Goal: Task Accomplishment & Management: Manage account settings

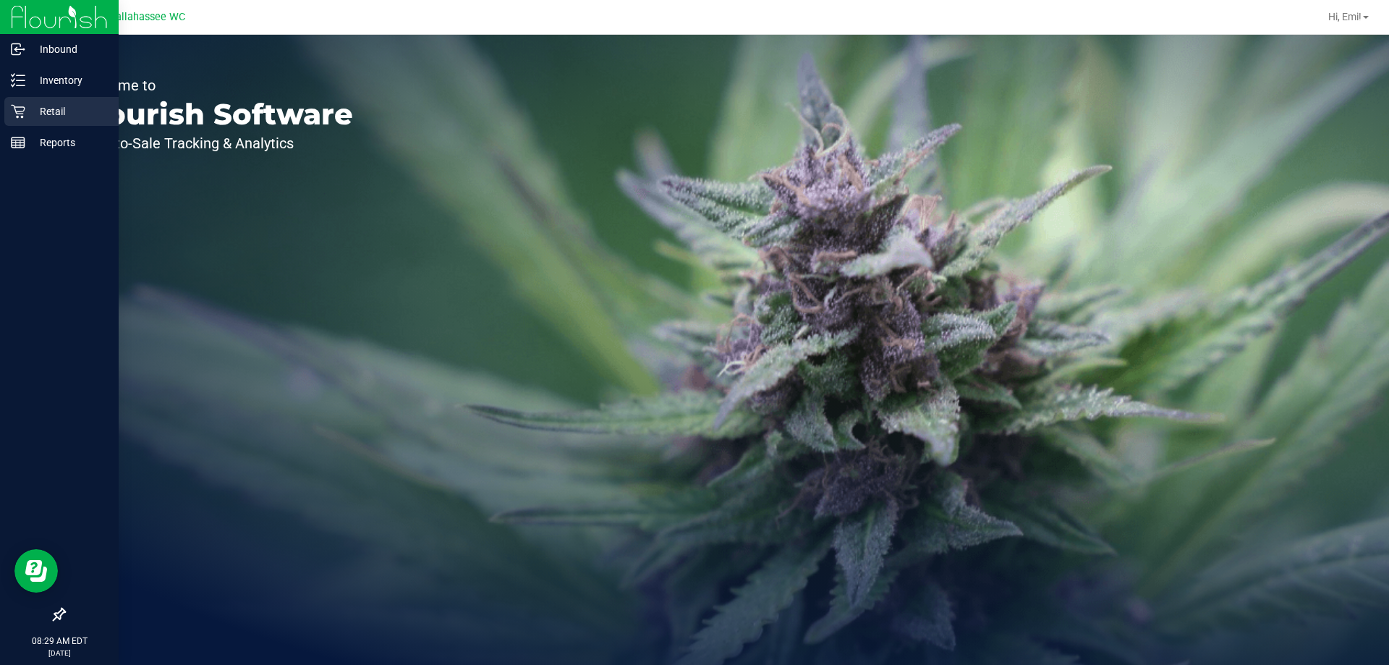
click at [25, 114] on div "Retail" at bounding box center [61, 111] width 114 height 29
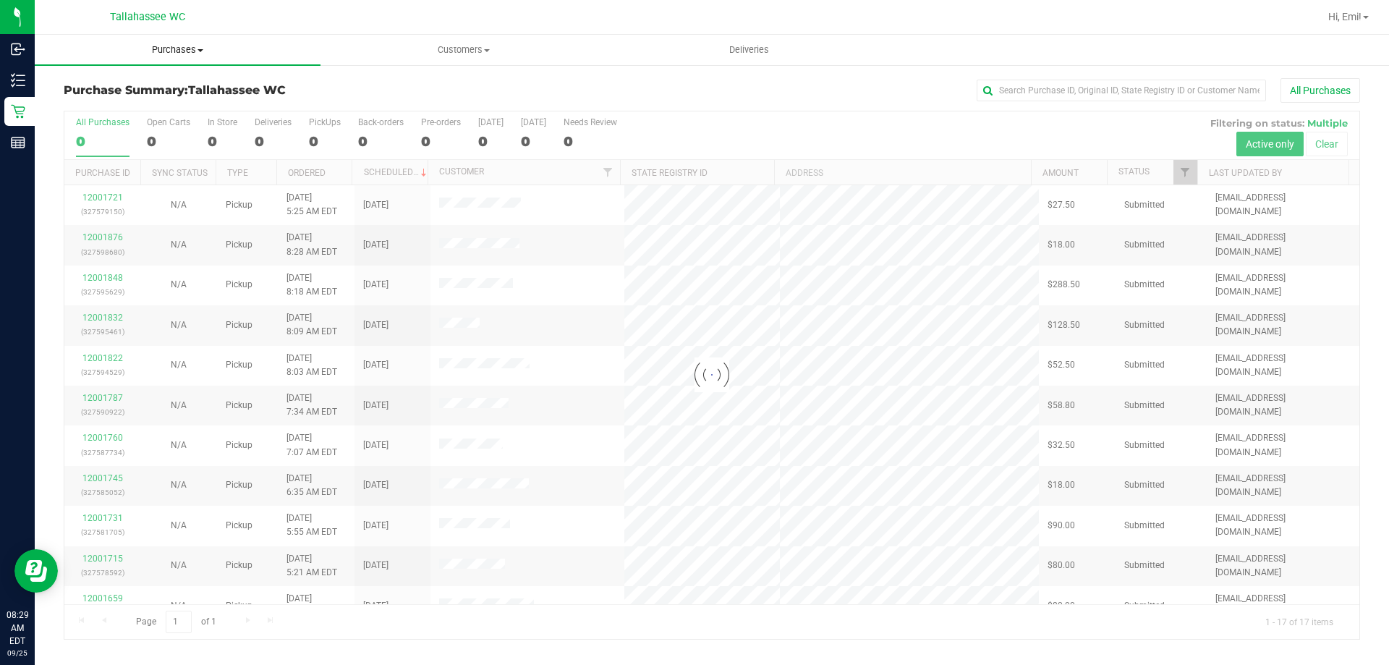
click at [182, 59] on uib-tab-heading "Purchases Summary of purchases Fulfillment All purchases" at bounding box center [178, 50] width 286 height 30
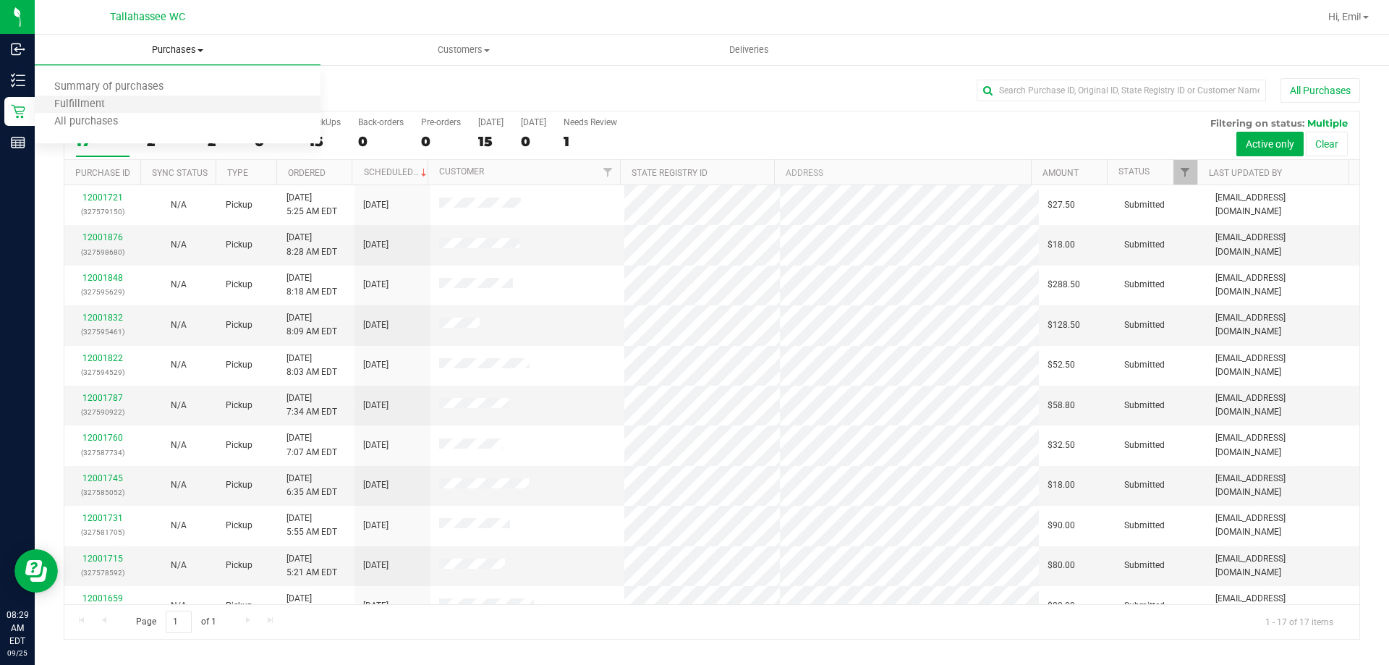
click at [197, 109] on li "Fulfillment" at bounding box center [178, 104] width 286 height 17
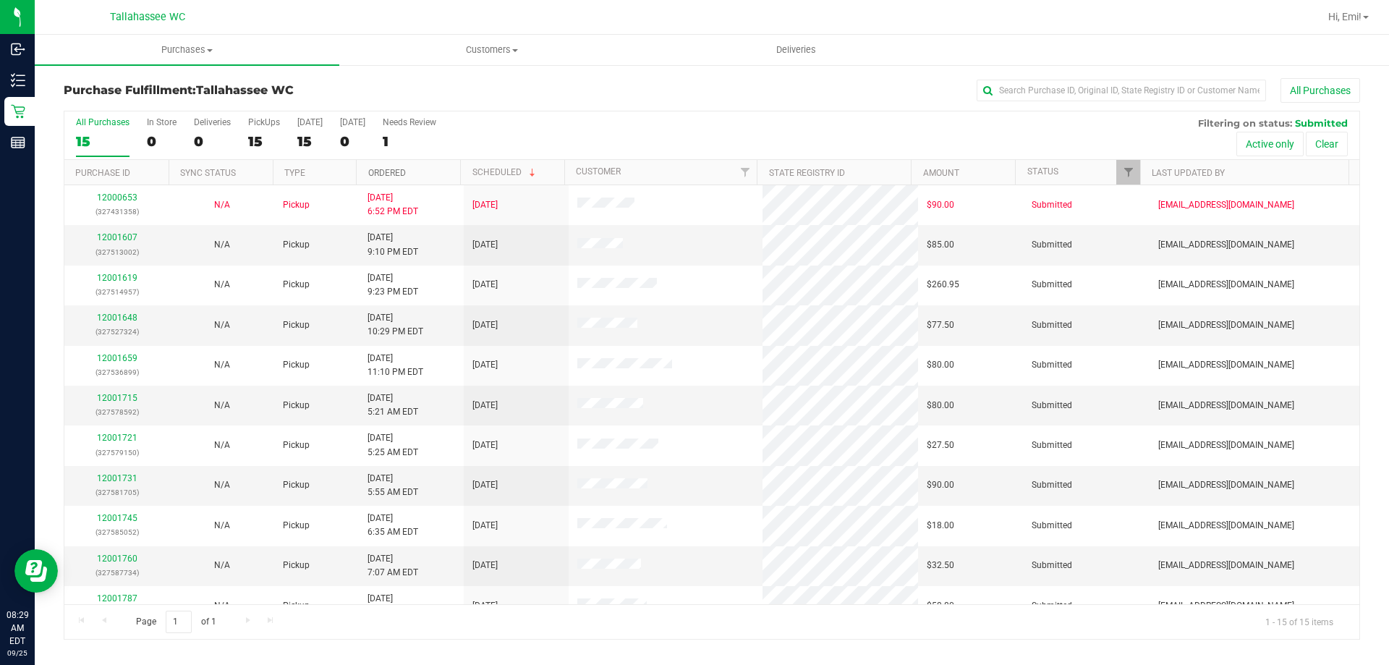
click at [396, 169] on link "Ordered" at bounding box center [387, 173] width 38 height 10
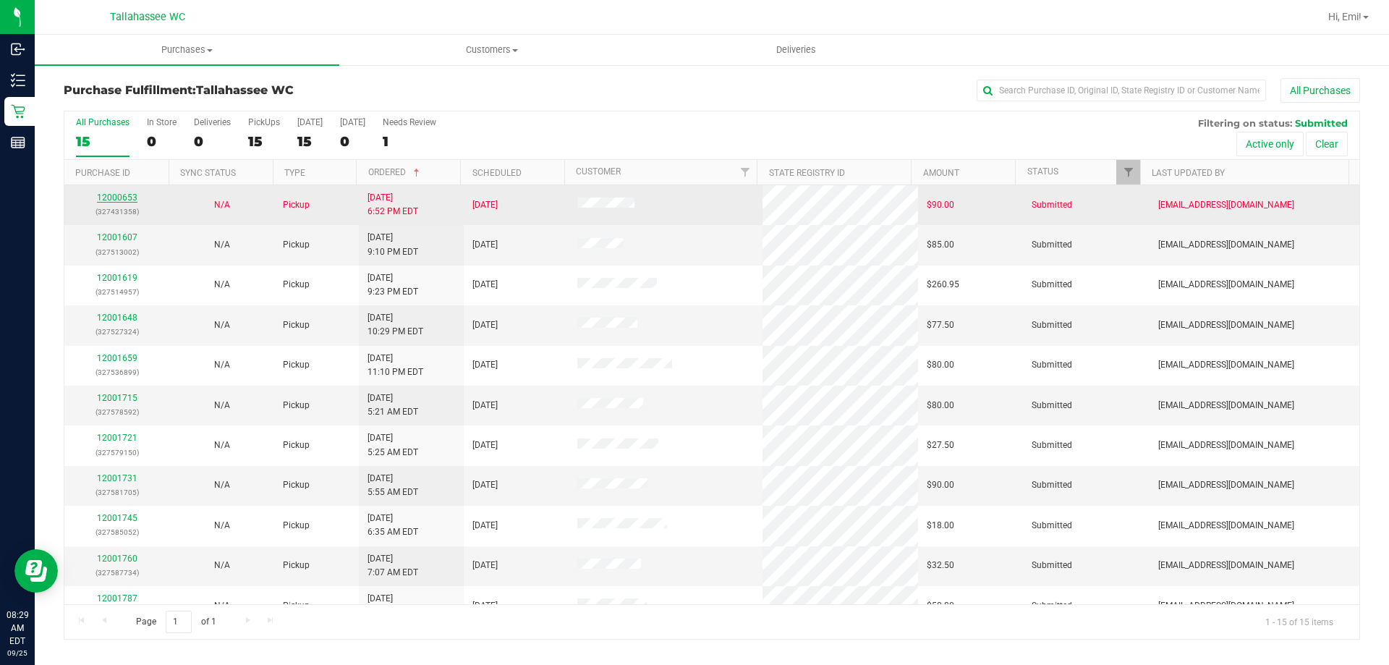
click at [124, 192] on link "12000653" at bounding box center [117, 197] width 41 height 10
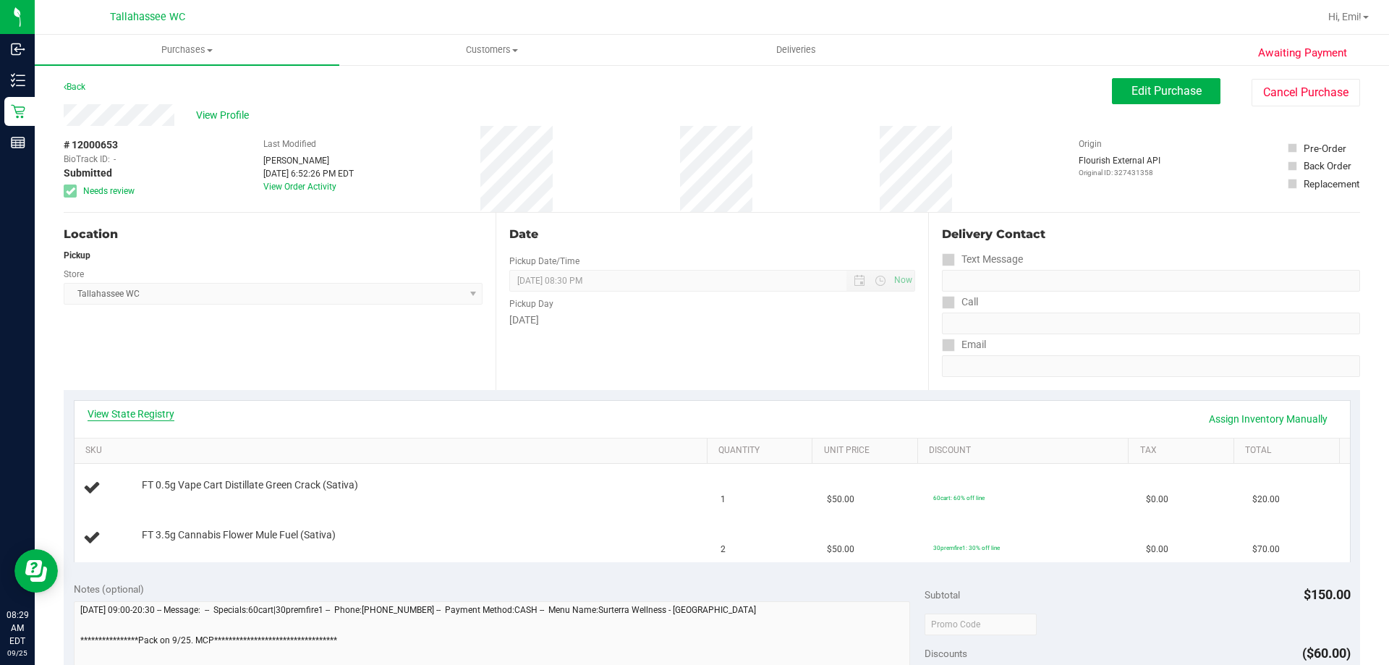
click at [166, 417] on link "View State Registry" at bounding box center [131, 414] width 87 height 14
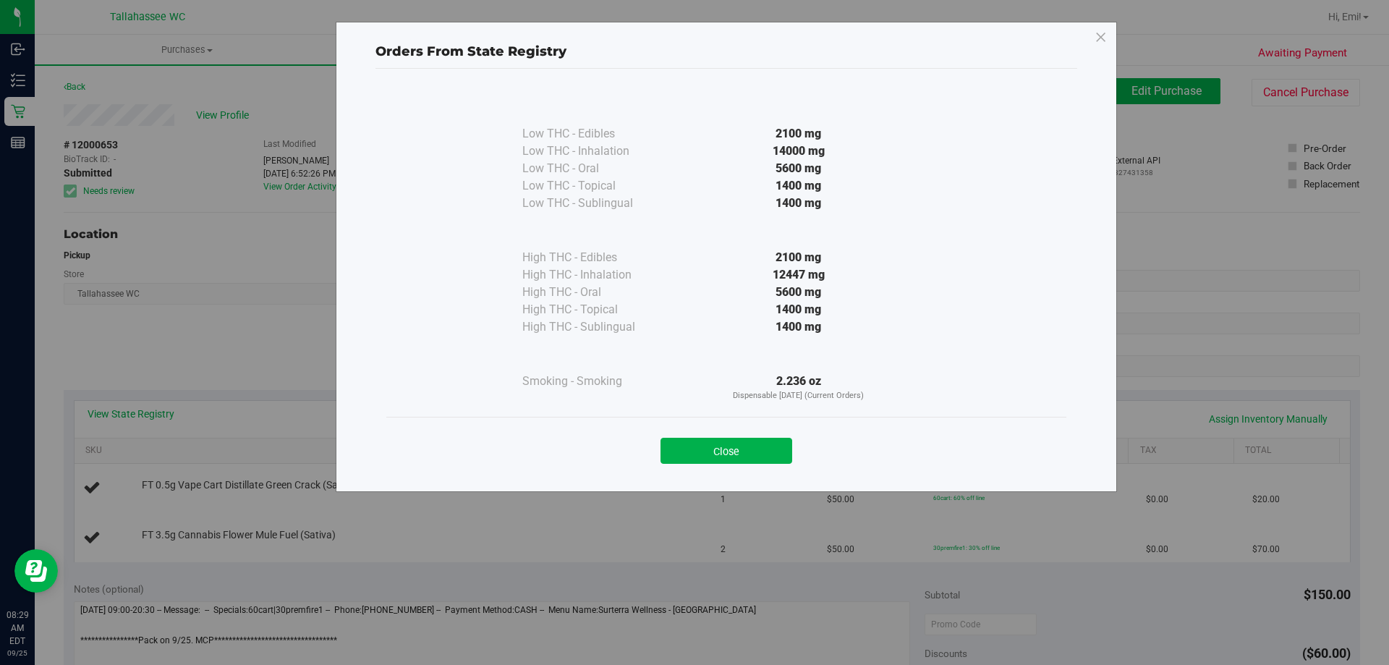
click at [712, 436] on div "Close" at bounding box center [726, 446] width 658 height 36
drag, startPoint x: 701, startPoint y: 454, endPoint x: 710, endPoint y: 439, distance: 17.3
click at [702, 454] on button "Close" at bounding box center [726, 451] width 132 height 26
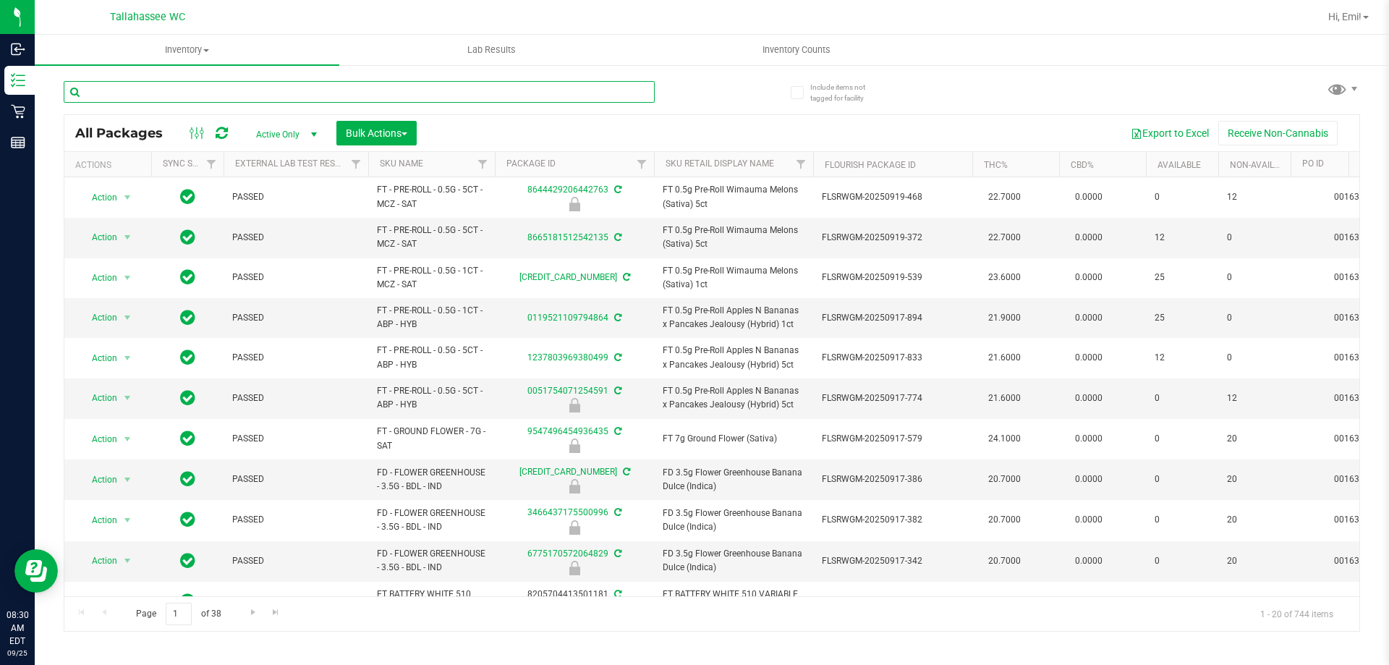
click at [437, 90] on input "text" at bounding box center [359, 92] width 591 height 22
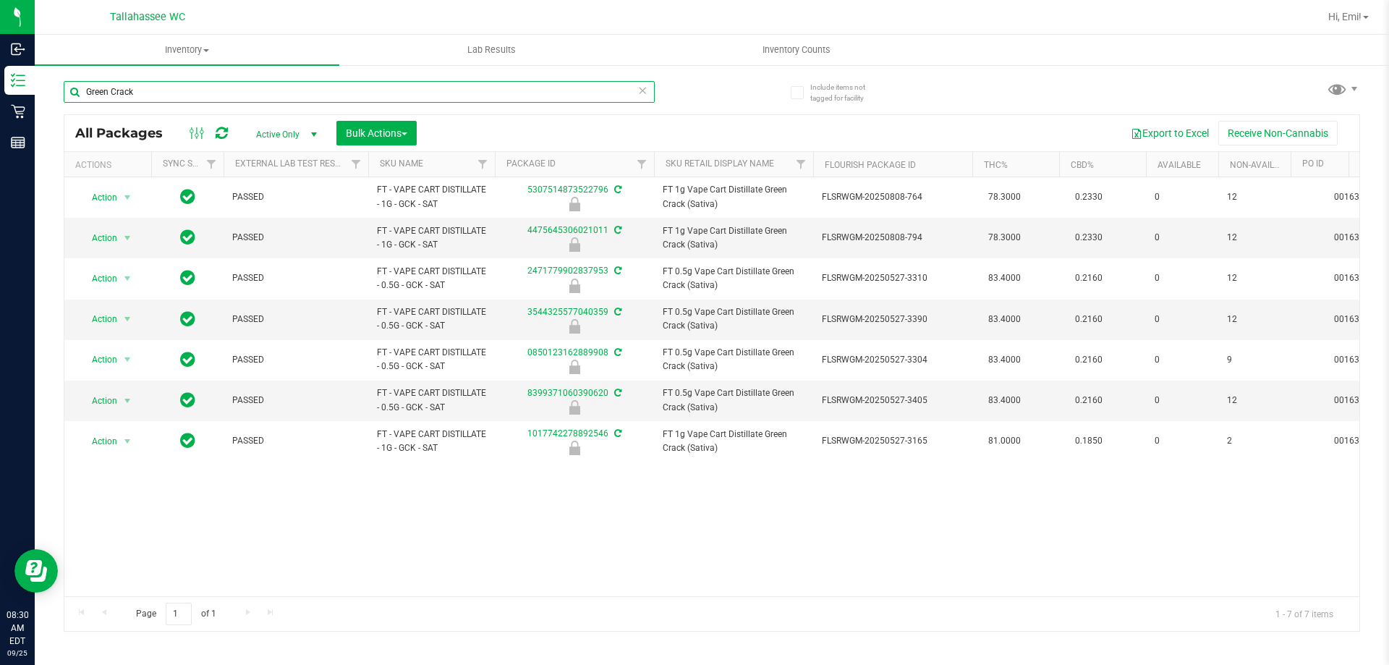
type input "Green Crack"
click at [642, 90] on icon at bounding box center [642, 89] width 10 height 17
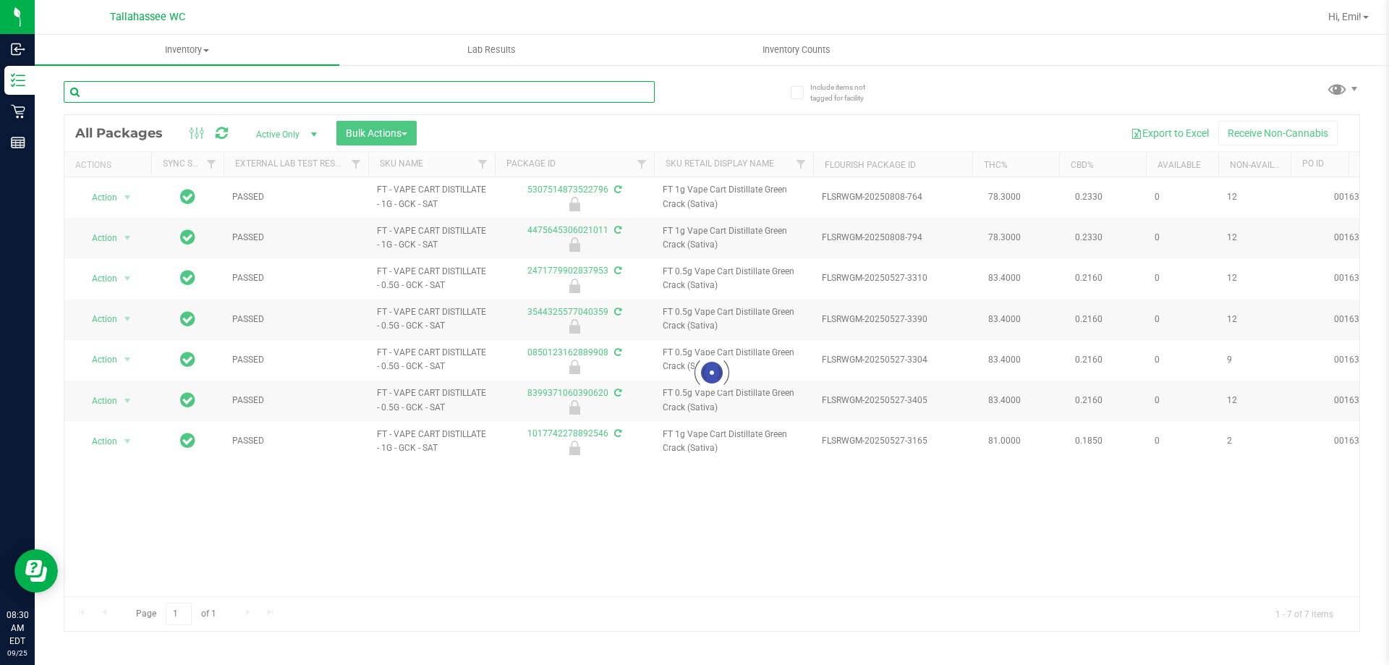
click at [577, 90] on input "text" at bounding box center [359, 92] width 591 height 22
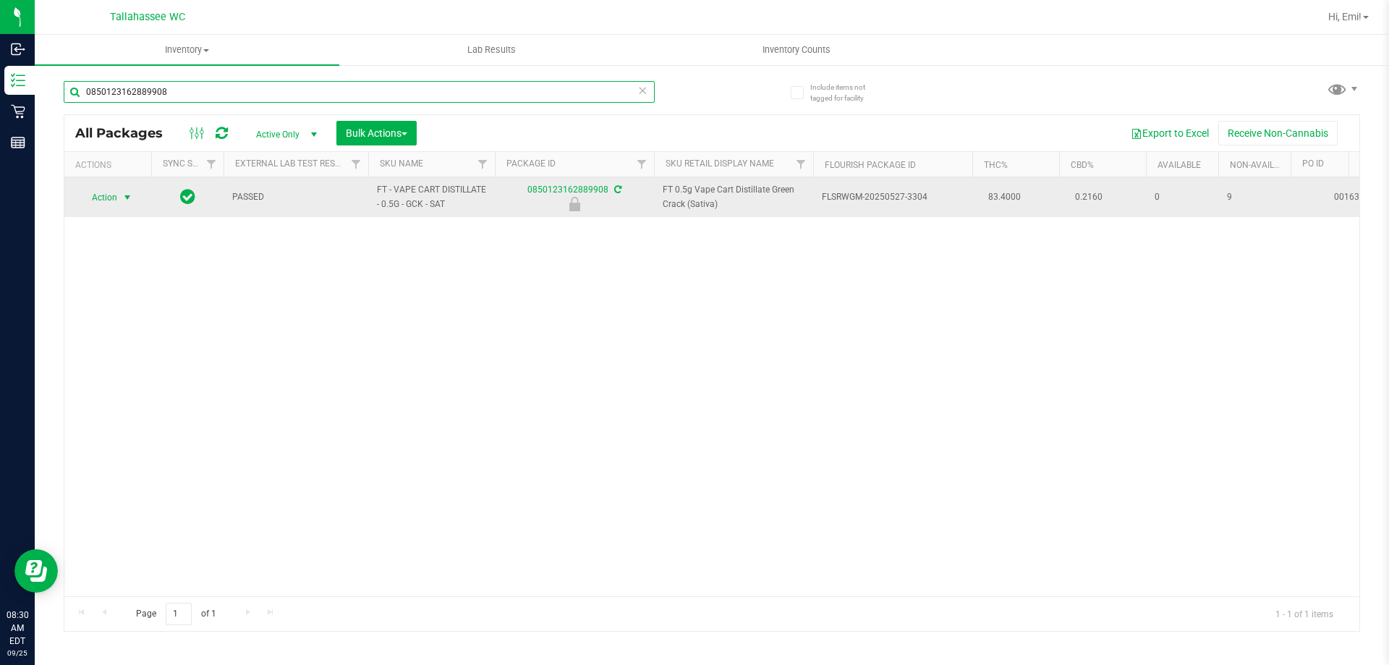
type input "0850123162889908"
click at [131, 200] on span "select" at bounding box center [128, 198] width 12 height 12
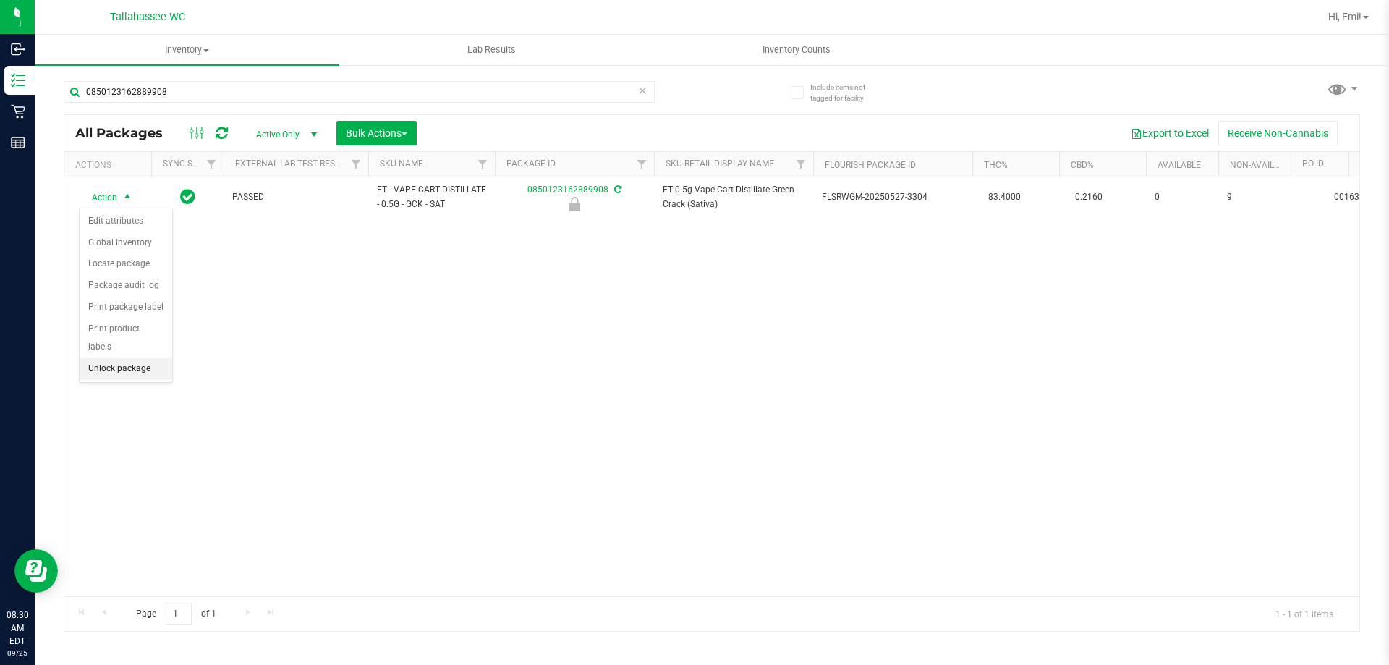
click at [160, 358] on li "Unlock package" at bounding box center [126, 369] width 93 height 22
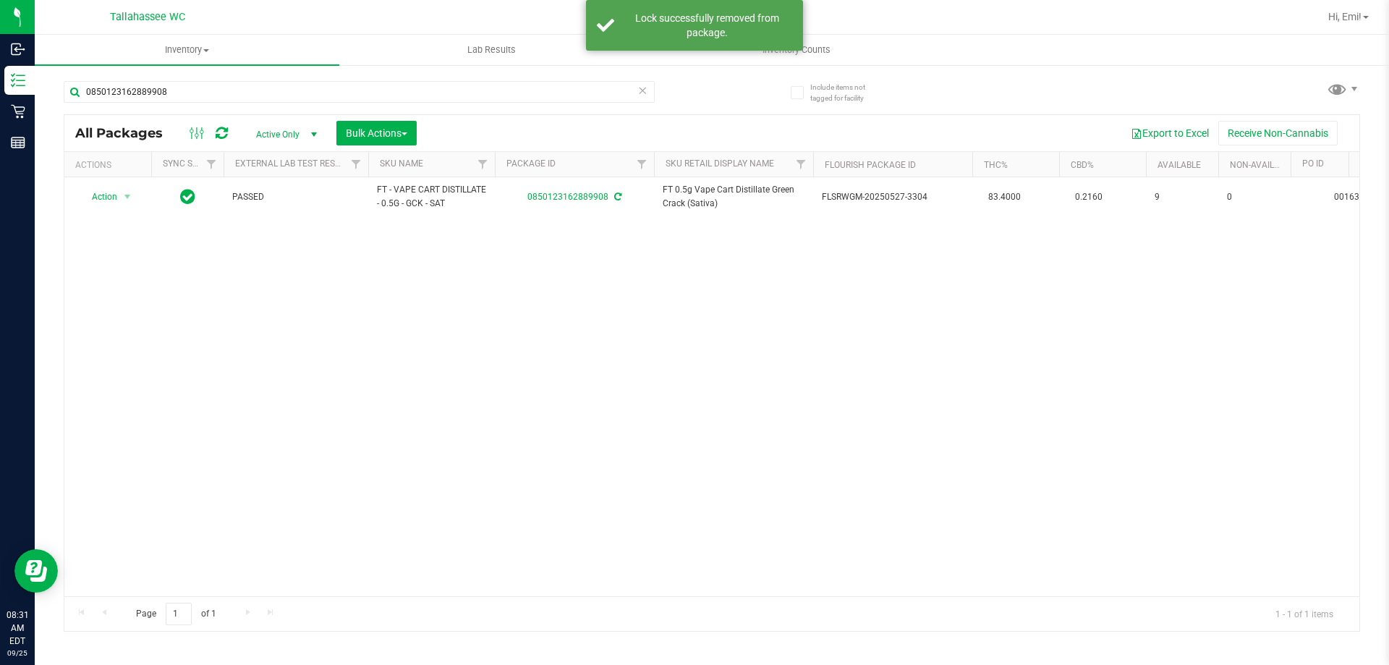
click at [643, 92] on icon at bounding box center [642, 89] width 10 height 17
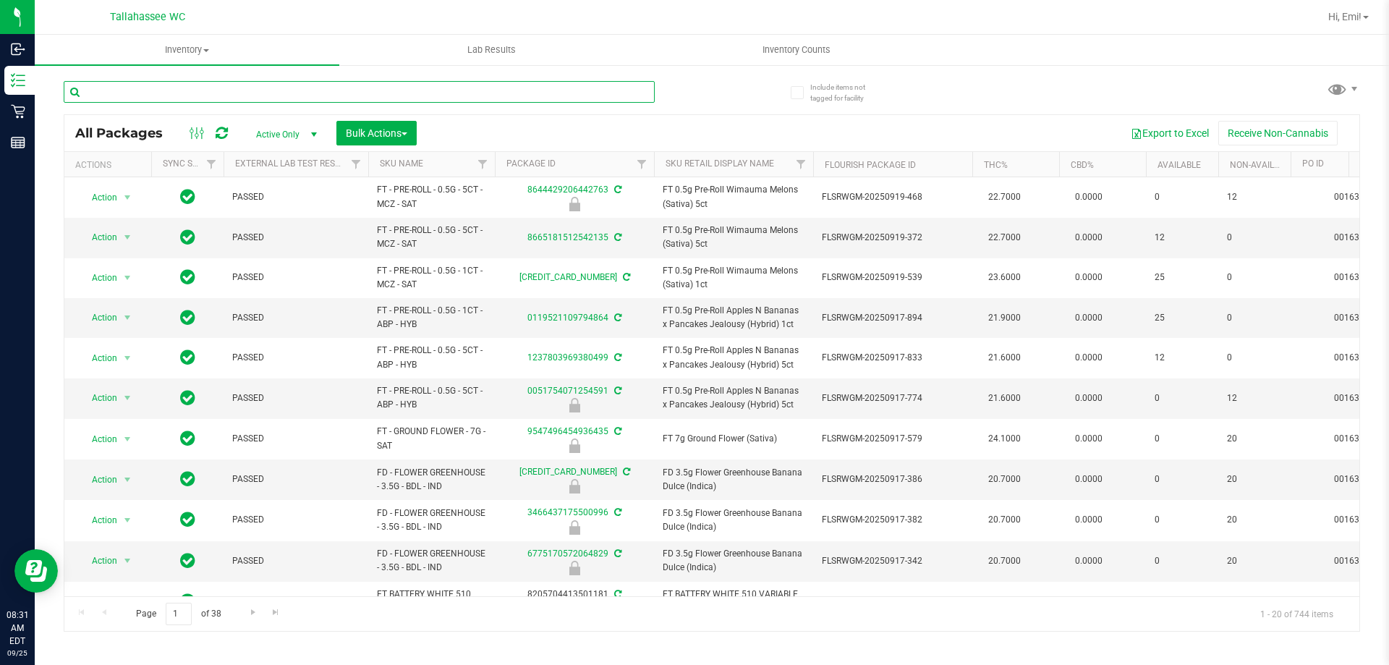
click at [466, 85] on input "text" at bounding box center [359, 92] width 591 height 22
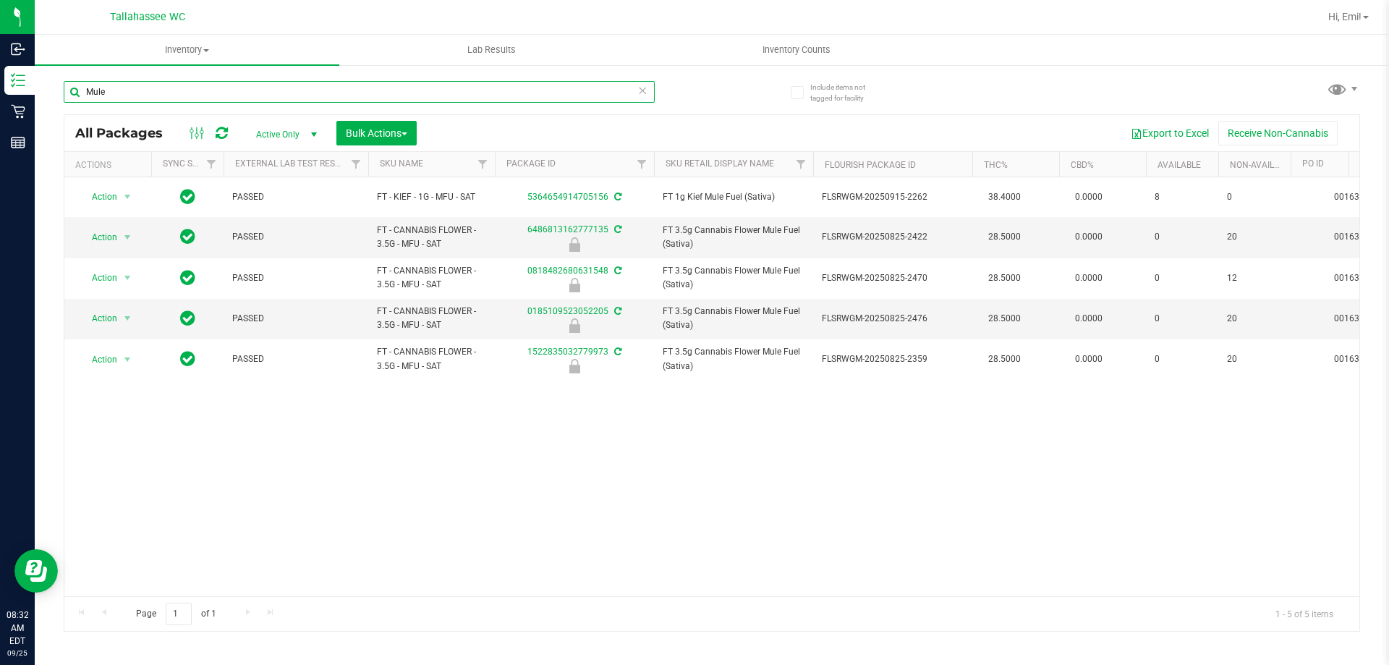
type input "Mule"
click at [645, 92] on icon at bounding box center [642, 89] width 10 height 17
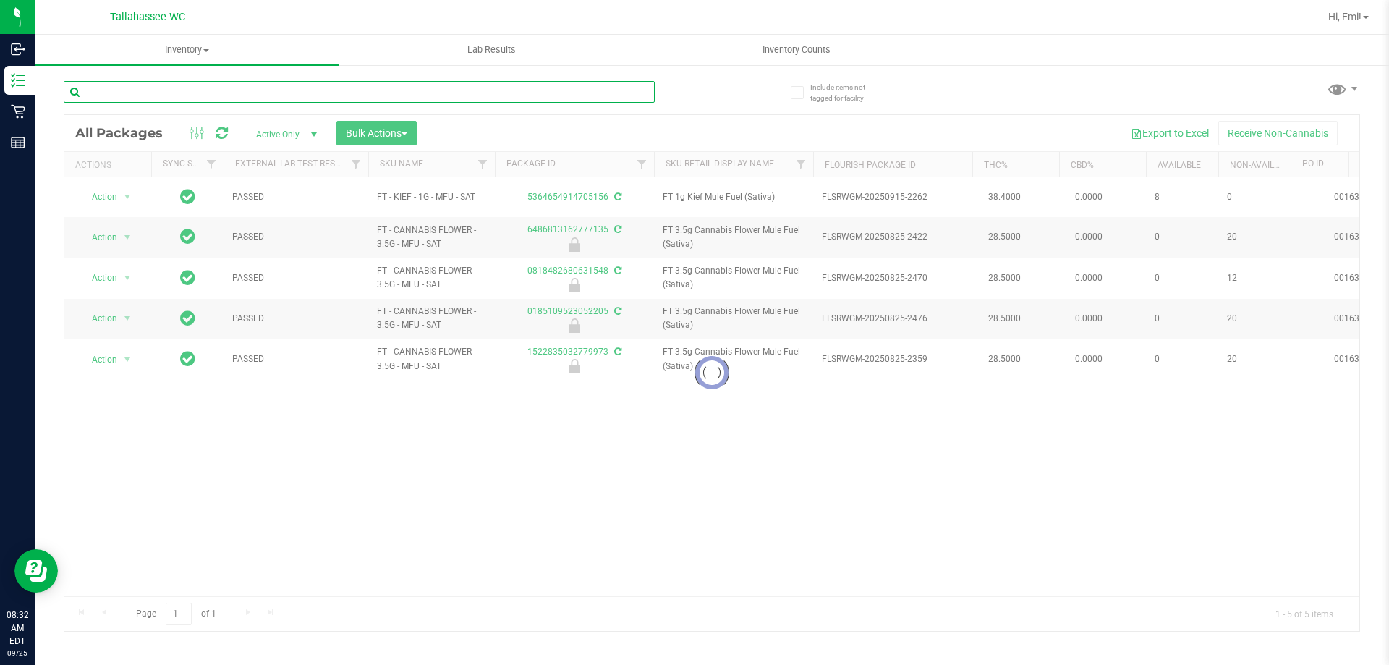
click at [625, 85] on input "text" at bounding box center [359, 92] width 591 height 22
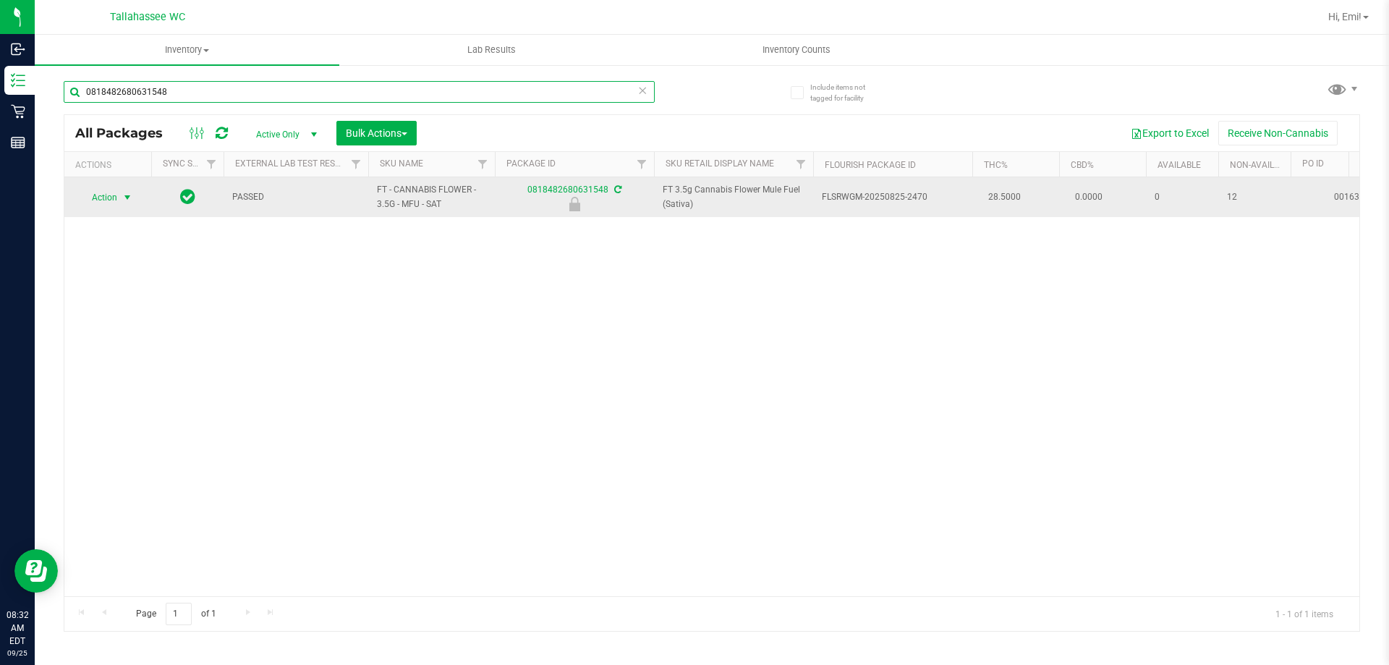
type input "0818482680631548"
click at [128, 192] on span "select" at bounding box center [128, 198] width 12 height 12
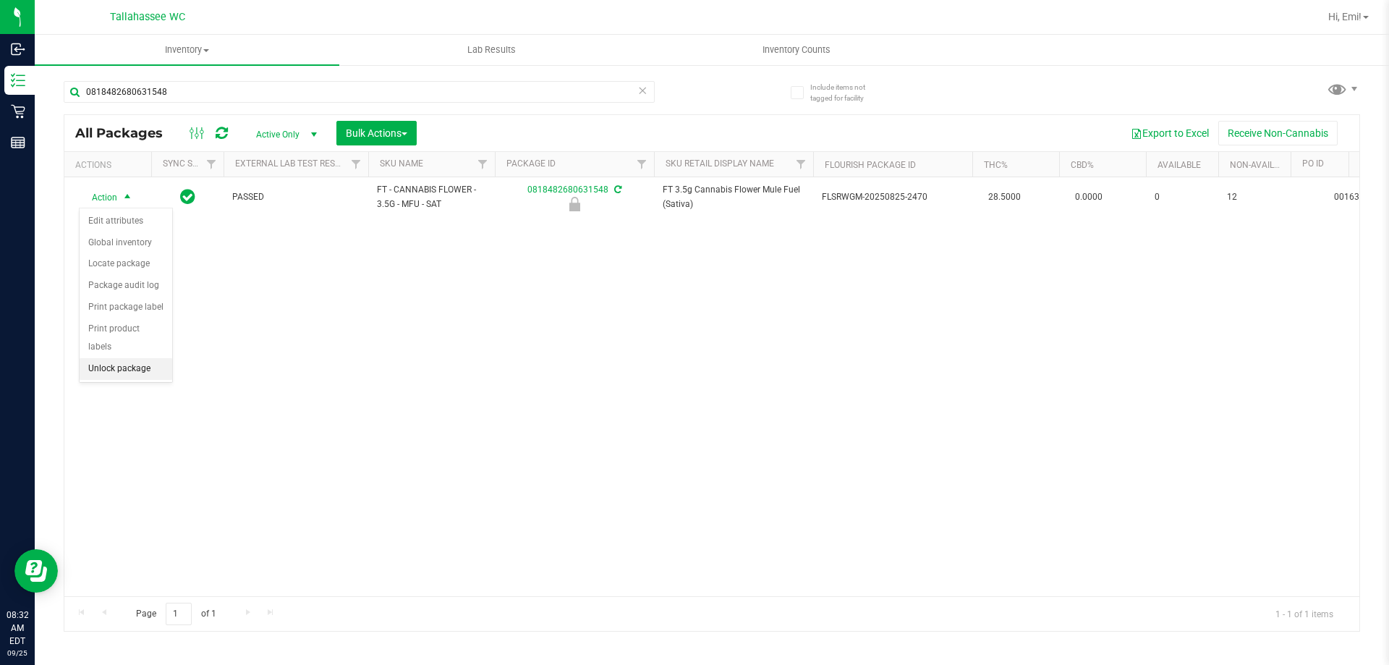
click at [148, 358] on li "Unlock package" at bounding box center [126, 369] width 93 height 22
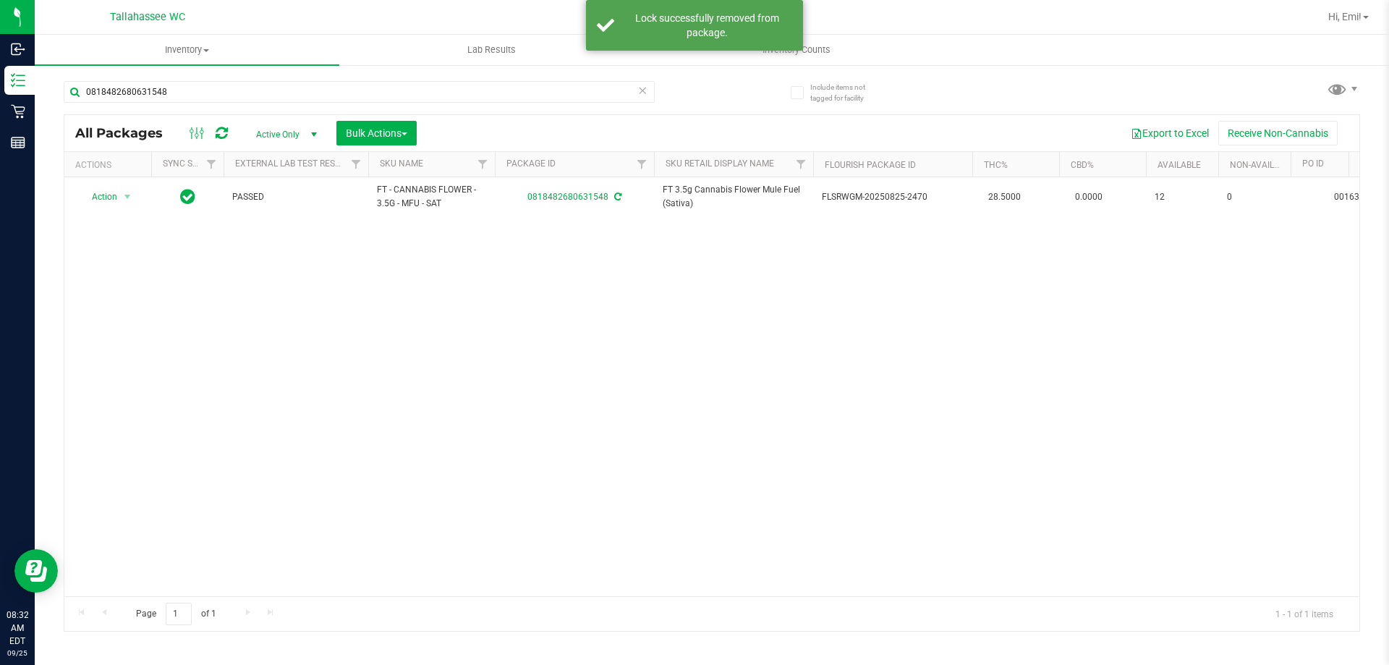
click at [644, 92] on icon at bounding box center [642, 89] width 10 height 17
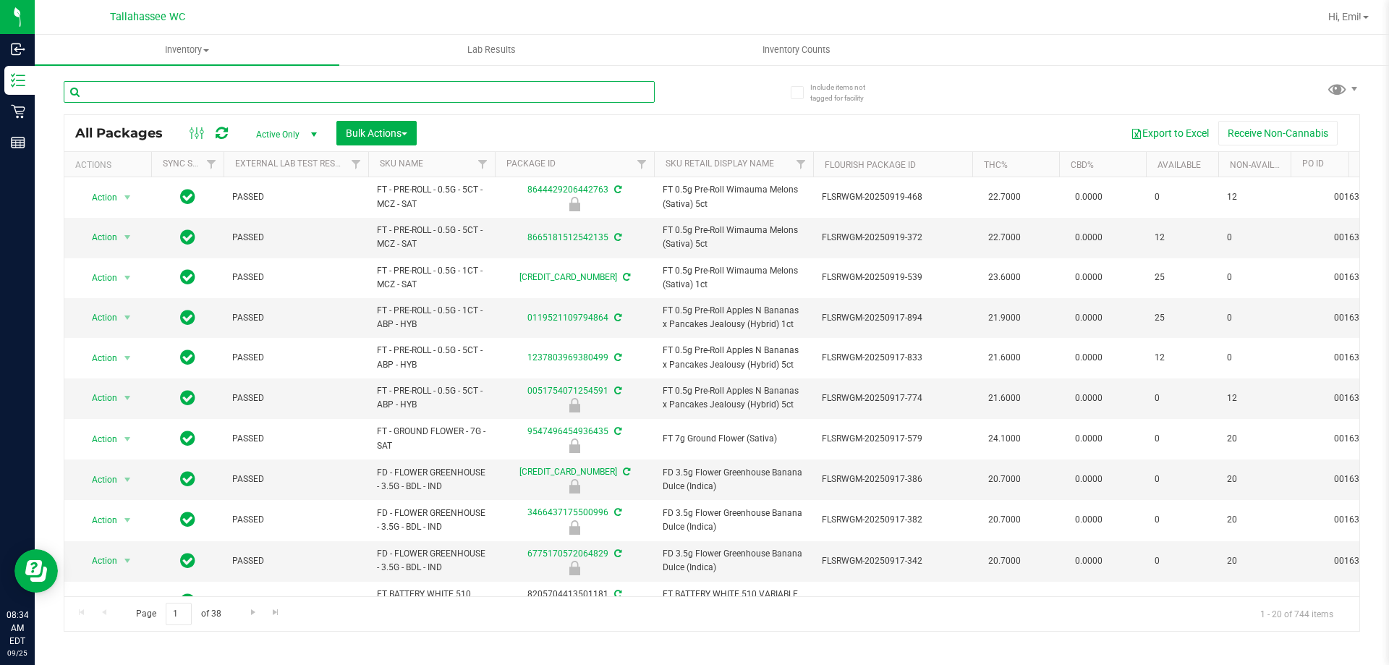
click at [574, 98] on input "text" at bounding box center [359, 92] width 591 height 22
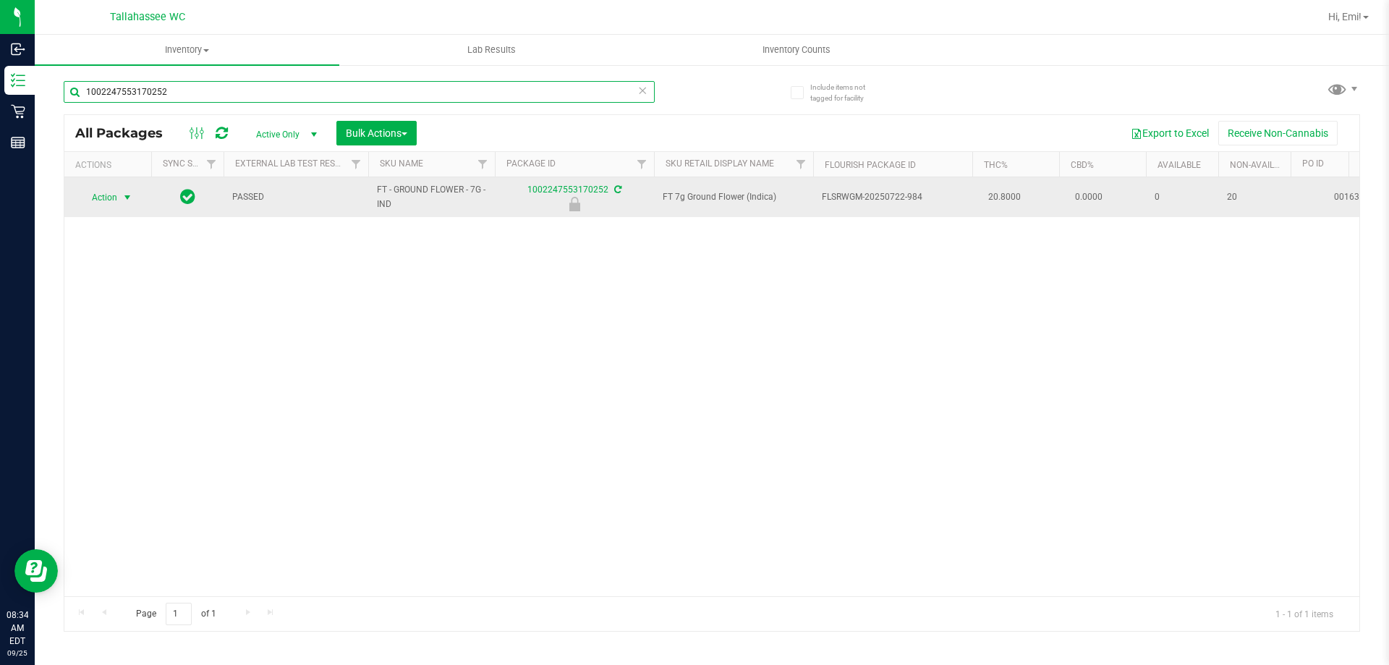
type input "1002247553170252"
click at [123, 197] on span "select" at bounding box center [128, 198] width 12 height 12
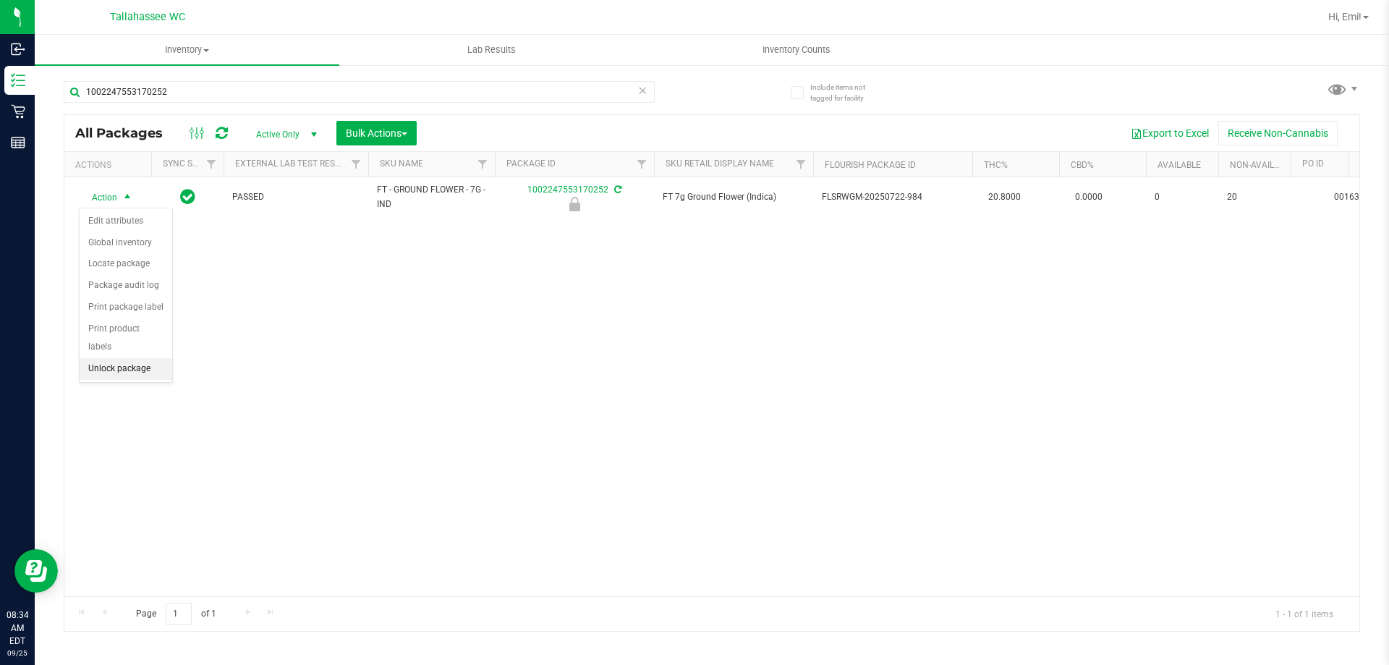
click at [137, 358] on li "Unlock package" at bounding box center [126, 369] width 93 height 22
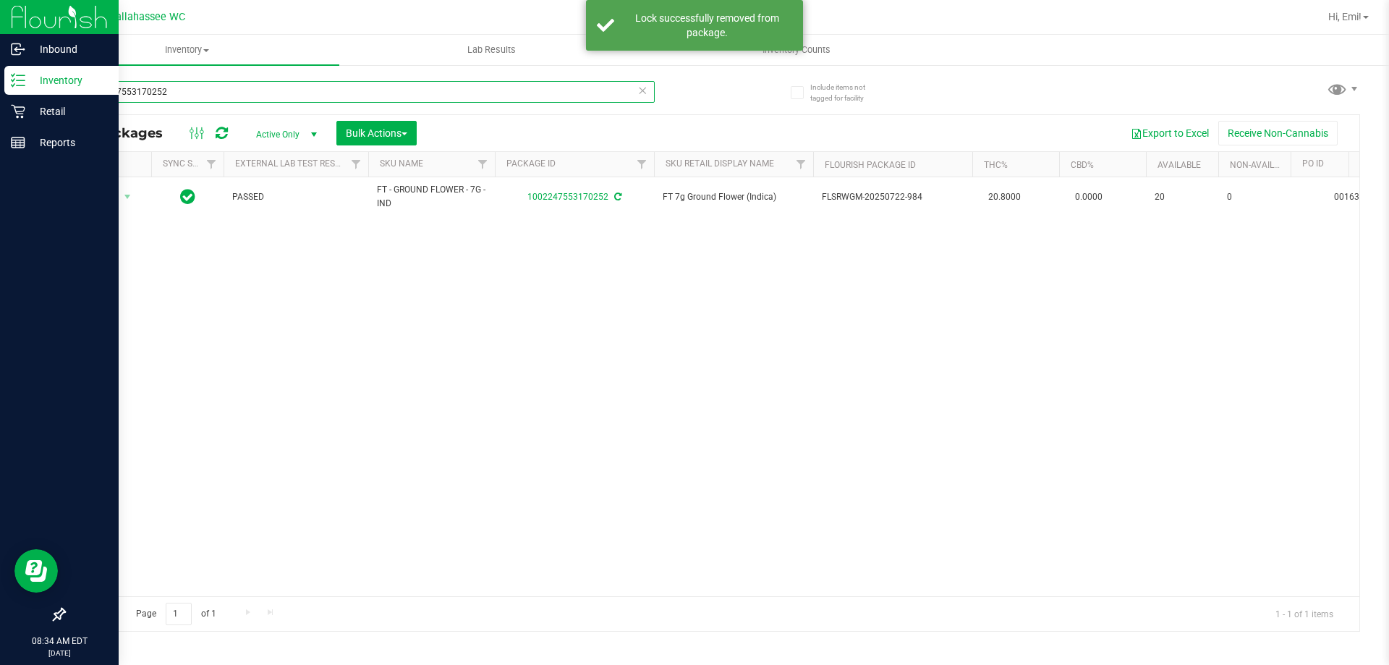
drag, startPoint x: 469, startPoint y: 96, endPoint x: 0, endPoint y: 95, distance: 468.8
click at [0, 95] on div "Inbound Inventory Retail Reports 08:34 AM EDT 09/25/2025 09/25 Tallahassee WC H…" at bounding box center [694, 332] width 1389 height 665
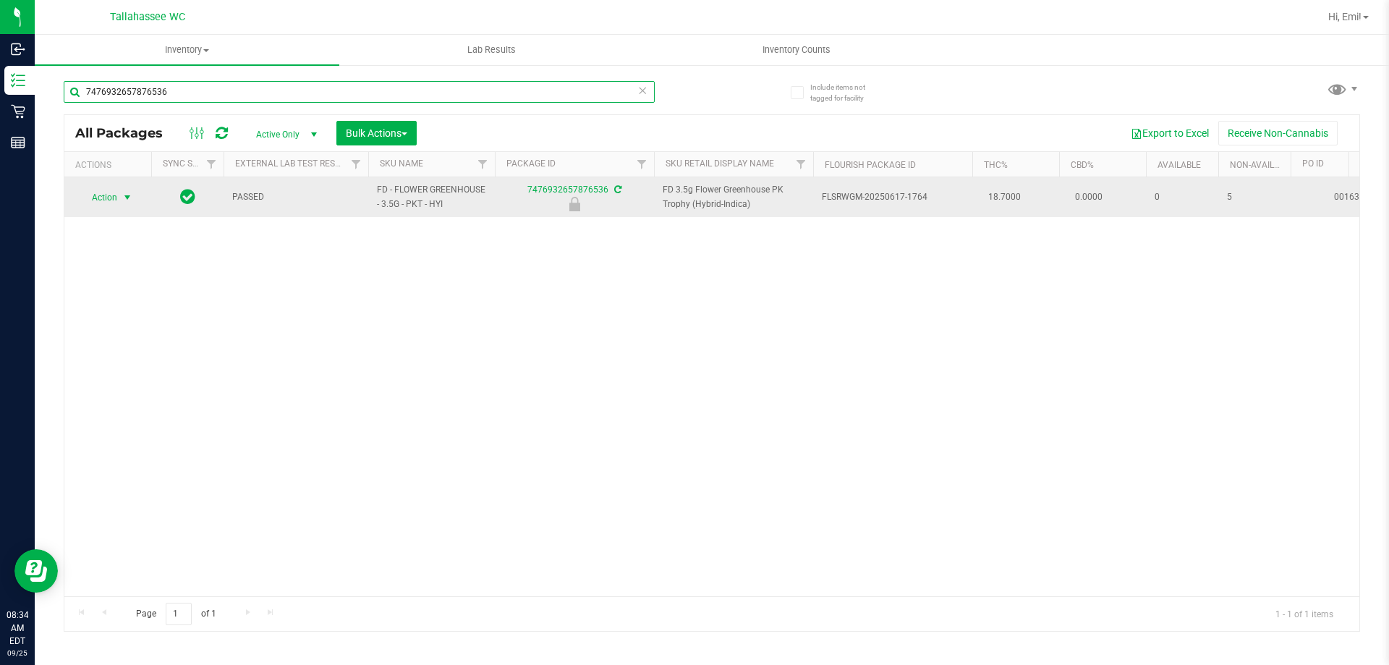
type input "7476932657876536"
click at [135, 197] on span "select" at bounding box center [128, 197] width 18 height 20
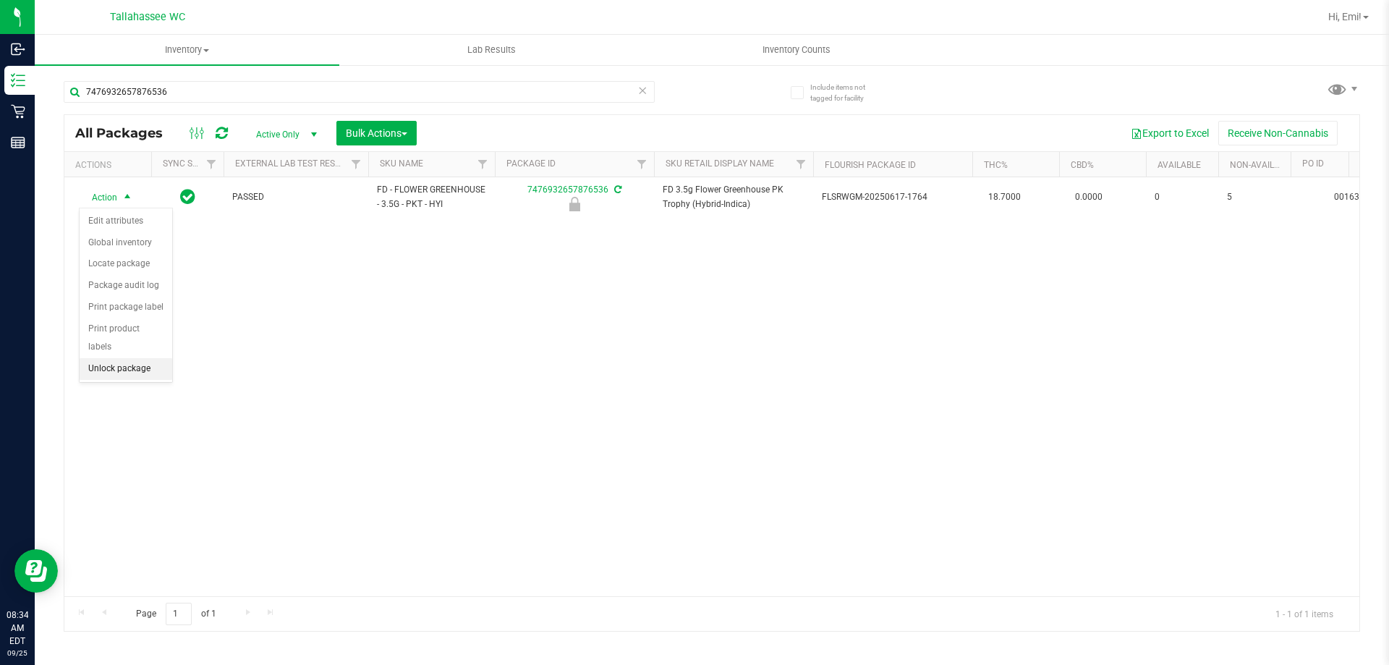
click at [139, 358] on li "Unlock package" at bounding box center [126, 369] width 93 height 22
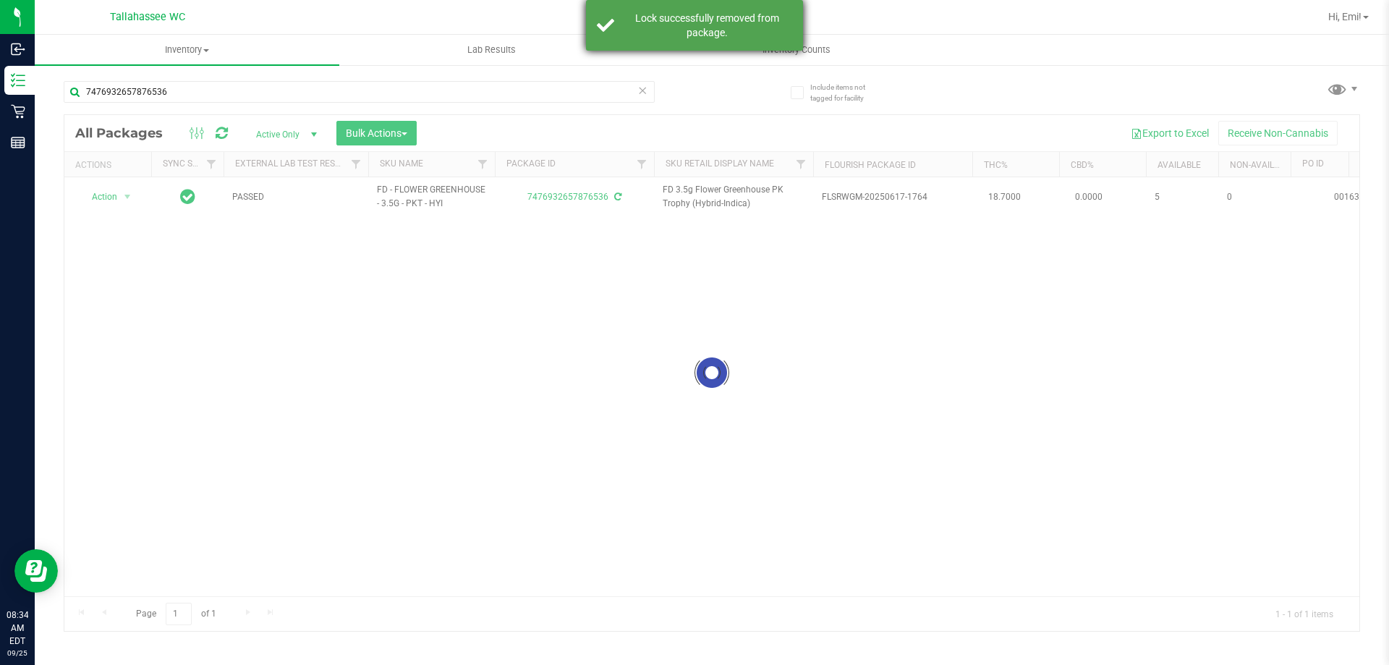
click at [765, 25] on div "Lock successfully removed from package." at bounding box center [707, 25] width 170 height 29
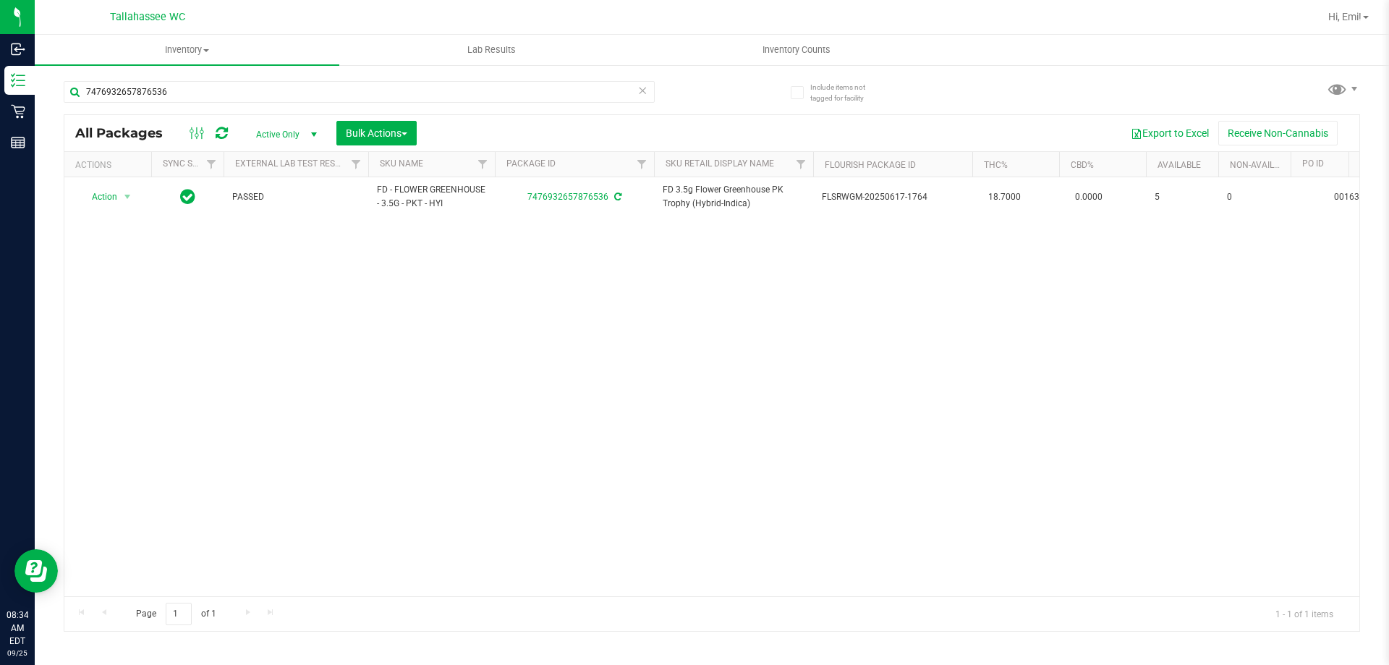
click at [640, 86] on icon at bounding box center [642, 89] width 10 height 17
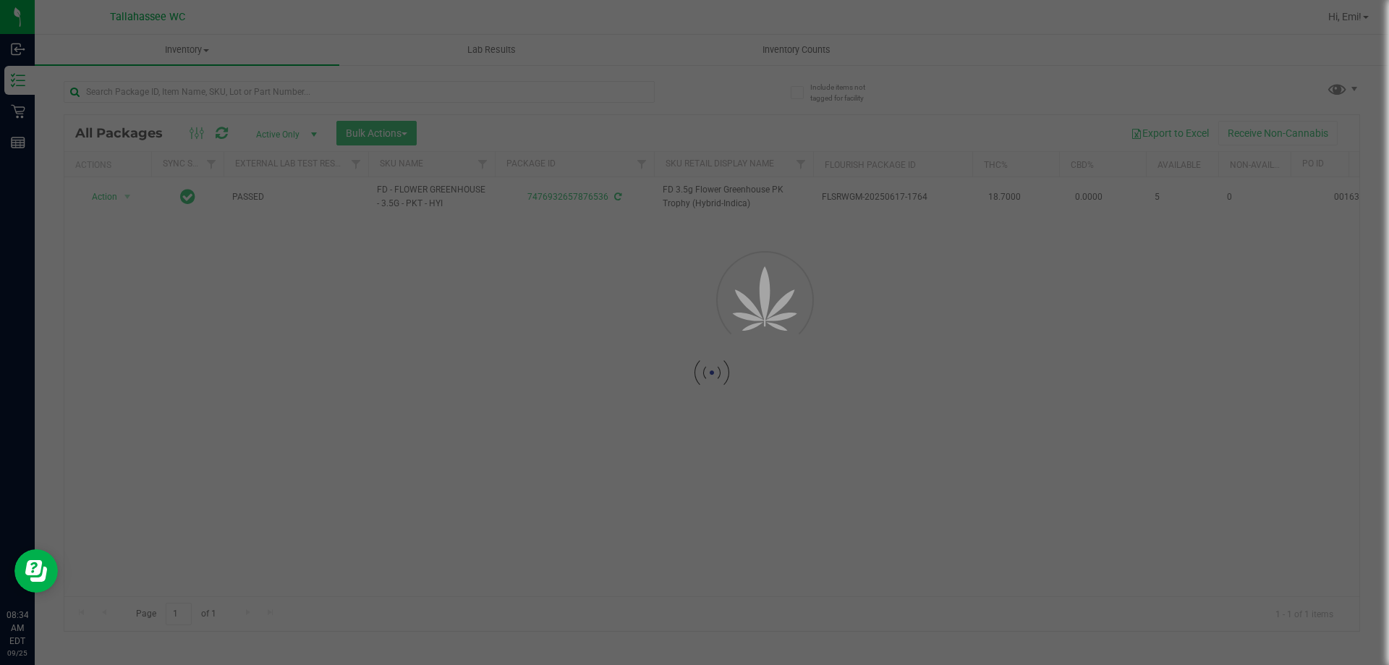
click at [694, 105] on div at bounding box center [694, 332] width 1389 height 665
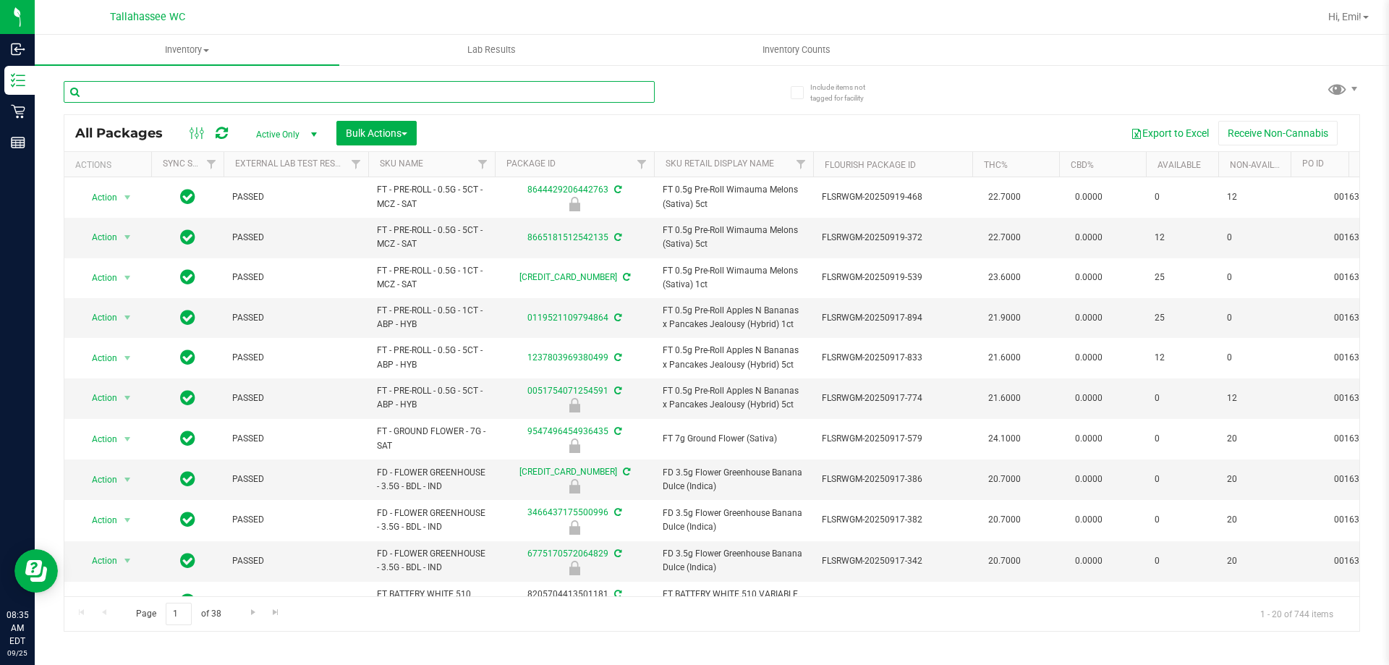
click at [581, 86] on input "text" at bounding box center [359, 92] width 591 height 22
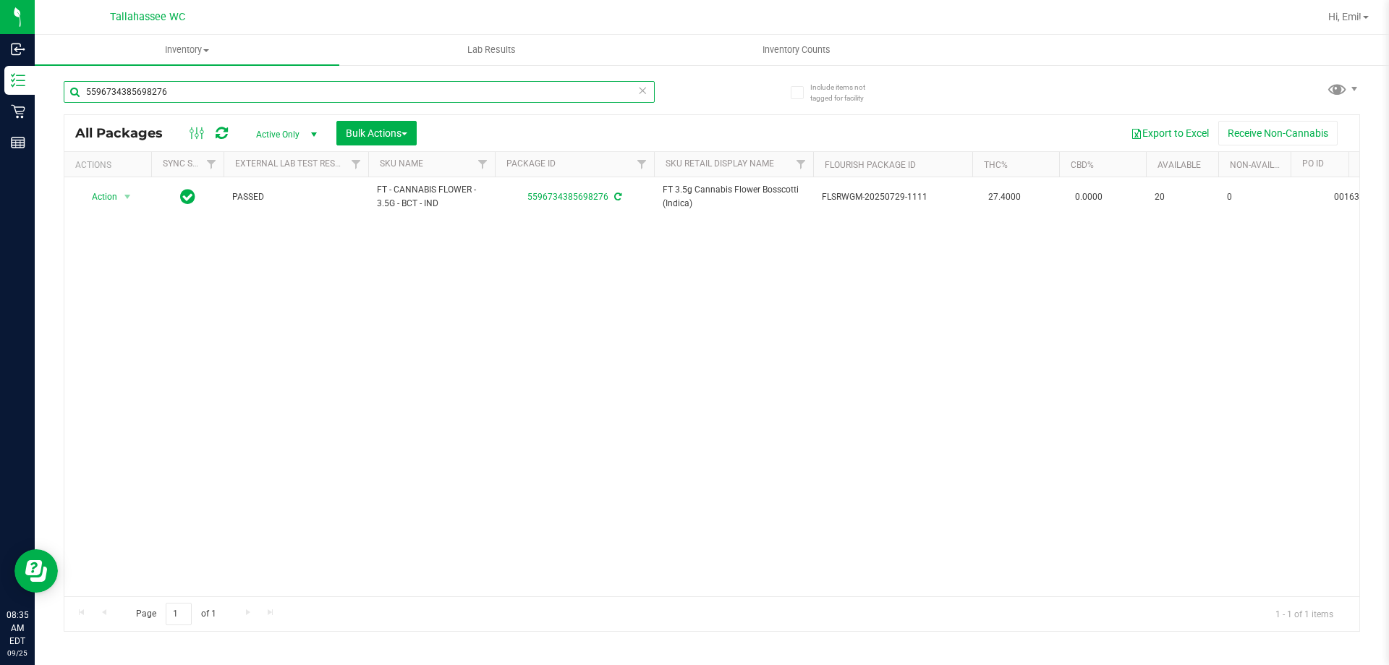
type input "5596734385698276"
click at [642, 88] on icon at bounding box center [642, 89] width 10 height 17
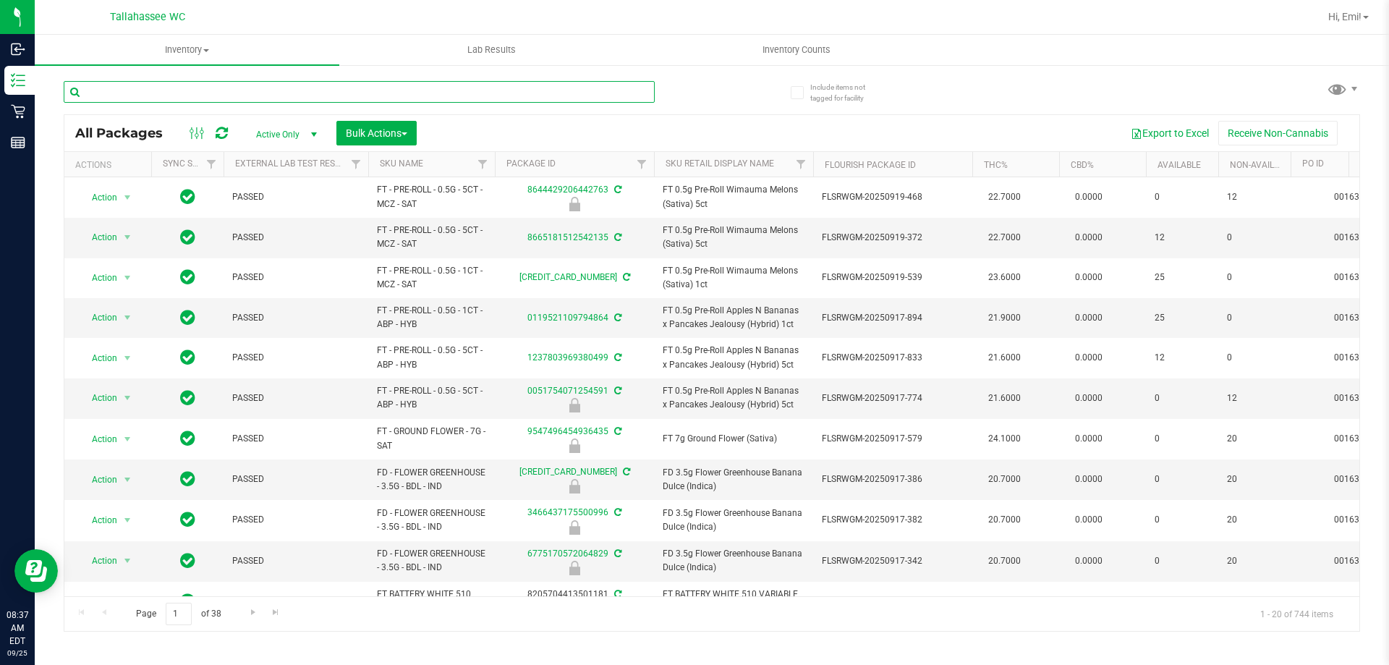
click at [448, 92] on input "text" at bounding box center [359, 92] width 591 height 22
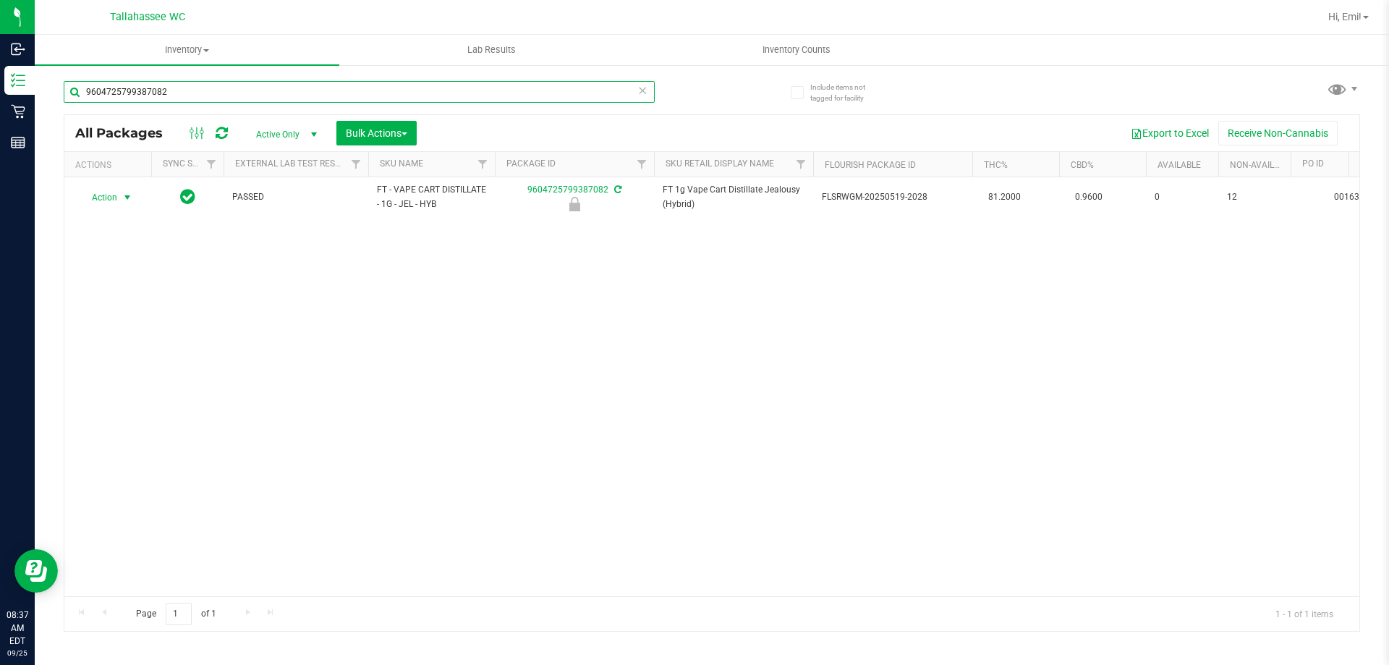
type input "9604725799387082"
click at [123, 200] on span "select" at bounding box center [128, 198] width 12 height 12
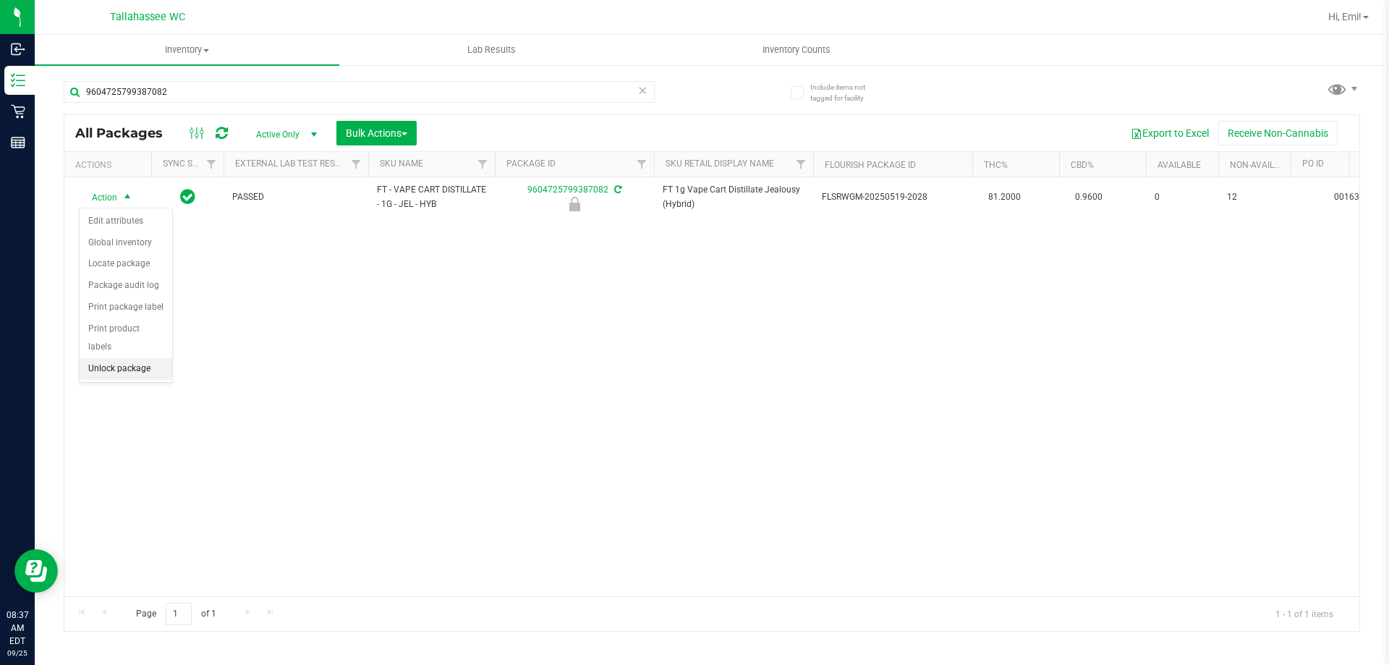
click at [135, 358] on li "Unlock package" at bounding box center [126, 369] width 93 height 22
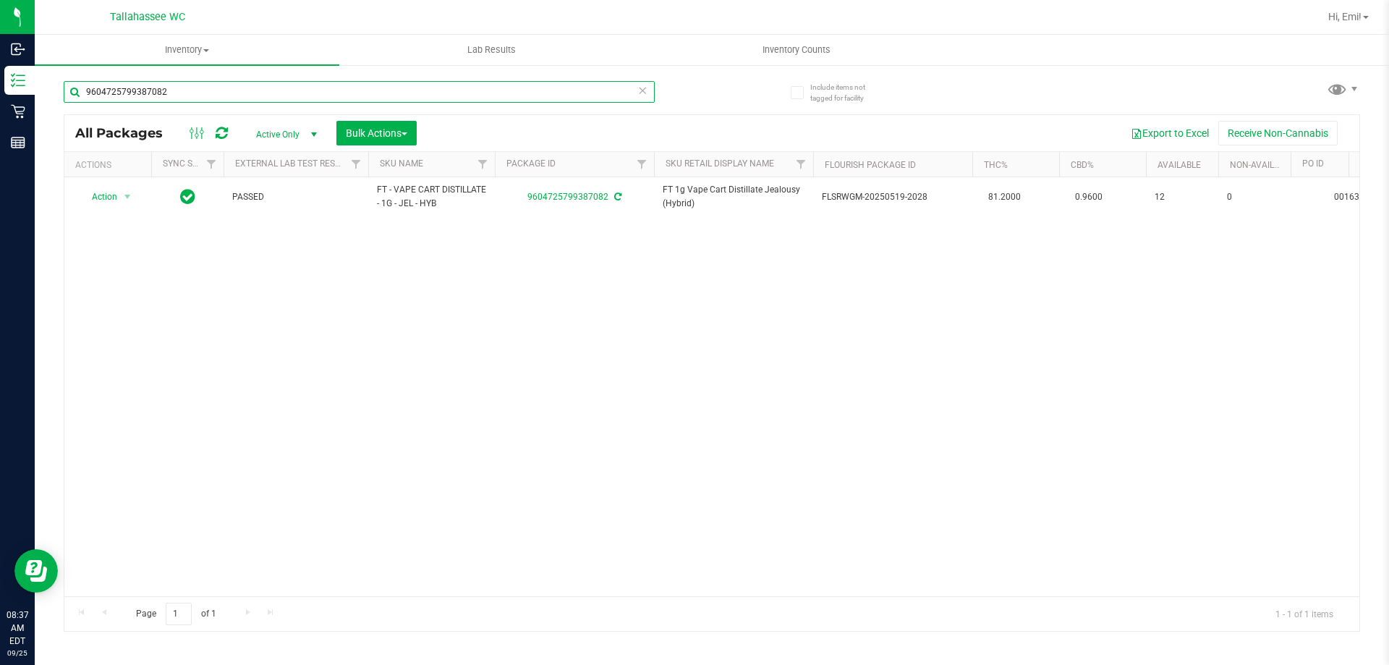
click at [475, 96] on input "9604725799387082" at bounding box center [359, 92] width 591 height 22
click at [475, 95] on input "9604725799387082" at bounding box center [359, 92] width 591 height 22
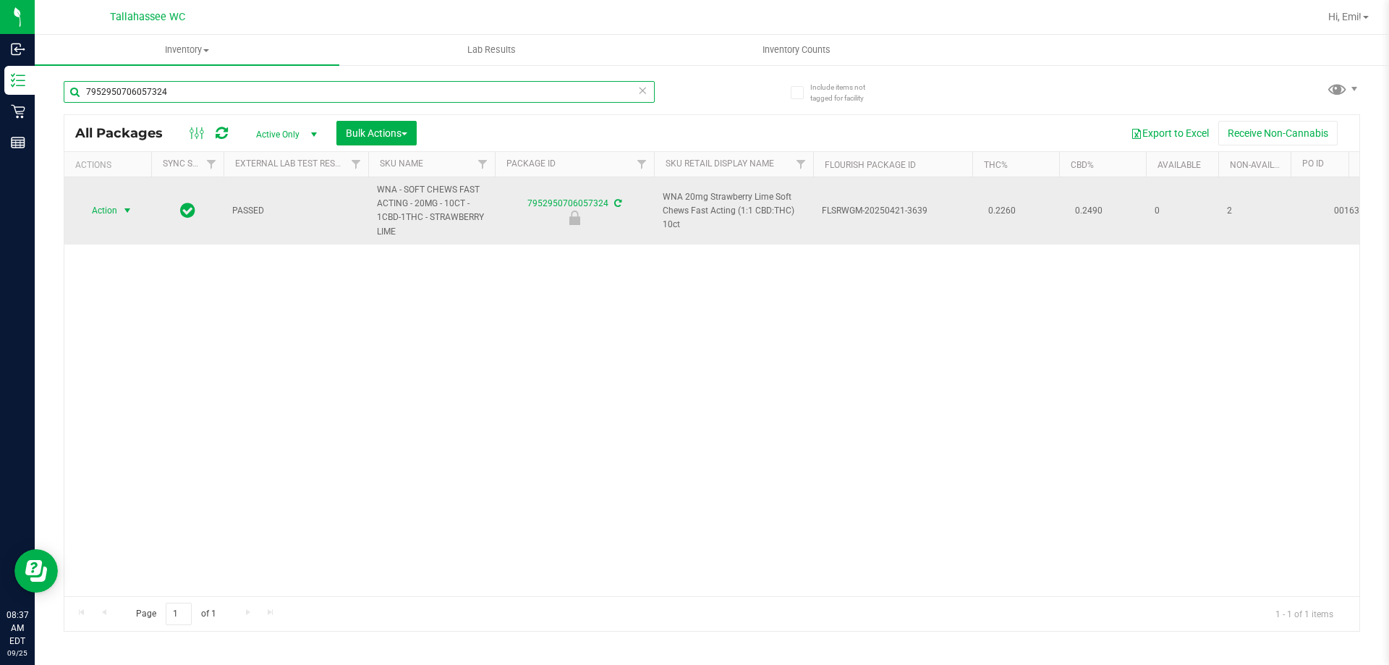
type input "7952950706057324"
click at [124, 202] on span "select" at bounding box center [128, 210] width 18 height 20
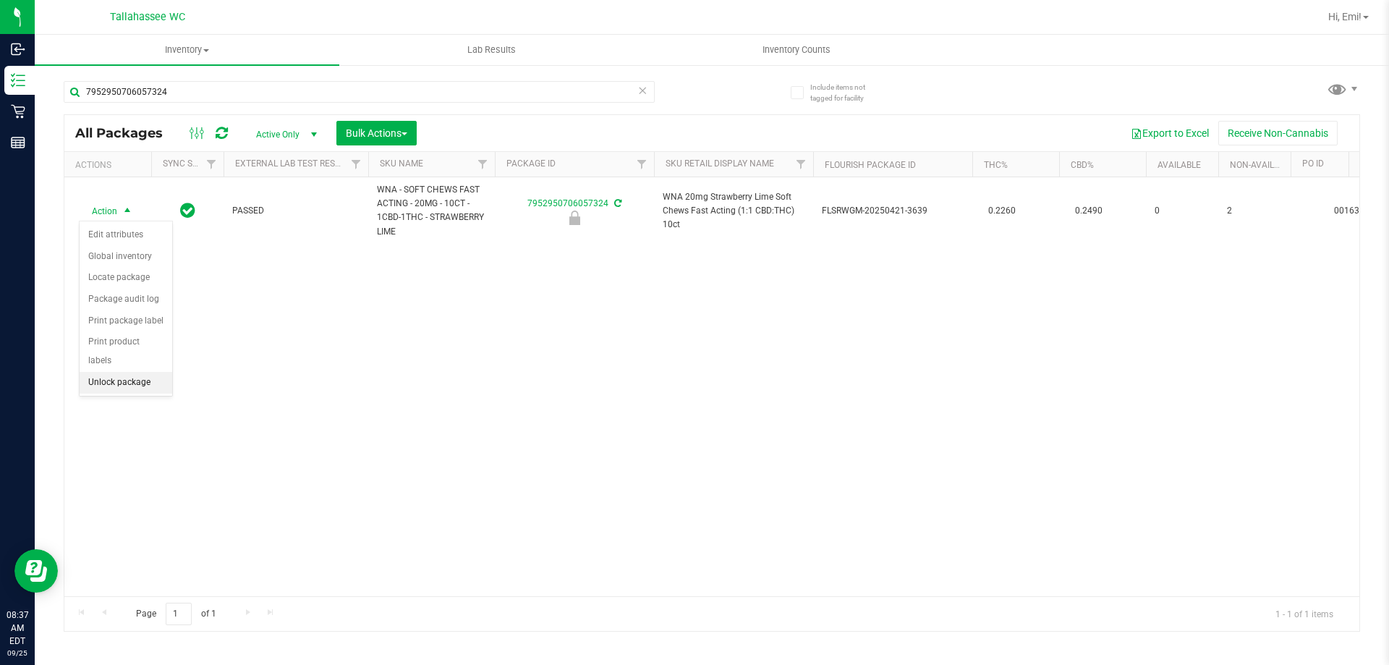
click at [145, 374] on li "Unlock package" at bounding box center [126, 383] width 93 height 22
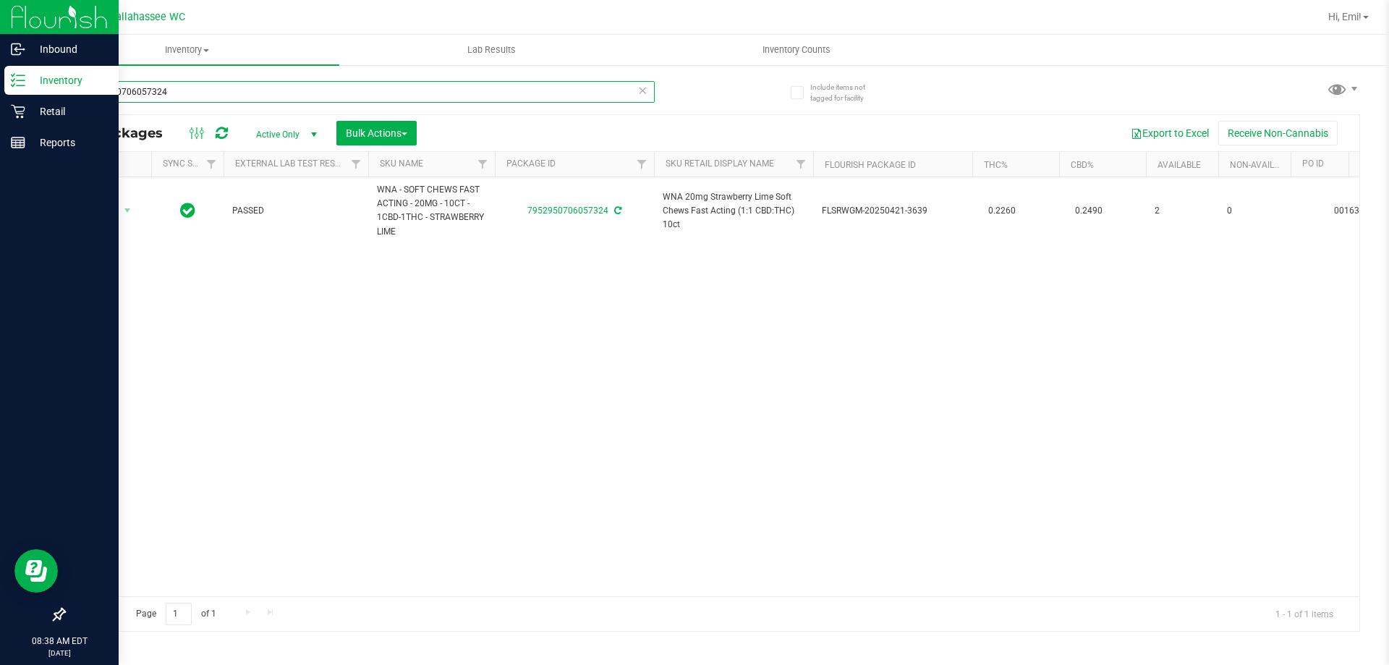
drag, startPoint x: 503, startPoint y: 96, endPoint x: 9, endPoint y: 166, distance: 499.1
click at [0, 158] on div "Inbound Inventory Retail Reports 08:38 AM EDT 09/25/2025 09/25 Tallahassee WC H…" at bounding box center [694, 332] width 1389 height 665
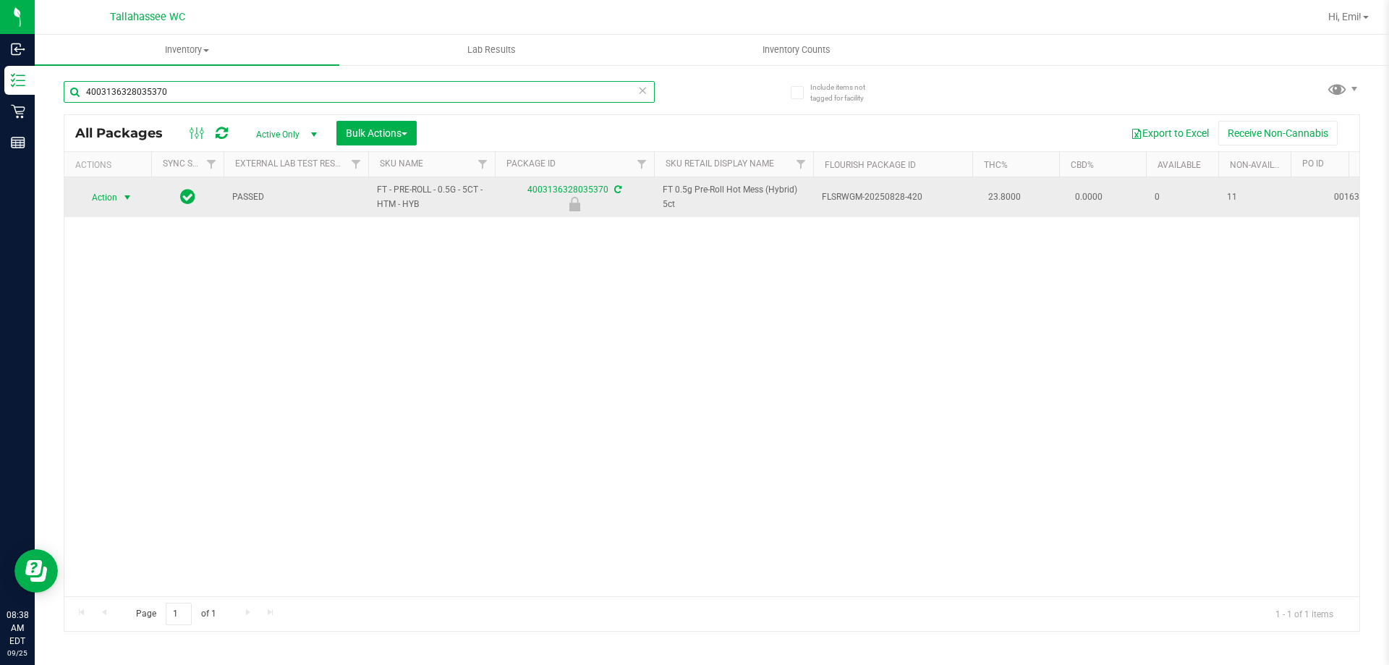
type input "4003136328035370"
click at [124, 194] on span "select" at bounding box center [128, 198] width 12 height 12
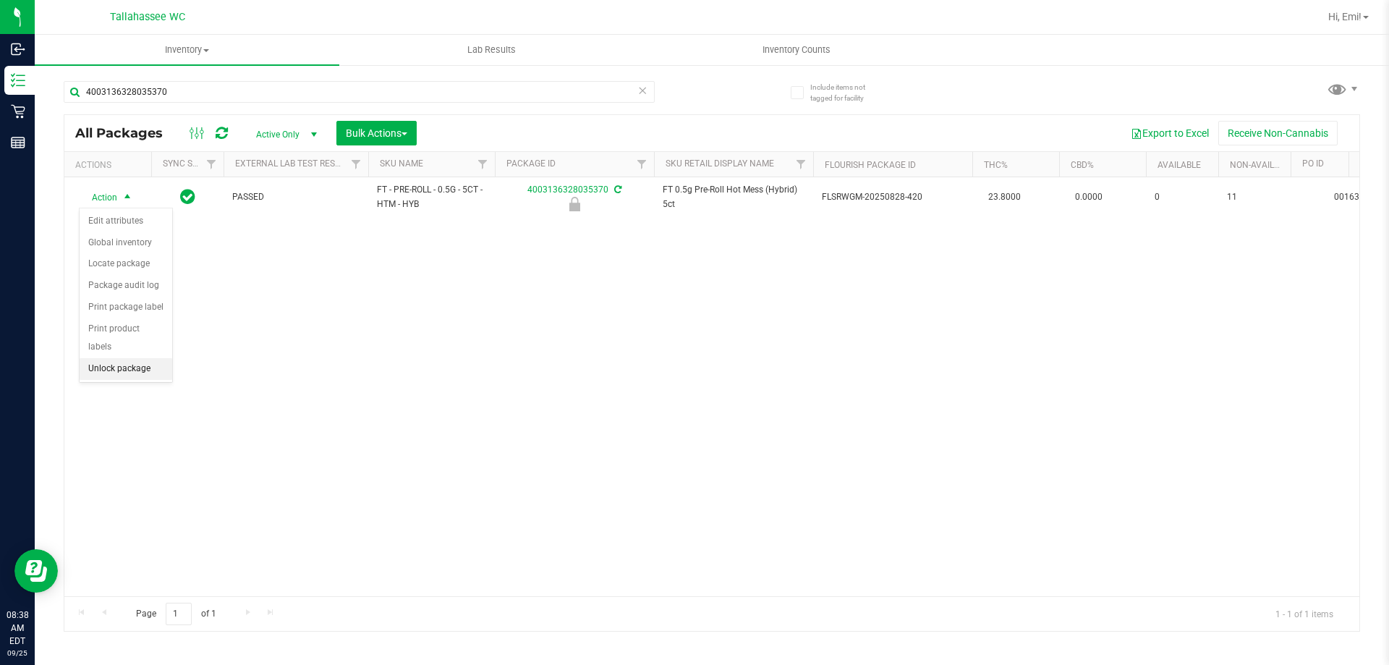
click at [153, 358] on li "Unlock package" at bounding box center [126, 369] width 93 height 22
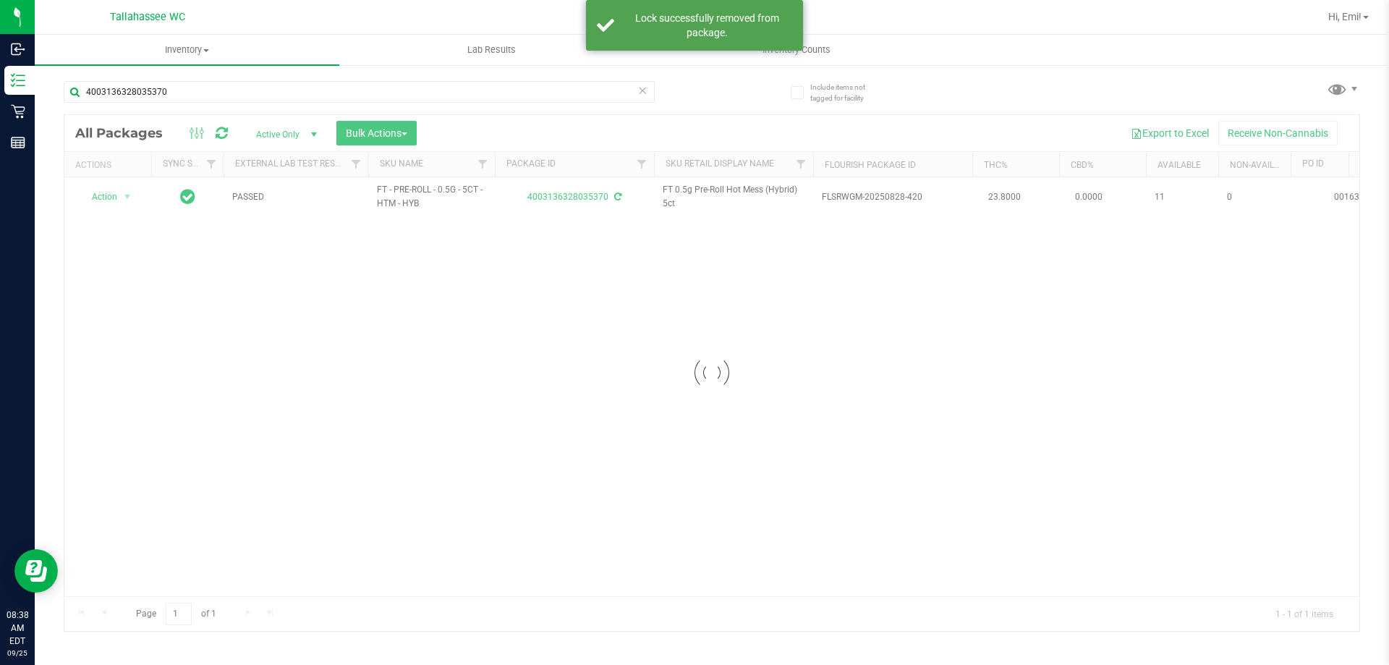
click at [645, 93] on icon at bounding box center [642, 89] width 10 height 17
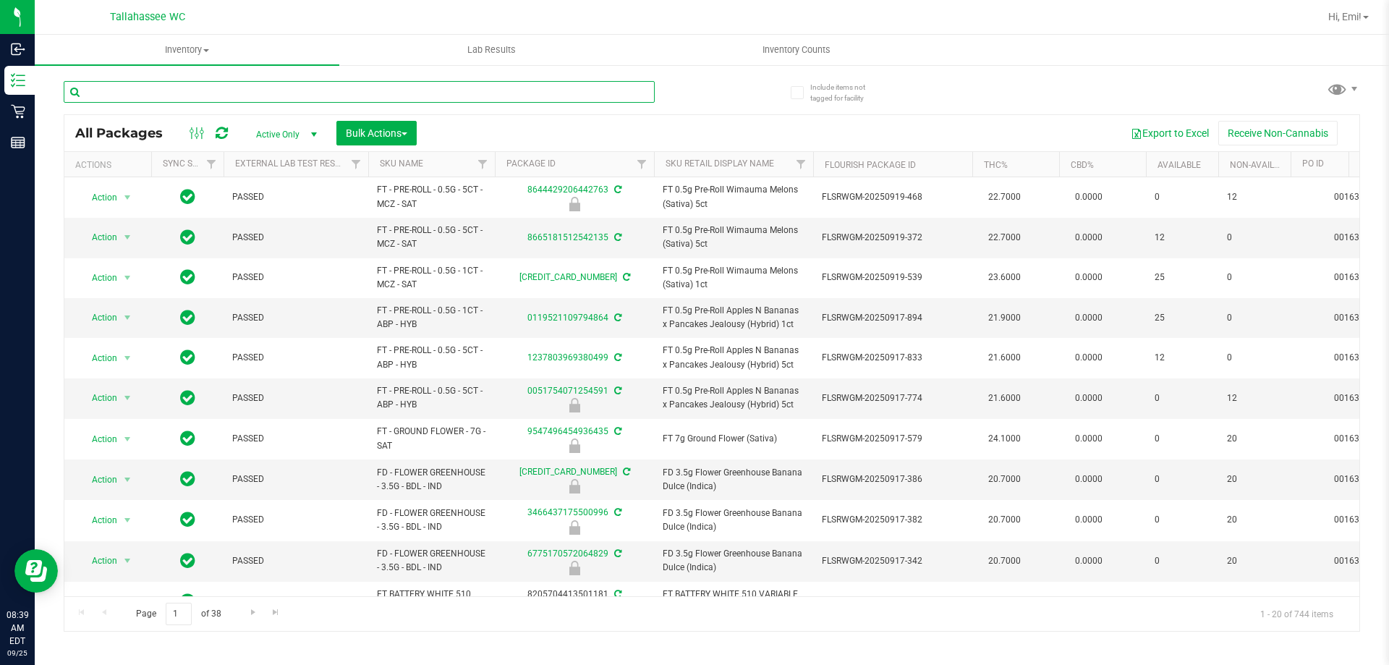
click at [415, 93] on input "text" at bounding box center [359, 92] width 591 height 22
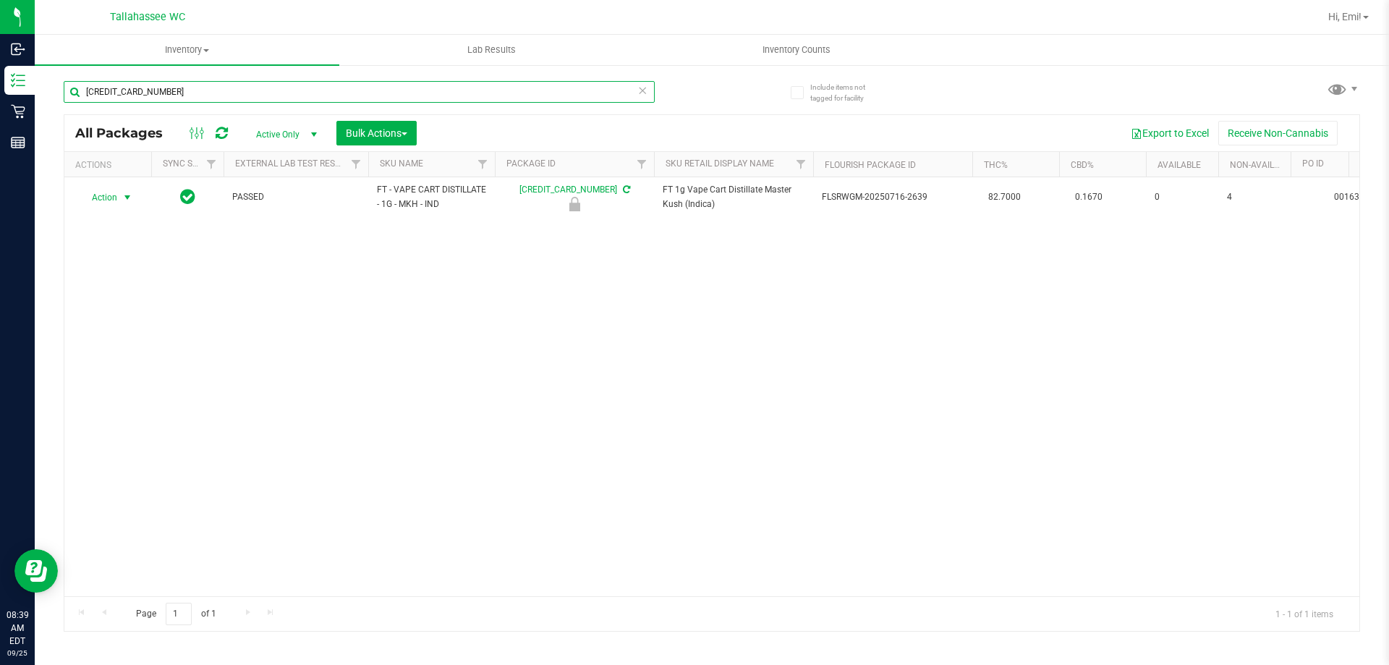
type input "6313979574945592"
click at [125, 197] on span "select" at bounding box center [128, 198] width 12 height 12
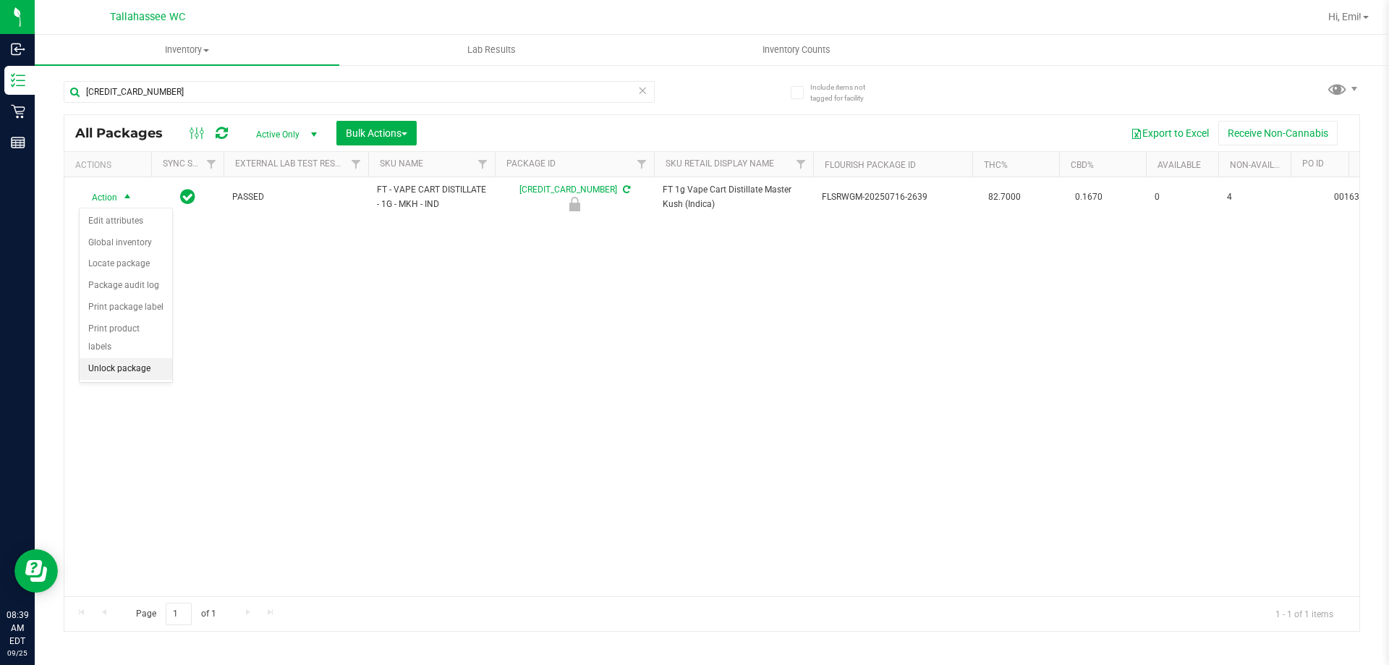
click at [135, 358] on li "Unlock package" at bounding box center [126, 369] width 93 height 22
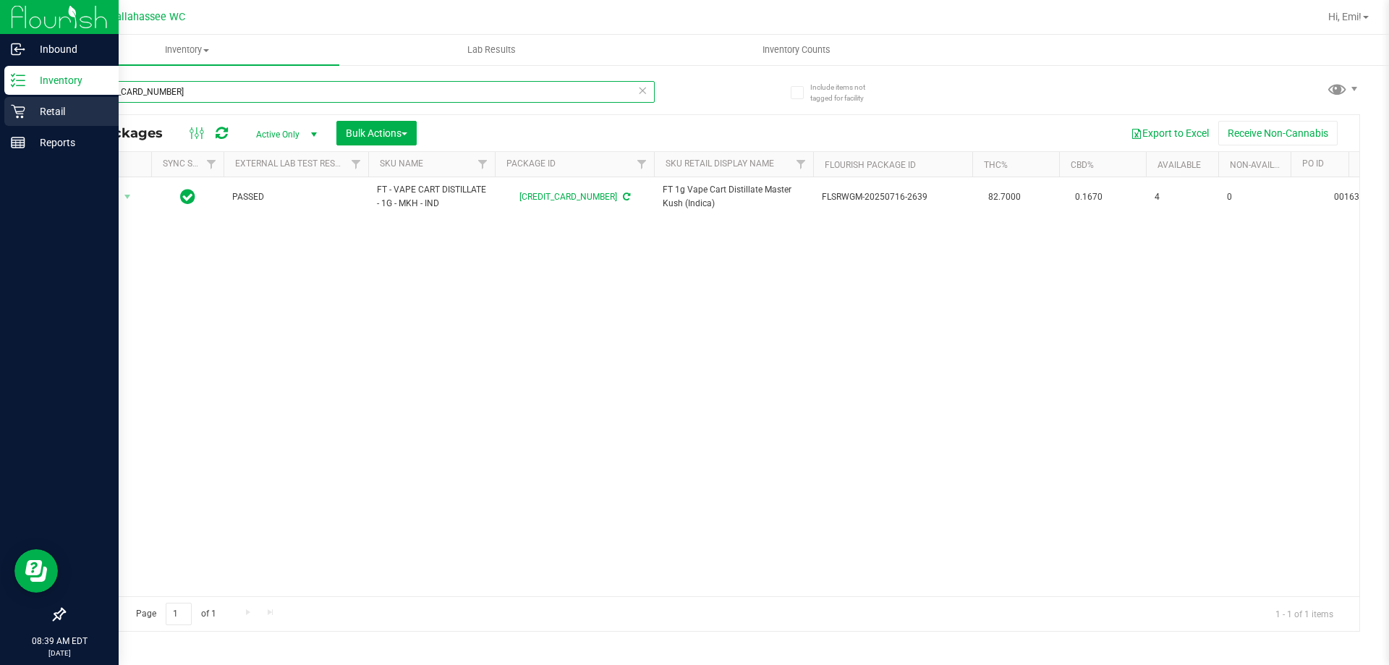
drag, startPoint x: 220, startPoint y: 94, endPoint x: 0, endPoint y: 97, distance: 219.9
click at [0, 97] on div "Inbound Inventory Retail Reports 08:39 AM EDT 09/25/2025 09/25 Tallahassee WC H…" at bounding box center [694, 332] width 1389 height 665
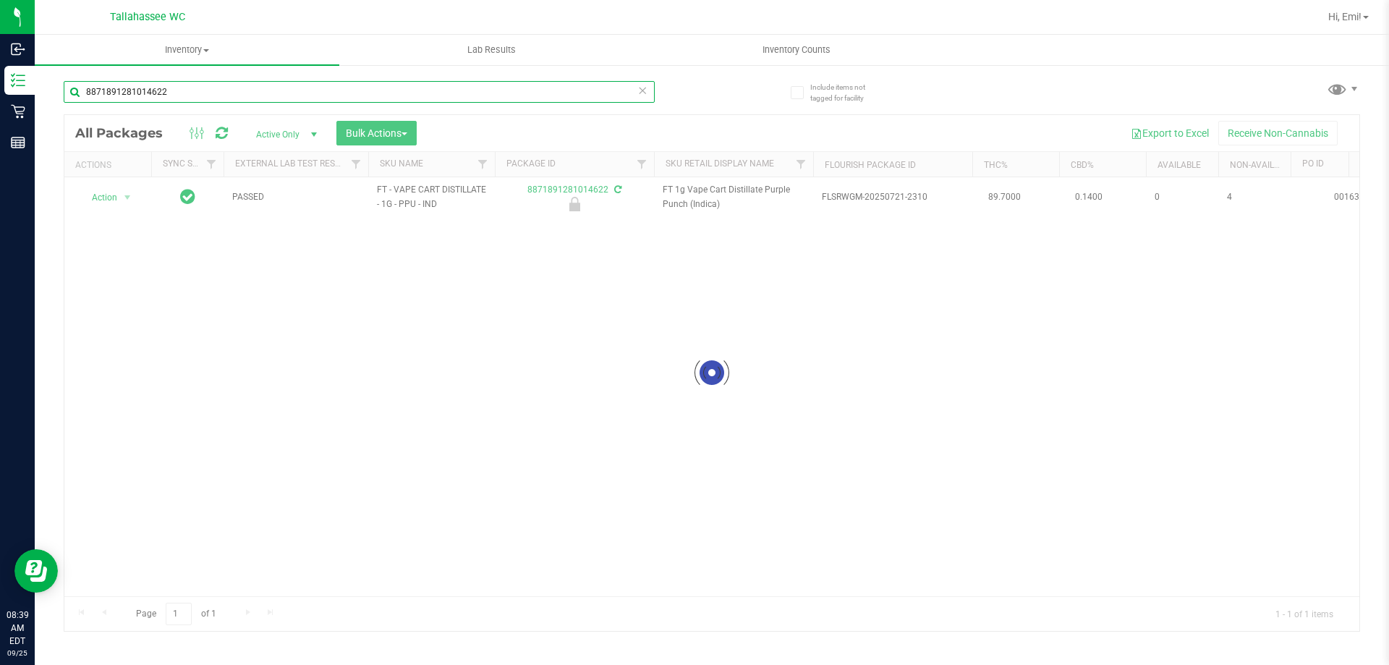
type input "8871891281014622"
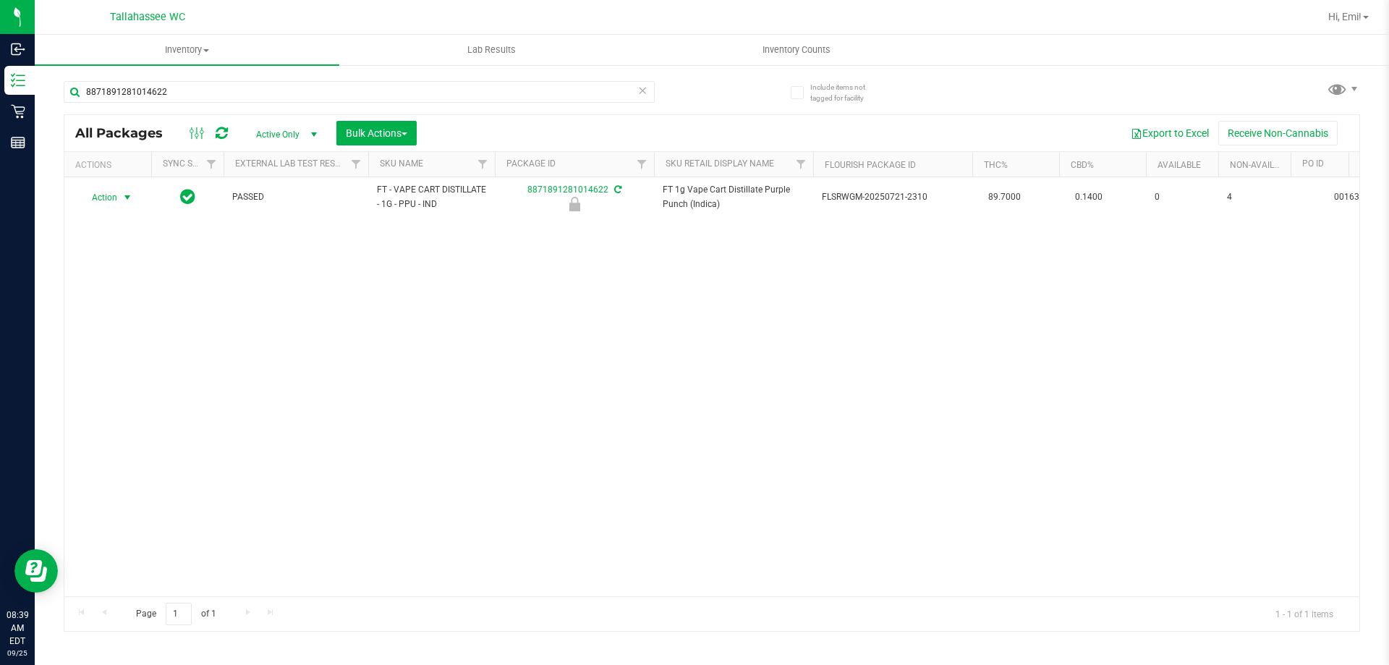
click at [130, 197] on span "select" at bounding box center [128, 198] width 12 height 12
click at [138, 358] on li "Unlock package" at bounding box center [126, 369] width 93 height 22
click at [353, 97] on input "8871891281014622" at bounding box center [359, 92] width 591 height 22
click at [352, 96] on input "8871891281014622" at bounding box center [359, 92] width 591 height 22
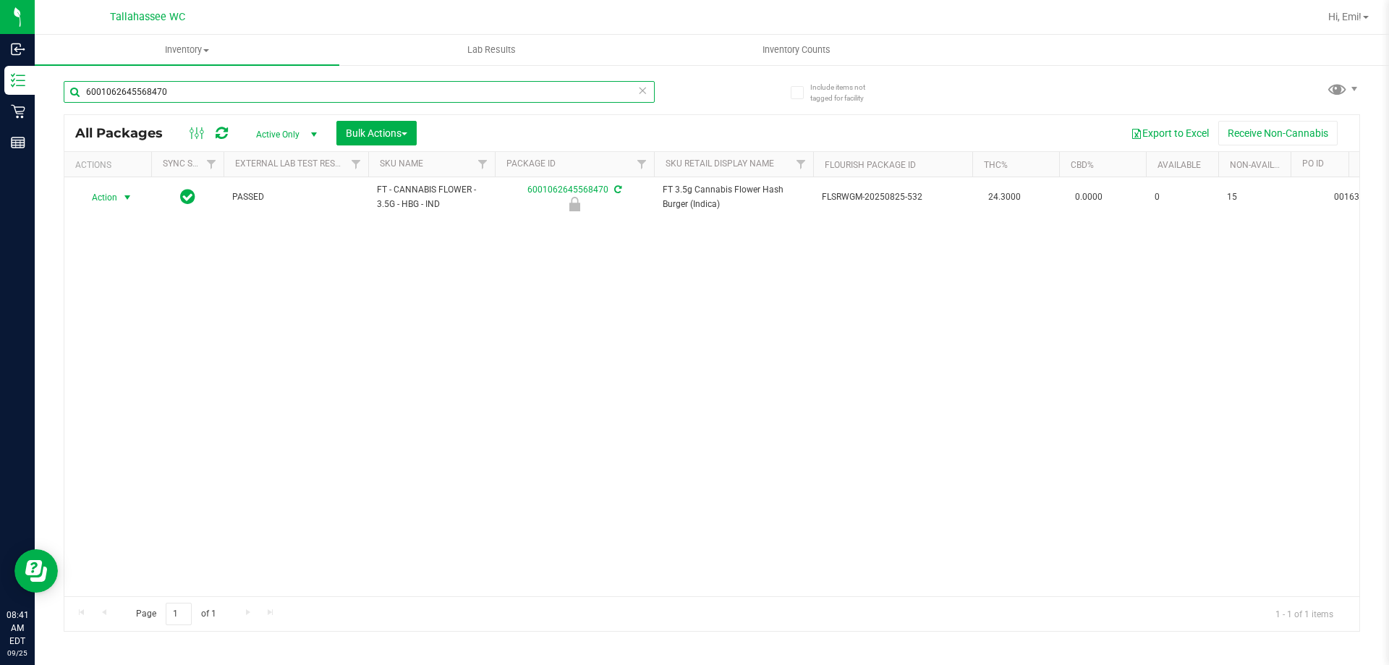
type input "6001062645568470"
click at [129, 195] on span "select" at bounding box center [128, 198] width 12 height 12
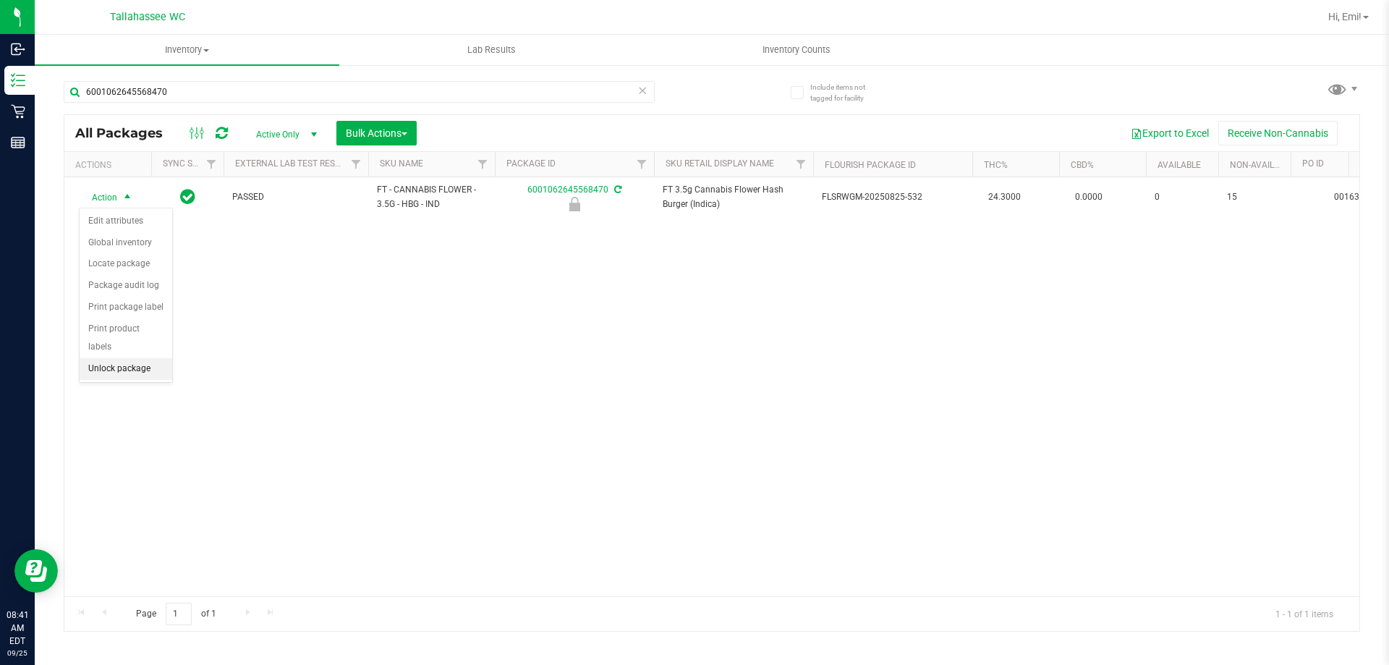
click at [150, 358] on li "Unlock package" at bounding box center [126, 369] width 93 height 22
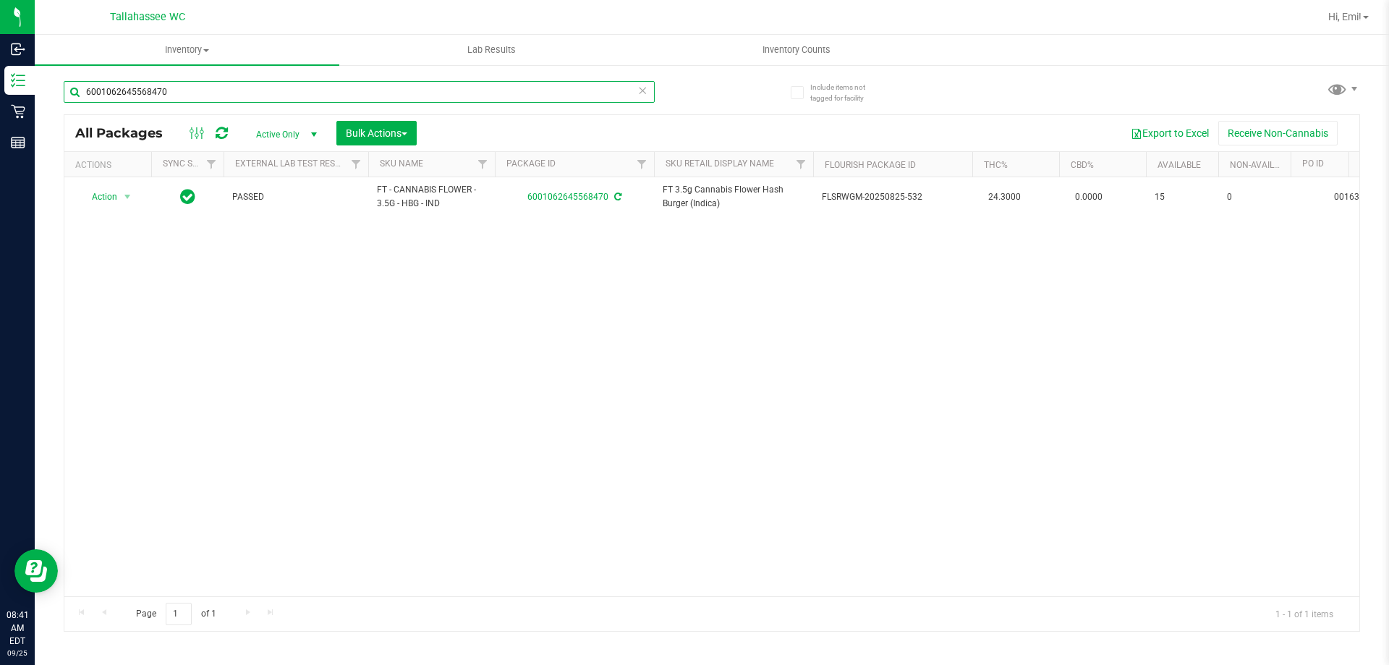
click at [629, 90] on input "6001062645568470" at bounding box center [359, 92] width 591 height 22
click at [640, 87] on icon at bounding box center [642, 89] width 10 height 17
click at [592, 90] on input "text" at bounding box center [359, 92] width 591 height 22
type input "7098660620646354"
click at [128, 198] on span "select" at bounding box center [128, 198] width 12 height 12
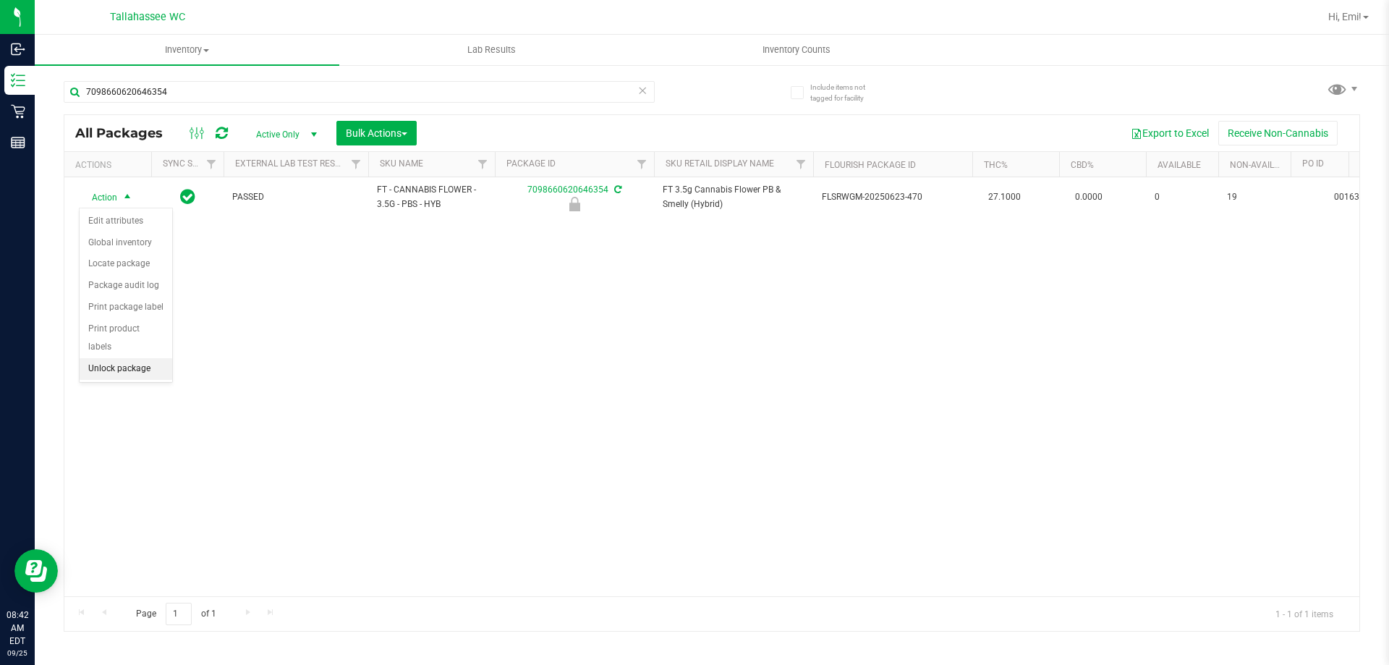
click at [140, 358] on li "Unlock package" at bounding box center [126, 369] width 93 height 22
click at [642, 92] on icon at bounding box center [642, 89] width 10 height 17
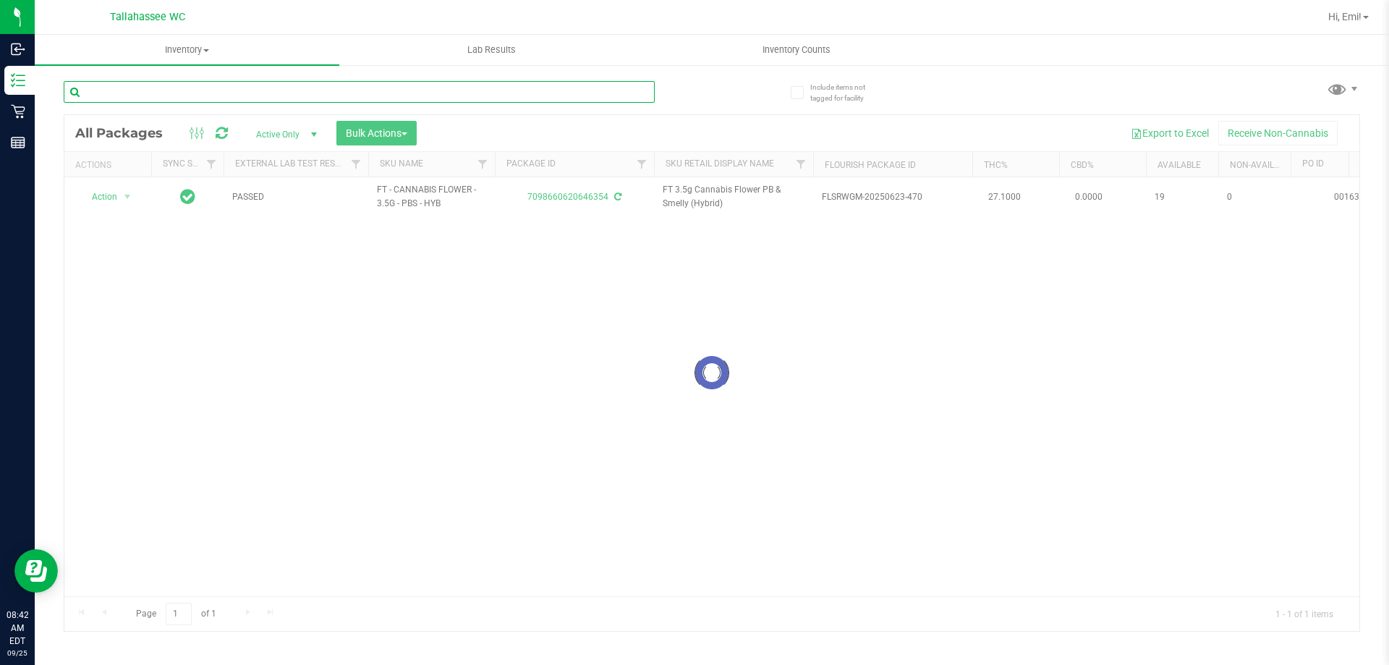
click at [642, 92] on input "text" at bounding box center [359, 92] width 591 height 22
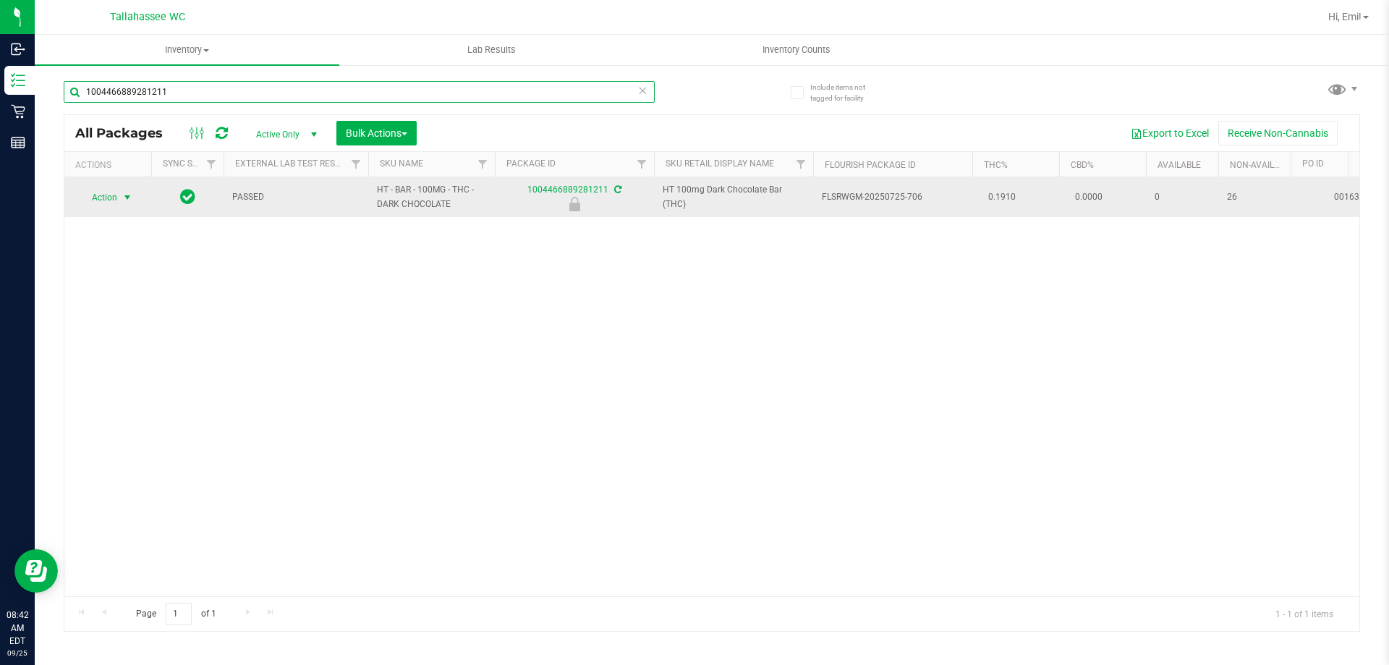
type input "1004466889281211"
click at [124, 200] on span "select" at bounding box center [128, 198] width 12 height 12
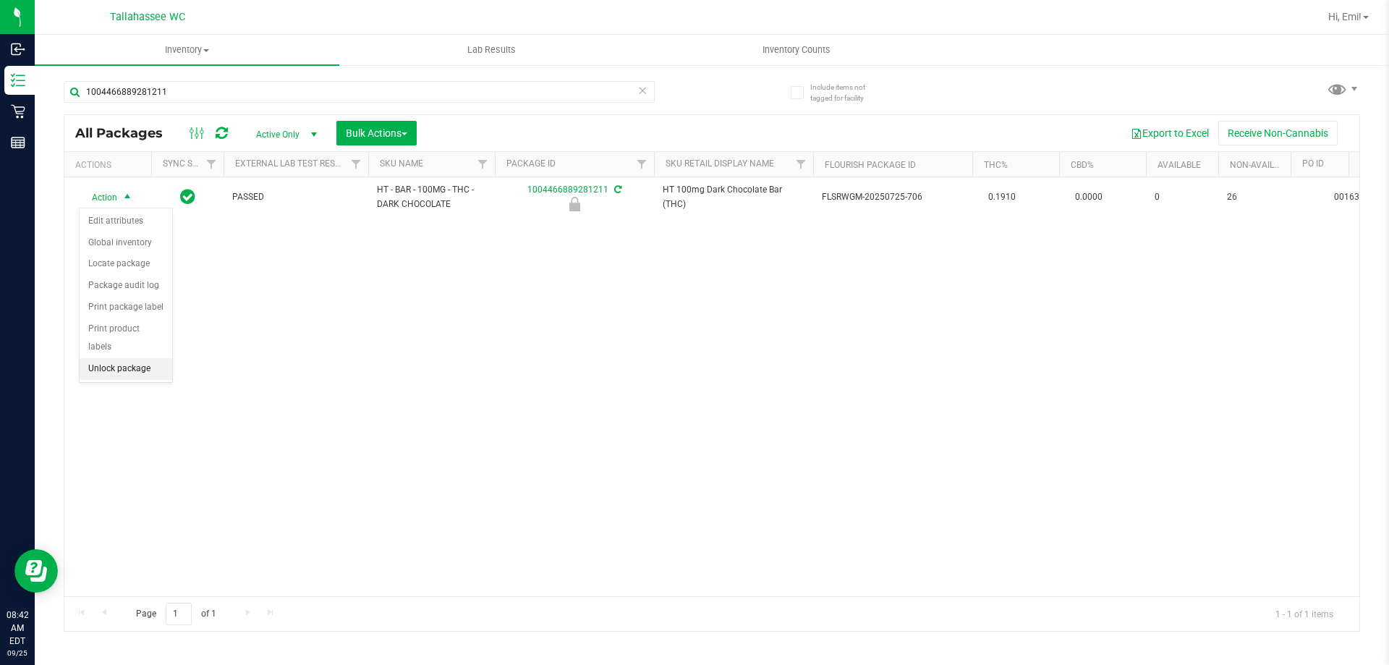
click at [169, 358] on li "Unlock package" at bounding box center [126, 369] width 93 height 22
click at [641, 86] on icon at bounding box center [642, 89] width 10 height 17
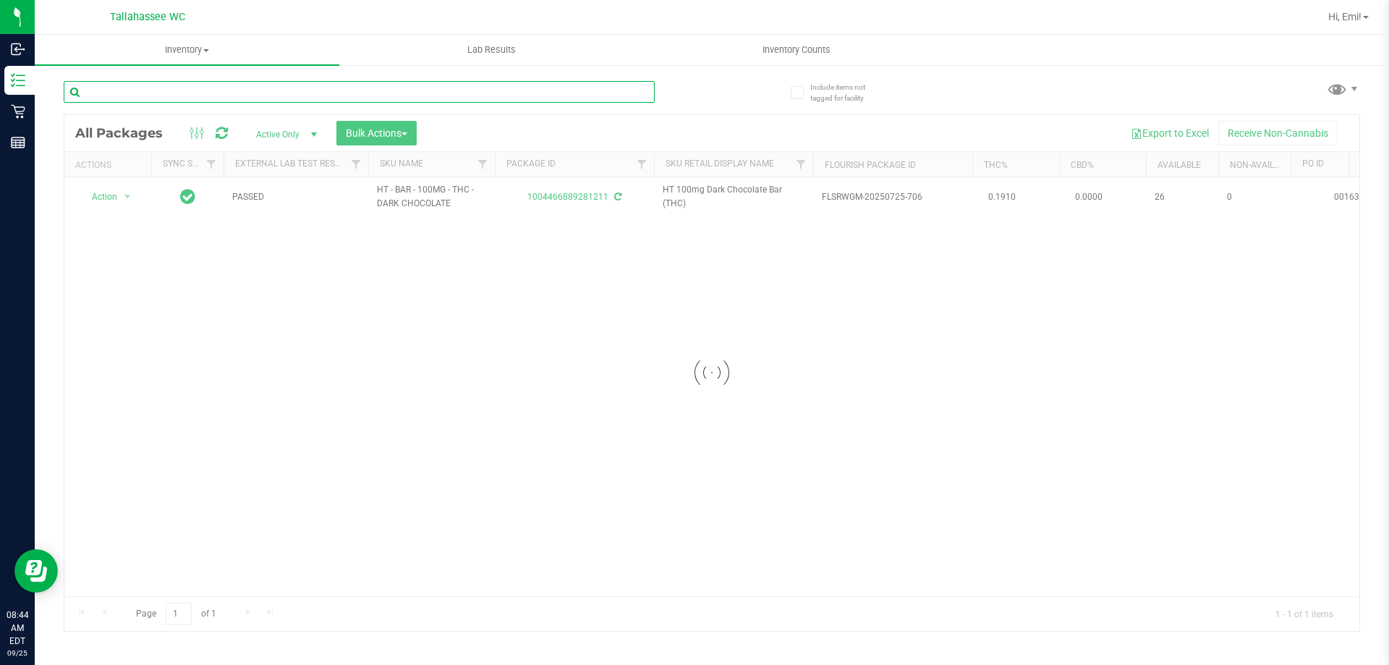
click at [634, 93] on input "text" at bounding box center [359, 92] width 591 height 22
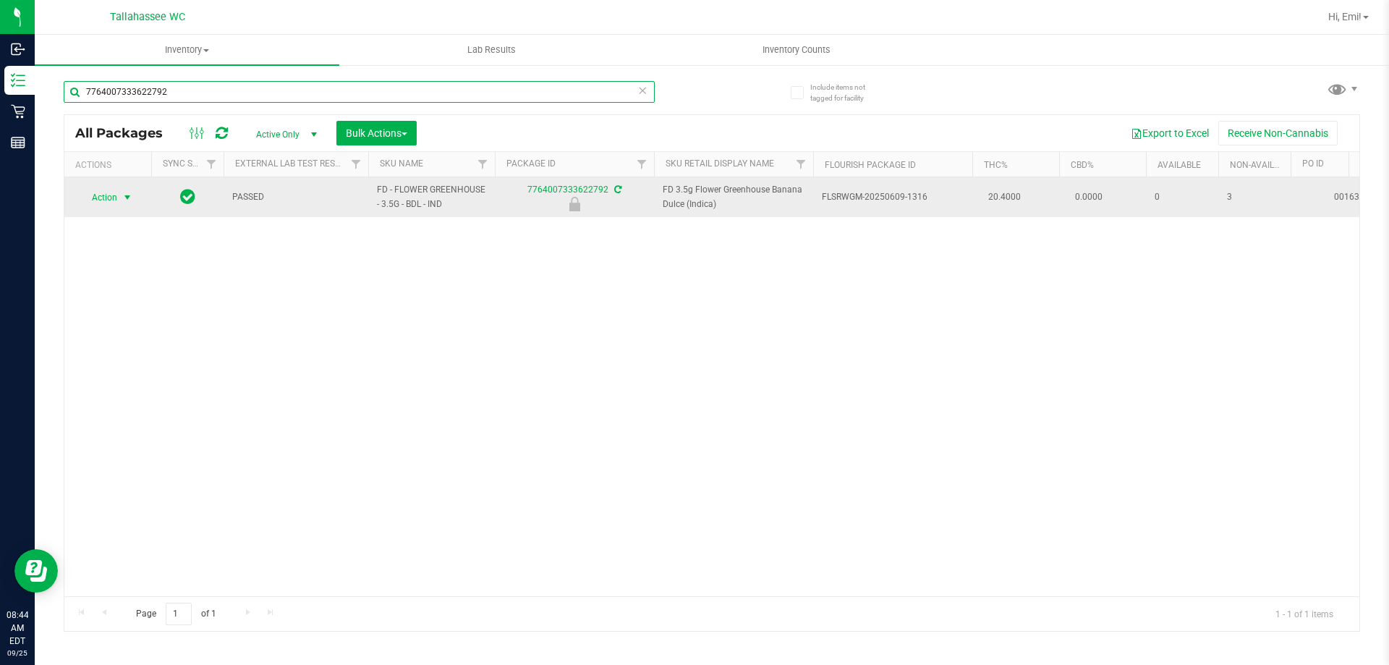
type input "7764007333622792"
click at [106, 200] on span "Action" at bounding box center [98, 197] width 39 height 20
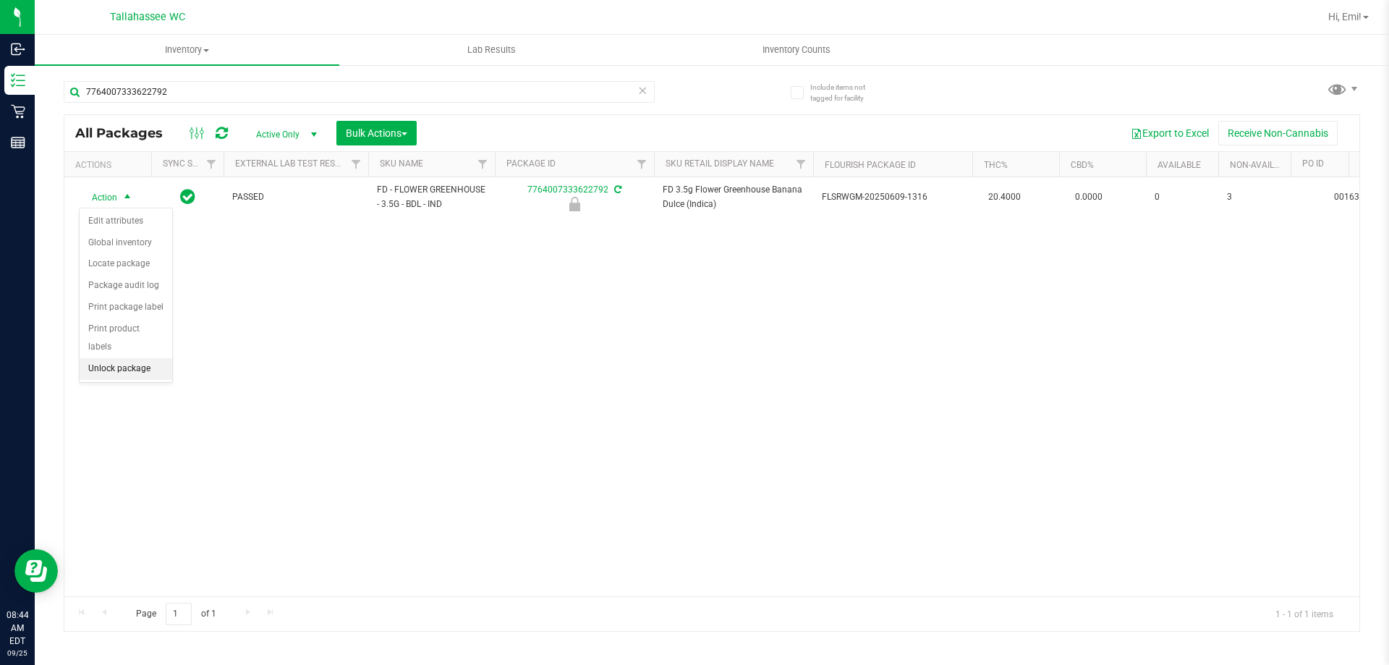
click at [142, 358] on li "Unlock package" at bounding box center [126, 369] width 93 height 22
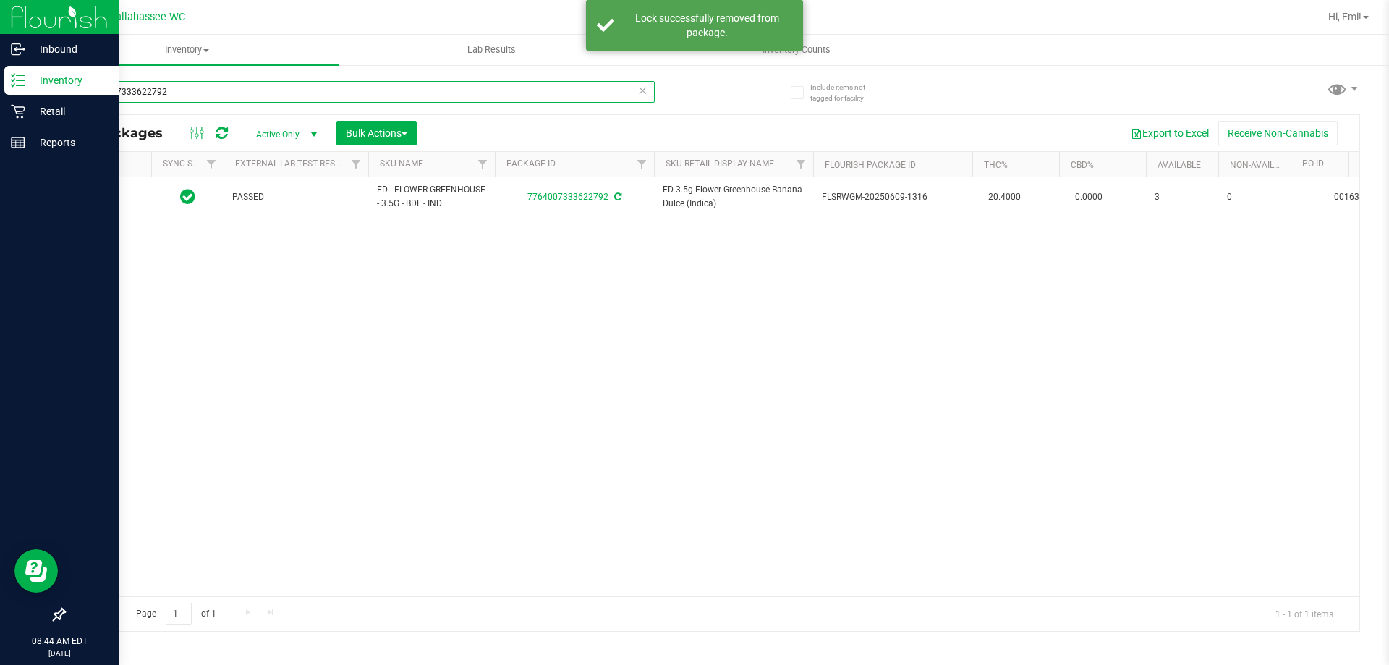
drag, startPoint x: 286, startPoint y: 94, endPoint x: 17, endPoint y: 91, distance: 269.9
click at [0, 87] on div "Inbound Inventory Retail Reports 08:44 AM EDT 09/25/2025 09/25 Tallahassee WC H…" at bounding box center [694, 332] width 1389 height 665
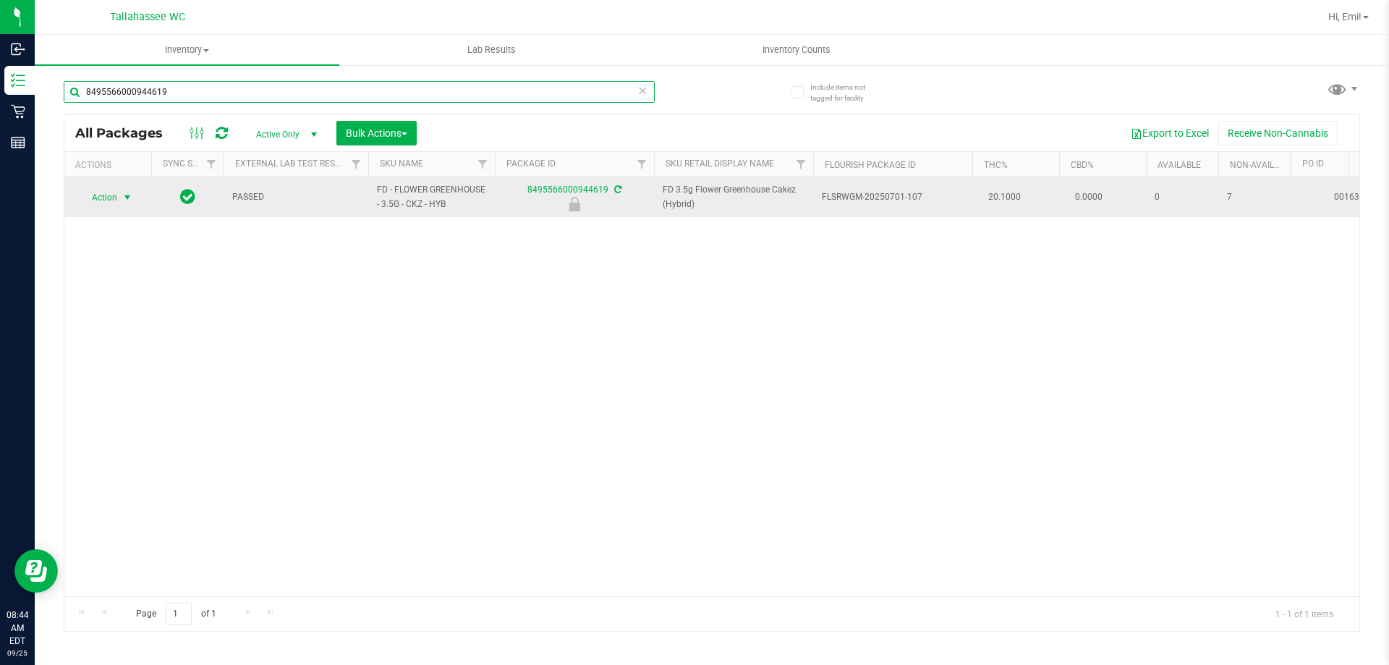
type input "8495566000944619"
click at [132, 194] on span "select" at bounding box center [128, 198] width 12 height 12
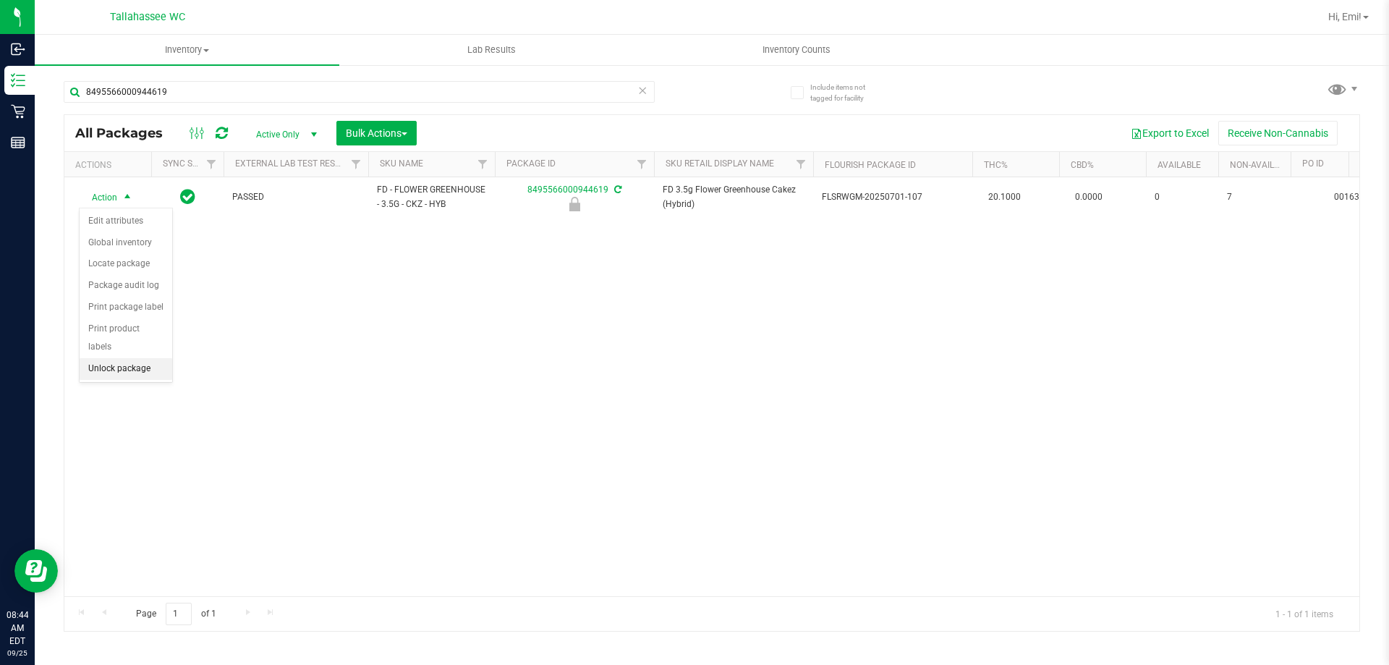
click at [155, 358] on li "Unlock package" at bounding box center [126, 369] width 93 height 22
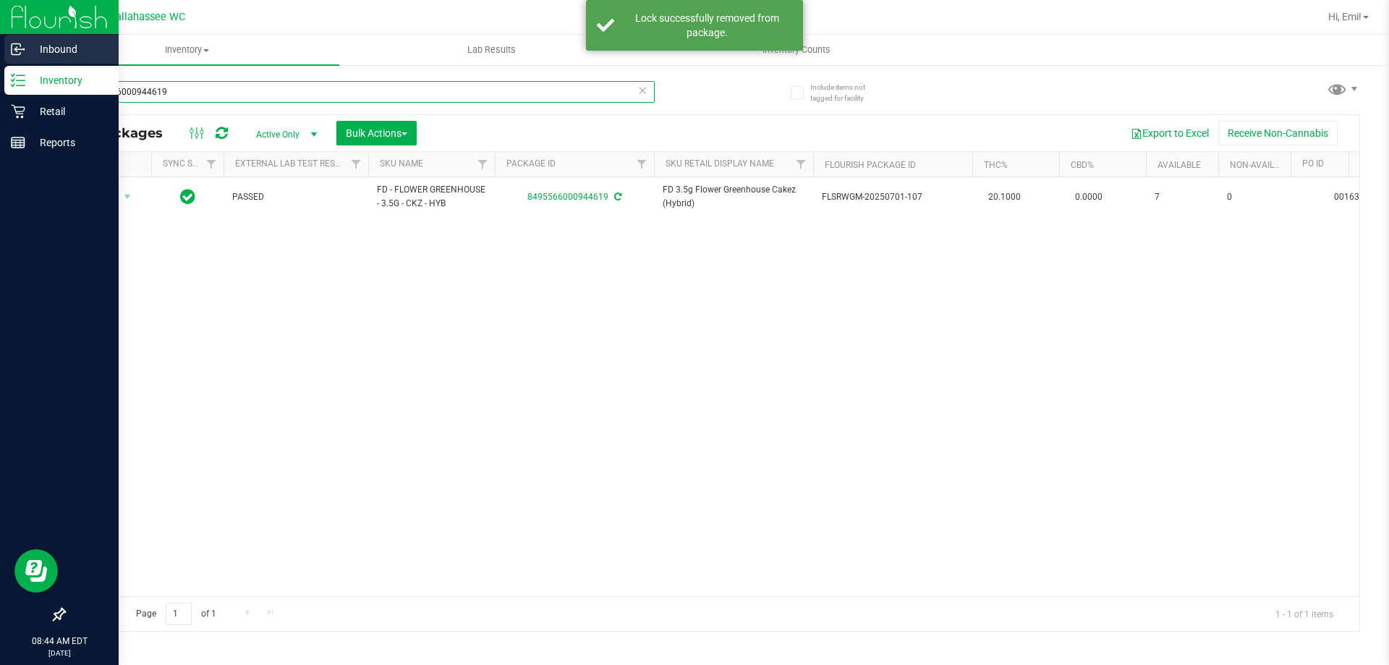
drag, startPoint x: 232, startPoint y: 93, endPoint x: 0, endPoint y: 59, distance: 234.7
click at [0, 59] on div "Inbound Inventory Retail Reports 08:44 AM EDT 09/25/2025 09/25 Tallahassee WC H…" at bounding box center [694, 332] width 1389 height 665
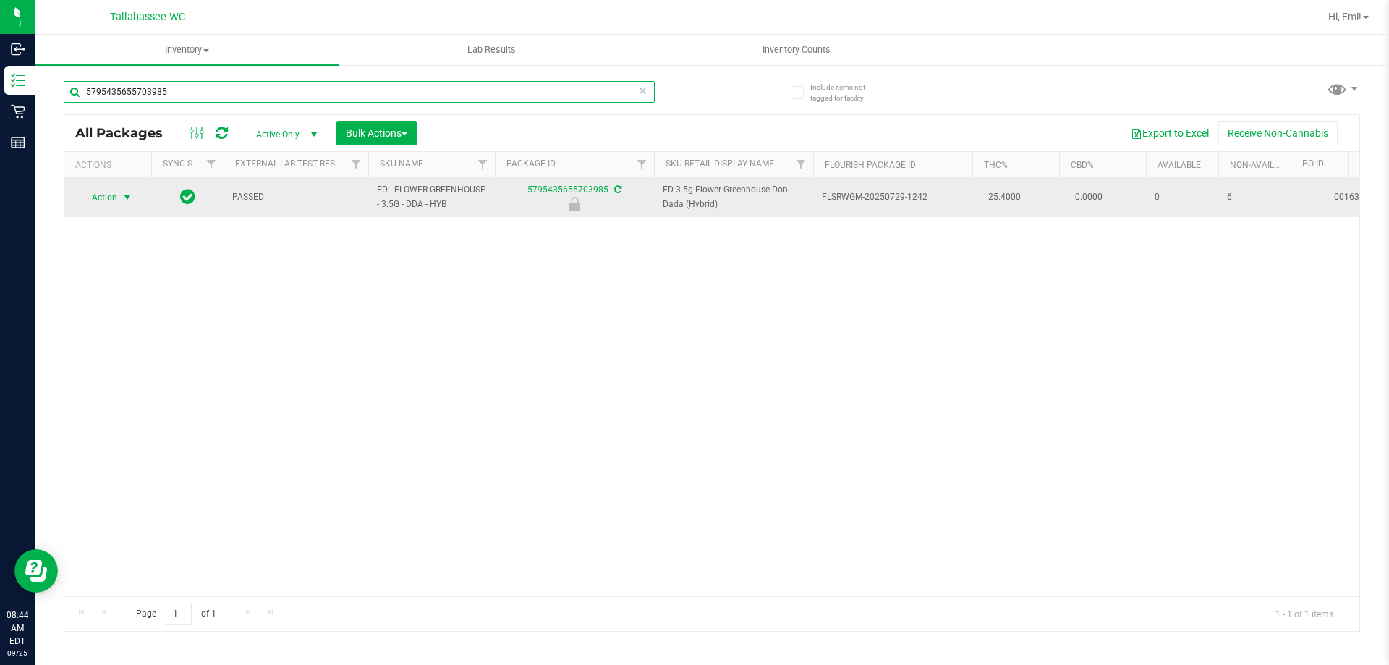
type input "5795435655703985"
click at [136, 199] on span "select" at bounding box center [128, 197] width 18 height 20
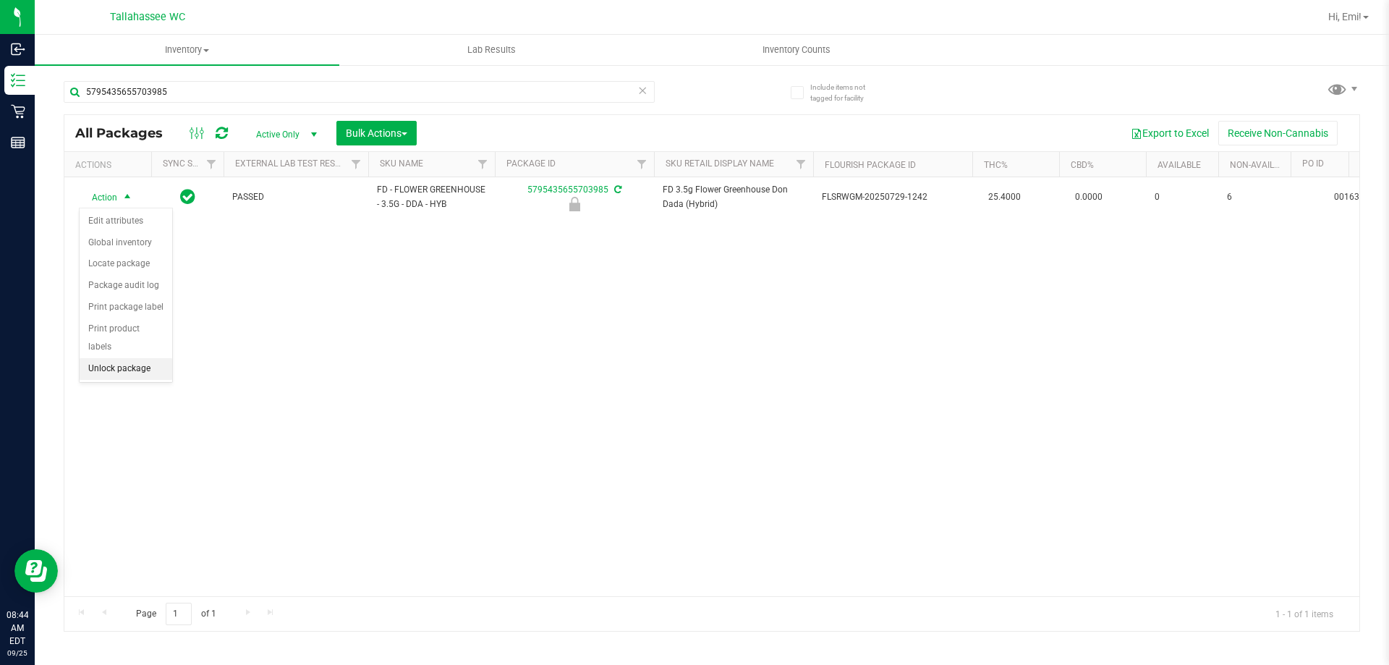
click at [150, 358] on li "Unlock package" at bounding box center [126, 369] width 93 height 22
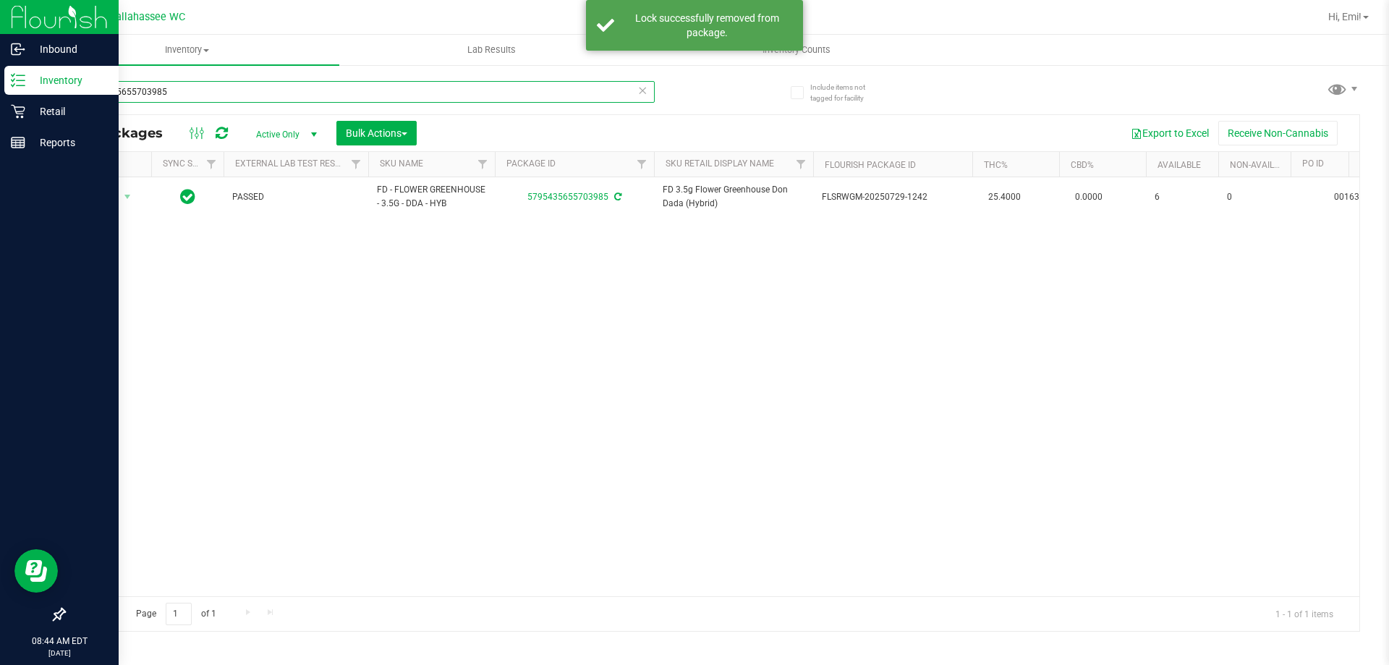
drag, startPoint x: 227, startPoint y: 86, endPoint x: 0, endPoint y: 89, distance: 227.2
click at [0, 88] on div "Inbound Inventory Retail Reports 08:44 AM EDT 09/25/2025 09/25 Tallahassee WC H…" at bounding box center [694, 332] width 1389 height 665
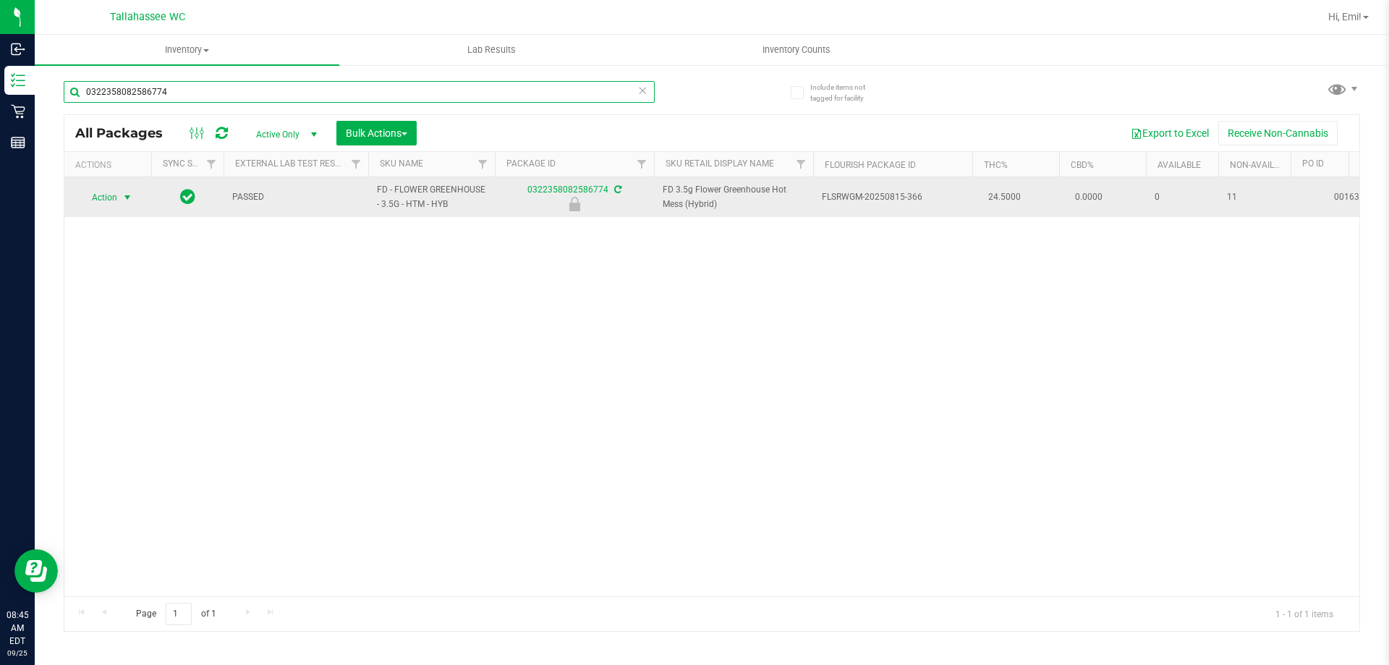
type input "0322358082586774"
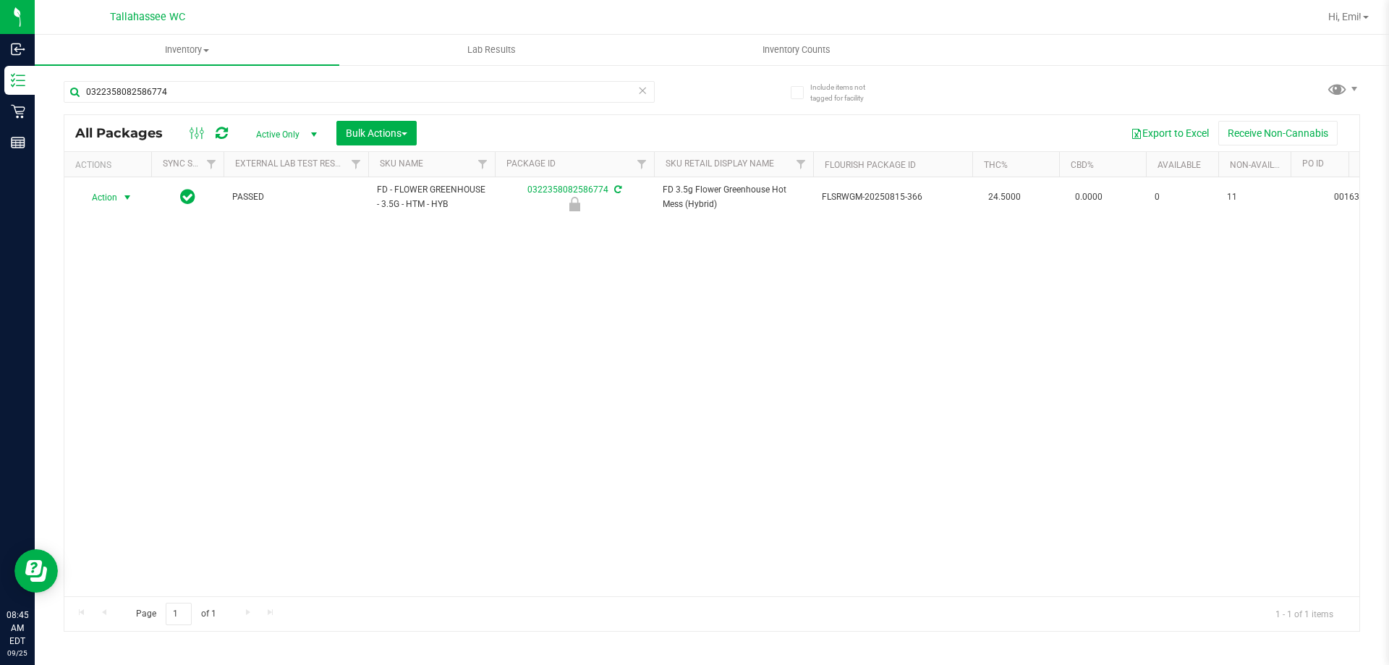
drag, startPoint x: 132, startPoint y: 194, endPoint x: 163, endPoint y: 245, distance: 59.8
click at [131, 195] on span "select" at bounding box center [128, 198] width 12 height 12
click at [145, 358] on li "Unlock package" at bounding box center [126, 369] width 93 height 22
click at [641, 95] on icon at bounding box center [642, 89] width 10 height 17
click at [721, 107] on div "Loading... All Packages Active Only Active Only Lab Samples Locked All External…" at bounding box center [712, 349] width 1296 height 564
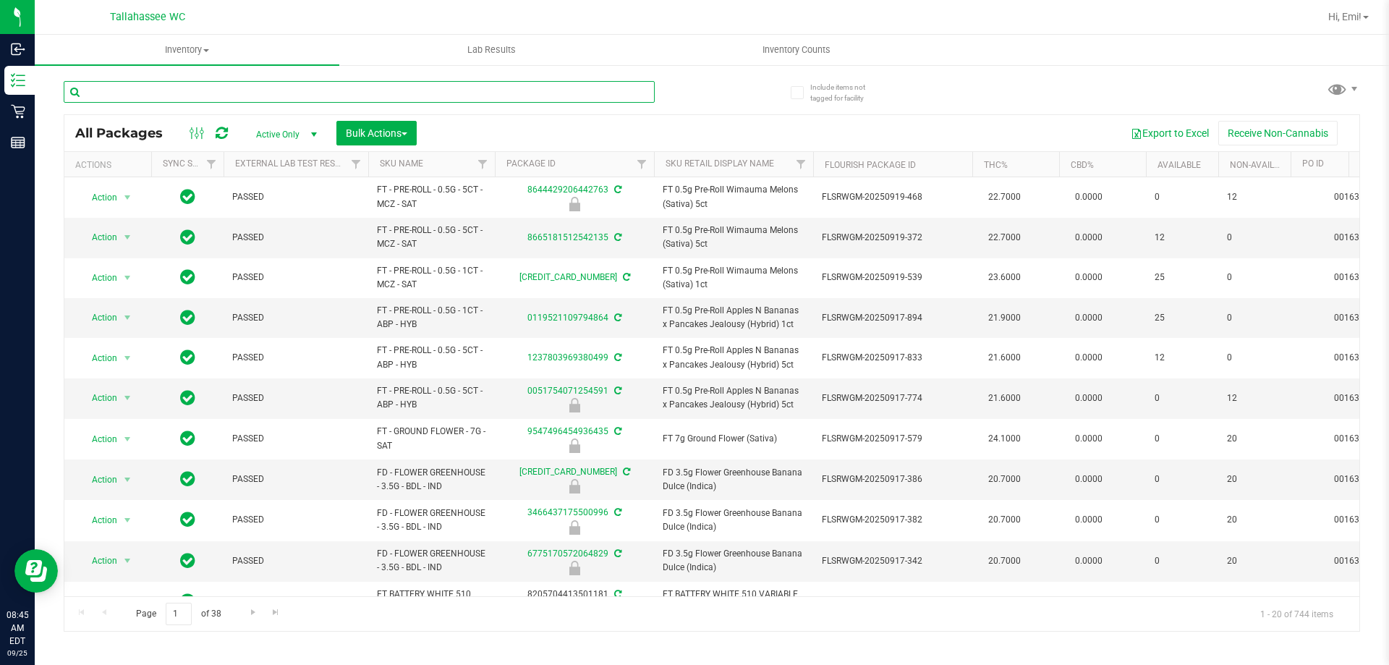
click at [608, 87] on input "text" at bounding box center [359, 92] width 591 height 22
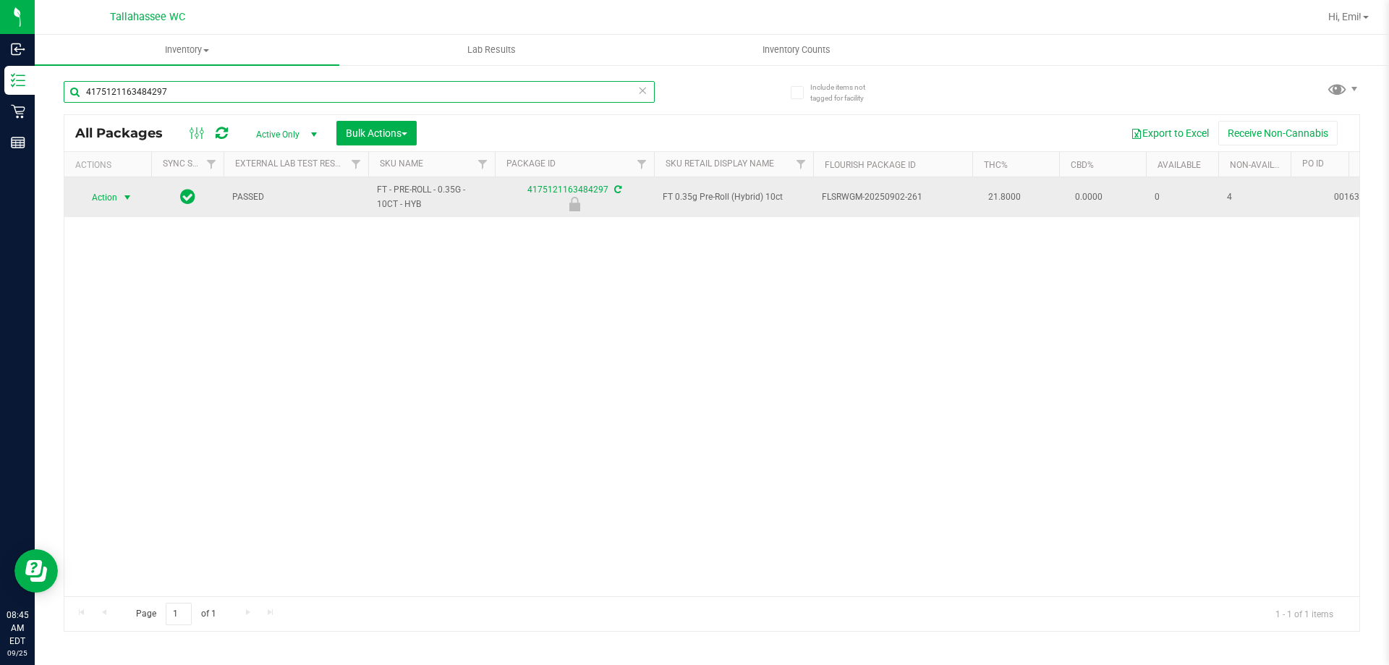
type input "4175121163484297"
click at [119, 196] on span "select" at bounding box center [128, 197] width 18 height 20
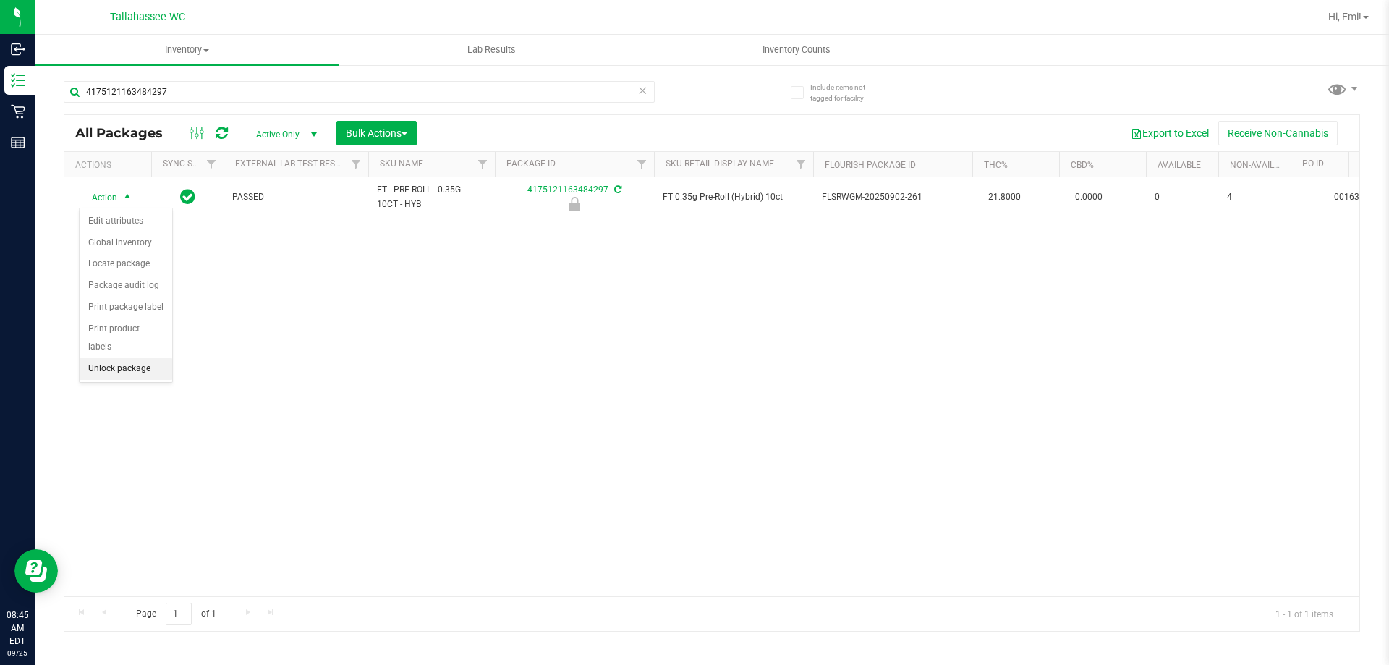
click at [149, 358] on li "Unlock package" at bounding box center [126, 369] width 93 height 22
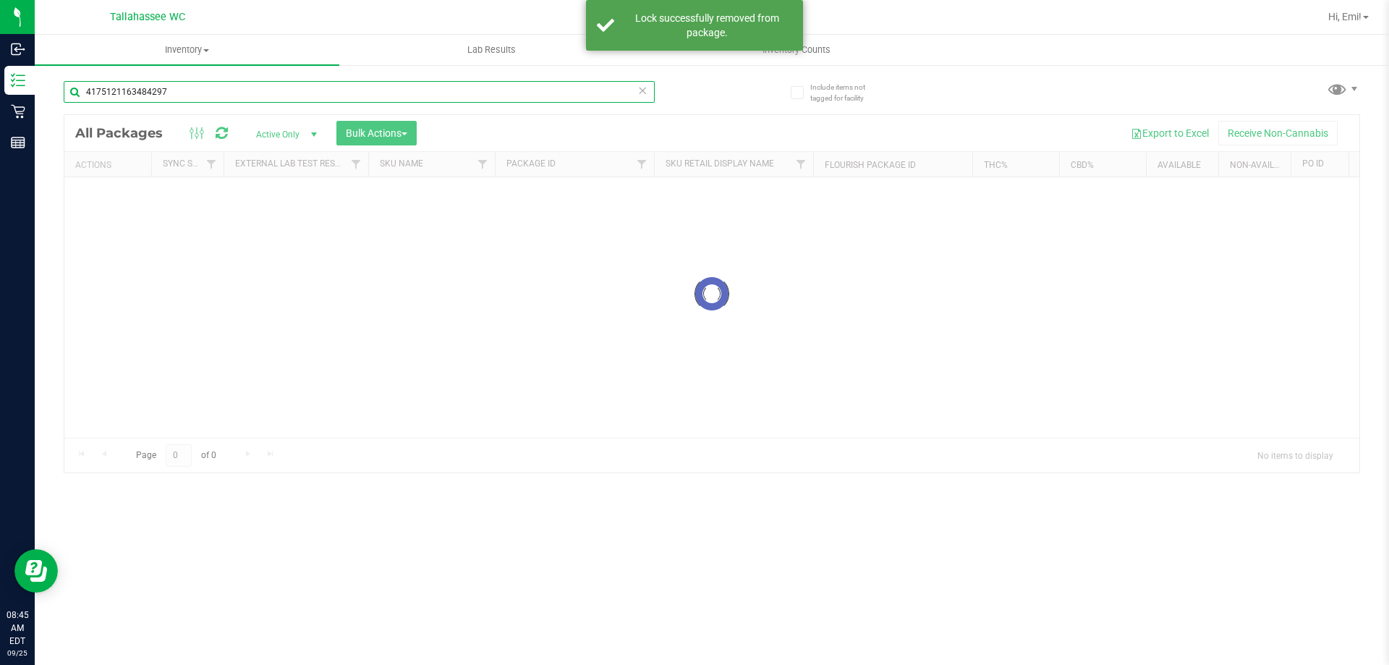
click at [211, 93] on input "4175121163484297" at bounding box center [359, 92] width 591 height 22
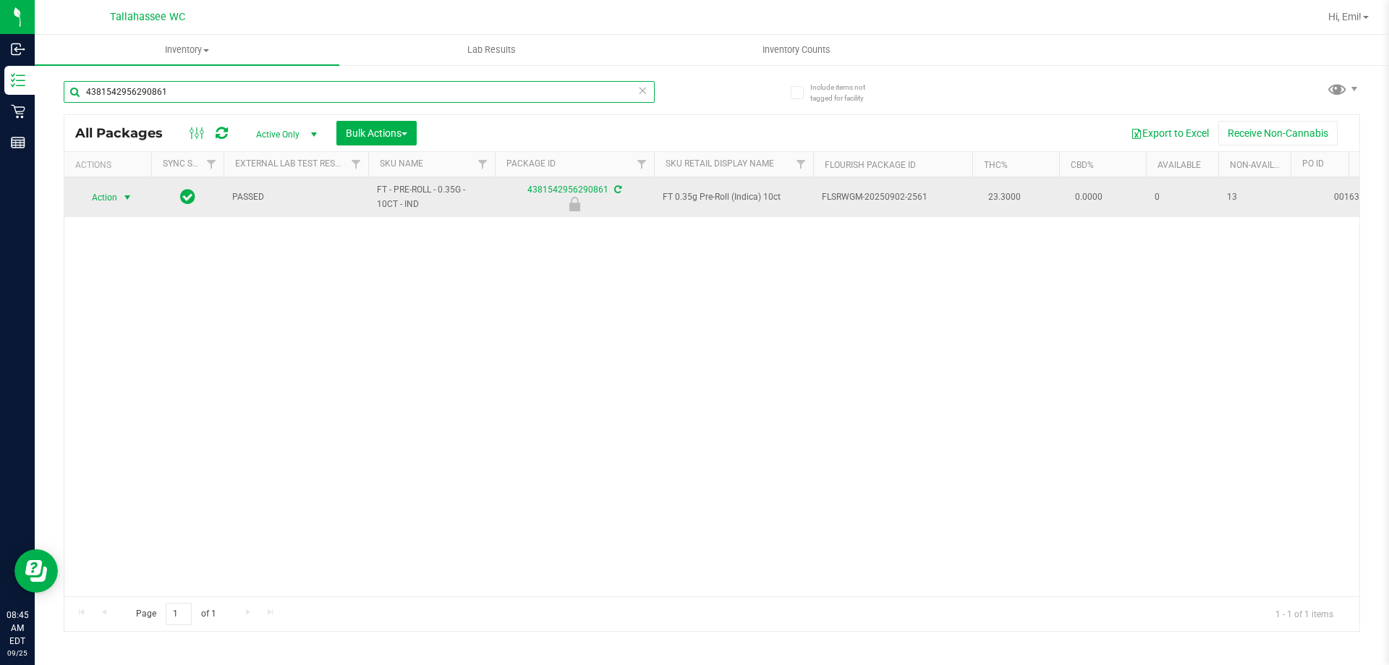
type input "4381542956290861"
click at [126, 203] on span "select" at bounding box center [128, 197] width 18 height 20
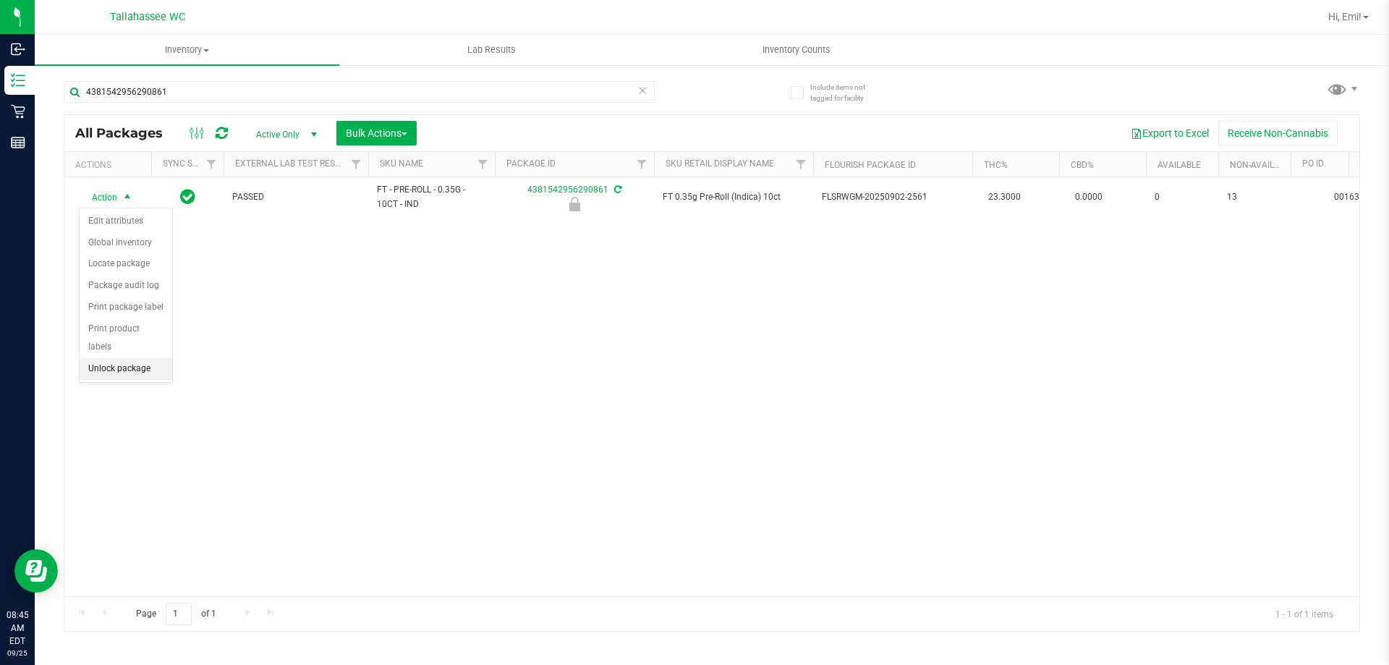
click at [164, 358] on li "Unlock package" at bounding box center [126, 369] width 93 height 22
click at [464, 104] on div "4381542956290861" at bounding box center [359, 97] width 591 height 33
click at [449, 80] on div "4381542956290861" at bounding box center [388, 91] width 648 height 46
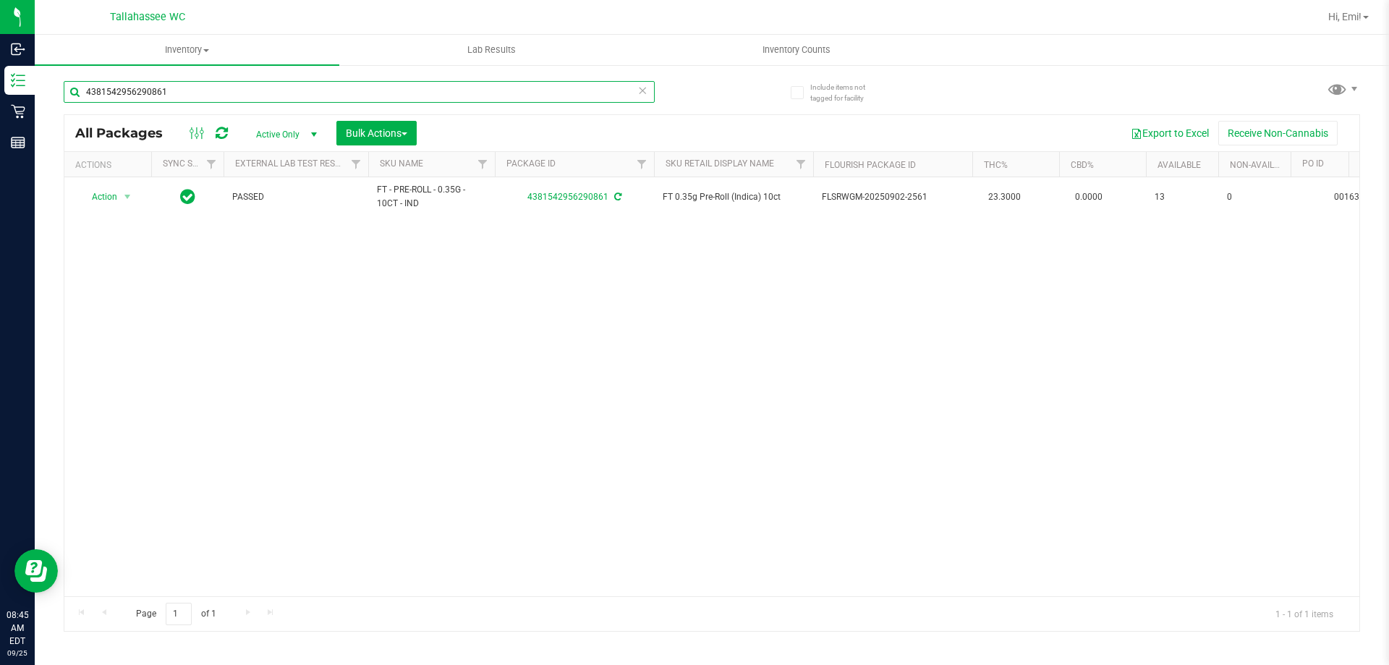
click at [449, 90] on input "4381542956290861" at bounding box center [359, 92] width 591 height 22
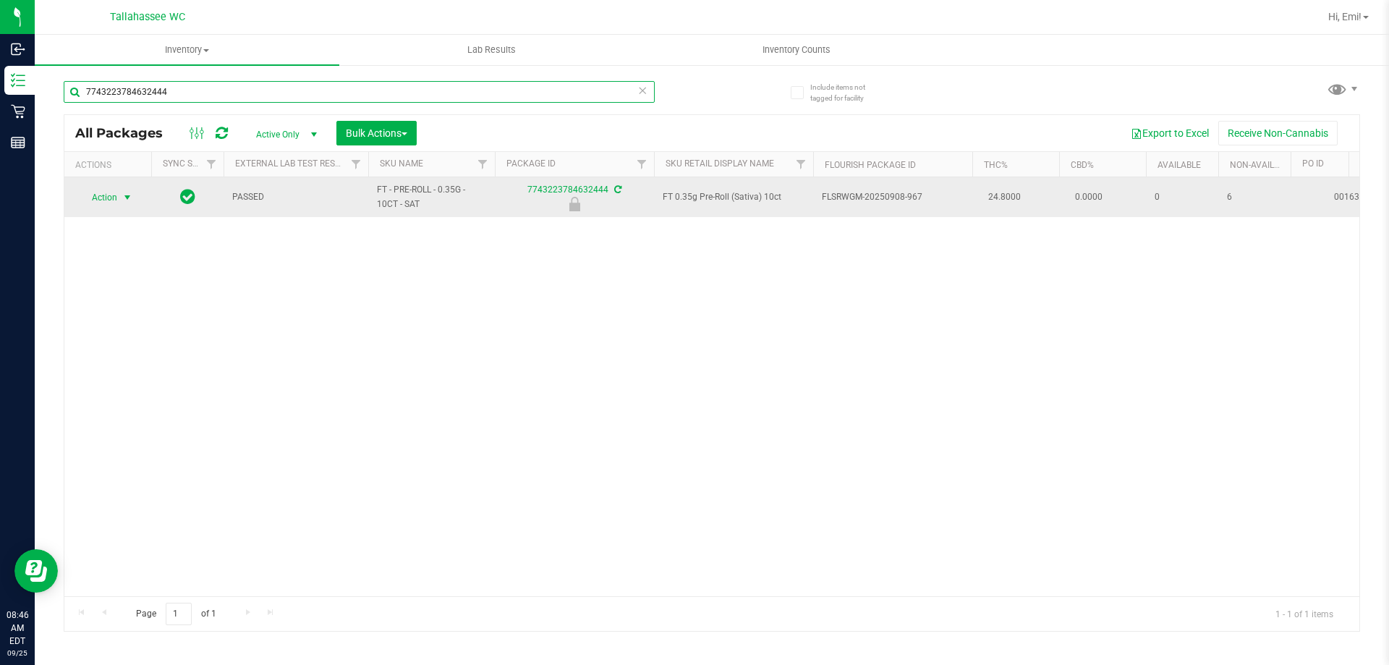
type input "7743223784632444"
click at [127, 197] on span "select" at bounding box center [128, 198] width 12 height 12
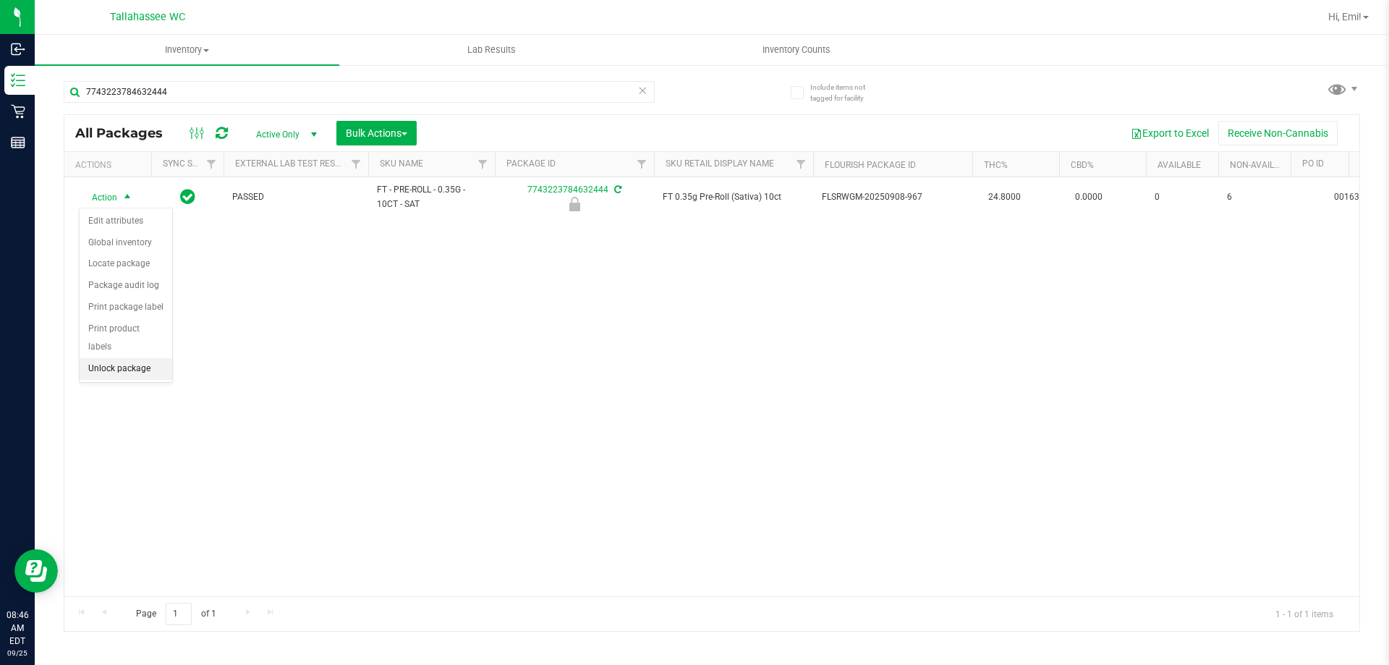
click at [152, 358] on li "Unlock package" at bounding box center [126, 369] width 93 height 22
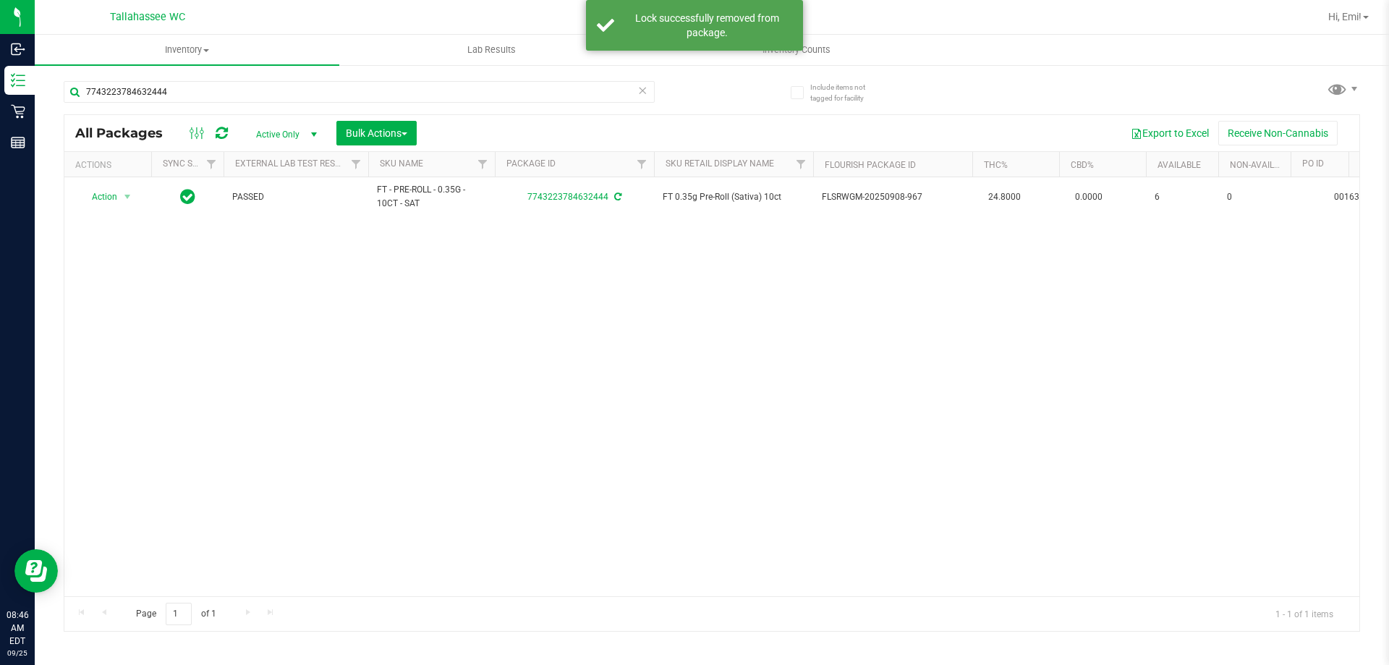
click at [641, 88] on icon at bounding box center [642, 89] width 10 height 17
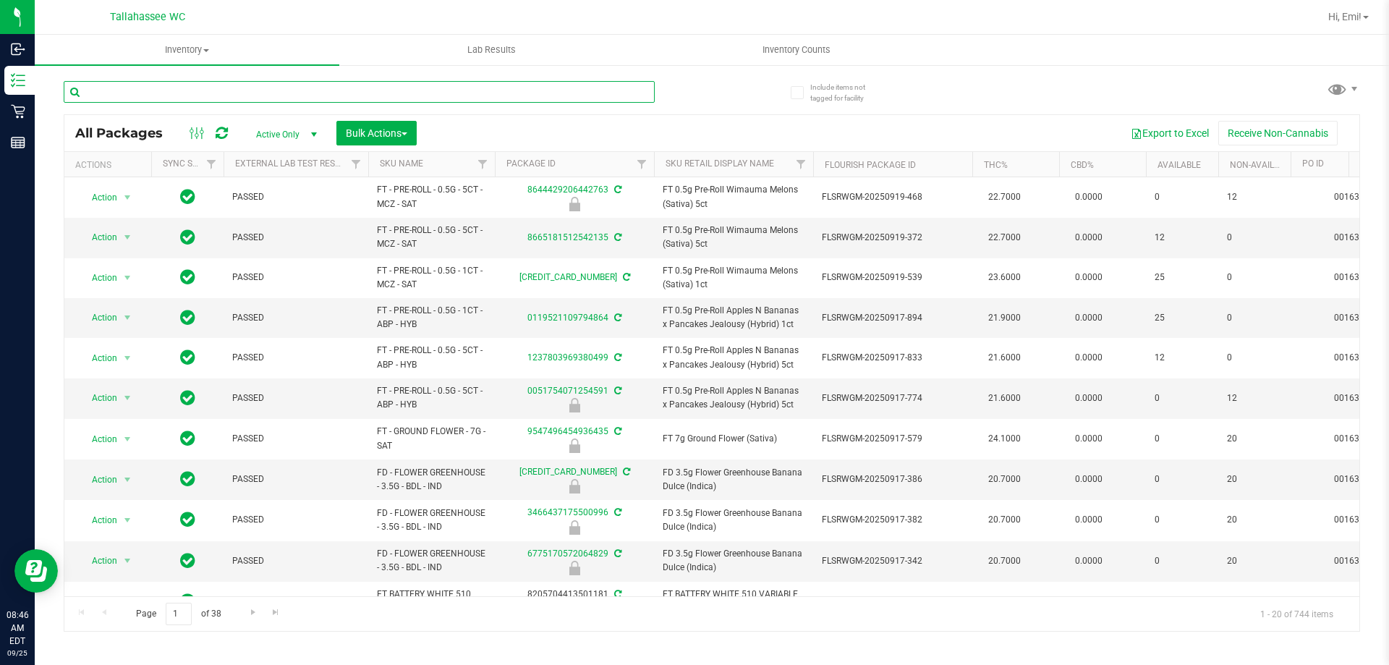
click at [488, 85] on input "text" at bounding box center [359, 92] width 591 height 22
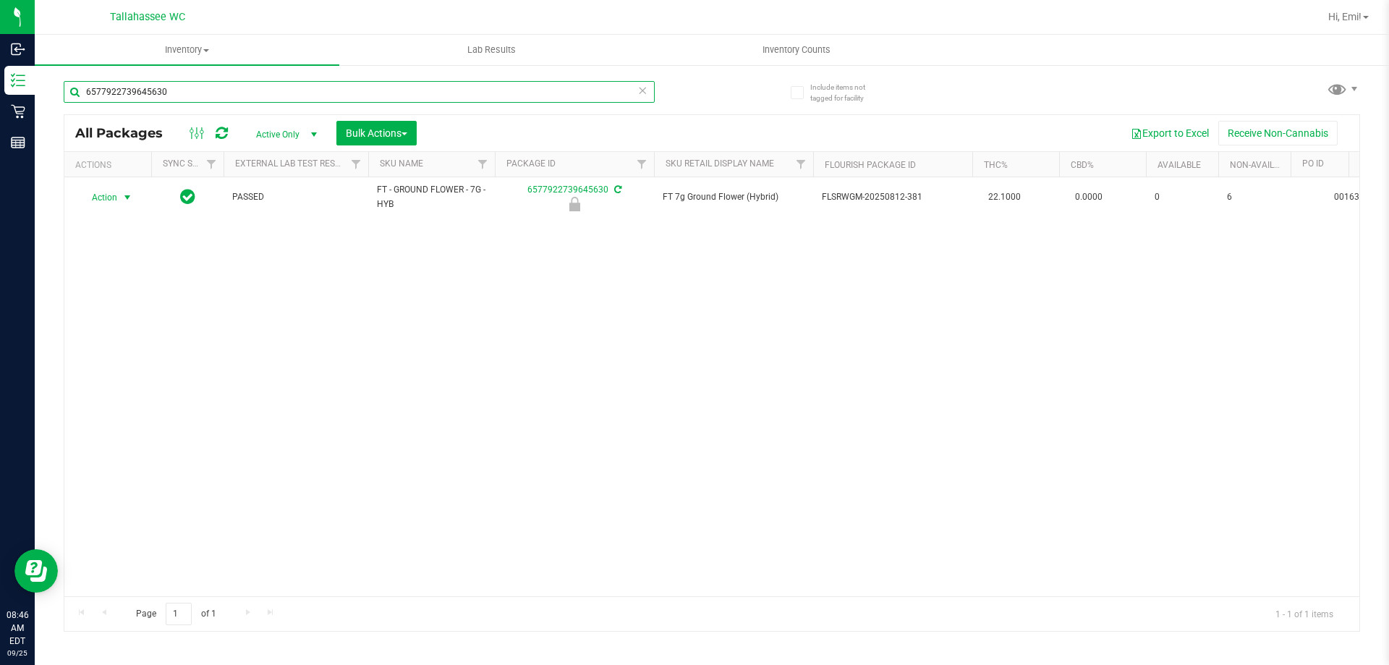
type input "6577922739645630"
click at [124, 199] on span "select" at bounding box center [128, 198] width 12 height 12
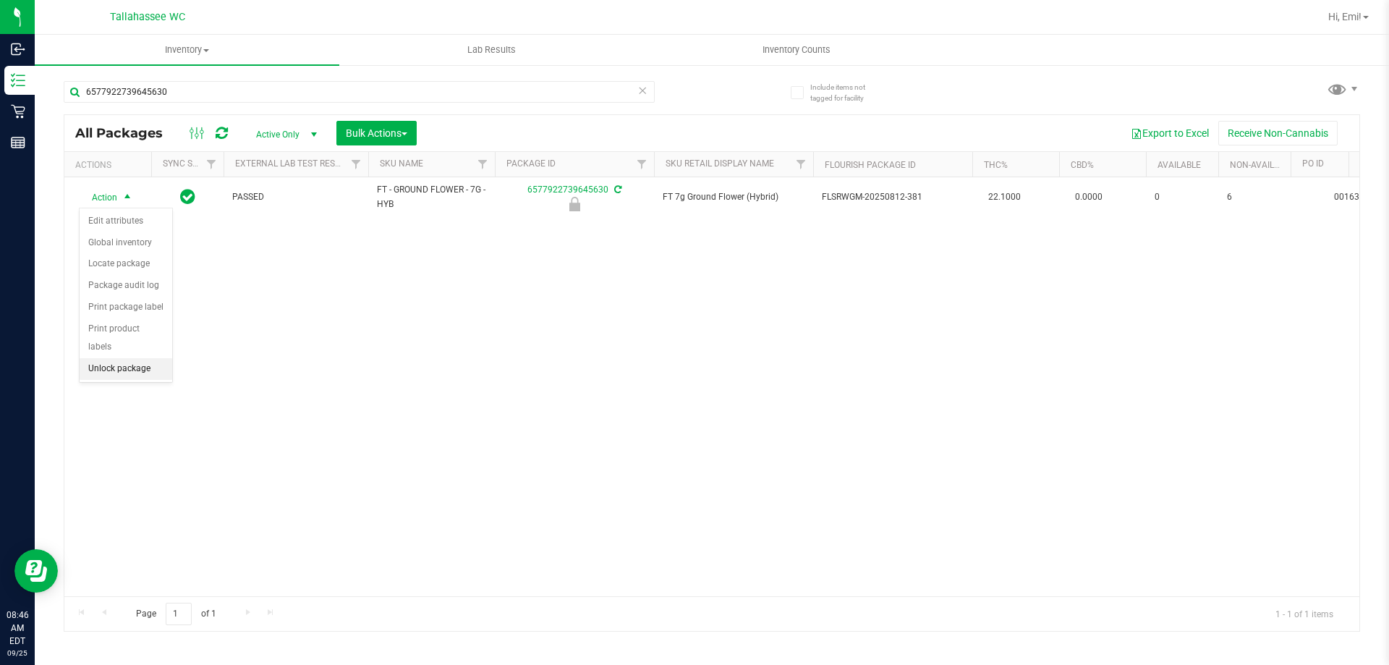
click at [171, 358] on li "Unlock package" at bounding box center [126, 369] width 93 height 22
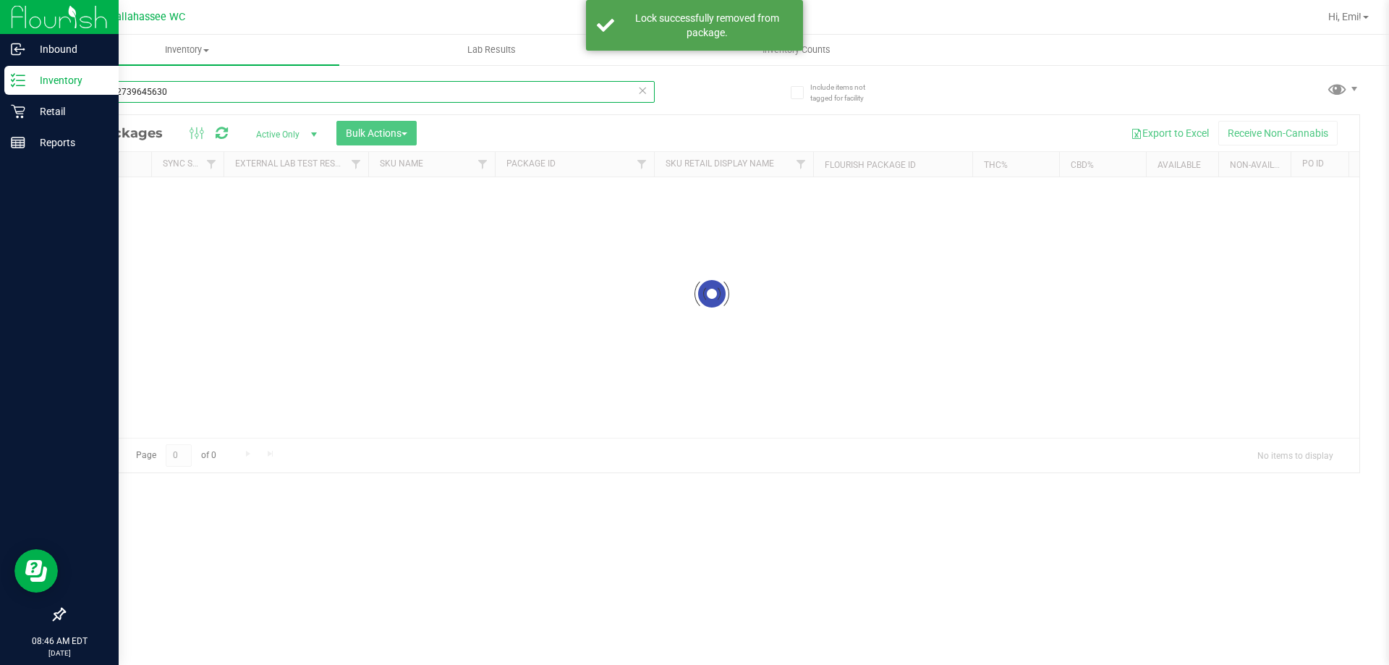
drag, startPoint x: 208, startPoint y: 97, endPoint x: 0, endPoint y: 93, distance: 207.7
click at [0, 93] on div "Inbound Inventory Retail Reports 08:46 AM EDT 09/25/2025 09/25 Tallahassee WC H…" at bounding box center [694, 332] width 1389 height 665
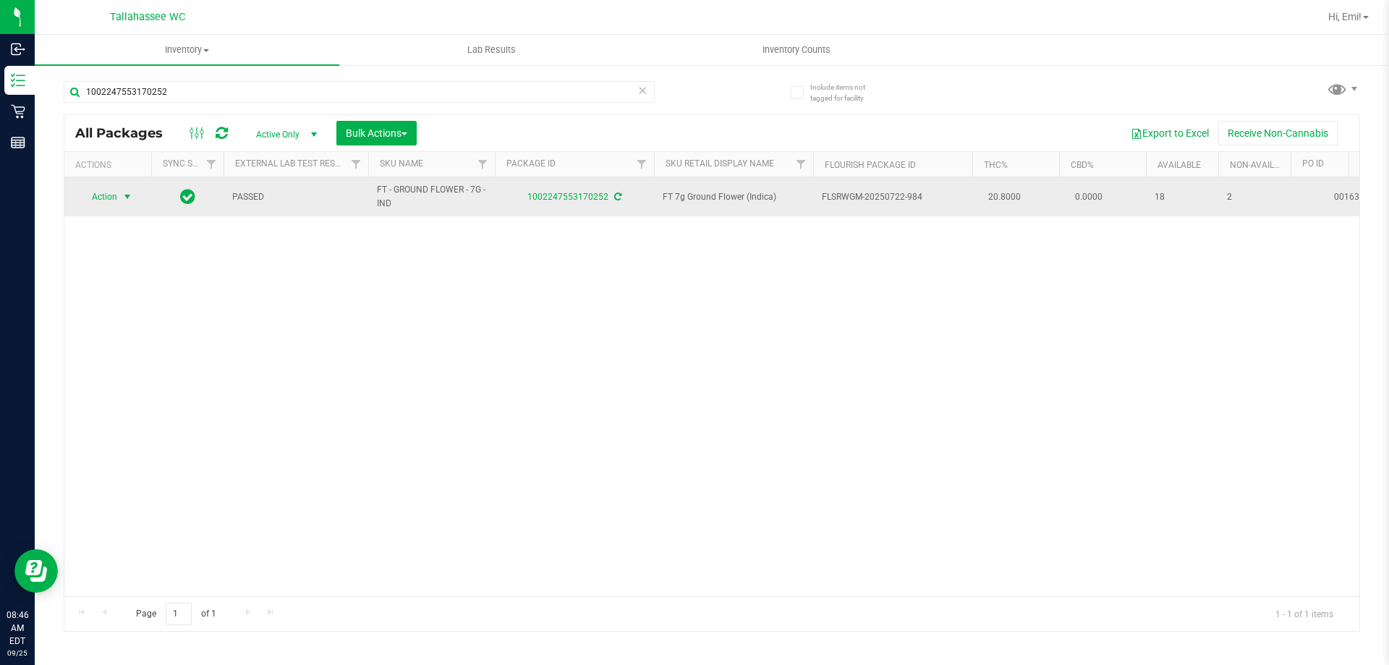
click at [134, 197] on span "select" at bounding box center [128, 197] width 18 height 20
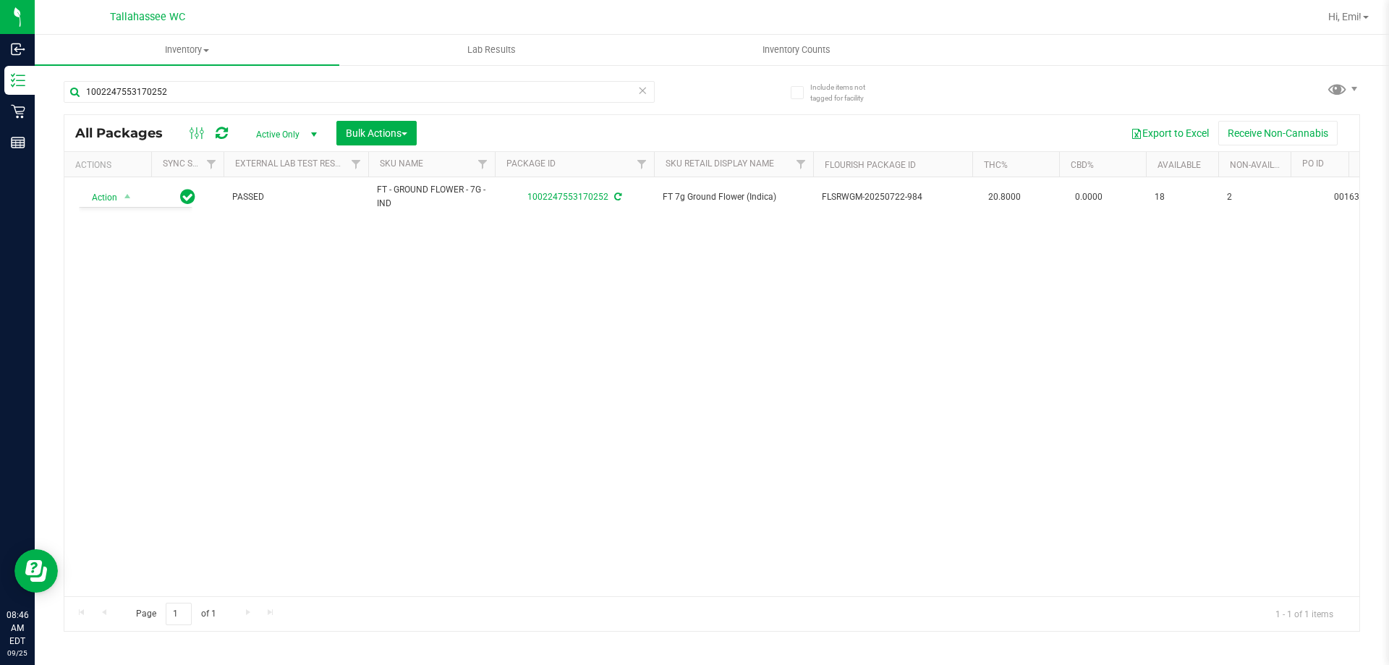
click at [396, 400] on div "Action Action Create package Edit attributes Global inventory Locate package Lo…" at bounding box center [711, 386] width 1295 height 419
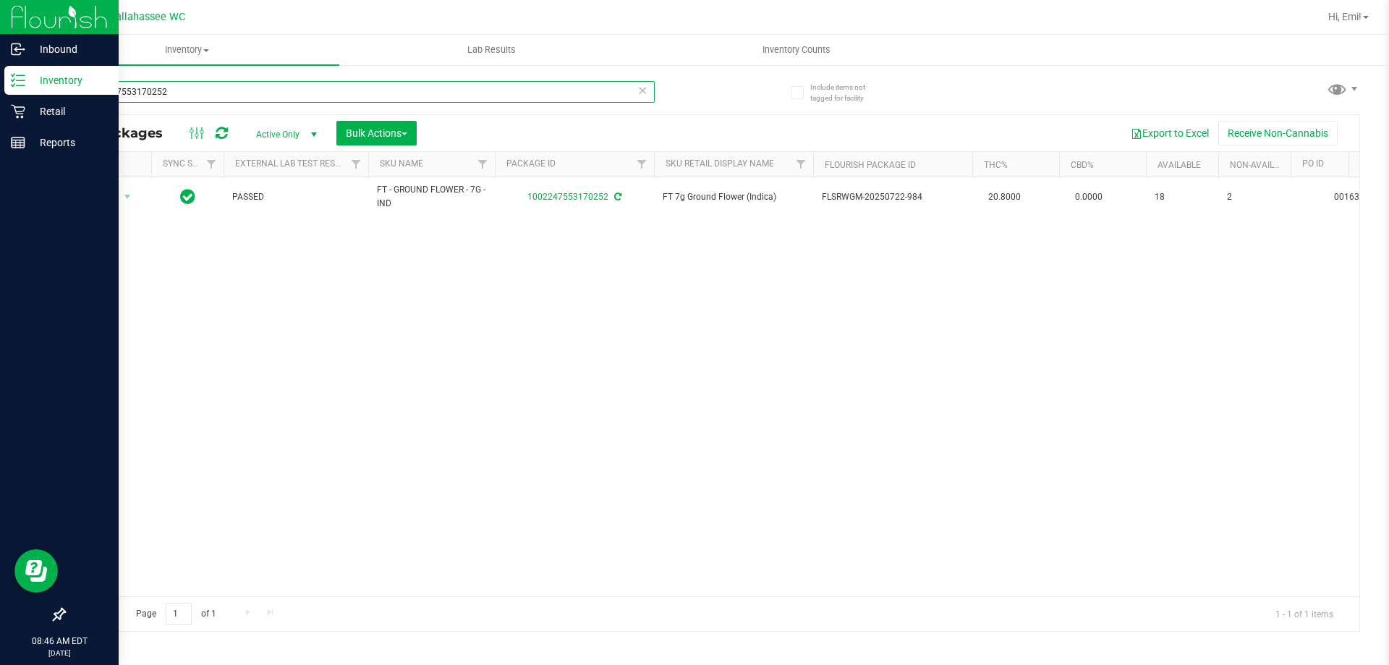
drag, startPoint x: 318, startPoint y: 81, endPoint x: 0, endPoint y: 87, distance: 317.6
click at [0, 87] on div "Inbound Inventory Retail Reports 08:46 AM EDT 09/25/2025 09/25 Tallahassee WC H…" at bounding box center [694, 332] width 1389 height 665
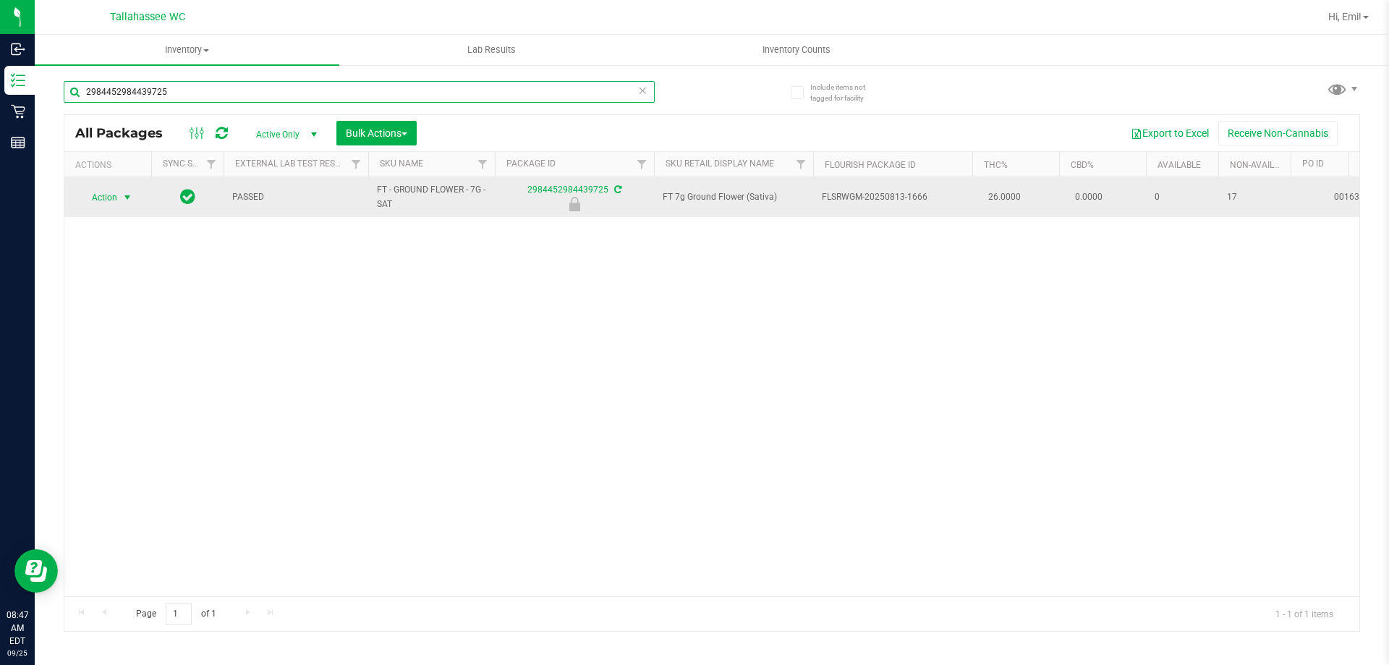
type input "2984452984439725"
click at [127, 197] on span "select" at bounding box center [128, 198] width 12 height 12
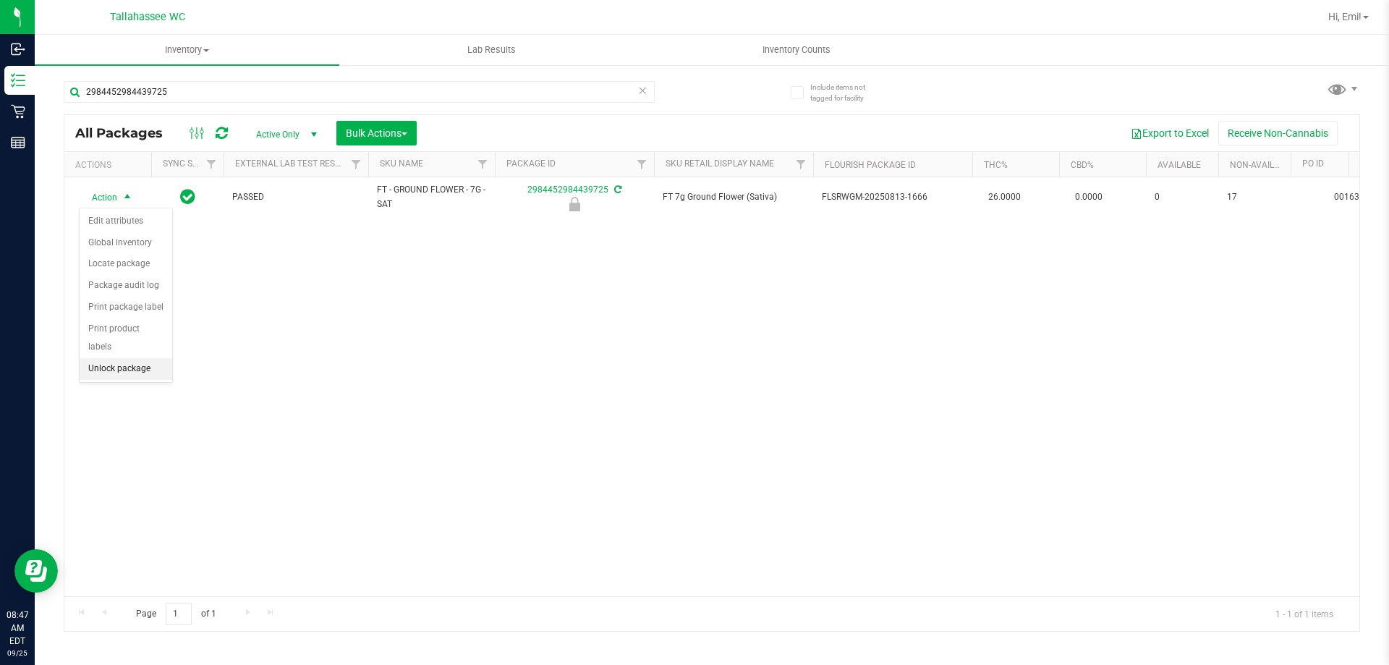
click at [116, 358] on li "Unlock package" at bounding box center [126, 369] width 93 height 22
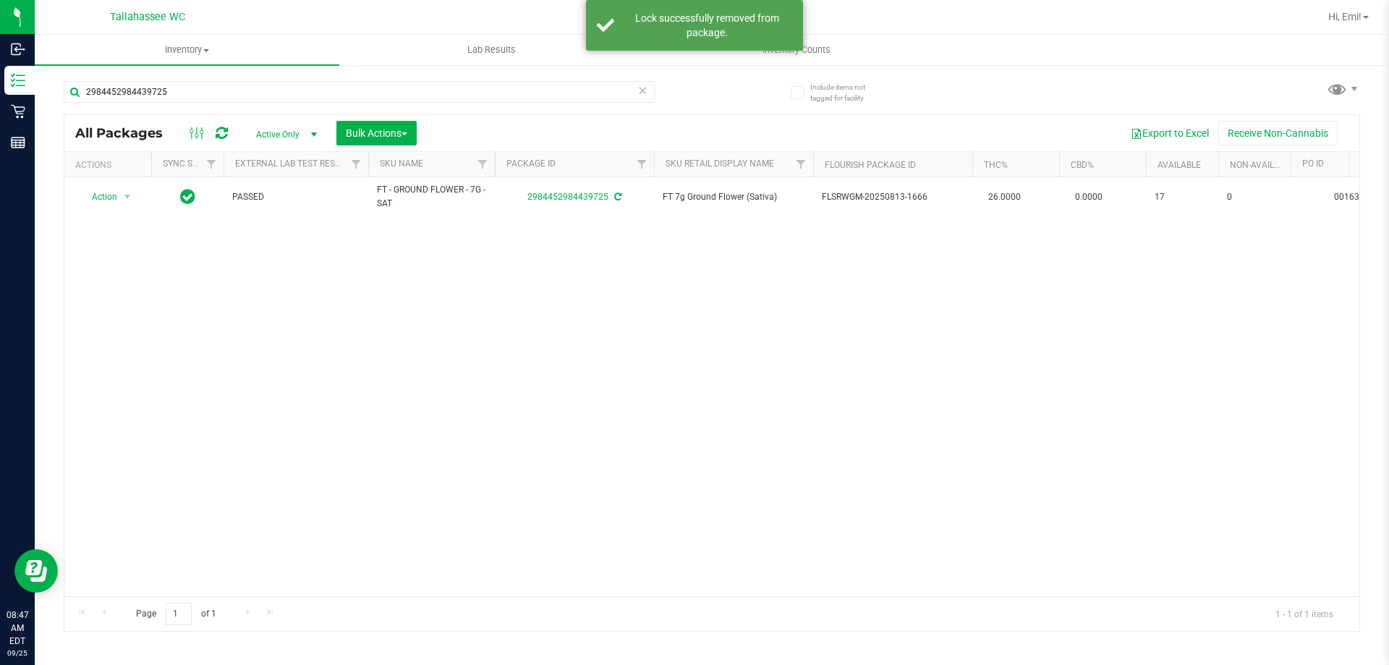
click at [638, 90] on icon at bounding box center [642, 89] width 10 height 17
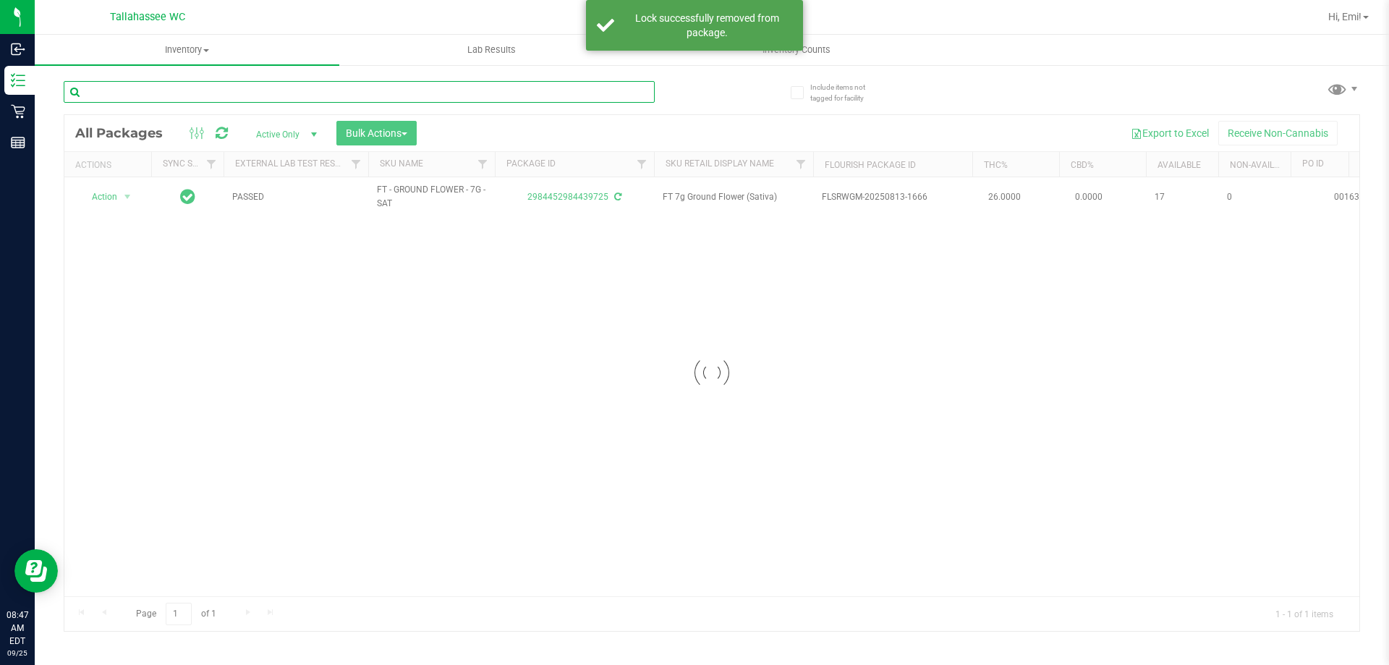
click at [616, 82] on input "text" at bounding box center [359, 92] width 591 height 22
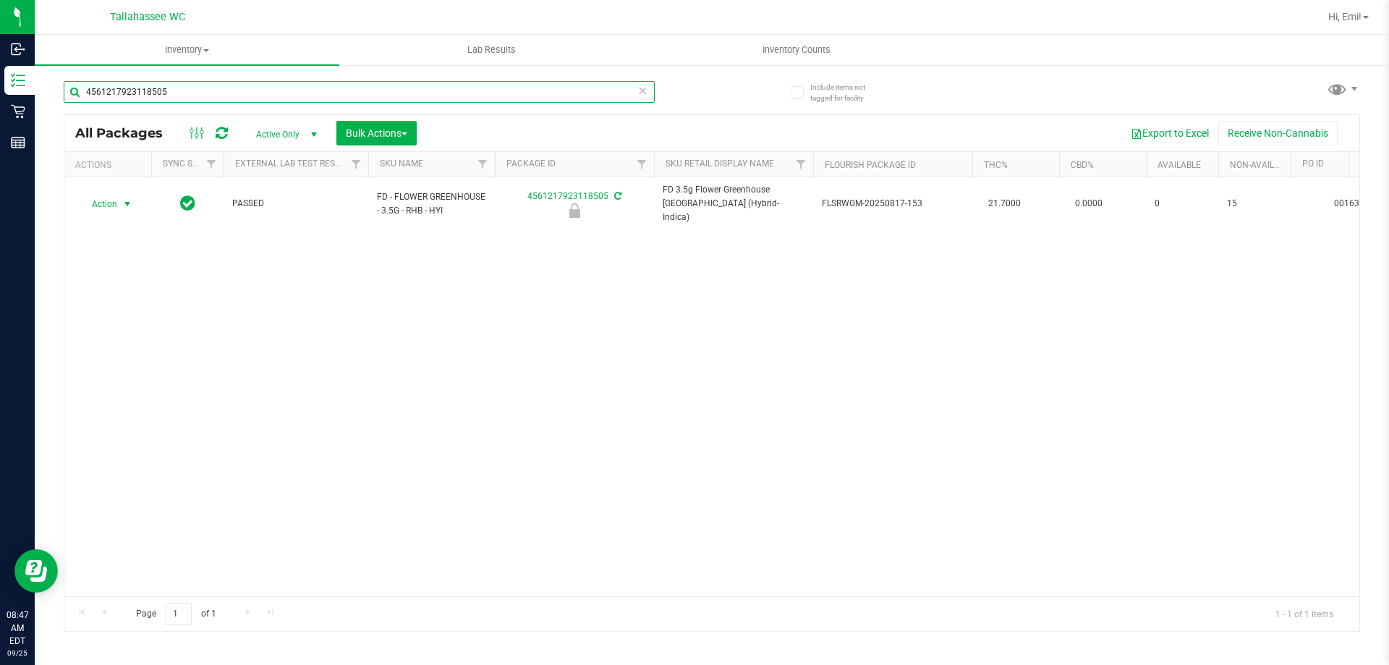
type input "4561217923118505"
click at [128, 199] on span "select" at bounding box center [128, 204] width 12 height 12
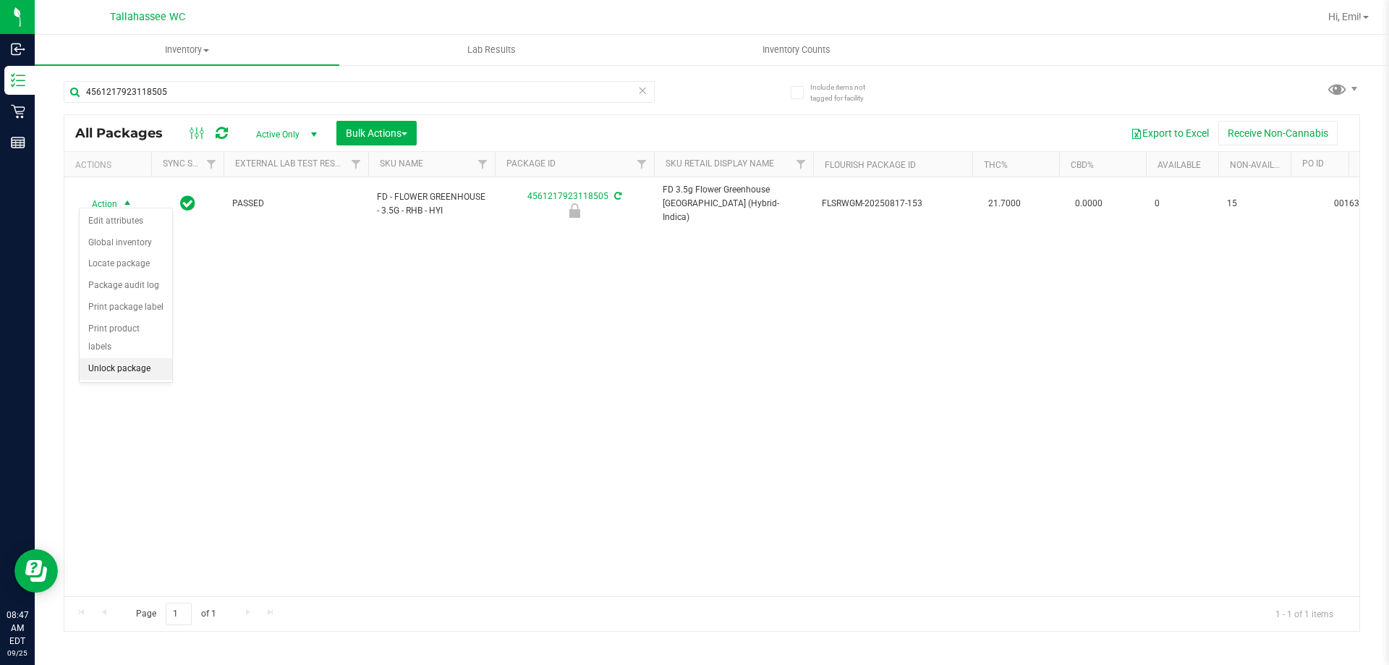
click at [135, 358] on li "Unlock package" at bounding box center [126, 369] width 93 height 22
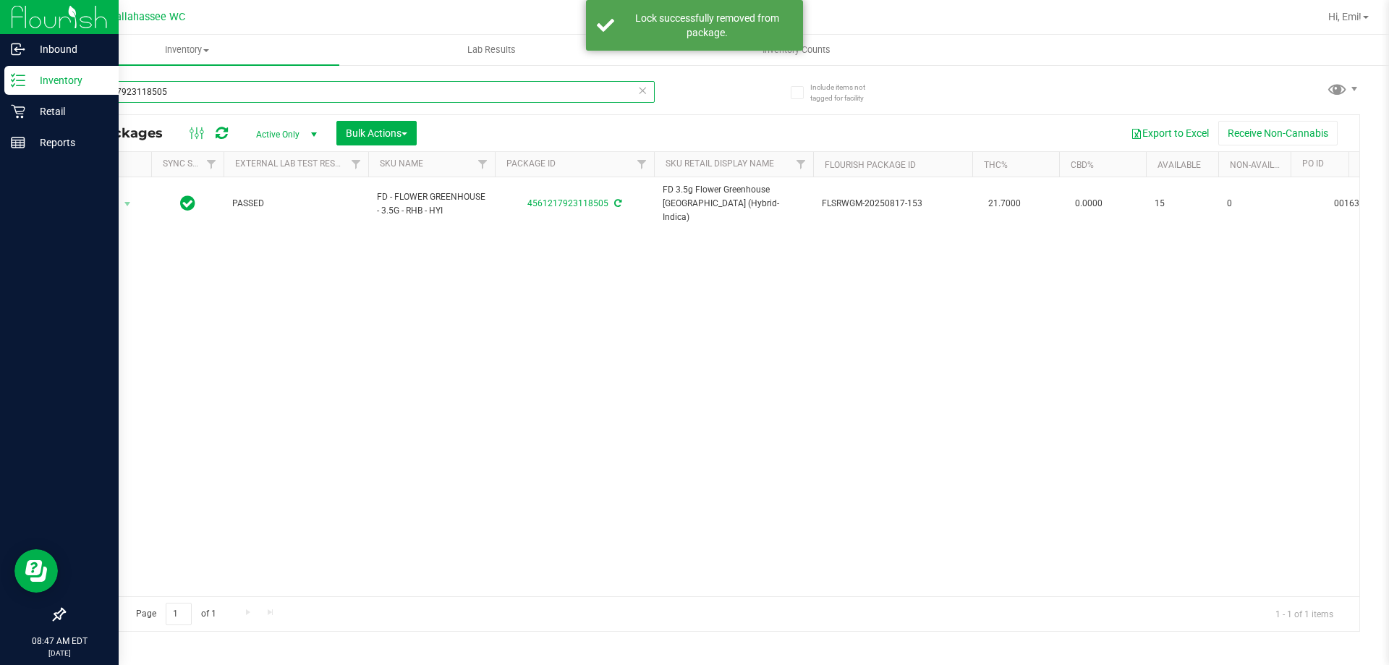
drag, startPoint x: 215, startPoint y: 89, endPoint x: 41, endPoint y: 208, distance: 211.3
click at [0, 102] on div "Inbound Inventory Retail Reports 08:47 AM EDT 09/25/2025 09/25 Tallahassee WC H…" at bounding box center [694, 332] width 1389 height 665
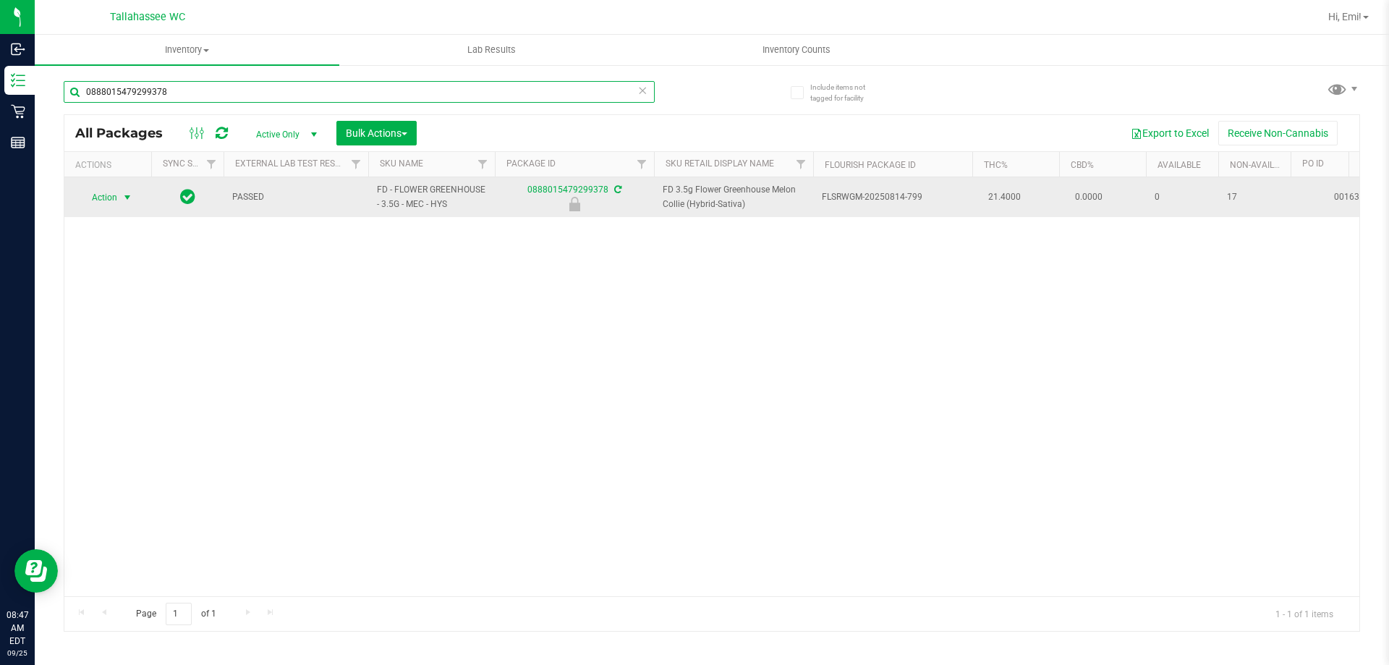
type input "0888015479299378"
click at [119, 202] on span "select" at bounding box center [128, 197] width 18 height 20
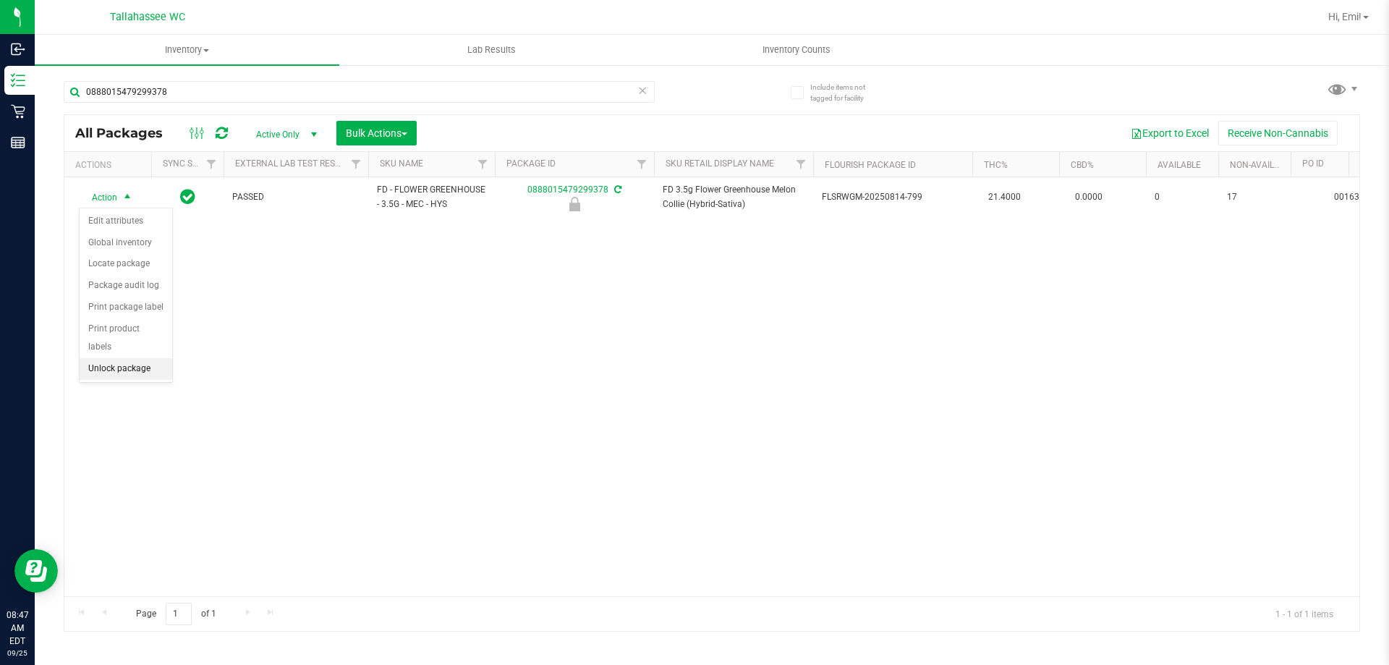
click at [127, 358] on li "Unlock package" at bounding box center [126, 369] width 93 height 22
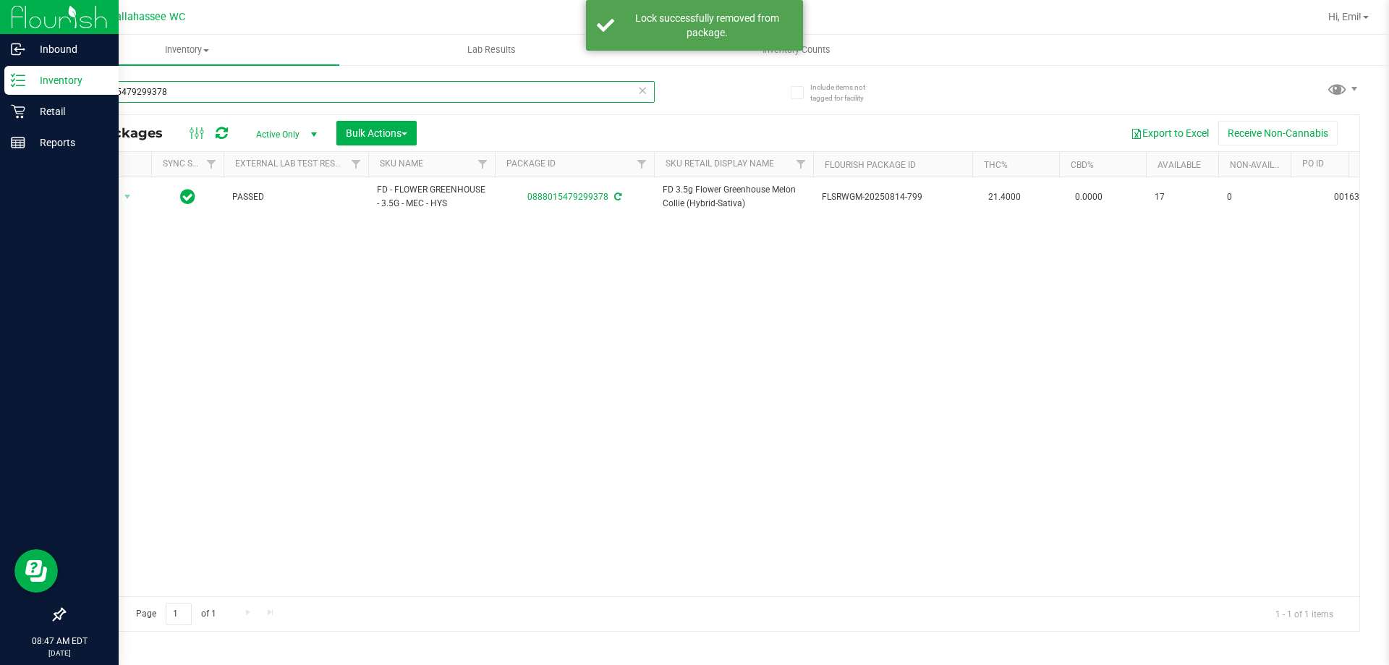
drag, startPoint x: 226, startPoint y: 90, endPoint x: 29, endPoint y: 141, distance: 204.1
click at [0, 94] on div "Inbound Inventory Retail Reports 08:47 AM EDT 09/25/2025 09/25 Tallahassee WC H…" at bounding box center [694, 332] width 1389 height 665
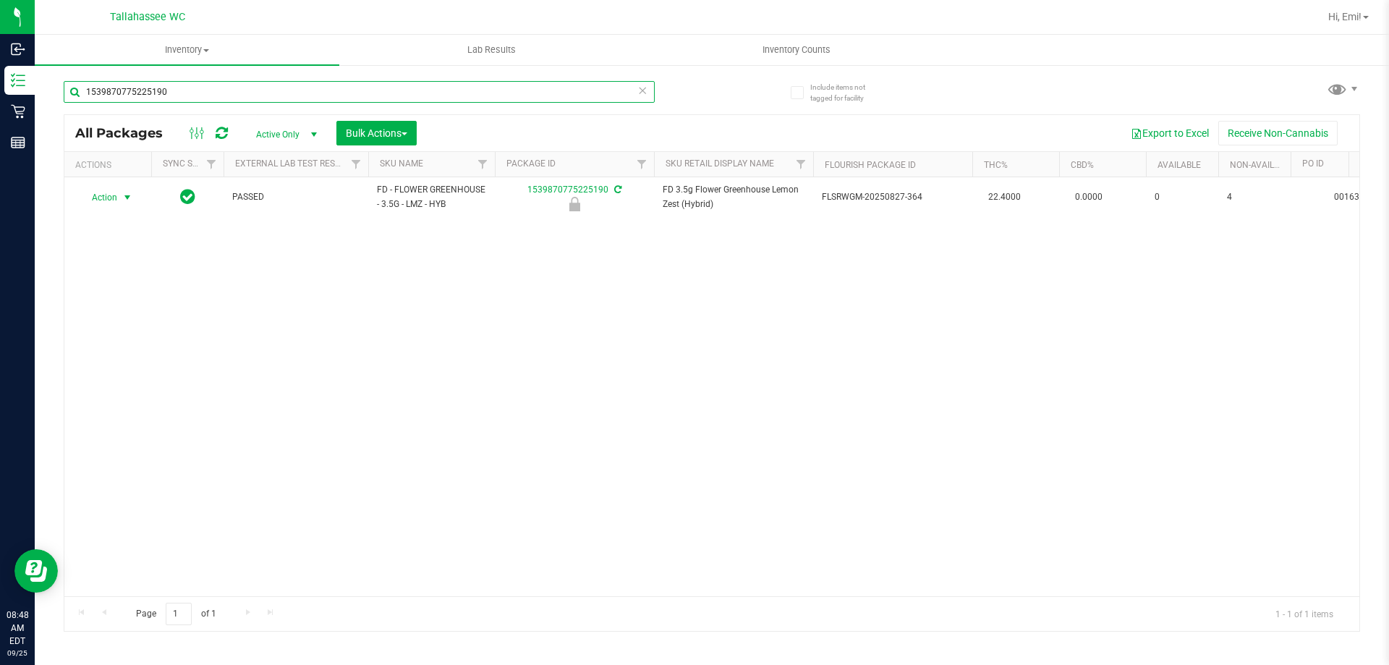
type input "1539870775225190"
click at [130, 200] on span "select" at bounding box center [128, 198] width 12 height 12
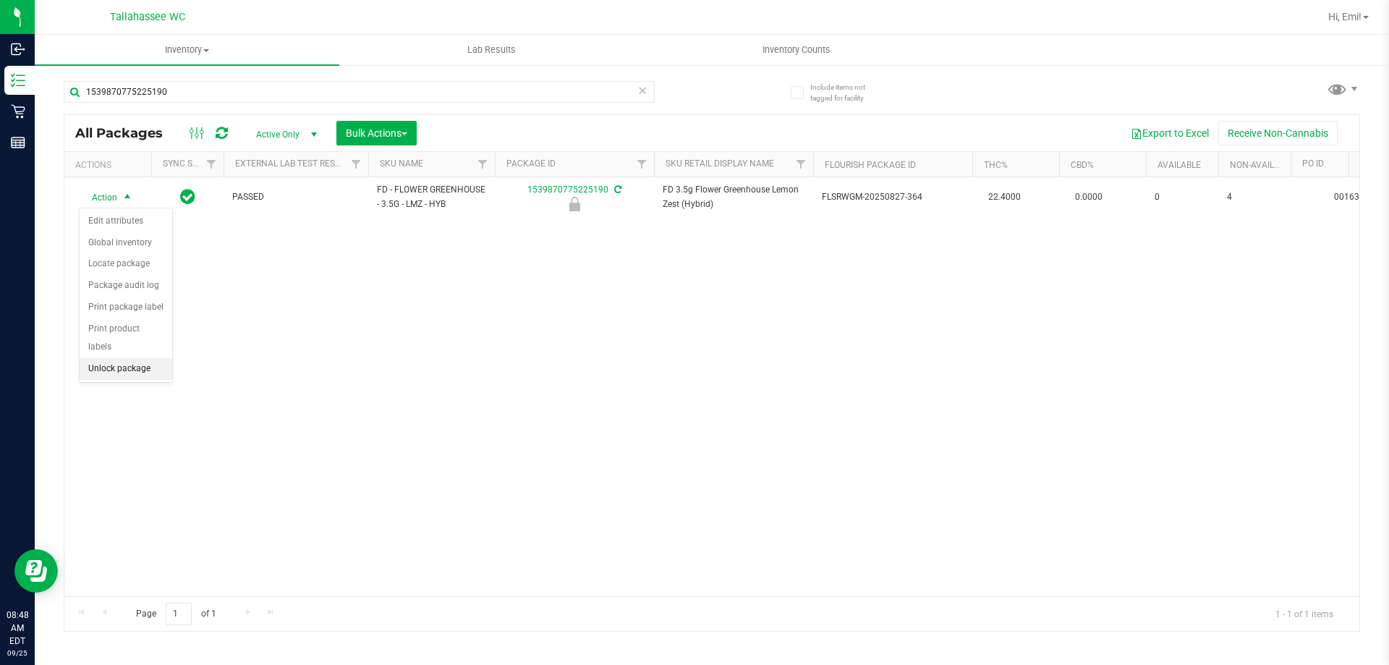
click at [143, 358] on li "Unlock package" at bounding box center [126, 369] width 93 height 22
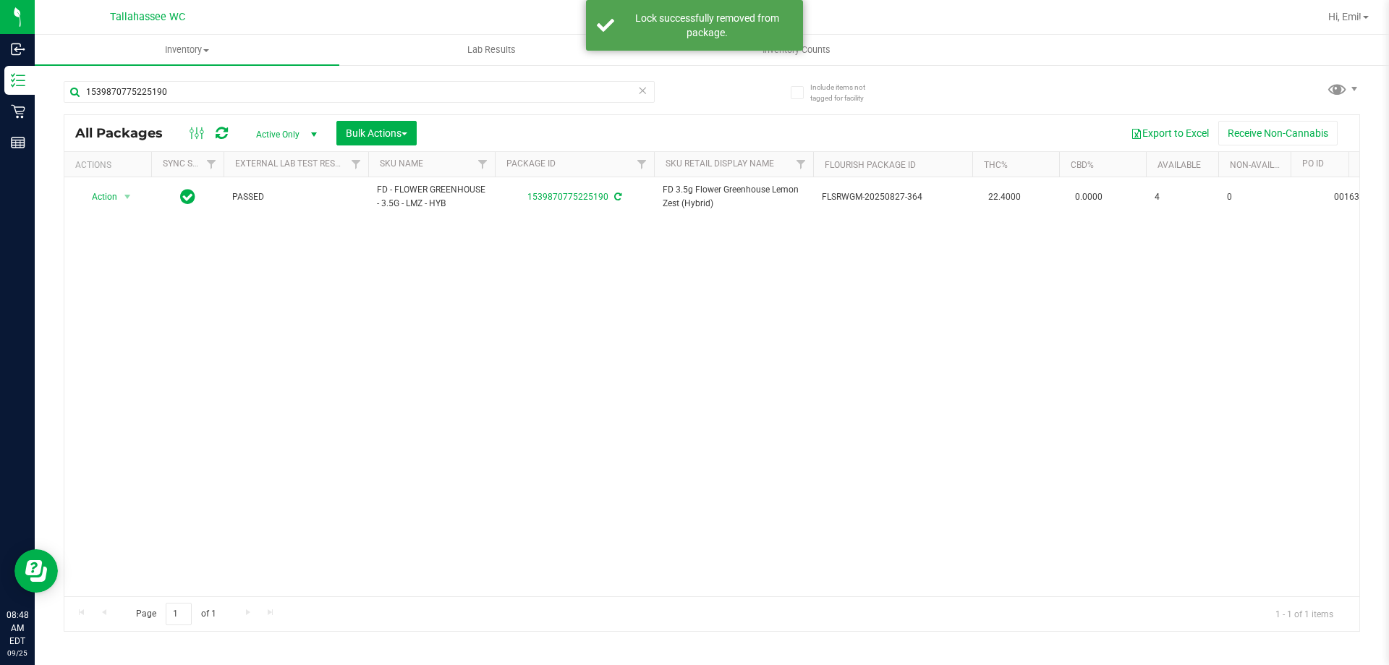
click at [645, 94] on icon at bounding box center [642, 89] width 10 height 17
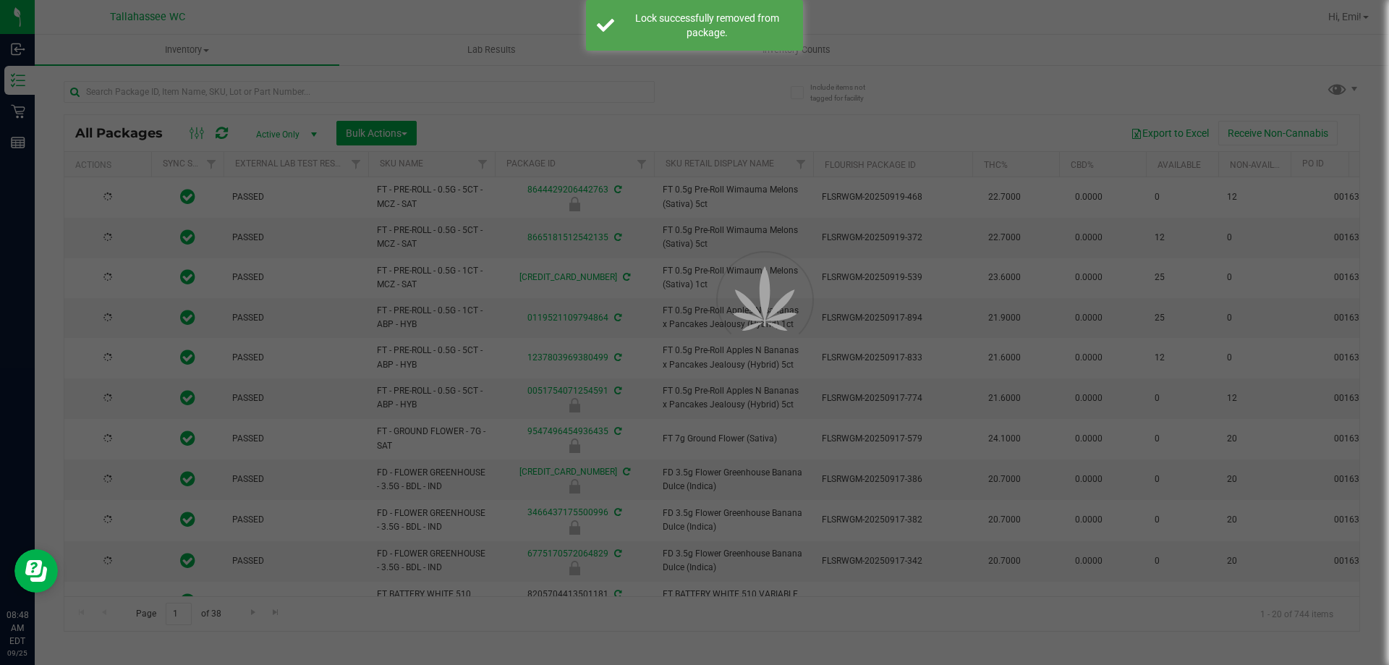
click at [638, 97] on div at bounding box center [694, 332] width 1389 height 665
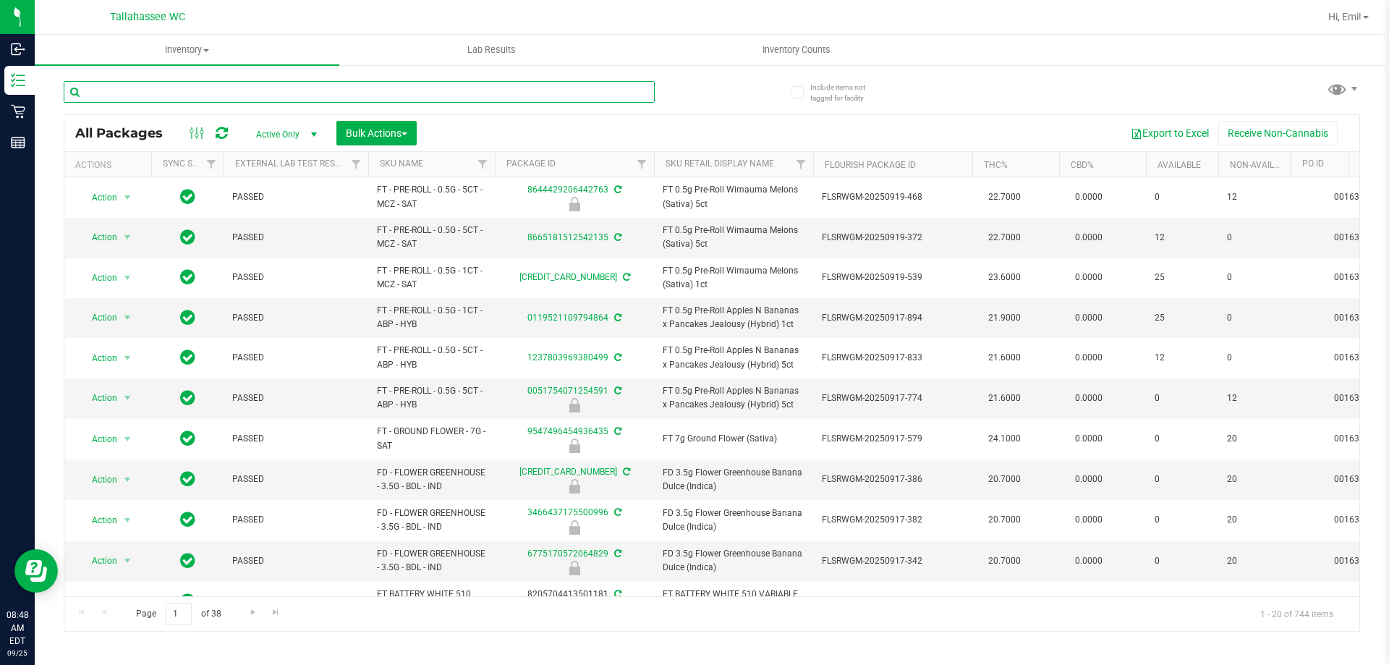
click at [635, 97] on input "text" at bounding box center [359, 92] width 591 height 22
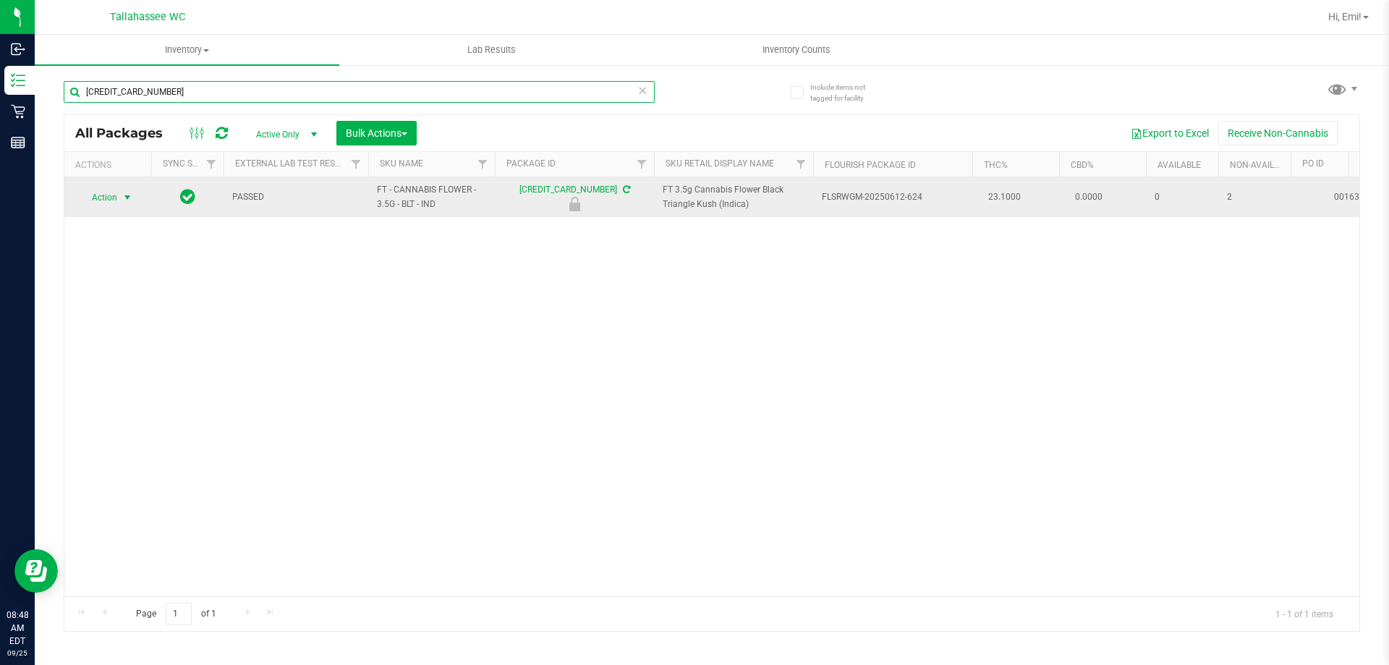
type input "5015421128818986"
click at [124, 200] on span "select" at bounding box center [128, 198] width 12 height 12
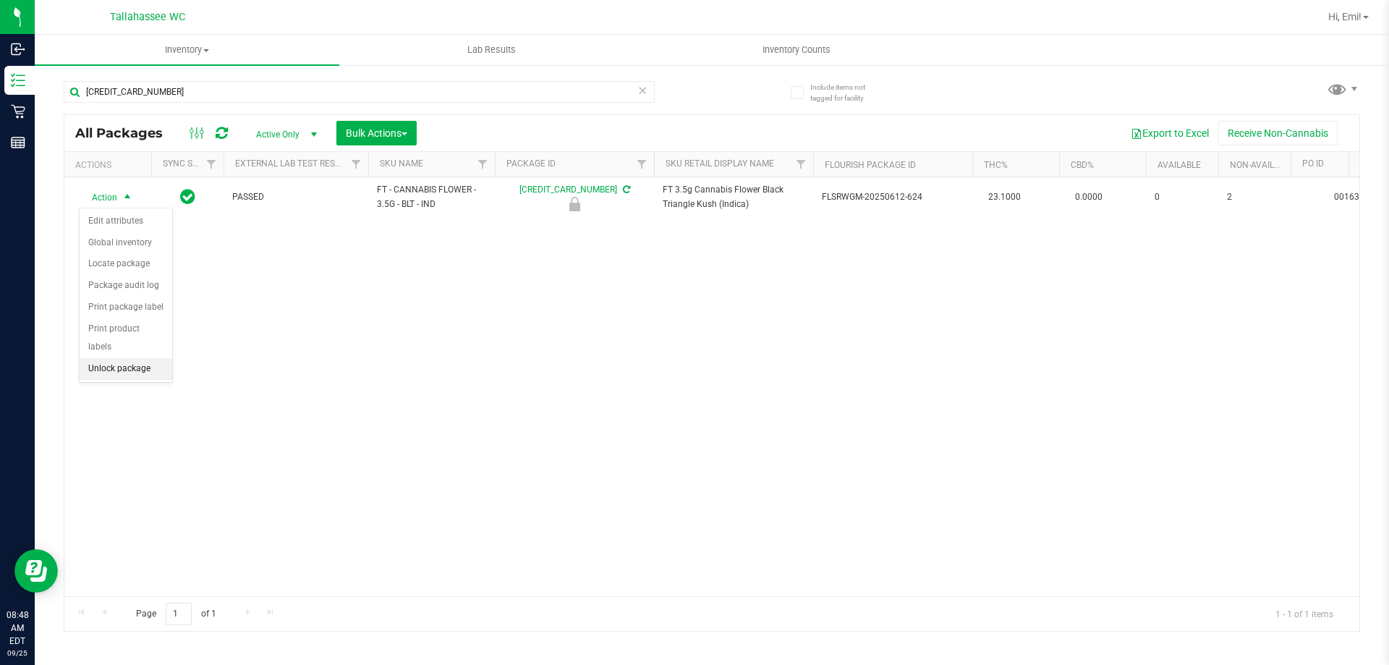
click at [155, 358] on li "Unlock package" at bounding box center [126, 369] width 93 height 22
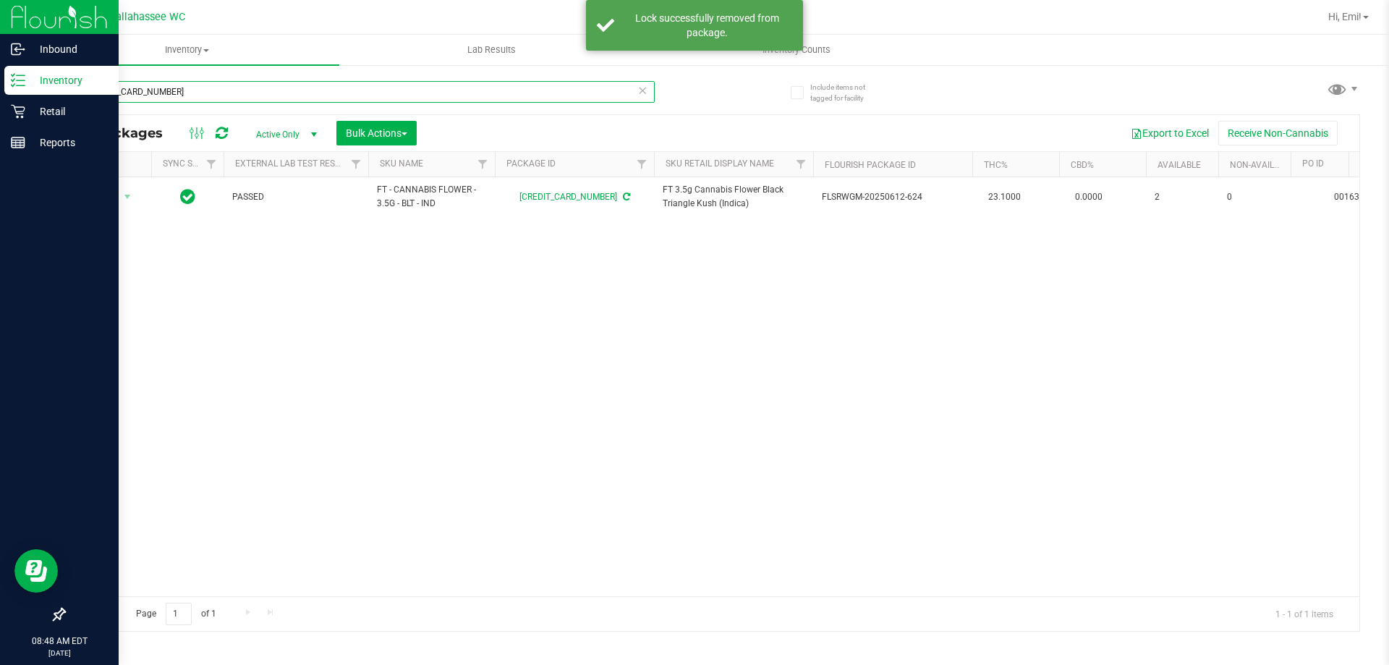
drag, startPoint x: 251, startPoint y: 88, endPoint x: 0, endPoint y: 88, distance: 251.0
click at [0, 88] on div "Inbound Inventory Retail Reports 08:48 AM EDT 09/25/2025 09/25 Tallahassee WC H…" at bounding box center [694, 332] width 1389 height 665
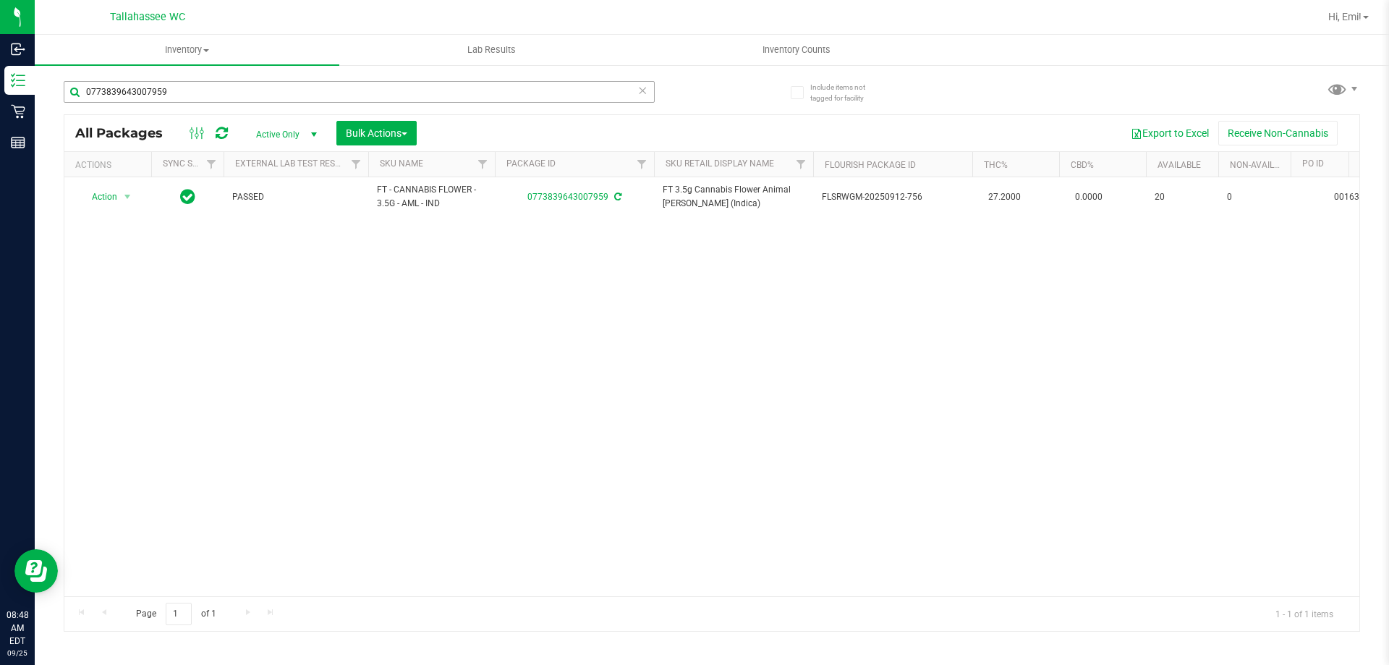
drag, startPoint x: 226, startPoint y: 106, endPoint x: 106, endPoint y: 87, distance: 121.6
click at [94, 87] on div "0773839643007959" at bounding box center [359, 97] width 591 height 33
drag, startPoint x: 231, startPoint y: 75, endPoint x: 145, endPoint y: 97, distance: 88.1
click at [119, 90] on div "0773839643007959" at bounding box center [388, 91] width 648 height 46
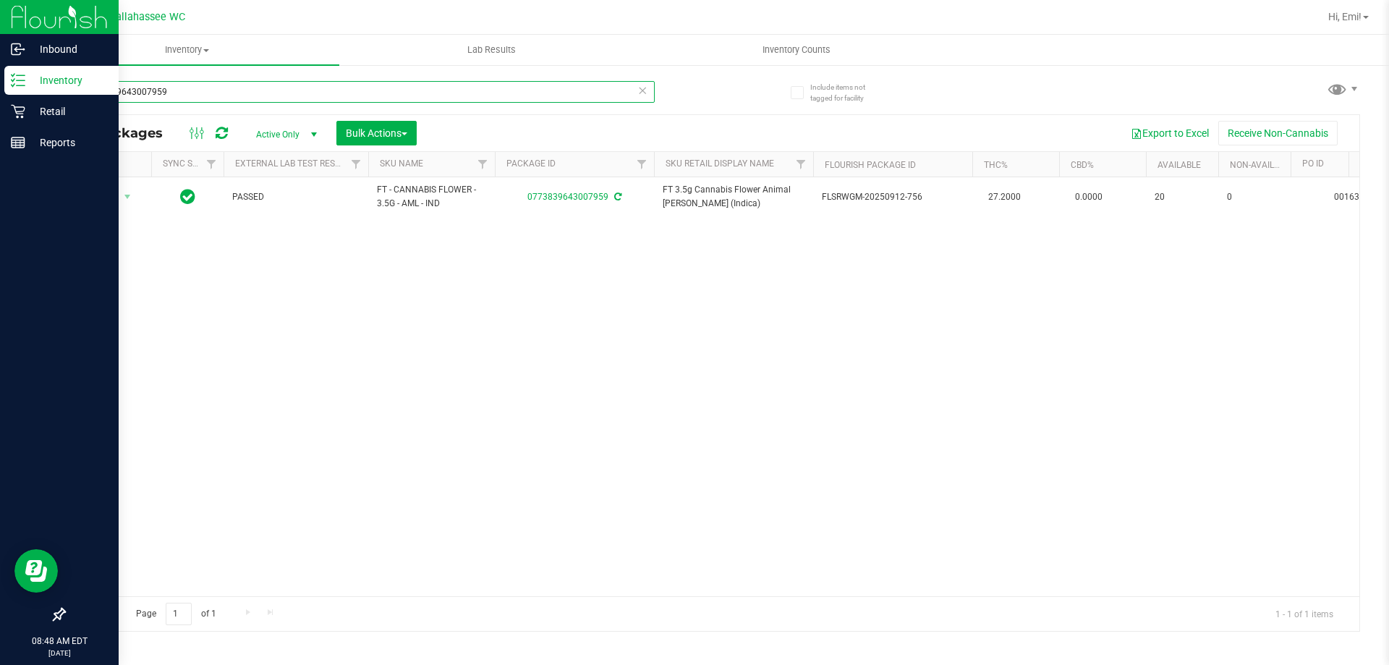
drag, startPoint x: 188, startPoint y: 94, endPoint x: 0, endPoint y: 94, distance: 188.1
click at [0, 94] on div "Inbound Inventory Retail Reports 08:48 AM EDT 09/25/2025 09/25 Tallahassee WC H…" at bounding box center [694, 332] width 1389 height 665
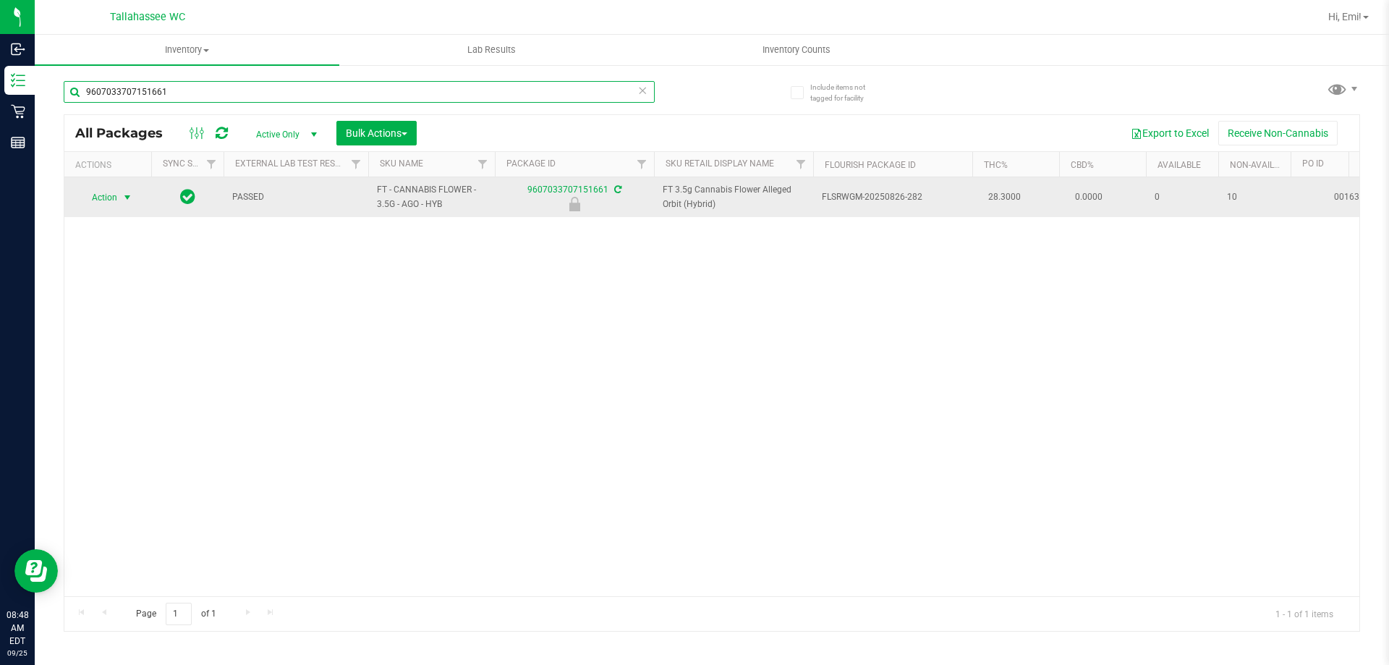
type input "9607033707151661"
click at [132, 195] on span "select" at bounding box center [128, 198] width 12 height 12
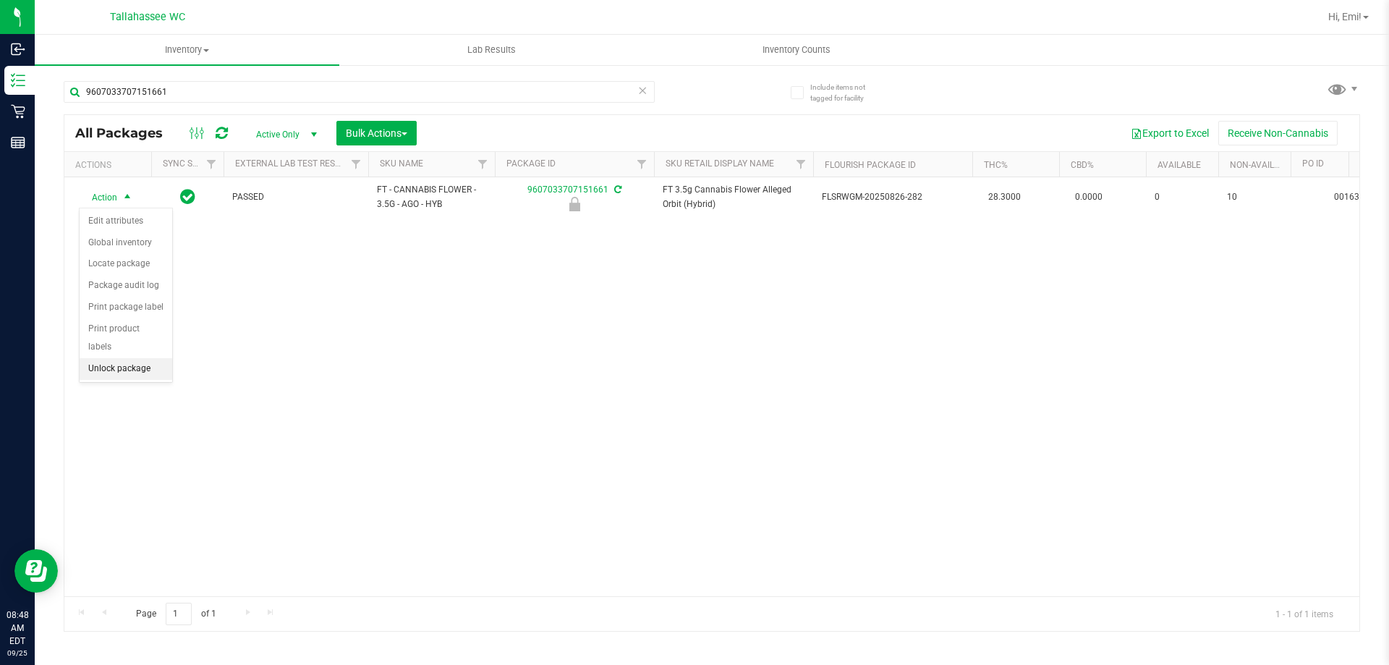
click at [119, 358] on li "Unlock package" at bounding box center [126, 369] width 93 height 22
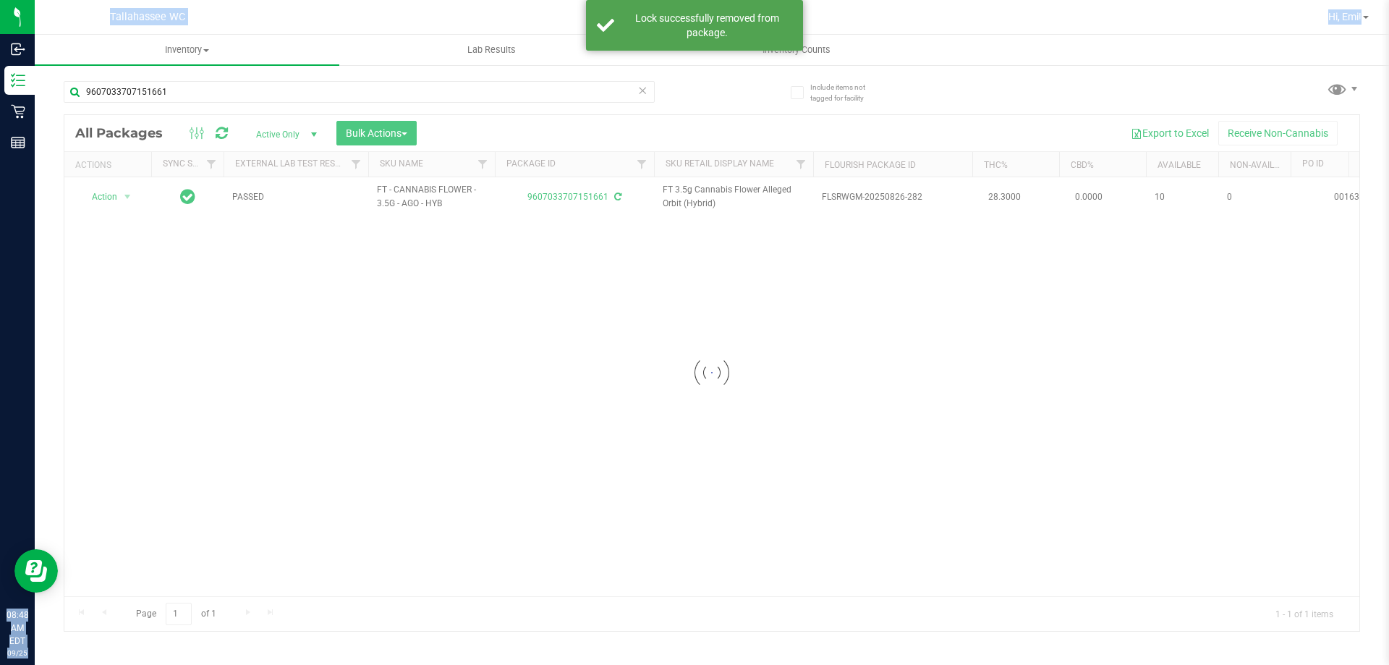
drag, startPoint x: 218, startPoint y: 92, endPoint x: 190, endPoint y: 143, distance: 57.6
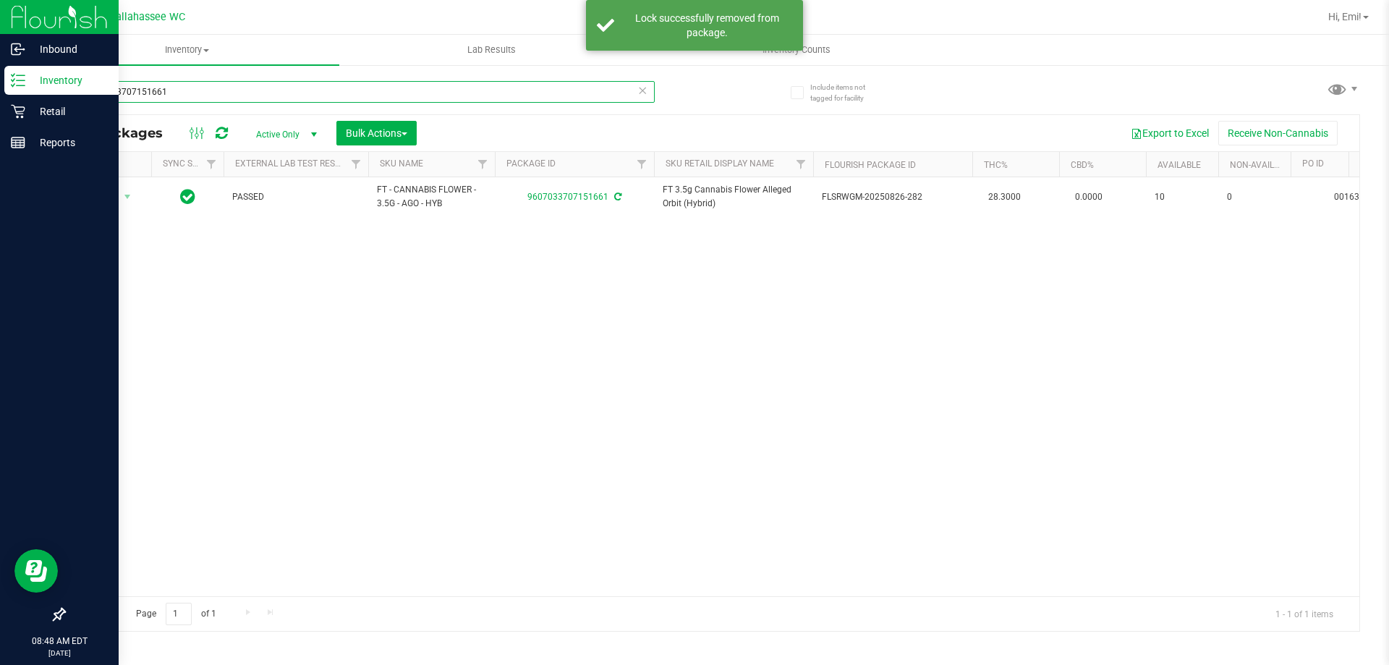
drag, startPoint x: 251, startPoint y: 93, endPoint x: 0, endPoint y: 92, distance: 251.0
click at [0, 92] on div "Inbound Inventory Retail Reports 08:48 AM EDT 09/25/2025 09/25 Tallahassee WC H…" at bounding box center [694, 332] width 1389 height 665
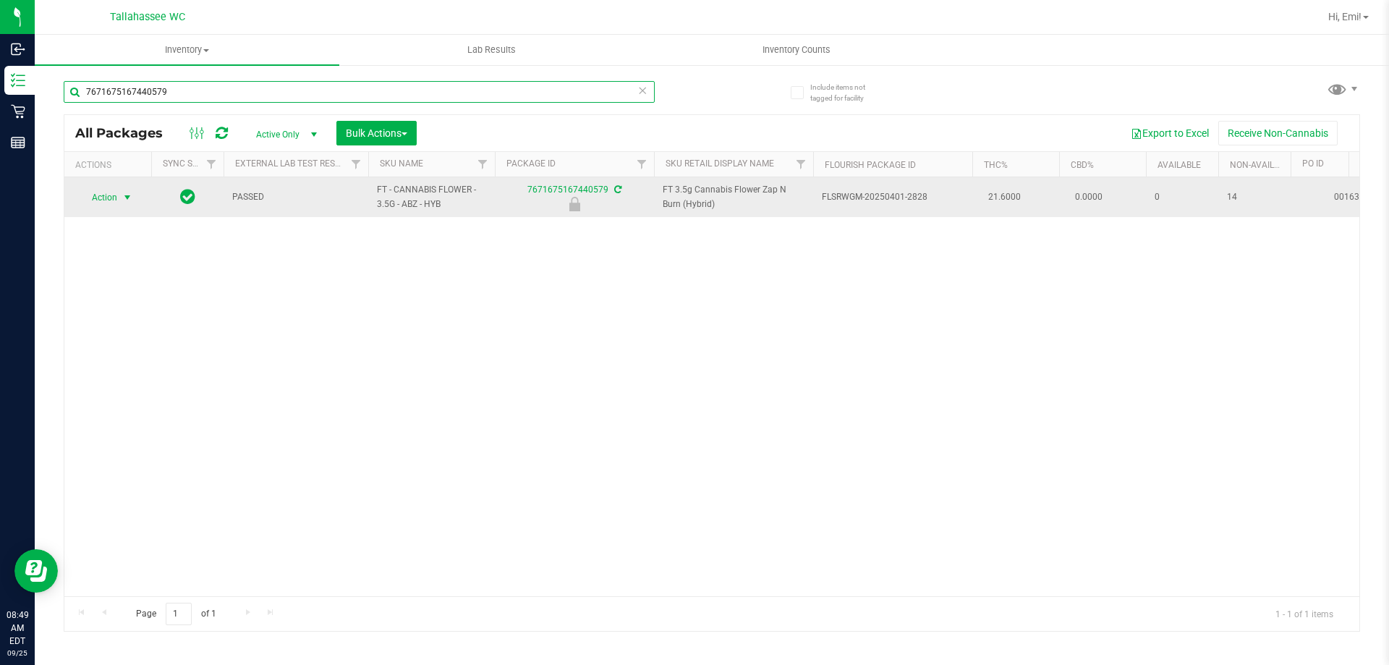
type input "7671675167440579"
click at [124, 199] on span "select" at bounding box center [128, 198] width 12 height 12
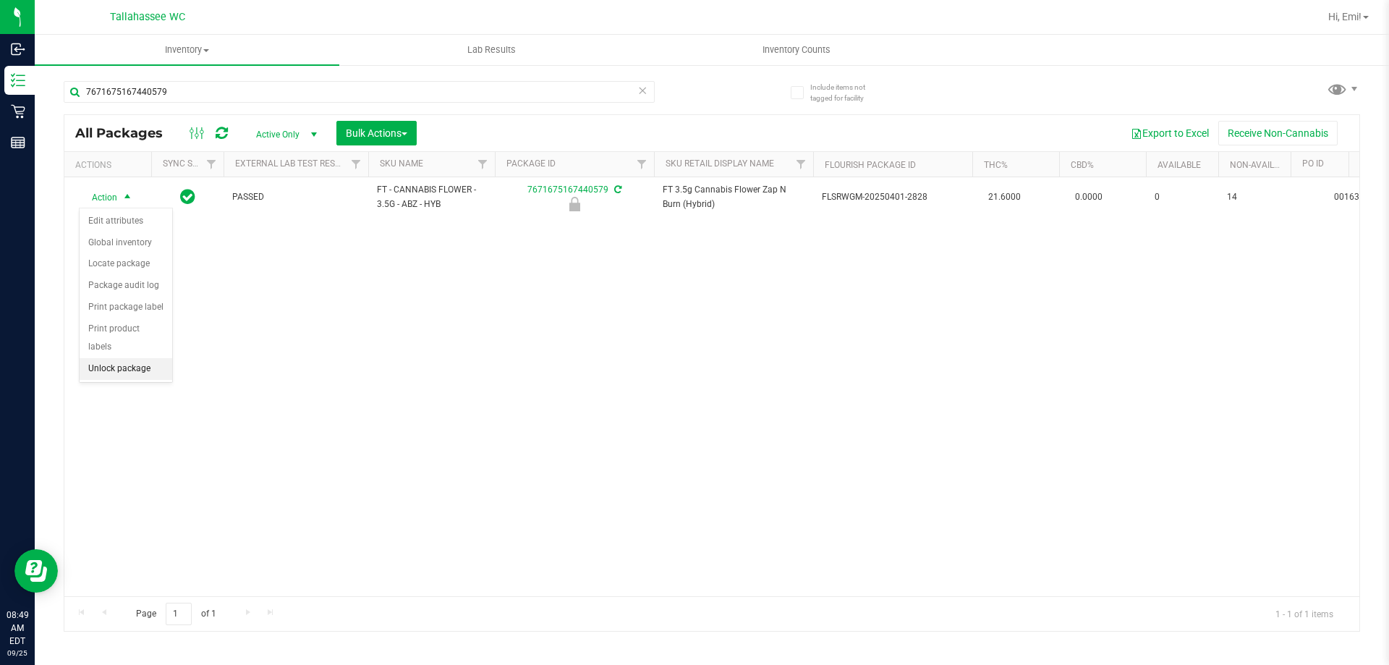
click at [123, 360] on li "Unlock package" at bounding box center [126, 369] width 93 height 22
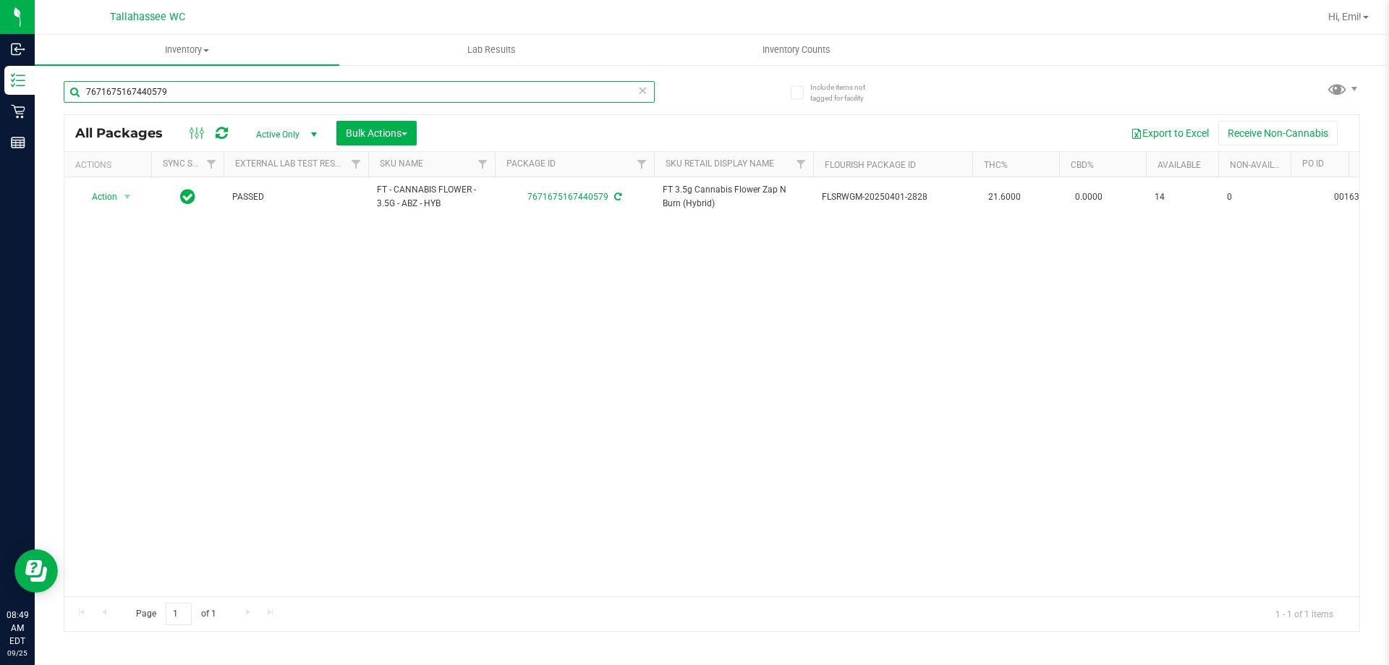
drag, startPoint x: 246, startPoint y: 93, endPoint x: 490, endPoint y: 280, distance: 308.0
click at [0, 93] on div "Inbound Inventory Retail Reports 08:49 AM EDT 09/25/2025 09/25 Tallahassee WC H…" at bounding box center [694, 332] width 1389 height 665
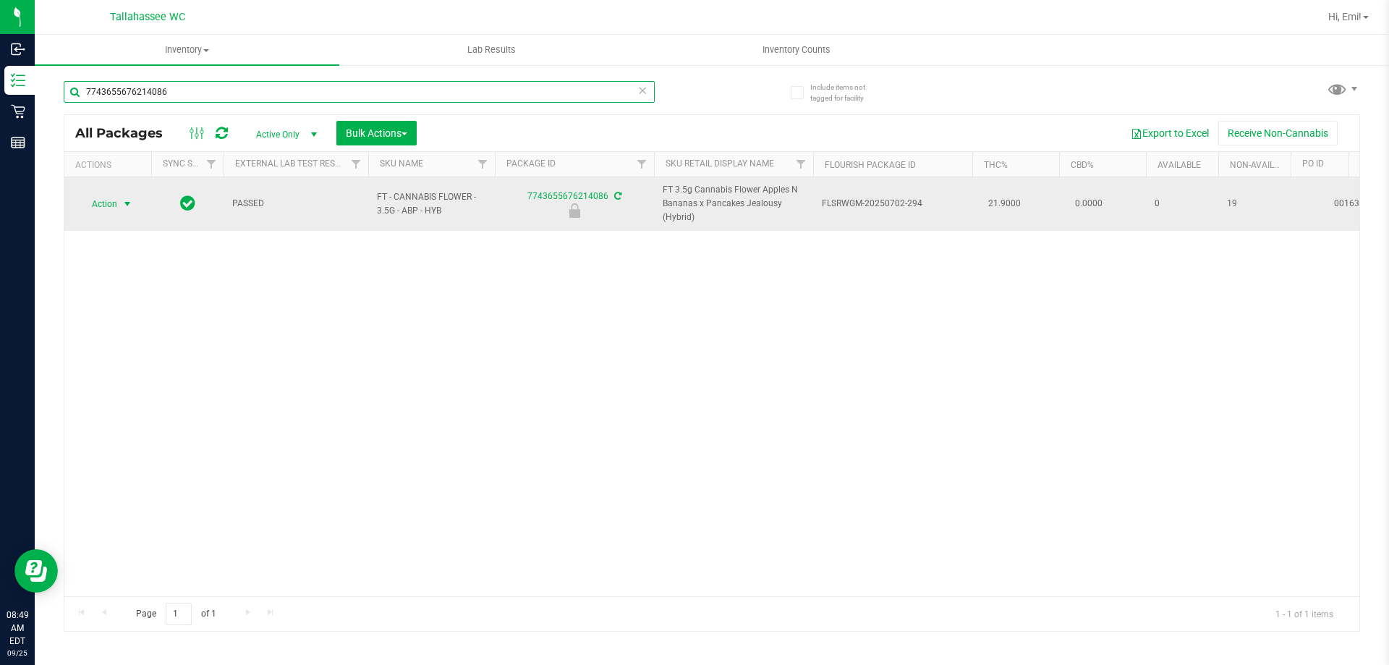
type input "7743655676214086"
click at [132, 208] on span "select" at bounding box center [128, 204] width 12 height 12
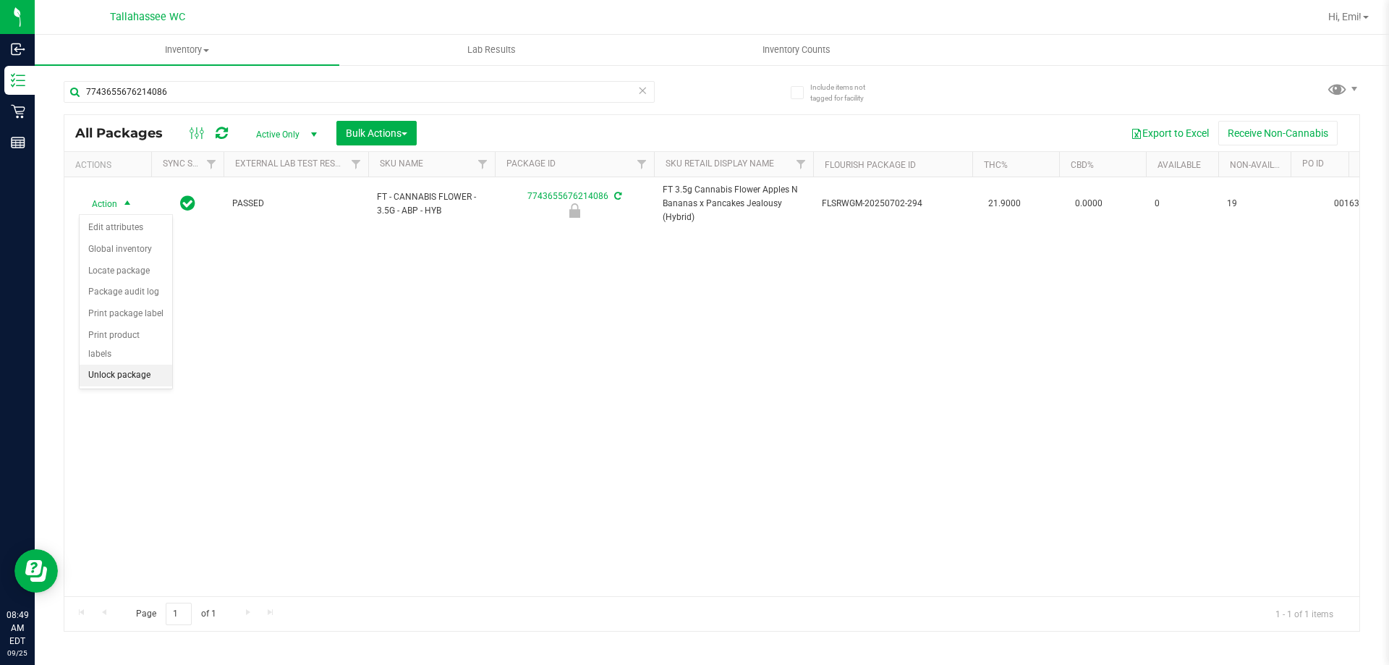
click at [148, 365] on li "Unlock package" at bounding box center [126, 376] width 93 height 22
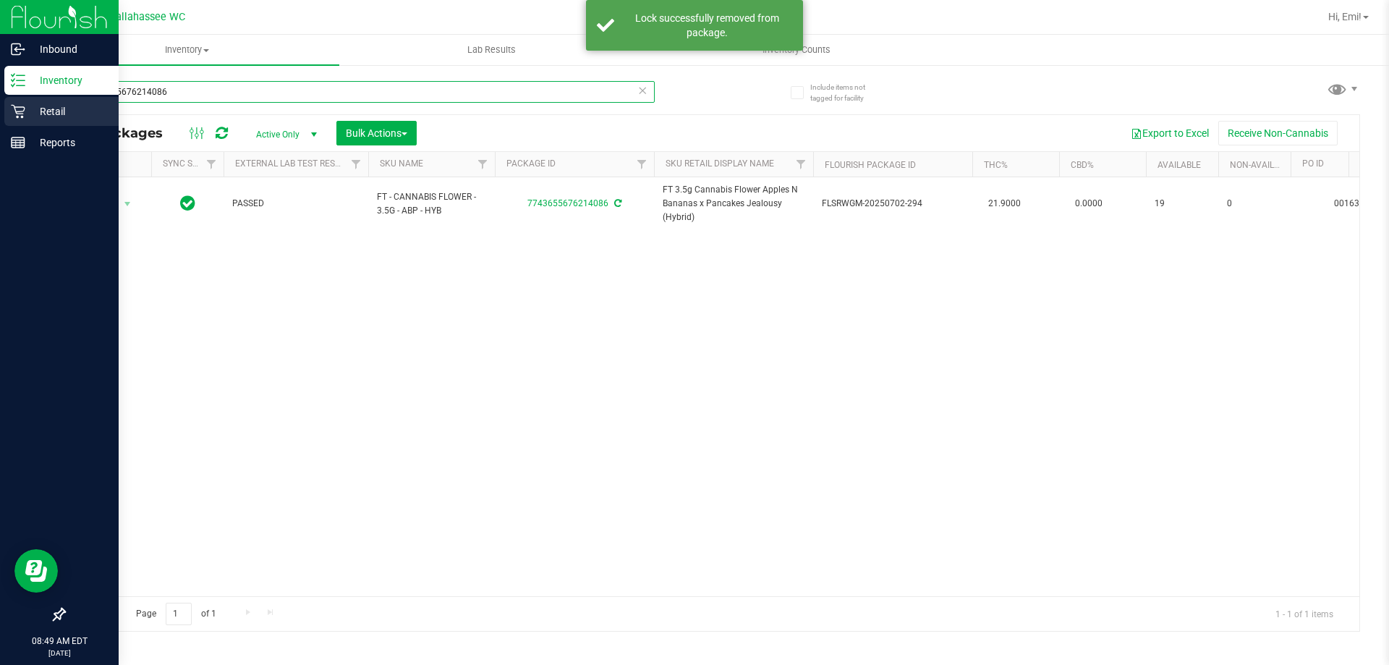
drag, startPoint x: 275, startPoint y: 90, endPoint x: 1, endPoint y: 102, distance: 273.7
click at [0, 93] on div "Inbound Inventory Retail Reports 08:49 AM EDT 09/25/2025 09/25 Tallahassee WC H…" at bounding box center [694, 332] width 1389 height 665
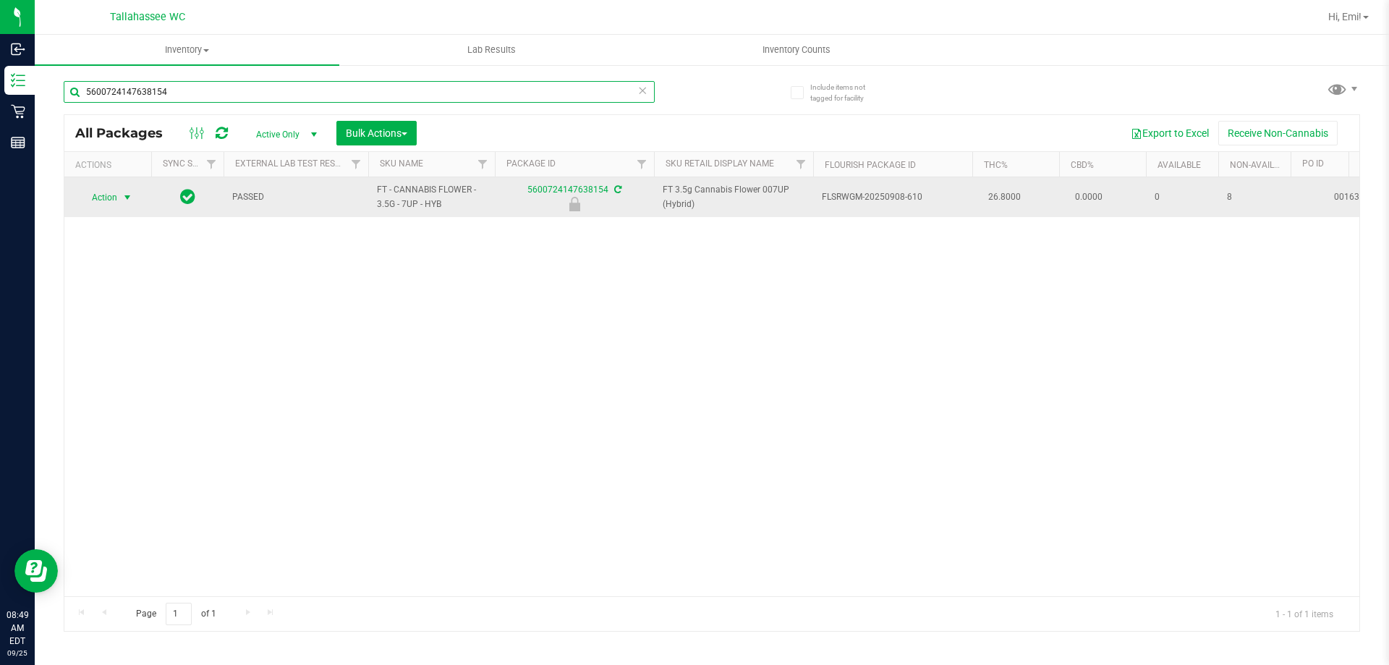
type input "5600724147638154"
click at [132, 197] on span "select" at bounding box center [128, 198] width 12 height 12
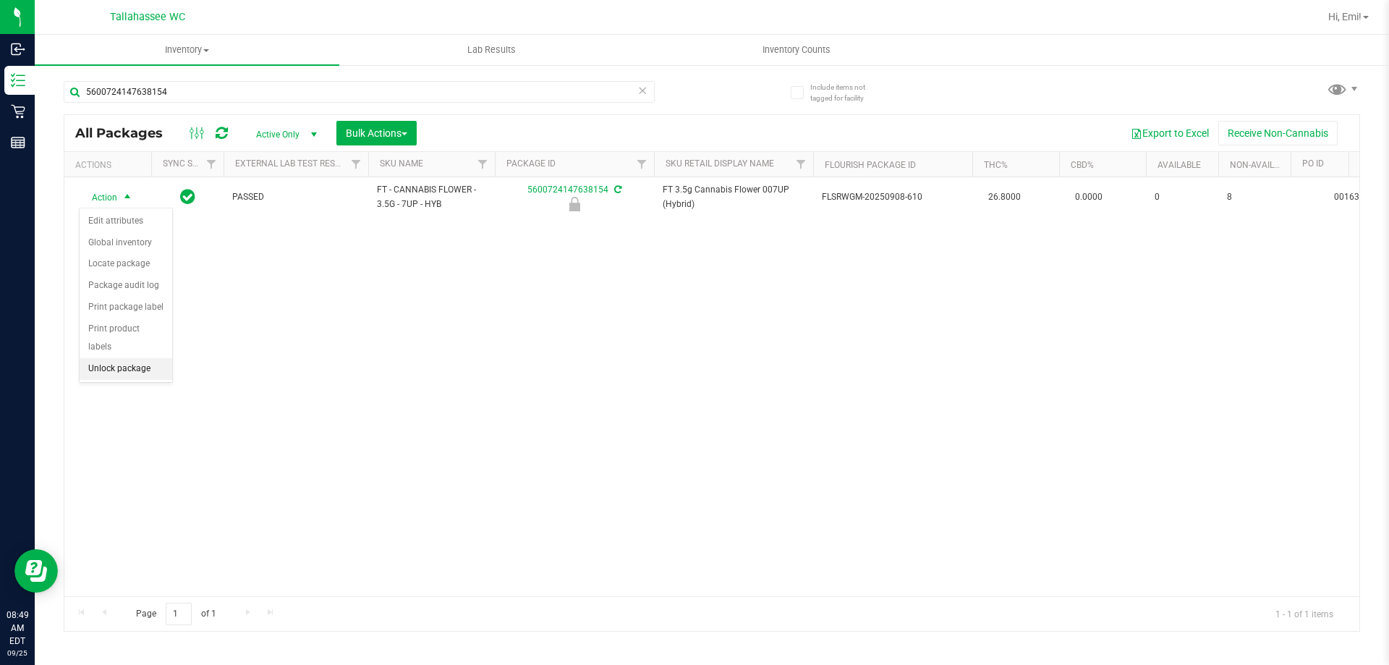
click at [145, 358] on li "Unlock package" at bounding box center [126, 369] width 93 height 22
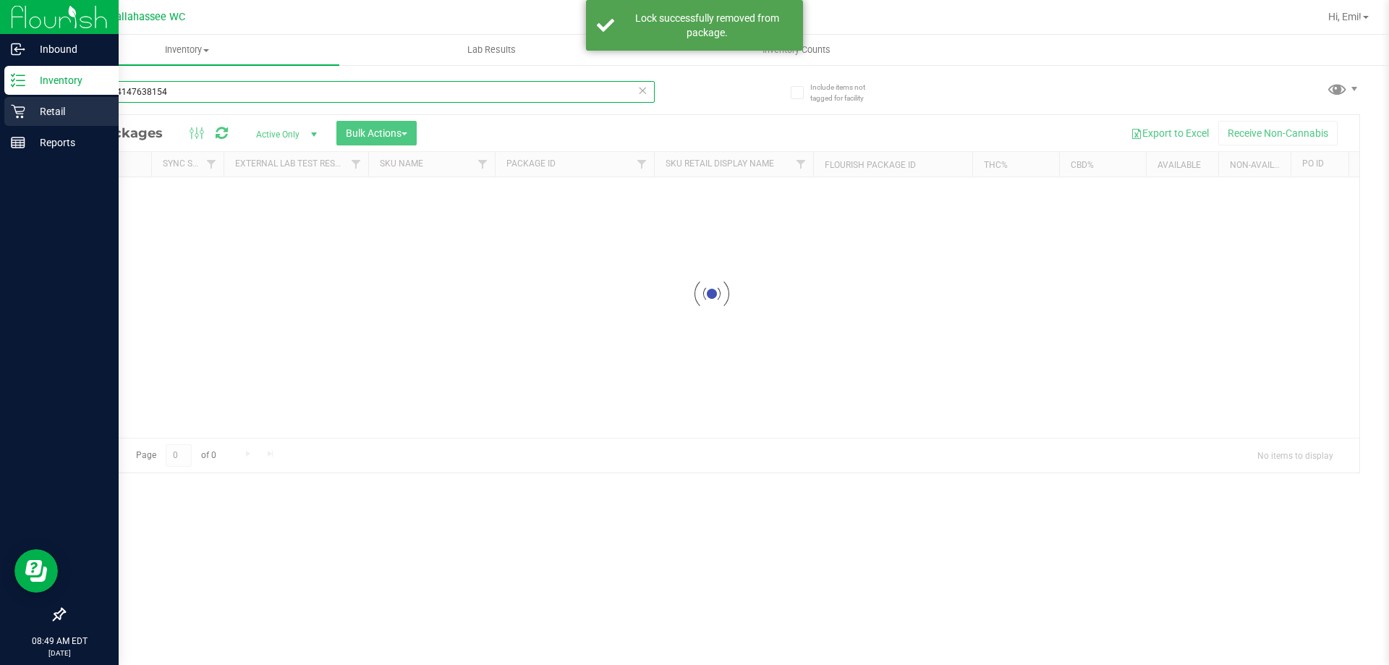
drag, startPoint x: 454, startPoint y: 94, endPoint x: 0, endPoint y: 104, distance: 453.7
click at [0, 104] on div "Inbound Inventory Retail Reports 08:49 AM EDT 09/25/2025 09/25 Tallahassee WC H…" at bounding box center [694, 332] width 1389 height 665
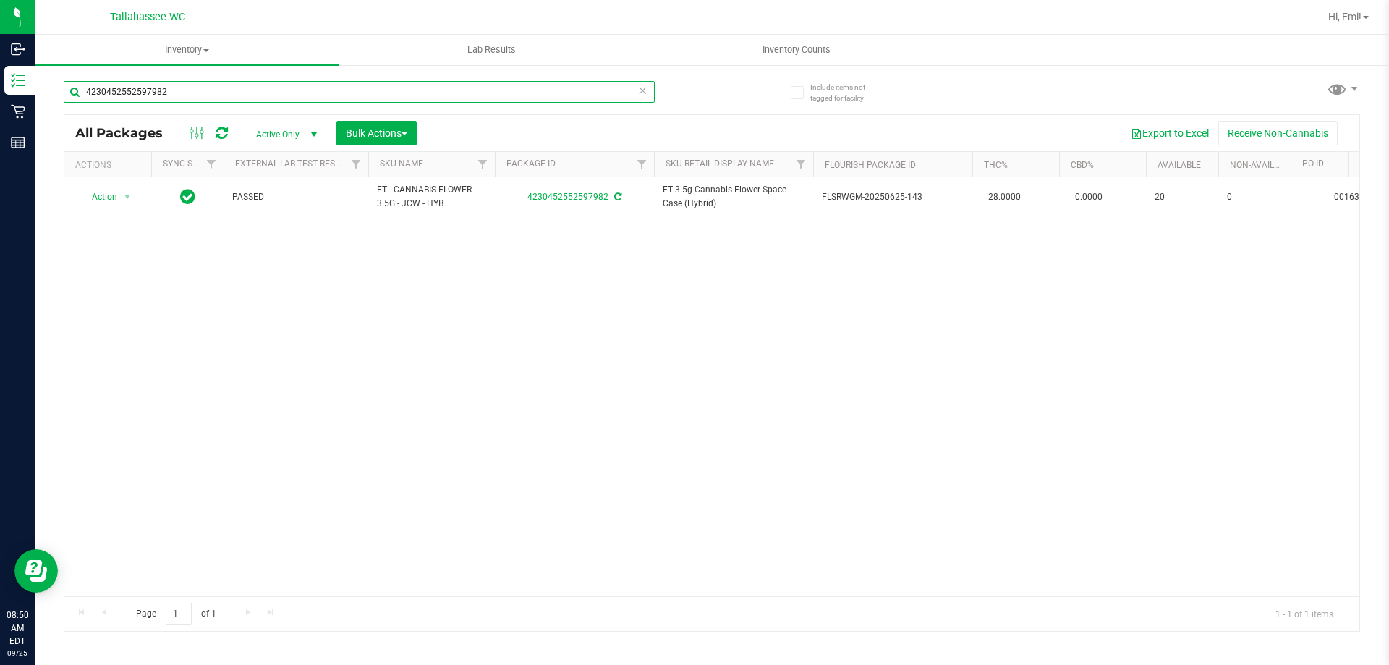
drag, startPoint x: 566, startPoint y: 95, endPoint x: 441, endPoint y: 287, distance: 228.9
click at [0, 163] on div "Inbound Inventory Retail Reports 08:50 AM EDT 09/25/2025 09/25 Tallahassee WC H…" at bounding box center [694, 332] width 1389 height 665
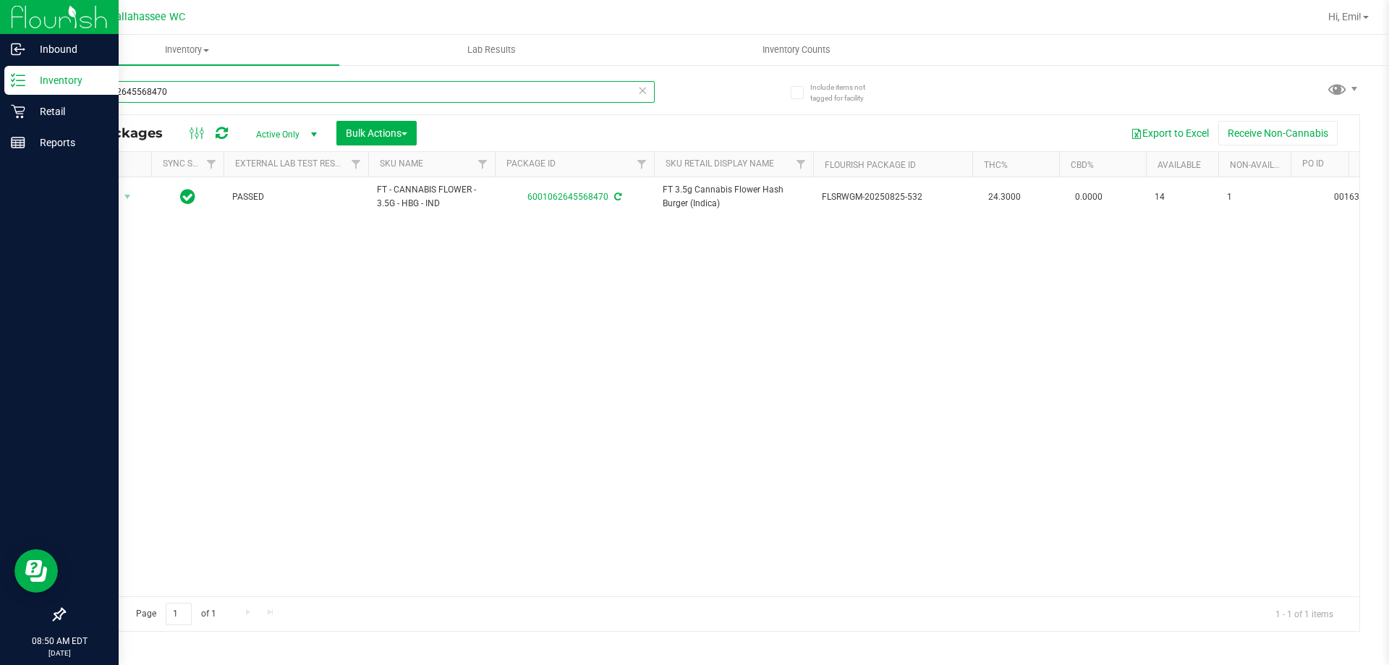
click at [0, 88] on div "Inbound Inventory Retail Reports 08:50 AM EDT 09/25/2025 09/25 Tallahassee WC H…" at bounding box center [694, 332] width 1389 height 665
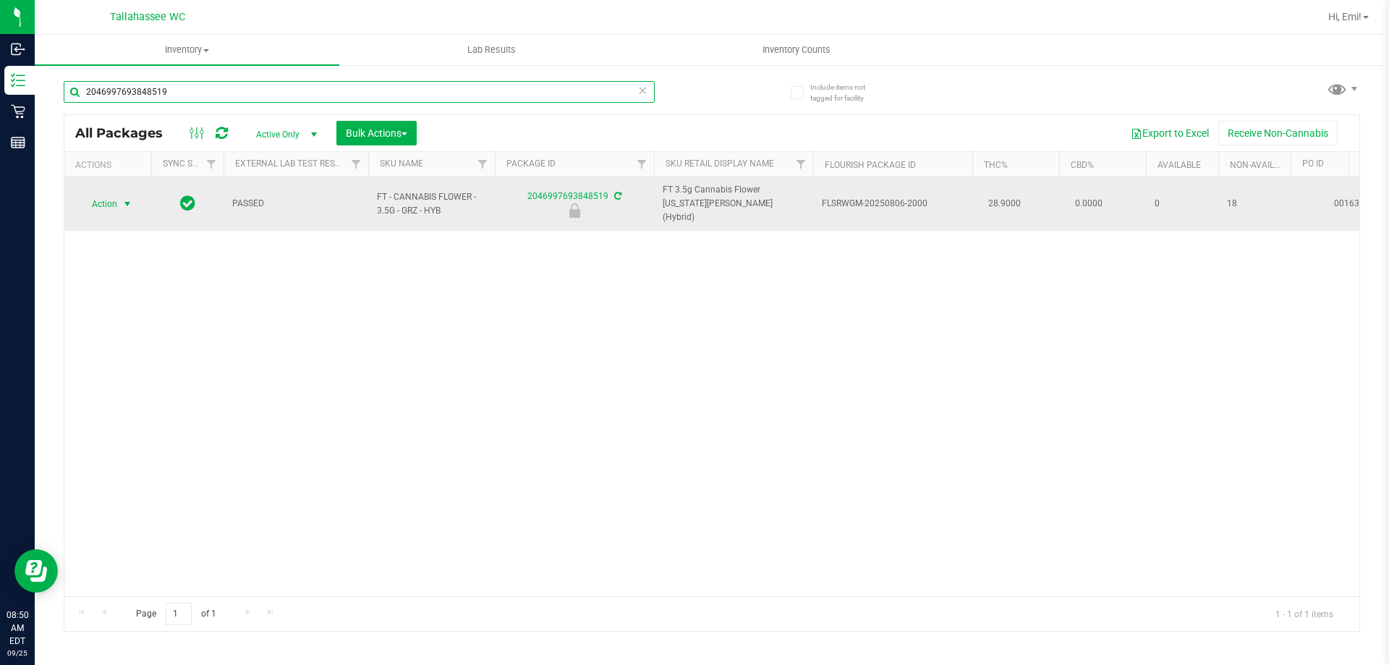
type input "2046997693848519"
click at [128, 203] on span "select" at bounding box center [128, 204] width 12 height 12
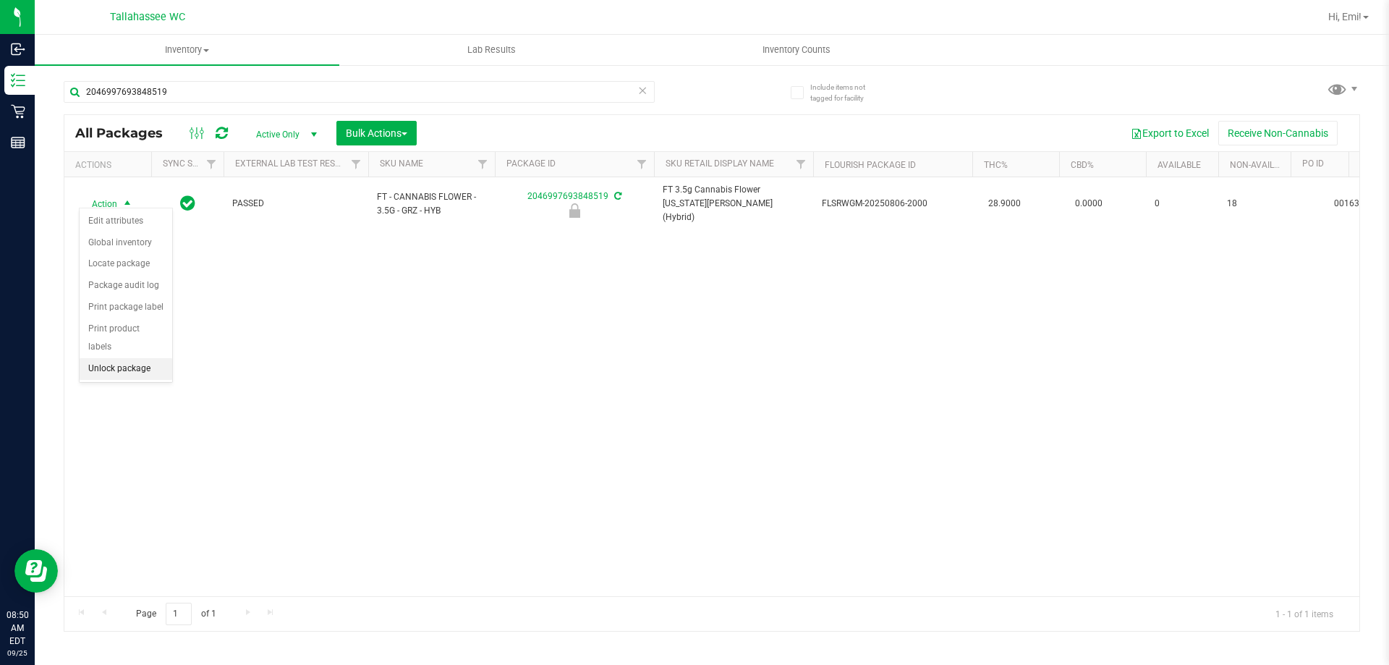
click at [145, 358] on li "Unlock package" at bounding box center [126, 369] width 93 height 22
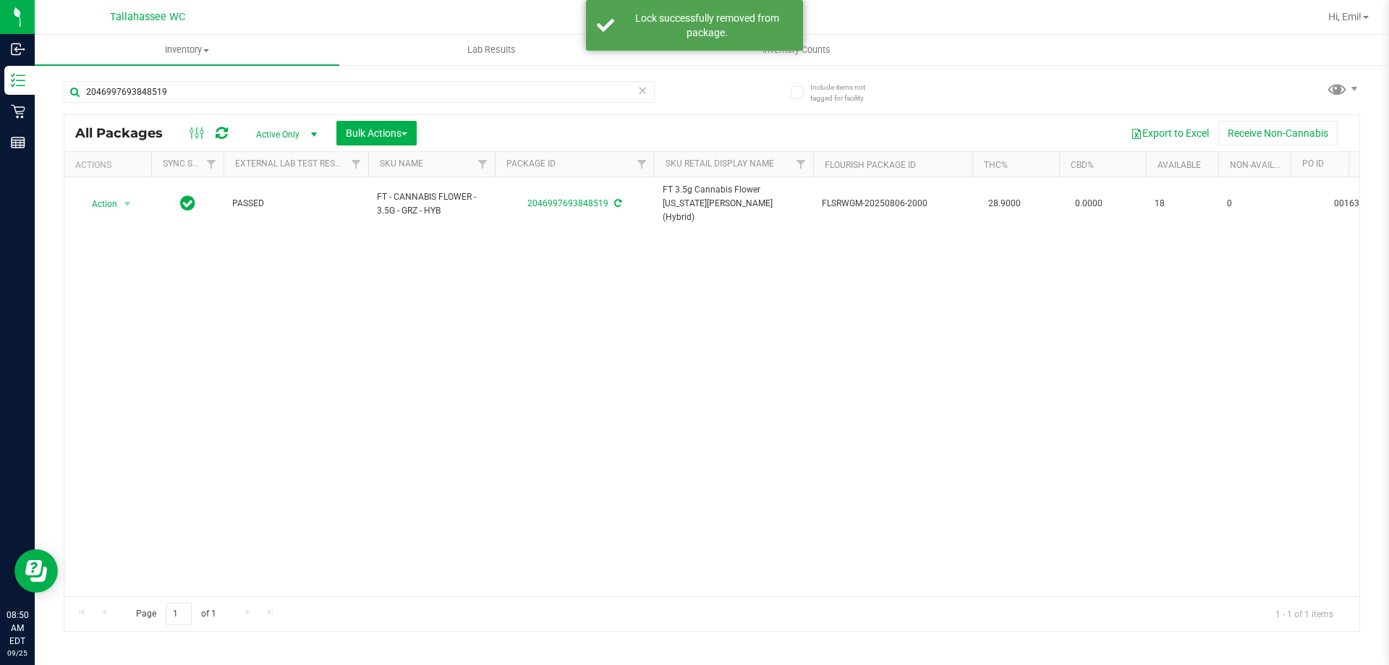
click at [640, 93] on icon at bounding box center [642, 89] width 10 height 17
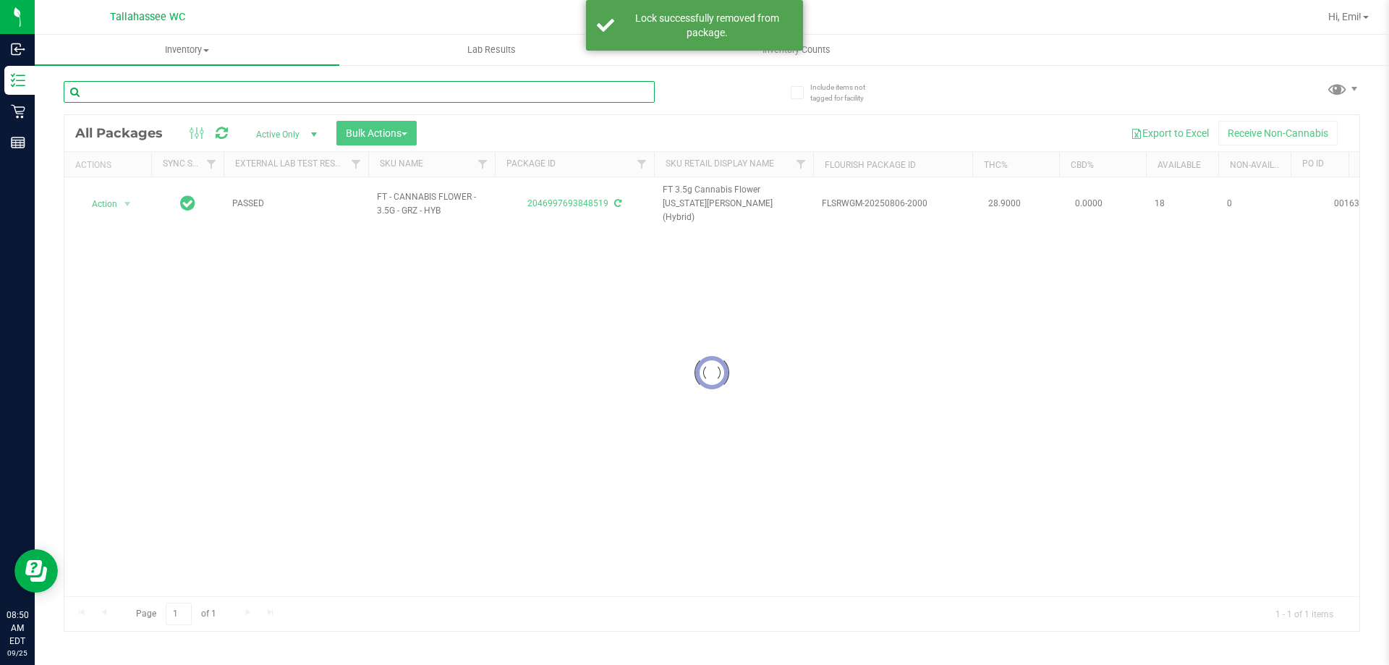
click at [584, 92] on input "text" at bounding box center [359, 92] width 591 height 22
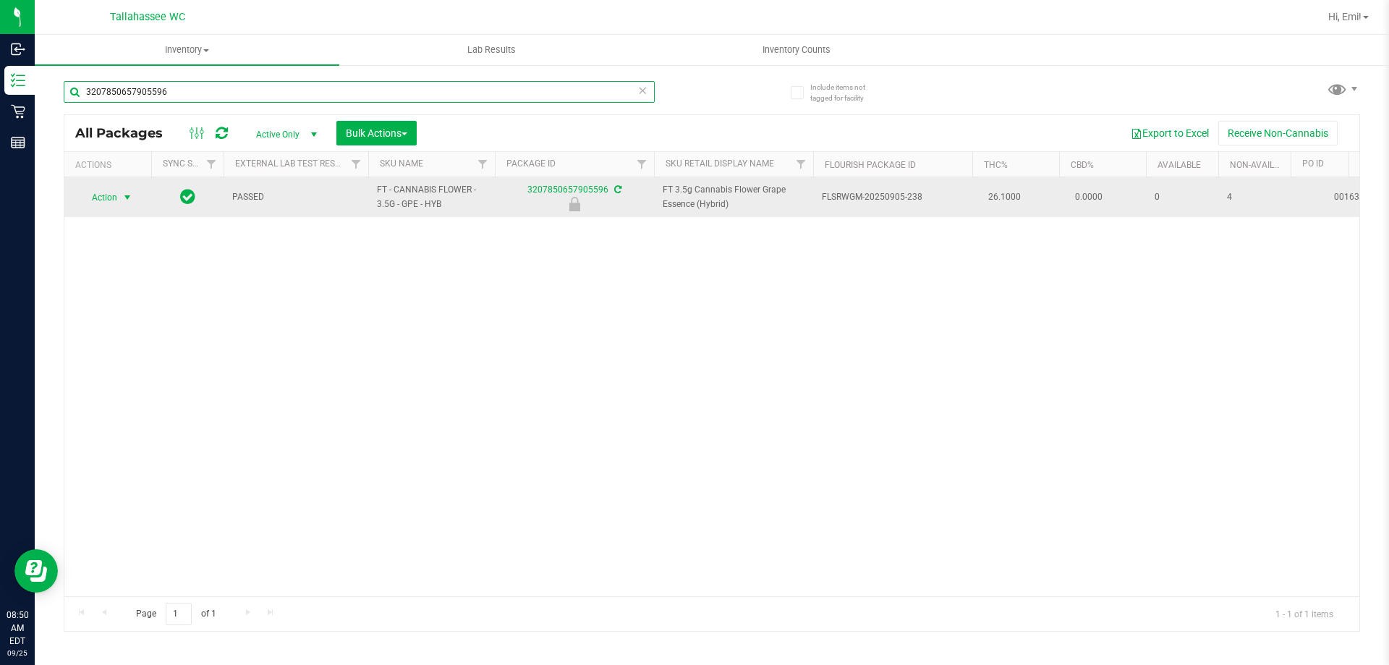
type input "3207850657905596"
click at [127, 199] on span "select" at bounding box center [128, 198] width 12 height 12
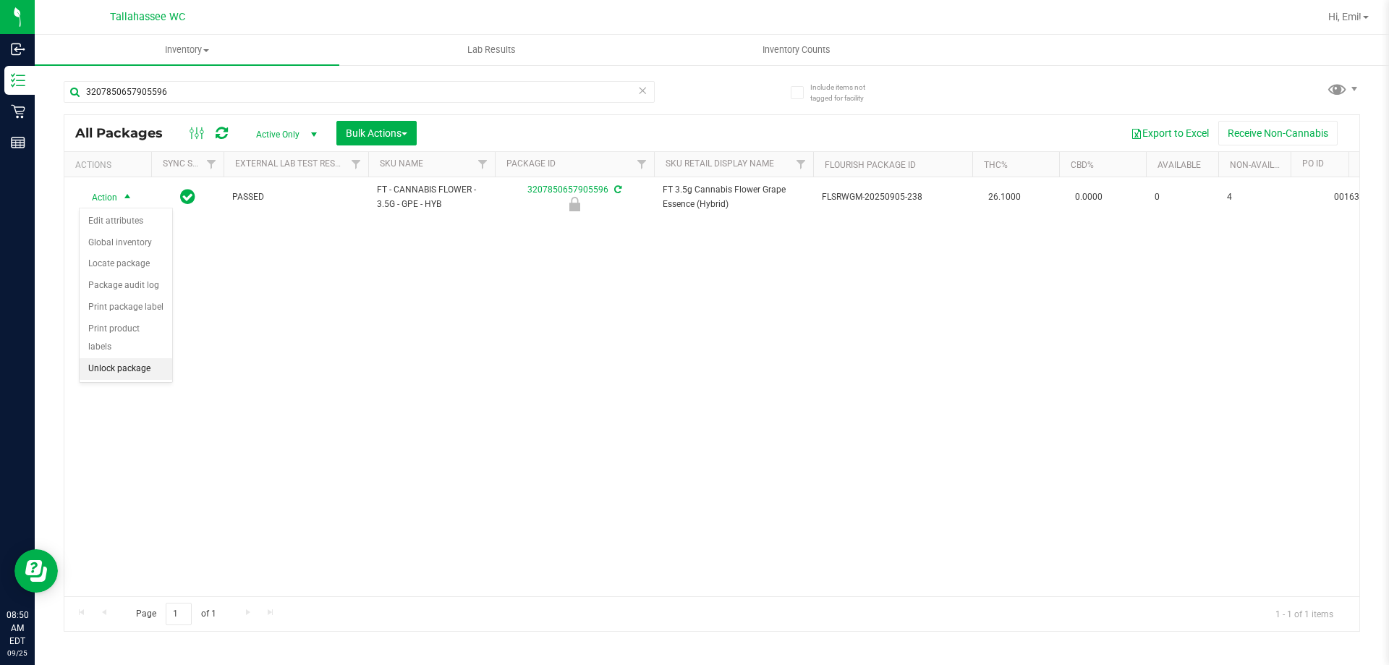
click at [109, 358] on li "Unlock package" at bounding box center [126, 369] width 93 height 22
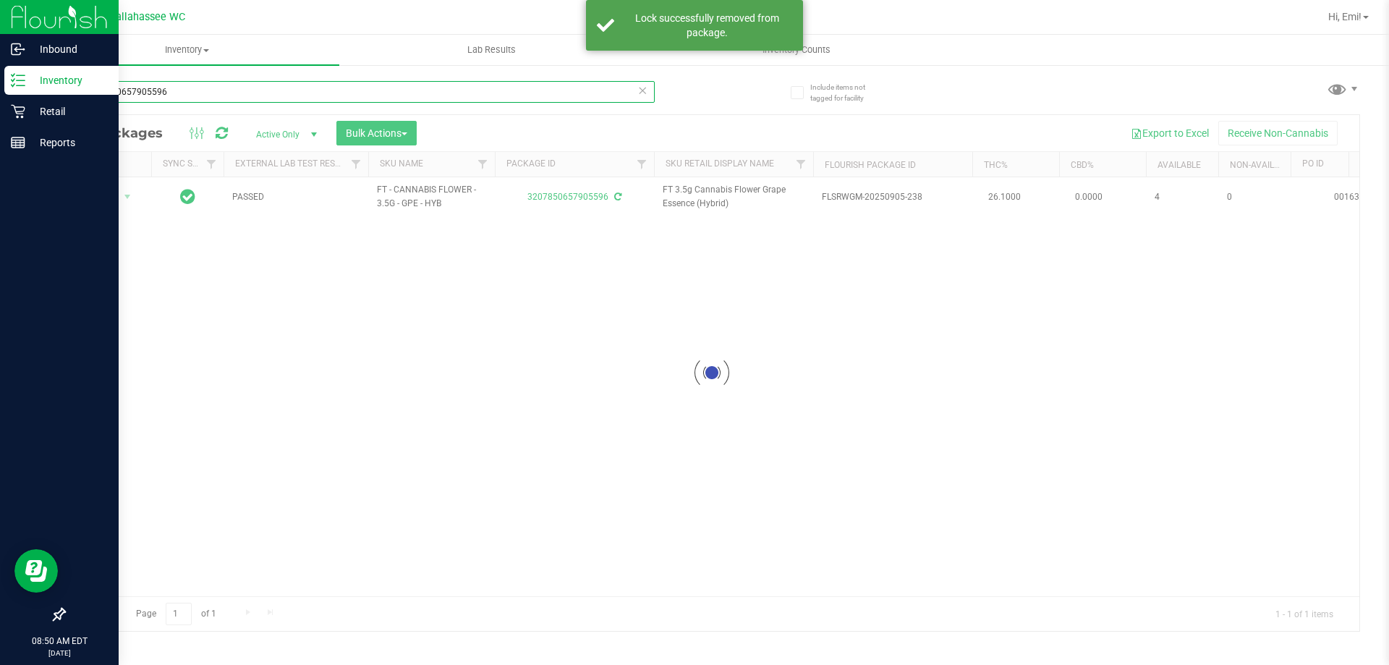
drag, startPoint x: 183, startPoint y: 90, endPoint x: 0, endPoint y: 91, distance: 183.0
click at [0, 91] on div "Inbound Inventory Retail Reports 08:50 AM EDT 09/25/2025 09/25 Tallahassee WC H…" at bounding box center [694, 332] width 1389 height 665
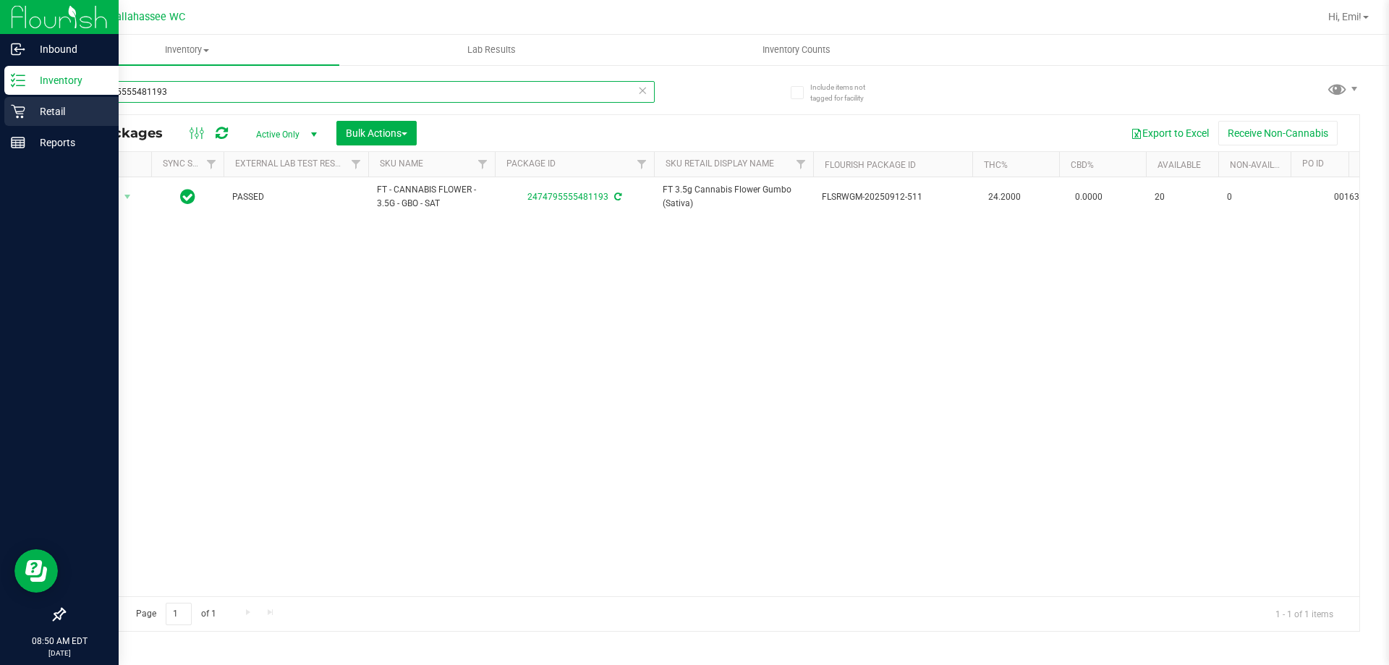
drag, startPoint x: 197, startPoint y: 94, endPoint x: 4, endPoint y: 98, distance: 193.2
click at [0, 94] on div "Inbound Inventory Retail Reports 08:50 AM EDT 09/25/2025 09/25 Tallahassee WC H…" at bounding box center [694, 332] width 1389 height 665
drag, startPoint x: 255, startPoint y: 82, endPoint x: 0, endPoint y: 87, distance: 255.4
click at [0, 85] on div "Inbound Inventory Retail Reports 08:50 AM EDT 09/25/2025 09/25 Tallahassee WC H…" at bounding box center [694, 332] width 1389 height 665
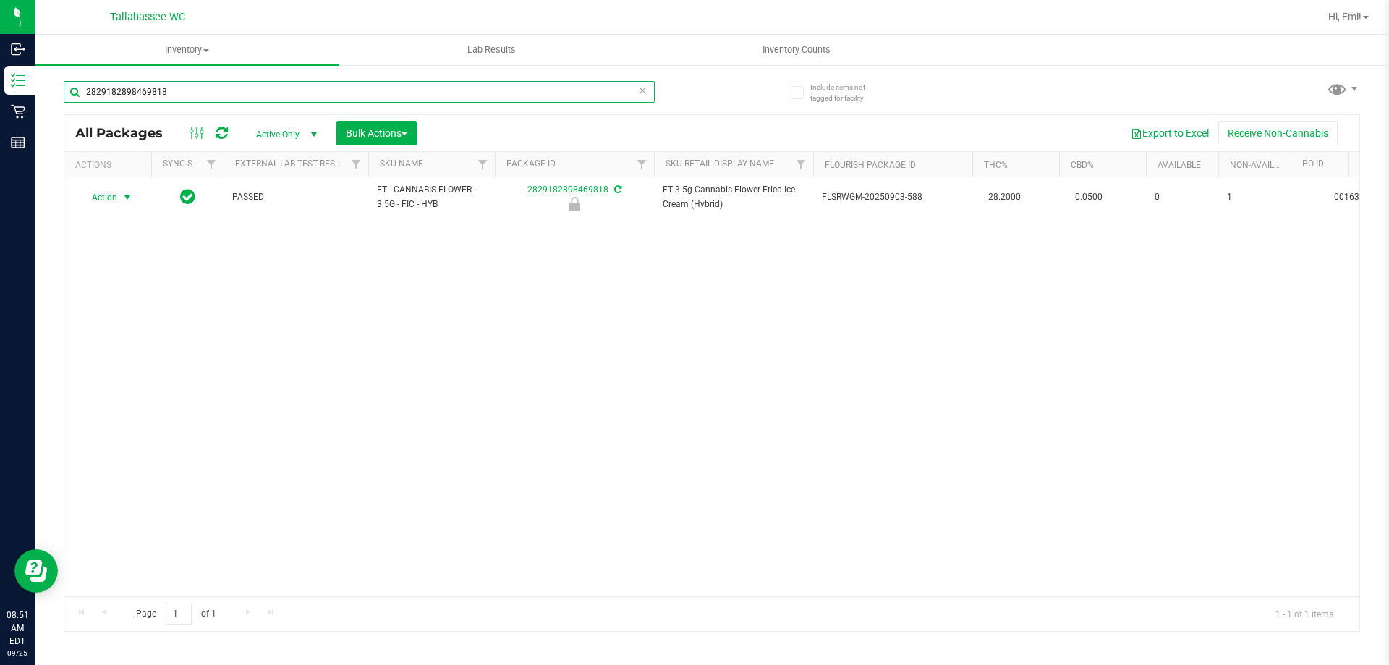
type input "2829182898469818"
click at [127, 198] on span "select" at bounding box center [128, 198] width 12 height 12
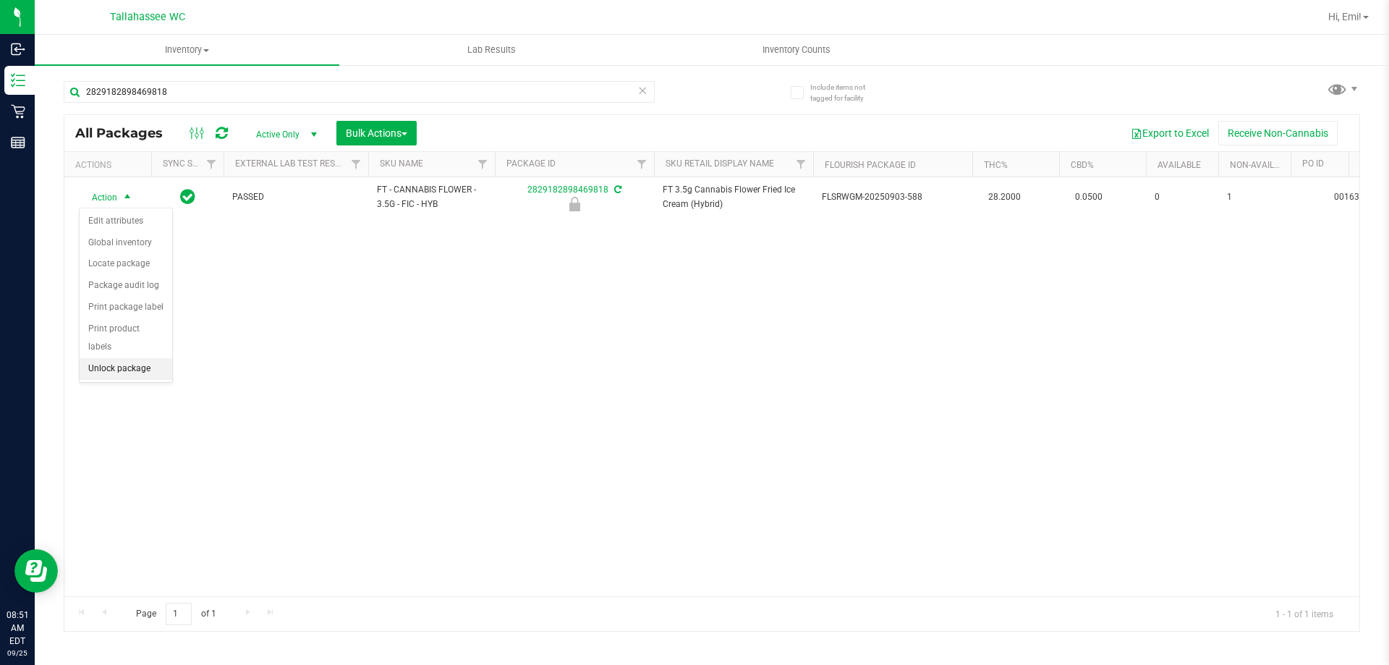
click at [153, 358] on li "Unlock package" at bounding box center [126, 369] width 93 height 22
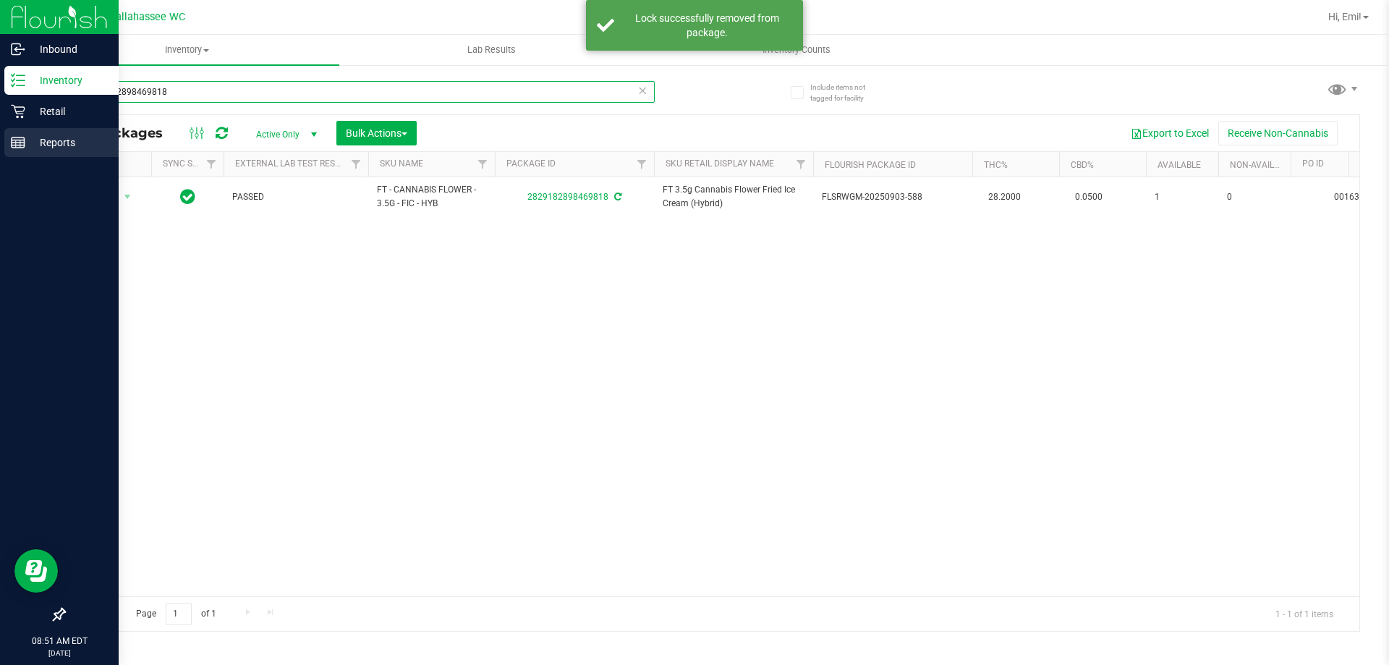
drag, startPoint x: 214, startPoint y: 94, endPoint x: 80, endPoint y: 154, distance: 146.7
click at [0, 101] on div "Inbound Inventory Retail Reports 08:51 AM EDT 09/25/2025 09/25 Tallahassee WC H…" at bounding box center [694, 332] width 1389 height 665
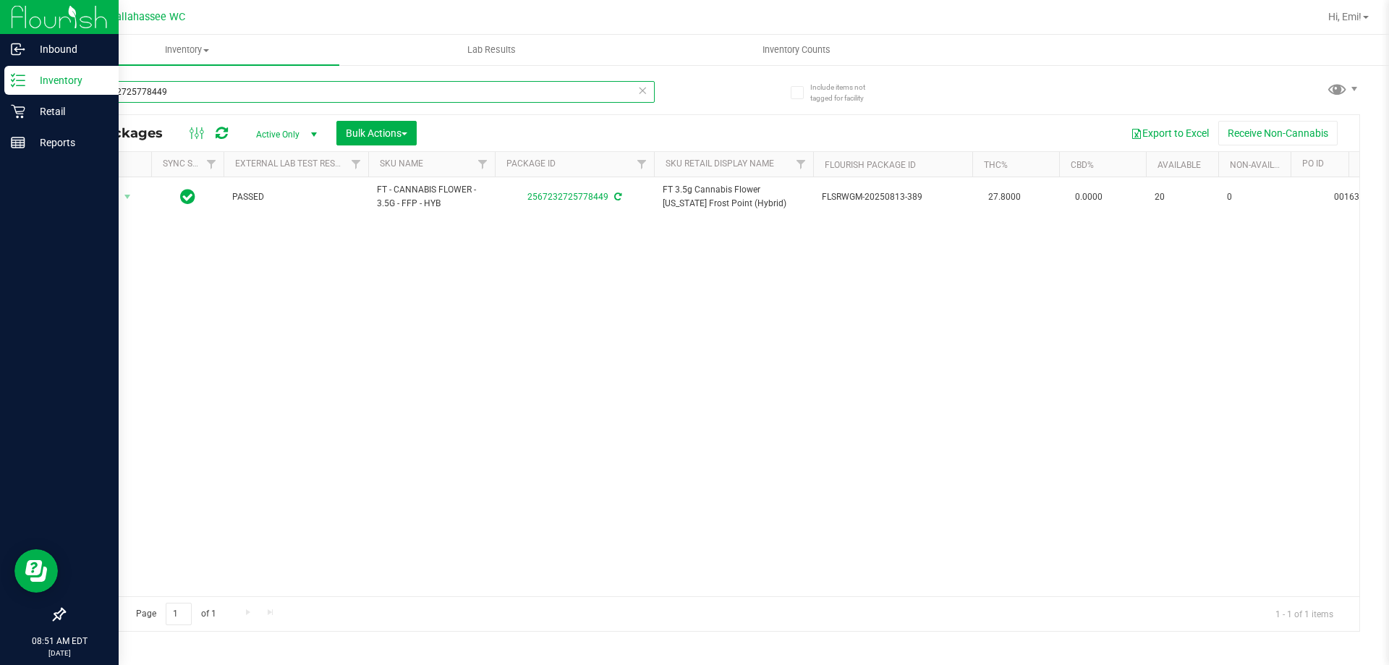
drag, startPoint x: 197, startPoint y: 88, endPoint x: 0, endPoint y: 70, distance: 197.6
click at [0, 70] on div "Inbound Inventory Retail Reports 08:51 AM EDT 09/25/2025 09/25 Tallahassee WC H…" at bounding box center [694, 332] width 1389 height 665
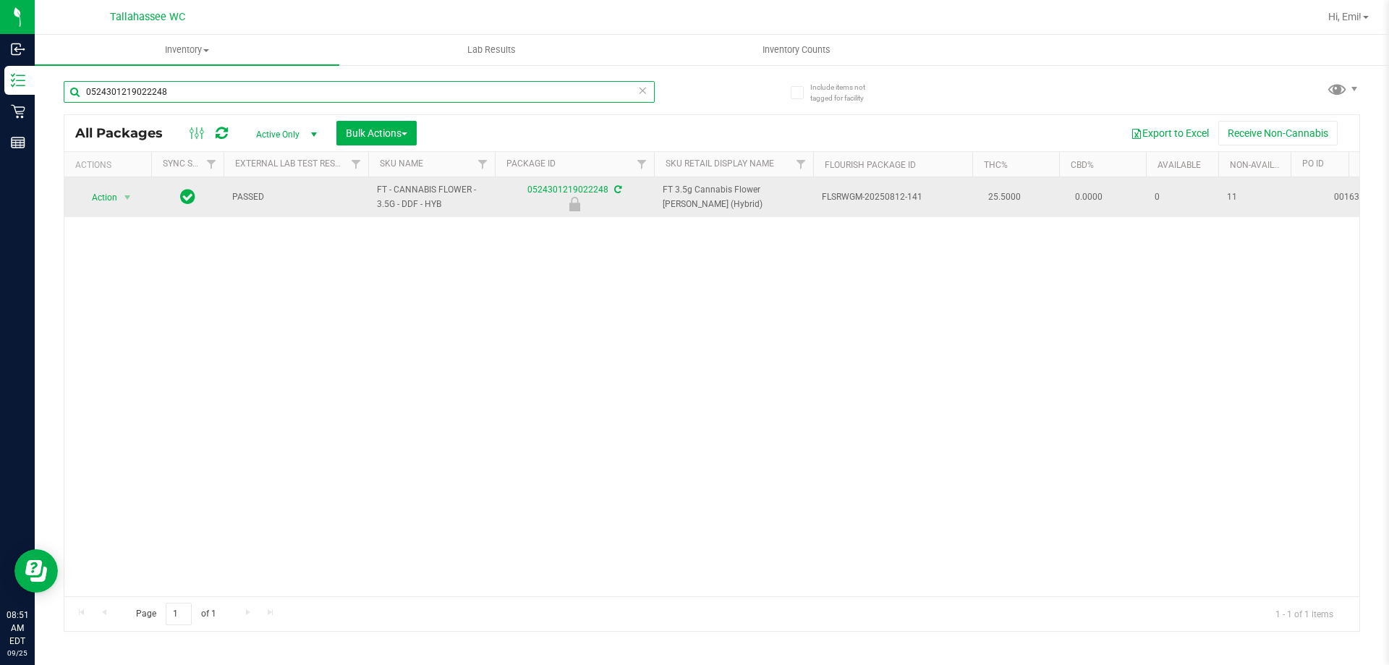
type input "0524301219022248"
click at [114, 212] on td "Action Action Edit attributes Global inventory Locate package Package audit log…" at bounding box center [107, 197] width 87 height 40
click at [120, 203] on span "select" at bounding box center [128, 197] width 18 height 20
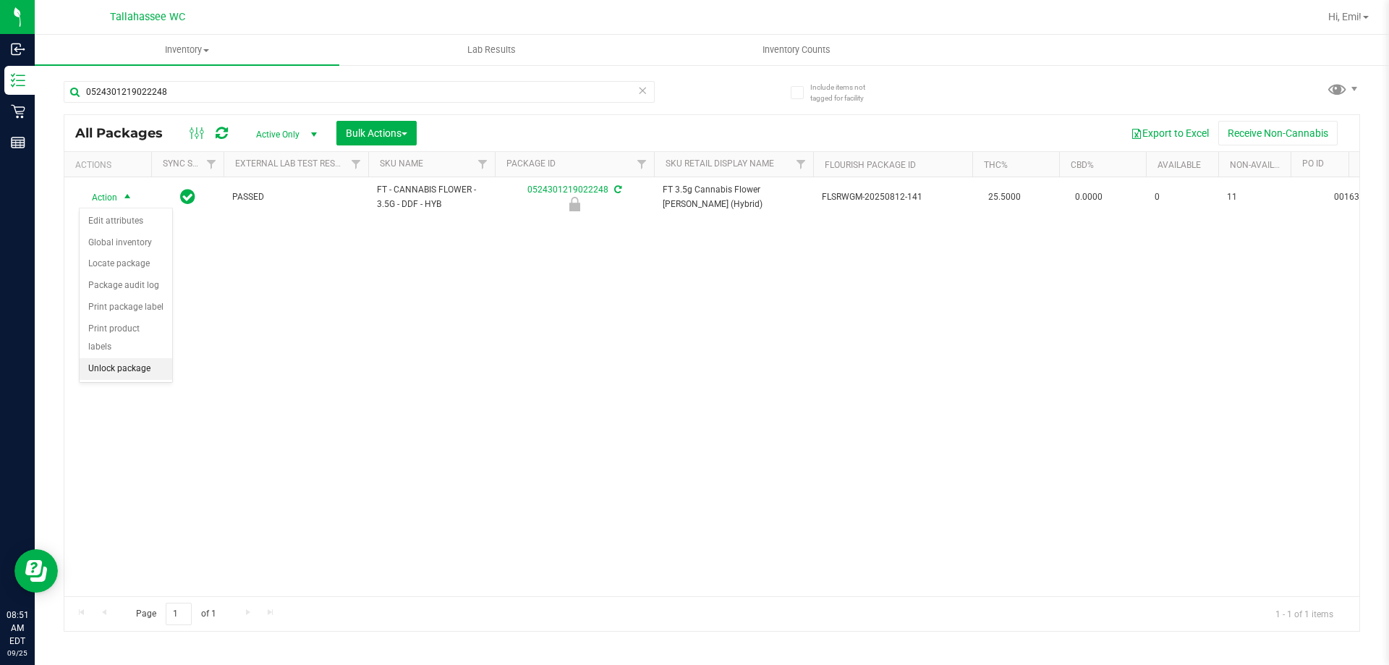
click at [111, 358] on li "Unlock package" at bounding box center [126, 369] width 93 height 22
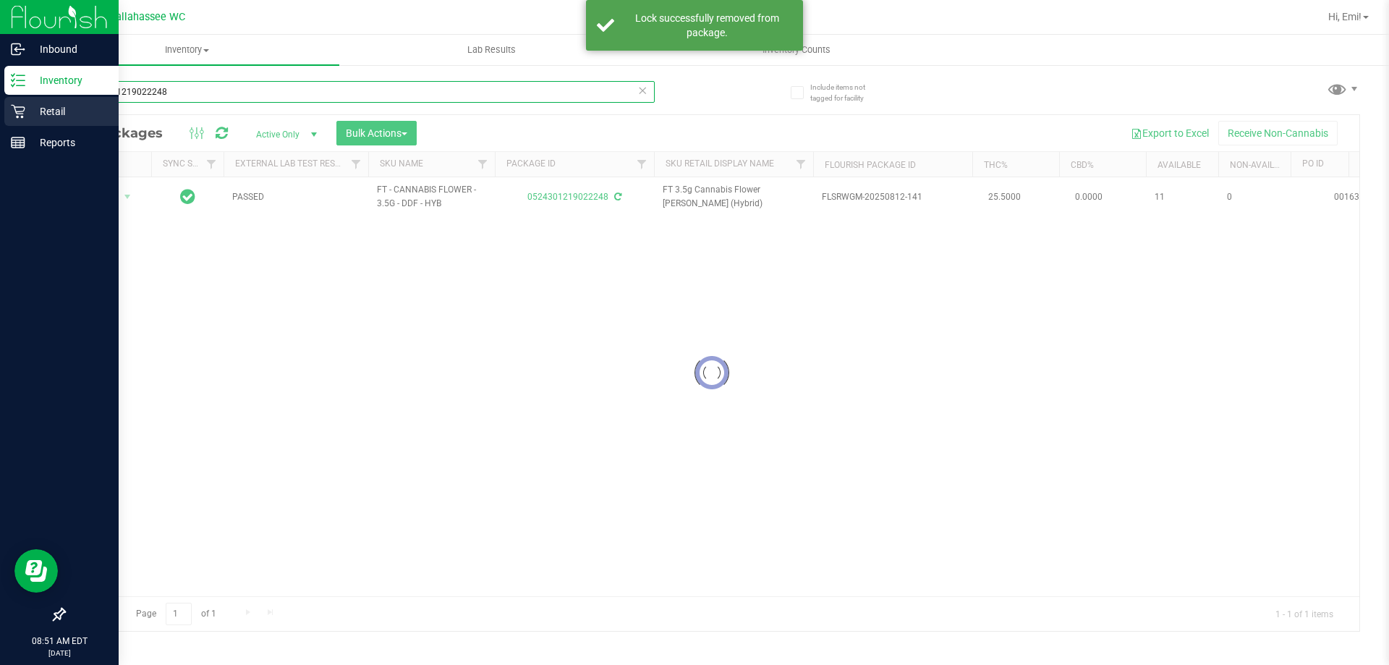
drag, startPoint x: 218, startPoint y: 94, endPoint x: 0, endPoint y: 122, distance: 219.5
click at [1, 107] on div "Inbound Inventory Retail Reports 08:51 AM EDT 09/25/2025 09/25 Tallahassee WC H…" at bounding box center [694, 332] width 1389 height 665
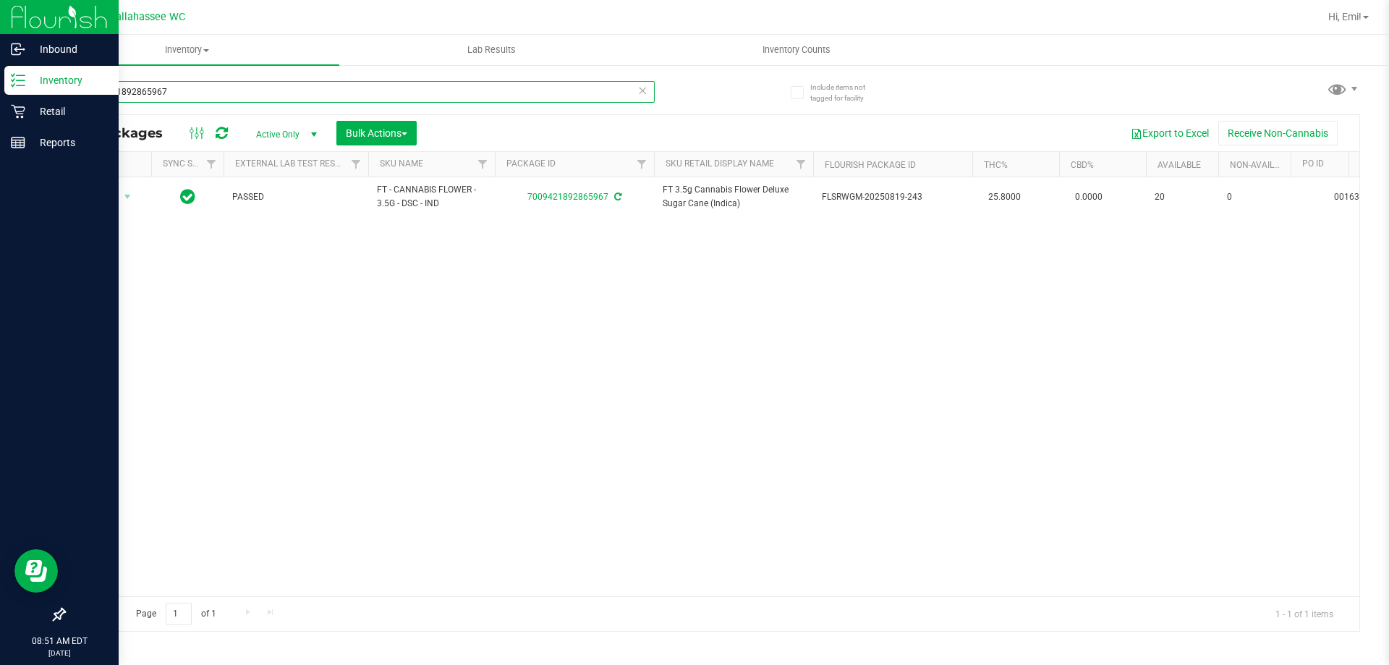
drag, startPoint x: 231, startPoint y: 97, endPoint x: 0, endPoint y: 90, distance: 231.6
click at [0, 90] on div "Inbound Inventory Retail Reports 08:51 AM EDT 09/25/2025 09/25 Tallahassee WC H…" at bounding box center [694, 332] width 1389 height 665
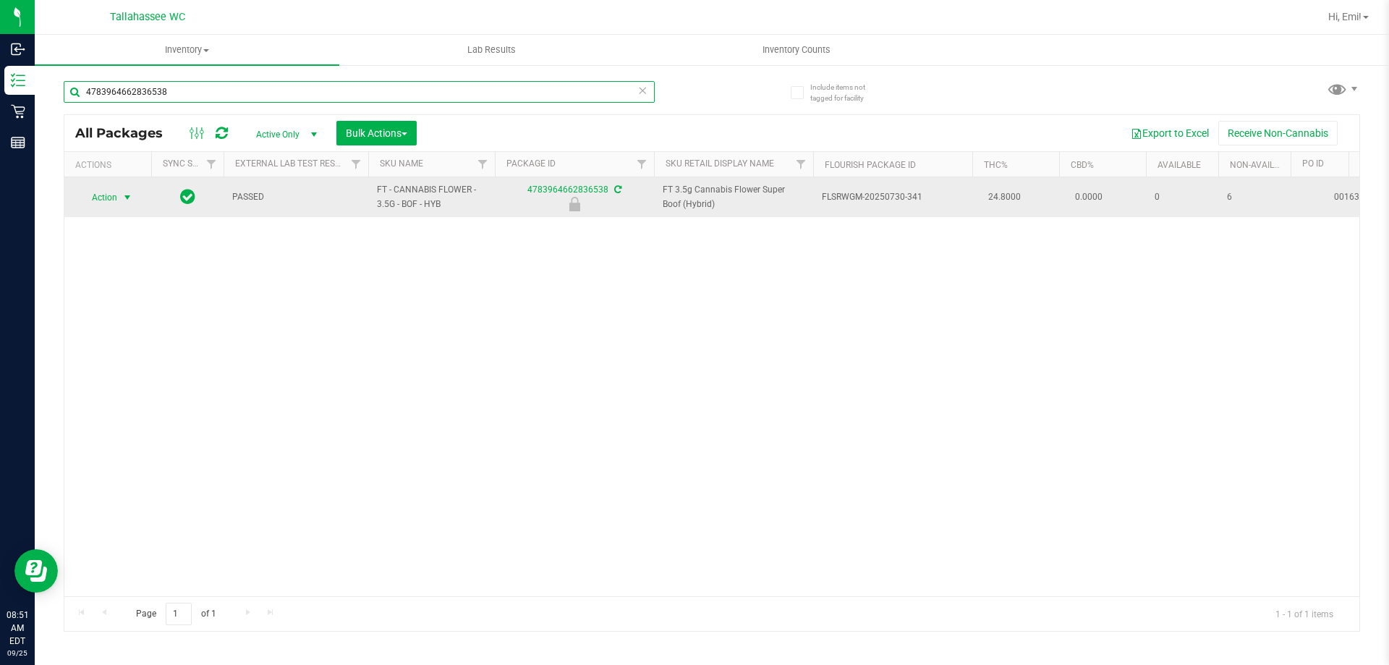
type input "4783964662836538"
click at [129, 192] on span "select" at bounding box center [128, 198] width 12 height 12
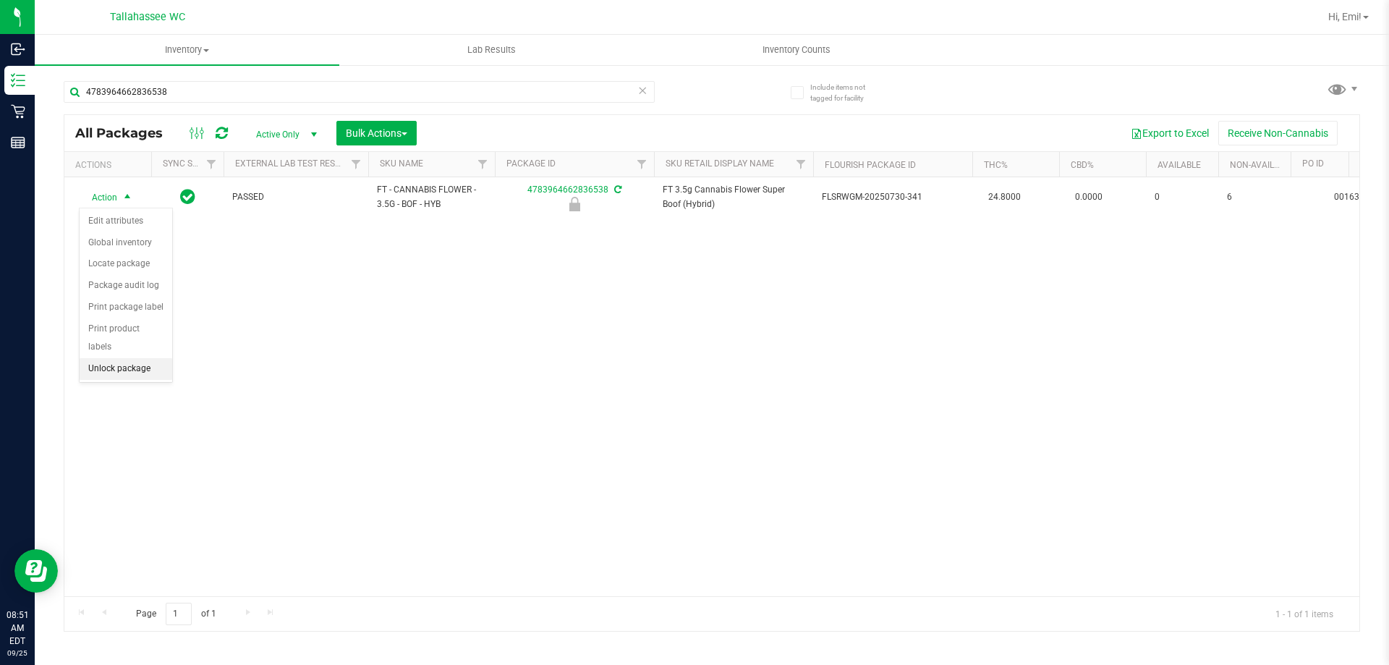
click at [159, 359] on li "Unlock package" at bounding box center [126, 369] width 93 height 22
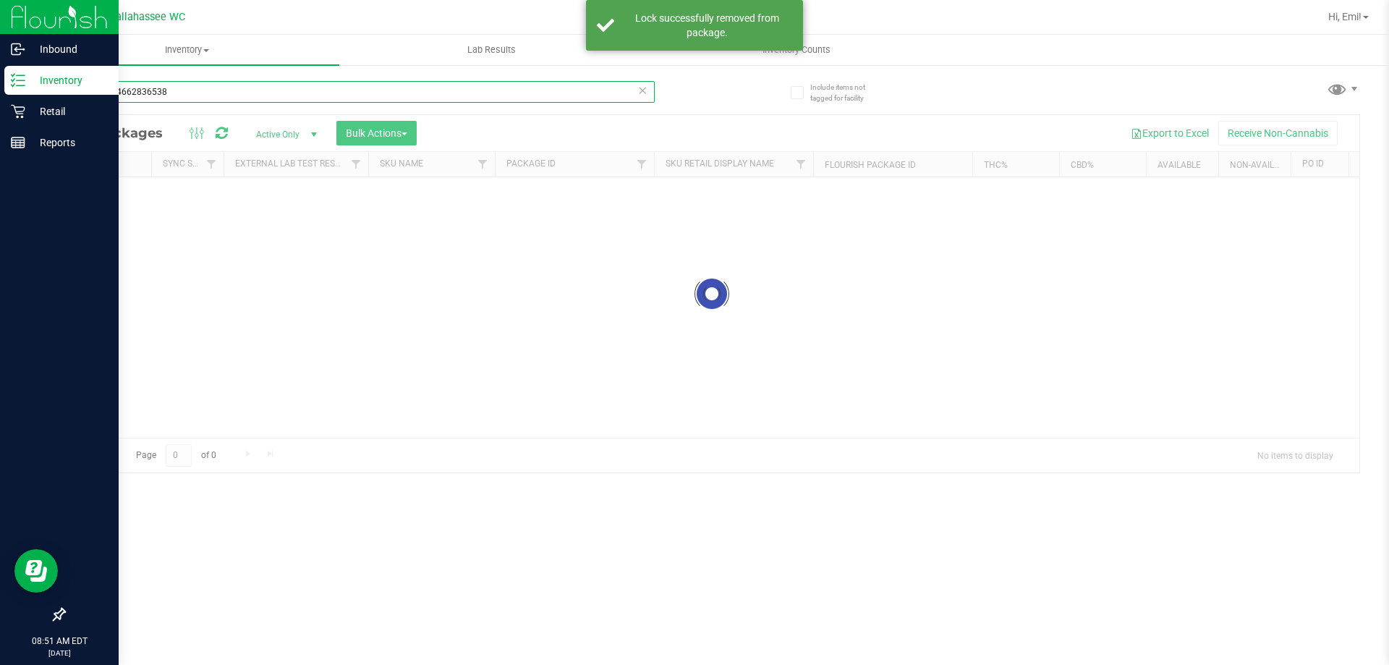
drag, startPoint x: 460, startPoint y: 93, endPoint x: 0, endPoint y: 209, distance: 474.6
click at [0, 182] on div "Inbound Inventory Retail Reports 08:51 AM EDT 09/25/2025 09/25 Tallahassee WC H…" at bounding box center [694, 332] width 1389 height 665
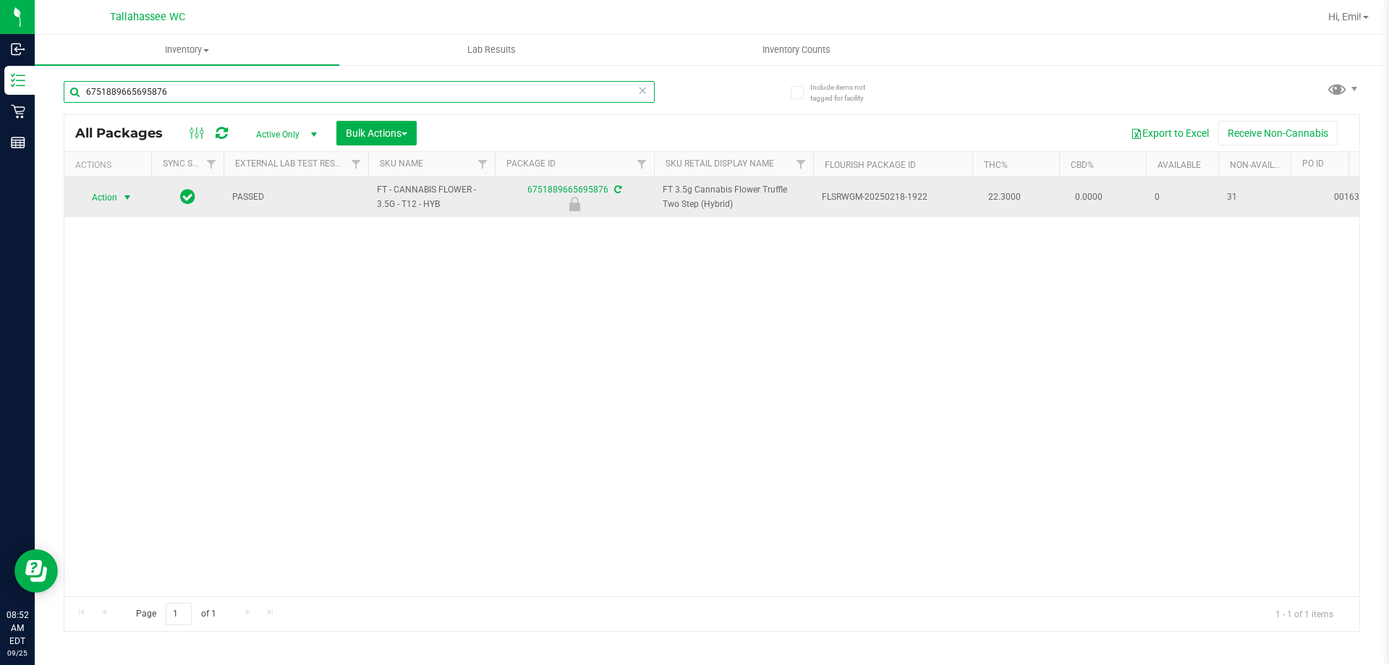
type input "6751889665695876"
click at [128, 198] on span "select" at bounding box center [128, 198] width 12 height 12
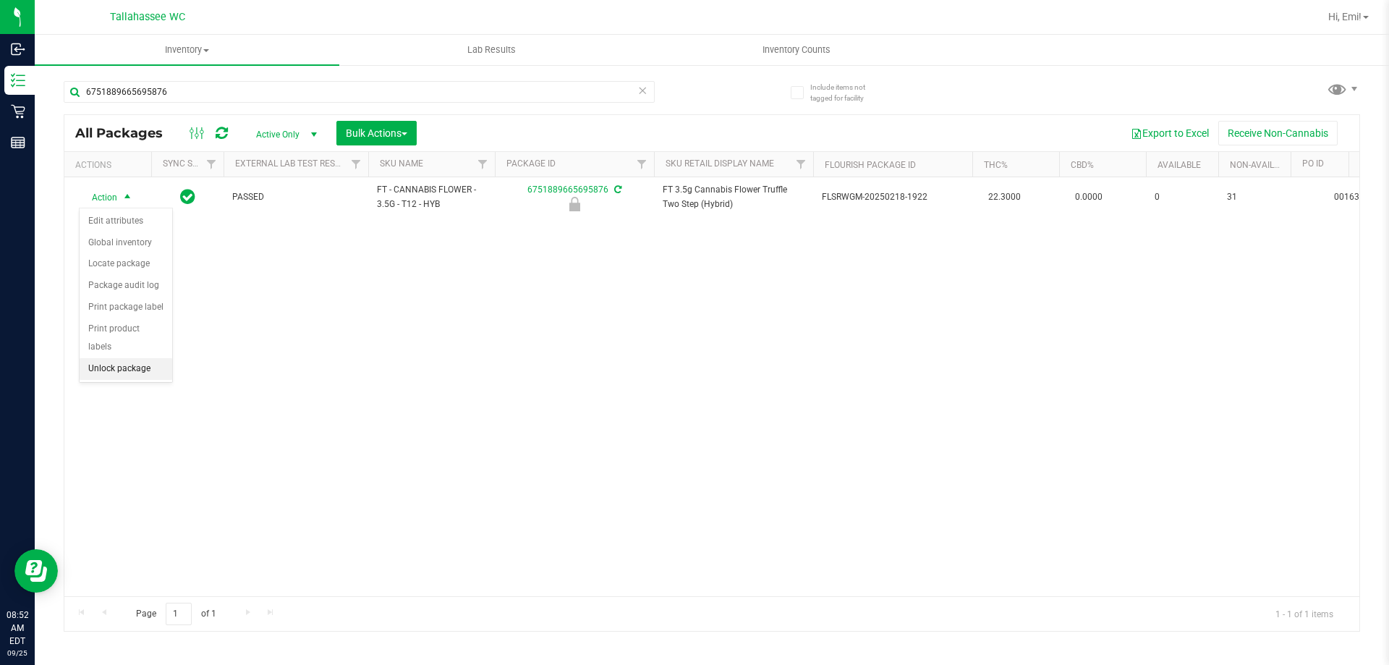
click at [159, 358] on li "Unlock package" at bounding box center [126, 369] width 93 height 22
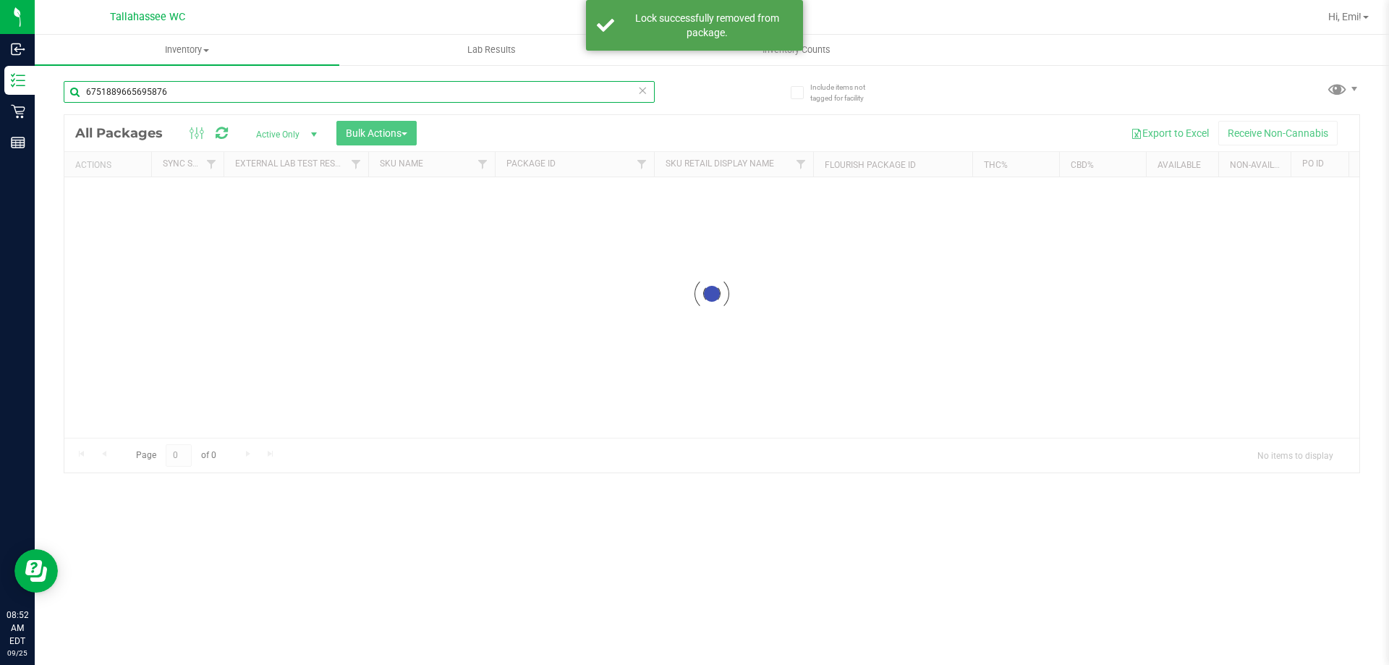
drag, startPoint x: 361, startPoint y: 95, endPoint x: 659, endPoint y: 407, distance: 430.8
click at [0, 111] on div "Inbound Inventory Retail Reports 08:52 AM EDT 09/25/2025 09/25 Tallahassee WC H…" at bounding box center [694, 332] width 1389 height 665
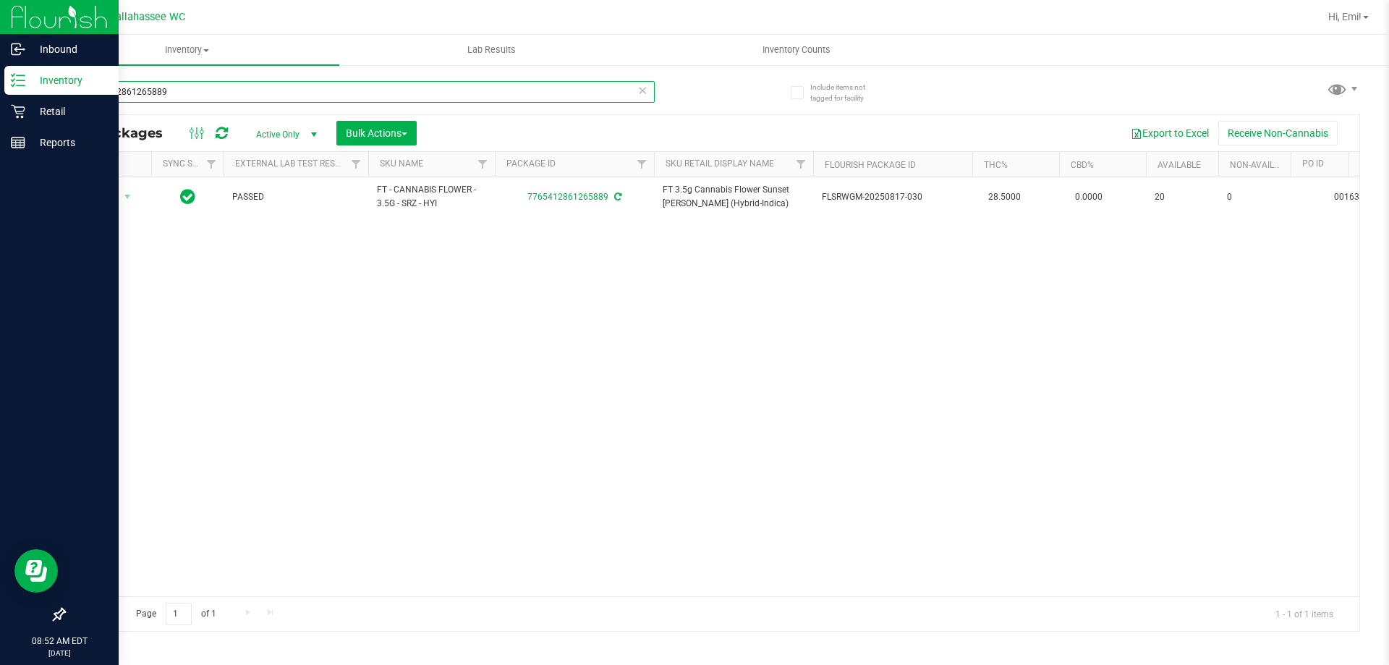
drag, startPoint x: 242, startPoint y: 84, endPoint x: 0, endPoint y: 84, distance: 241.6
click at [0, 84] on div "Inbound Inventory Retail Reports 08:52 AM EDT 09/25/2025 09/25 Tallahassee WC H…" at bounding box center [694, 332] width 1389 height 665
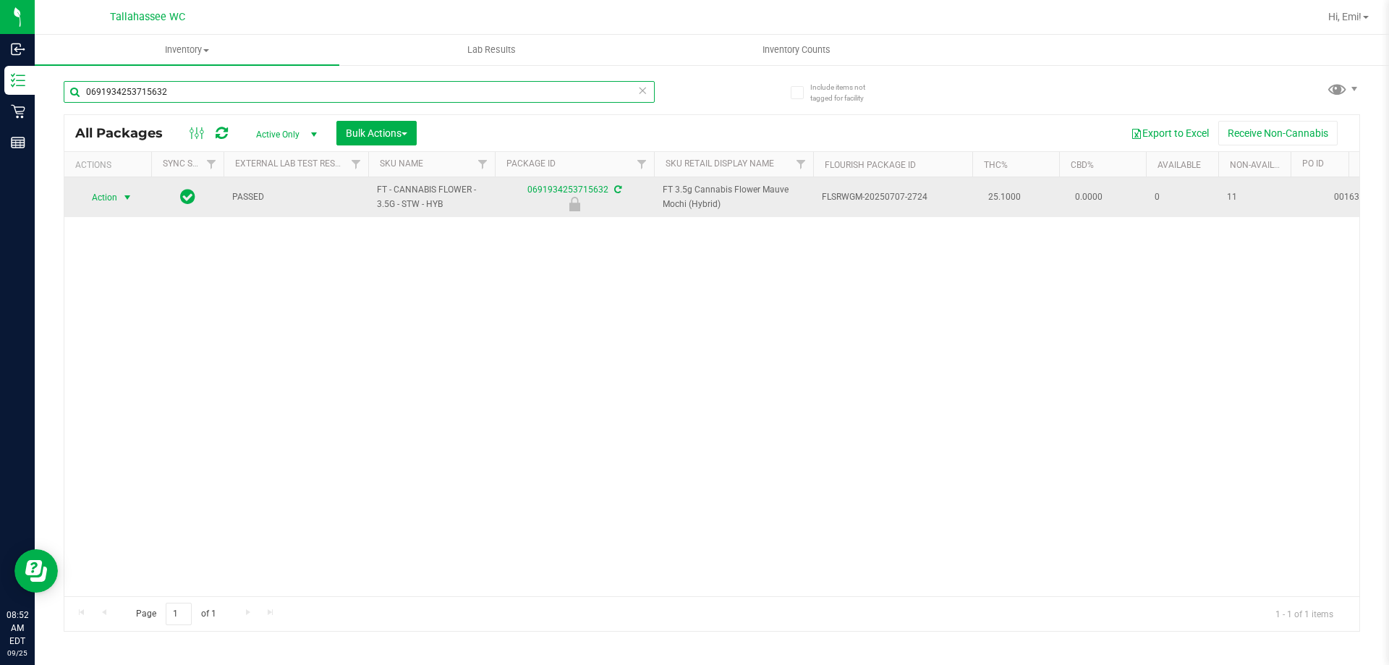
type input "0691934253715632"
drag, startPoint x: 130, startPoint y: 196, endPoint x: 137, endPoint y: 200, distance: 7.4
click at [129, 196] on span "select" at bounding box center [128, 198] width 12 height 12
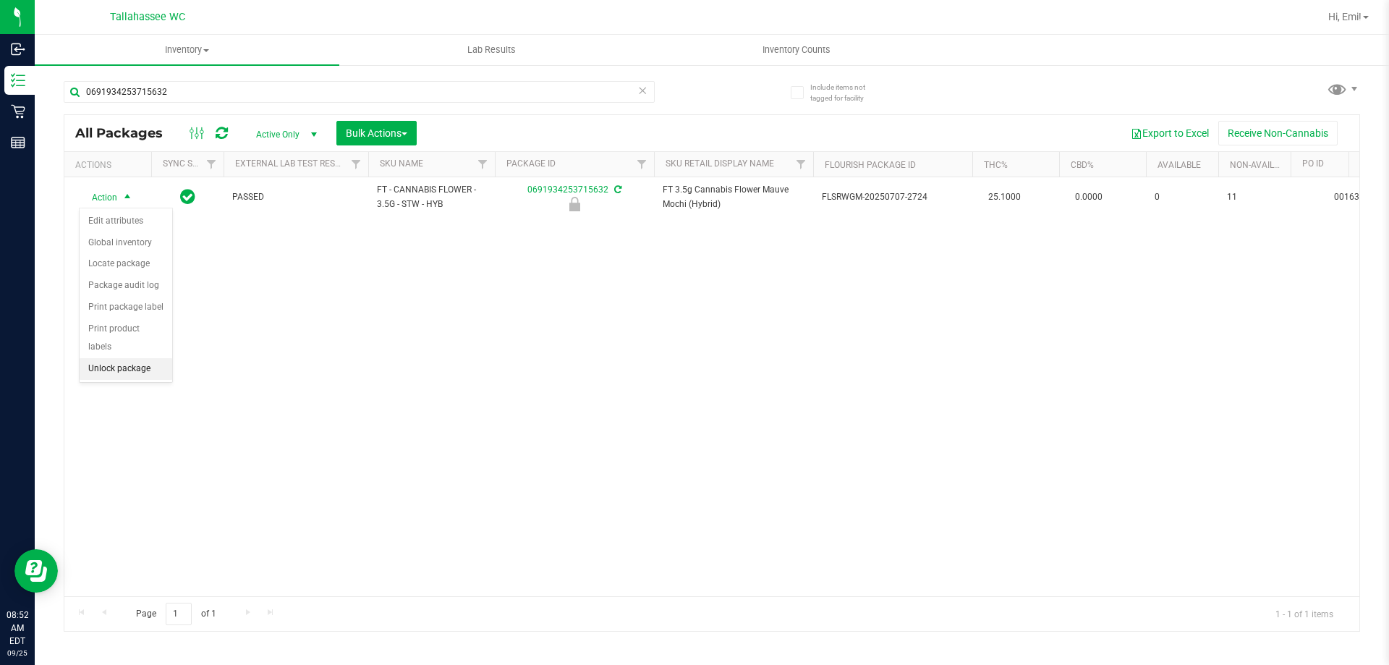
click at [130, 358] on li "Unlock package" at bounding box center [126, 369] width 93 height 22
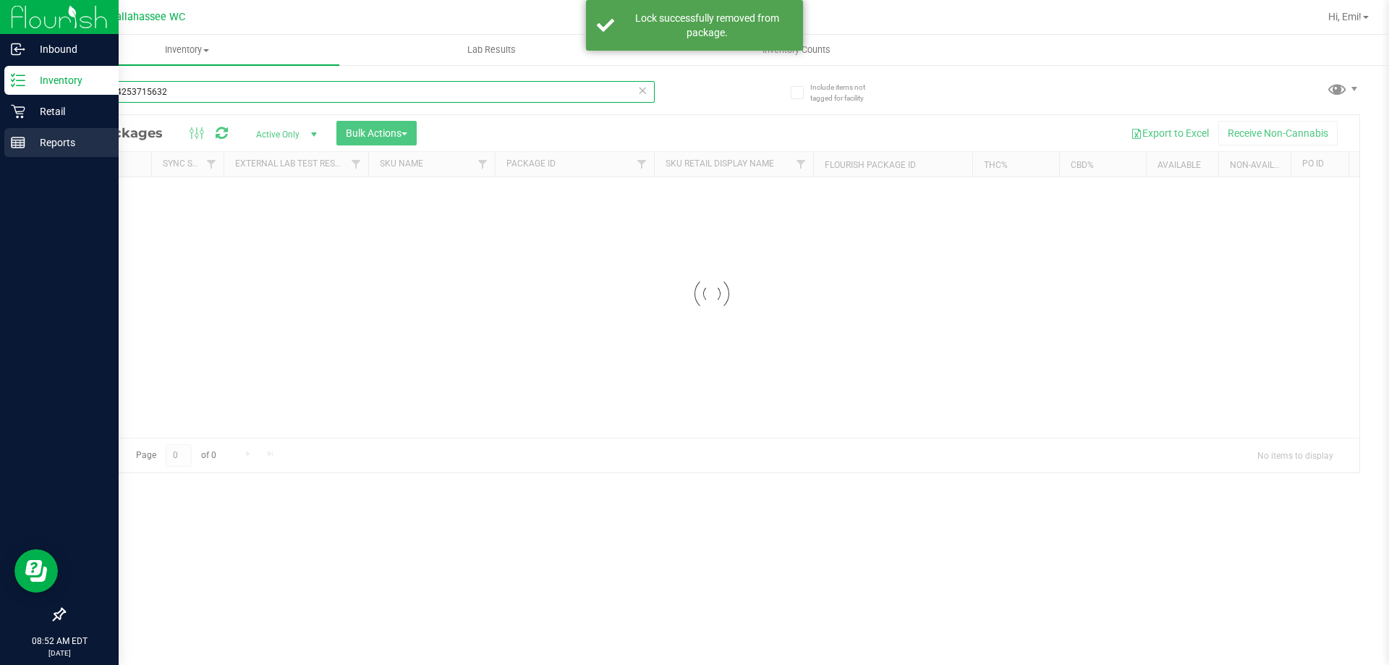
drag, startPoint x: 210, startPoint y: 88, endPoint x: 63, endPoint y: 156, distance: 161.5
click at [0, 105] on div "Inbound Inventory Retail Reports 08:52 AM EDT 09/25/2025 09/25 Tallahassee WC H…" at bounding box center [694, 332] width 1389 height 665
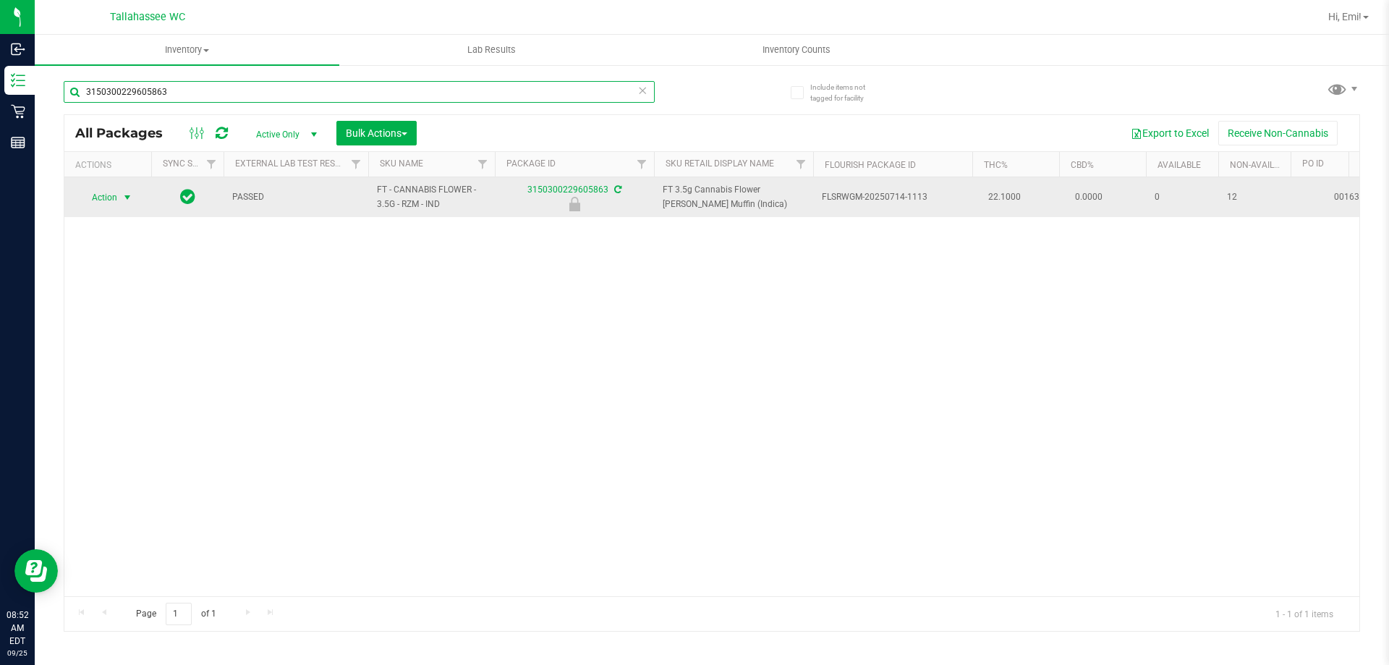
type input "3150300229605863"
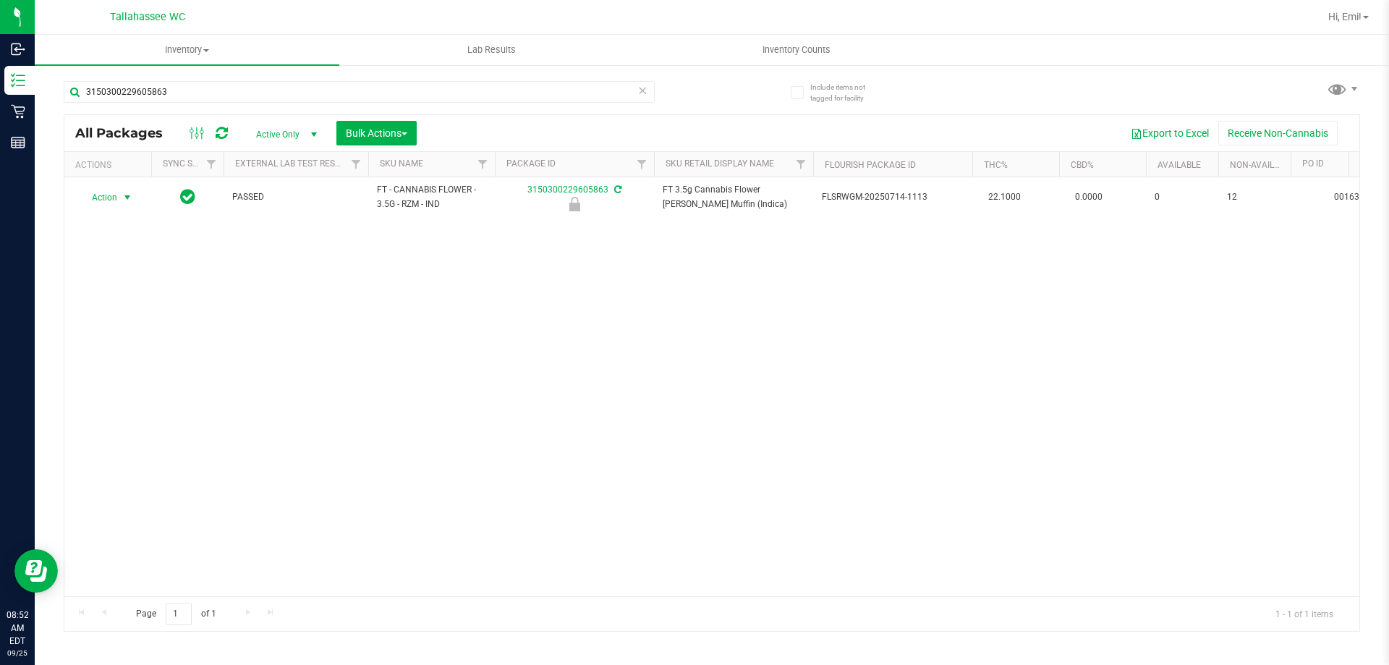
drag, startPoint x: 119, startPoint y: 195, endPoint x: 157, endPoint y: 239, distance: 58.5
click at [119, 195] on span "select" at bounding box center [128, 197] width 18 height 20
click at [163, 358] on li "Unlock package" at bounding box center [126, 369] width 93 height 22
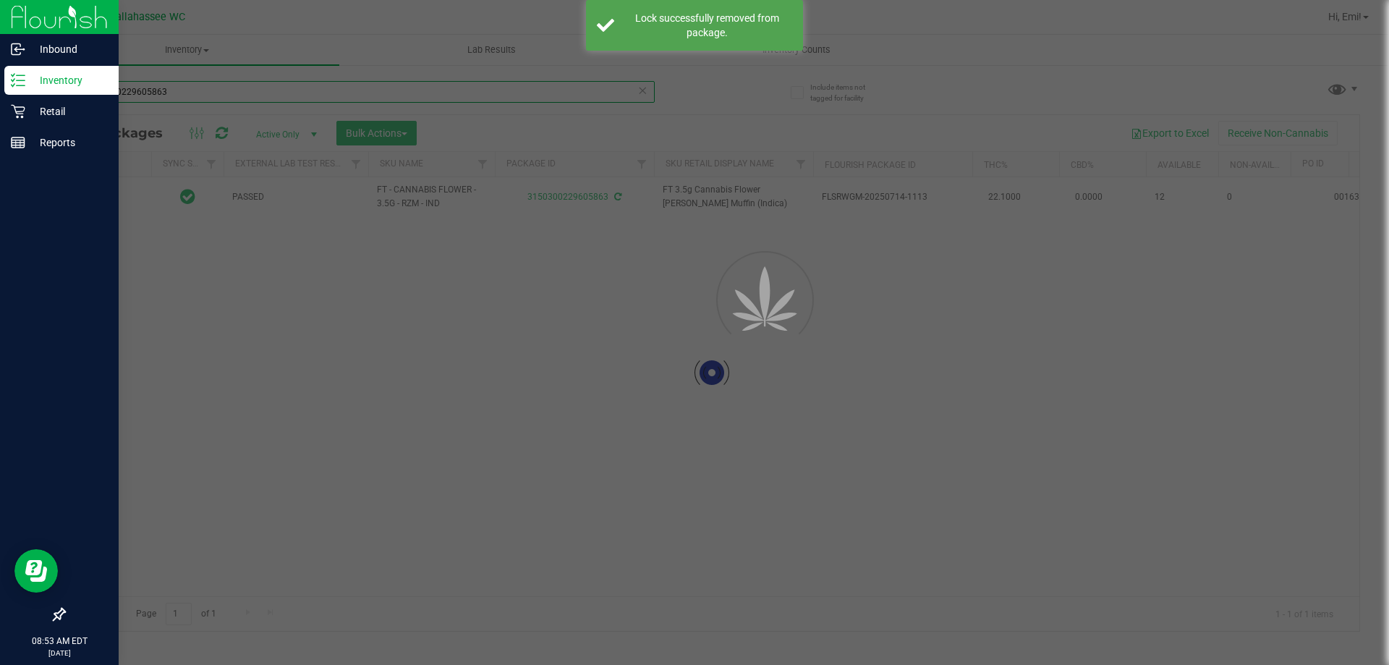
drag, startPoint x: 252, startPoint y: 86, endPoint x: 0, endPoint y: 88, distance: 252.5
click at [0, 88] on div "Inbound Inventory Retail Reports 08:53 AM EDT 09/25/2025 09/25 Tallahassee WC H…" at bounding box center [694, 332] width 1389 height 665
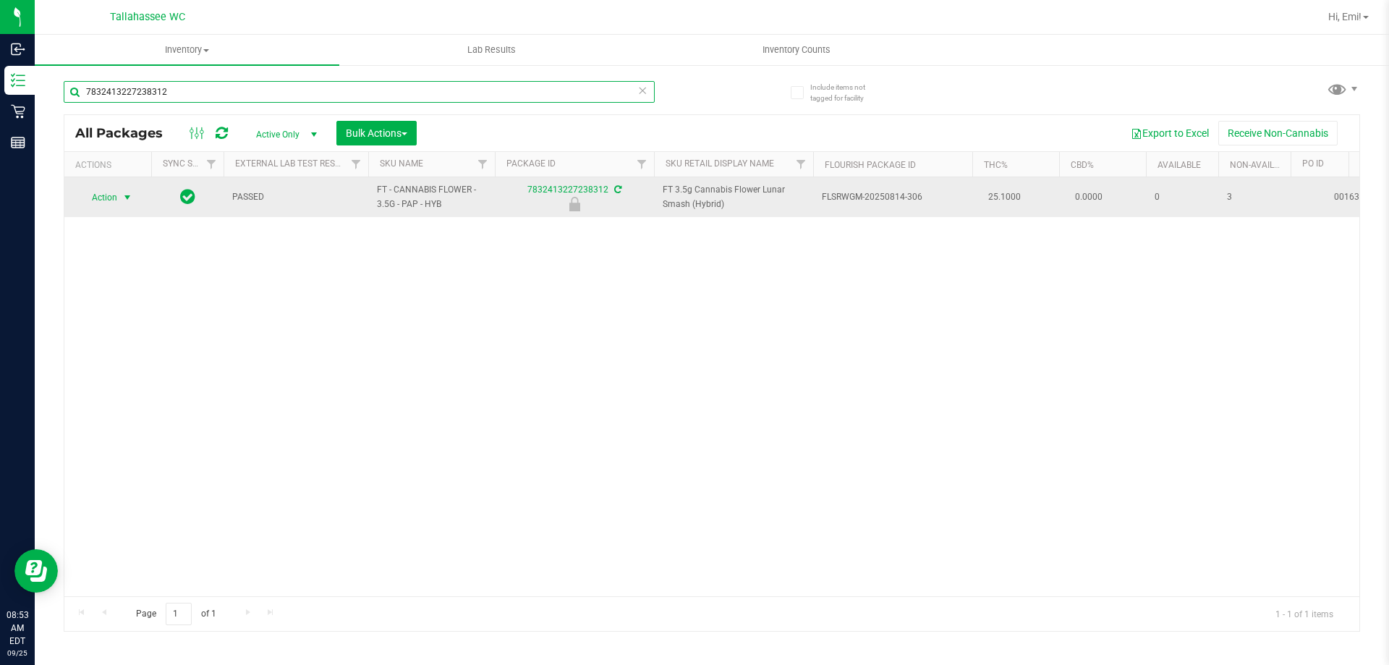
type input "7832413227238312"
click at [127, 192] on span "select" at bounding box center [128, 198] width 12 height 12
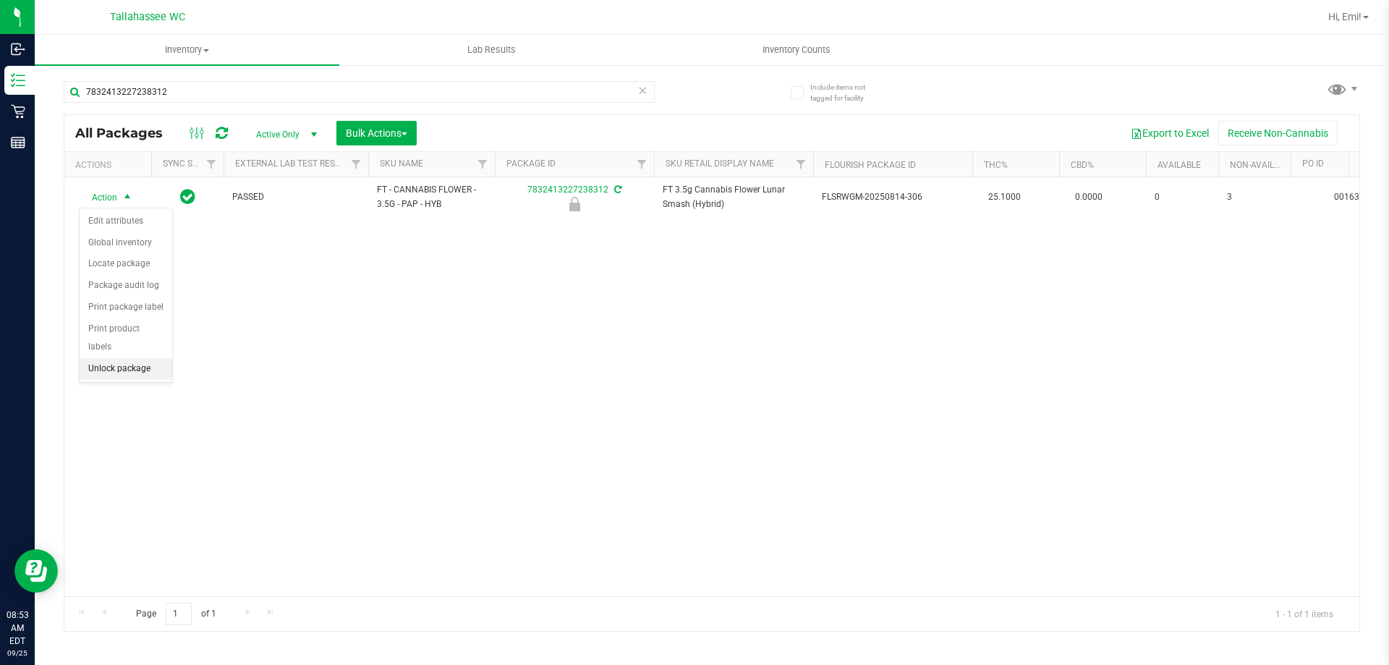
click at [137, 358] on li "Unlock package" at bounding box center [126, 369] width 93 height 22
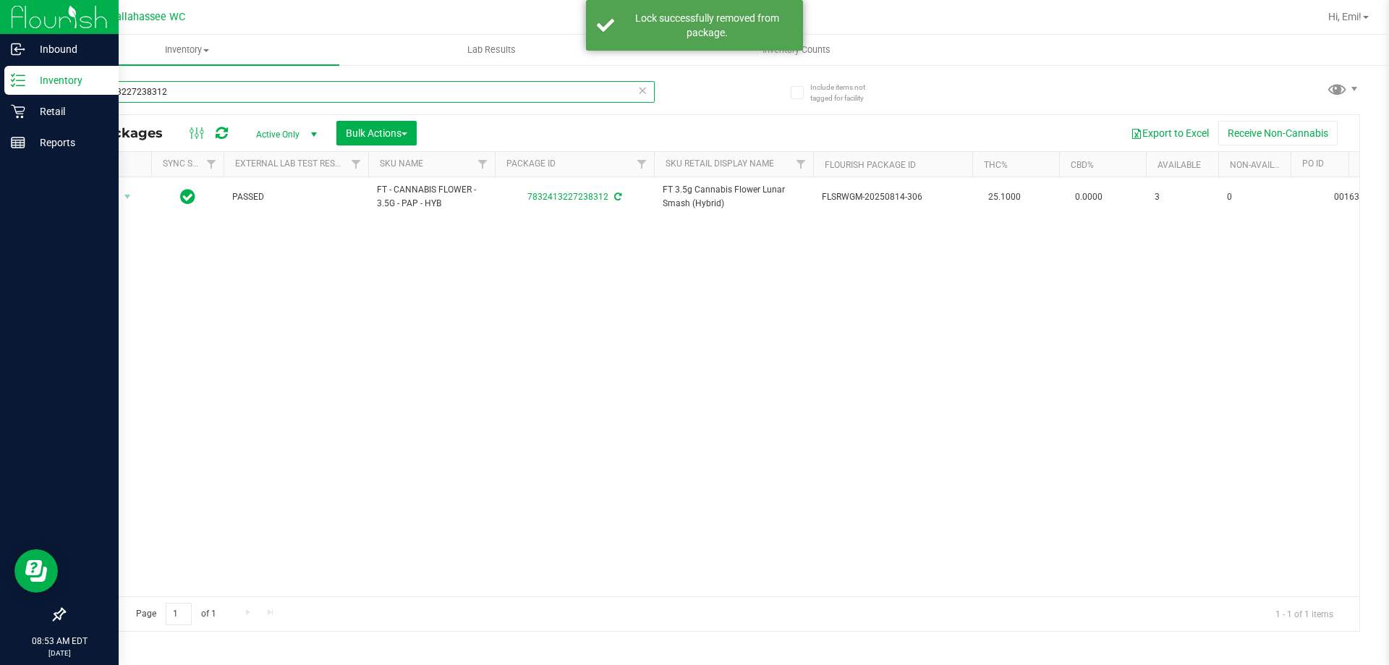
drag, startPoint x: 236, startPoint y: 87, endPoint x: 0, endPoint y: 90, distance: 235.9
click at [0, 90] on div "Inbound Inventory Retail Reports 08:53 AM EDT 09/25/2025 09/25 Tallahassee WC H…" at bounding box center [694, 332] width 1389 height 665
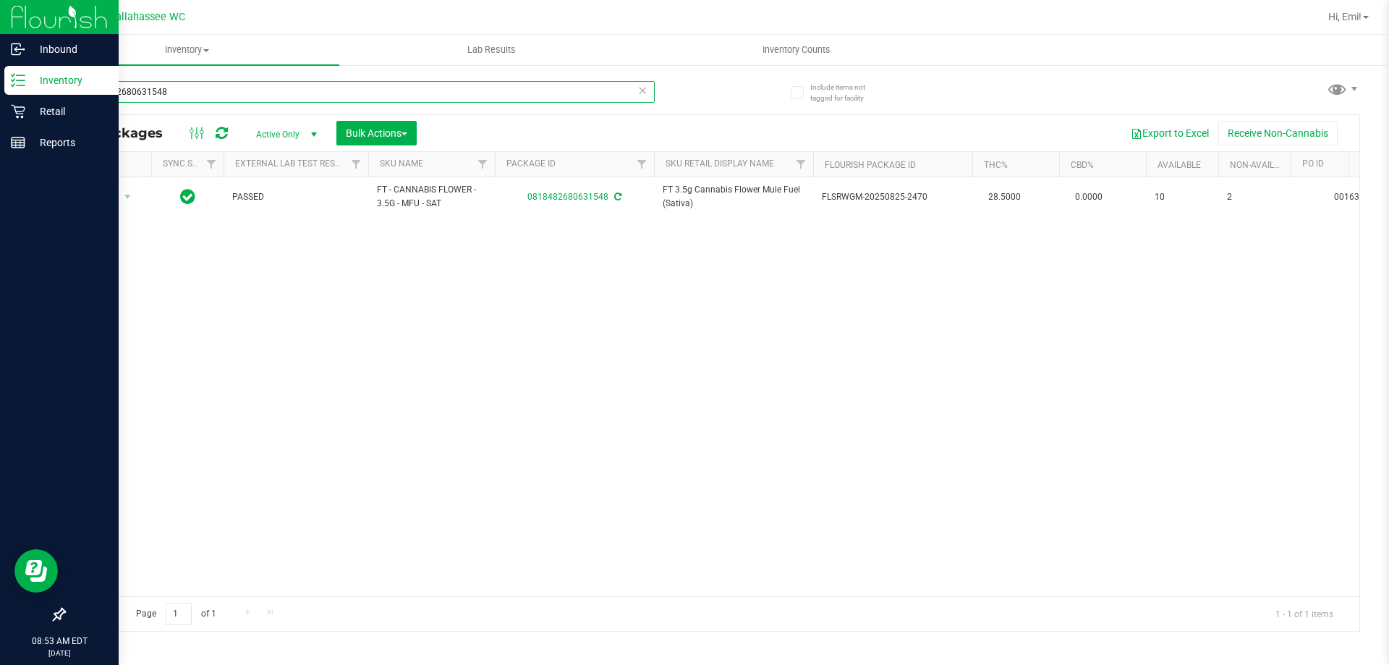
drag, startPoint x: 228, startPoint y: 95, endPoint x: 0, endPoint y: 76, distance: 228.7
click at [0, 76] on div "Inbound Inventory Retail Reports 08:53 AM EDT 09/25/2025 09/25 Tallahassee WC H…" at bounding box center [694, 332] width 1389 height 665
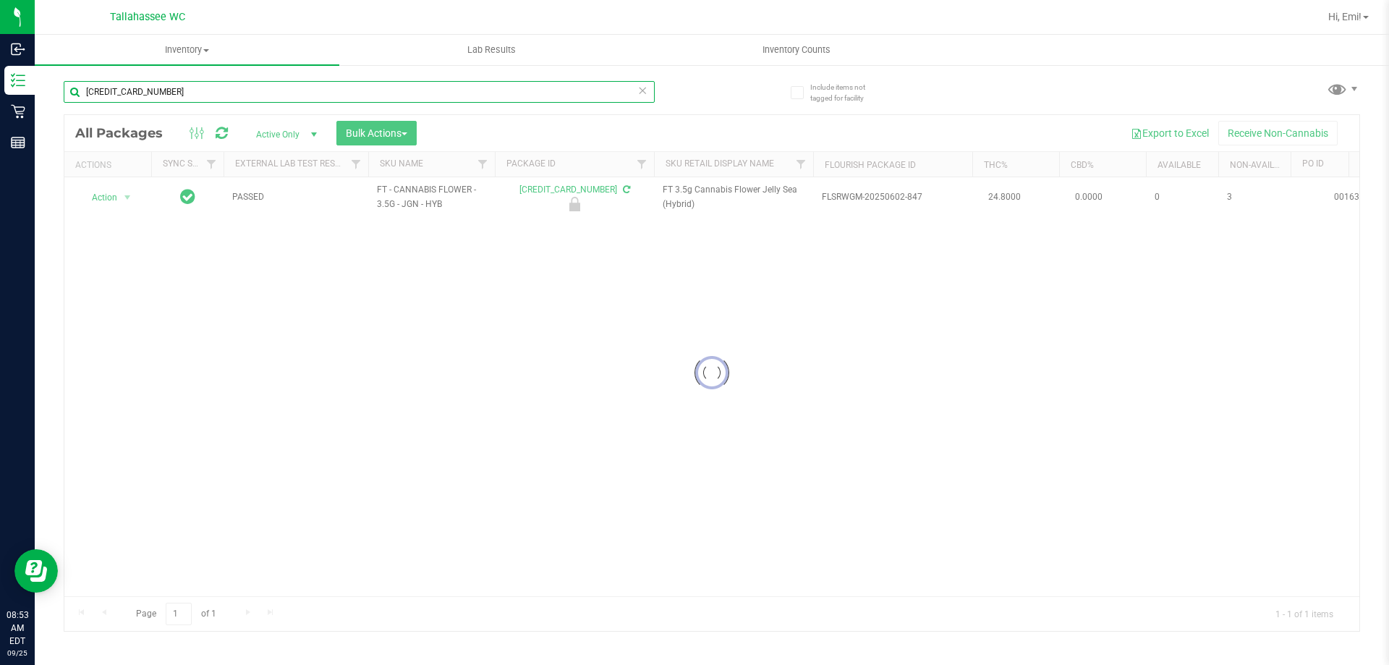
type input "2598163967868183"
click at [122, 192] on div at bounding box center [711, 373] width 1295 height 516
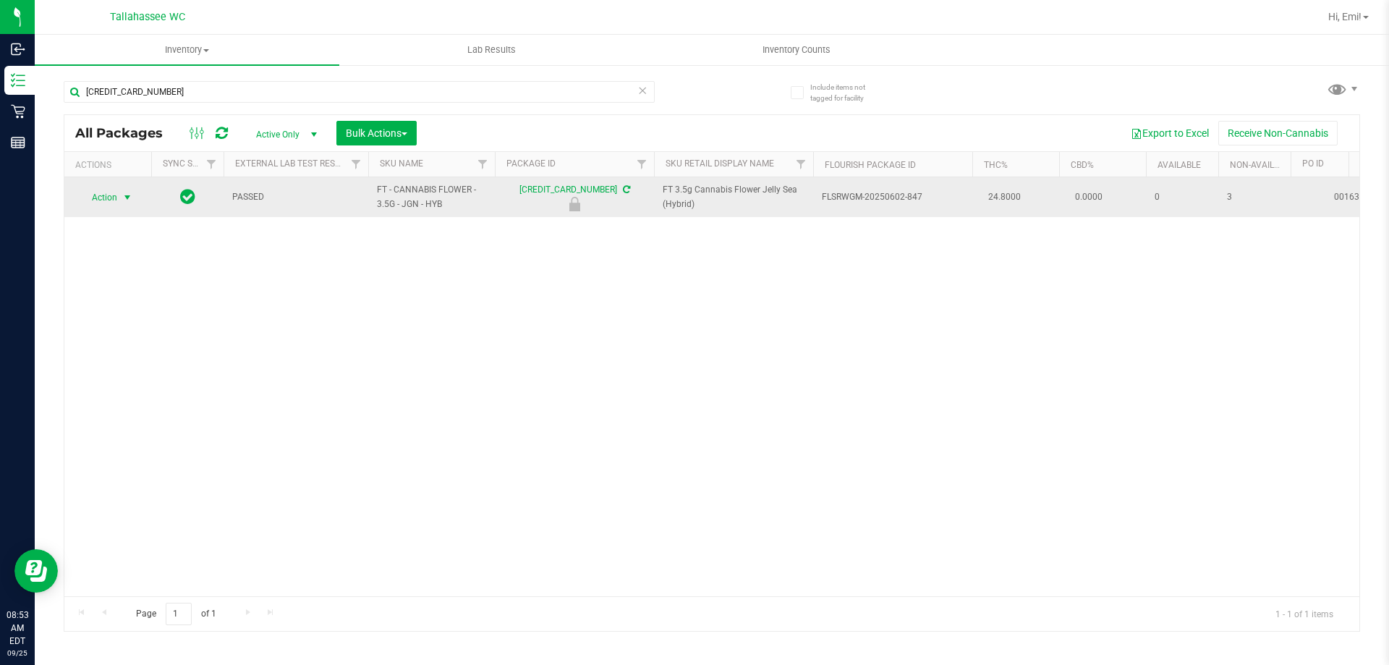
click at [130, 196] on span "select" at bounding box center [128, 198] width 12 height 12
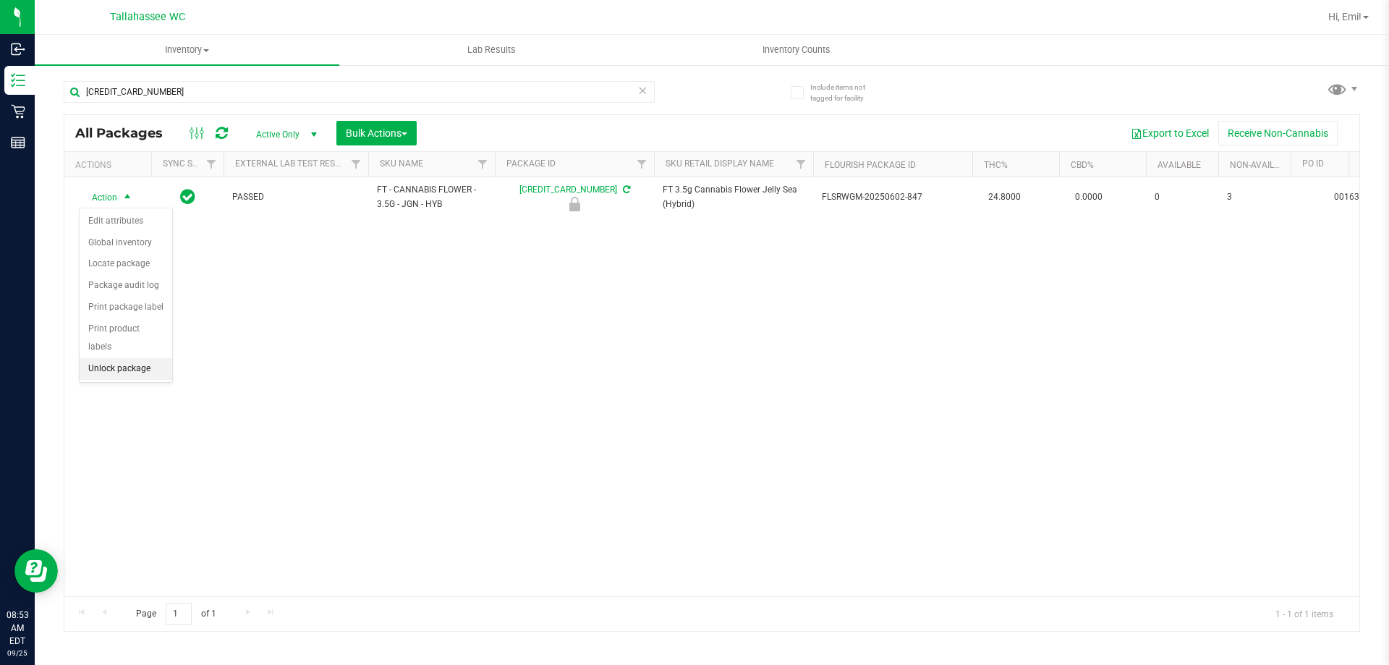
click at [135, 358] on li "Unlock package" at bounding box center [126, 369] width 93 height 22
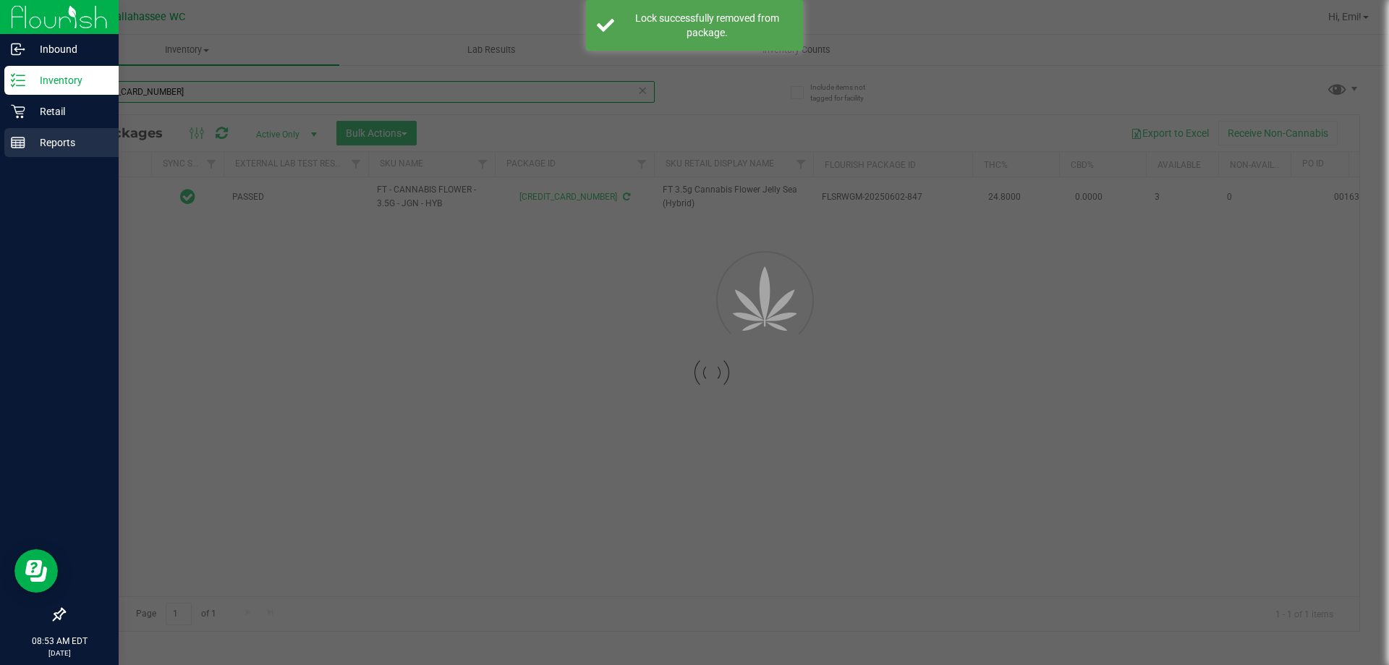
drag, startPoint x: 323, startPoint y: 95, endPoint x: 0, endPoint y: 132, distance: 325.4
click at [0, 132] on div "Inbound Inventory Retail Reports 08:53 AM EDT 09/25/2025 09/25 Tallahassee WC H…" at bounding box center [694, 332] width 1389 height 665
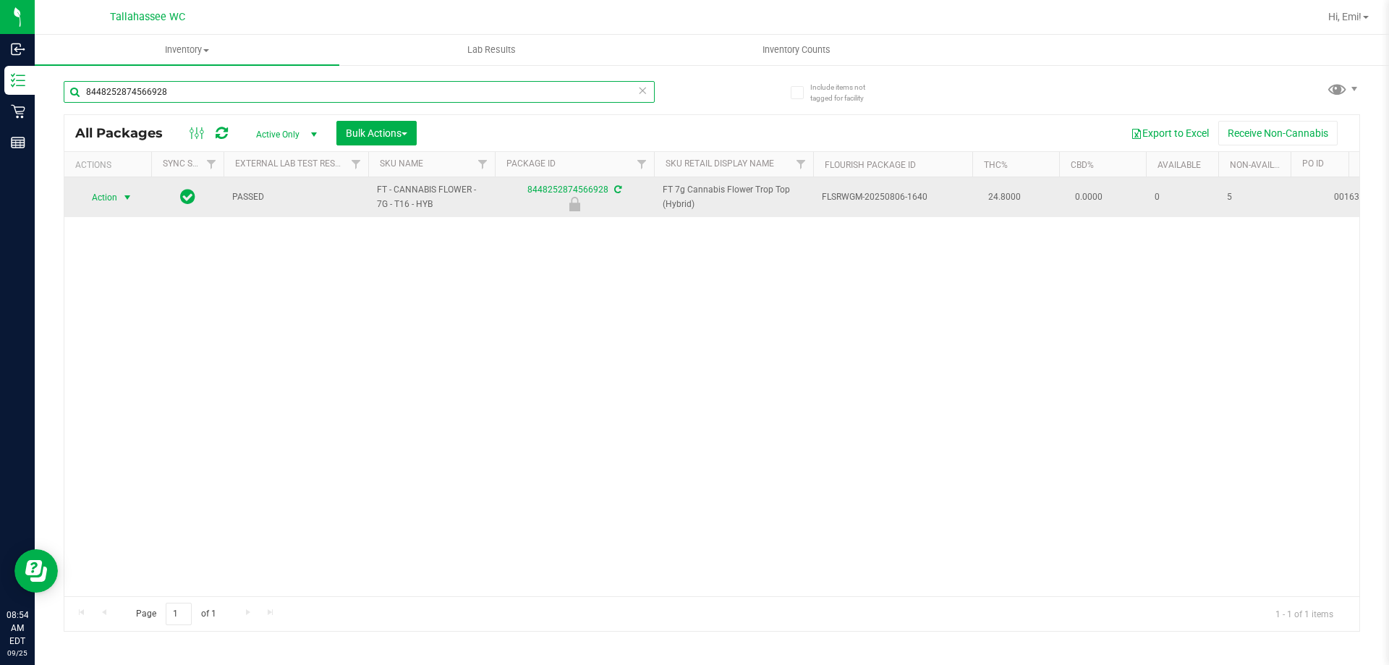
type input "8448252874566928"
click at [130, 198] on span "select" at bounding box center [128, 198] width 12 height 12
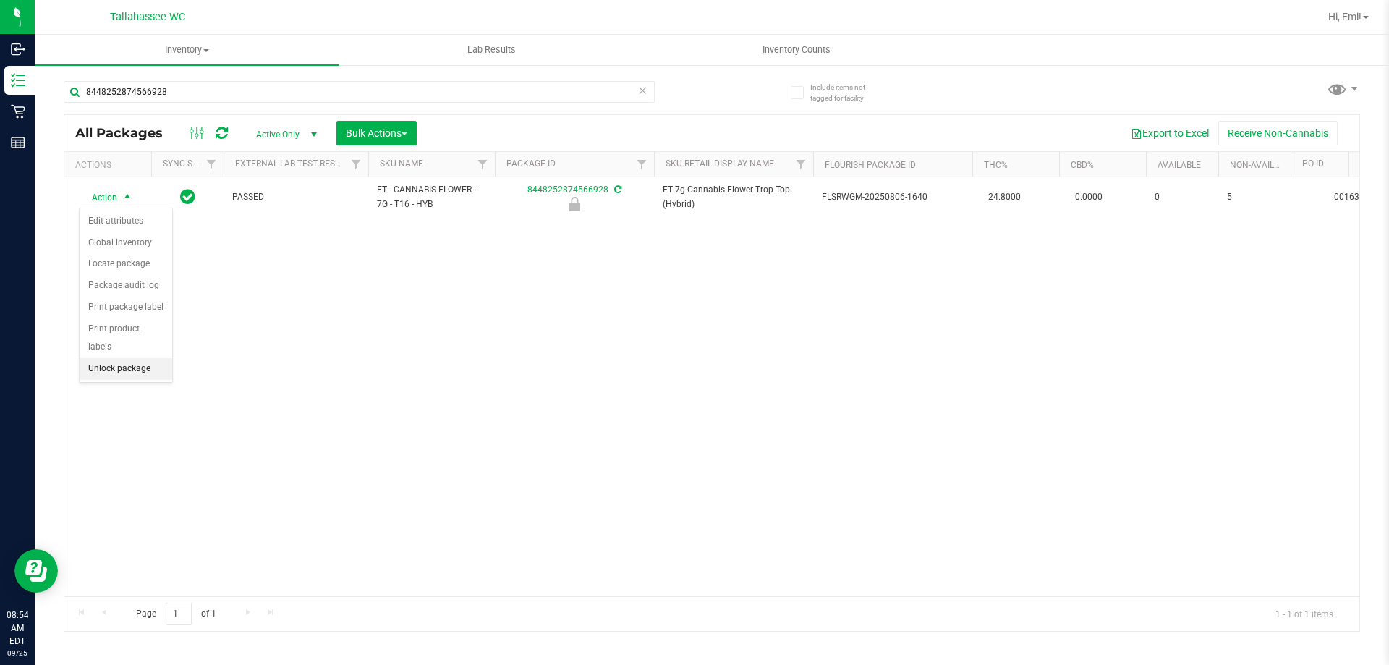
click at [128, 358] on li "Unlock package" at bounding box center [126, 369] width 93 height 22
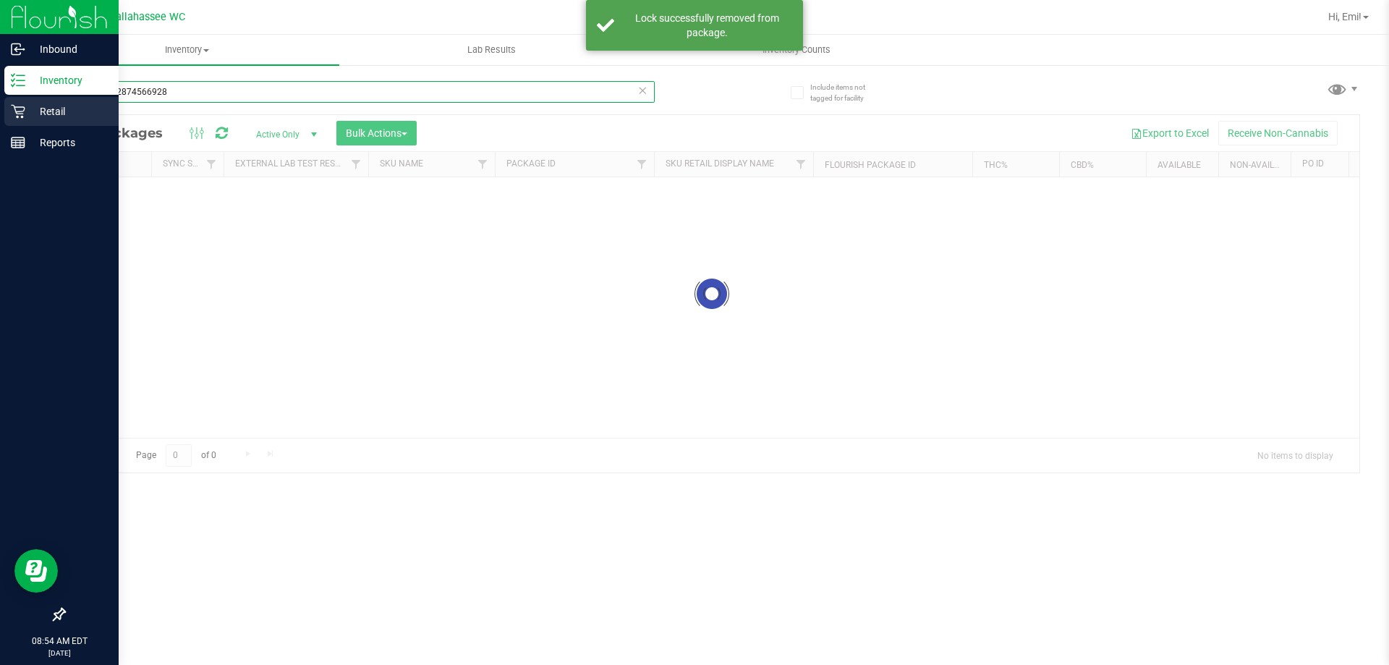
drag, startPoint x: 221, startPoint y: 91, endPoint x: 1, endPoint y: 97, distance: 219.3
click at [0, 93] on div "Inbound Inventory Retail Reports 08:54 AM EDT 09/25/2025 09/25 Tallahassee WC H…" at bounding box center [694, 332] width 1389 height 665
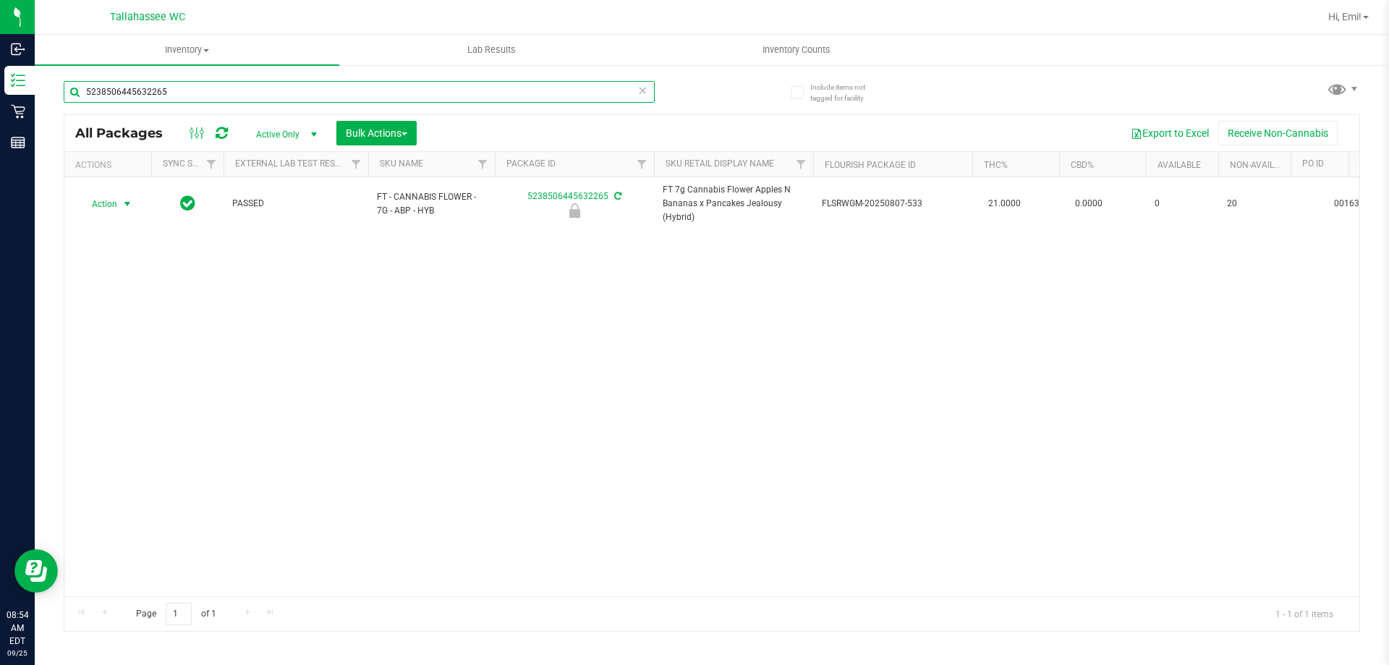
type input "5238506445632265"
click at [127, 204] on span "select" at bounding box center [128, 204] width 12 height 12
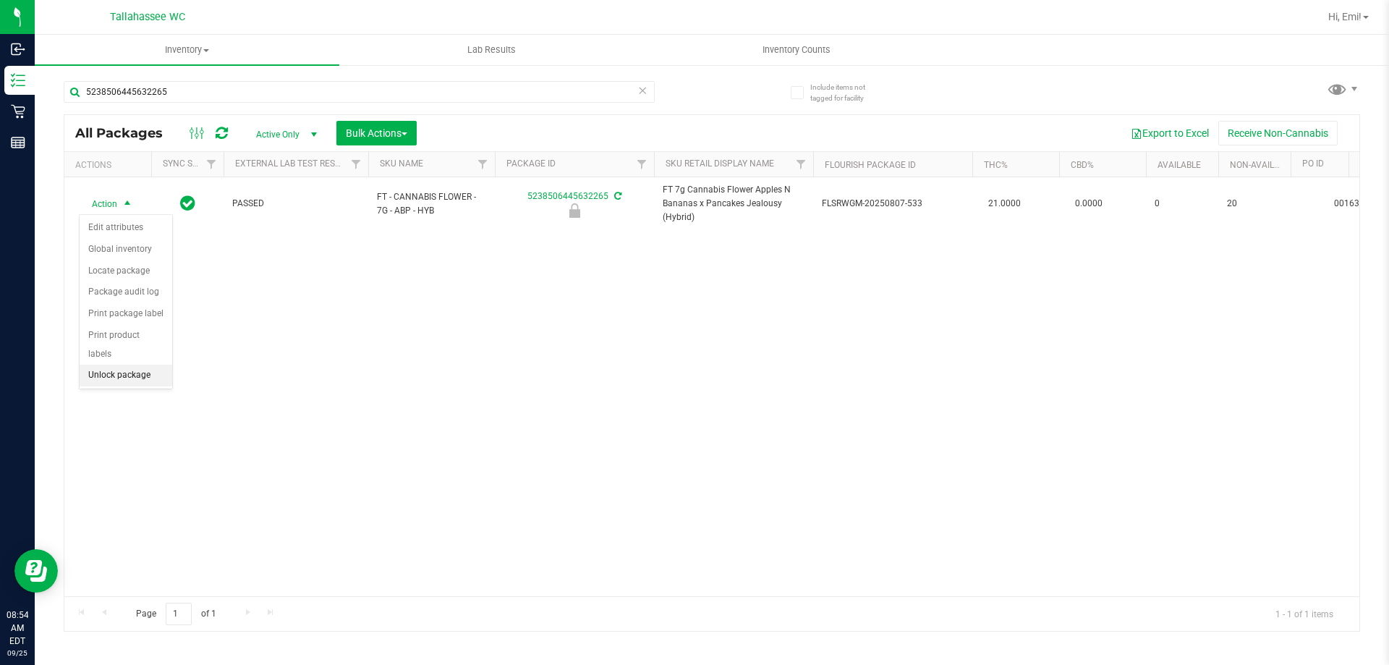
click at [149, 367] on ul "Edit attributes Global inventory Locate package Package audit log Print package…" at bounding box center [126, 301] width 93 height 169
click at [145, 365] on li "Unlock package" at bounding box center [126, 376] width 93 height 22
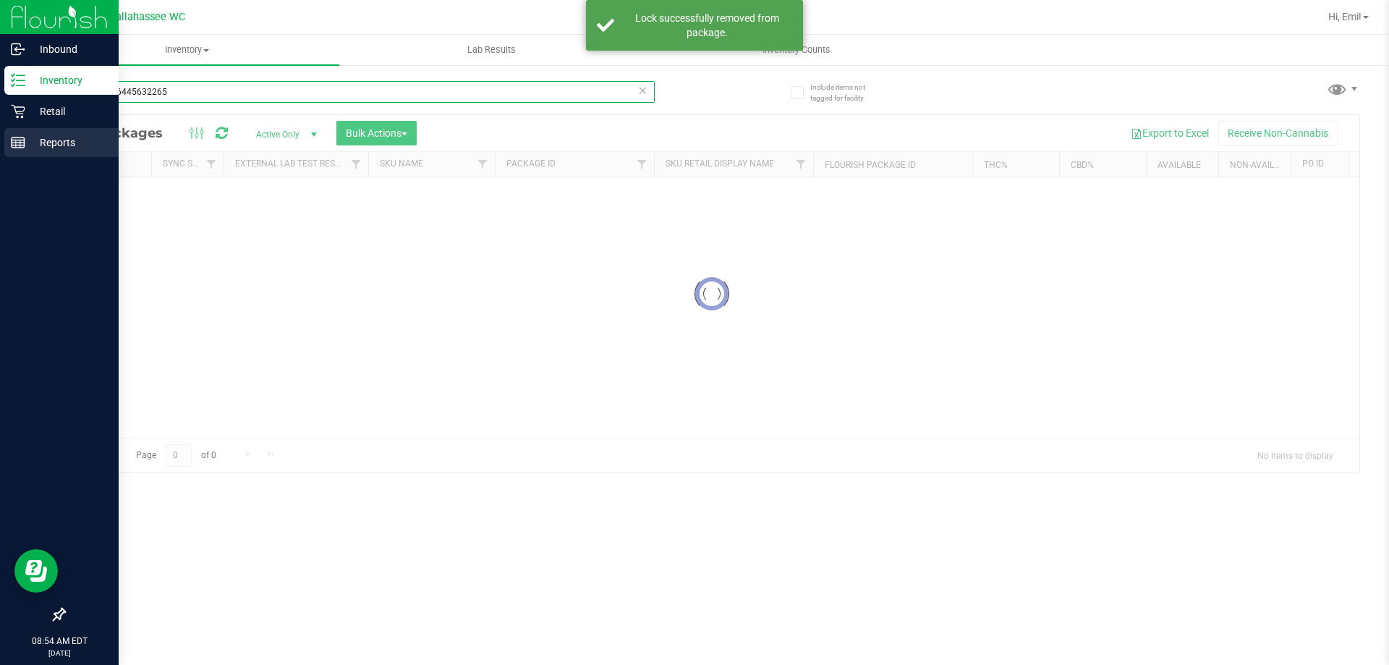
drag, startPoint x: 226, startPoint y: 94, endPoint x: 43, endPoint y: 136, distance: 187.1
click at [0, 103] on div "Inbound Inventory Retail Reports 08:54 AM EDT 09/25/2025 09/25 Tallahassee WC H…" at bounding box center [694, 332] width 1389 height 665
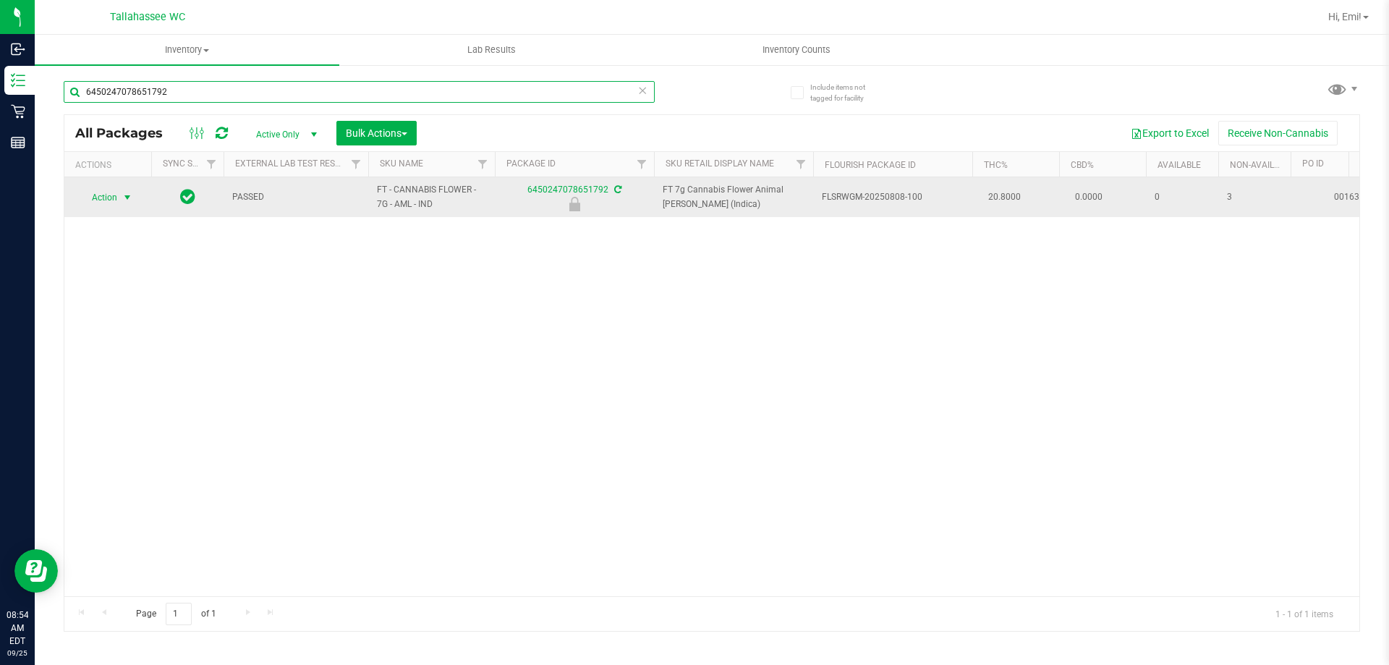
type input "6450247078651792"
click at [122, 194] on span "select" at bounding box center [128, 198] width 12 height 12
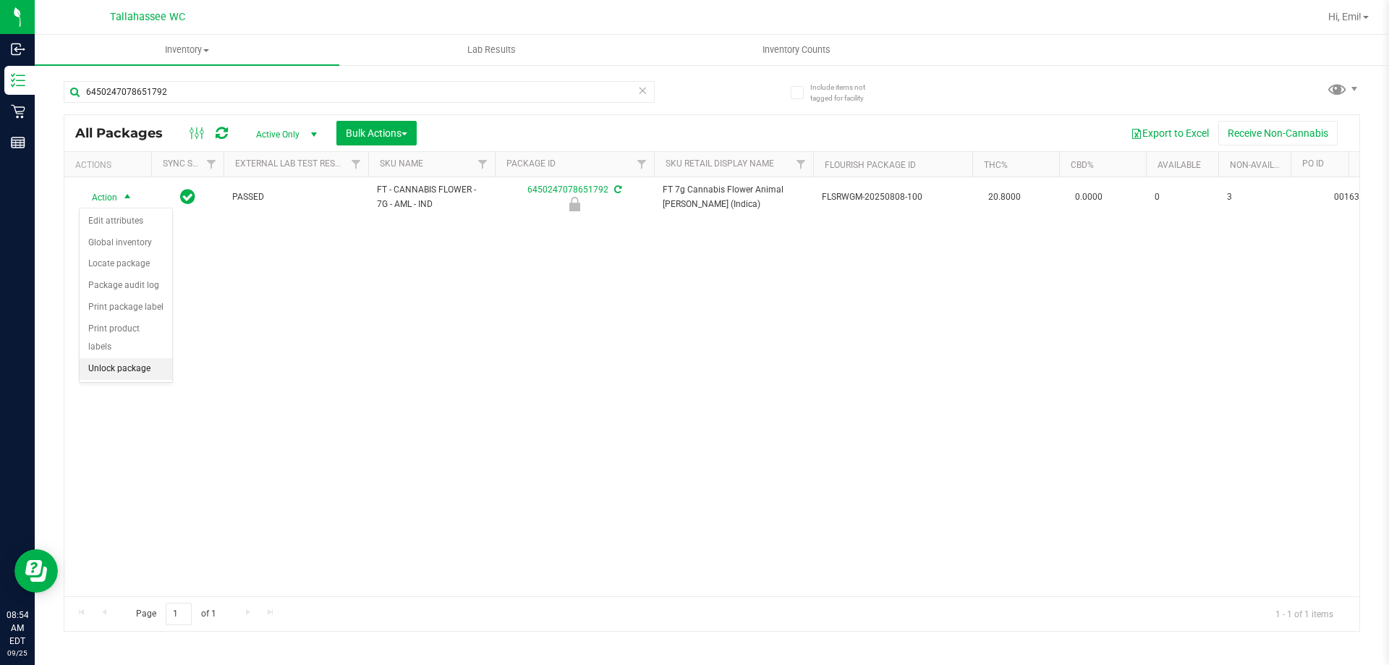
click at [154, 358] on li "Unlock package" at bounding box center [126, 369] width 93 height 22
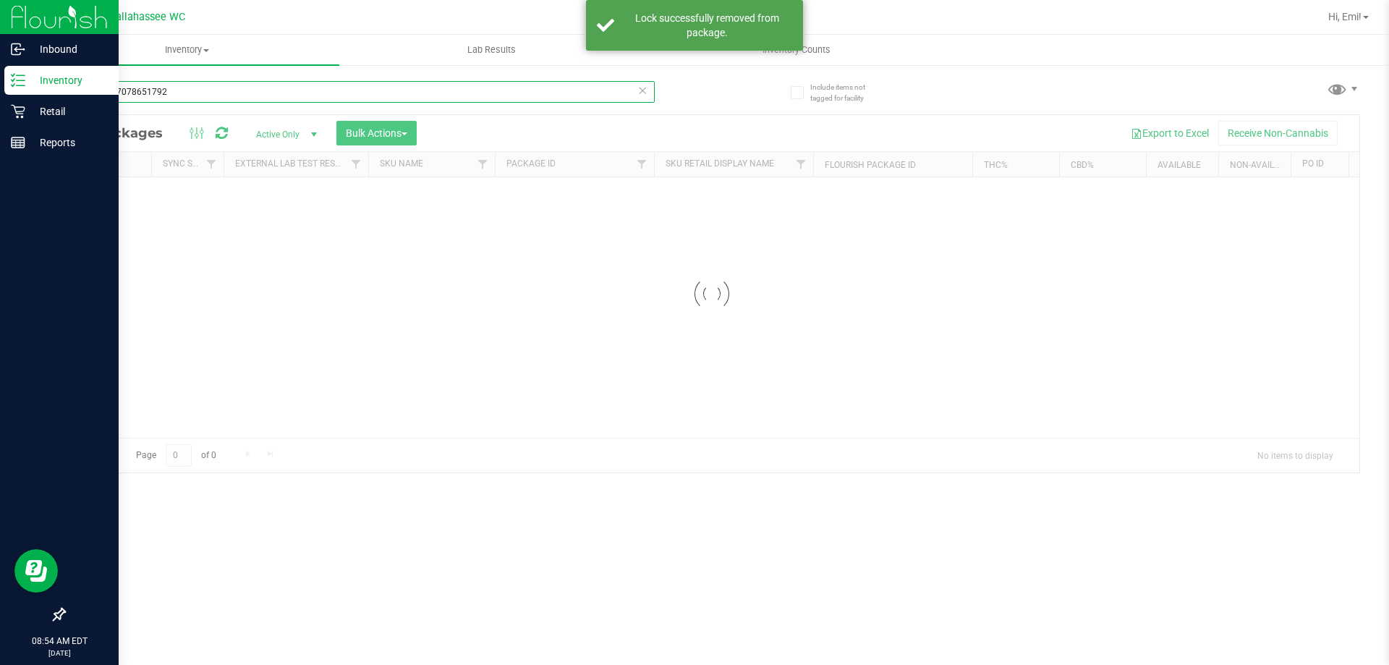
drag, startPoint x: 213, startPoint y: 94, endPoint x: 97, endPoint y: 182, distance: 146.1
click at [0, 97] on div "Inbound Inventory Retail Reports 08:54 AM EDT 09/25/2025 09/25 Tallahassee WC H…" at bounding box center [694, 332] width 1389 height 665
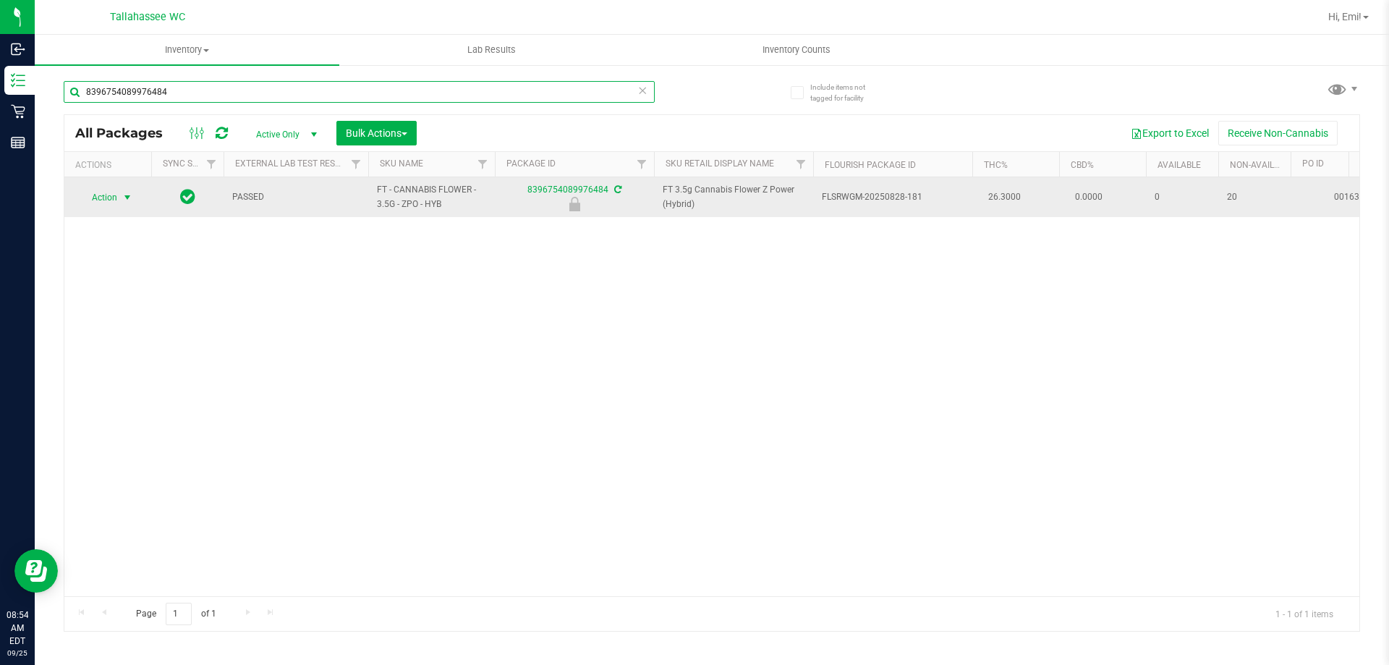
type input "8396754089976484"
click at [124, 197] on span "select" at bounding box center [128, 198] width 12 height 12
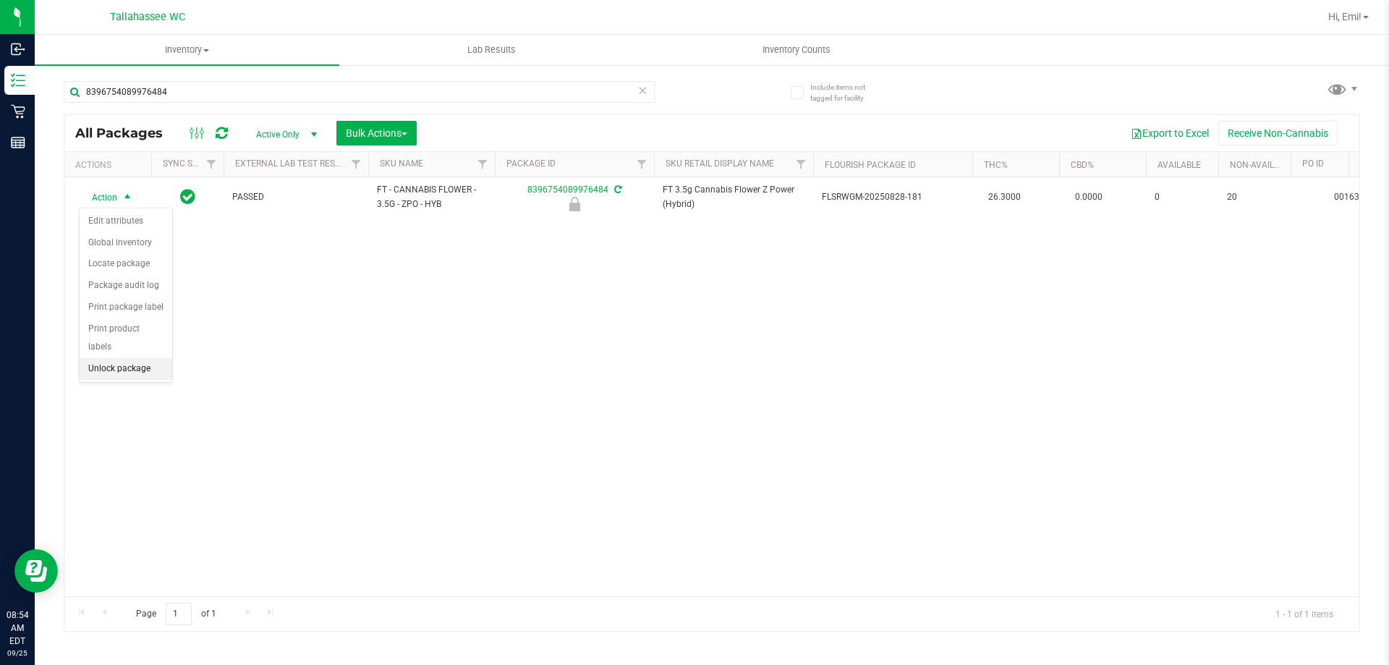
click at [148, 358] on li "Unlock package" at bounding box center [126, 369] width 93 height 22
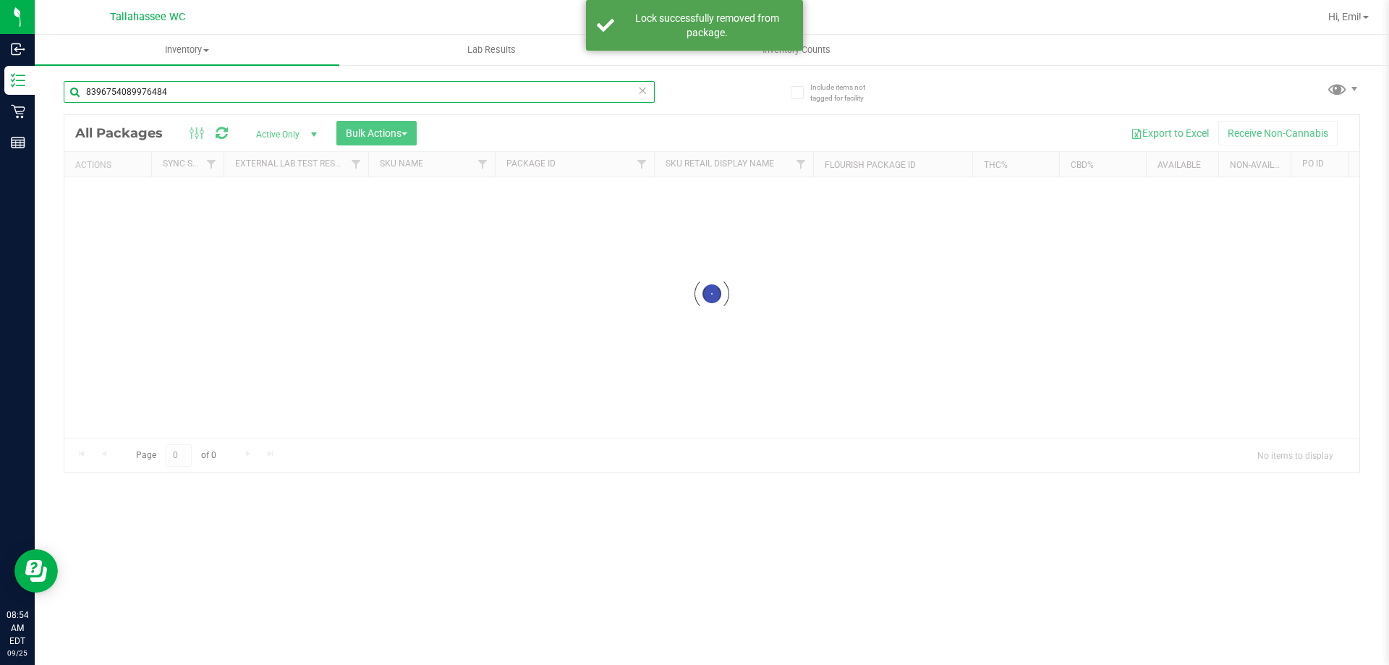
drag, startPoint x: 195, startPoint y: 87, endPoint x: 284, endPoint y: 229, distance: 168.0
click at [0, 93] on div "Inbound Inventory Retail Reports 08:54 AM EDT 09/25/2025 09/25 Tallahassee WC H…" at bounding box center [694, 332] width 1389 height 665
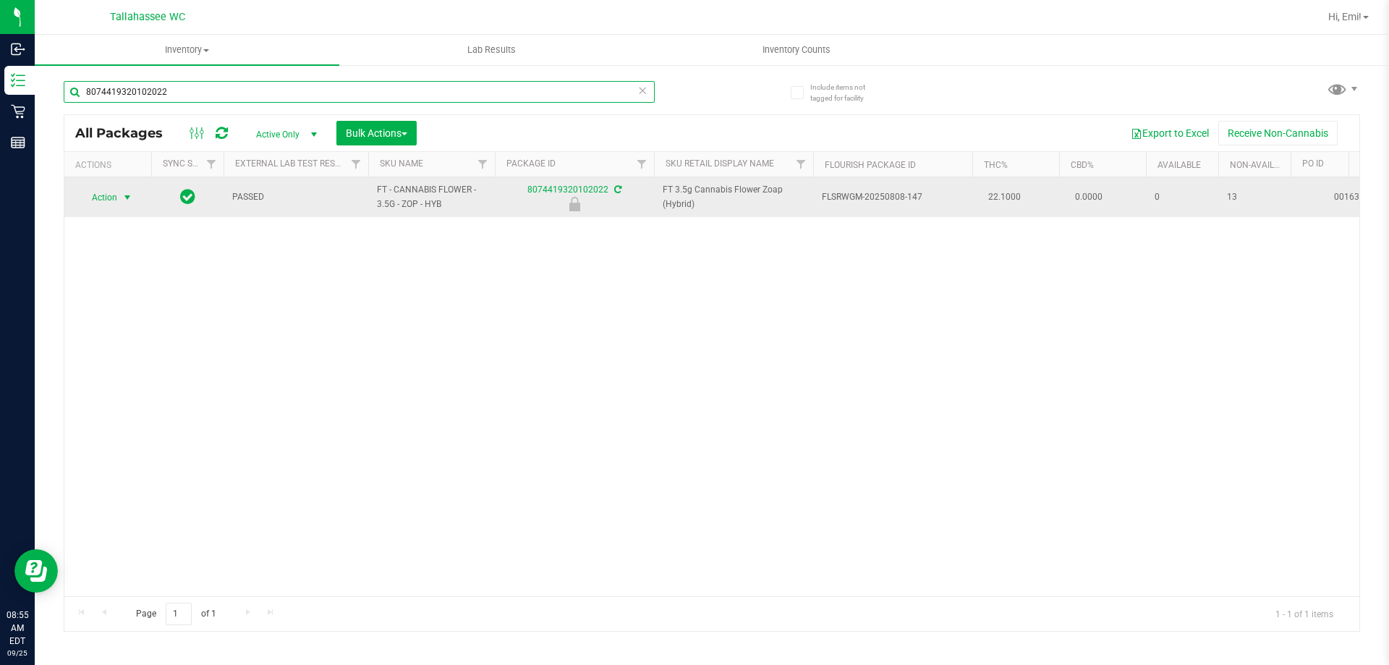
type input "8074419320102022"
click at [134, 194] on span "select" at bounding box center [128, 197] width 18 height 20
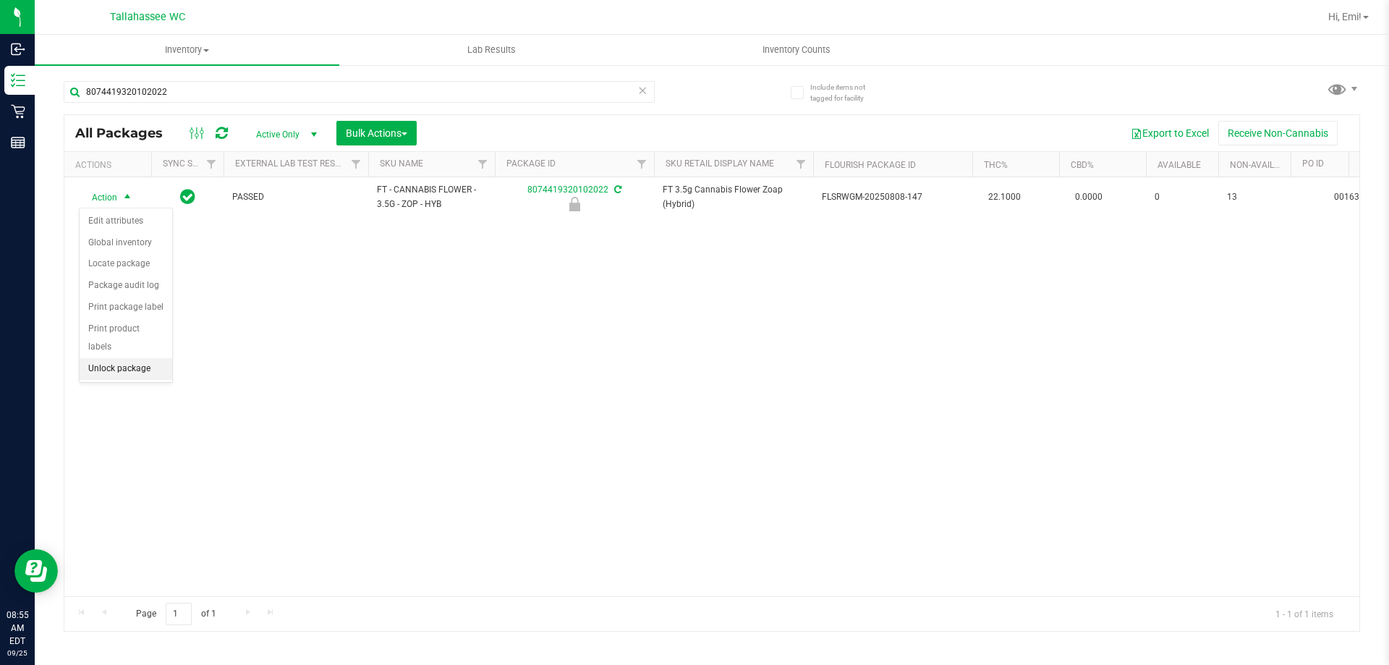
click at [104, 358] on li "Unlock package" at bounding box center [126, 369] width 93 height 22
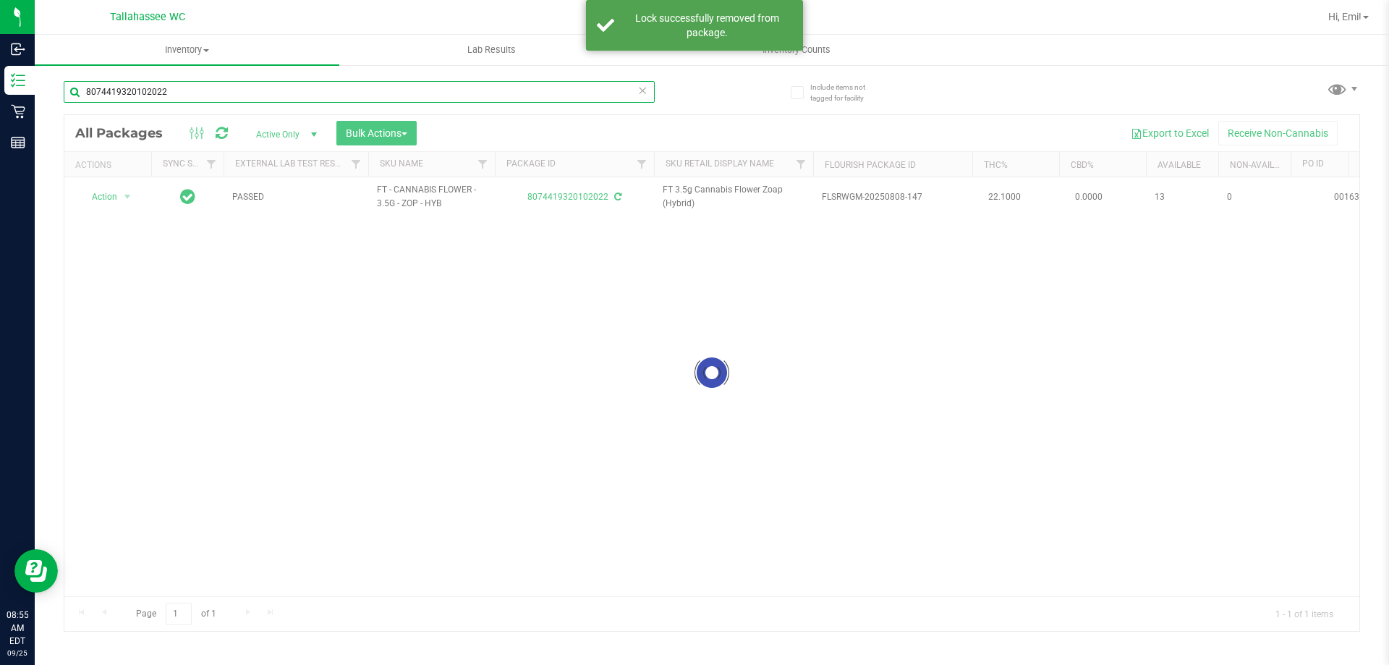
drag, startPoint x: 208, startPoint y: 88, endPoint x: 200, endPoint y: 225, distance: 137.0
click at [0, 103] on div "Inbound Inventory Retail Reports 08:55 AM EDT 09/25/2025 09/25 Tallahassee WC H…" at bounding box center [694, 332] width 1389 height 665
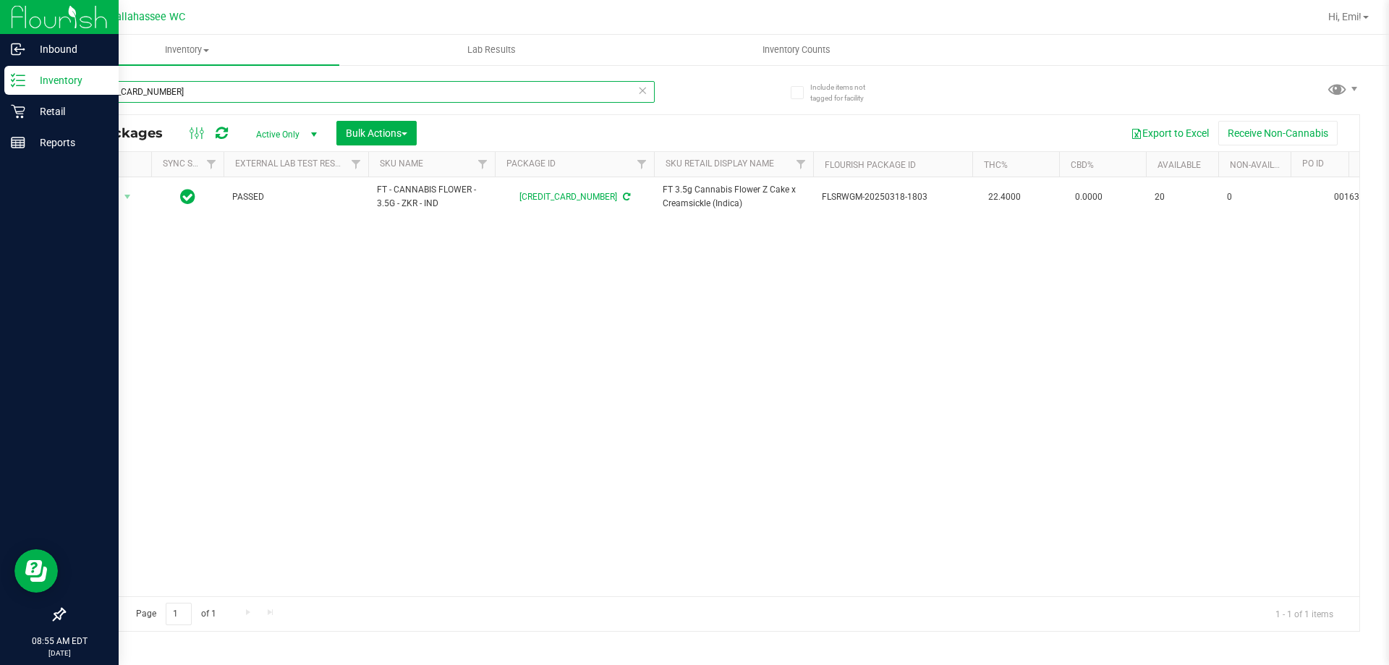
drag, startPoint x: 202, startPoint y: 92, endPoint x: 0, endPoint y: 90, distance: 201.8
click at [0, 90] on div "Inbound Inventory Retail Reports 08:55 AM EDT 09/25/2025 09/25 Tallahassee WC H…" at bounding box center [694, 332] width 1389 height 665
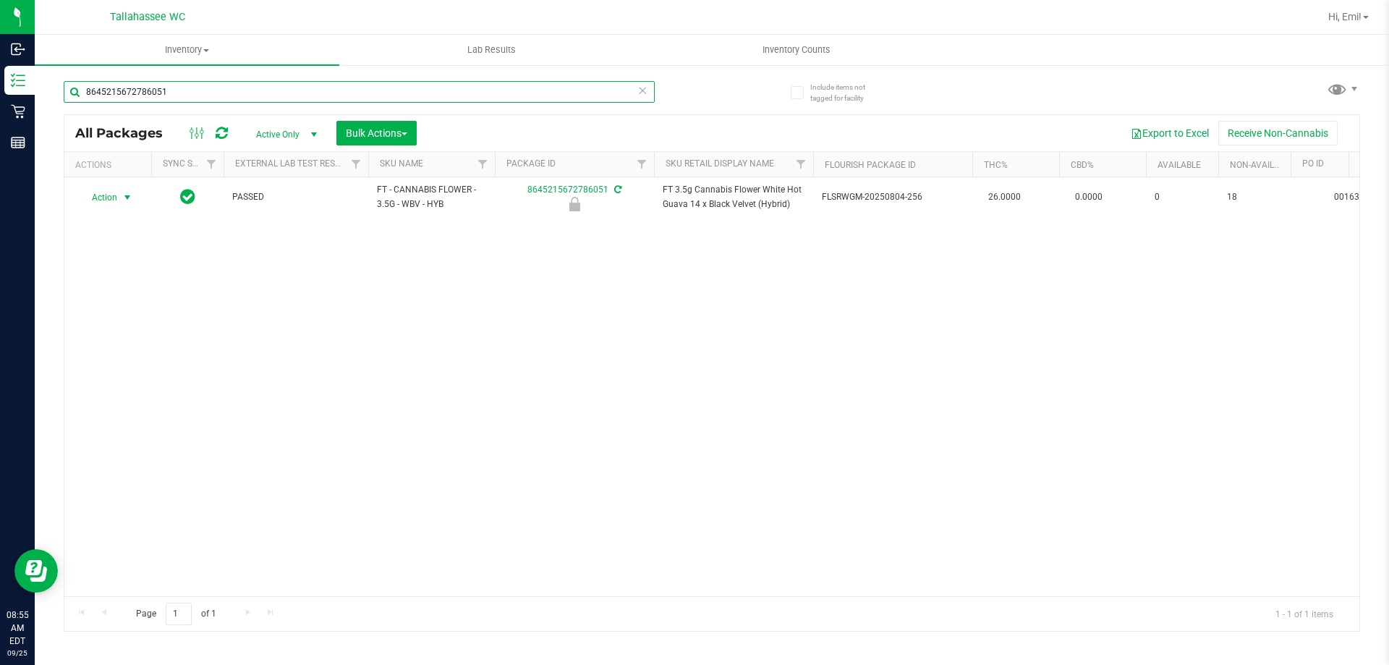
type input "8645215672786051"
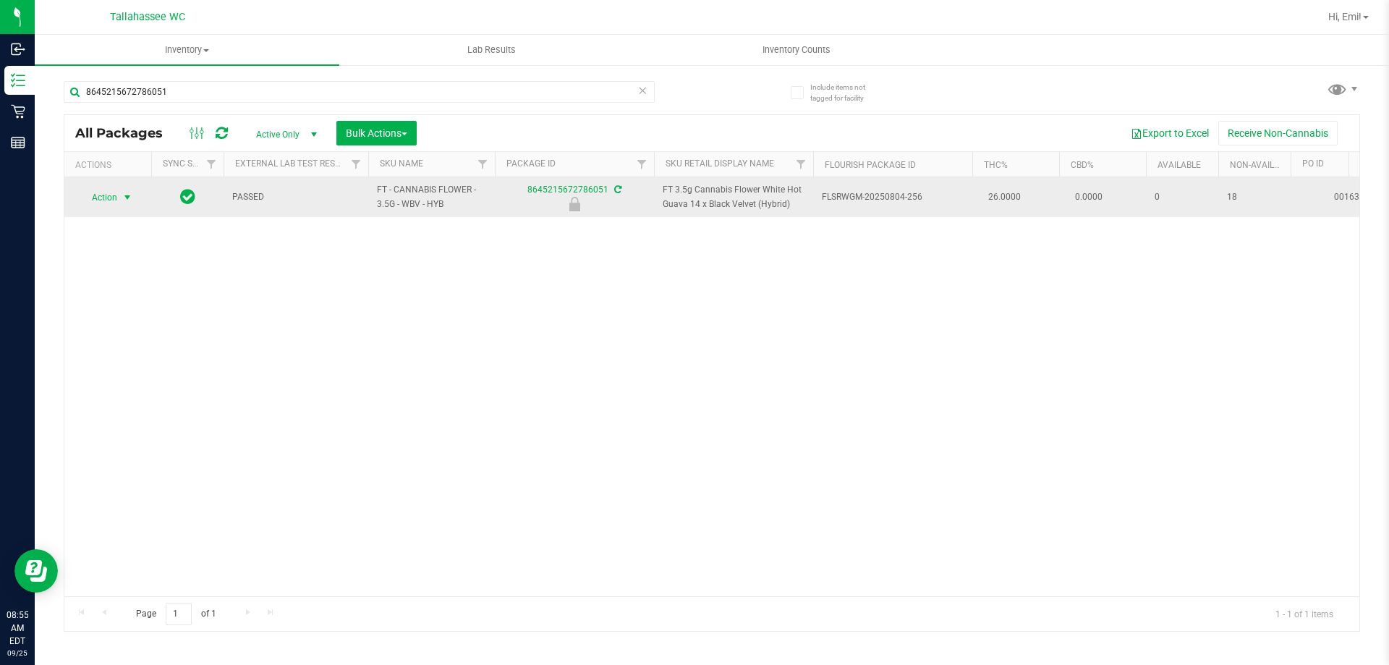
click at [127, 197] on span "select" at bounding box center [128, 198] width 12 height 12
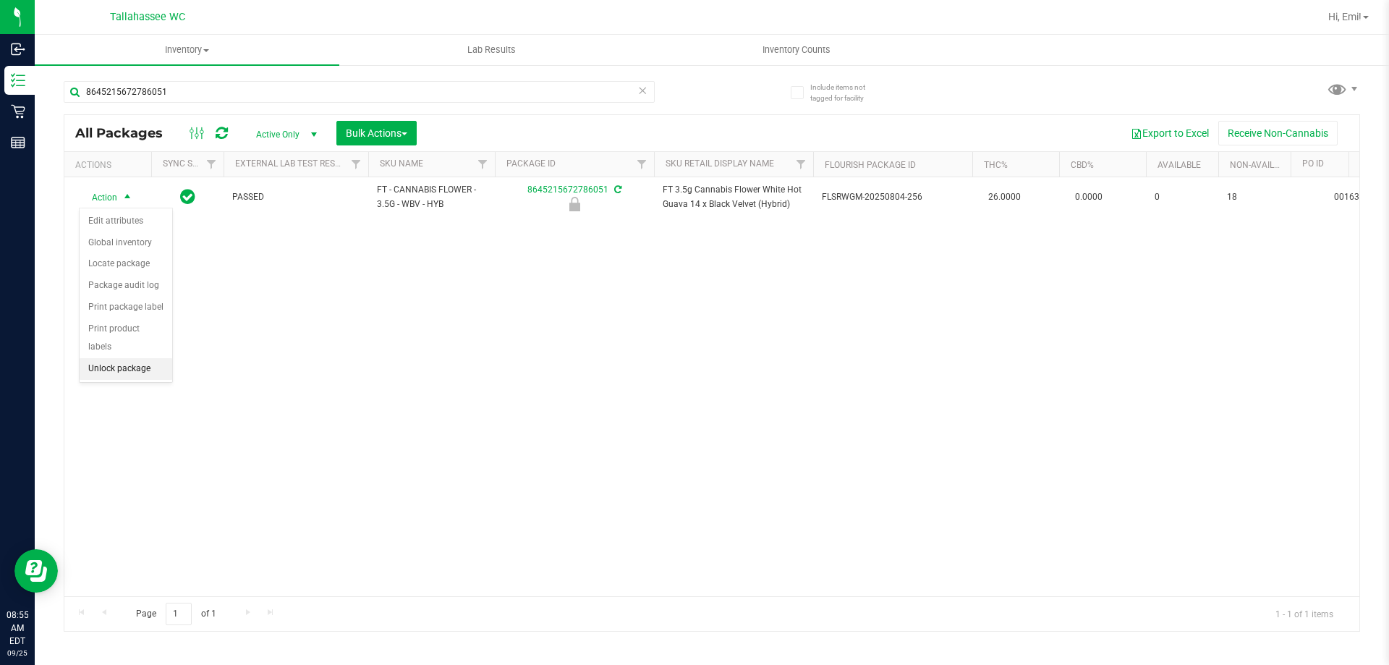
click at [152, 358] on li "Unlock package" at bounding box center [126, 369] width 93 height 22
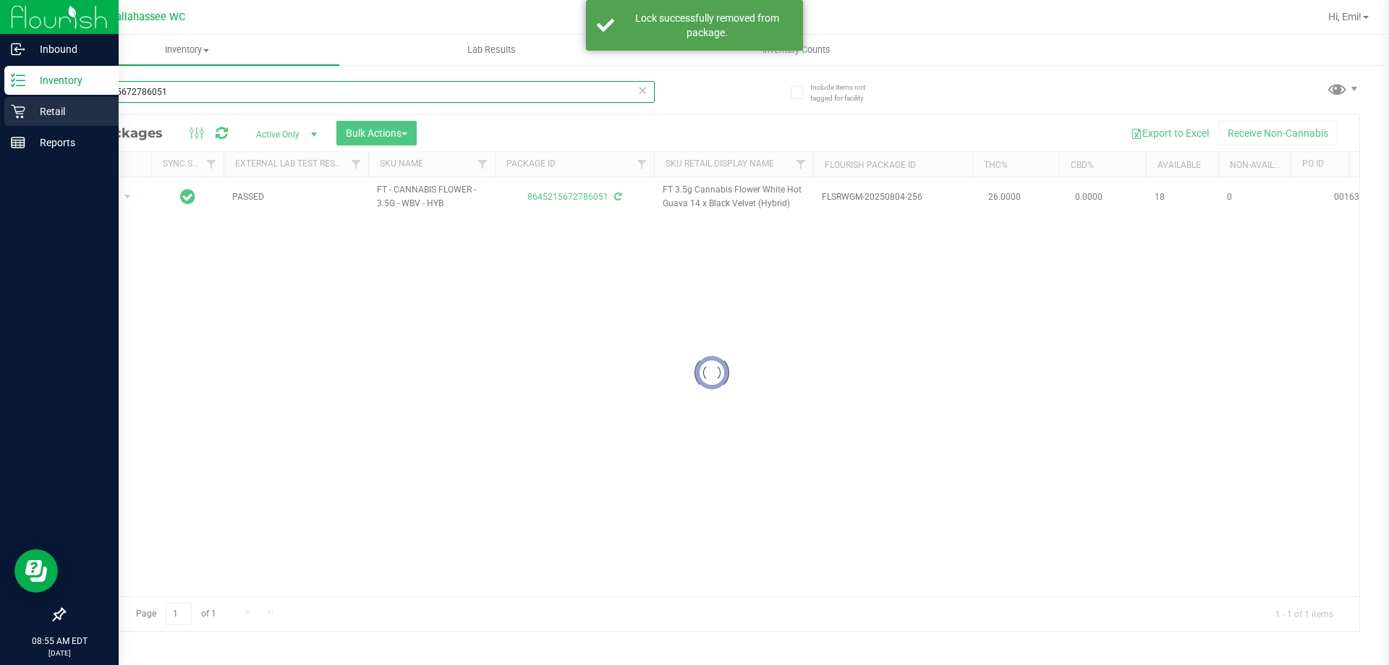
drag, startPoint x: 209, startPoint y: 95, endPoint x: 0, endPoint y: 109, distance: 209.6
click at [0, 103] on div "Inbound Inventory Retail Reports 08:55 AM EDT 09/25/2025 09/25 Tallahassee WC H…" at bounding box center [694, 332] width 1389 height 665
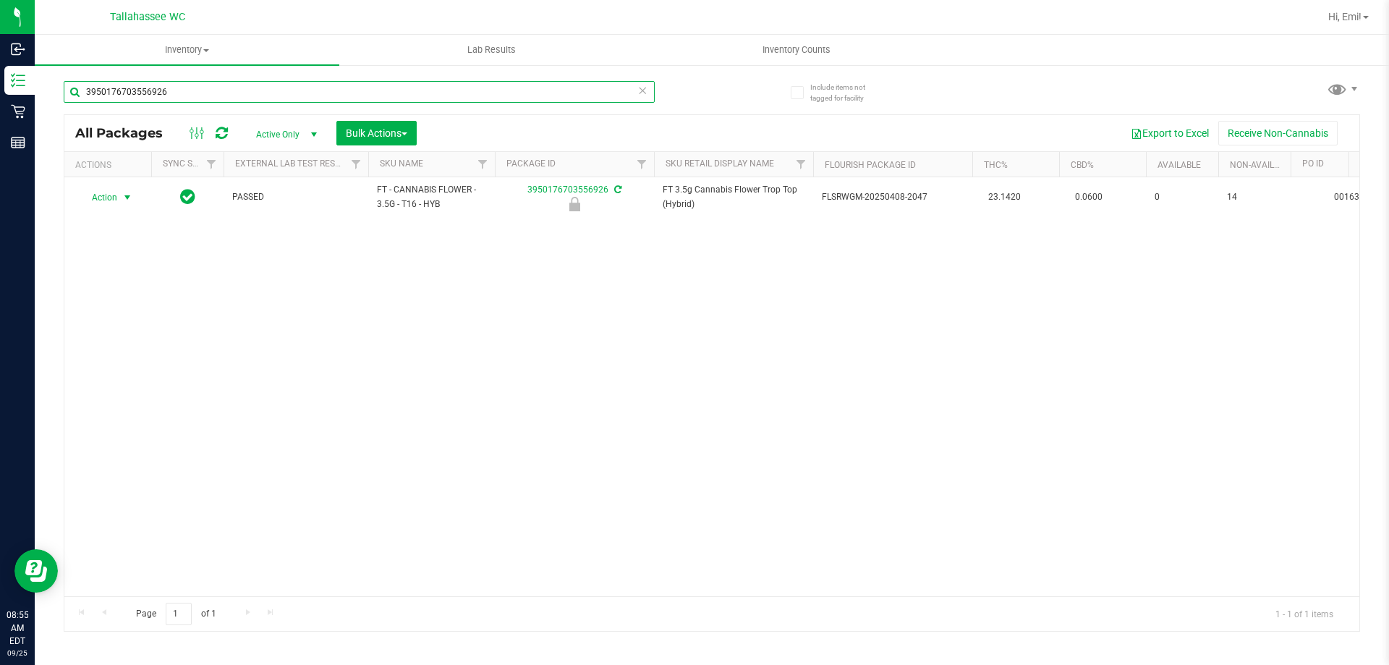
type input "3950176703556926"
click at [127, 200] on span "select" at bounding box center [128, 198] width 12 height 12
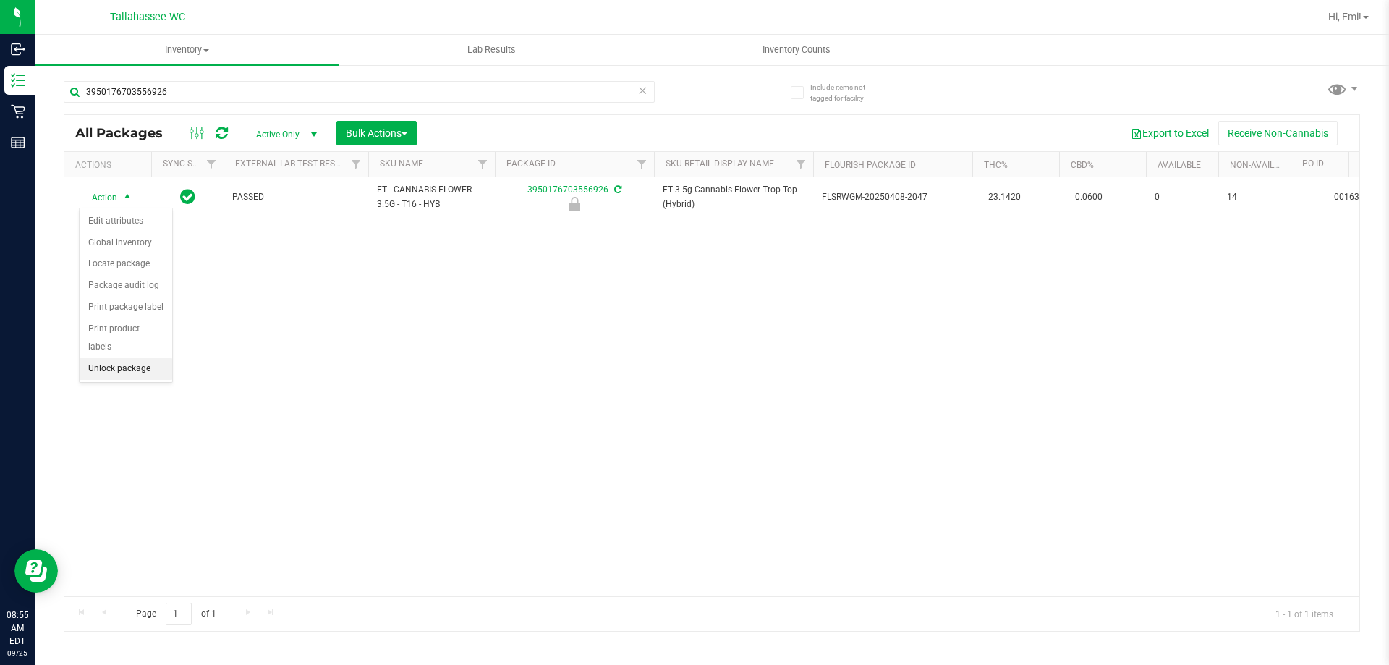
click at [145, 358] on li "Unlock package" at bounding box center [126, 369] width 93 height 22
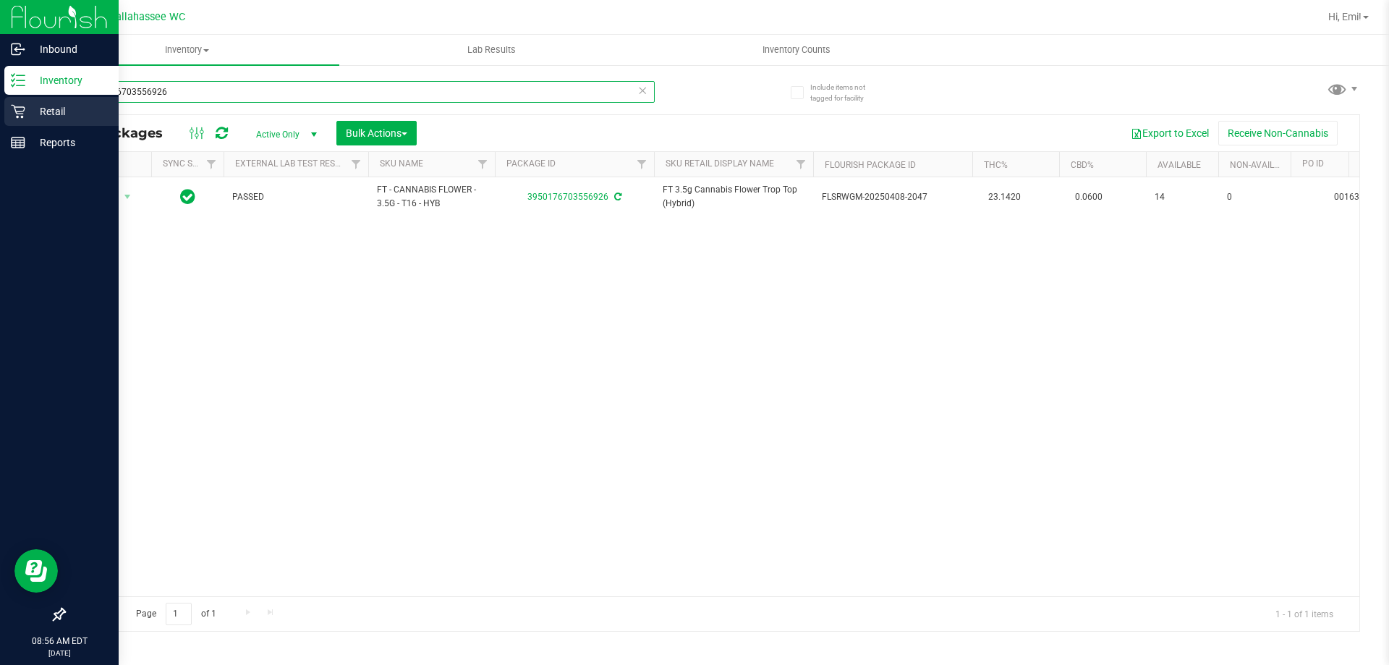
drag, startPoint x: 333, startPoint y: 88, endPoint x: 161, endPoint y: 162, distance: 186.9
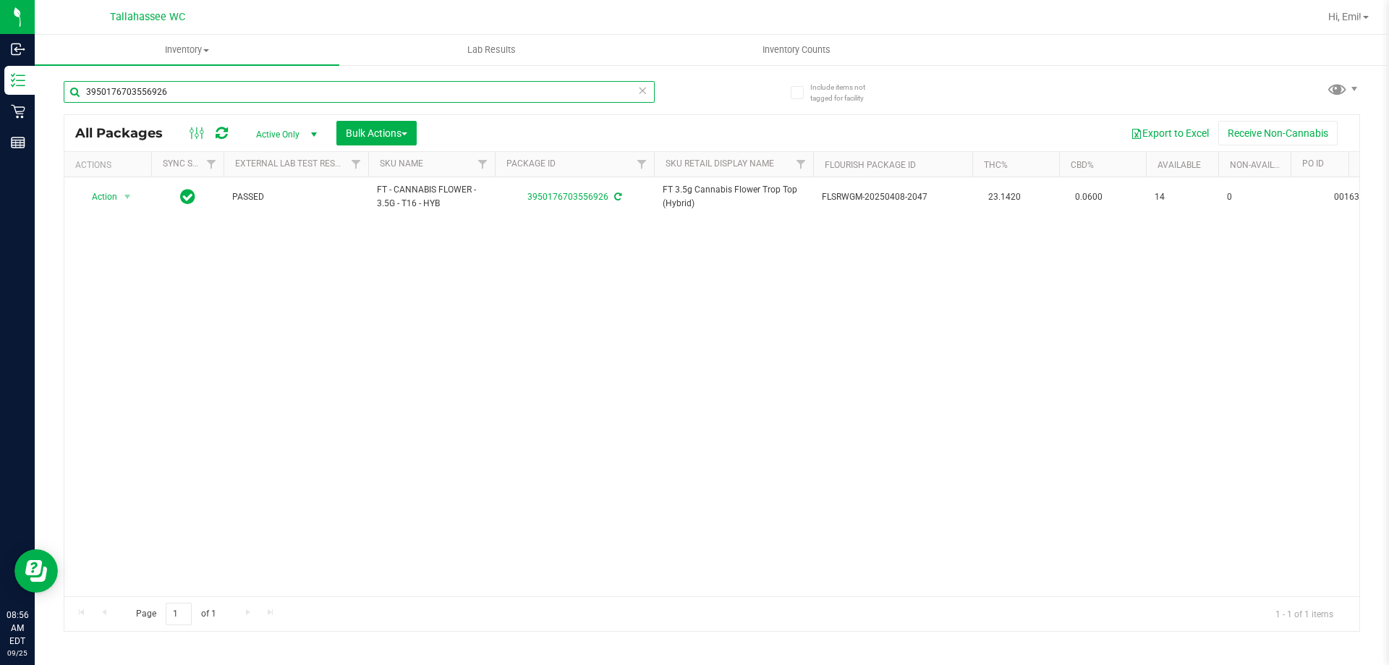
click at [0, 101] on div "Inbound Inventory Retail Reports 08:56 AM EDT 09/25/2025 09/25 Tallahassee WC H…" at bounding box center [694, 332] width 1389 height 665
drag, startPoint x: 537, startPoint y: 89, endPoint x: 122, endPoint y: 144, distance: 418.9
click at [0, 97] on div "Inbound Inventory Retail Reports 08:56 AM EDT 09/25/2025 09/25 Tallahassee WC H…" at bounding box center [694, 332] width 1389 height 665
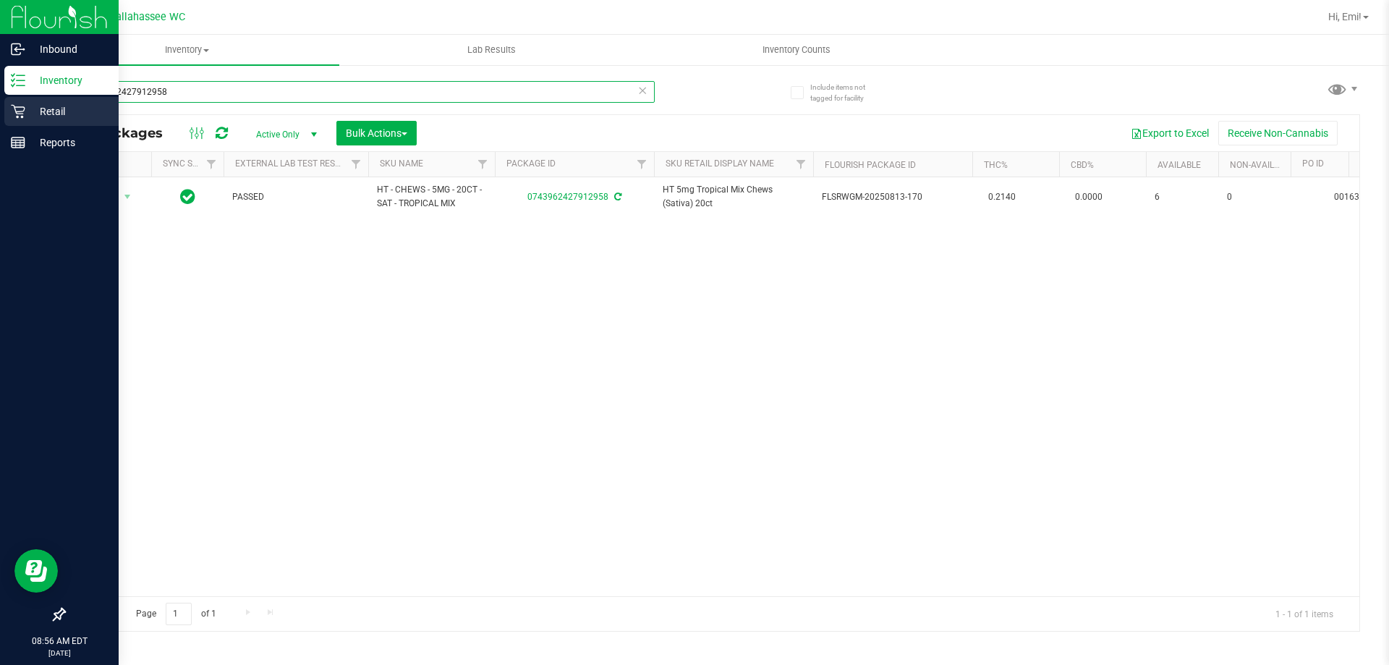
drag, startPoint x: 234, startPoint y: 90, endPoint x: 0, endPoint y: 103, distance: 234.0
click at [0, 101] on div "Inbound Inventory Retail Reports 08:56 AM EDT 09/25/2025 09/25 Tallahassee WC H…" at bounding box center [694, 332] width 1389 height 665
drag, startPoint x: 386, startPoint y: 88, endPoint x: 0, endPoint y: 124, distance: 387.3
click at [0, 123] on div "Inbound Inventory Retail Reports 08:56 AM EDT 09/25/2025 09/25 Tallahassee WC H…" at bounding box center [694, 332] width 1389 height 665
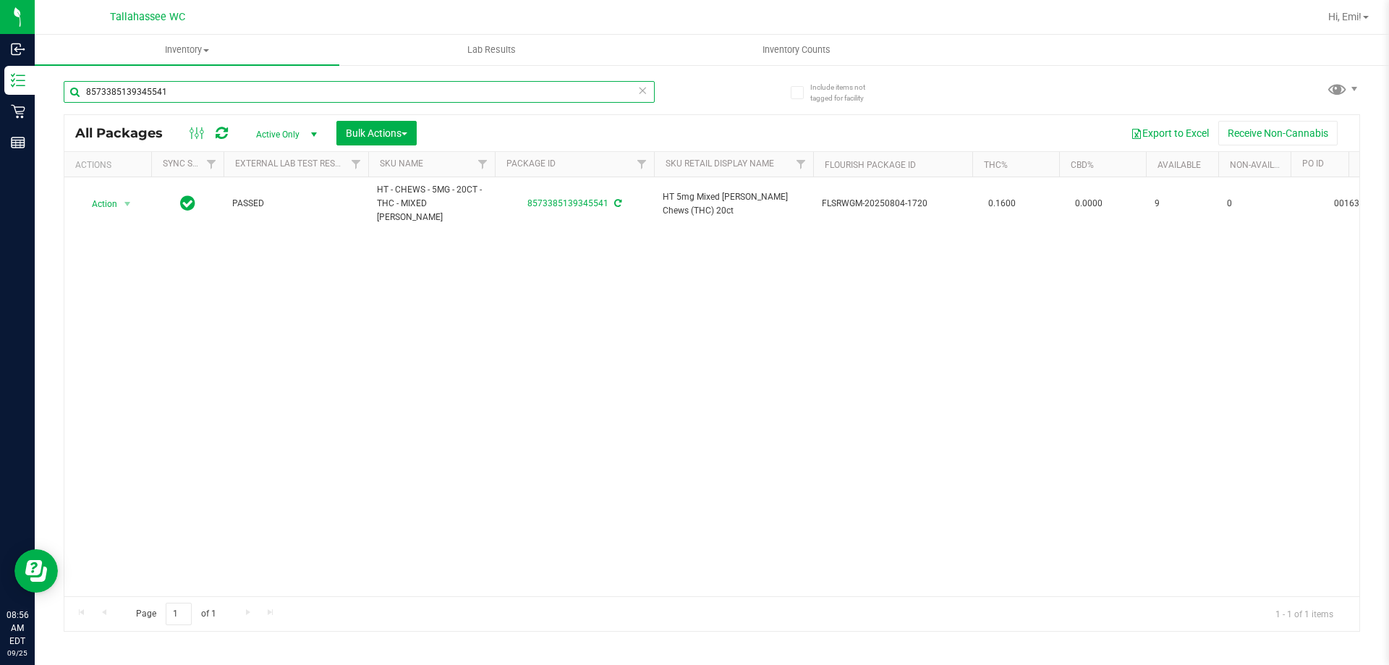
type input "8573385139345541"
click at [640, 93] on icon at bounding box center [642, 89] width 10 height 17
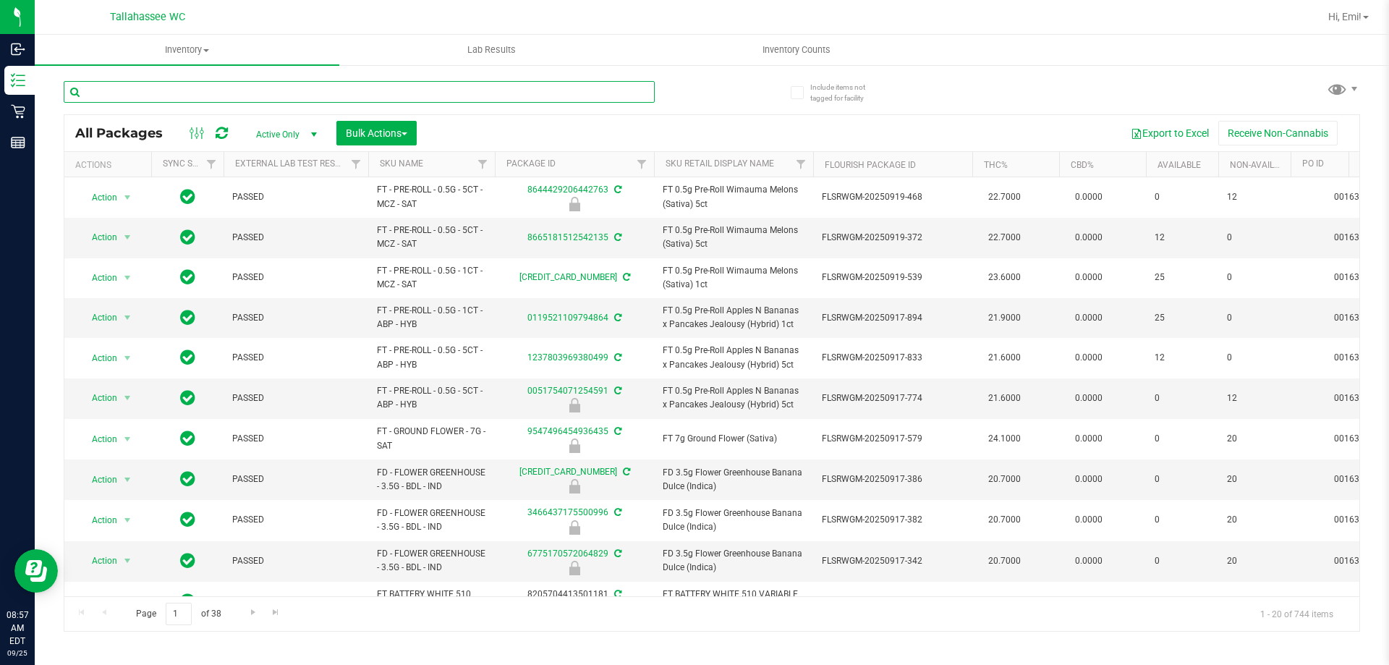
click at [609, 88] on input "text" at bounding box center [359, 92] width 591 height 22
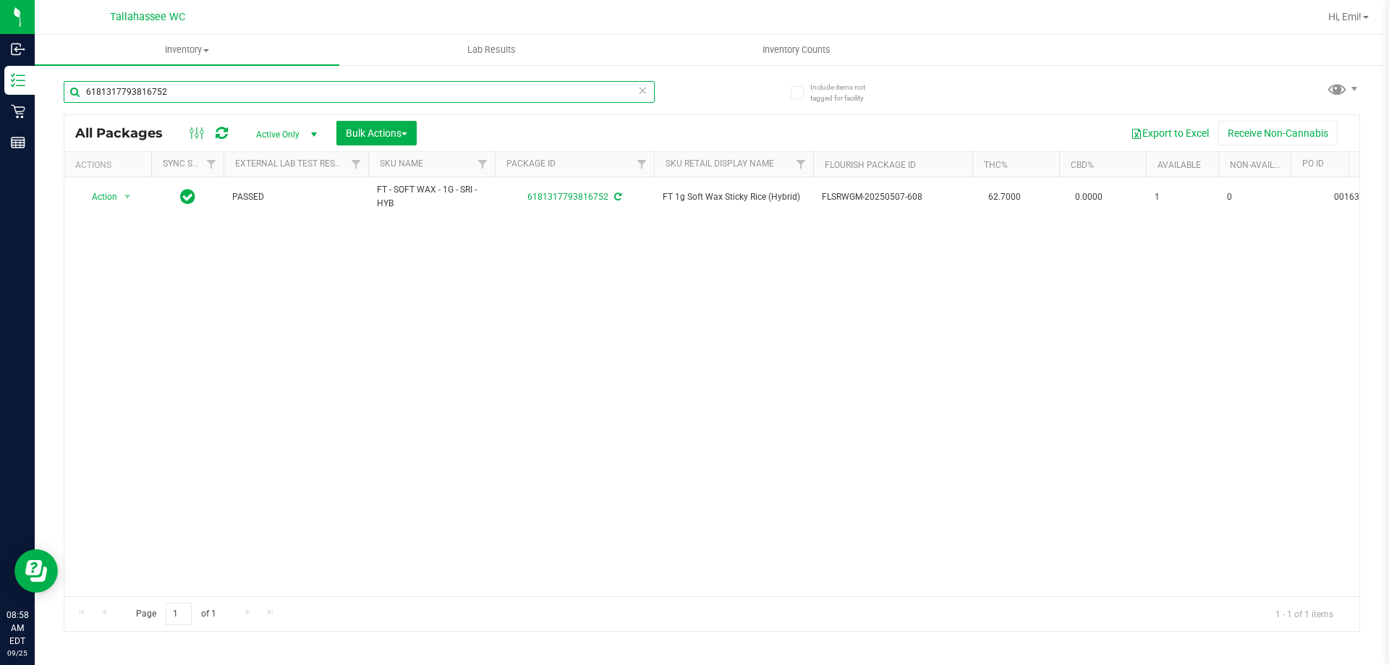
type input "6181317793816752"
click at [642, 88] on icon at bounding box center [642, 89] width 10 height 17
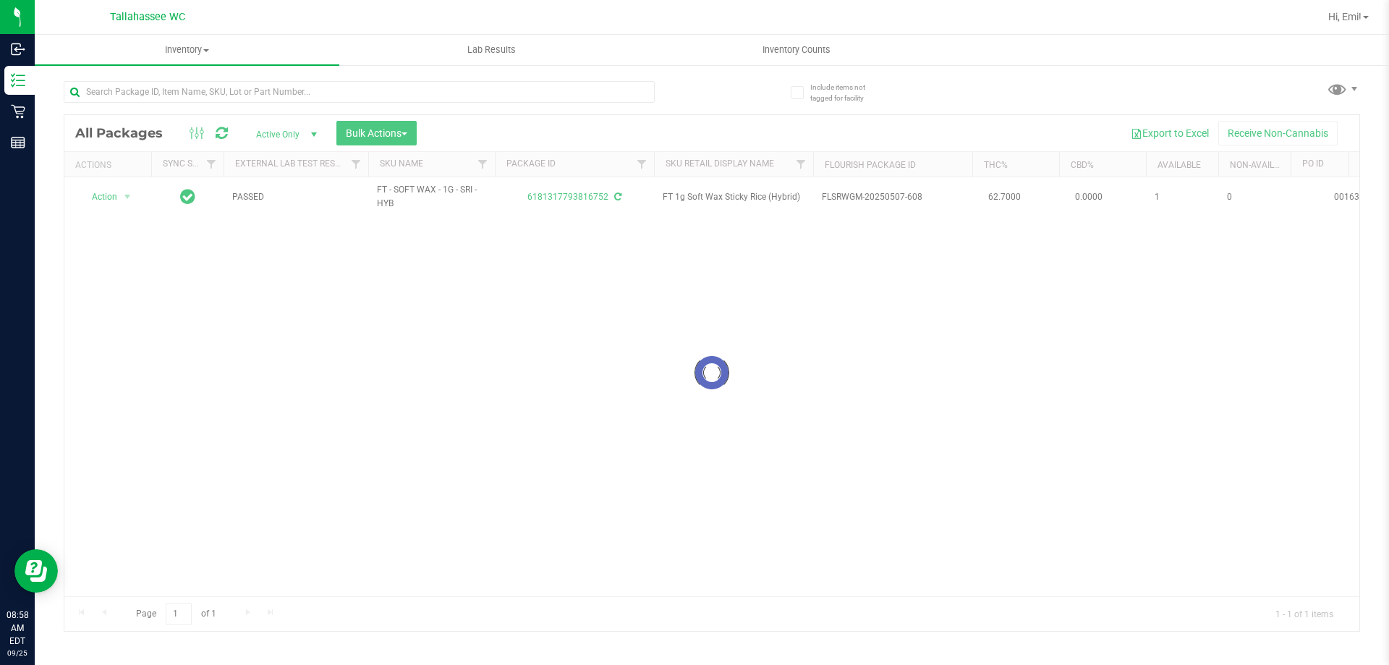
click at [712, 85] on div "Loading... All Packages Active Only Active Only Lab Samples Locked All External…" at bounding box center [712, 349] width 1296 height 564
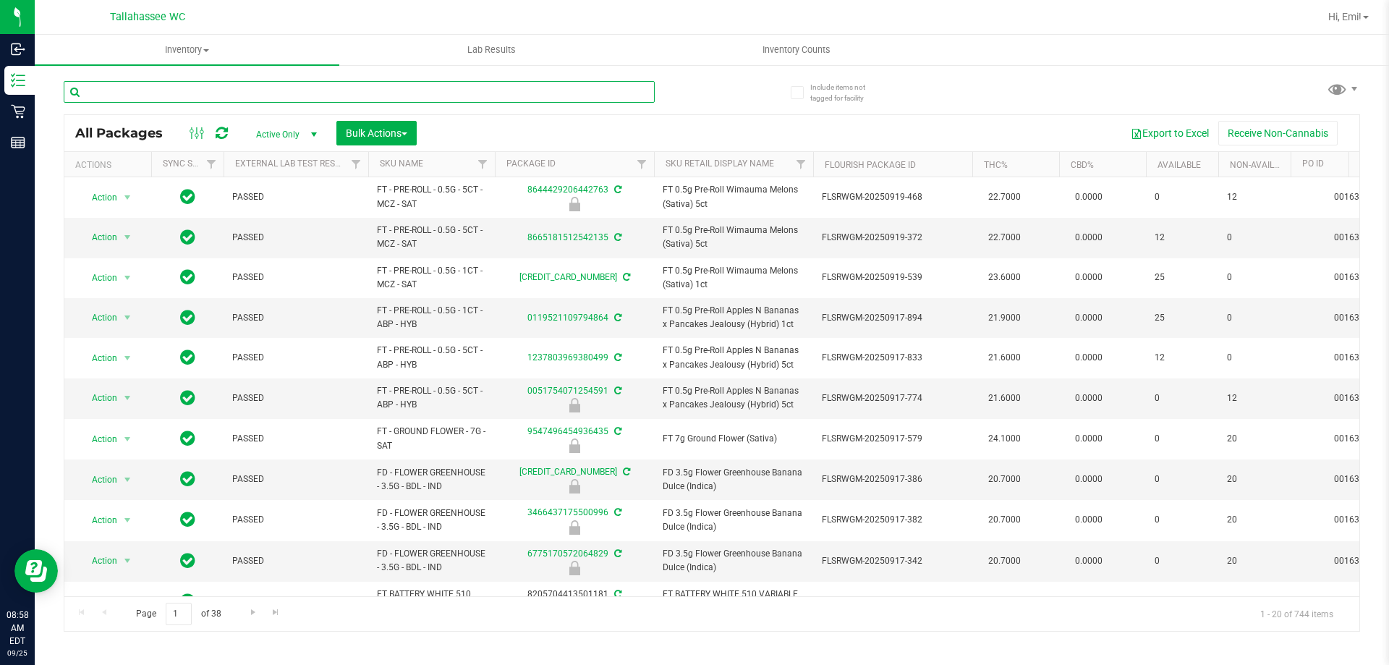
click at [575, 98] on input "text" at bounding box center [359, 92] width 591 height 22
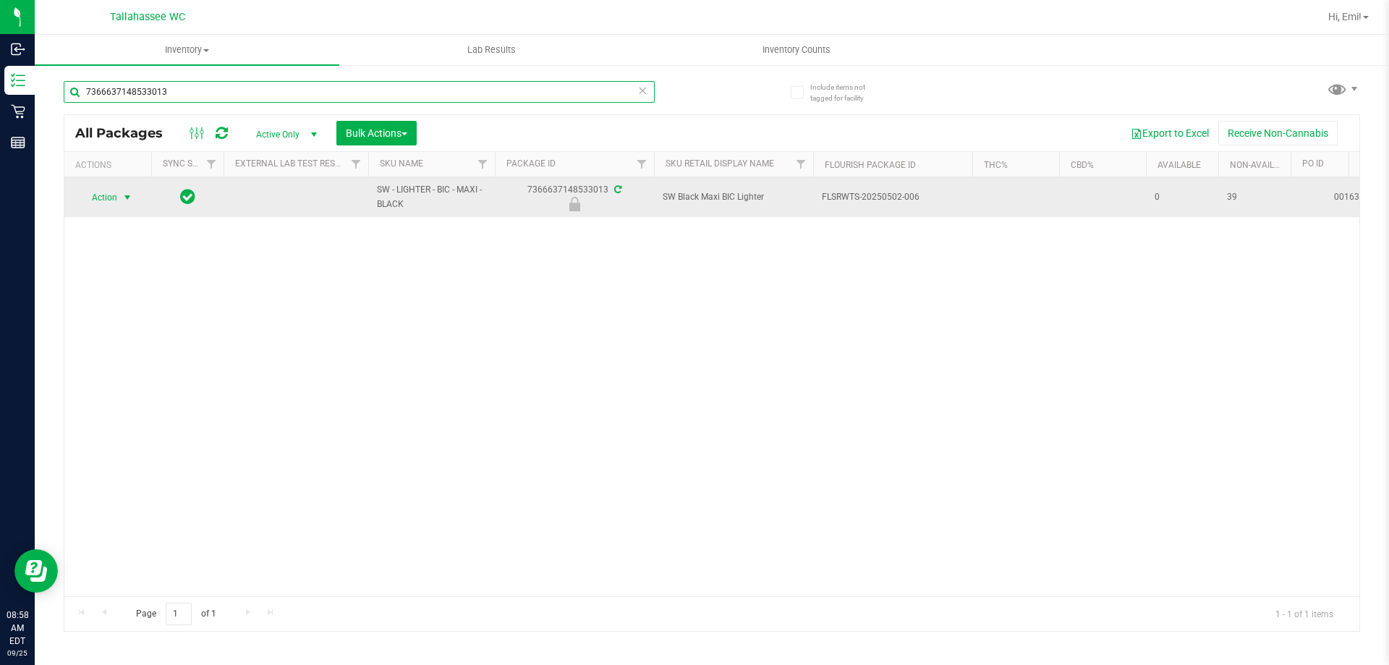
type input "7366637148533013"
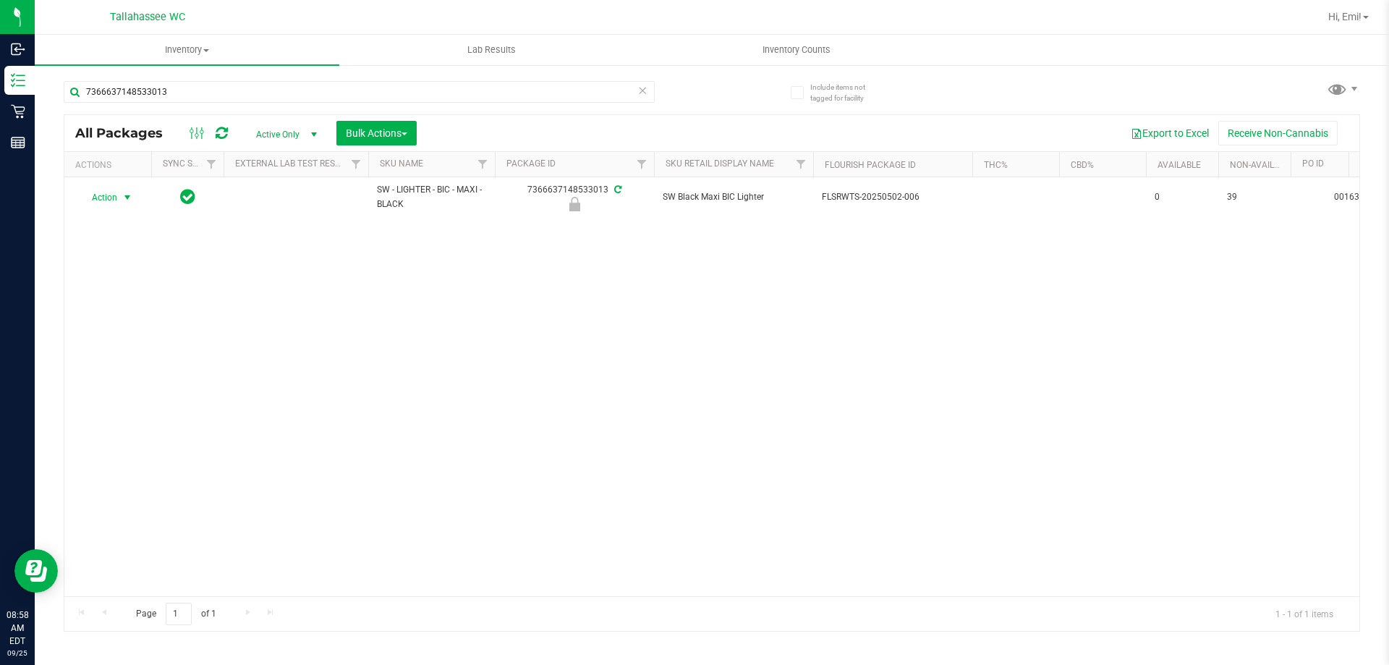
drag, startPoint x: 128, startPoint y: 197, endPoint x: 234, endPoint y: 315, distance: 158.8
click at [127, 197] on span "select" at bounding box center [128, 198] width 12 height 12
click at [162, 358] on li "Unlock package" at bounding box center [126, 369] width 93 height 22
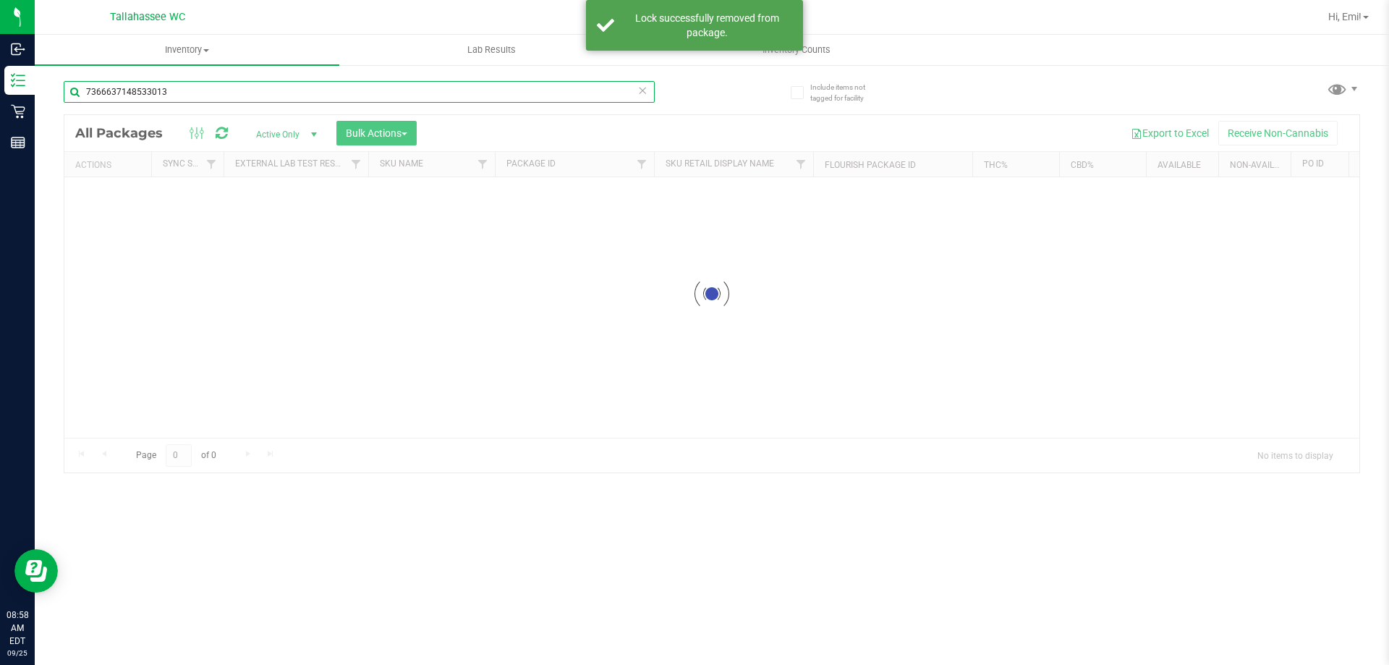
drag, startPoint x: 354, startPoint y: 90, endPoint x: 356, endPoint y: 242, distance: 152.6
click at [0, 122] on div "Inbound Inventory Retail Reports 08:58 AM EDT 09/25/2025 09/25 Tallahassee WC H…" at bounding box center [694, 332] width 1389 height 665
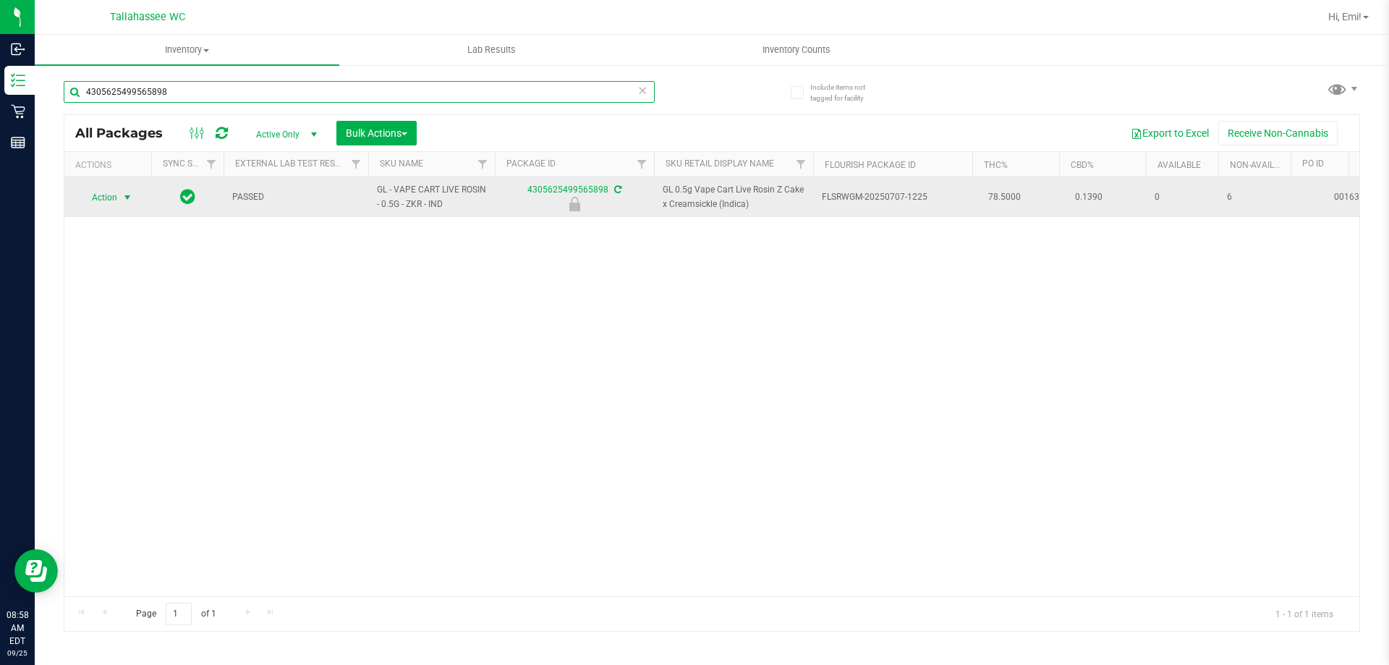
type input "4305625499565898"
click at [129, 199] on span "select" at bounding box center [128, 198] width 12 height 12
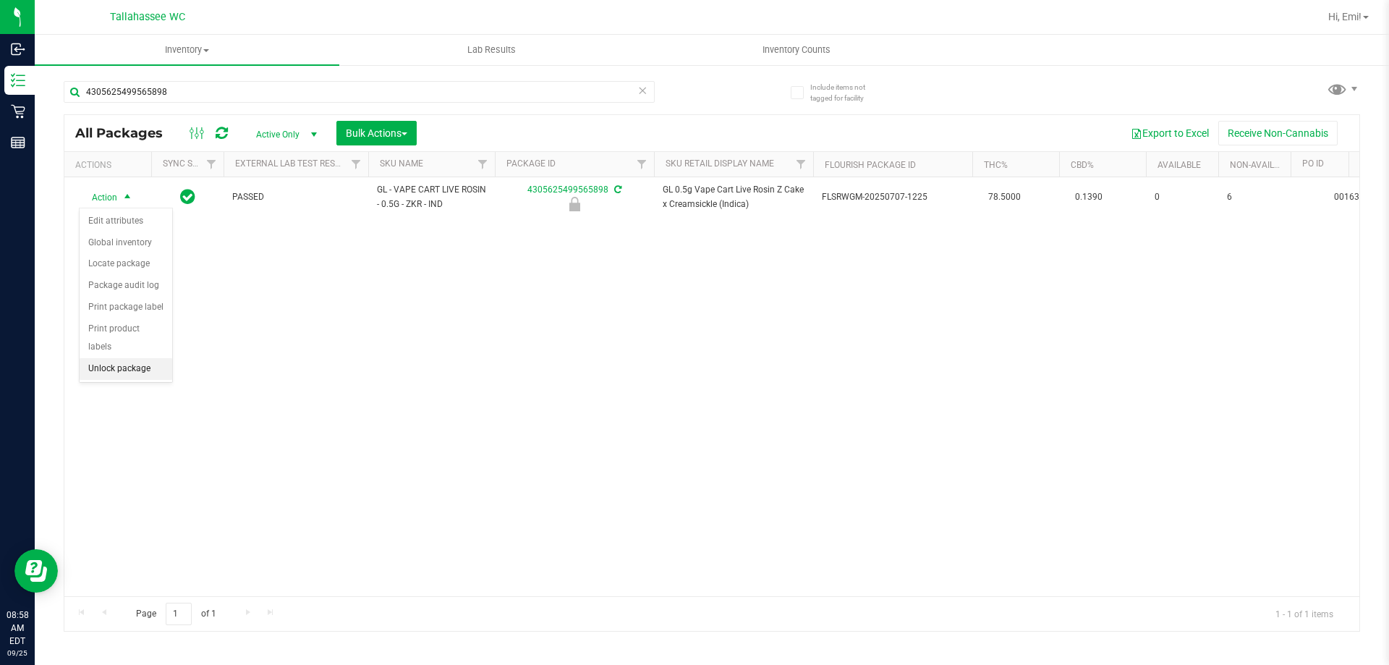
click at [111, 358] on li "Unlock package" at bounding box center [126, 369] width 93 height 22
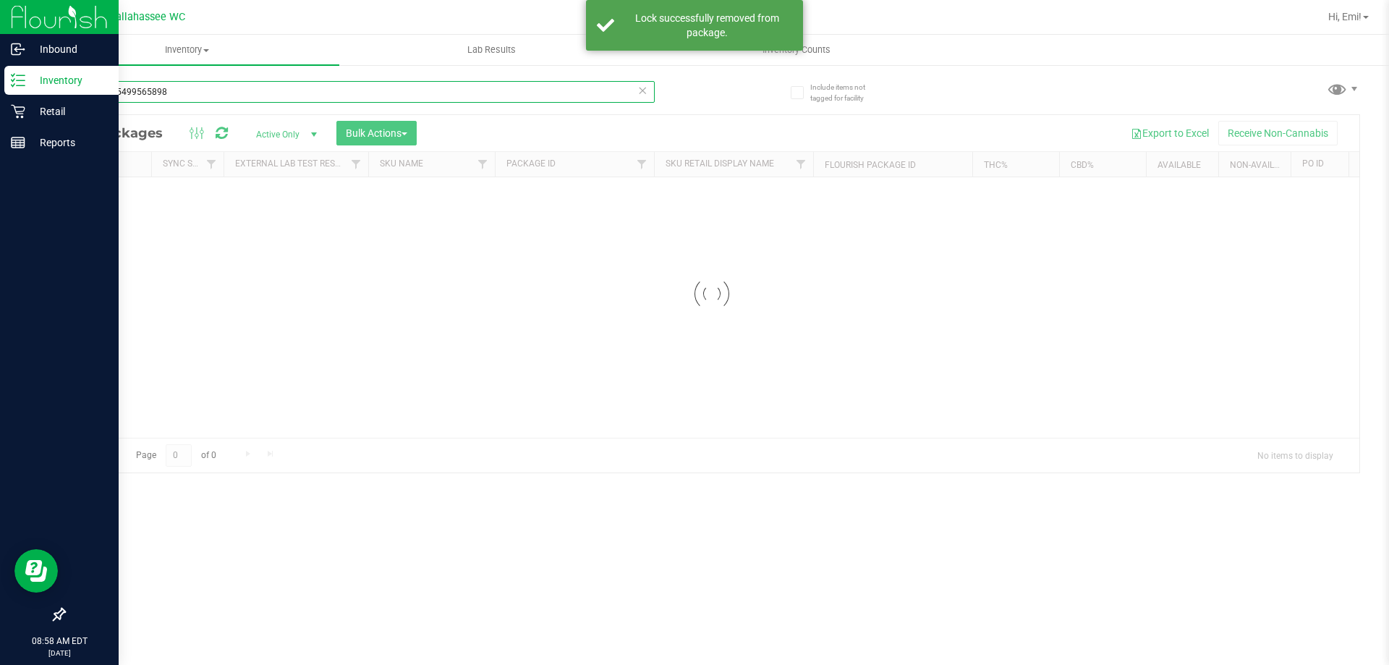
drag, startPoint x: 208, startPoint y: 89, endPoint x: 0, endPoint y: 89, distance: 208.3
click at [0, 89] on div "Inbound Inventory Retail Reports 08:58 AM EDT 09/25/2025 09/25 Tallahassee WC H…" at bounding box center [694, 332] width 1389 height 665
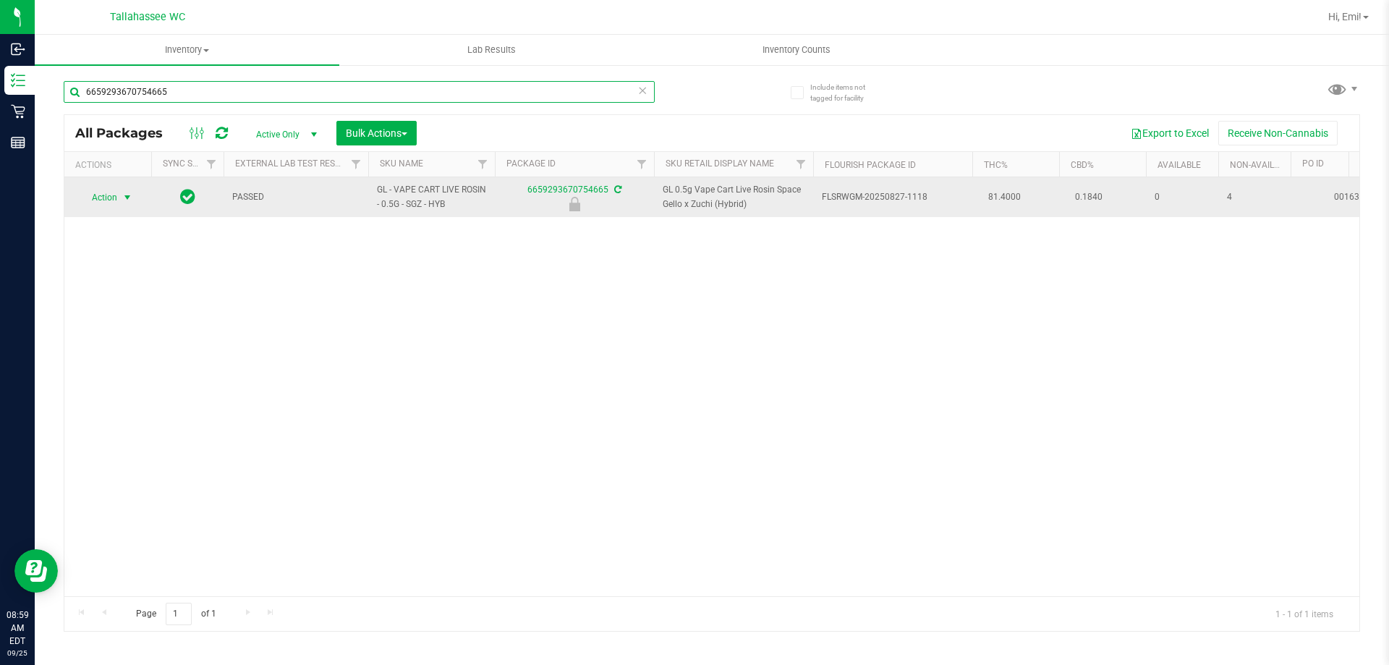
type input "6659293670754665"
click at [129, 192] on span "select" at bounding box center [128, 198] width 12 height 12
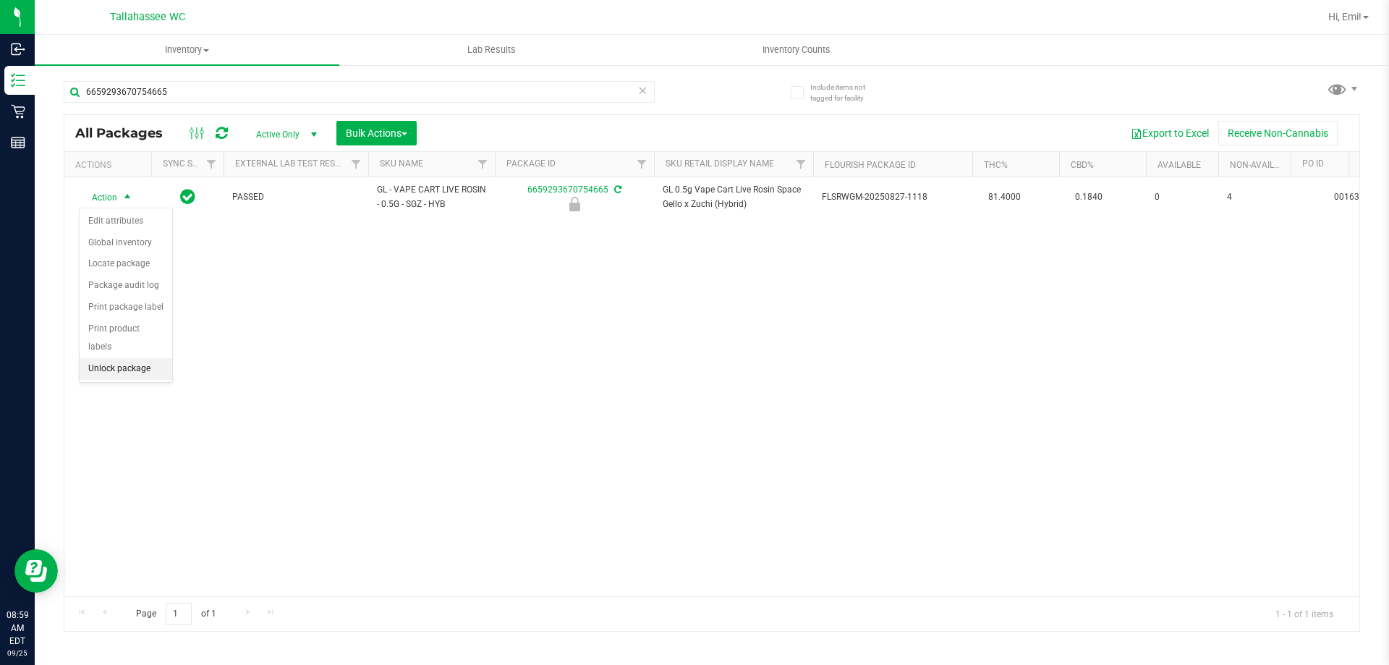
click at [145, 358] on li "Unlock package" at bounding box center [126, 369] width 93 height 22
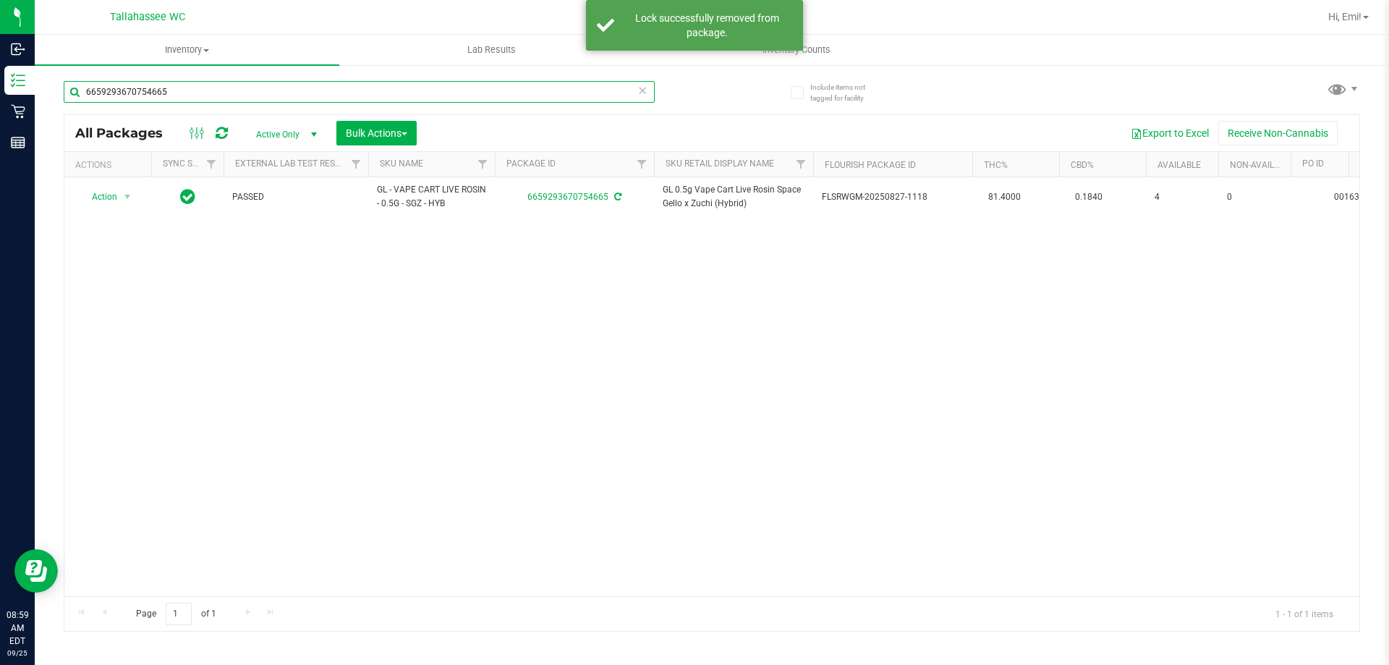
drag, startPoint x: 238, startPoint y: 85, endPoint x: 275, endPoint y: 305, distance: 223.0
click at [0, 95] on div "Inbound Inventory Retail Reports 08:59 AM EDT 09/25/2025 09/25 Tallahassee WC H…" at bounding box center [694, 332] width 1389 height 665
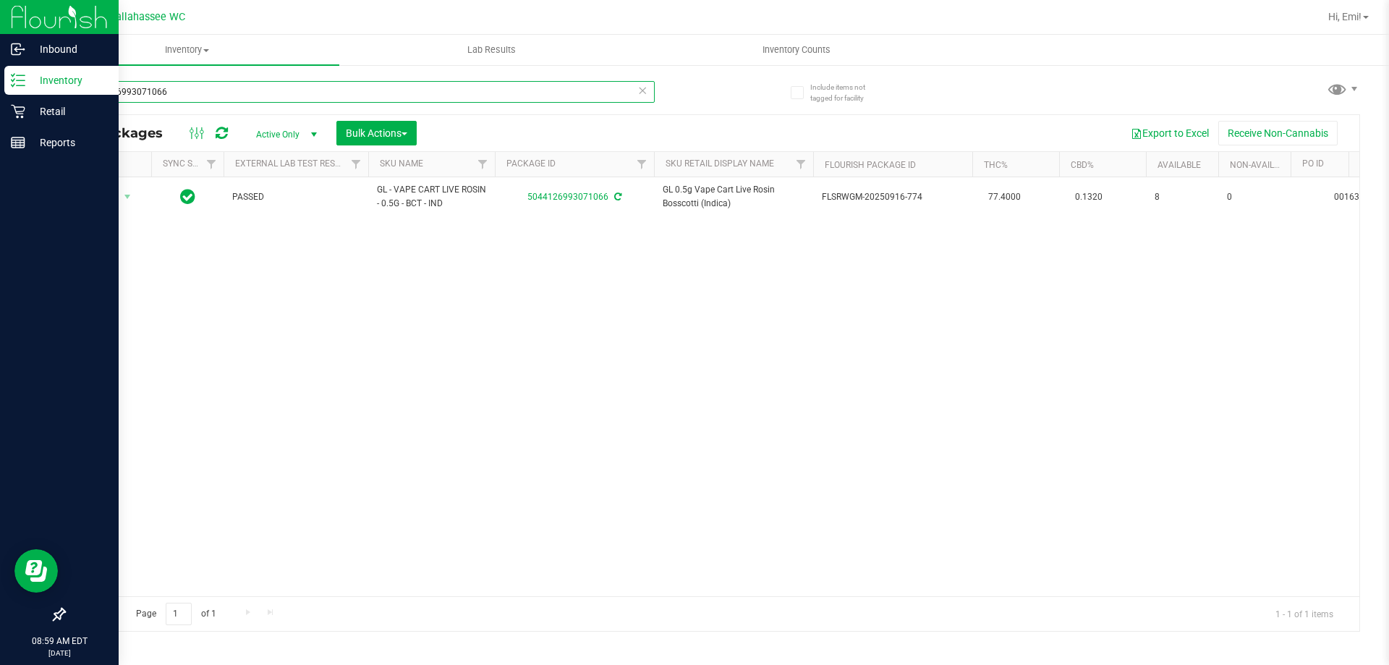
drag, startPoint x: 293, startPoint y: 93, endPoint x: 0, endPoint y: 93, distance: 293.0
click at [0, 93] on div "Inbound Inventory Retail Reports 08:59 AM EDT 09/25/2025 09/25 Tallahassee WC H…" at bounding box center [694, 332] width 1389 height 665
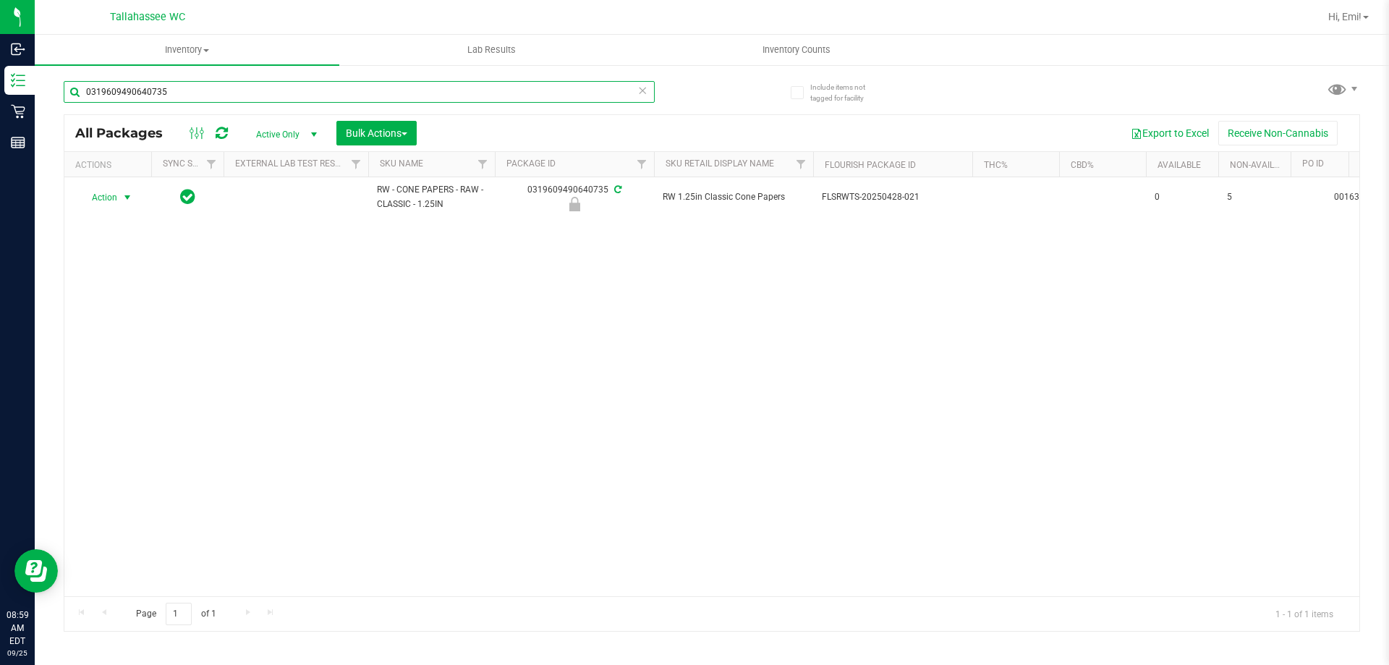
type input "0319609490640735"
click at [129, 198] on span "select" at bounding box center [128, 198] width 12 height 12
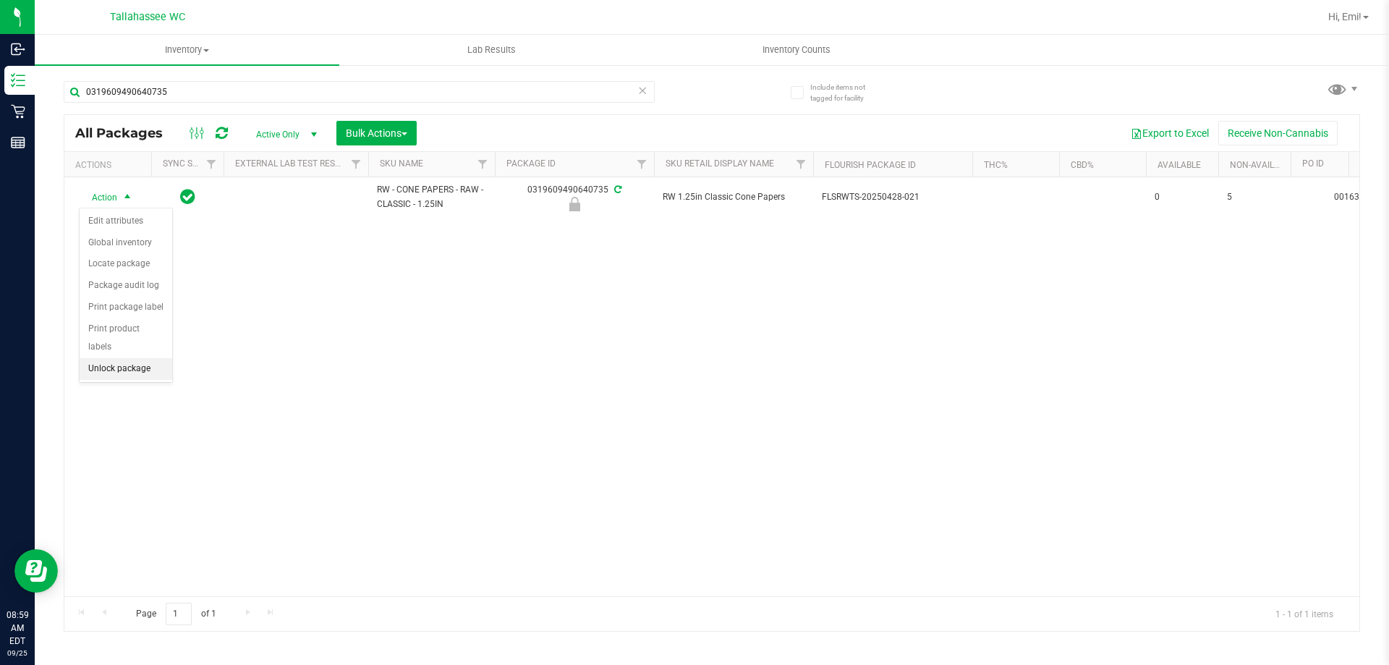
click at [137, 359] on li "Unlock package" at bounding box center [126, 369] width 93 height 22
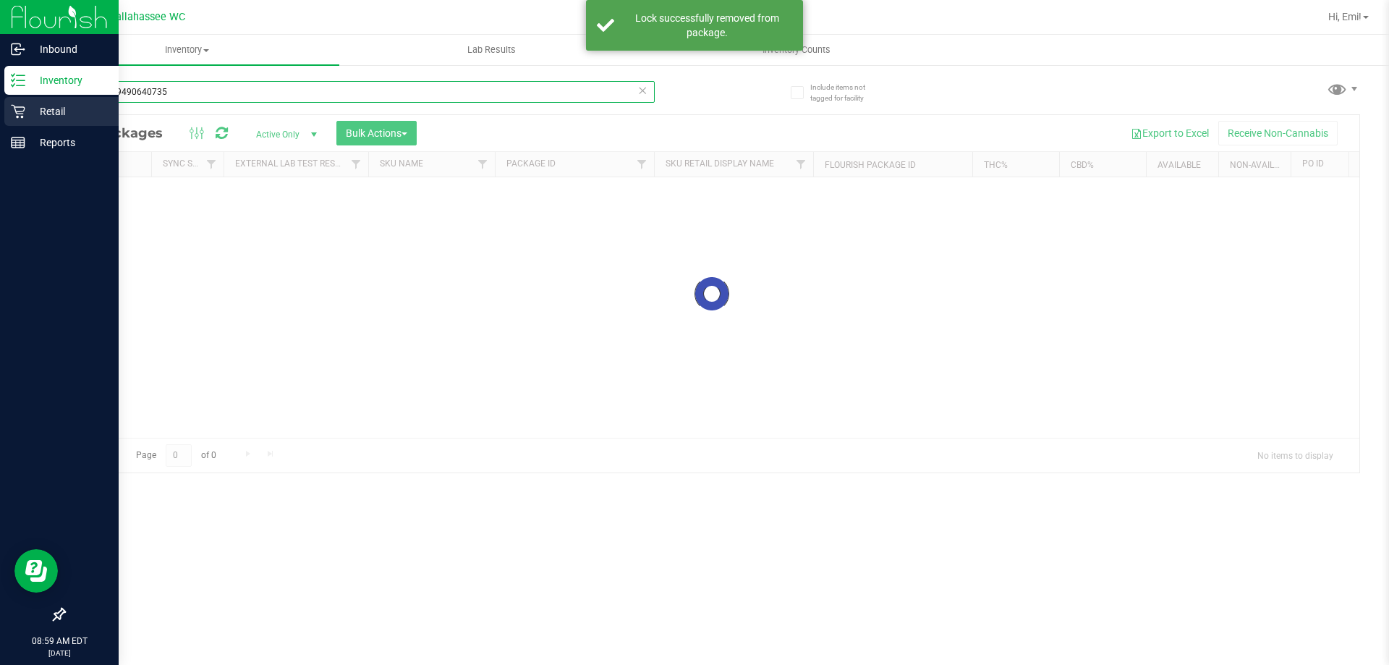
drag, startPoint x: 225, startPoint y: 113, endPoint x: 0, endPoint y: 124, distance: 225.3
click at [0, 122] on div "Inbound Inventory Retail Reports 08:59 AM EDT 09/25/2025 09/25 Tallahassee WC H…" at bounding box center [694, 332] width 1389 height 665
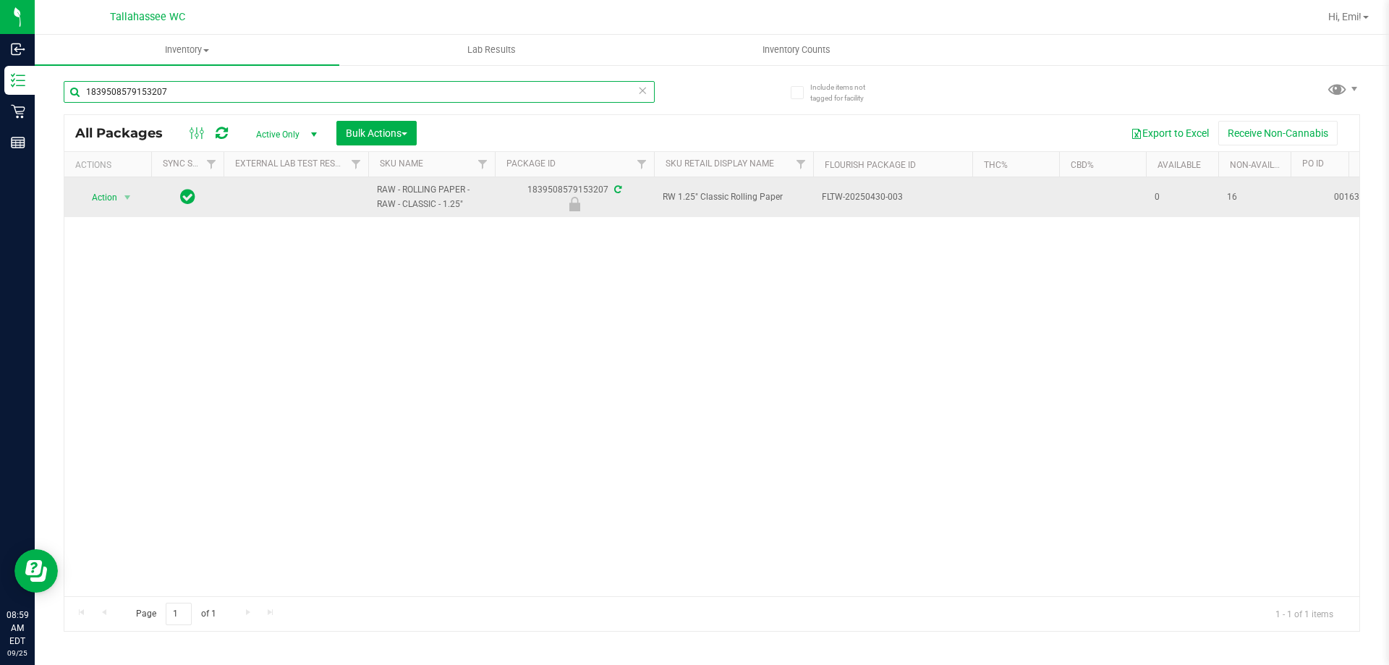
type input "1839508579153207"
click at [135, 196] on span "select" at bounding box center [128, 197] width 18 height 20
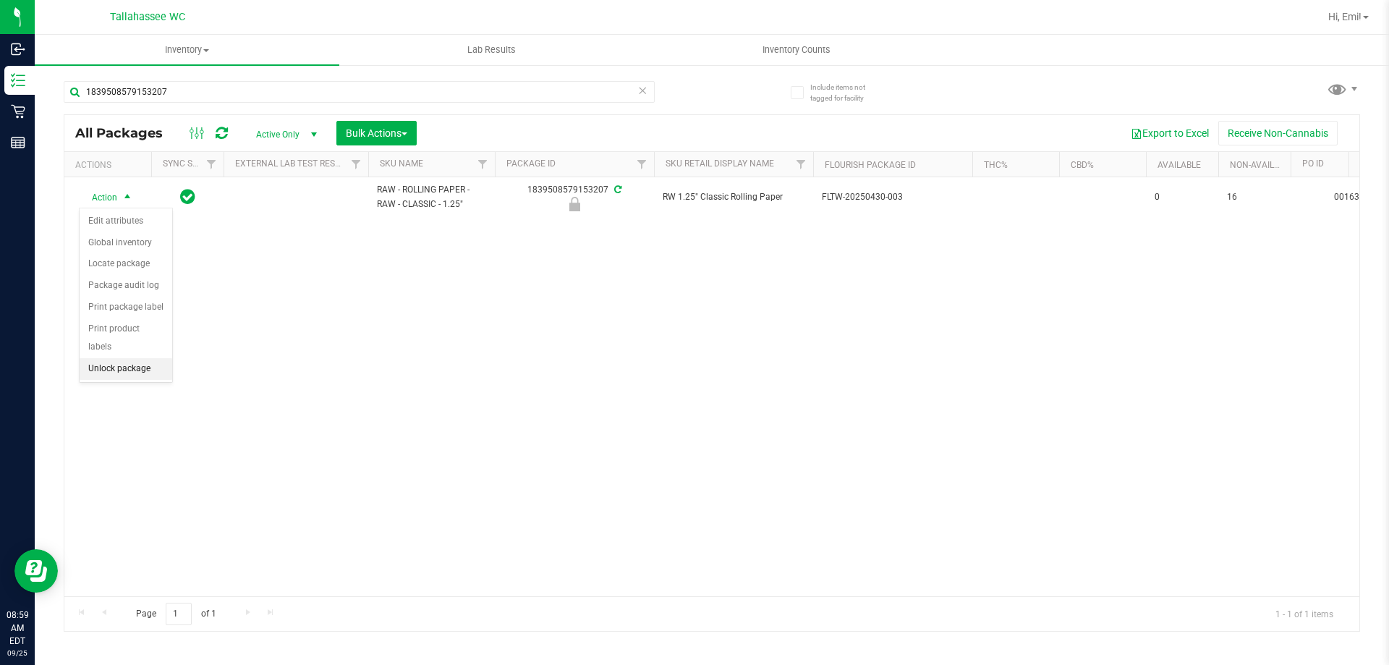
click at [143, 358] on li "Unlock package" at bounding box center [126, 369] width 93 height 22
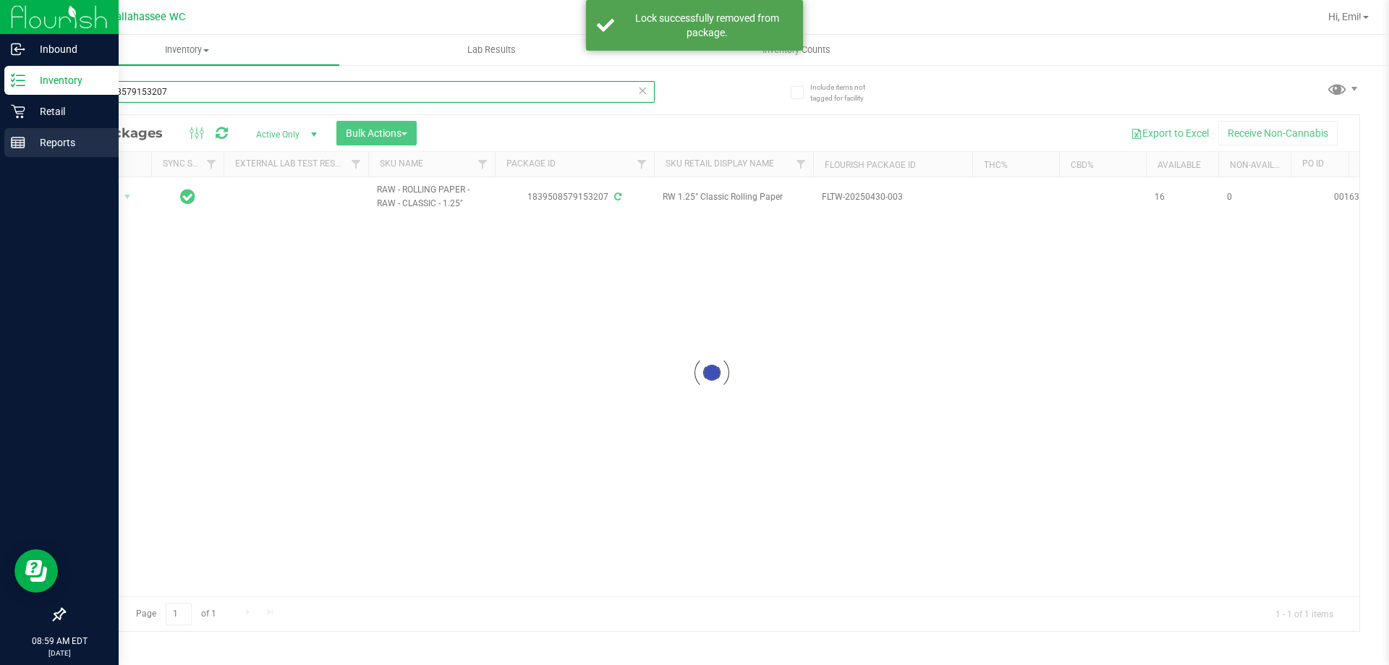
drag, startPoint x: 215, startPoint y: 90, endPoint x: 60, endPoint y: 145, distance: 164.0
click at [0, 93] on div "Inbound Inventory Retail Reports 08:59 AM EDT 09/25/2025 09/25 Tallahassee WC H…" at bounding box center [694, 332] width 1389 height 665
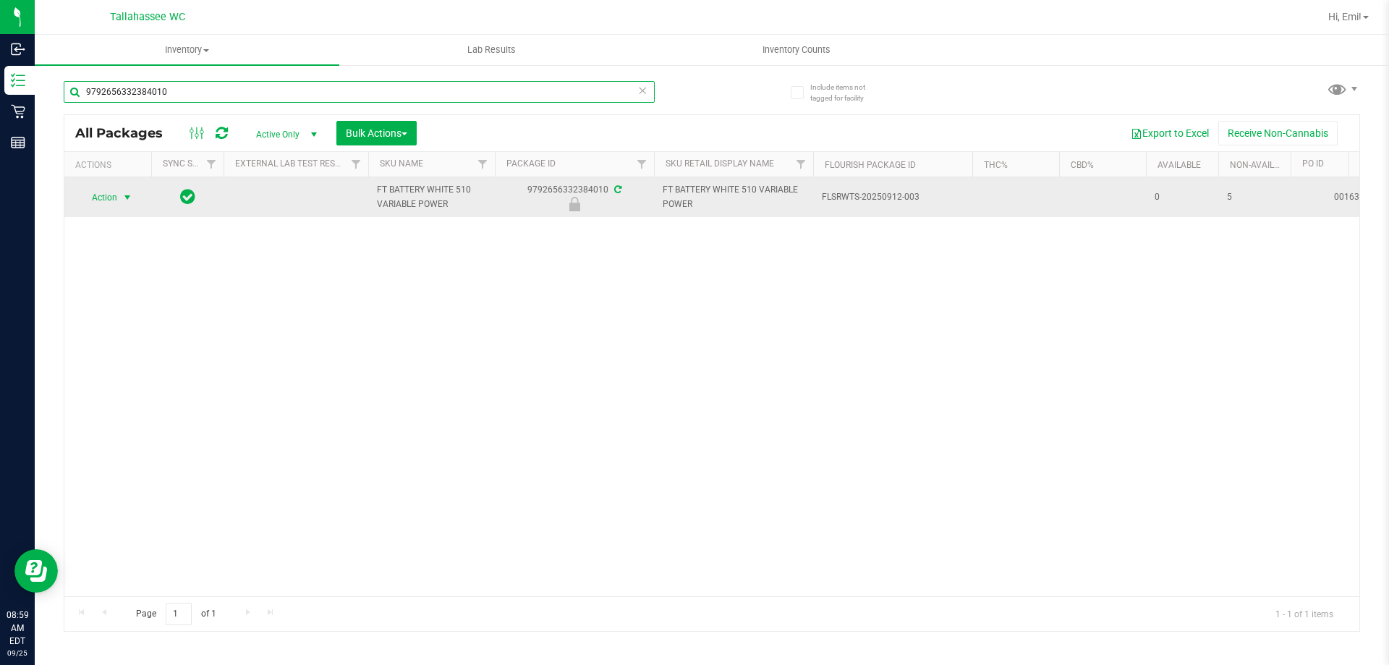
type input "9792656332384010"
click at [115, 189] on span "Action" at bounding box center [98, 197] width 39 height 20
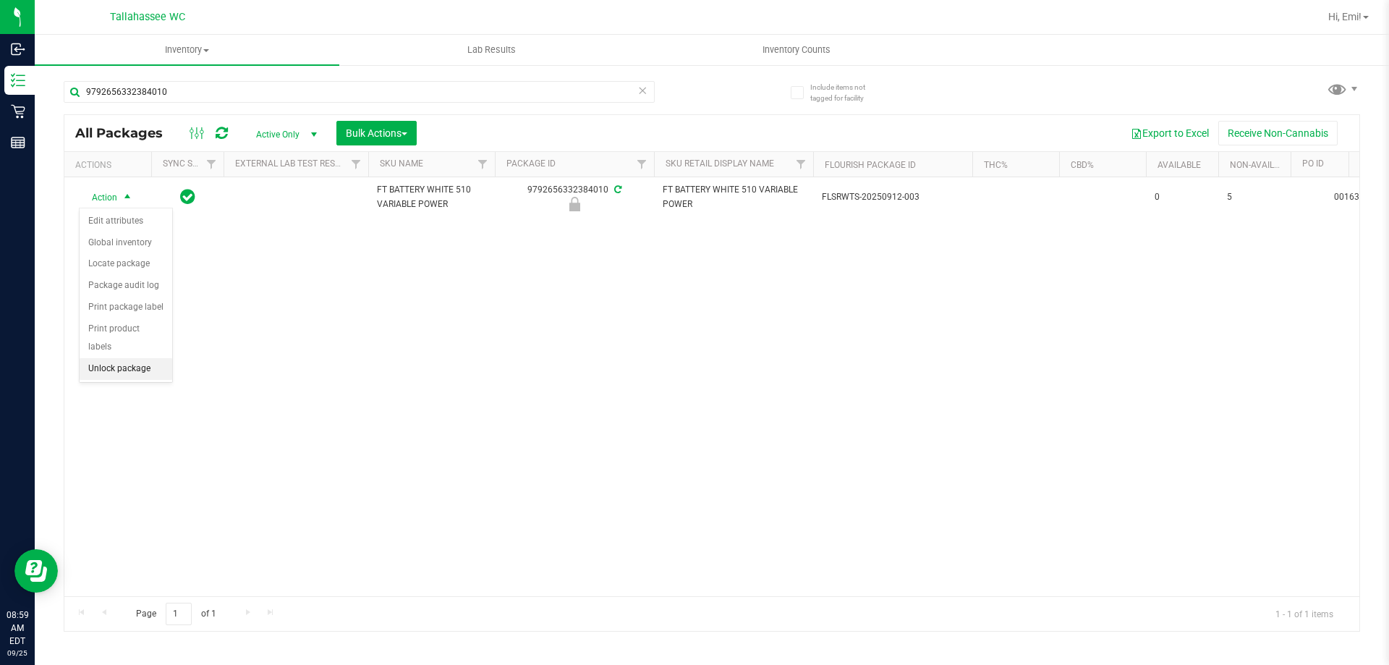
drag, startPoint x: 155, startPoint y: 358, endPoint x: 357, endPoint y: 337, distance: 202.9
click at [158, 358] on li "Unlock package" at bounding box center [126, 369] width 93 height 22
click at [642, 96] on icon at bounding box center [642, 89] width 10 height 17
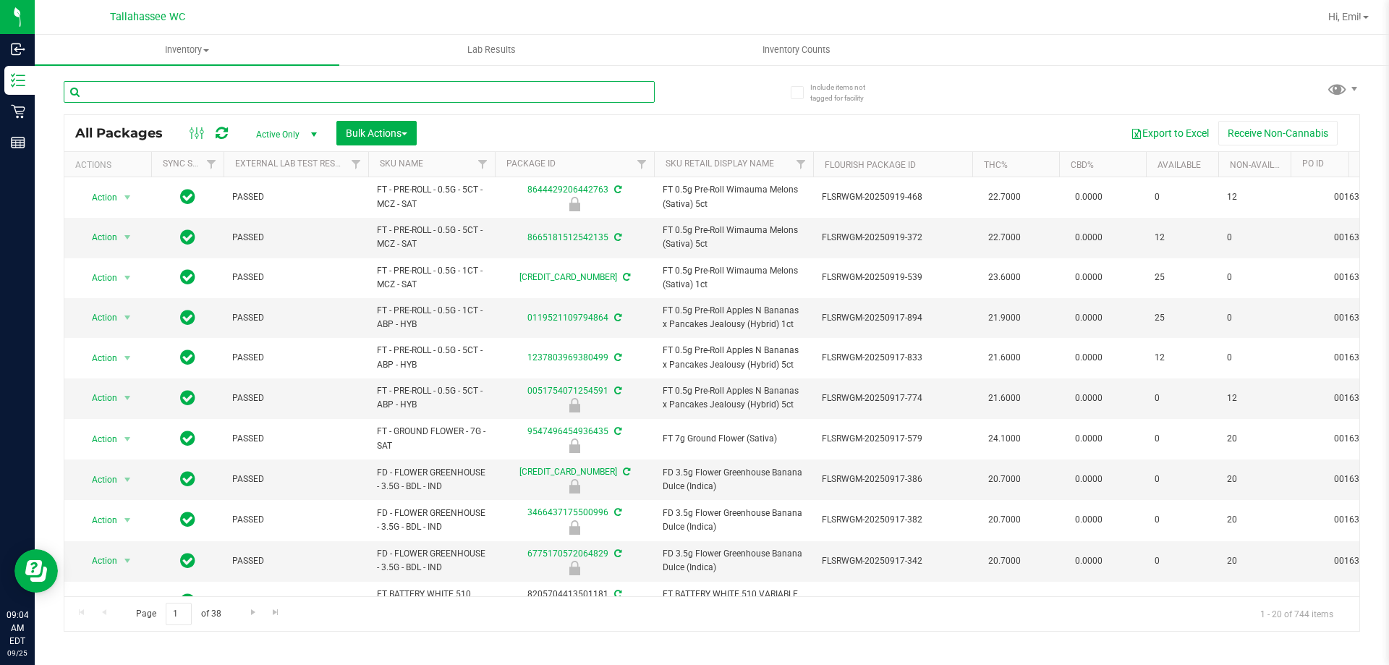
click at [533, 94] on input "text" at bounding box center [359, 92] width 591 height 22
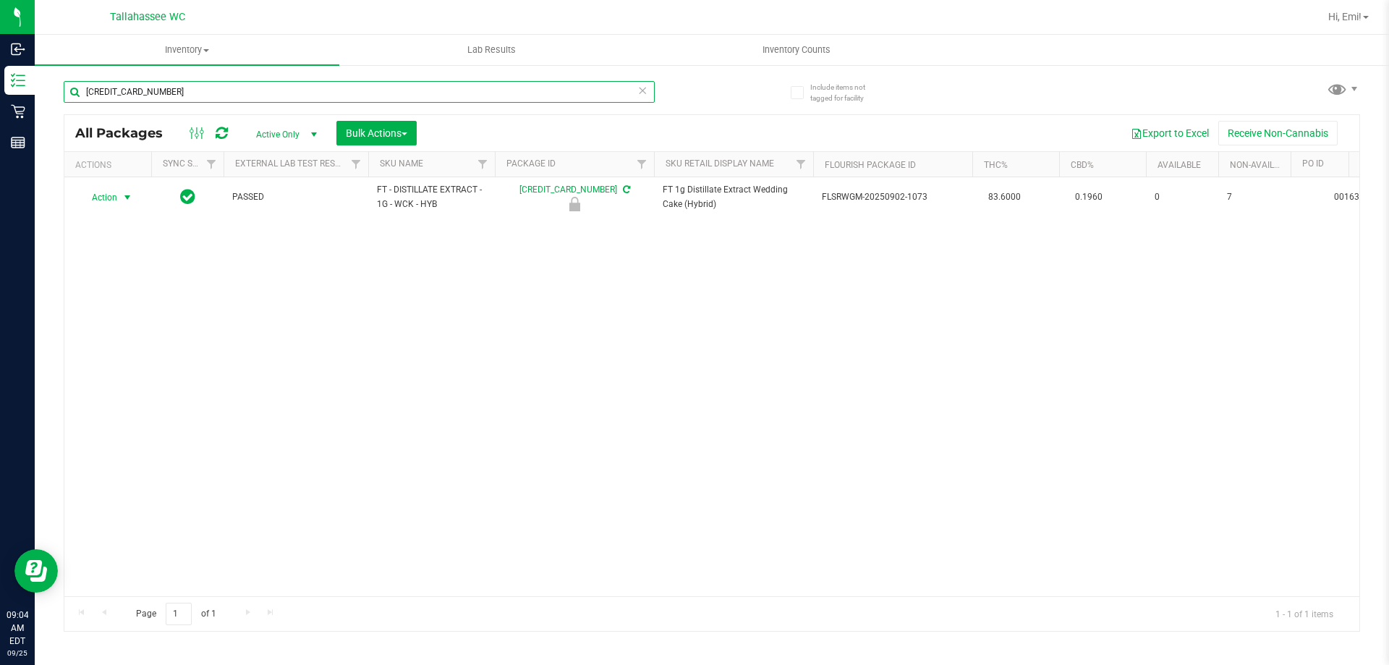
type input "4982881584971573"
click at [127, 197] on span "select" at bounding box center [128, 198] width 12 height 12
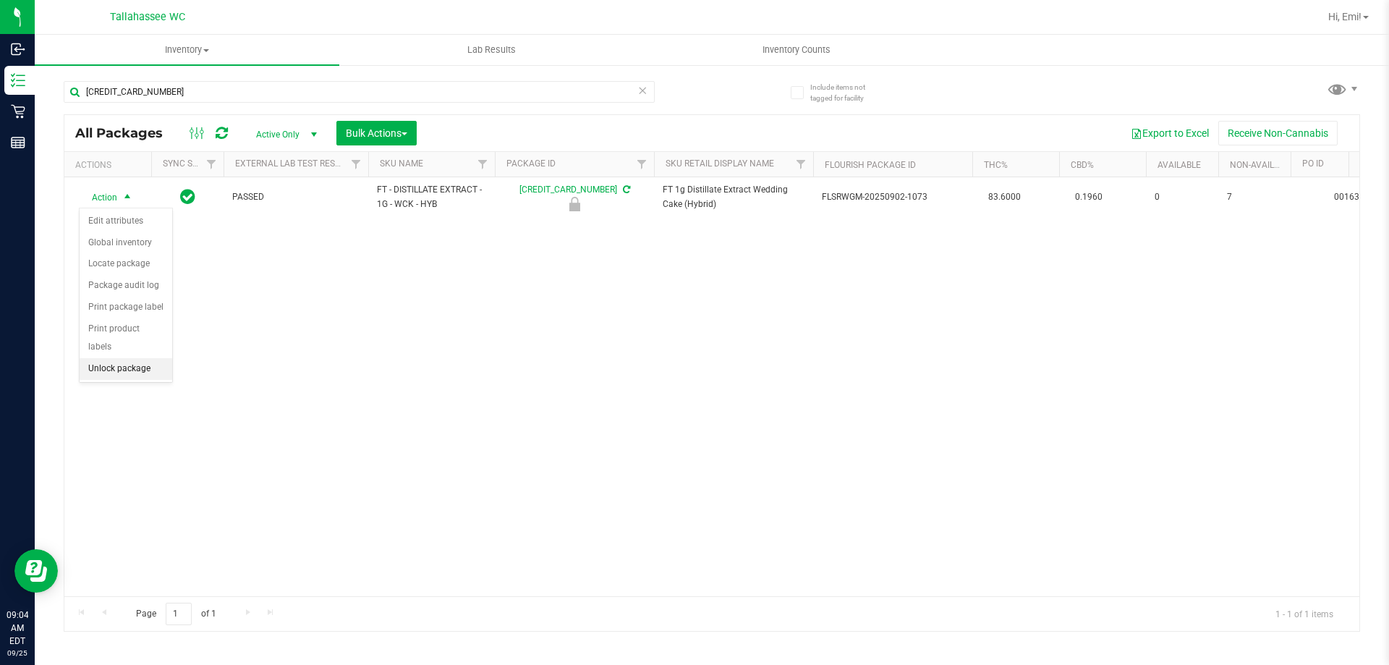
click at [166, 358] on li "Unlock package" at bounding box center [126, 369] width 93 height 22
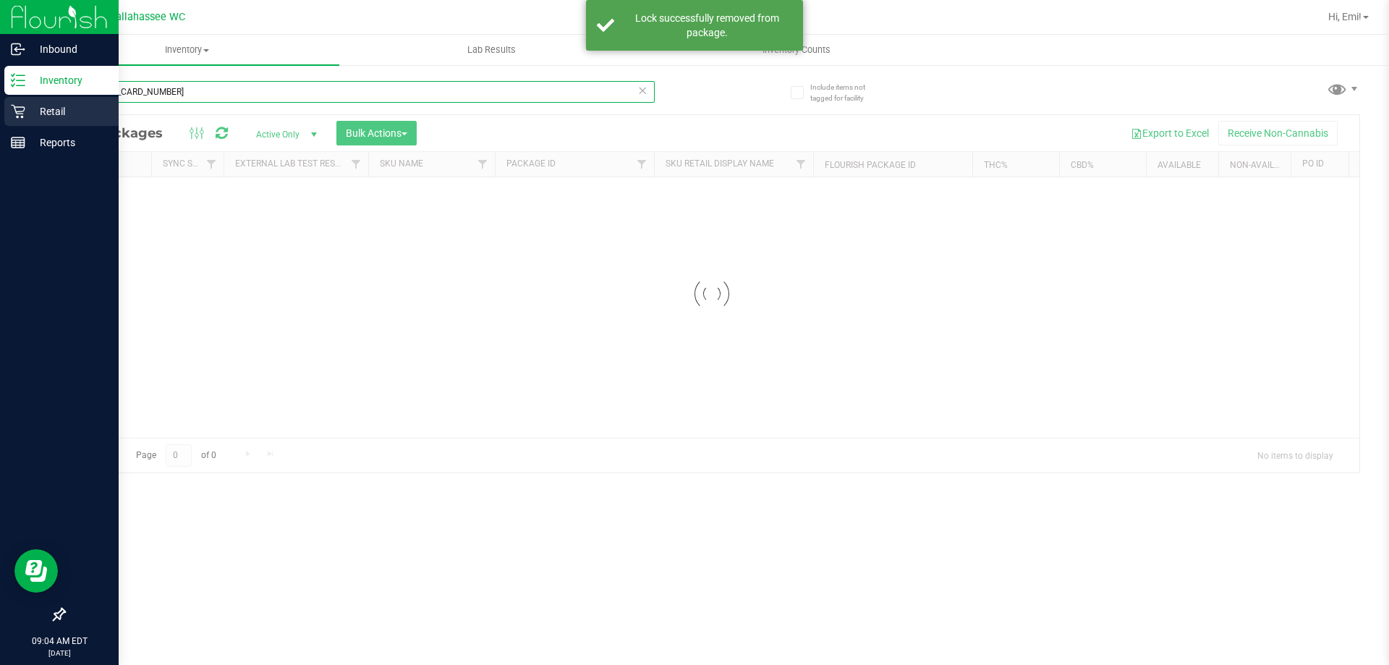
drag, startPoint x: 286, startPoint y: 93, endPoint x: 0, endPoint y: 109, distance: 286.9
click at [0, 109] on div "Inbound Inventory Retail Reports 09:04 AM EDT 09/25/2025 09/25 Tallahassee WC H…" at bounding box center [694, 332] width 1389 height 665
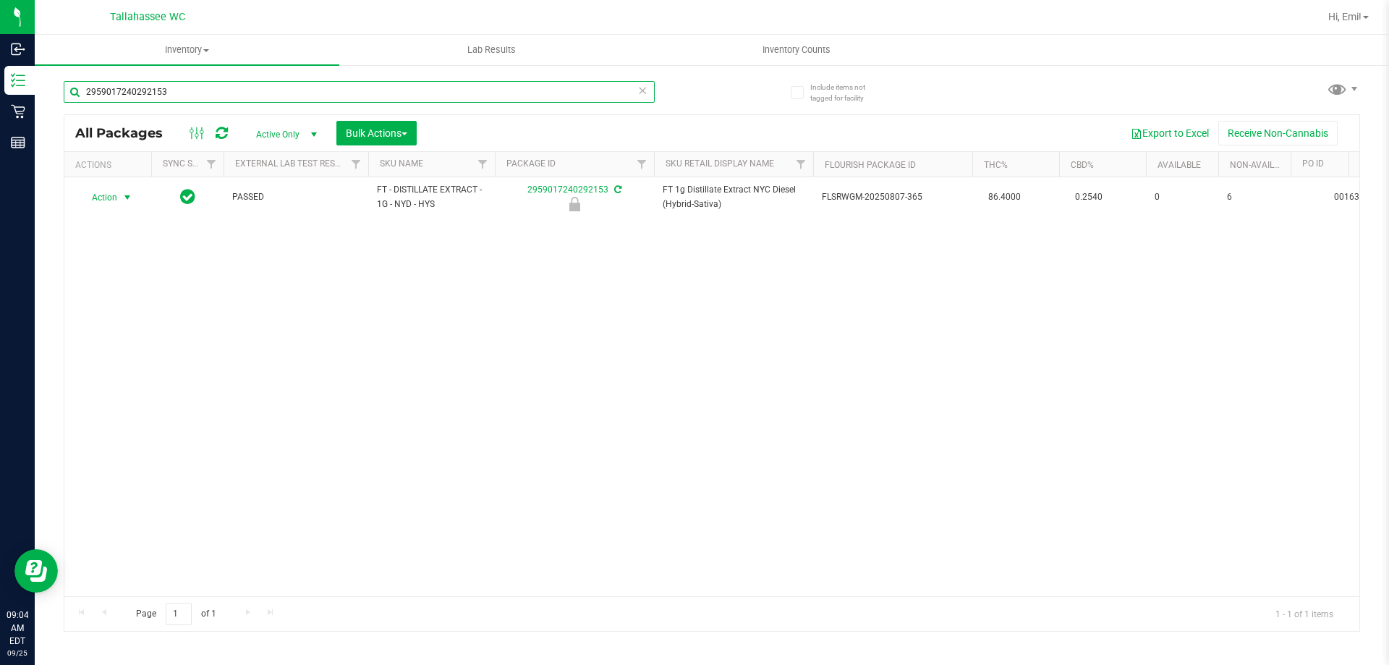
type input "2959017240292153"
click at [125, 197] on span "select" at bounding box center [128, 198] width 12 height 12
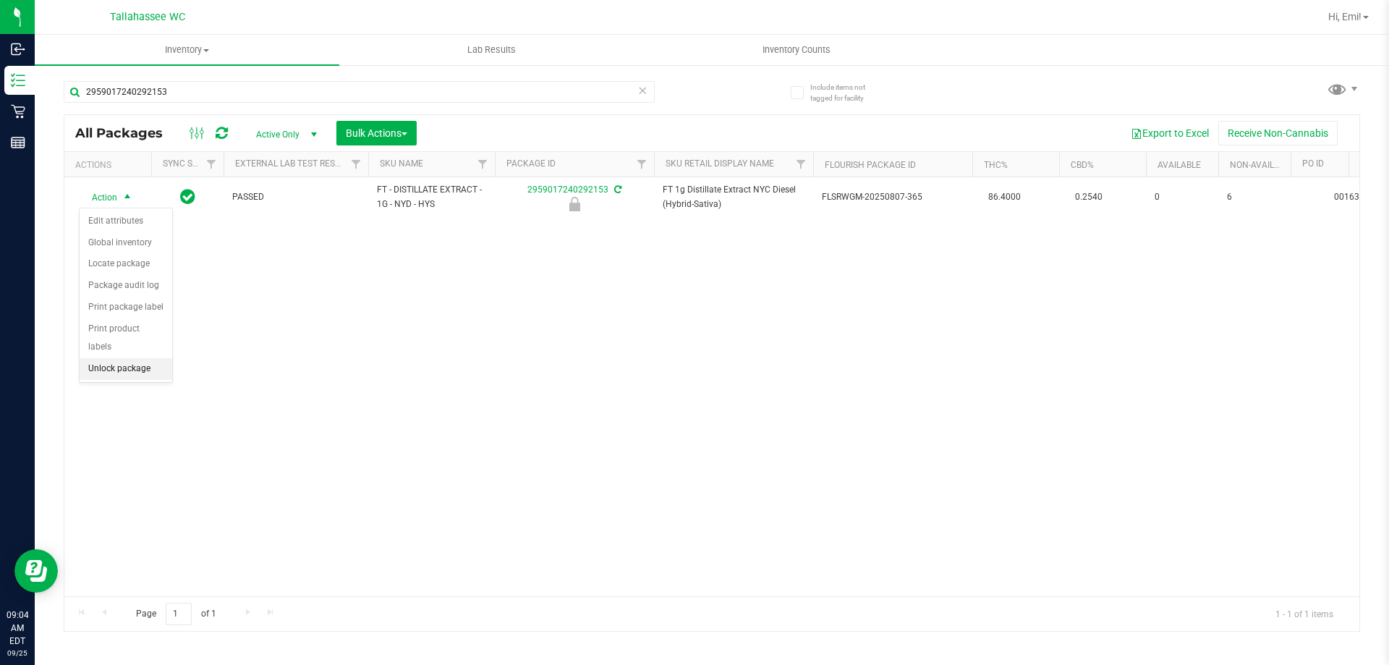
drag, startPoint x: 132, startPoint y: 357, endPoint x: 149, endPoint y: 349, distance: 18.8
click at [131, 358] on li "Unlock package" at bounding box center [126, 369] width 93 height 22
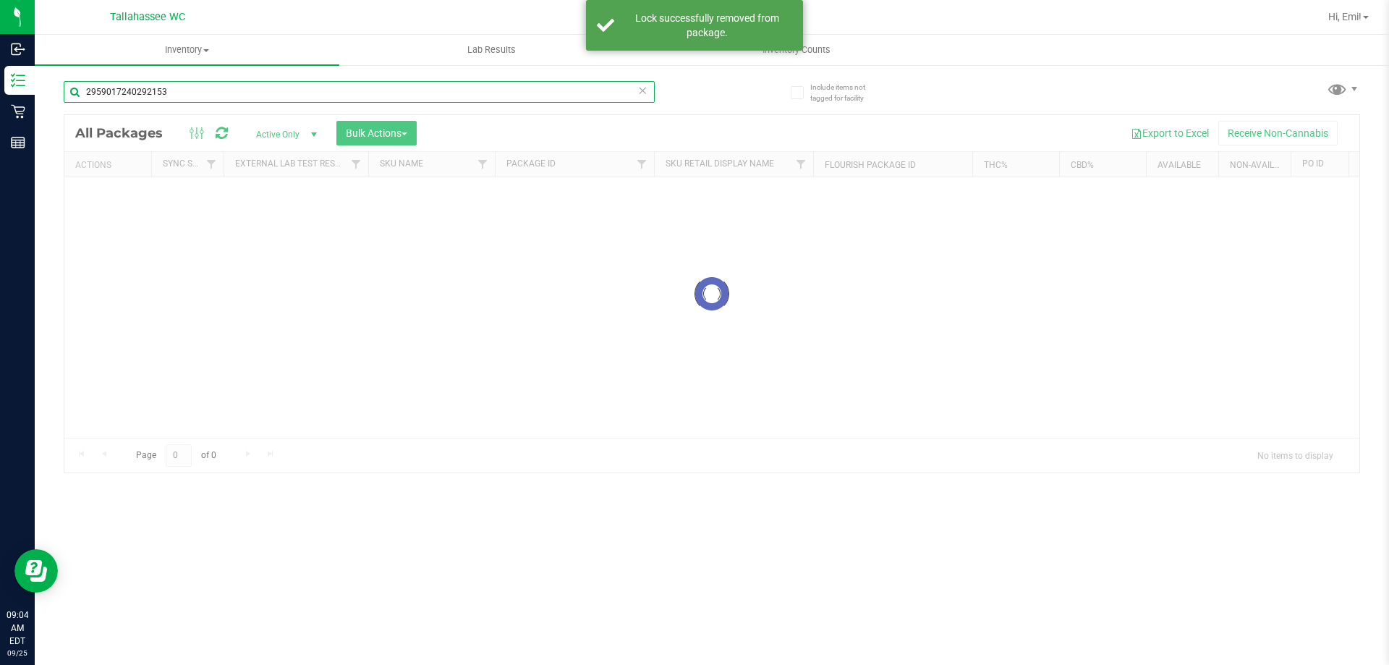
drag, startPoint x: 260, startPoint y: 90, endPoint x: 383, endPoint y: 264, distance: 212.9
click at [0, 111] on div "Inbound Inventory Retail Reports 09:04 AM EDT 09/25/2025 09/25 Tallahassee WC H…" at bounding box center [694, 332] width 1389 height 665
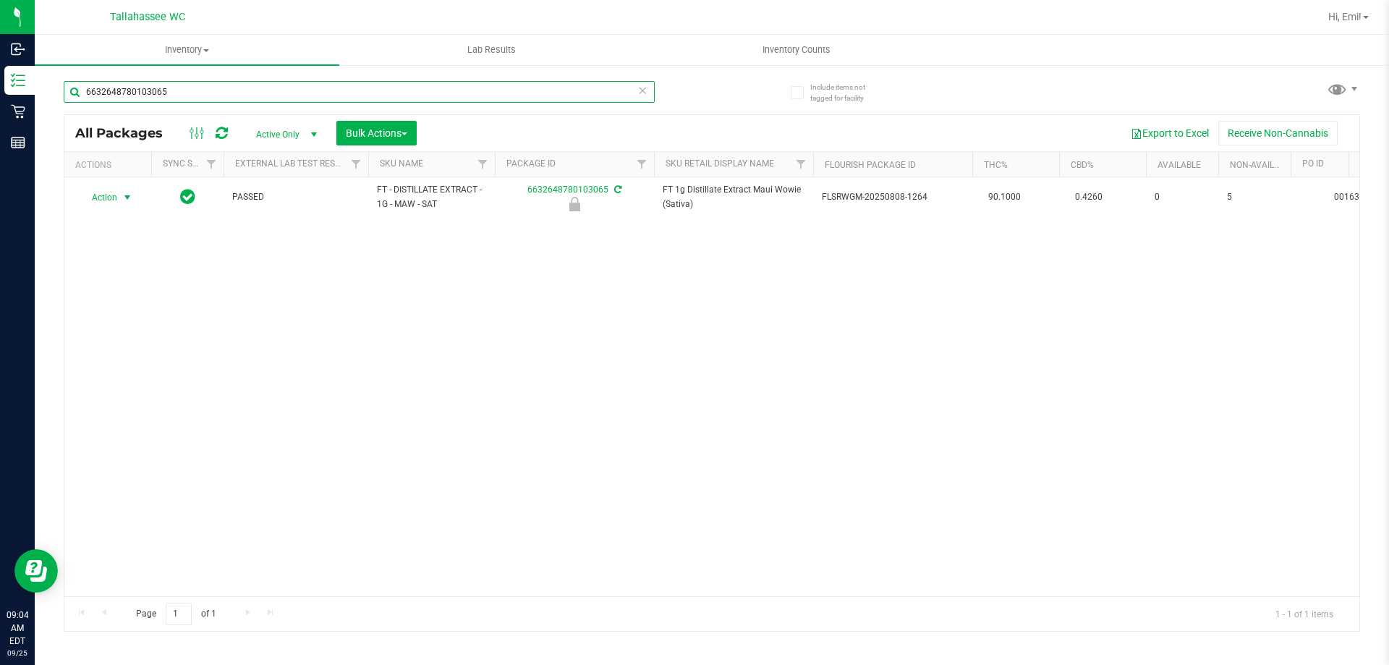
type input "6632648780103065"
click at [127, 200] on span "select" at bounding box center [128, 198] width 12 height 12
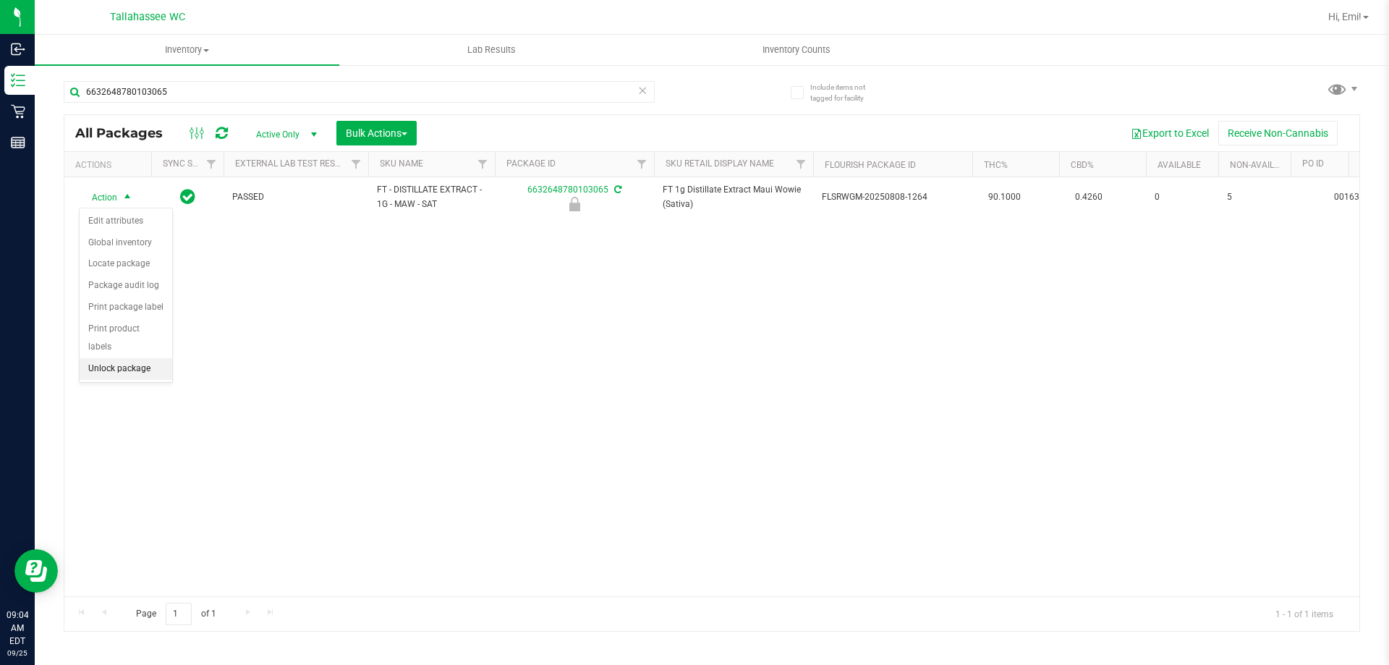
click at [165, 358] on li "Unlock package" at bounding box center [126, 369] width 93 height 22
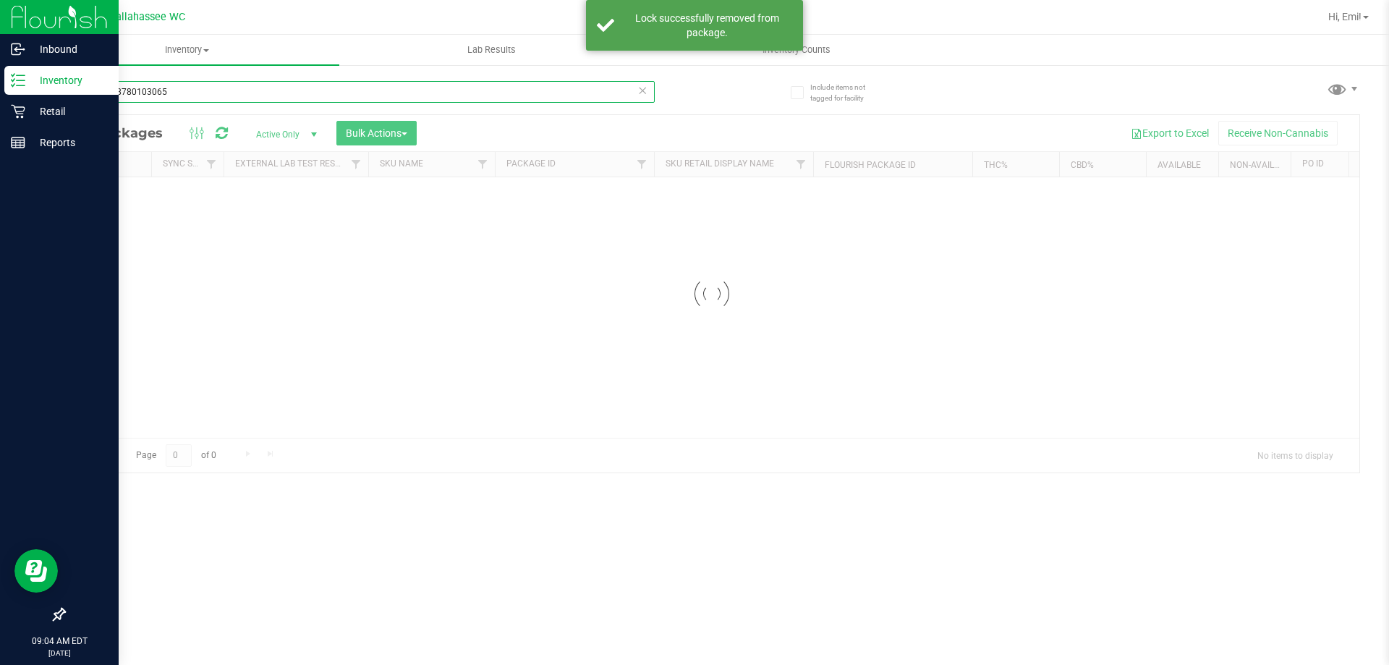
drag, startPoint x: 208, startPoint y: 90, endPoint x: 0, endPoint y: 79, distance: 207.9
click at [0, 79] on div "Inbound Inventory Retail Reports 09:04 AM EDT 09/25/2025 09/25 Tallahassee WC H…" at bounding box center [694, 332] width 1389 height 665
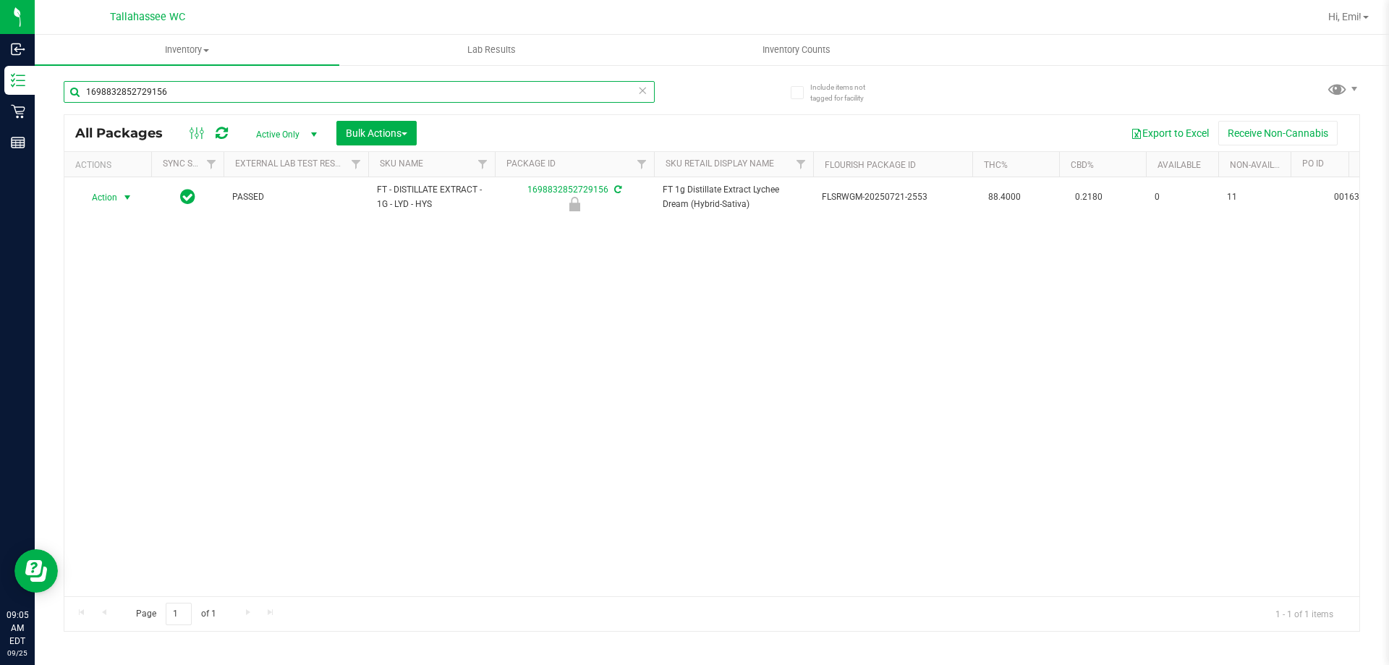
type input "1698832852729156"
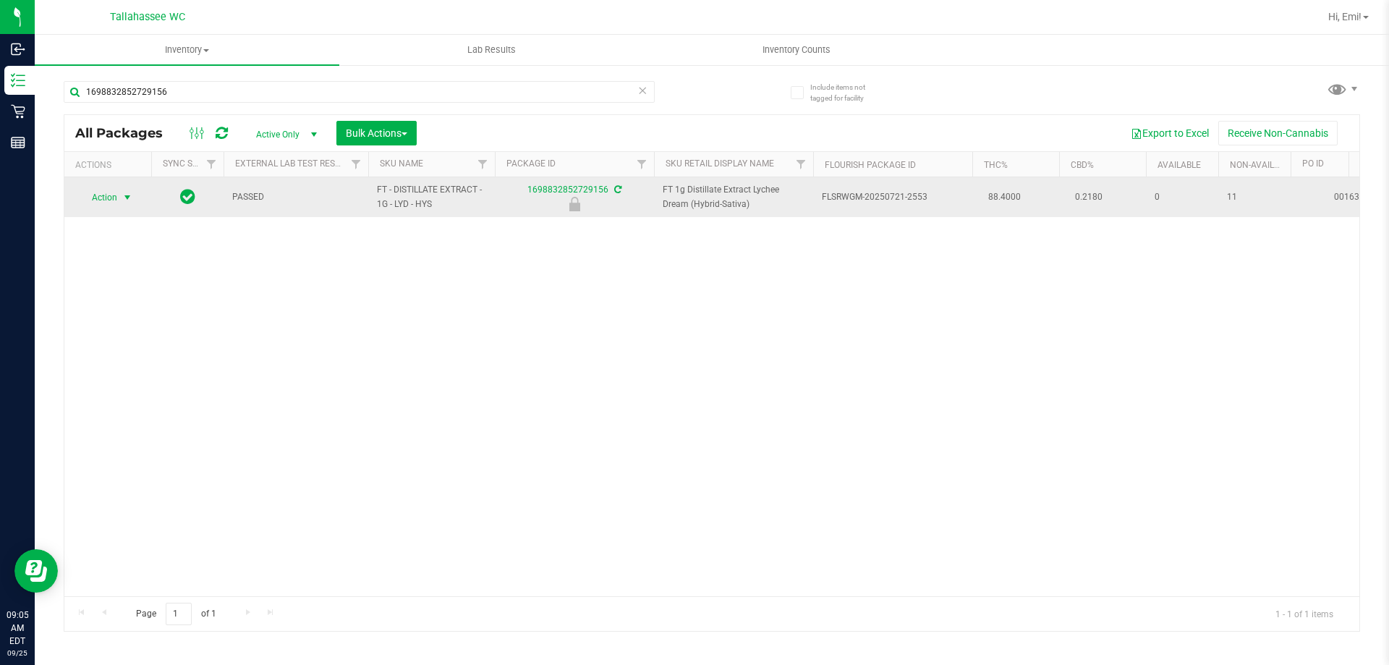
click at [125, 195] on span "select" at bounding box center [128, 198] width 12 height 12
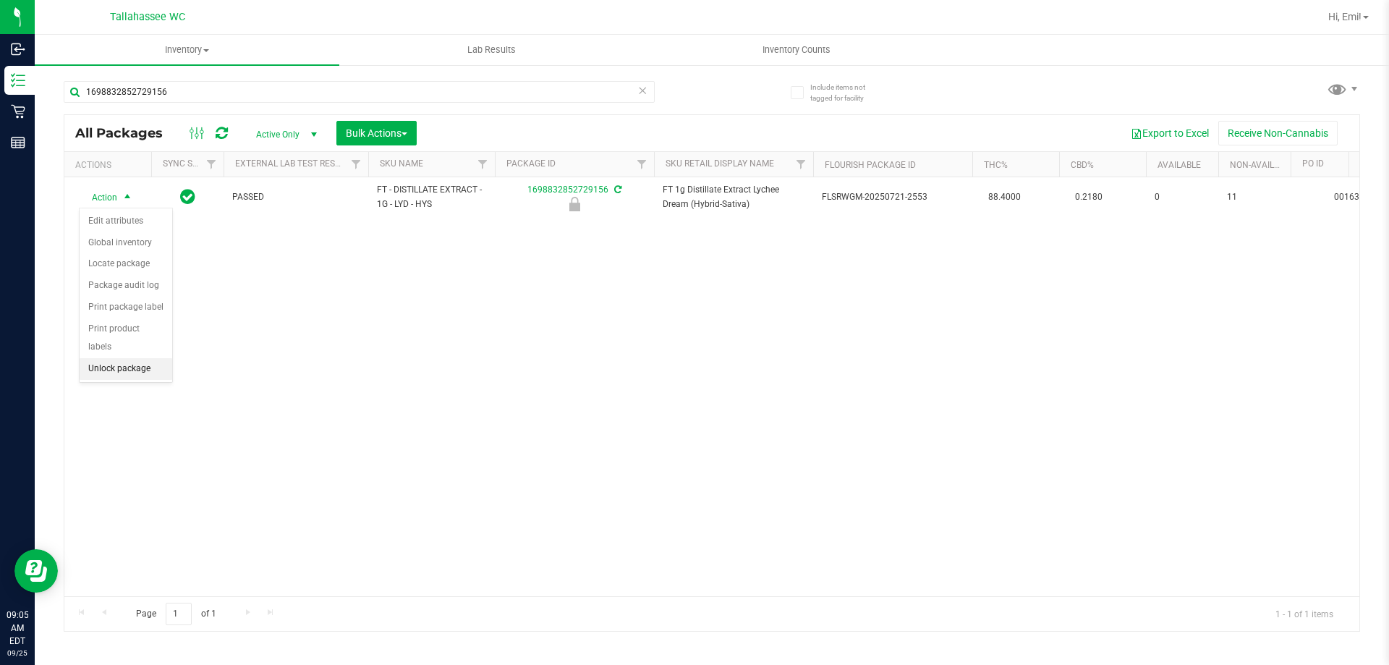
click at [160, 358] on li "Unlock package" at bounding box center [126, 369] width 93 height 22
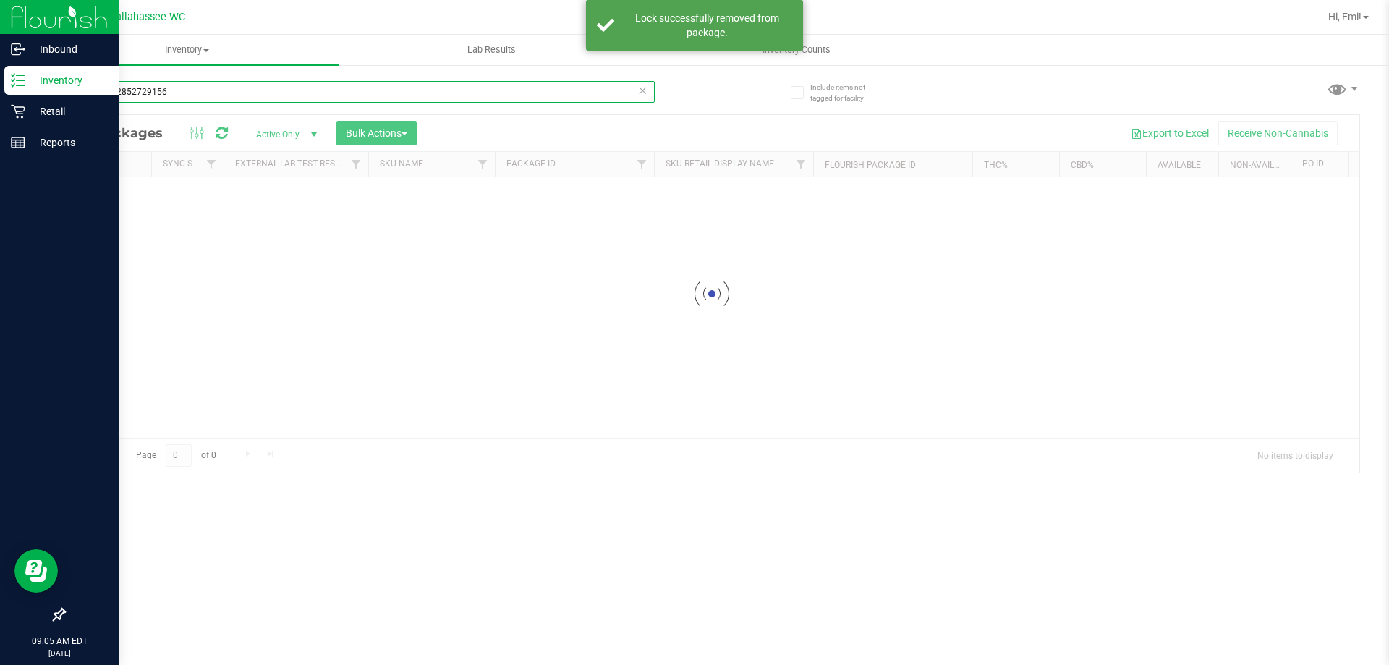
drag, startPoint x: 185, startPoint y: 94, endPoint x: 0, endPoint y: 171, distance: 200.7
click at [0, 153] on div "Inbound Inventory Retail Reports 09:05 AM EDT 09/25/2025 09/25 Tallahassee WC H…" at bounding box center [694, 332] width 1389 height 665
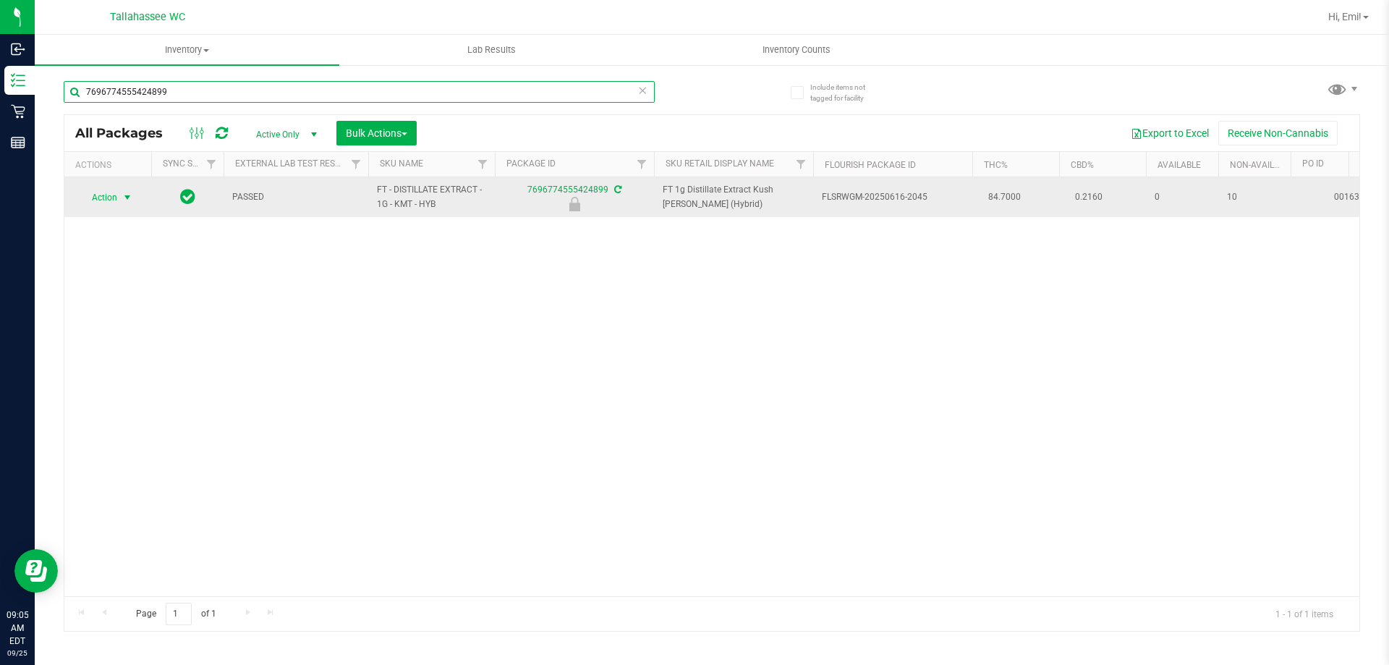
type input "7696774555424899"
click at [117, 192] on span "Action" at bounding box center [98, 197] width 39 height 20
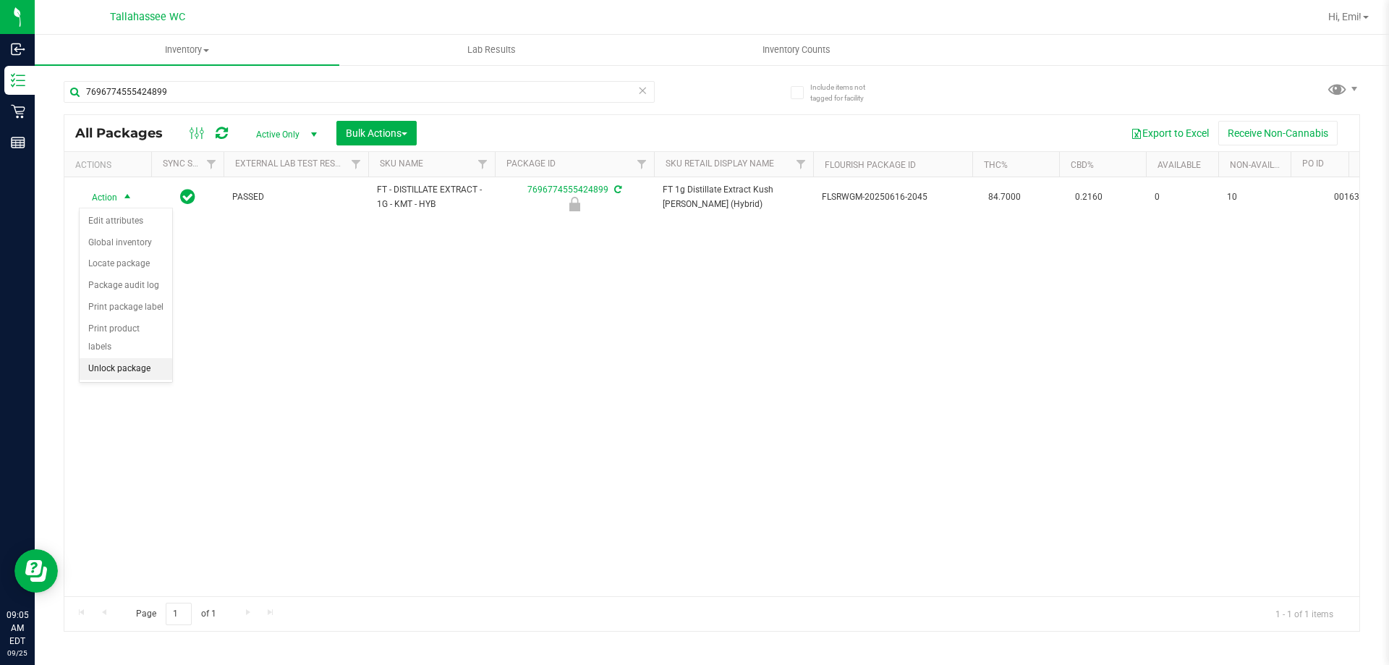
click at [143, 358] on li "Unlock package" at bounding box center [126, 369] width 93 height 22
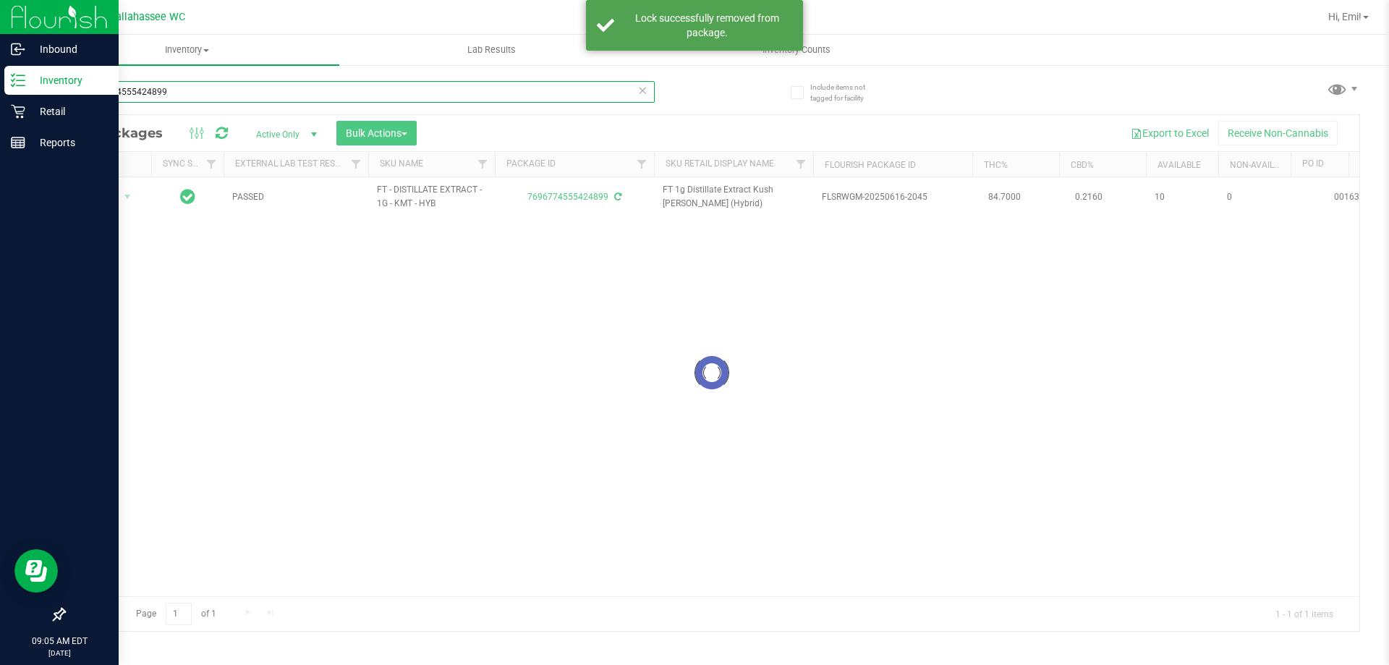
drag, startPoint x: 218, startPoint y: 95, endPoint x: 0, endPoint y: 95, distance: 217.7
click at [0, 95] on div "Inbound Inventory Retail Reports 09:05 AM EDT 09/25/2025 09/25 Tallahassee WC H…" at bounding box center [694, 332] width 1389 height 665
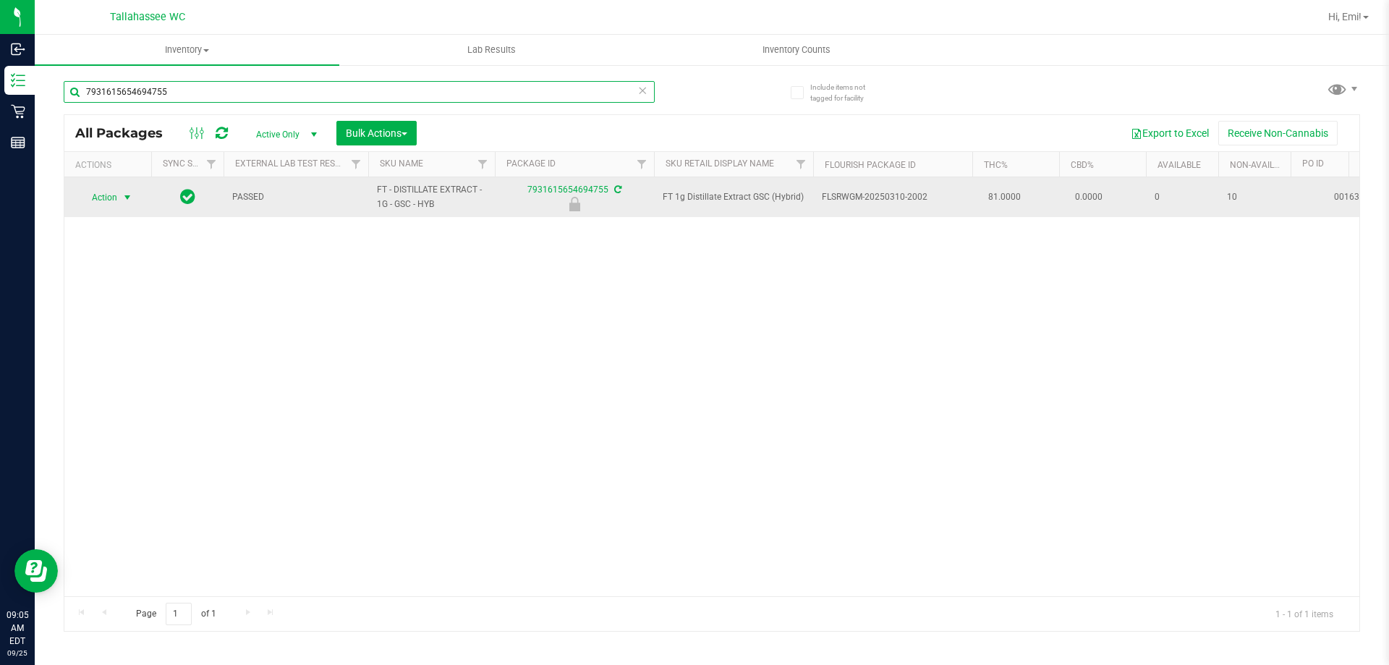
type input "7931615654694755"
click at [127, 197] on span "select" at bounding box center [128, 198] width 12 height 12
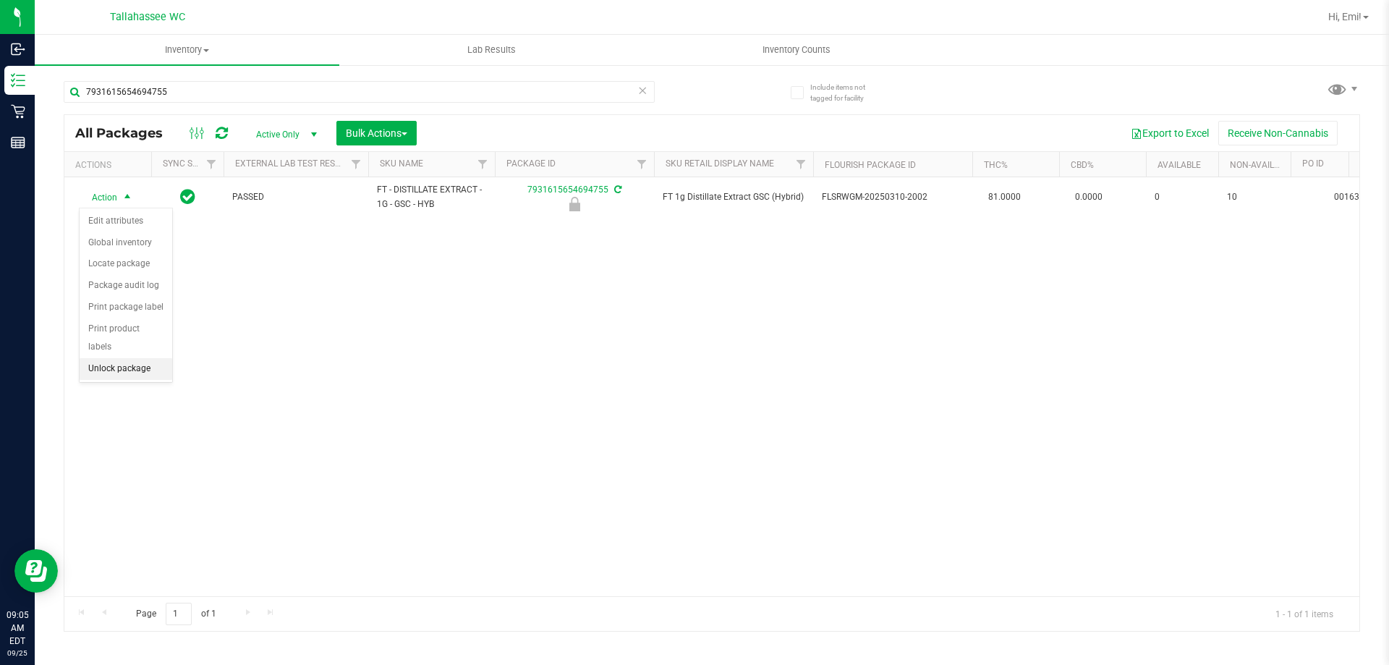
click at [169, 358] on li "Unlock package" at bounding box center [126, 369] width 93 height 22
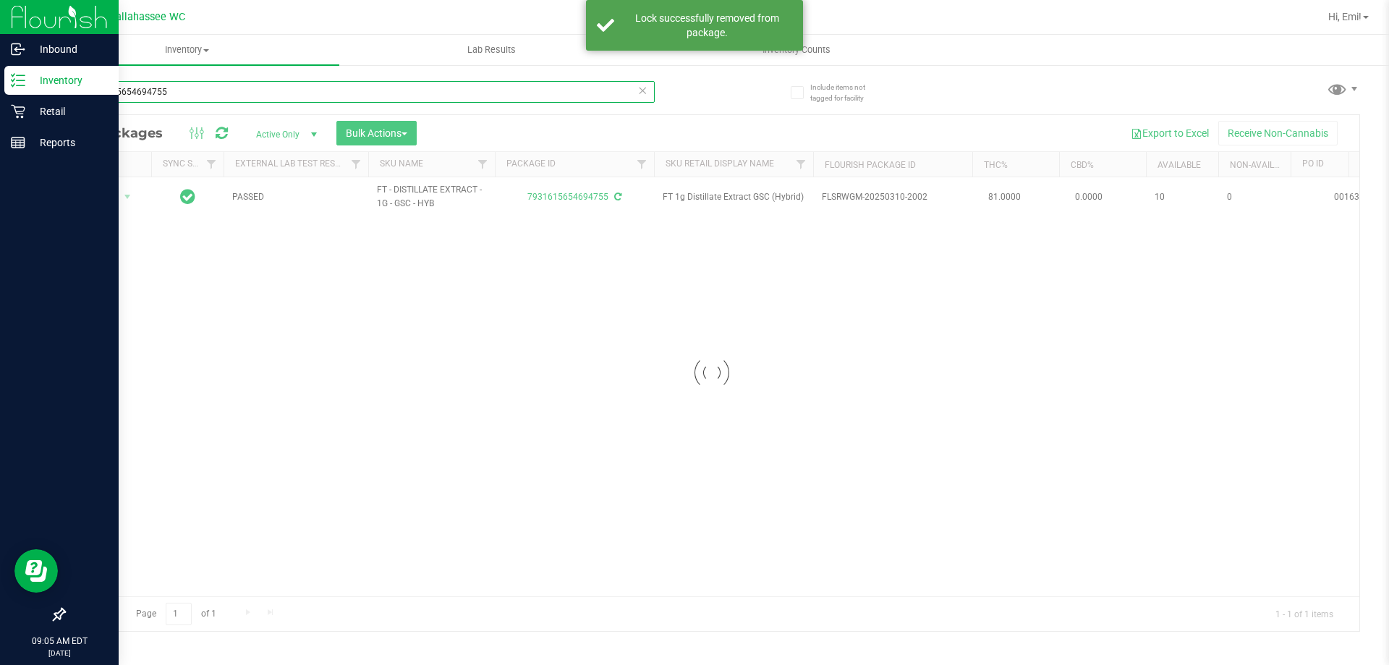
drag, startPoint x: 206, startPoint y: 88, endPoint x: 0, endPoint y: 89, distance: 206.2
click at [0, 89] on div "Inbound Inventory Retail Reports 09:05 AM EDT 09/25/2025 09/25 Tallahassee WC H…" at bounding box center [694, 332] width 1389 height 665
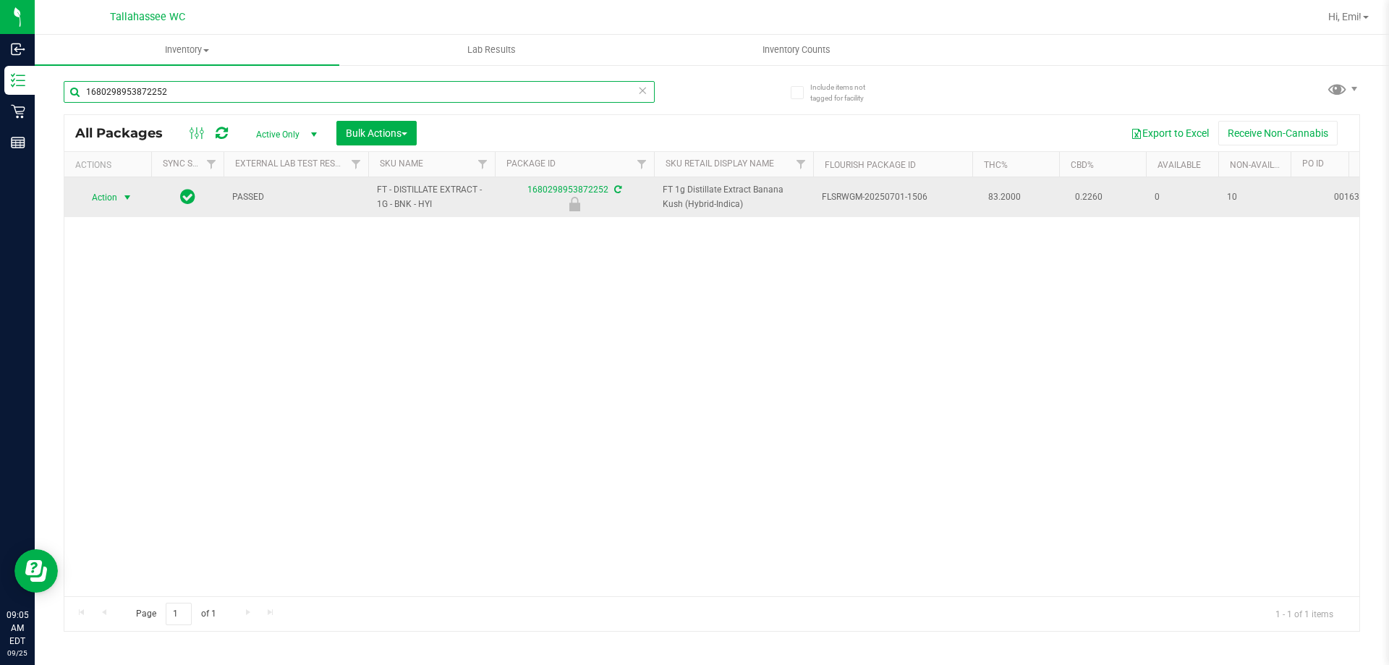
type input "1680298953872252"
click at [127, 199] on span "select" at bounding box center [128, 198] width 12 height 12
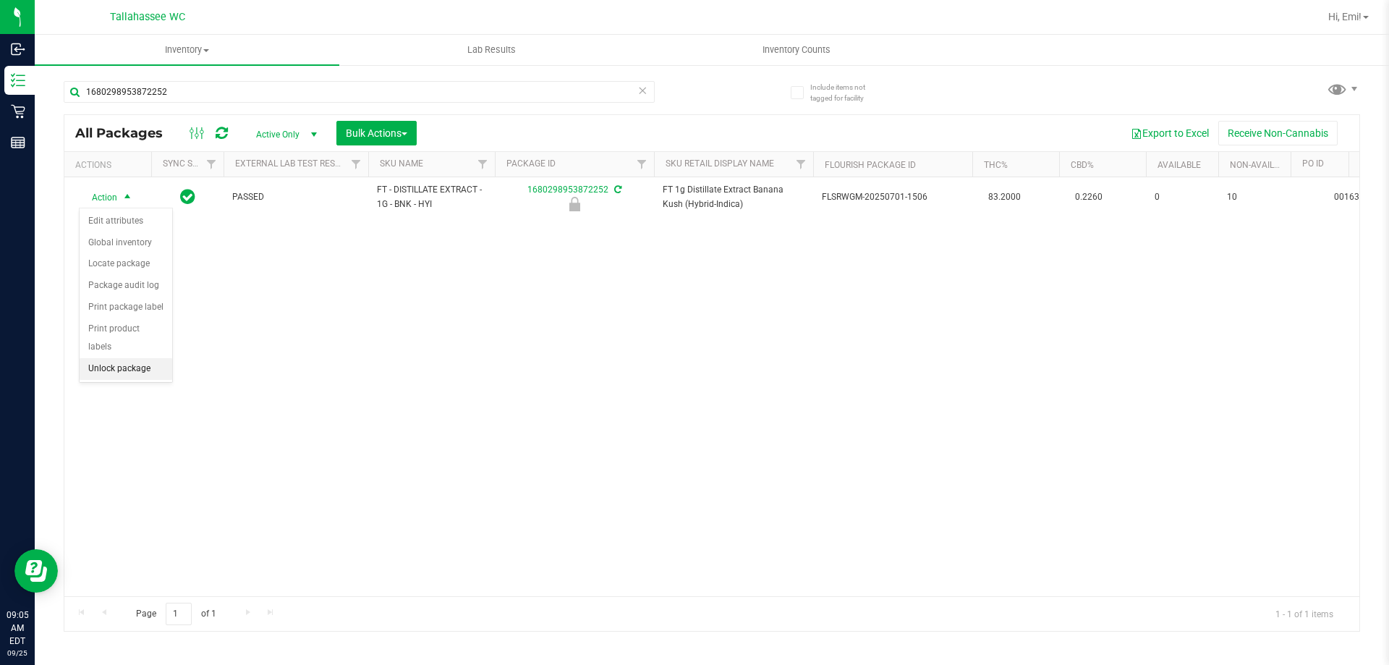
click at [144, 358] on li "Unlock package" at bounding box center [126, 369] width 93 height 22
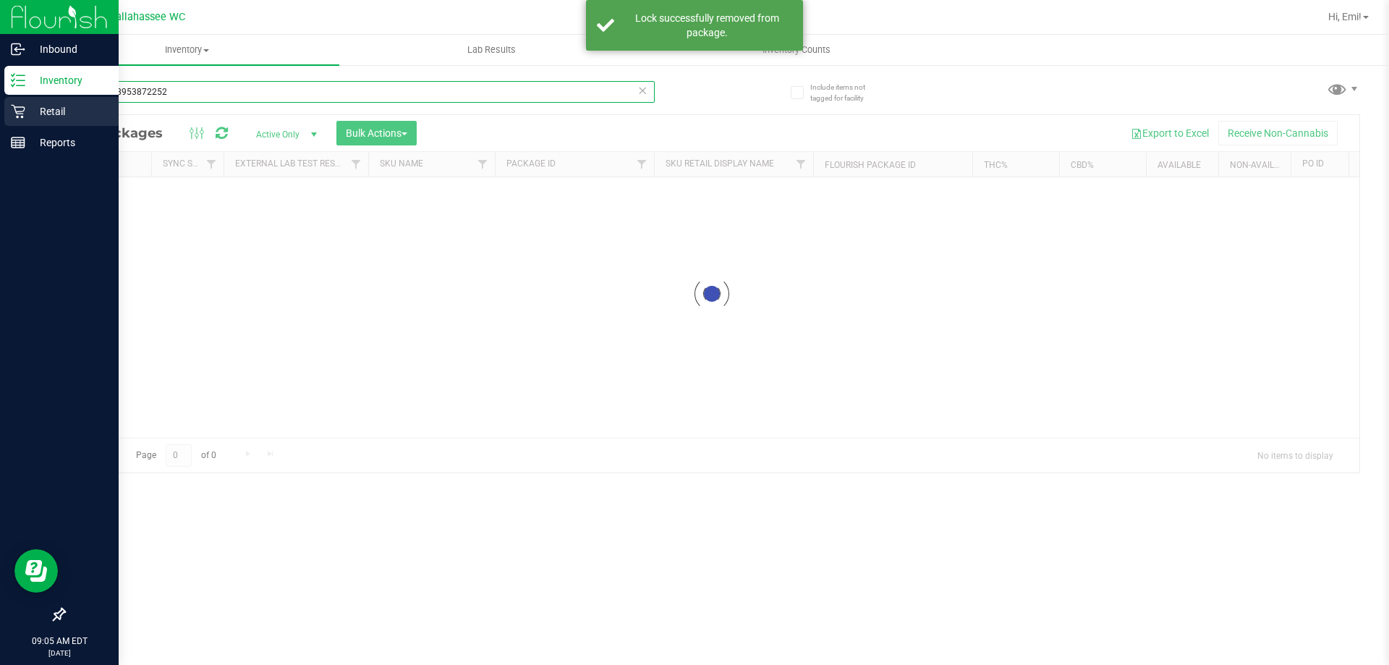
drag, startPoint x: 229, startPoint y: 85, endPoint x: 0, endPoint y: 119, distance: 231.8
click at [0, 119] on div "Inbound Inventory Retail Reports 09:05 AM EDT 09/25/2025 09/25 Tallahassee WC H…" at bounding box center [694, 332] width 1389 height 665
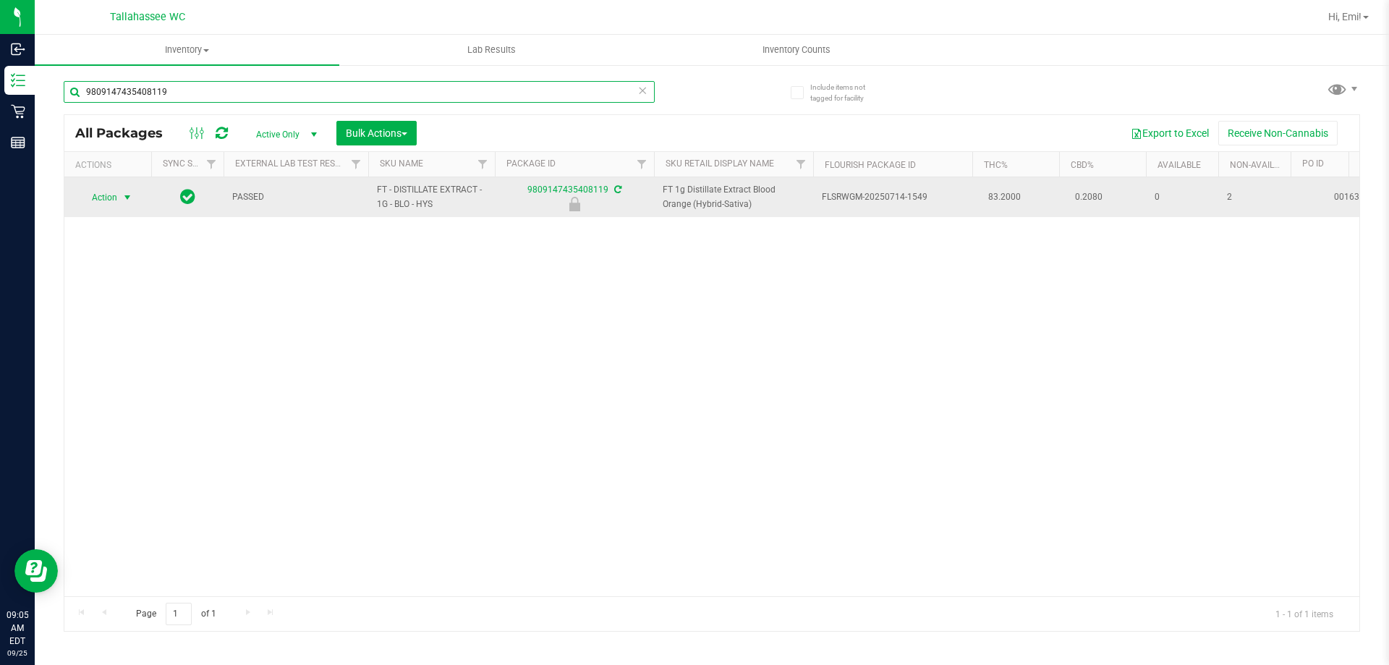
type input "9809147435408119"
click at [131, 197] on span "select" at bounding box center [128, 198] width 12 height 12
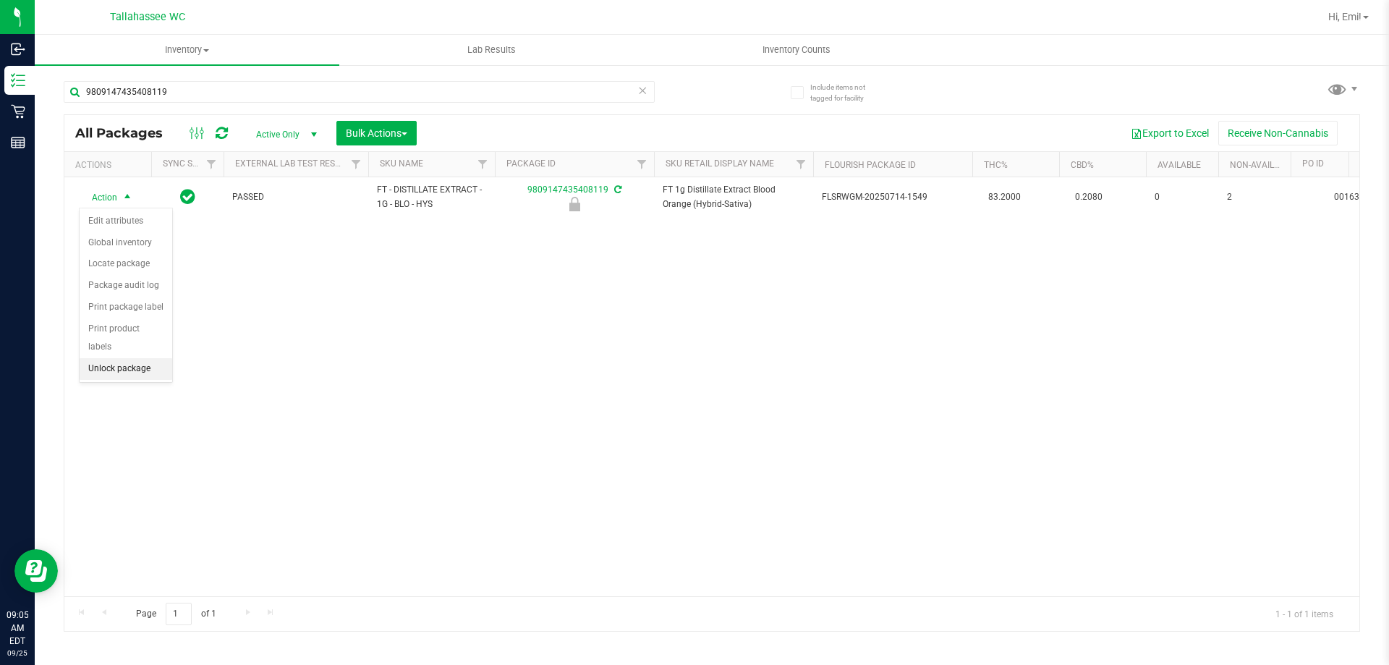
click at [149, 358] on li "Unlock package" at bounding box center [126, 369] width 93 height 22
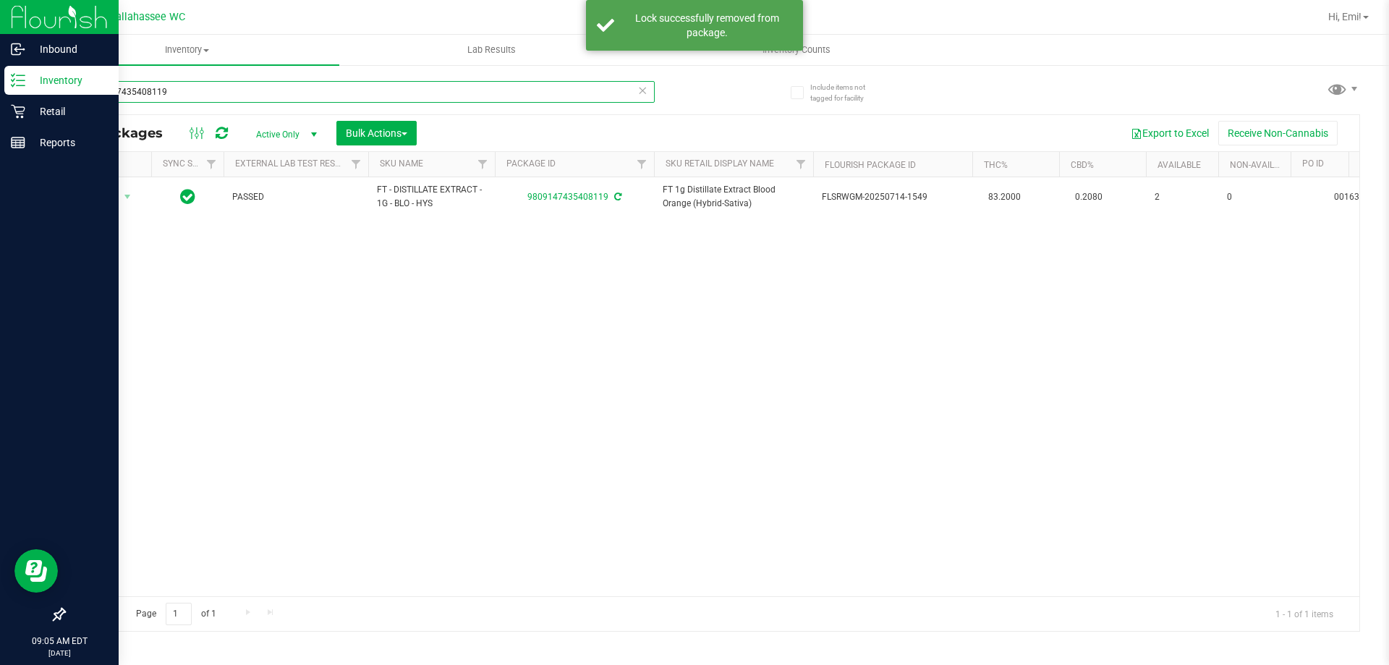
drag, startPoint x: 229, startPoint y: 90, endPoint x: 0, endPoint y: 92, distance: 229.3
click at [0, 92] on div "Inbound Inventory Retail Reports 09:05 AM EDT 09/25/2025 09/25 Tallahassee WC H…" at bounding box center [694, 332] width 1389 height 665
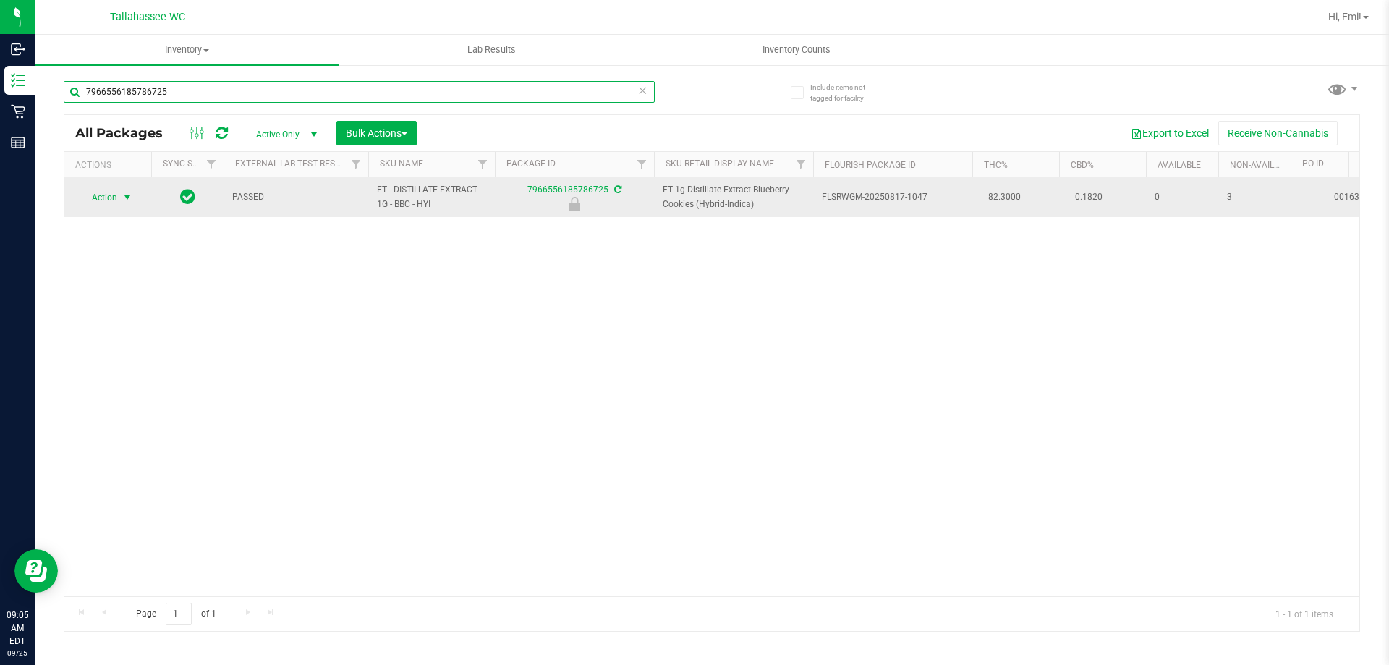
type input "7966556185786725"
click at [128, 203] on span "select" at bounding box center [128, 198] width 12 height 12
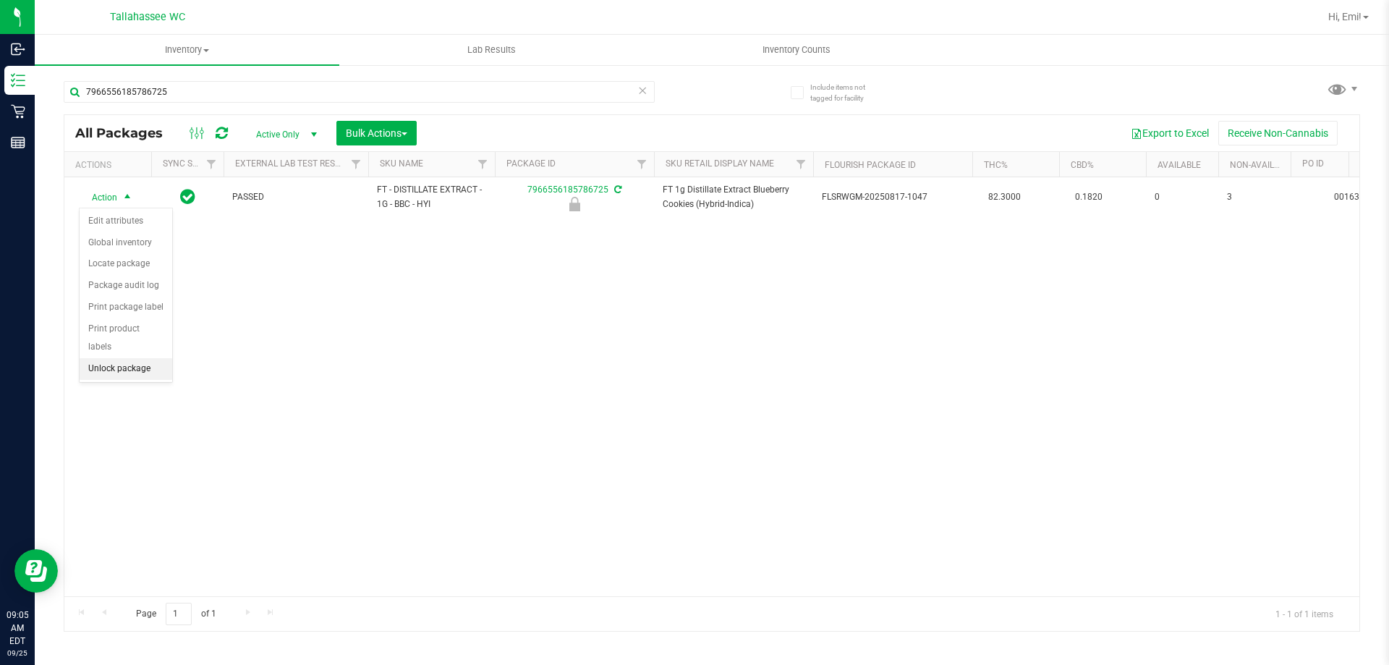
click at [141, 360] on li "Unlock package" at bounding box center [126, 369] width 93 height 22
click at [642, 95] on icon at bounding box center [642, 89] width 10 height 17
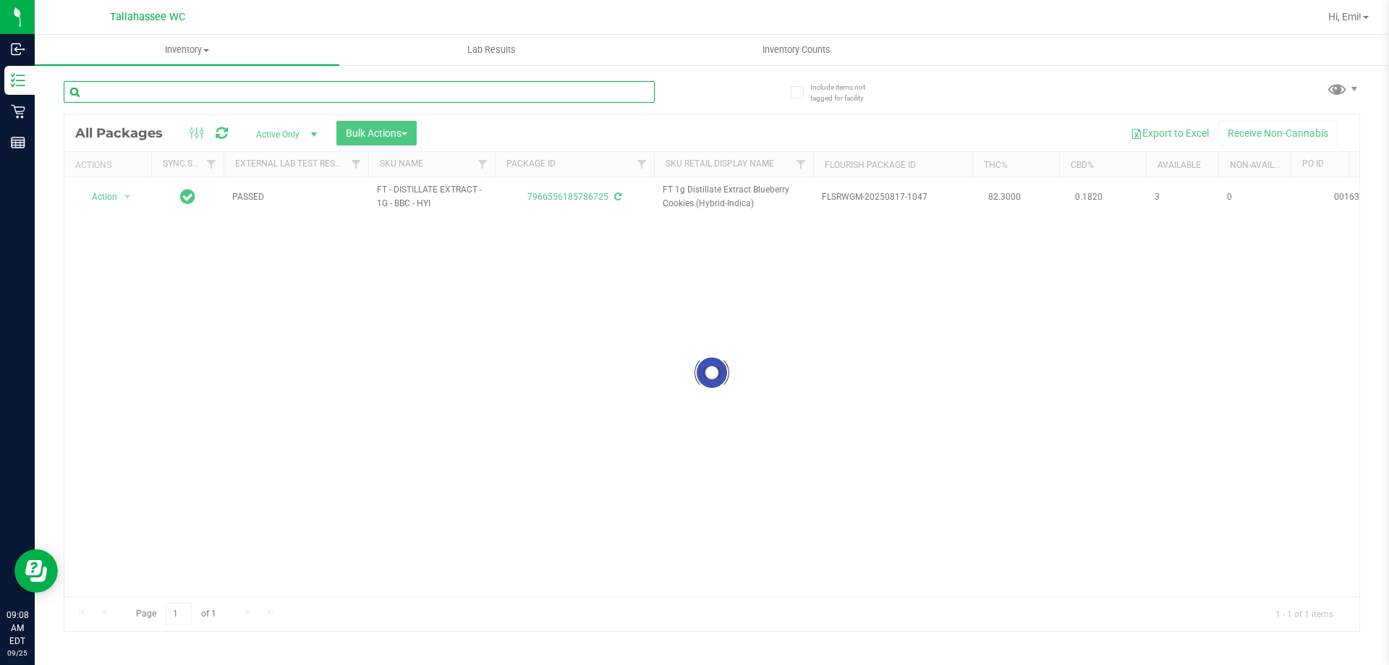
click at [621, 95] on input "text" at bounding box center [359, 92] width 591 height 22
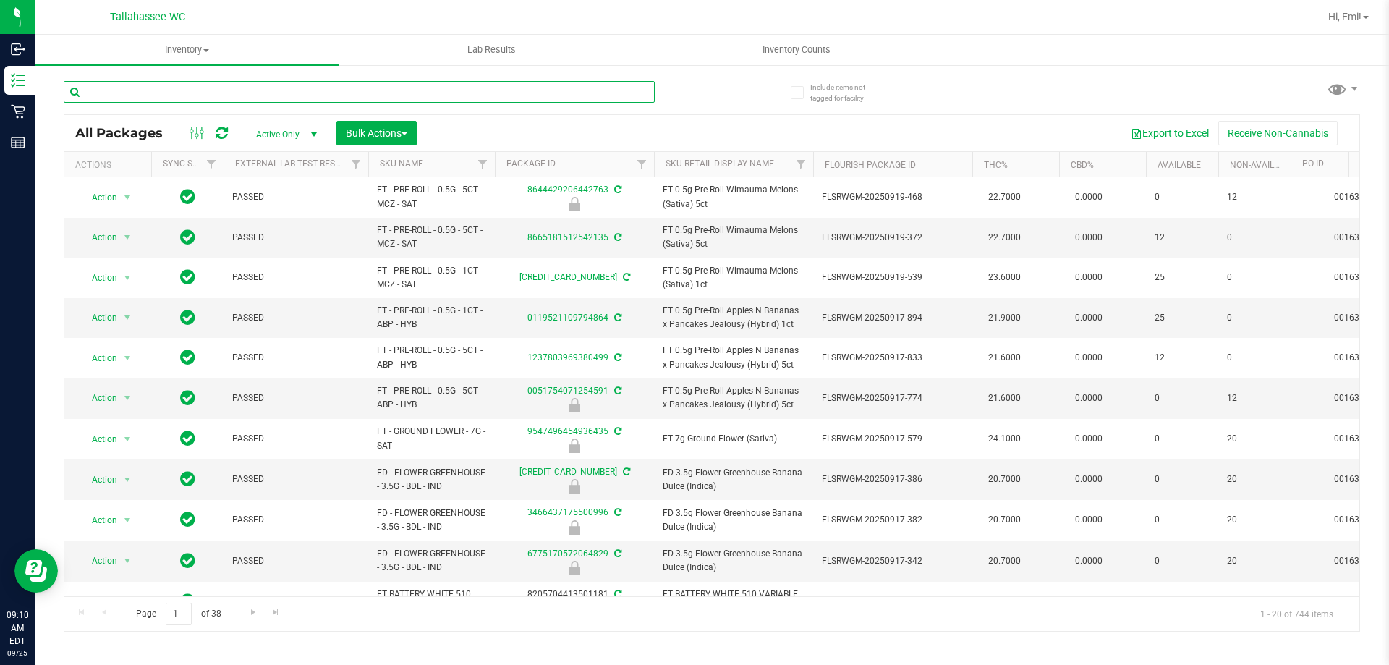
click at [412, 95] on input "text" at bounding box center [359, 92] width 591 height 22
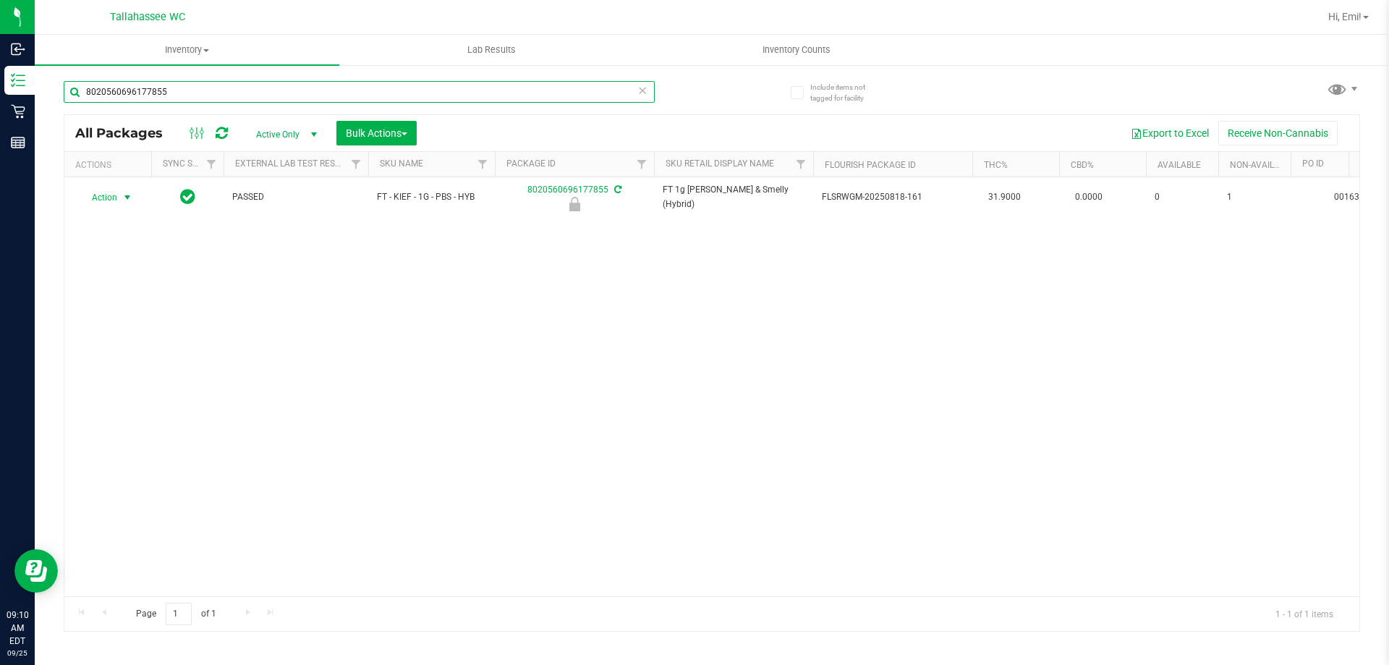
type input "8020560696177855"
click at [127, 195] on span "select" at bounding box center [128, 198] width 12 height 12
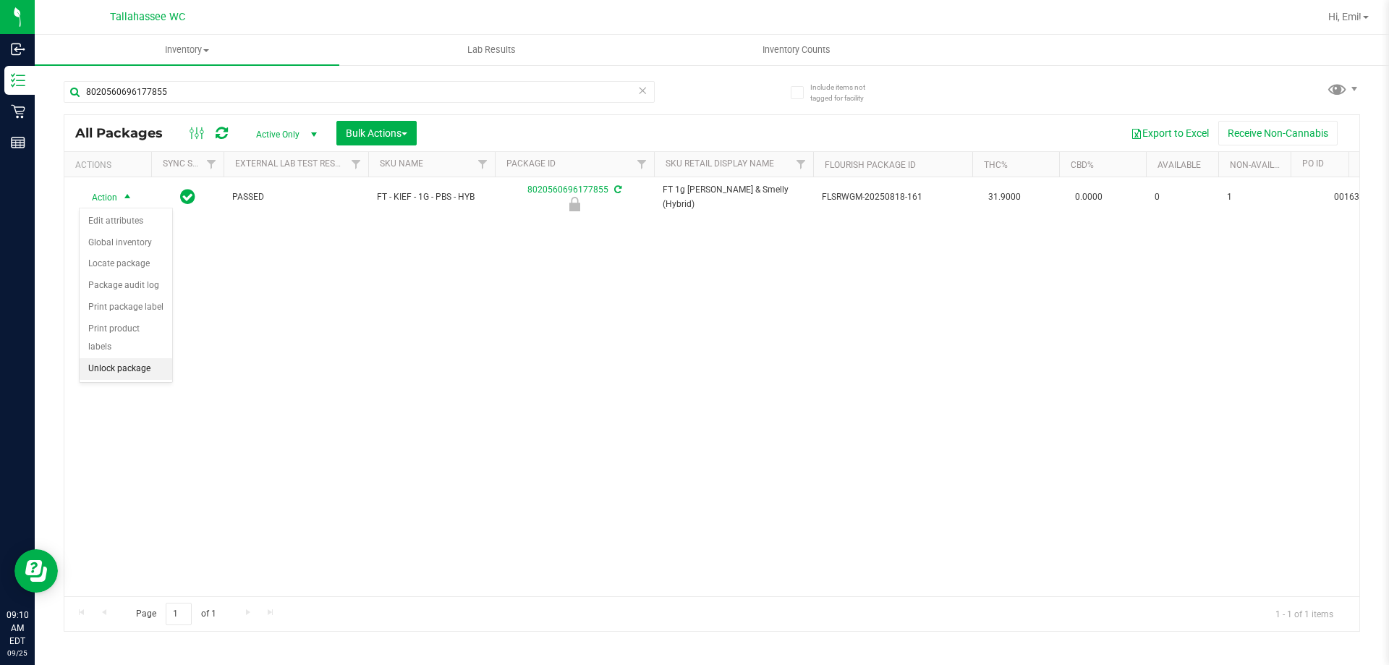
click at [129, 358] on li "Unlock package" at bounding box center [126, 369] width 93 height 22
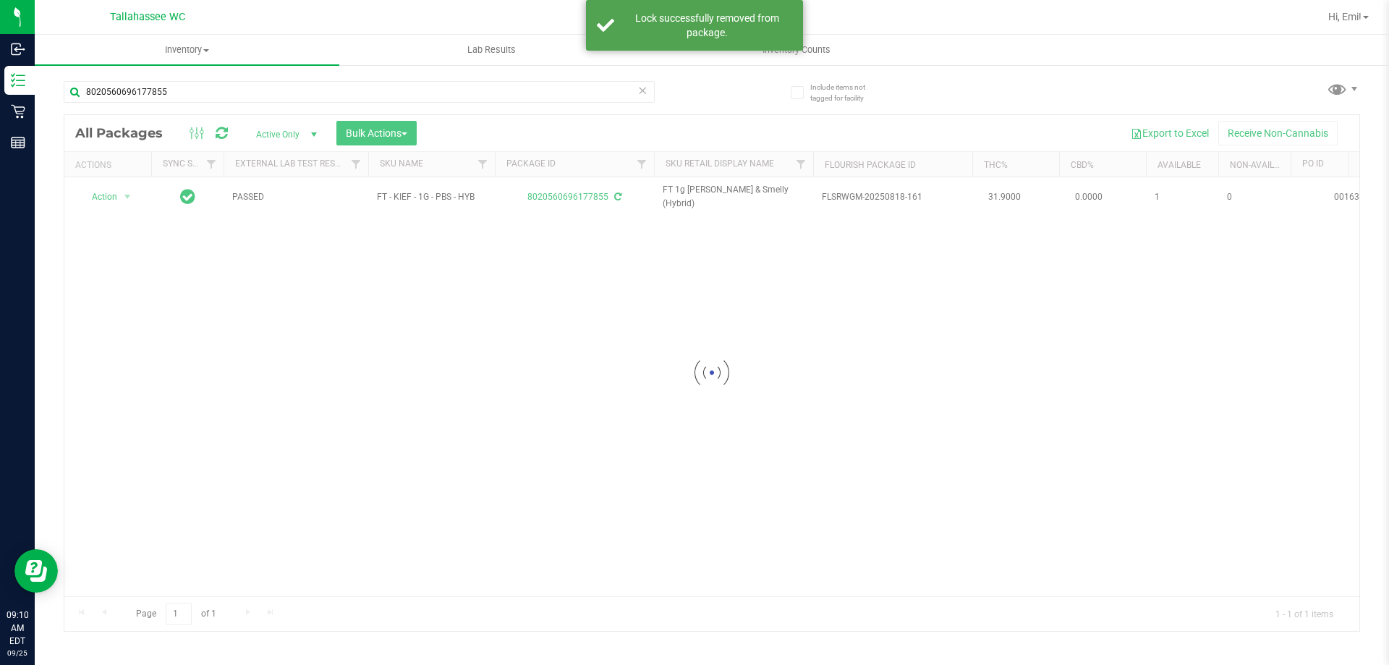
click at [642, 92] on icon at bounding box center [642, 89] width 10 height 17
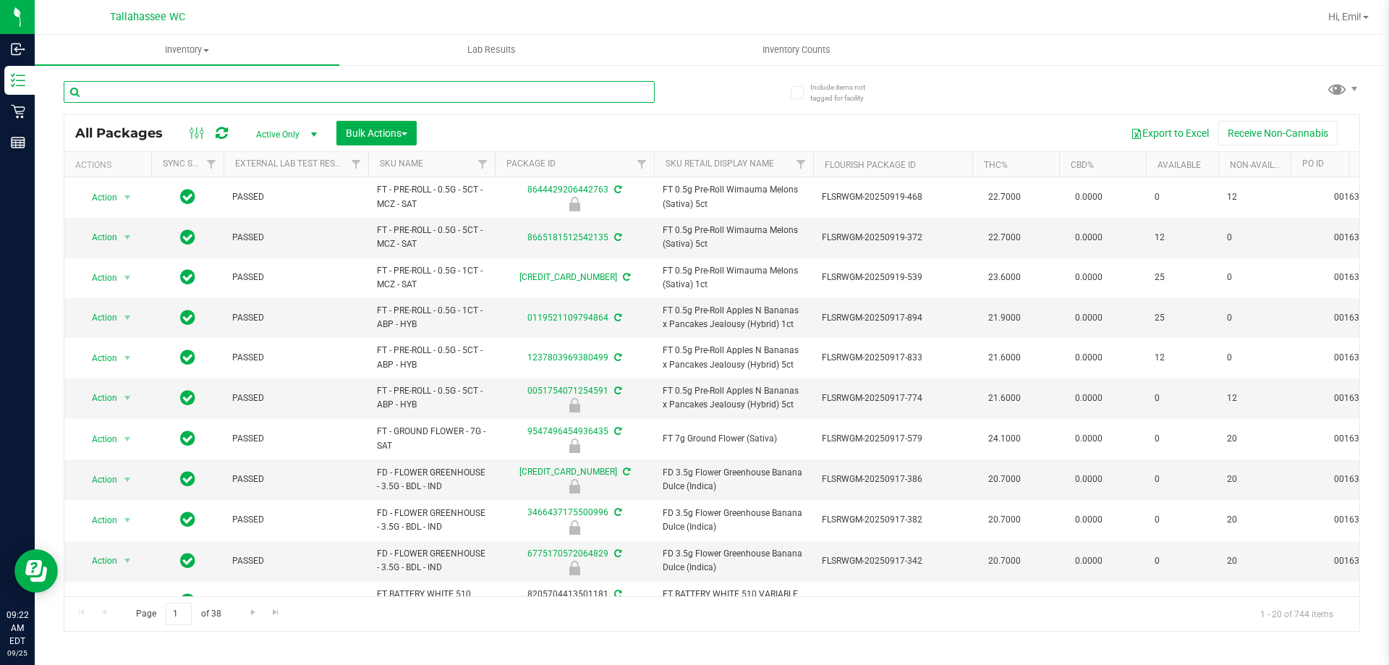
click at [480, 85] on input "text" at bounding box center [359, 92] width 591 height 22
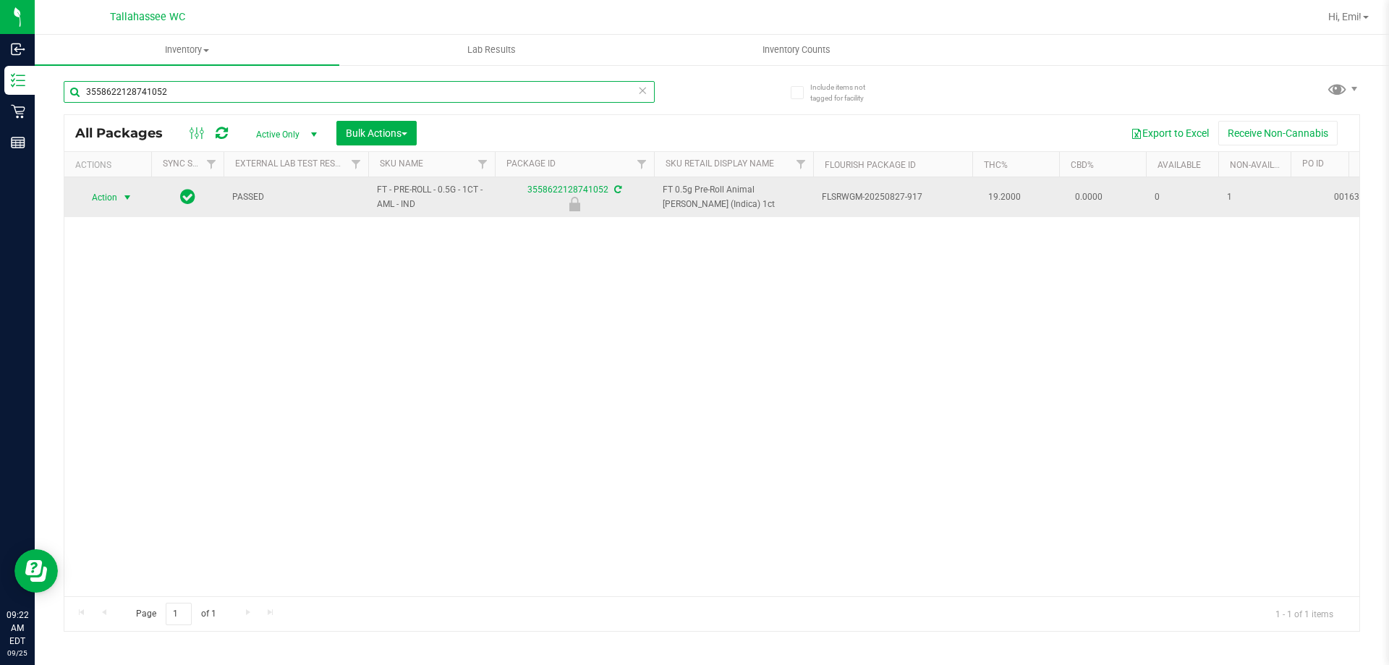
type input "3558622128741052"
click at [128, 197] on span "select" at bounding box center [128, 198] width 12 height 12
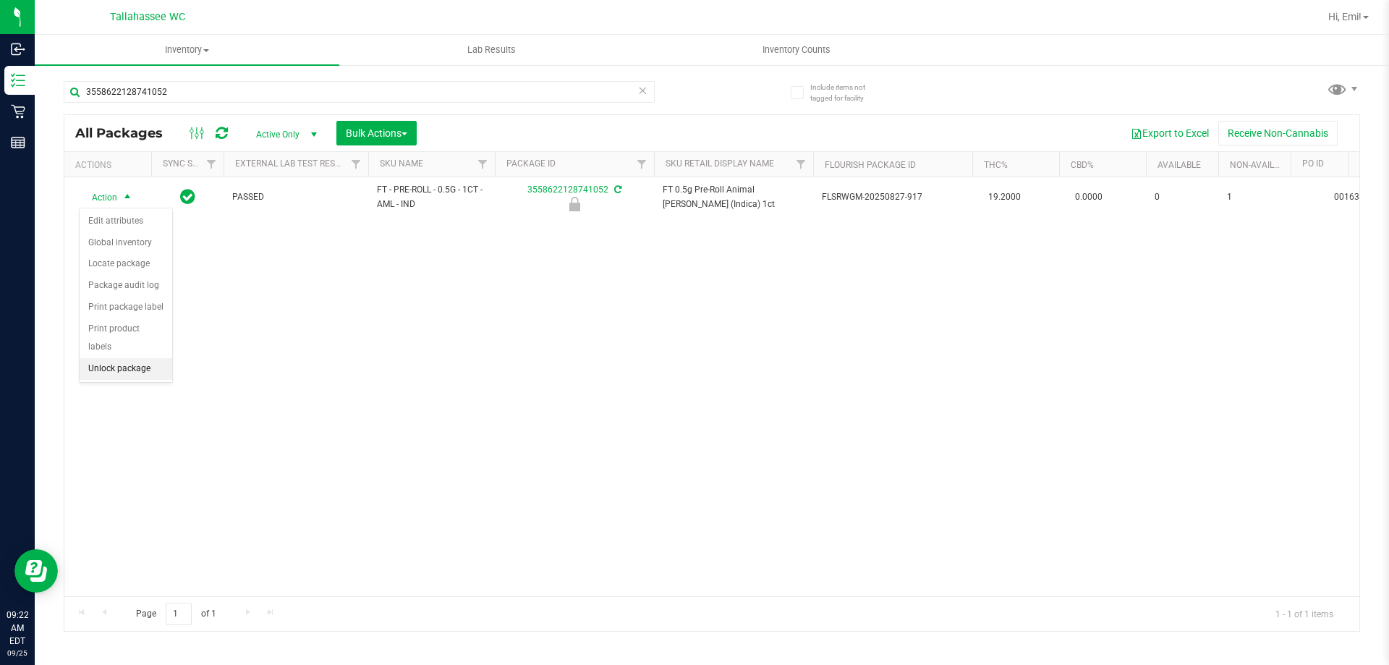
click at [150, 358] on li "Unlock package" at bounding box center [126, 369] width 93 height 22
click at [646, 92] on icon at bounding box center [642, 89] width 10 height 17
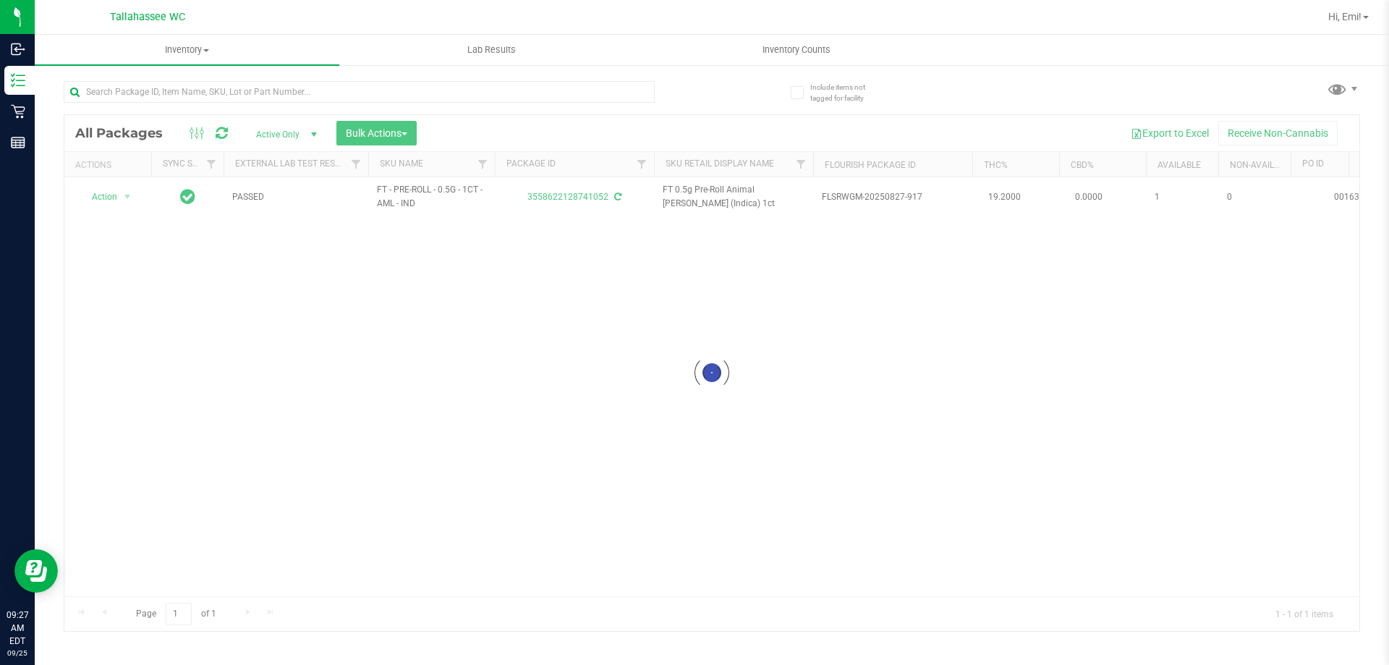
click at [687, 92] on div at bounding box center [388, 91] width 648 height 46
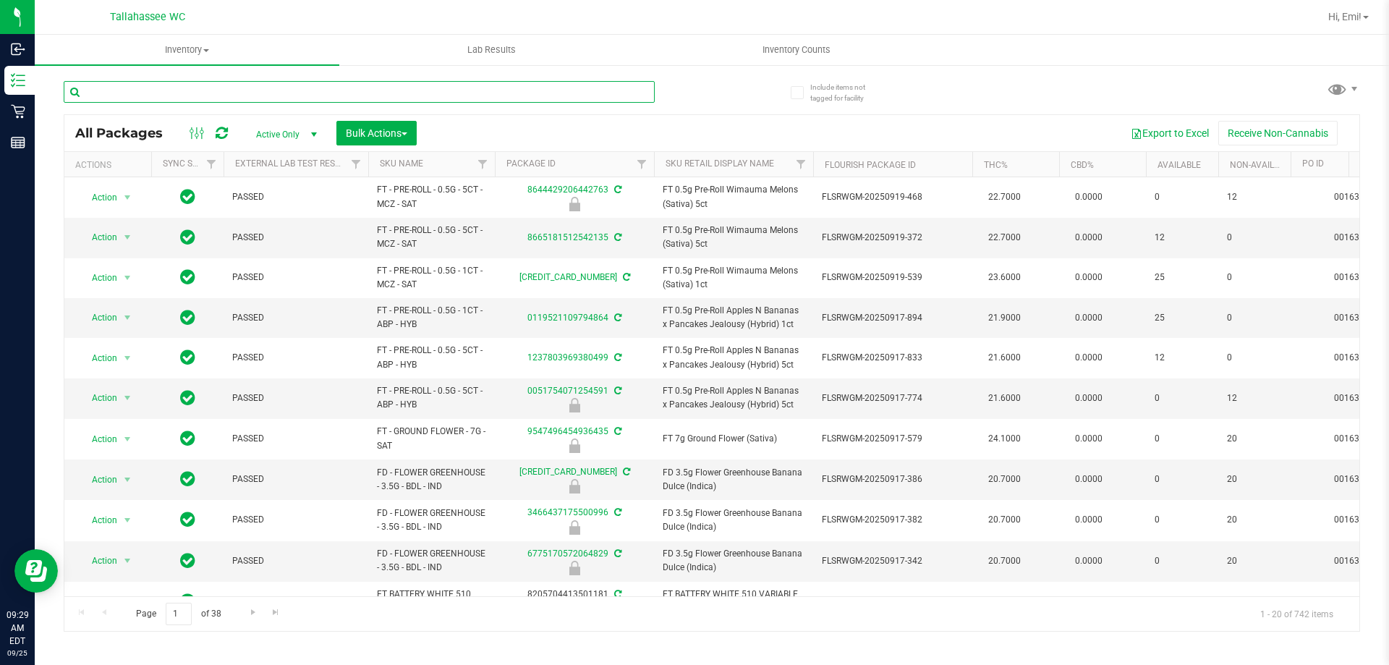
drag, startPoint x: 574, startPoint y: 82, endPoint x: 579, endPoint y: 107, distance: 25.0
click at [574, 82] on input "text" at bounding box center [359, 92] width 591 height 22
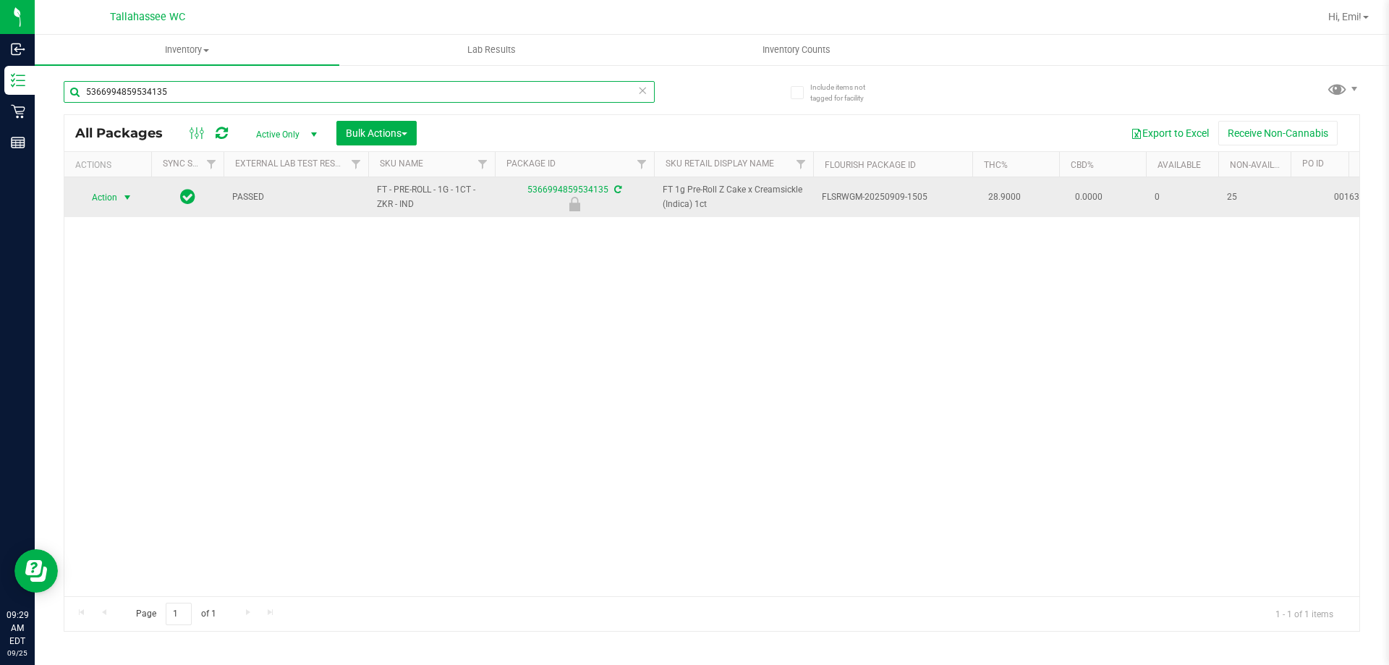
type input "5366994859534135"
click at [126, 198] on span "select" at bounding box center [128, 198] width 12 height 12
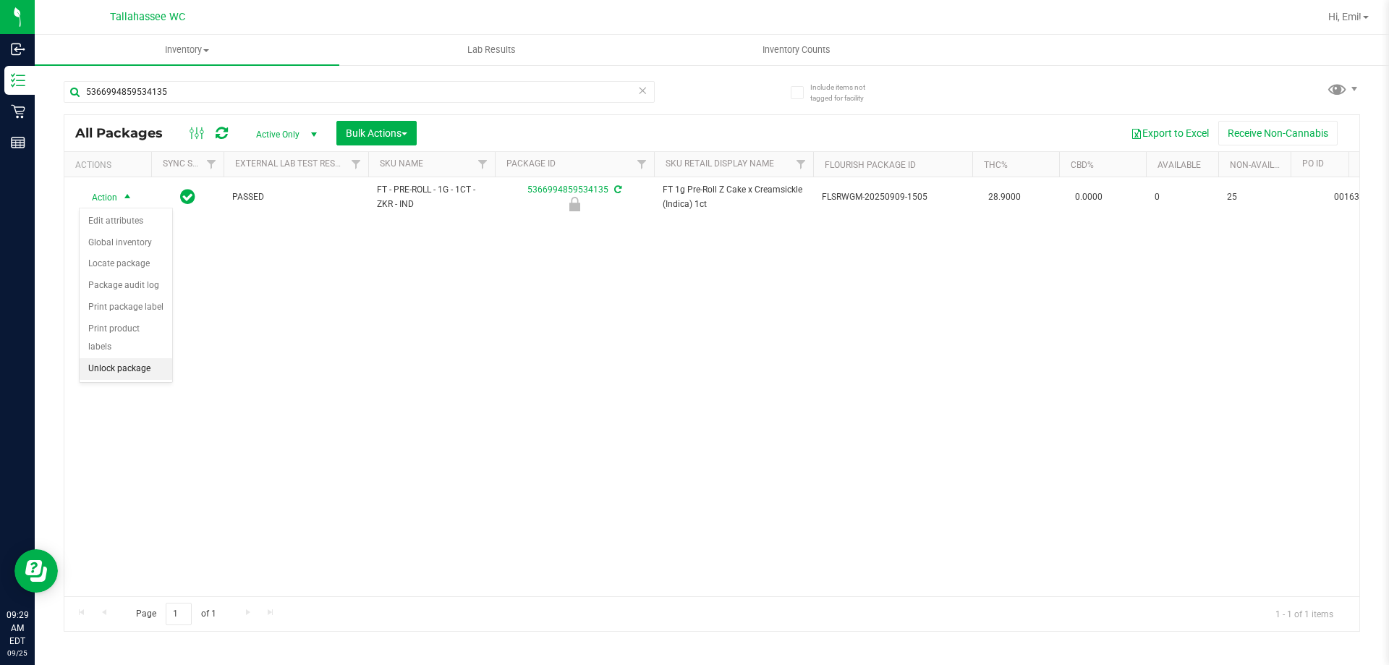
click at [154, 358] on li "Unlock package" at bounding box center [126, 369] width 93 height 22
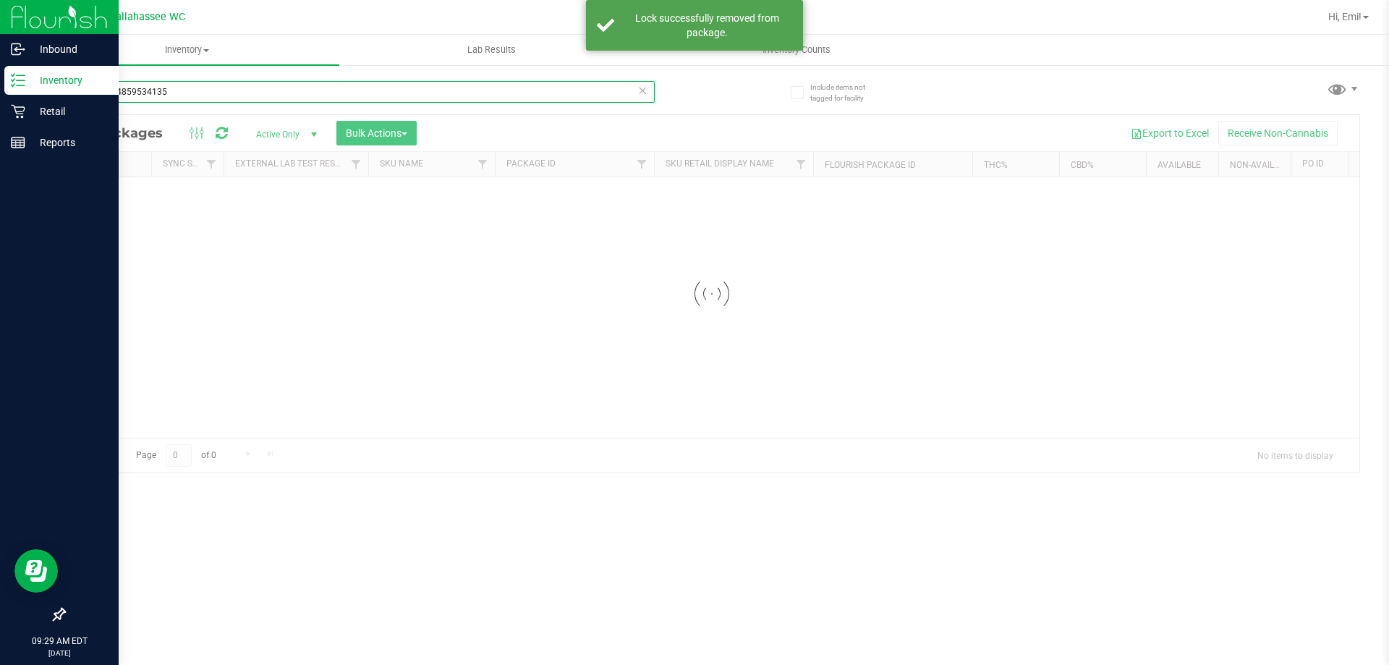
drag, startPoint x: 232, startPoint y: 93, endPoint x: 0, endPoint y: 93, distance: 232.2
click at [0, 93] on div "Inbound Inventory Retail Reports 09:29 AM EDT 09/25/2025 09/25 Tallahassee WC H…" at bounding box center [694, 332] width 1389 height 665
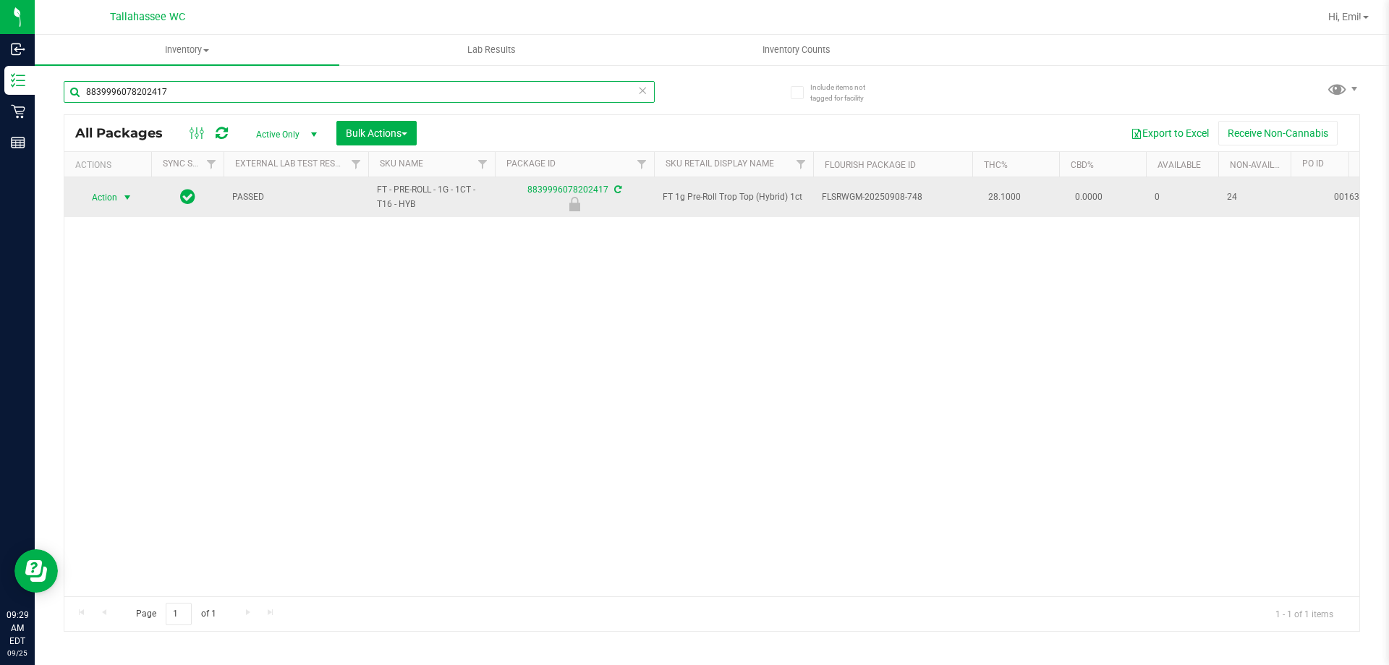
type input "8839996078202417"
click at [124, 199] on span "select" at bounding box center [128, 198] width 12 height 12
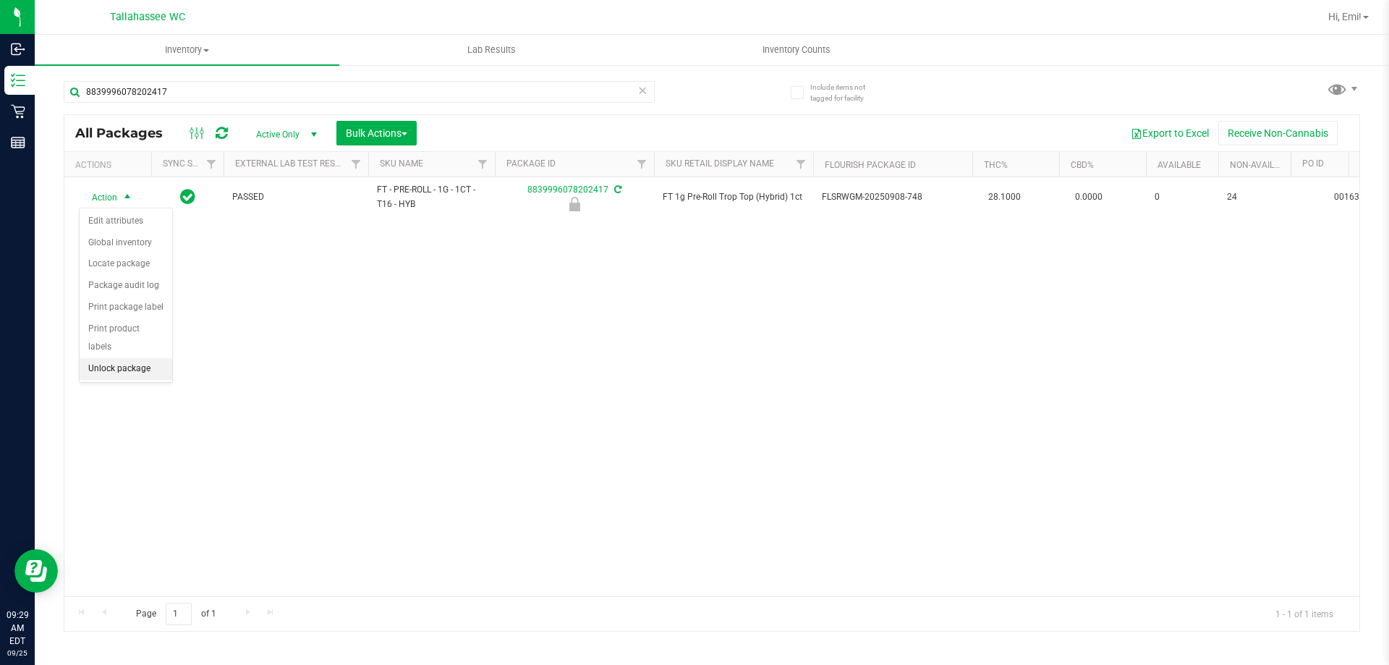
click at [161, 358] on li "Unlock package" at bounding box center [126, 369] width 93 height 22
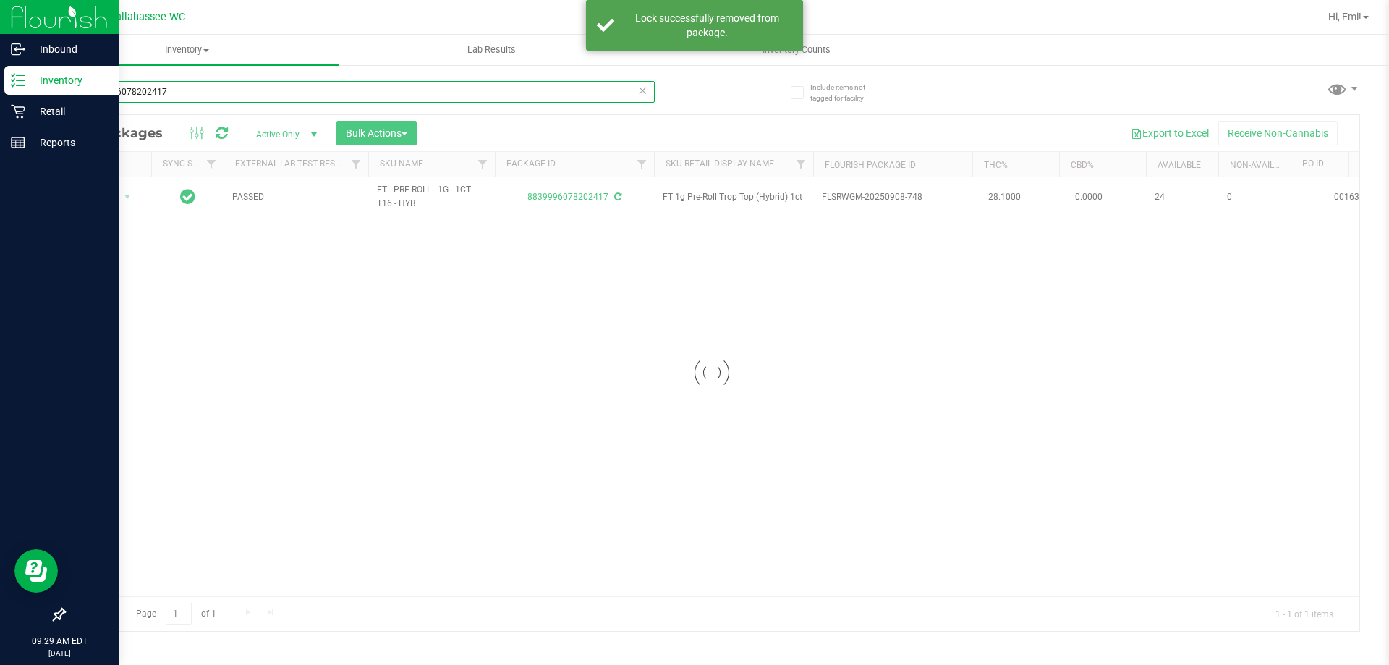
drag, startPoint x: 225, startPoint y: 93, endPoint x: 10, endPoint y: 93, distance: 214.9
click at [13, 93] on div "Inbound Inventory Retail Reports 09:29 AM EDT 09/25/2025 09/25 Tallahassee WC H…" at bounding box center [694, 332] width 1389 height 665
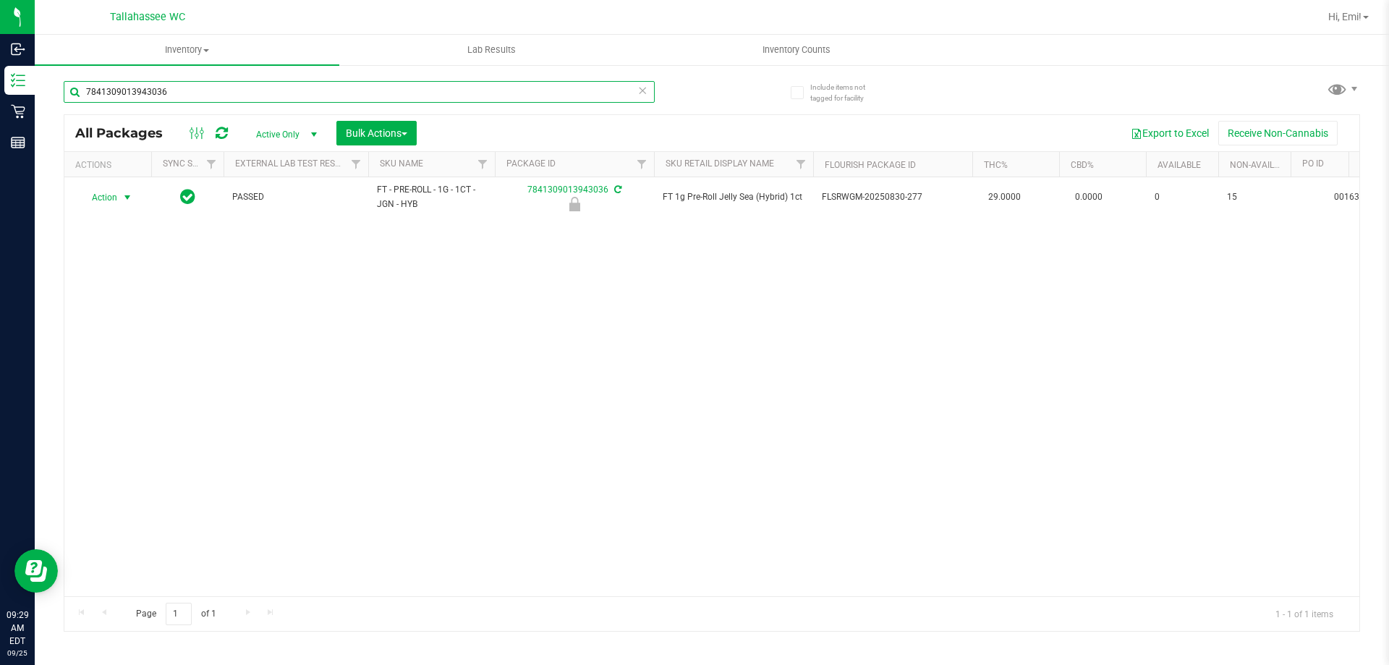
type input "7841309013943036"
click at [129, 198] on span "select" at bounding box center [128, 198] width 12 height 12
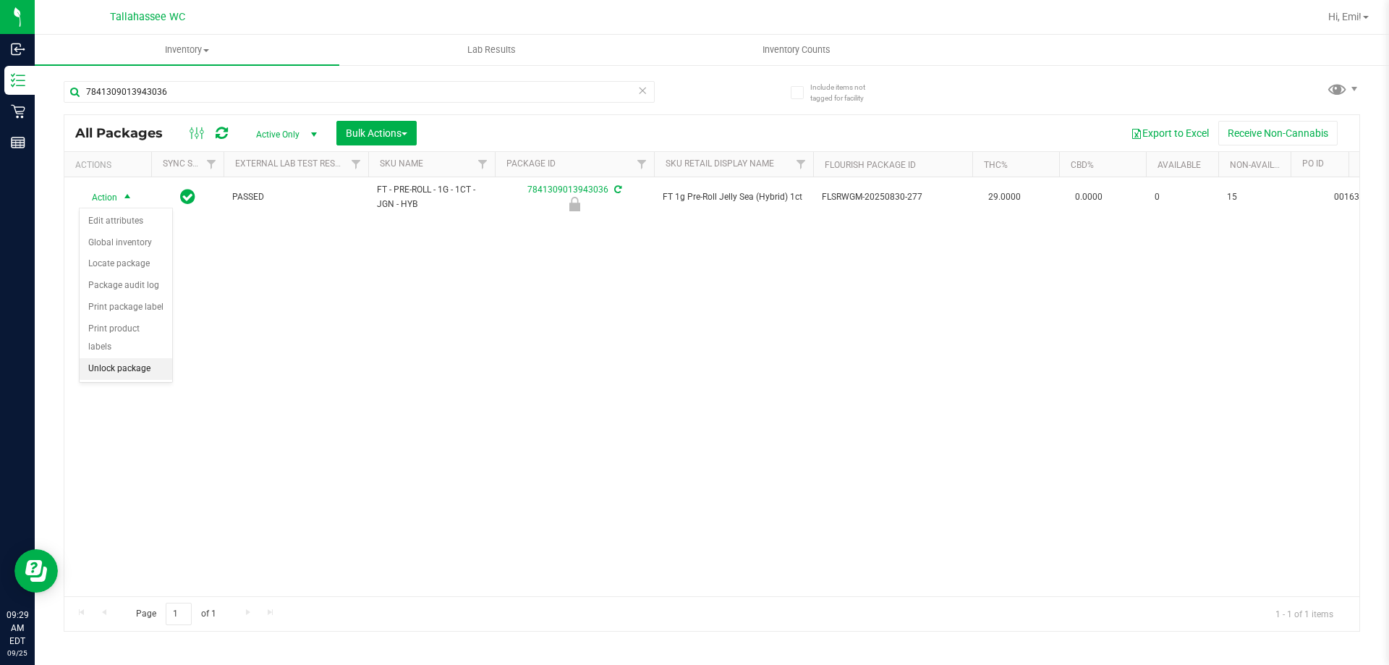
click at [159, 358] on li "Unlock package" at bounding box center [126, 369] width 93 height 22
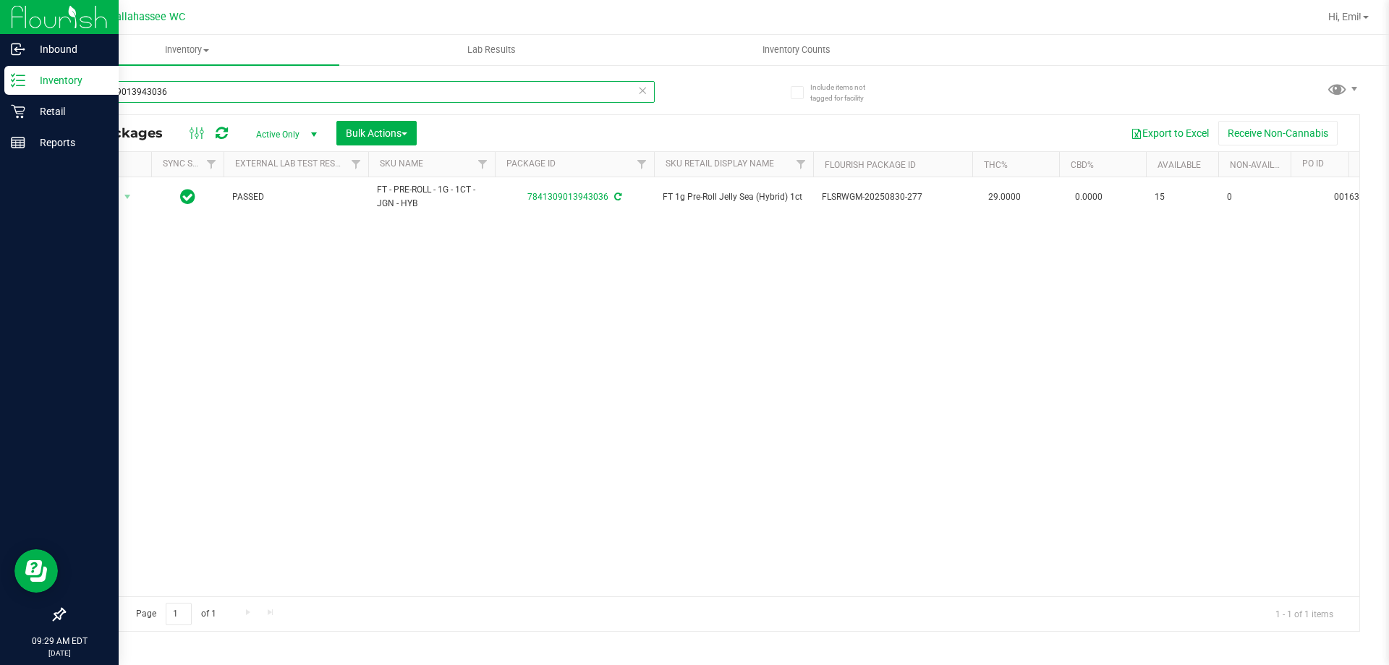
drag, startPoint x: 239, startPoint y: 94, endPoint x: 0, endPoint y: 93, distance: 239.5
click at [0, 93] on div "Inbound Inventory Retail Reports 09:29 AM EDT 09/25/2025 09/25 Tallahassee WC H…" at bounding box center [694, 332] width 1389 height 665
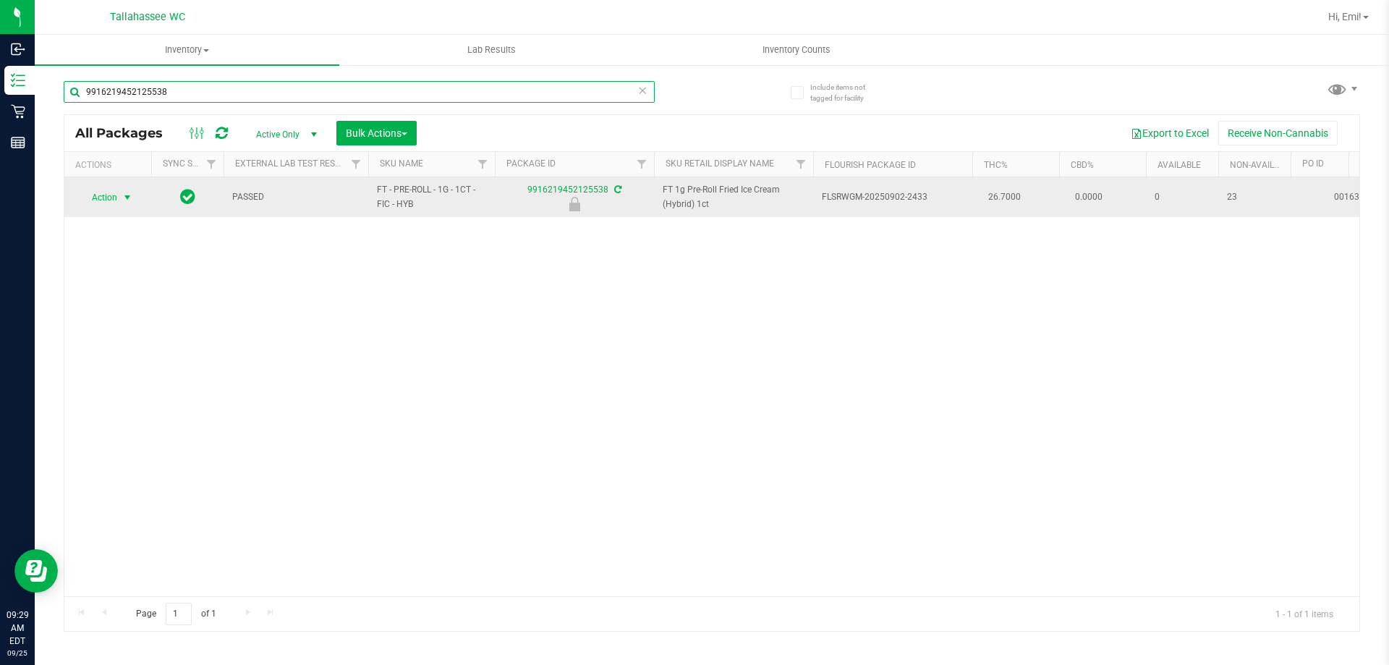
type input "9916219452125538"
click at [132, 206] on span "select" at bounding box center [128, 197] width 18 height 20
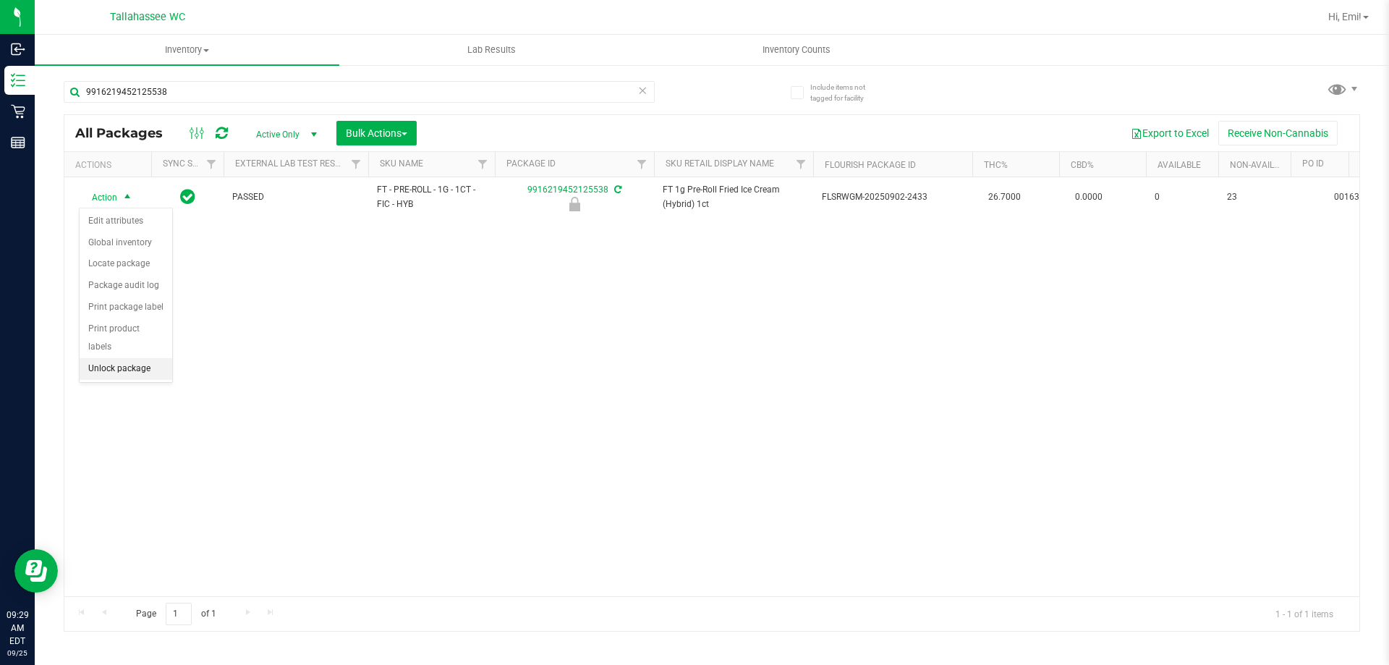
click at [161, 358] on li "Unlock package" at bounding box center [126, 369] width 93 height 22
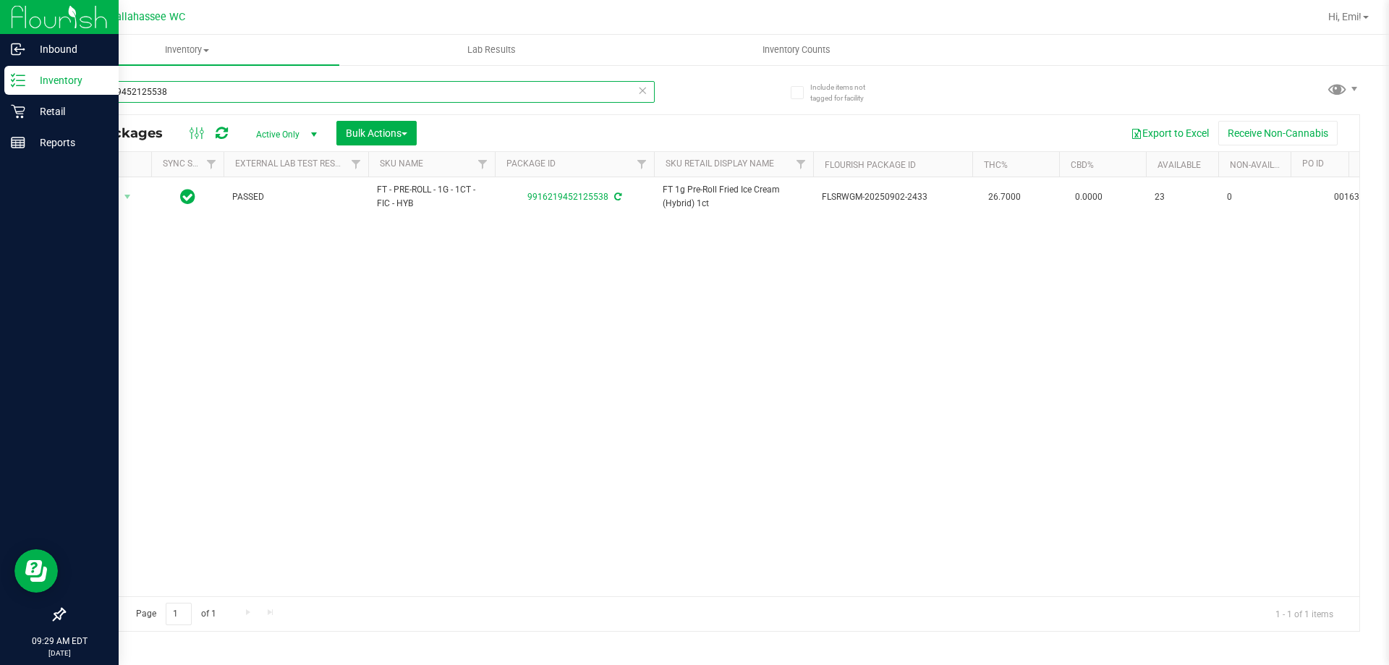
drag, startPoint x: 67, startPoint y: 93, endPoint x: 0, endPoint y: 95, distance: 66.6
click at [0, 93] on div "Inbound Inventory Retail Reports 09:29 AM EDT 09/25/2025 09/25 Tallahassee WC H…" at bounding box center [694, 332] width 1389 height 665
drag, startPoint x: 233, startPoint y: 99, endPoint x: 43, endPoint y: 127, distance: 192.3
click at [0, 101] on div "Inbound Inventory Retail Reports 09:30 AM EDT 09/25/2025 09/25 Tallahassee WC H…" at bounding box center [694, 332] width 1389 height 665
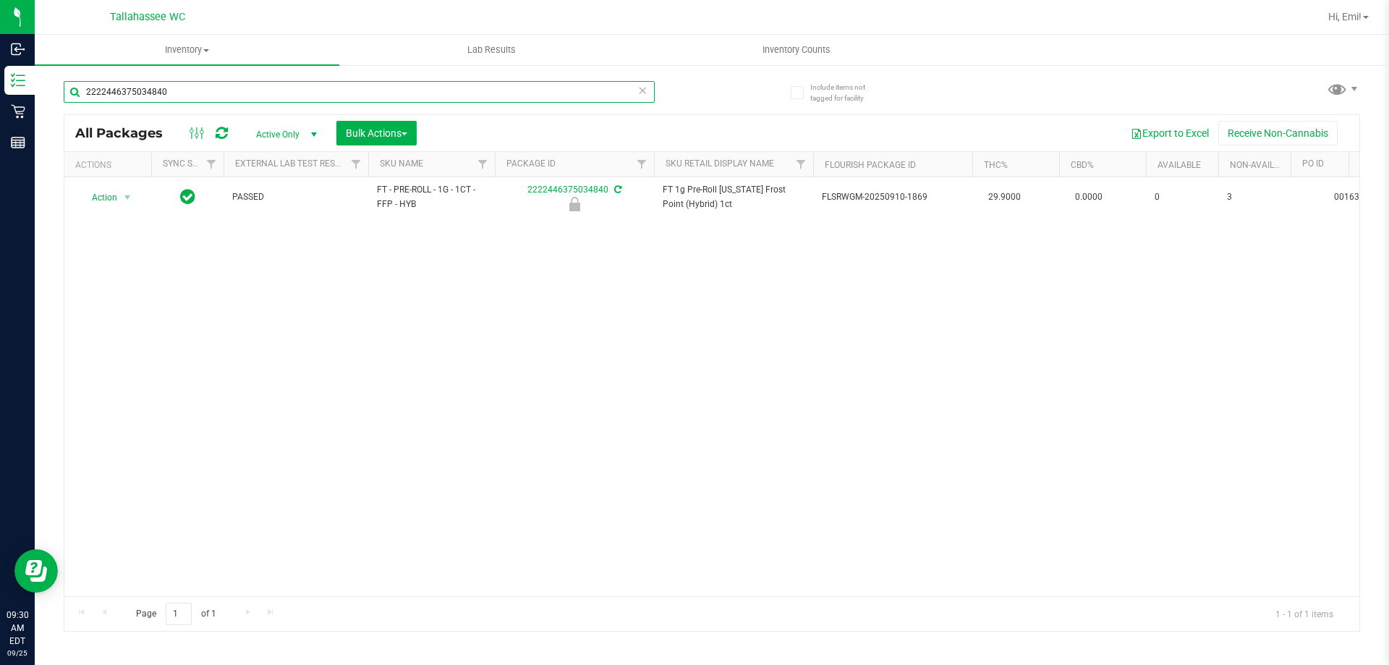
type input "2222446375034840"
click at [289, 276] on div "Action Action Edit attributes Global inventory Locate package Package audit log…" at bounding box center [711, 386] width 1295 height 419
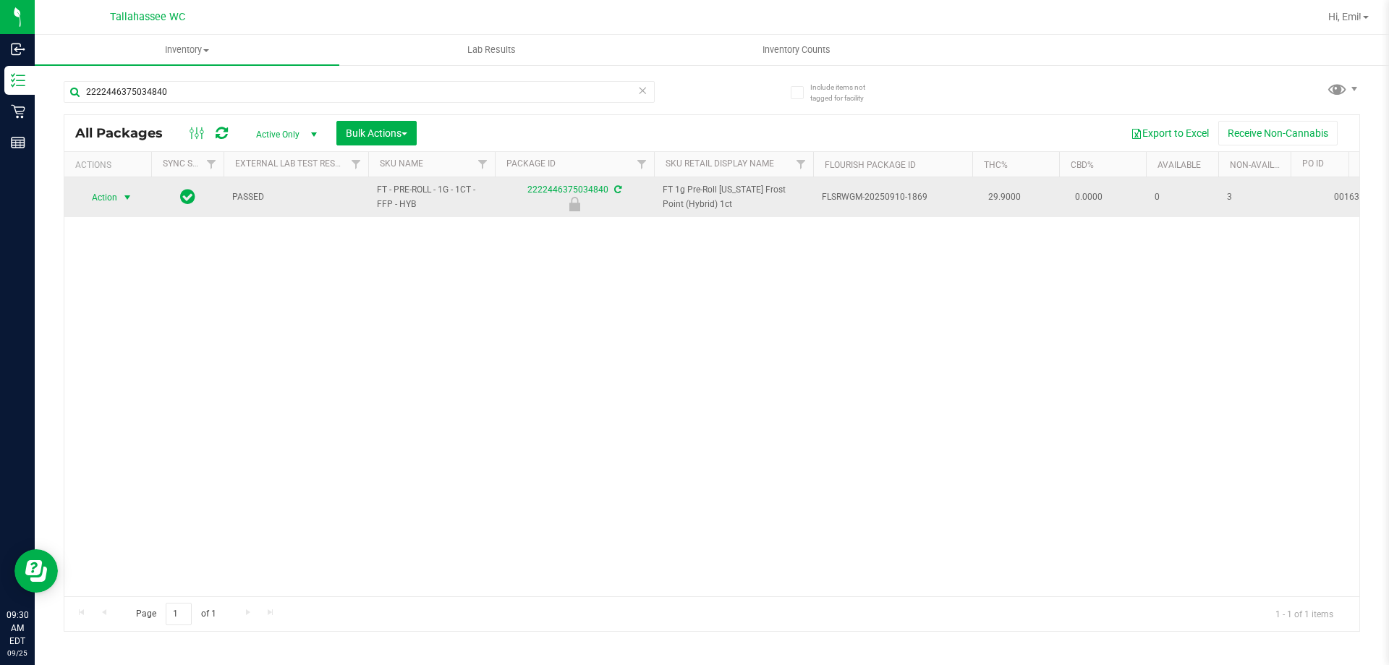
click at [130, 192] on span "select" at bounding box center [128, 198] width 12 height 12
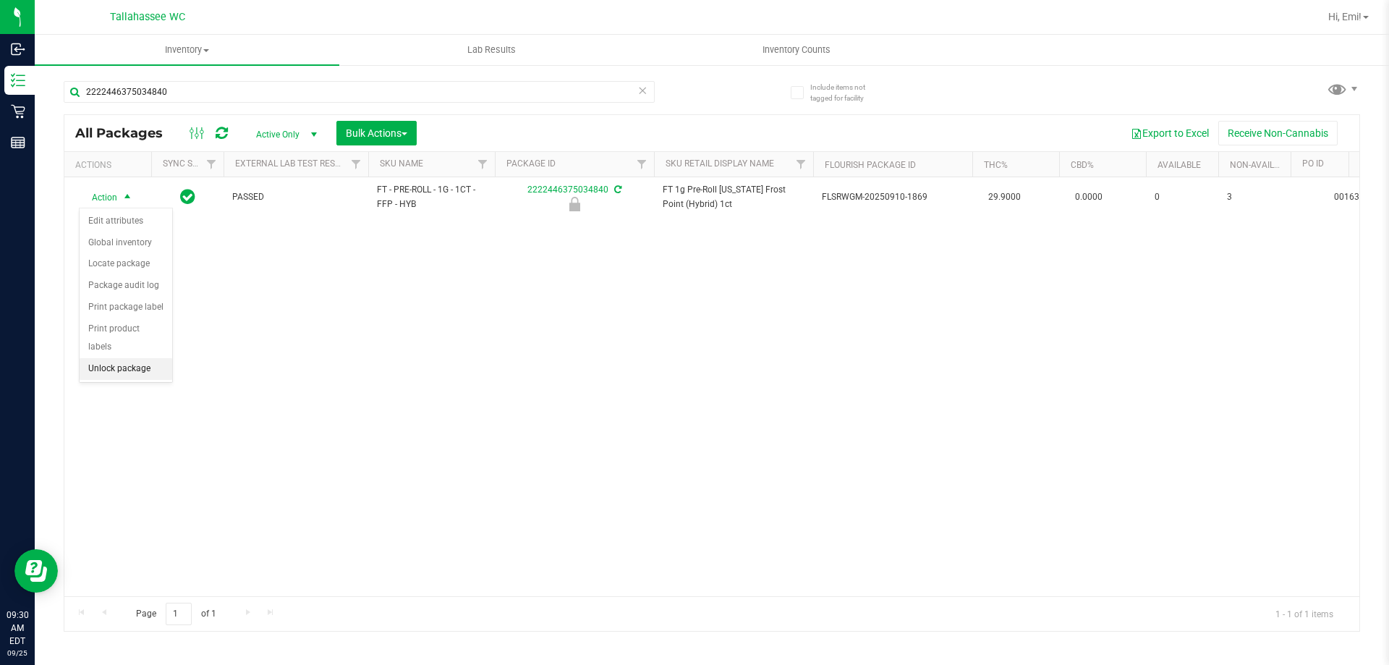
click at [129, 358] on li "Unlock package" at bounding box center [126, 369] width 93 height 22
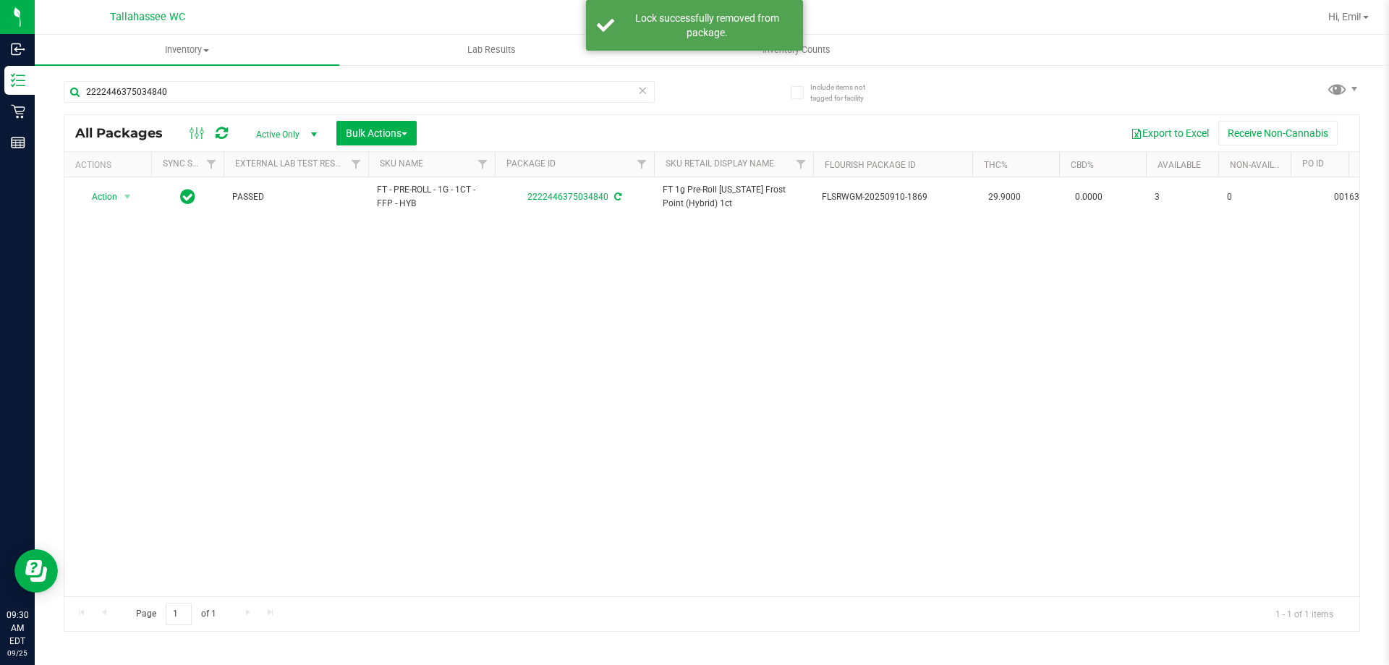
click at [236, 107] on div "2222446375034840" at bounding box center [359, 97] width 591 height 33
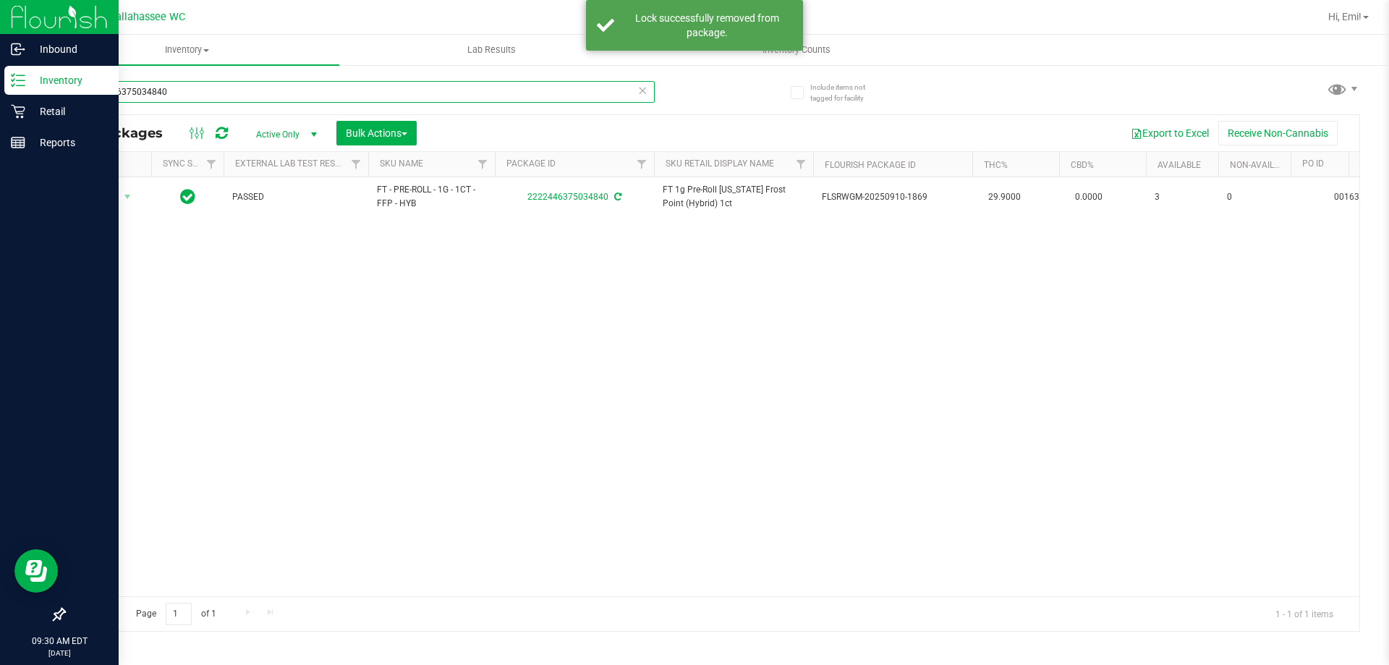
drag, startPoint x: 222, startPoint y: 90, endPoint x: 0, endPoint y: 90, distance: 222.1
click at [0, 90] on div "Inbound Inventory Retail Reports 09:30 AM EDT 09/25/2025 09/25 Tallahassee WC H…" at bounding box center [694, 332] width 1389 height 665
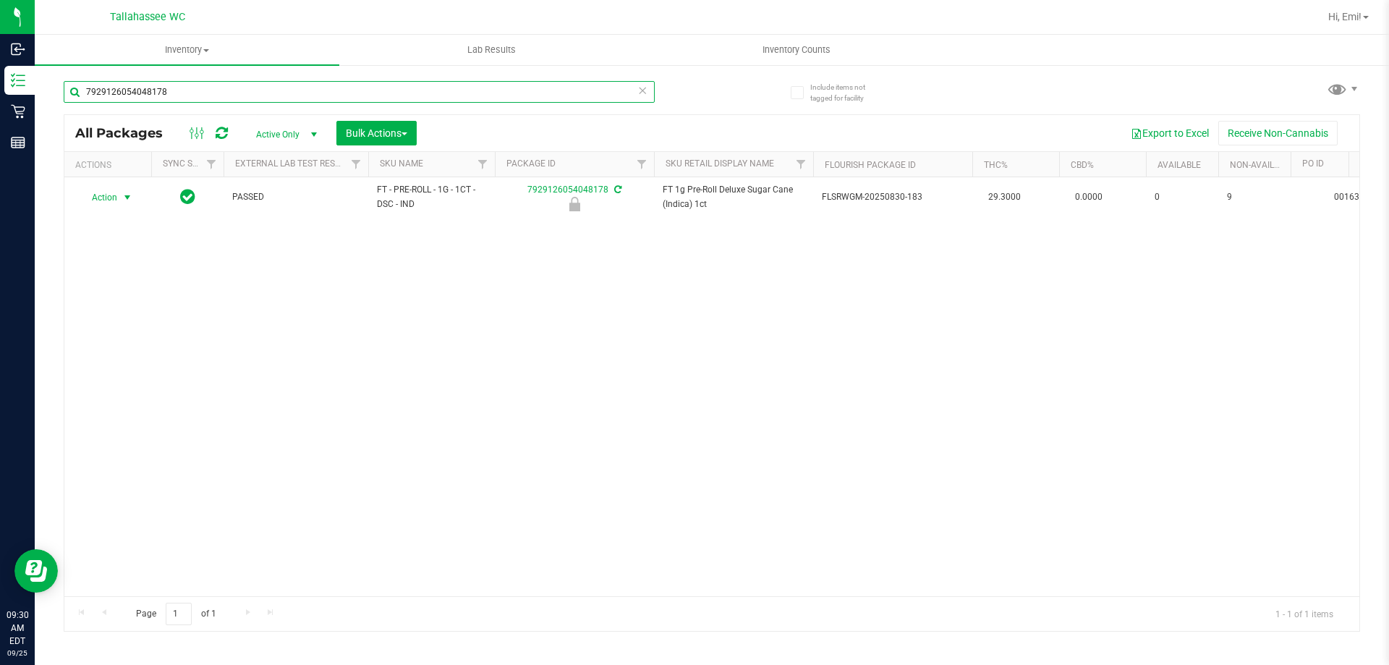
type input "7929126054048178"
click at [128, 197] on span "select" at bounding box center [128, 198] width 12 height 12
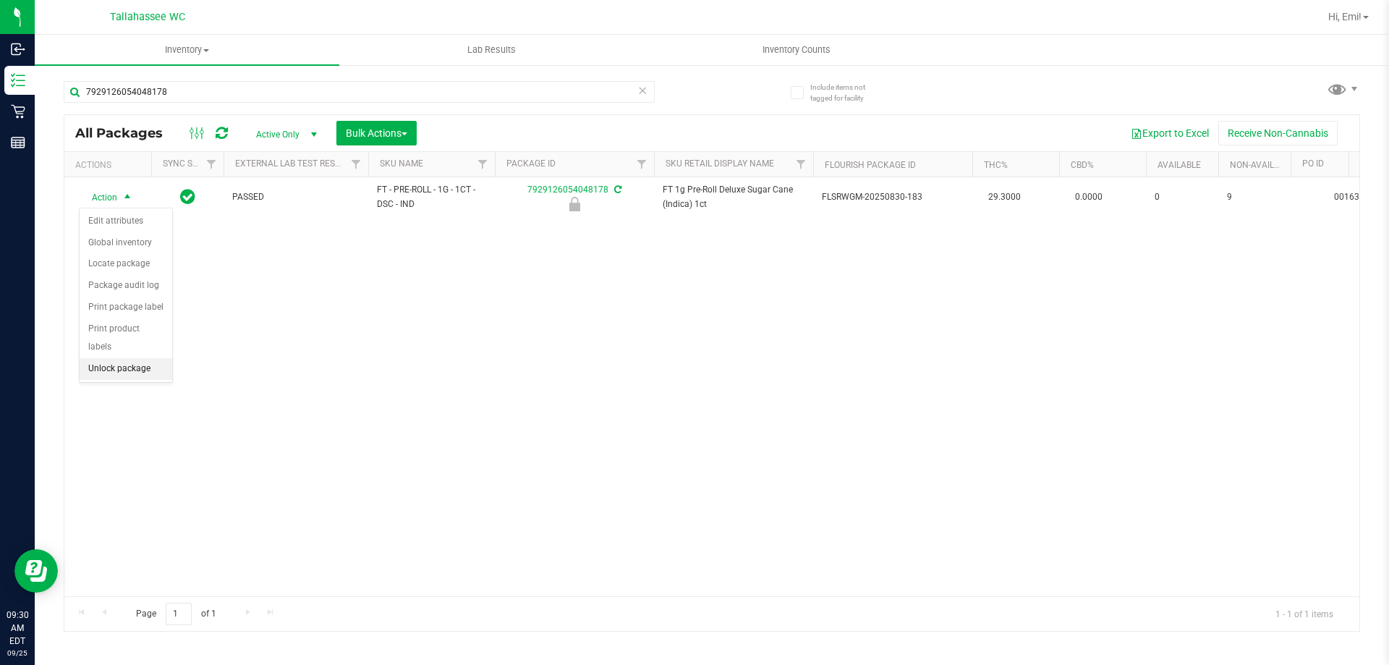
click at [161, 358] on li "Unlock package" at bounding box center [126, 369] width 93 height 22
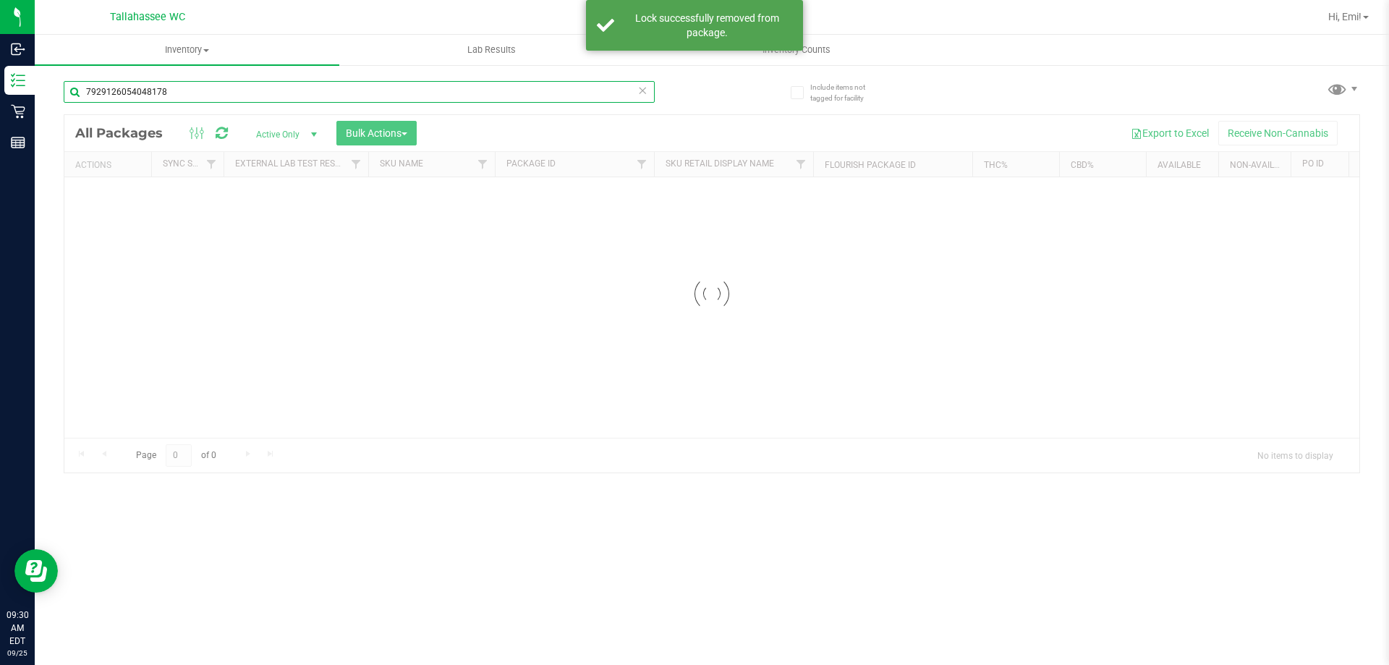
drag, startPoint x: 207, startPoint y: 95, endPoint x: 119, endPoint y: 218, distance: 151.5
click at [0, 98] on div "Inbound Inventory Retail Reports 09:30 AM EDT 09/25/2025 09/25 Tallahassee WC H…" at bounding box center [694, 332] width 1389 height 665
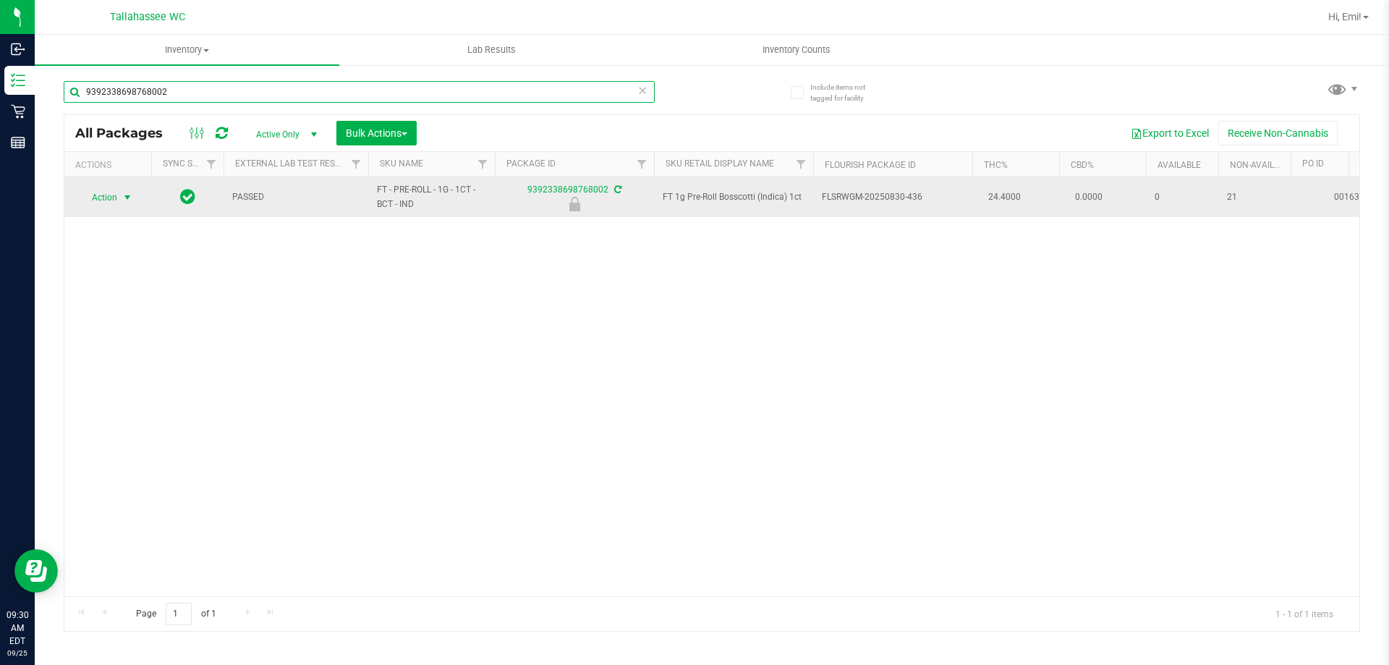
type input "9392338698768002"
click at [127, 196] on span "select" at bounding box center [128, 198] width 12 height 12
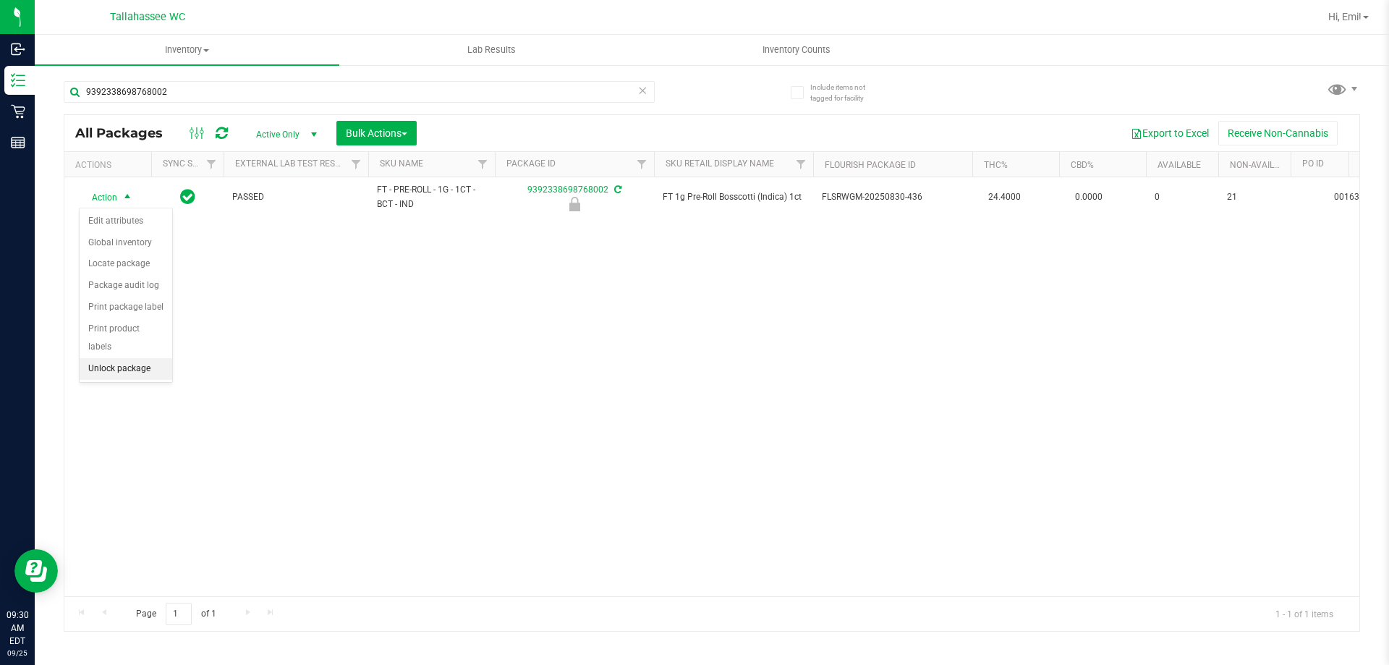
click at [150, 358] on li "Unlock package" at bounding box center [126, 369] width 93 height 22
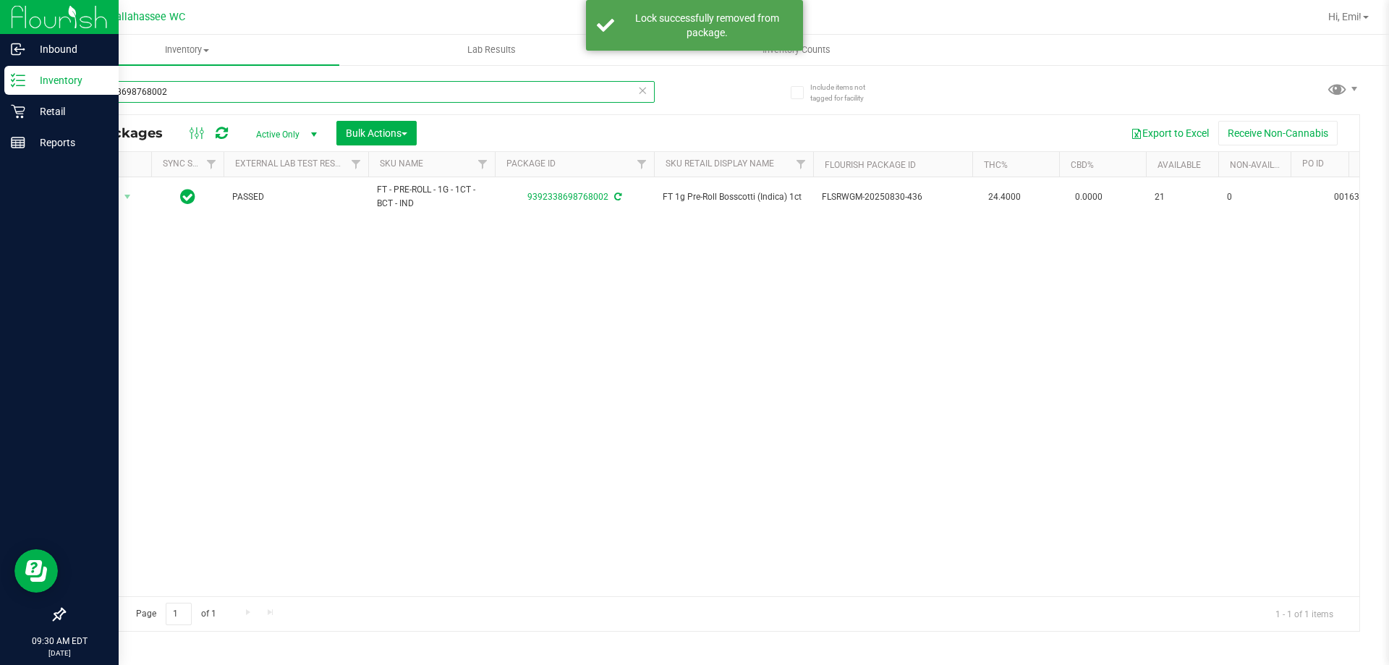
drag, startPoint x: 224, startPoint y: 91, endPoint x: 49, endPoint y: 222, distance: 218.0
click at [0, 101] on div "Inbound Inventory Retail Reports 09:30 AM EDT 09/25/2025 09/25 Tallahassee WC H…" at bounding box center [694, 332] width 1389 height 665
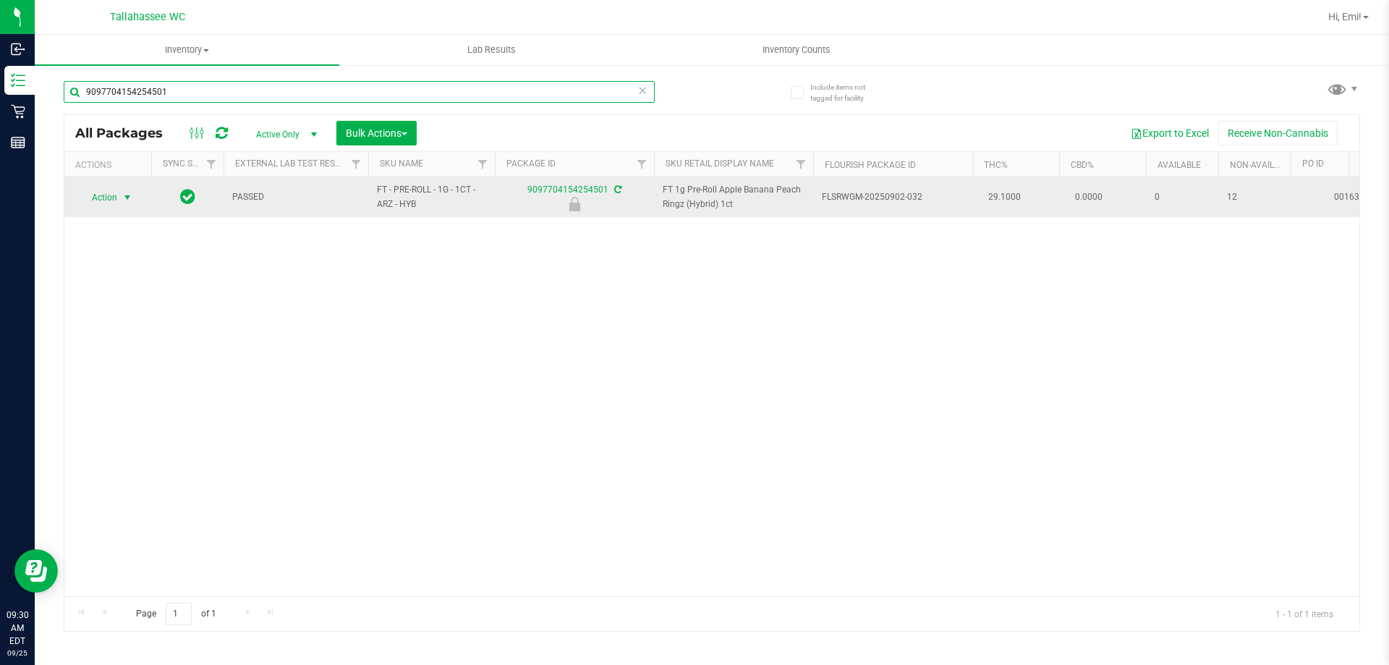
type input "9097704154254501"
click at [134, 200] on span "select" at bounding box center [128, 197] width 18 height 20
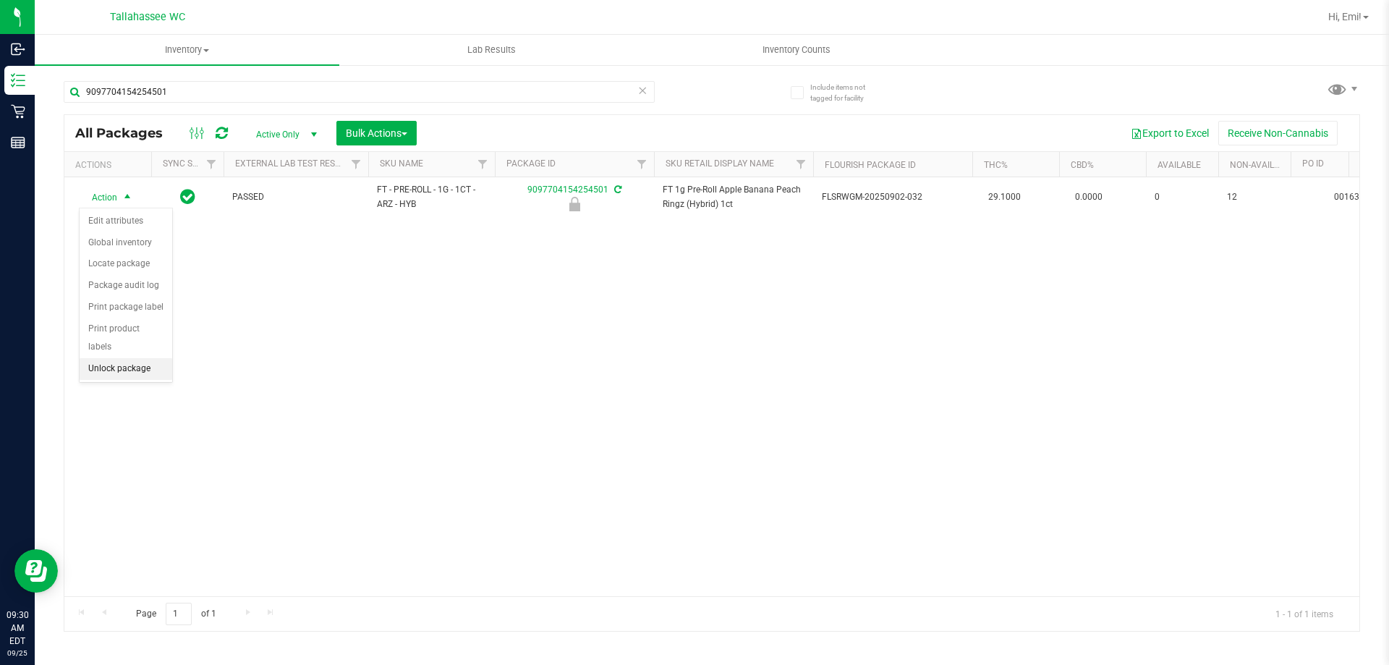
click at [164, 358] on li "Unlock package" at bounding box center [126, 369] width 93 height 22
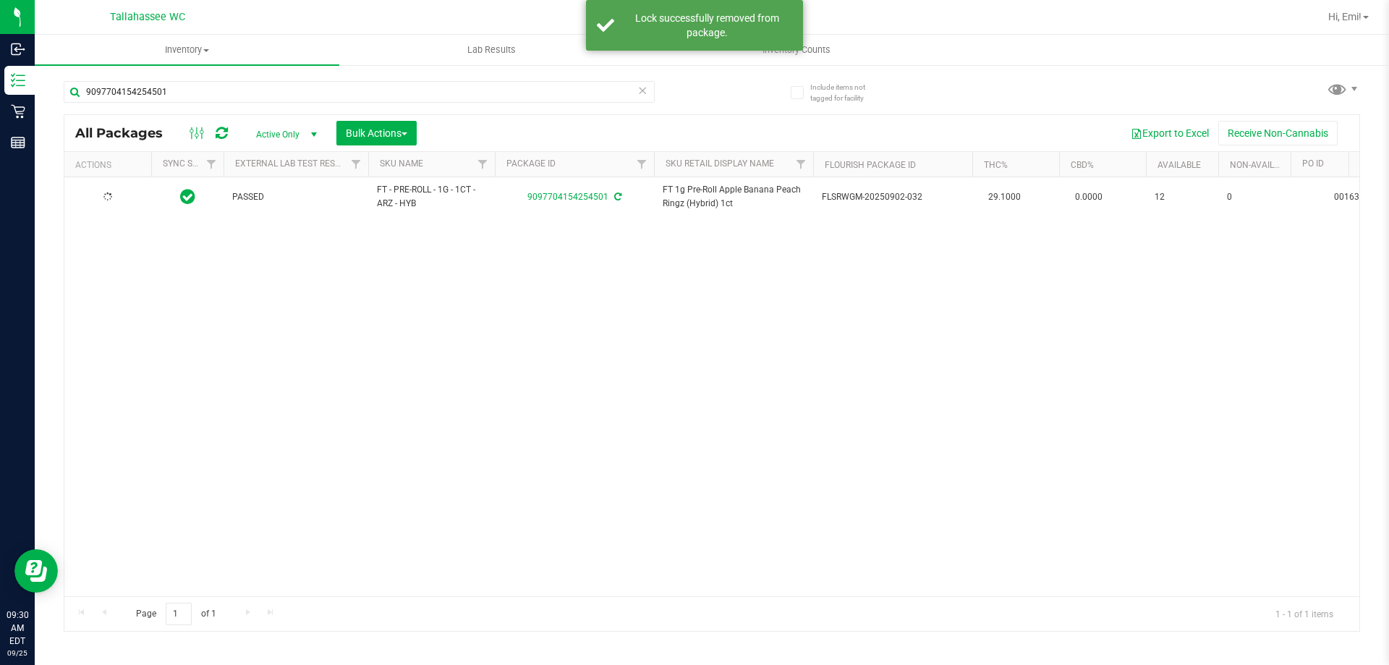
click at [641, 94] on icon at bounding box center [642, 89] width 10 height 17
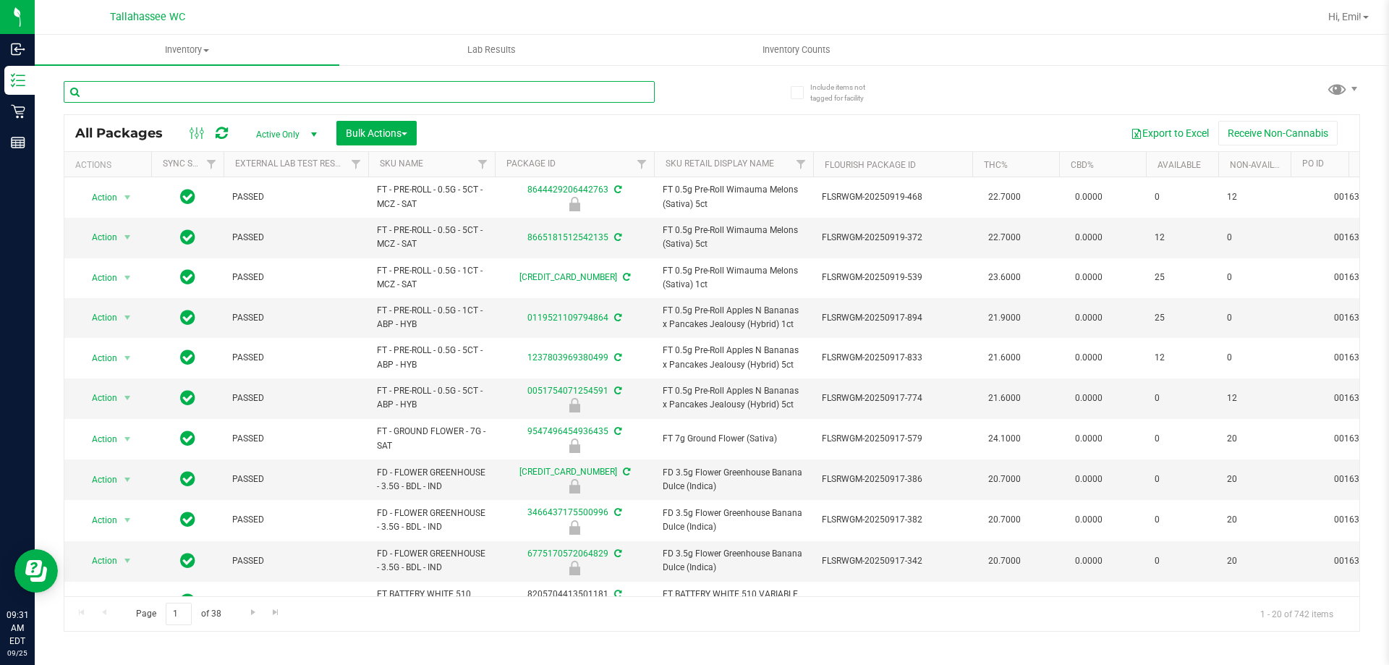
click at [555, 96] on input "text" at bounding box center [359, 92] width 591 height 22
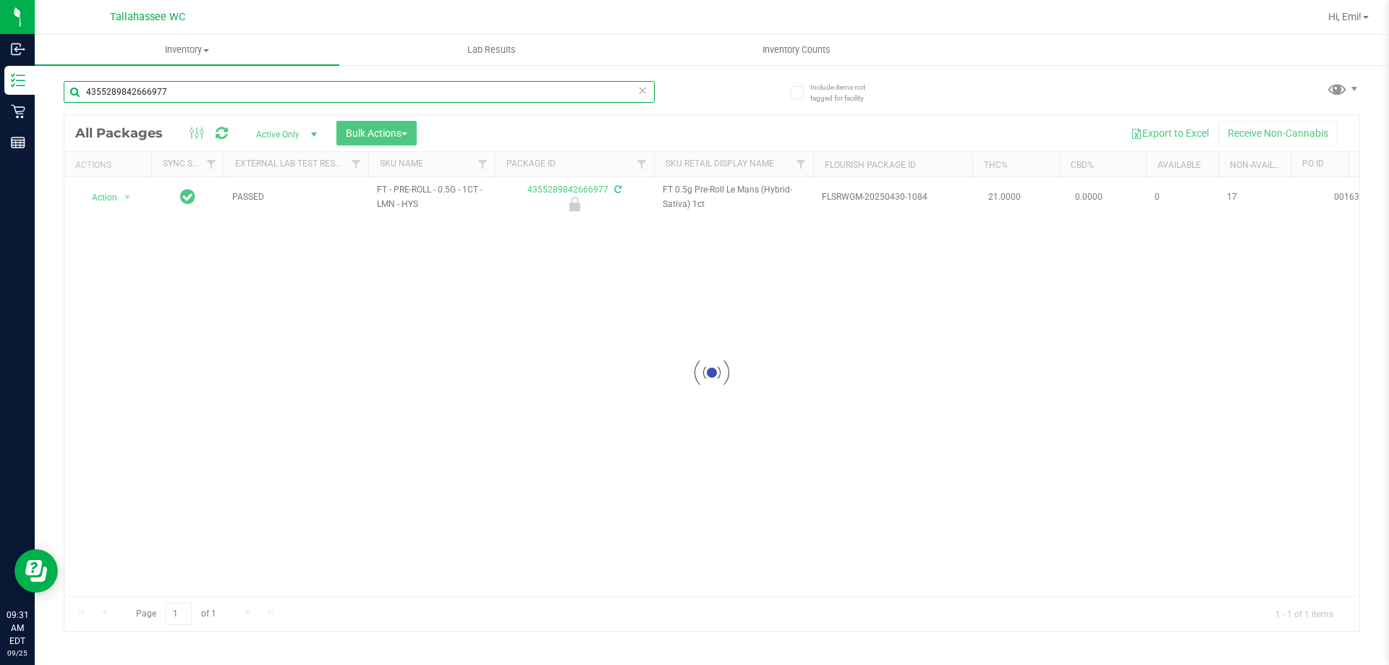
type input "4355289842666977"
click at [130, 199] on div at bounding box center [711, 373] width 1295 height 516
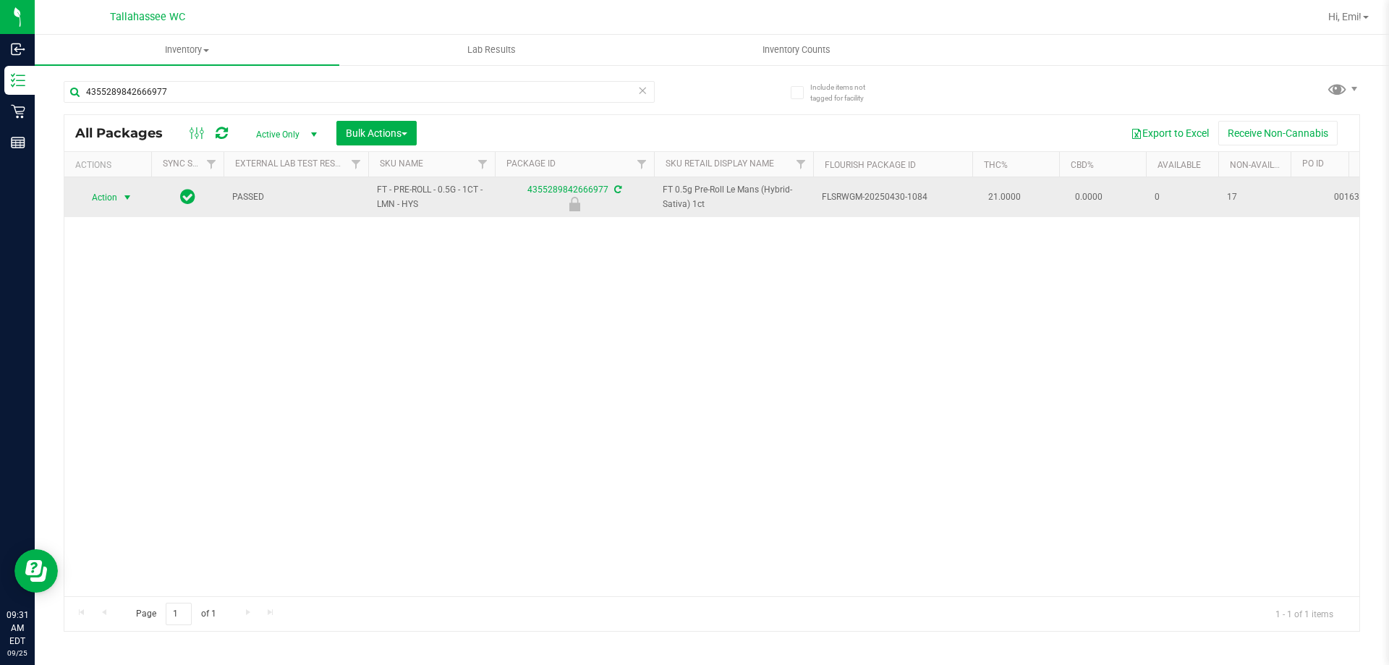
click at [127, 199] on span "select" at bounding box center [128, 198] width 12 height 12
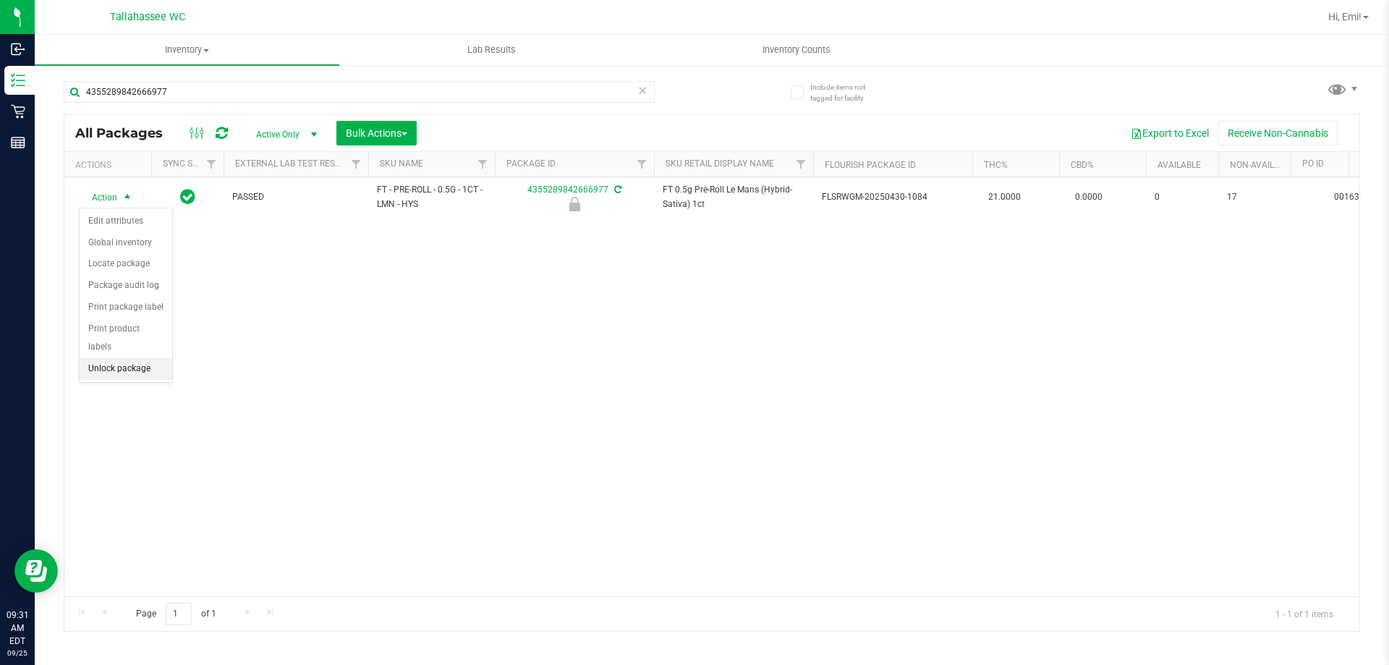
click at [157, 358] on li "Unlock package" at bounding box center [126, 369] width 93 height 22
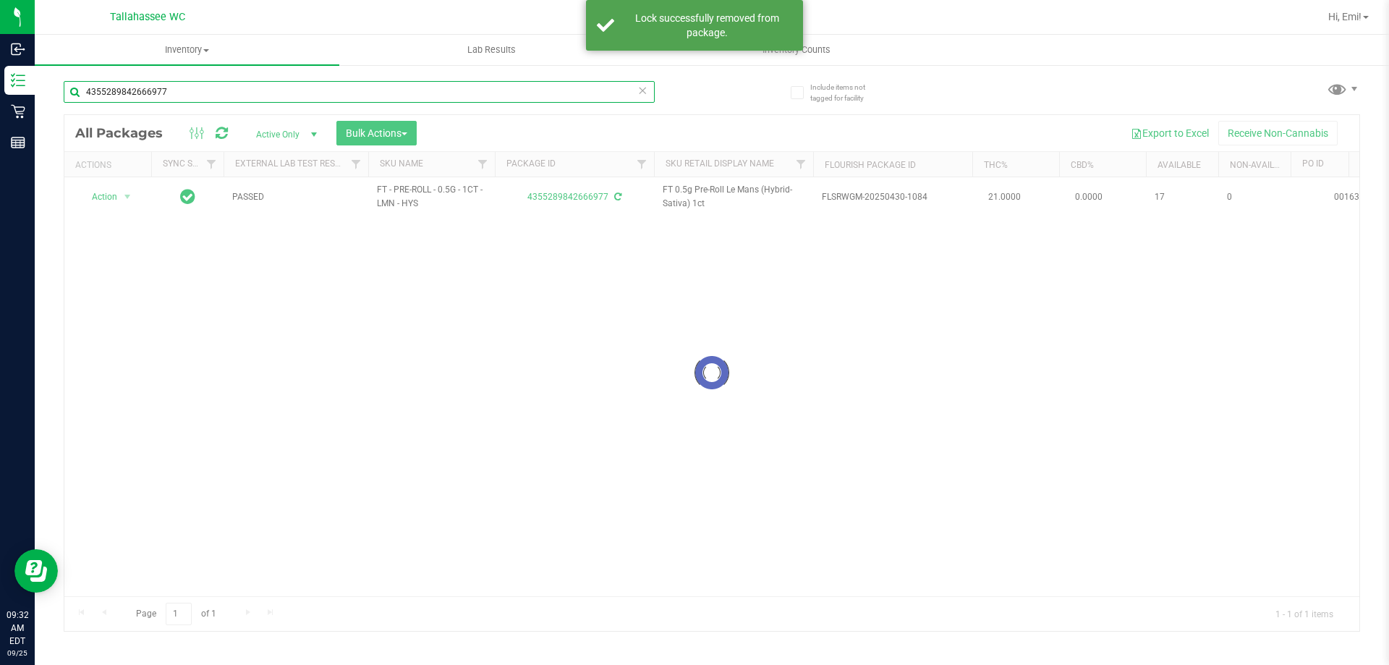
click at [190, 84] on input "4355289842666977" at bounding box center [359, 92] width 591 height 22
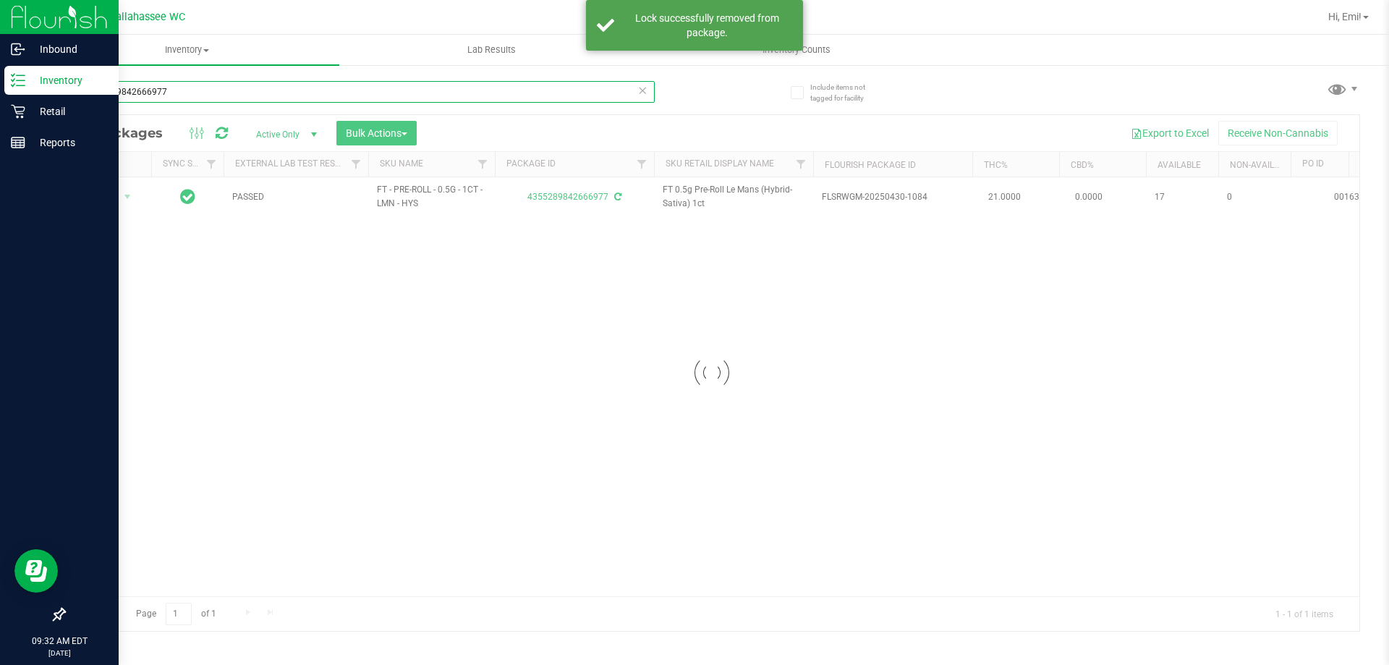
drag, startPoint x: 192, startPoint y: 88, endPoint x: 11, endPoint y: 96, distance: 181.1
click at [14, 93] on div "Inbound Inventory Retail Reports 09:32 AM EDT 09/25/2025 09/25 Tallahassee WC H…" at bounding box center [694, 332] width 1389 height 665
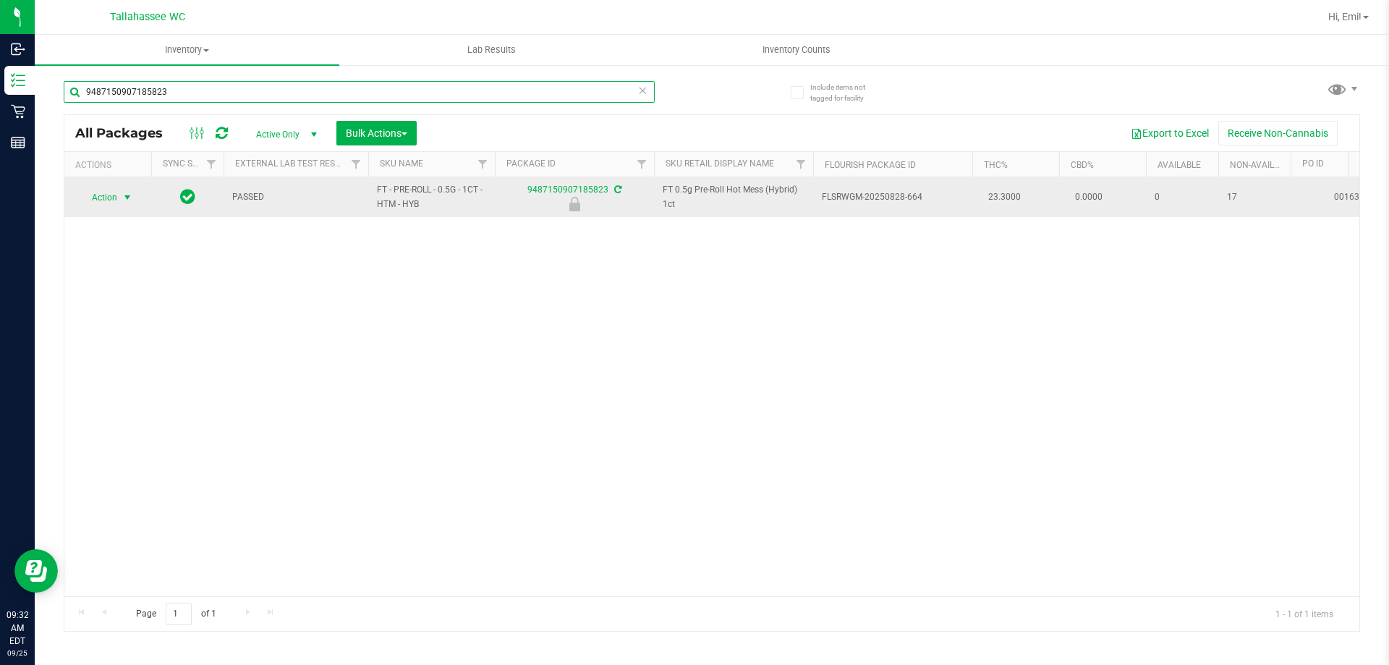
type input "9487150907185823"
click at [125, 190] on span "select" at bounding box center [128, 197] width 18 height 20
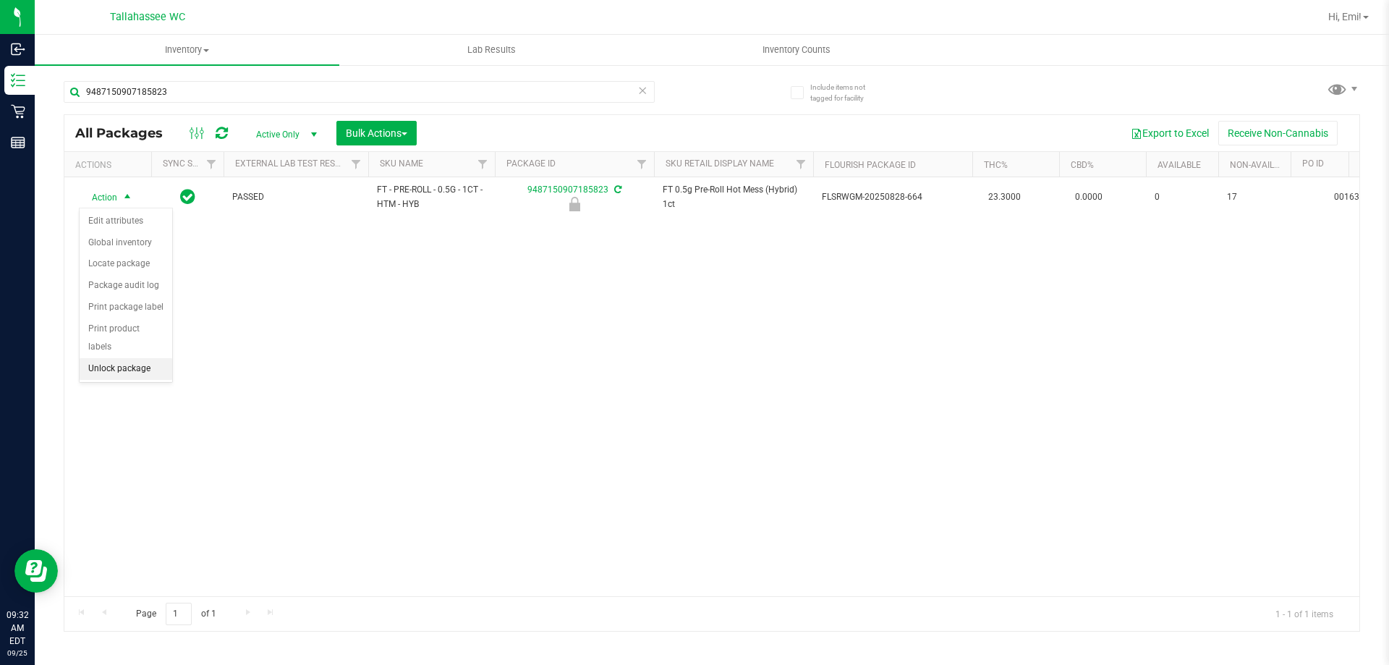
click at [150, 358] on li "Unlock package" at bounding box center [126, 369] width 93 height 22
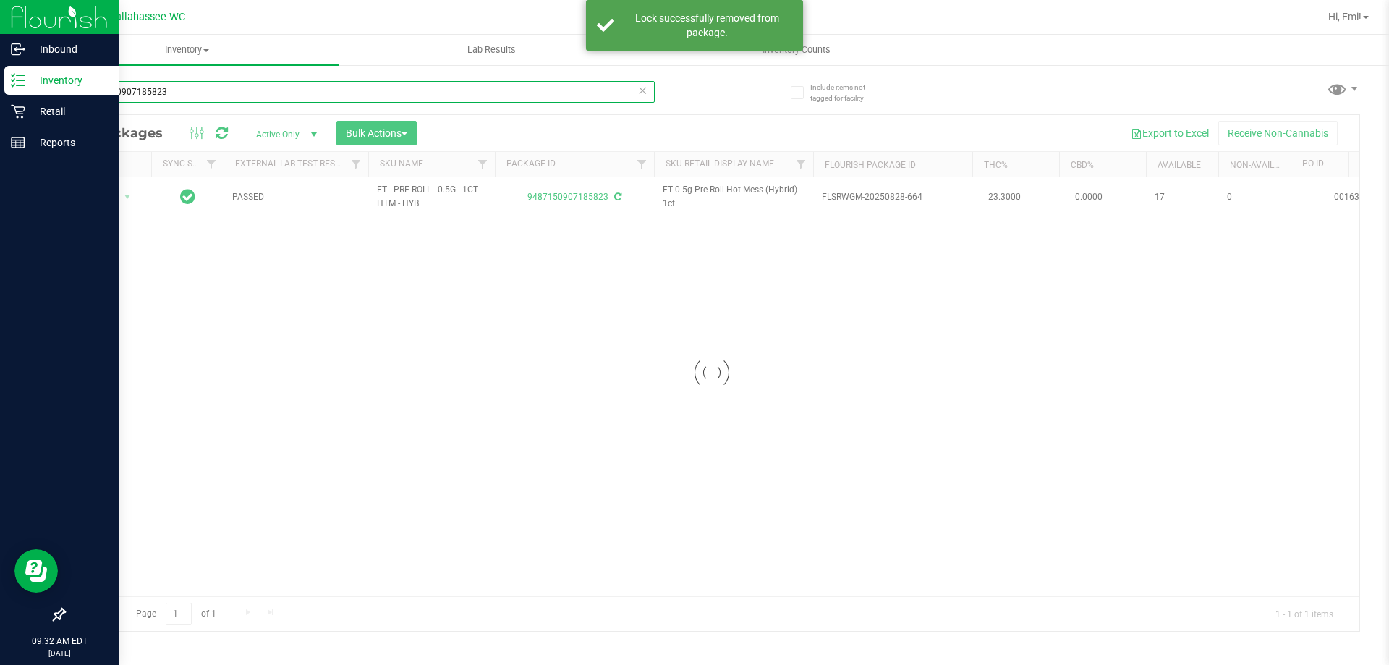
drag, startPoint x: 222, startPoint y: 93, endPoint x: 0, endPoint y: 93, distance: 222.1
click at [0, 93] on div "Inbound Inventory Retail Reports 09:32 AM EDT 09/25/2025 09/25 Tallahassee WC H…" at bounding box center [694, 332] width 1389 height 665
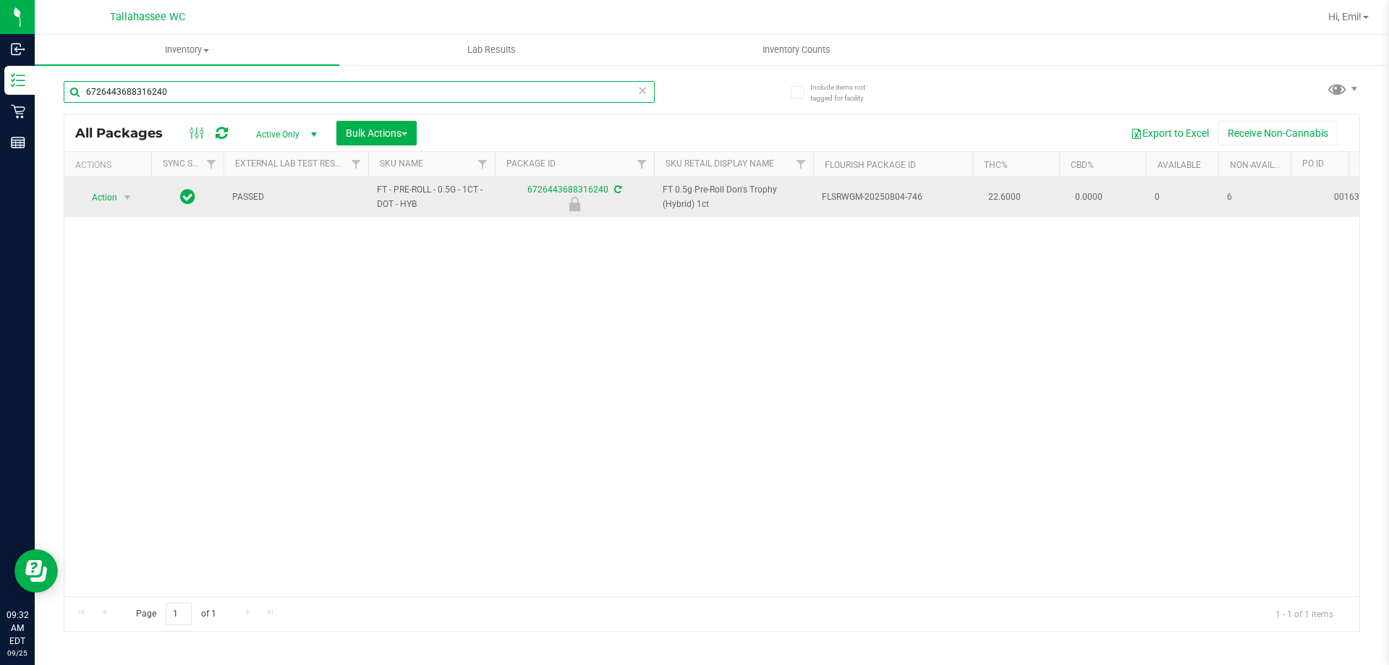
type input "6726443688316240"
click at [119, 195] on span "select" at bounding box center [128, 197] width 18 height 20
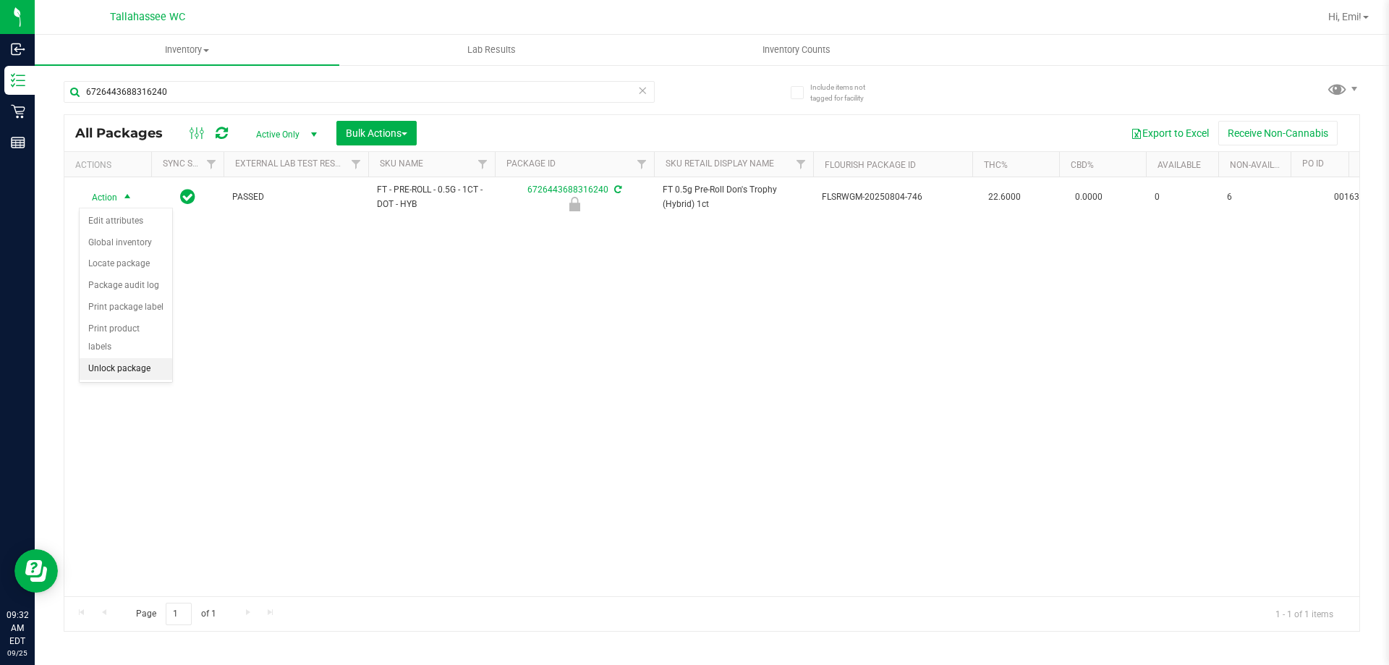
click at [133, 358] on li "Unlock package" at bounding box center [126, 369] width 93 height 22
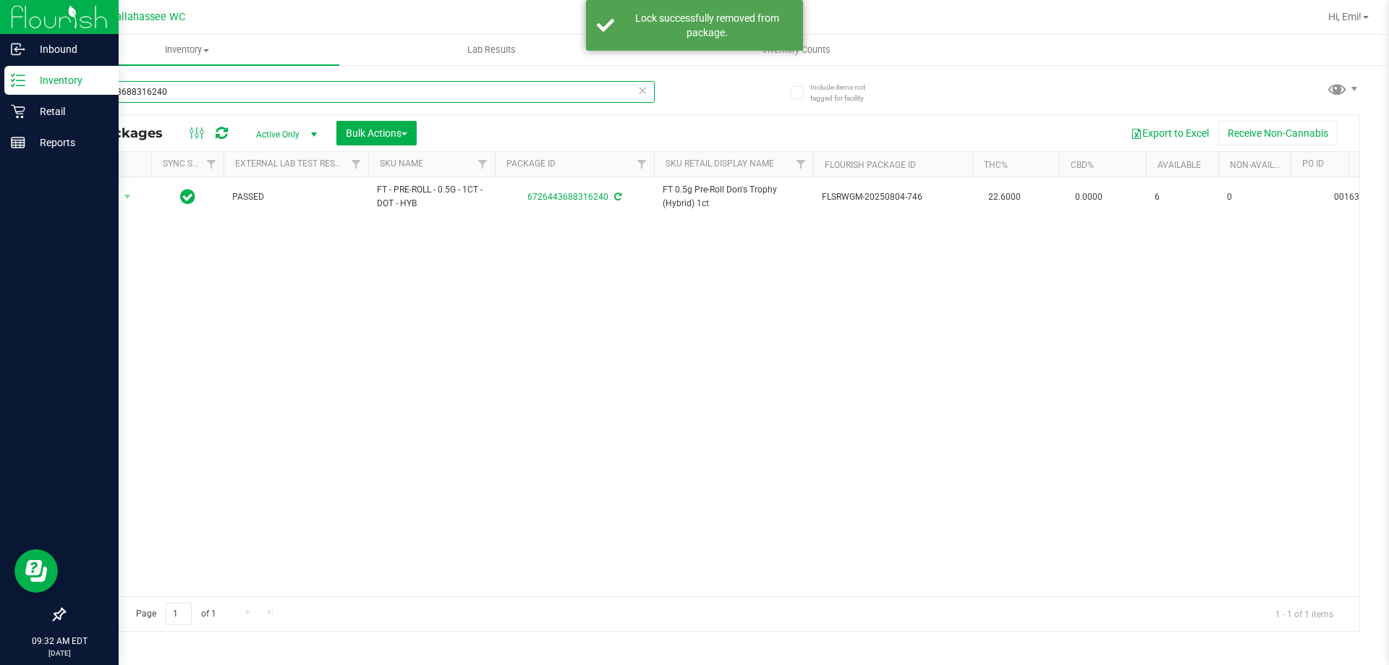
drag, startPoint x: 254, startPoint y: 93, endPoint x: 0, endPoint y: 96, distance: 253.9
click at [0, 94] on div "Inbound Inventory Retail Reports 09:32 AM EDT 09/25/2025 09/25 Tallahassee WC H…" at bounding box center [694, 332] width 1389 height 665
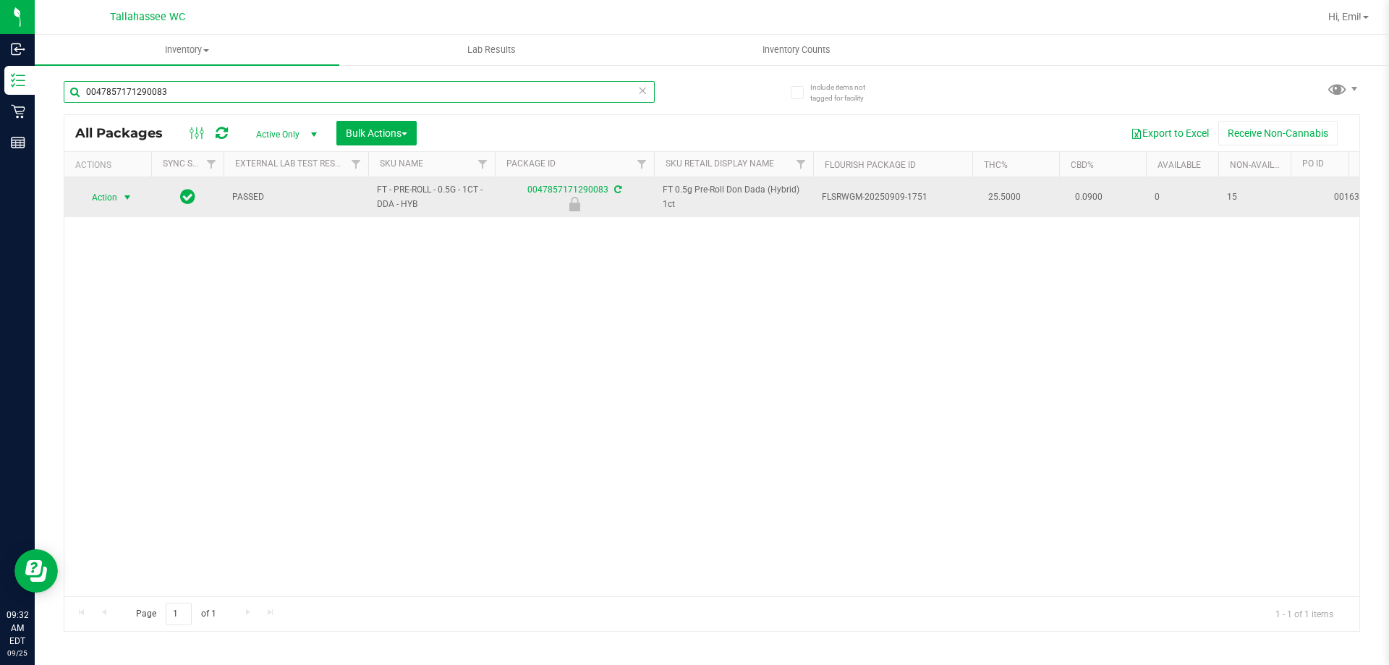
type input "0047857171290083"
click at [116, 200] on span "Action" at bounding box center [98, 197] width 39 height 20
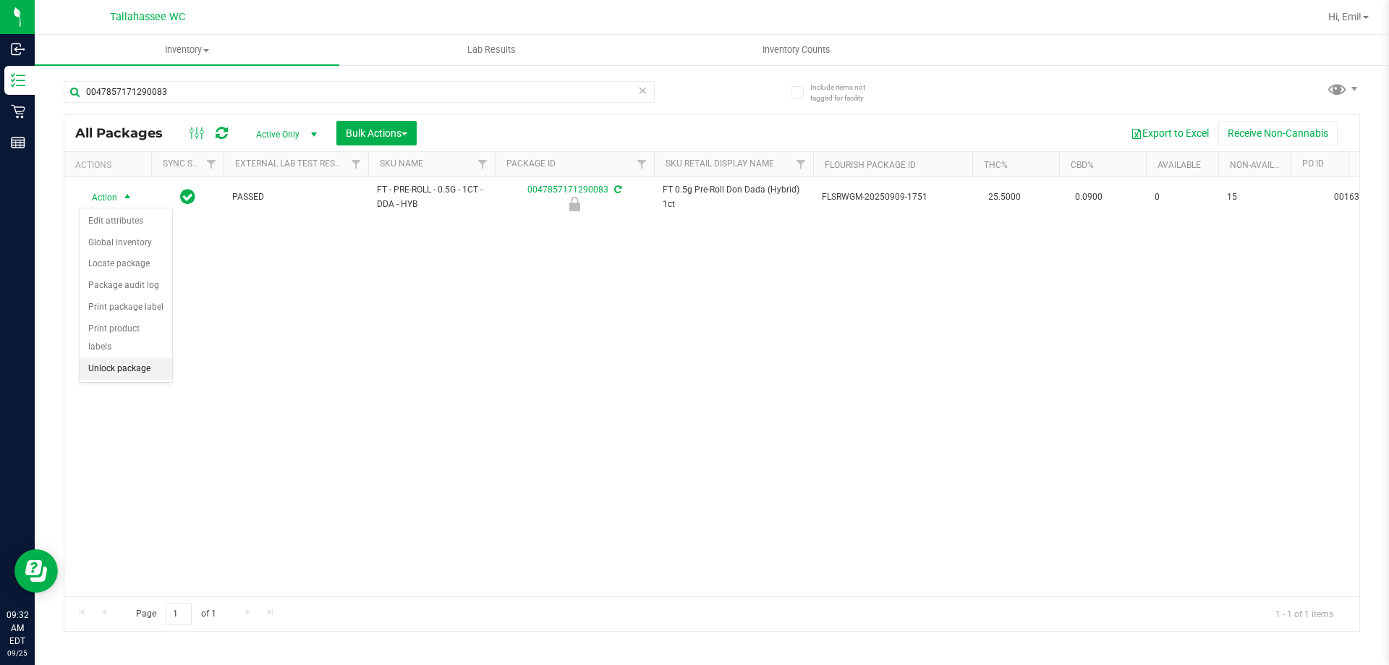
click at [145, 358] on li "Unlock package" at bounding box center [126, 369] width 93 height 22
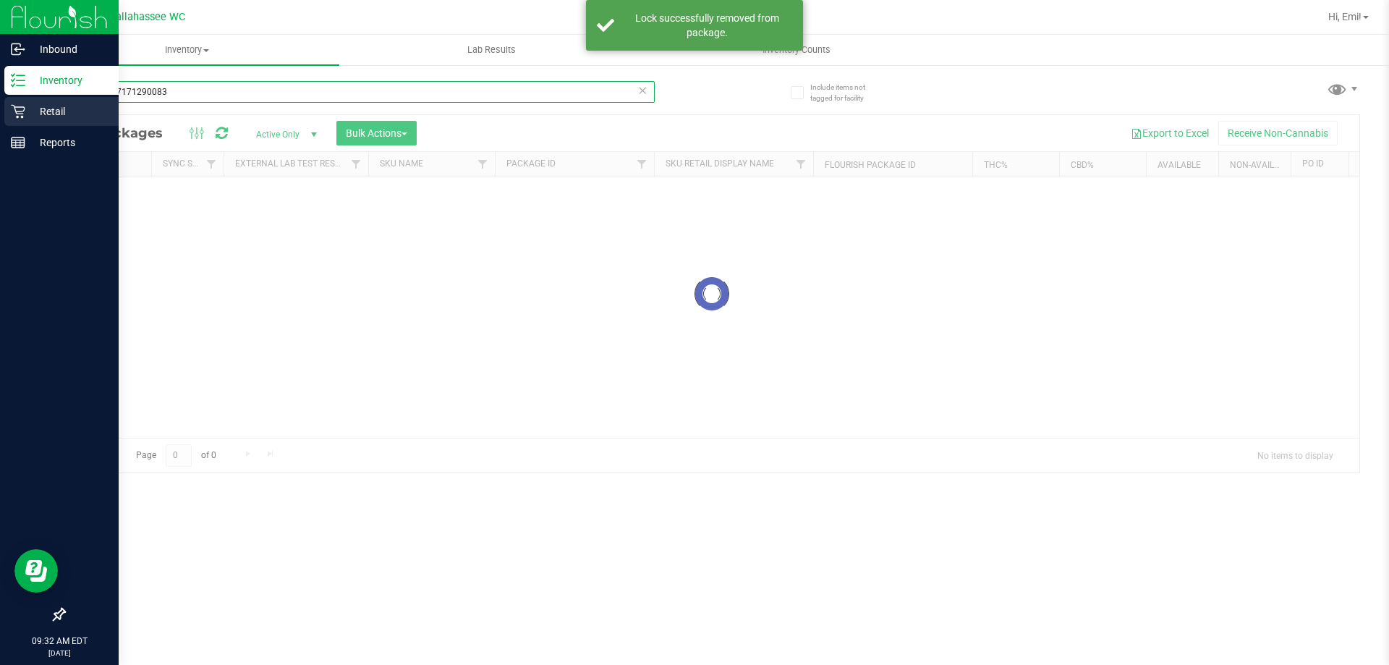
drag, startPoint x: 207, startPoint y: 96, endPoint x: 0, endPoint y: 107, distance: 207.2
click at [0, 107] on div "Inbound Inventory Retail Reports 09:32 AM EDT 09/25/2025 09/25 Tallahassee WC H…" at bounding box center [694, 332] width 1389 height 665
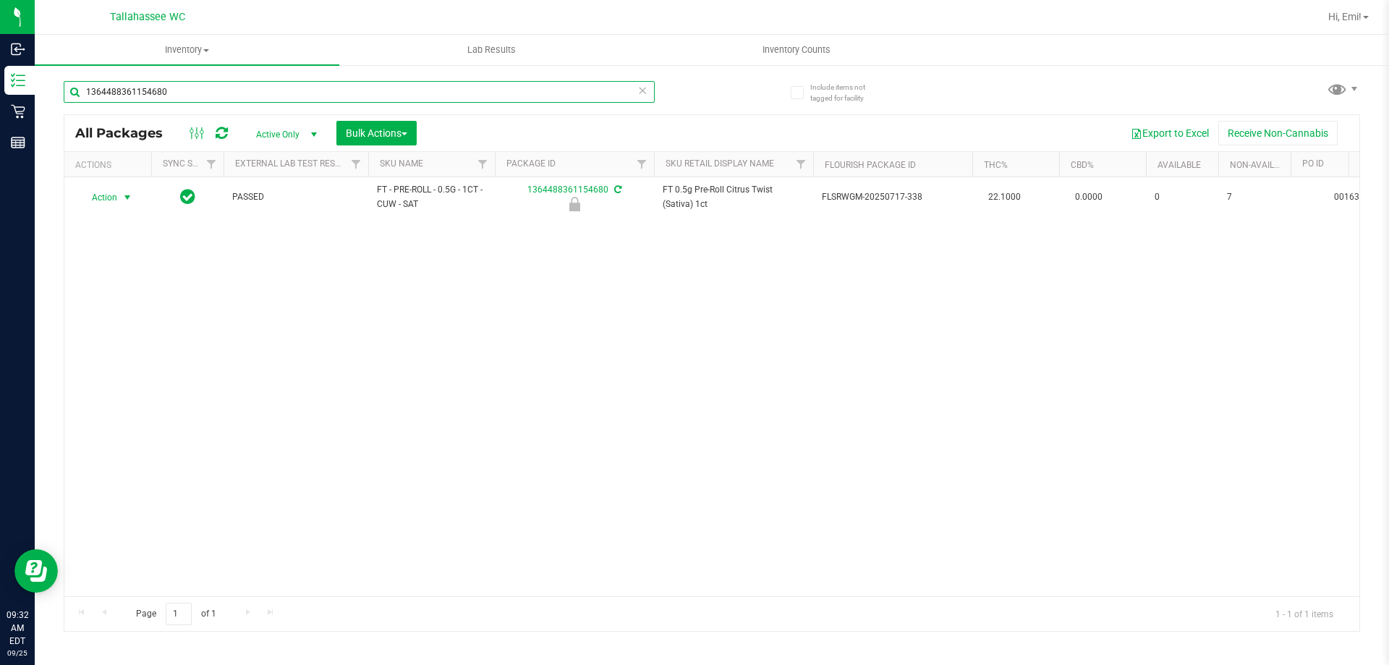
type input "1364488361154680"
click at [128, 198] on span "select" at bounding box center [128, 198] width 12 height 12
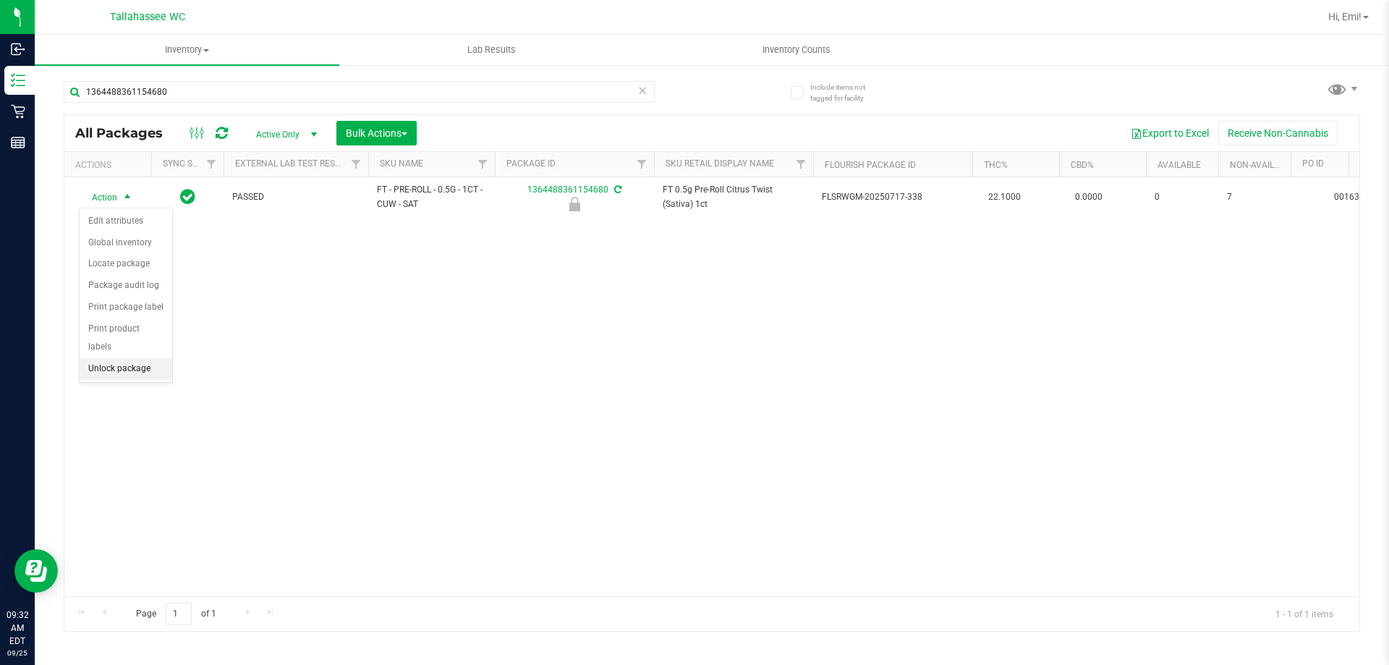
click at [143, 358] on li "Unlock package" at bounding box center [126, 369] width 93 height 22
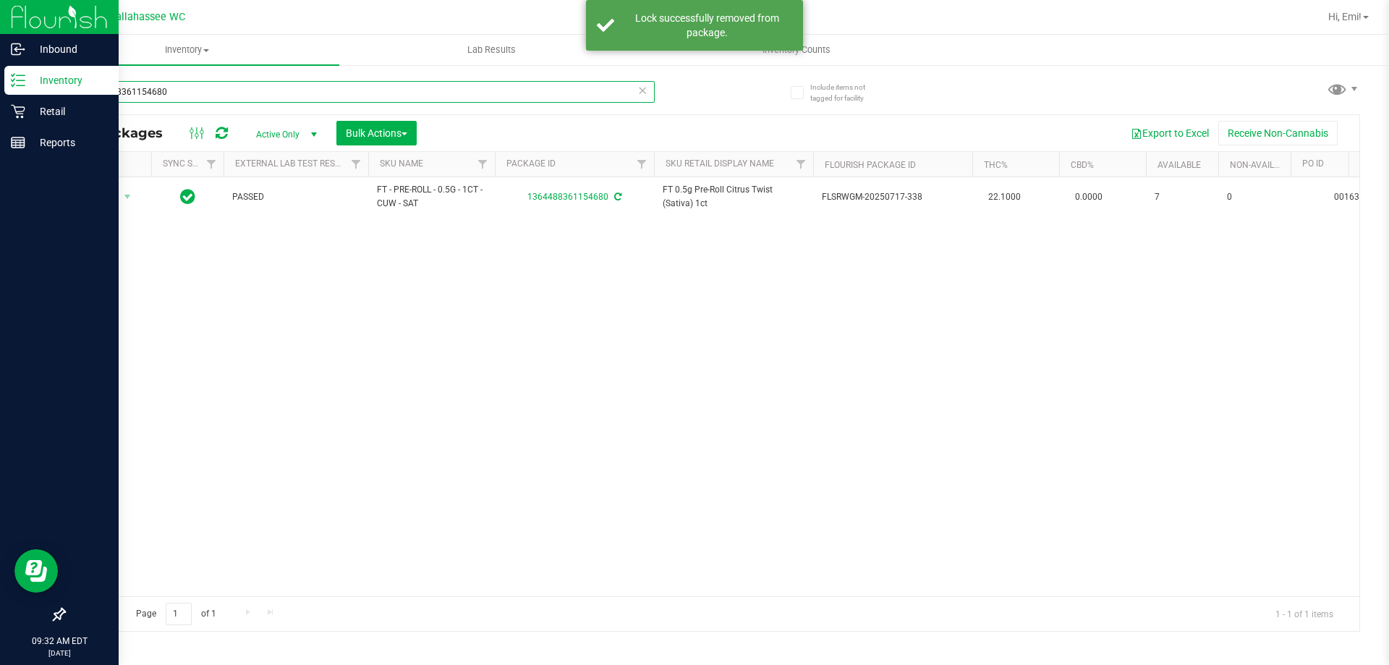
drag, startPoint x: 250, startPoint y: 88, endPoint x: 17, endPoint y: 183, distance: 251.1
click at [0, 126] on div "Inbound Inventory Retail Reports 09:32 AM EDT 09/25/2025 09/25 Tallahassee WC H…" at bounding box center [694, 332] width 1389 height 665
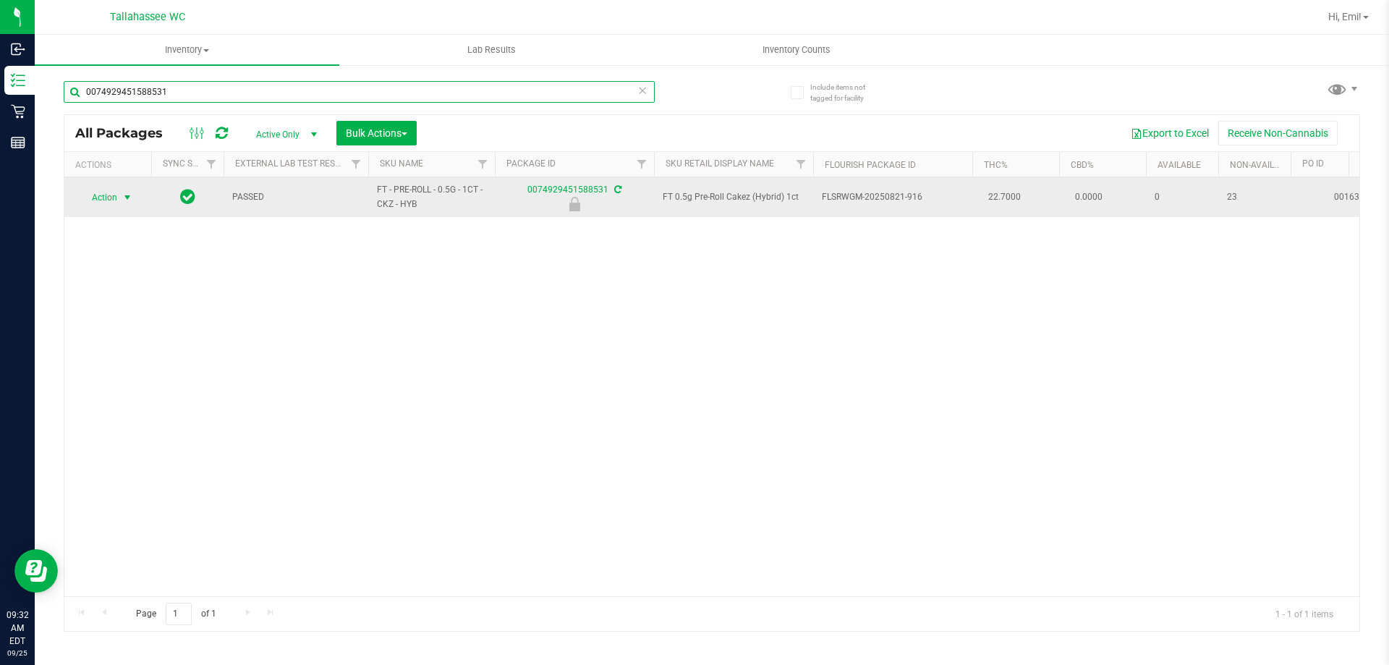
type input "0074929451588531"
click at [129, 197] on span "select" at bounding box center [128, 198] width 12 height 12
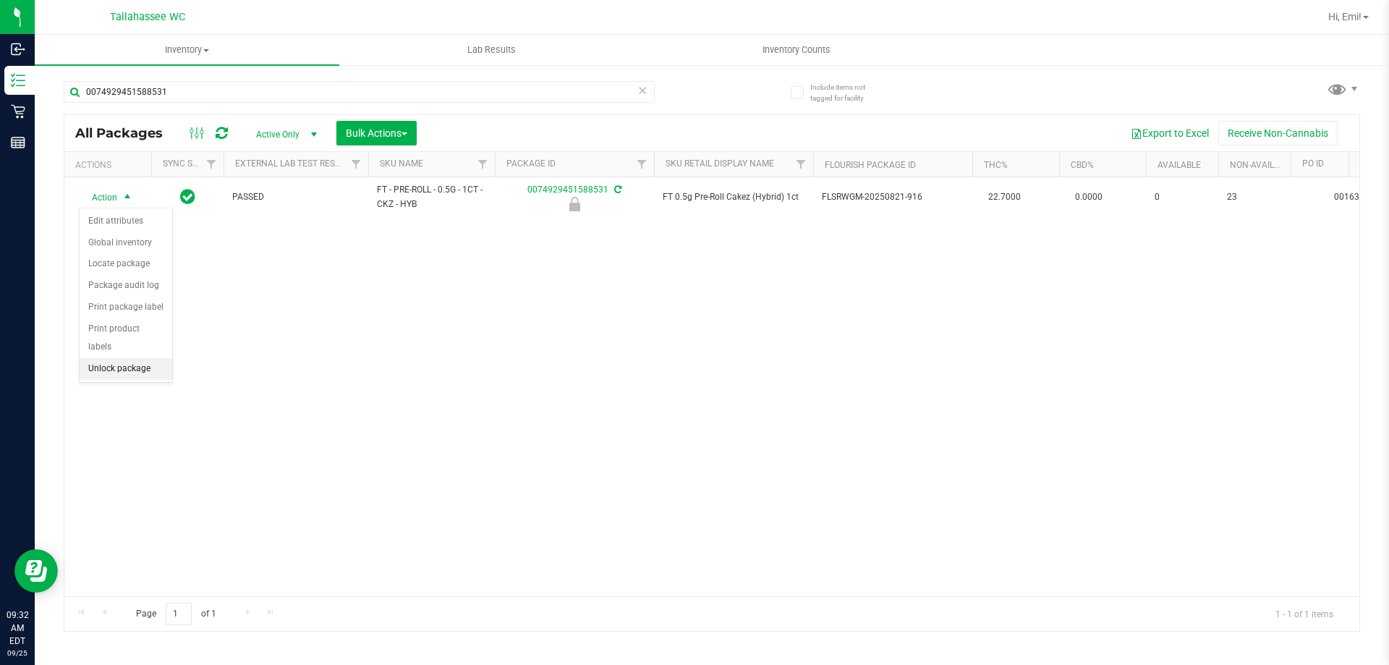
click at [150, 358] on li "Unlock package" at bounding box center [126, 369] width 93 height 22
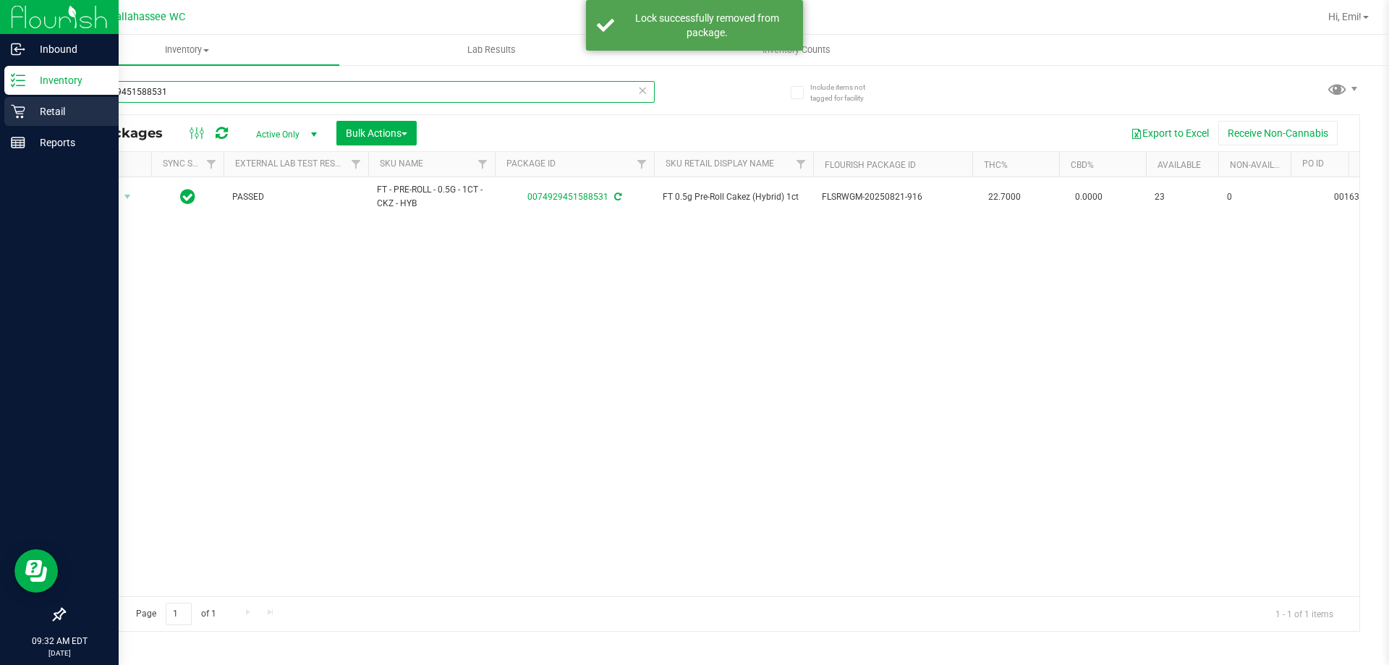
drag, startPoint x: 207, startPoint y: 88, endPoint x: 0, endPoint y: 106, distance: 207.7
click at [0, 103] on div "Inbound Inventory Retail Reports 09:32 AM EDT 09/25/2025 09/25 Tallahassee WC H…" at bounding box center [694, 332] width 1389 height 665
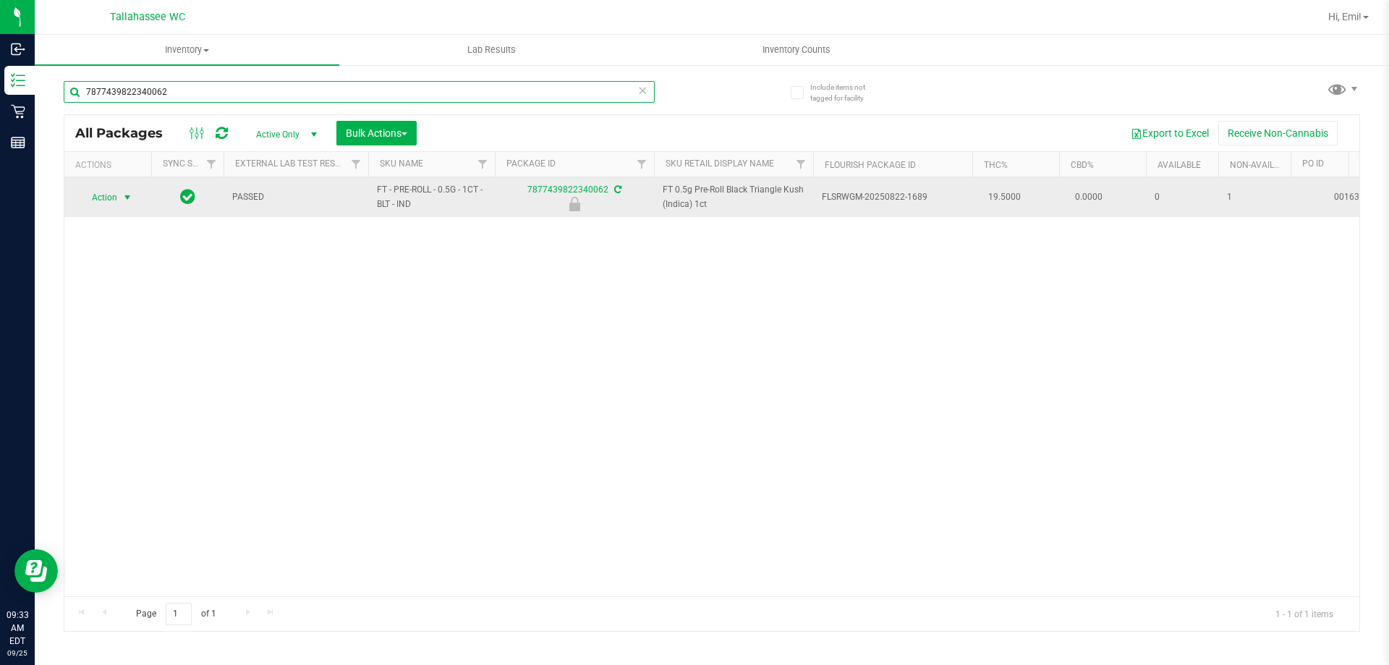
type input "7877439822340062"
click at [127, 197] on span "select" at bounding box center [128, 198] width 12 height 12
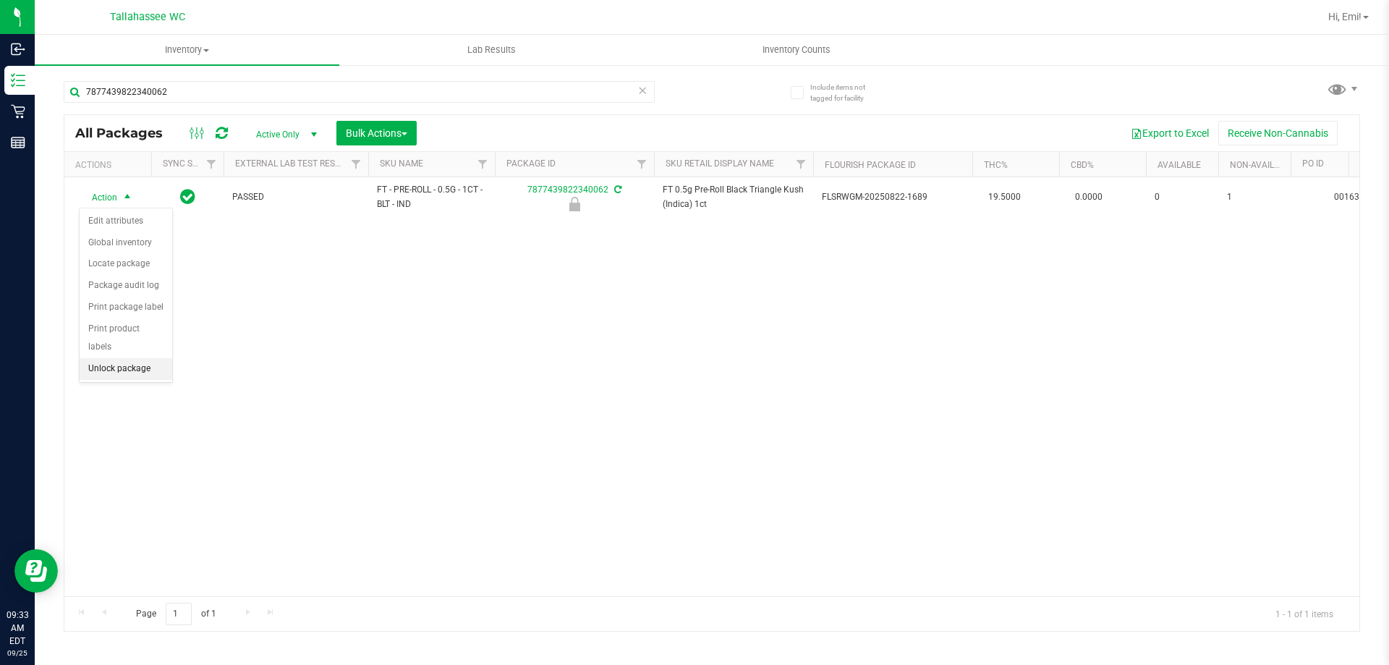
click at [161, 358] on li "Unlock package" at bounding box center [126, 369] width 93 height 22
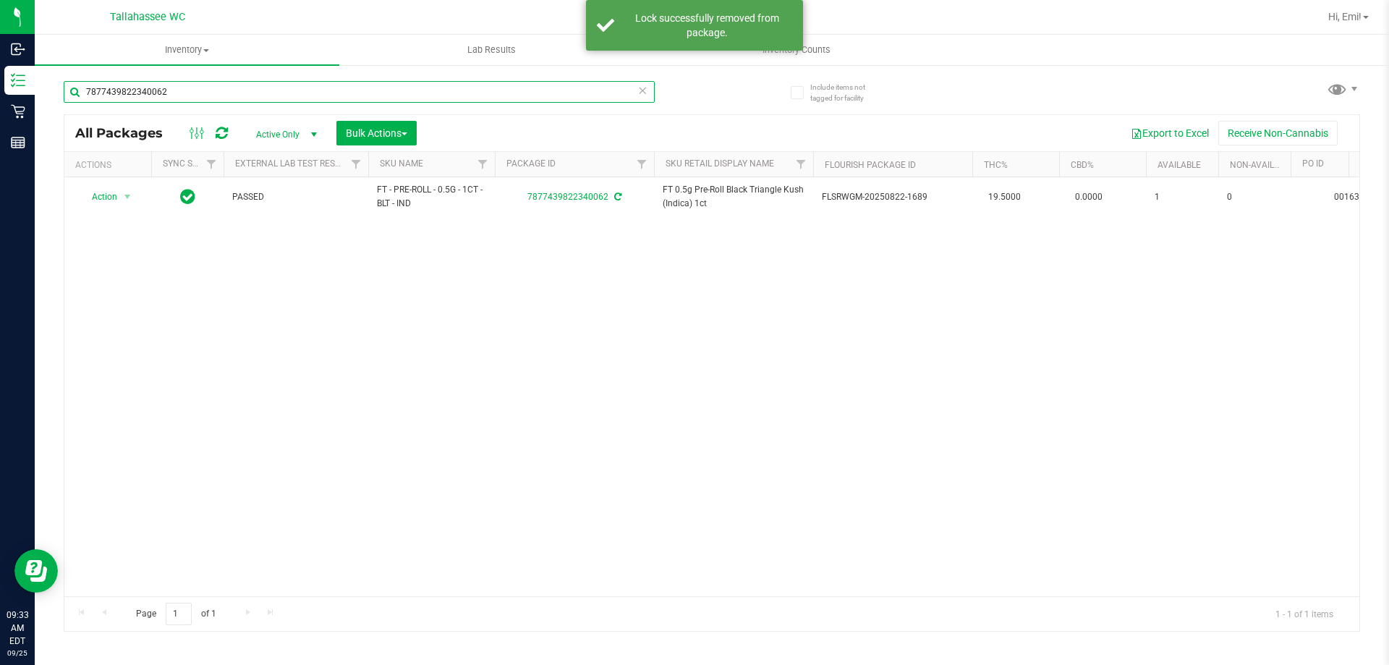
drag, startPoint x: 213, startPoint y: 88, endPoint x: 185, endPoint y: 276, distance: 190.8
click at [0, 90] on div "Inbound Inventory Retail Reports 09:33 AM EDT 09/25/2025 09/25 Tallahassee WC H…" at bounding box center [694, 332] width 1389 height 665
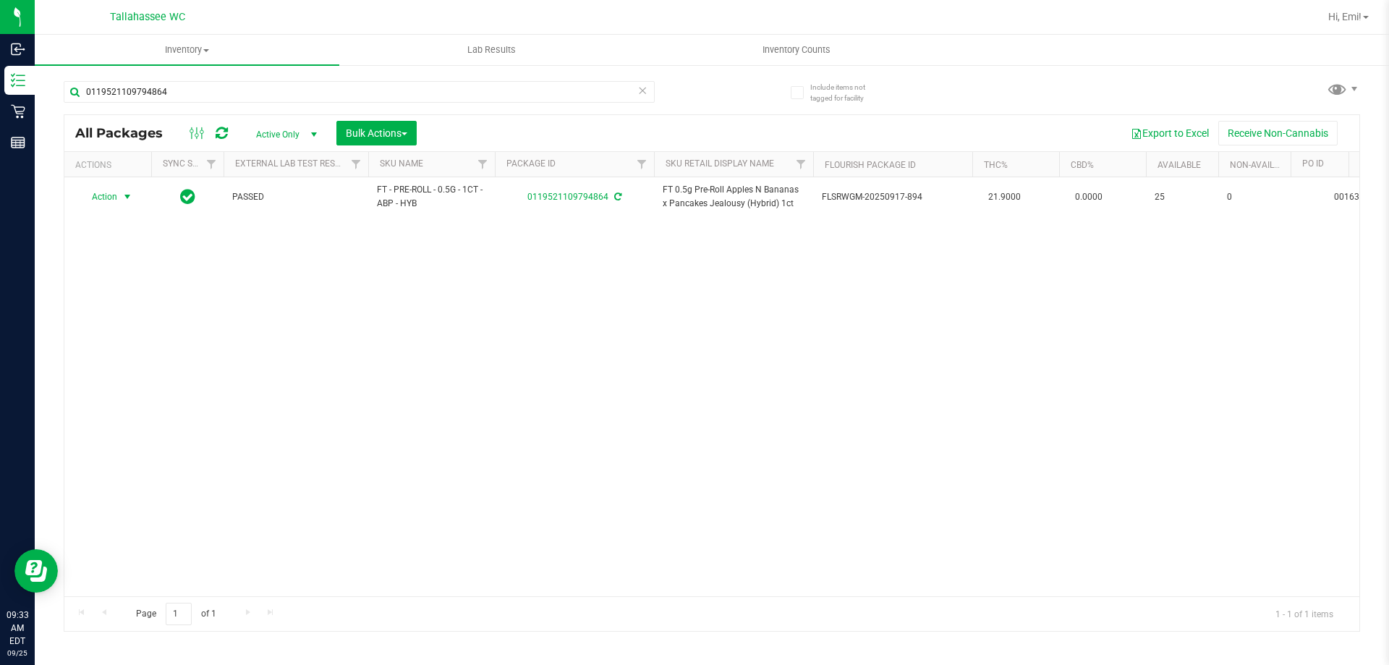
click at [127, 197] on span "select" at bounding box center [128, 197] width 12 height 12
click at [331, 356] on div "Action Action Create package Edit attributes Global inventory Locate package Lo…" at bounding box center [711, 386] width 1295 height 419
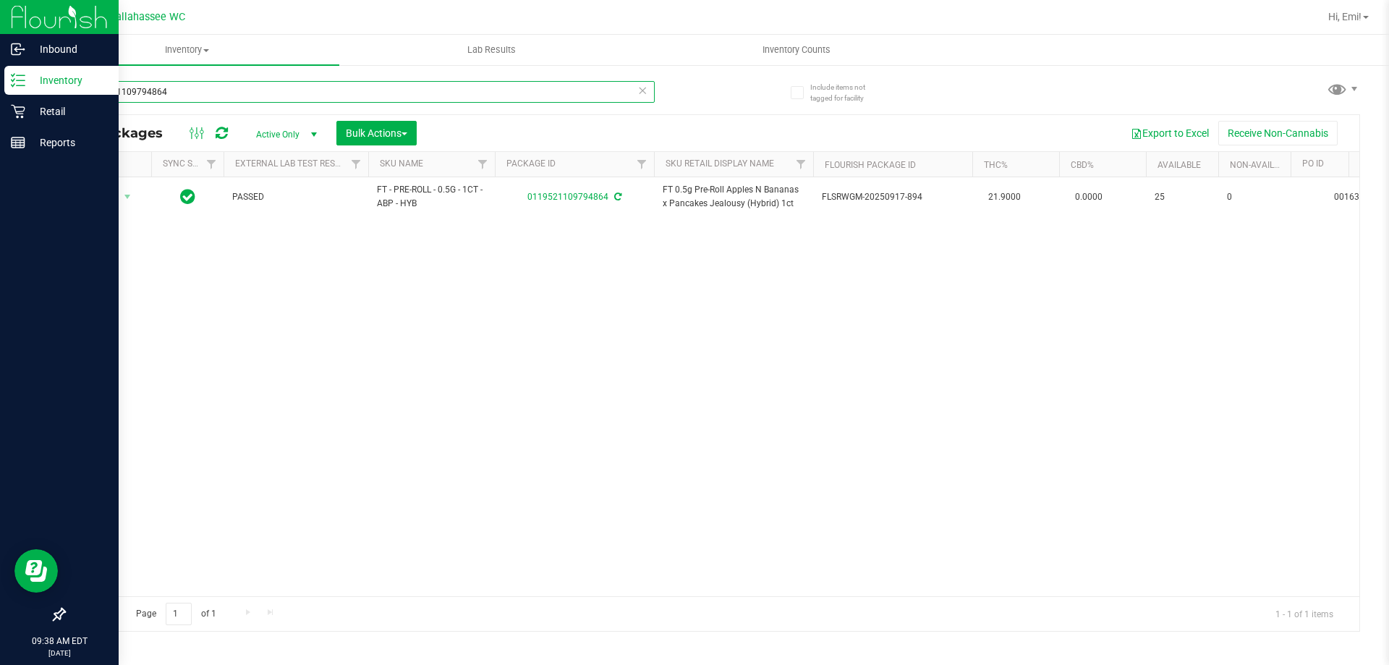
drag, startPoint x: 382, startPoint y: 91, endPoint x: 0, endPoint y: 91, distance: 382.0
click at [0, 91] on div "Inbound Inventory Retail Reports 09:38 AM EDT 09/25/2025 09/25 Tallahassee WC H…" at bounding box center [694, 332] width 1389 height 665
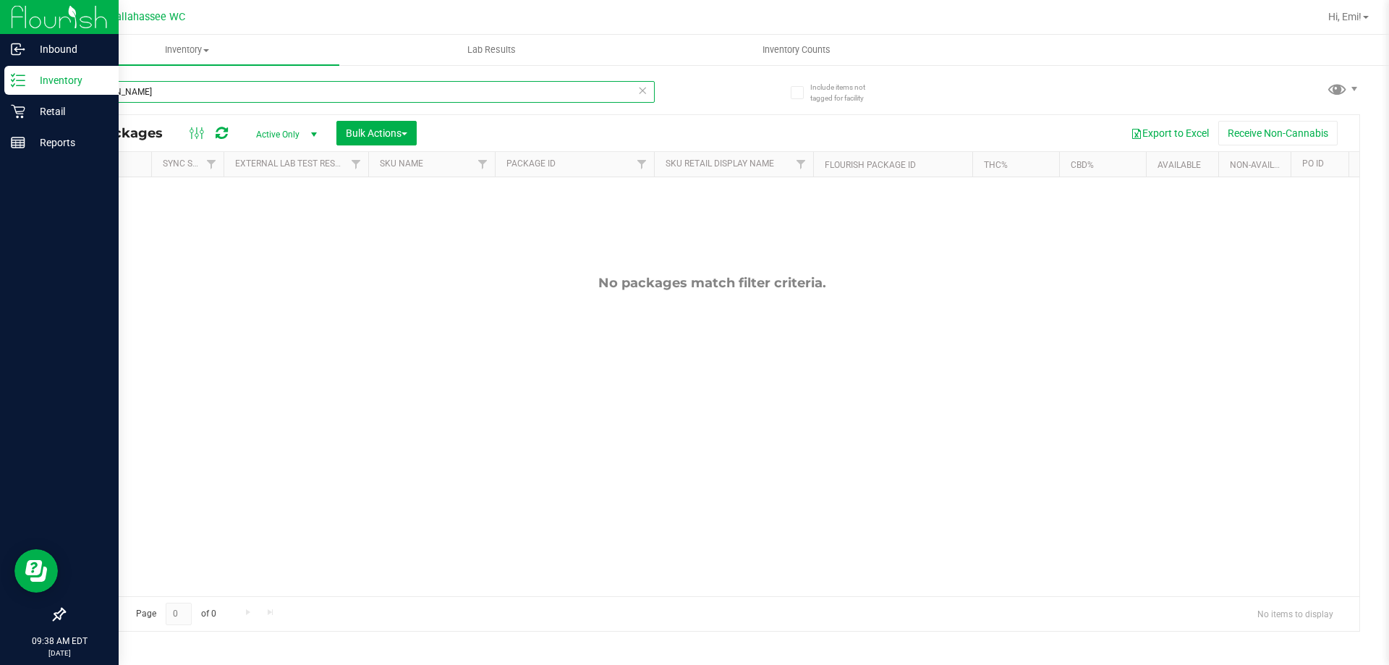
drag, startPoint x: 287, startPoint y: 88, endPoint x: 0, endPoint y: 88, distance: 287.2
click at [0, 88] on div "Inbound Inventory Retail Reports 09:38 AM EDT 09/25/2025 09/25 Tallahassee WC H…" at bounding box center [694, 332] width 1389 height 665
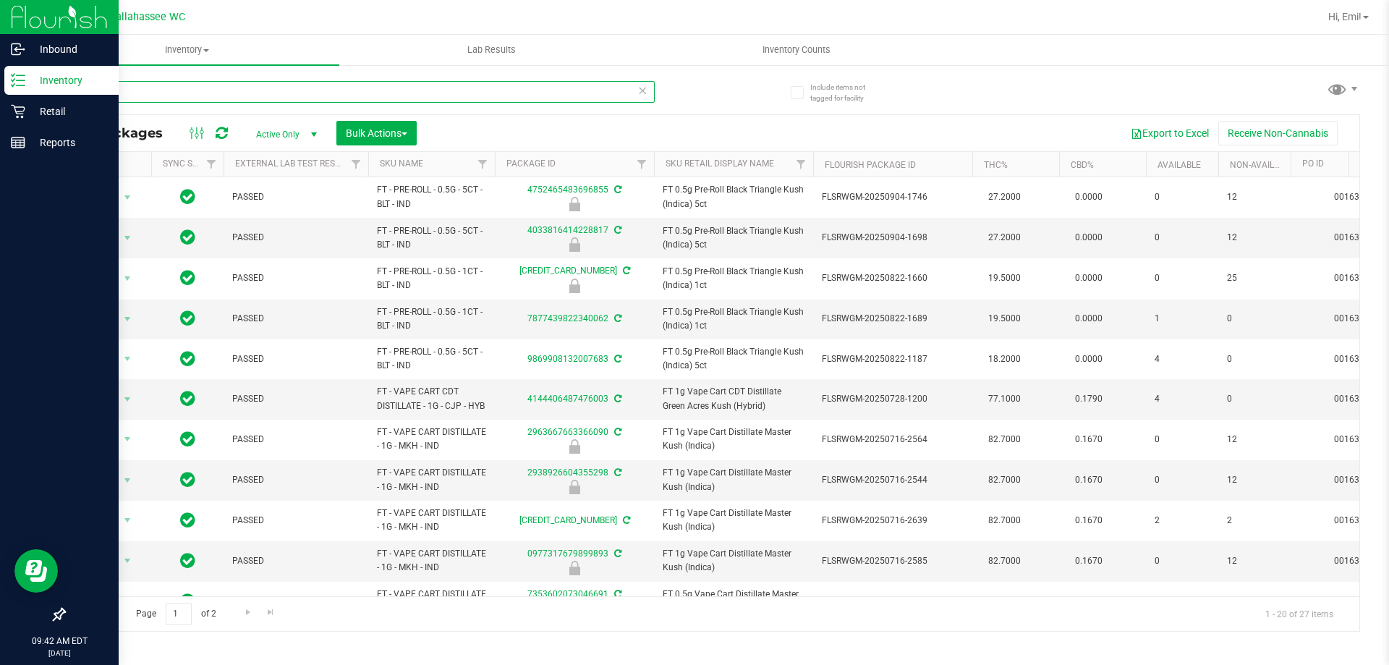
drag, startPoint x: 509, startPoint y: 99, endPoint x: 0, endPoint y: 96, distance: 509.3
click at [0, 96] on div "Inbound Inventory Retail Reports 09:42 AM EDT 09/25/2025 09/25 Tallahassee WC H…" at bounding box center [694, 332] width 1389 height 665
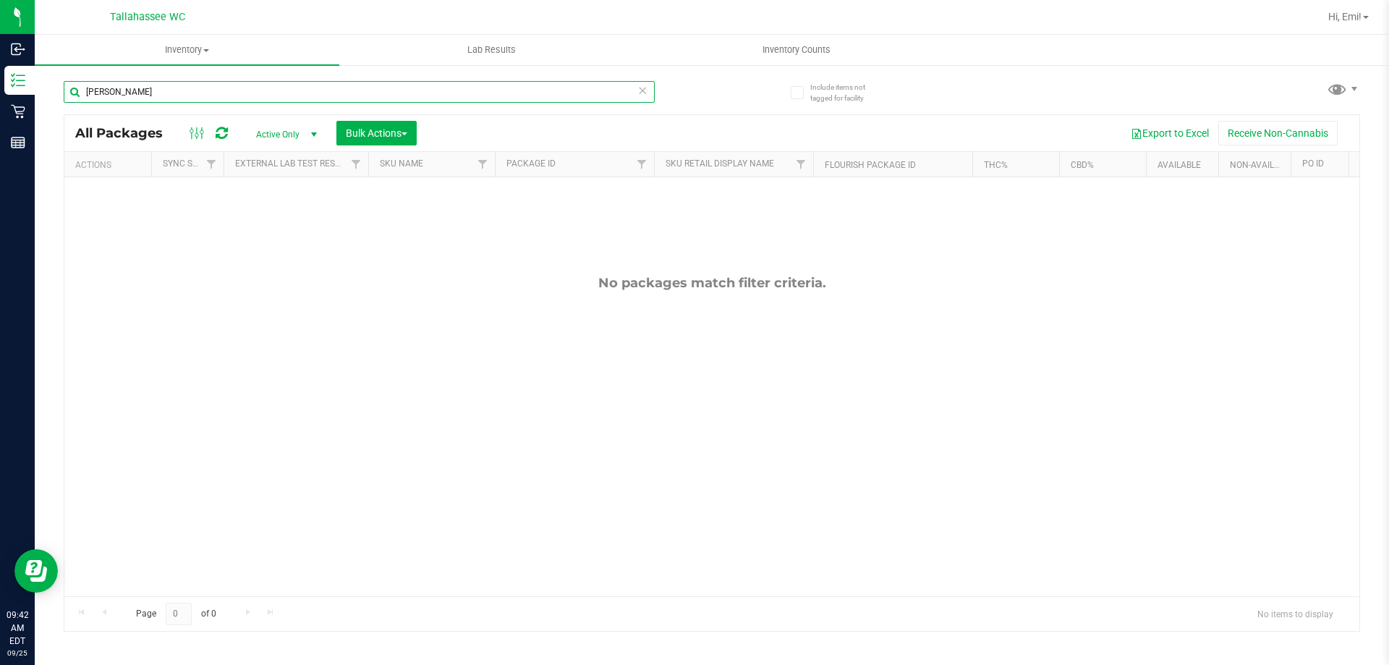
type input "Han Solo"
click at [645, 89] on icon at bounding box center [642, 89] width 10 height 17
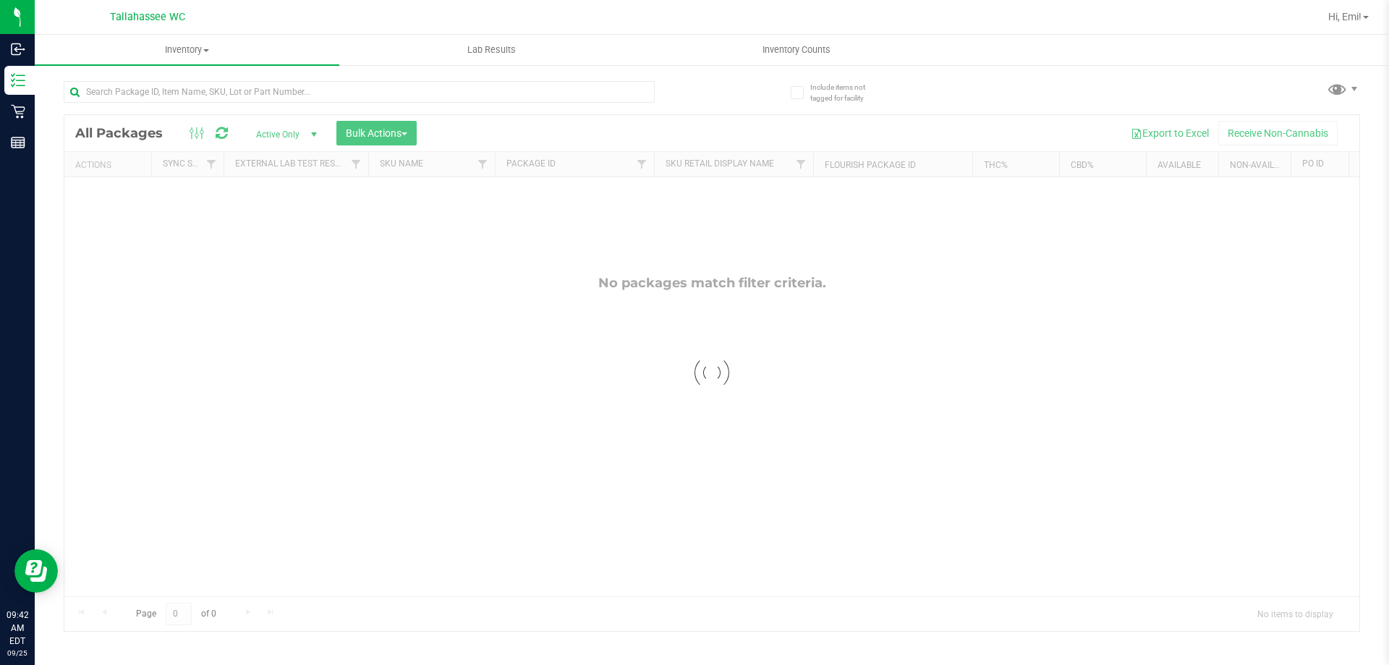
click at [674, 84] on div at bounding box center [388, 91] width 648 height 46
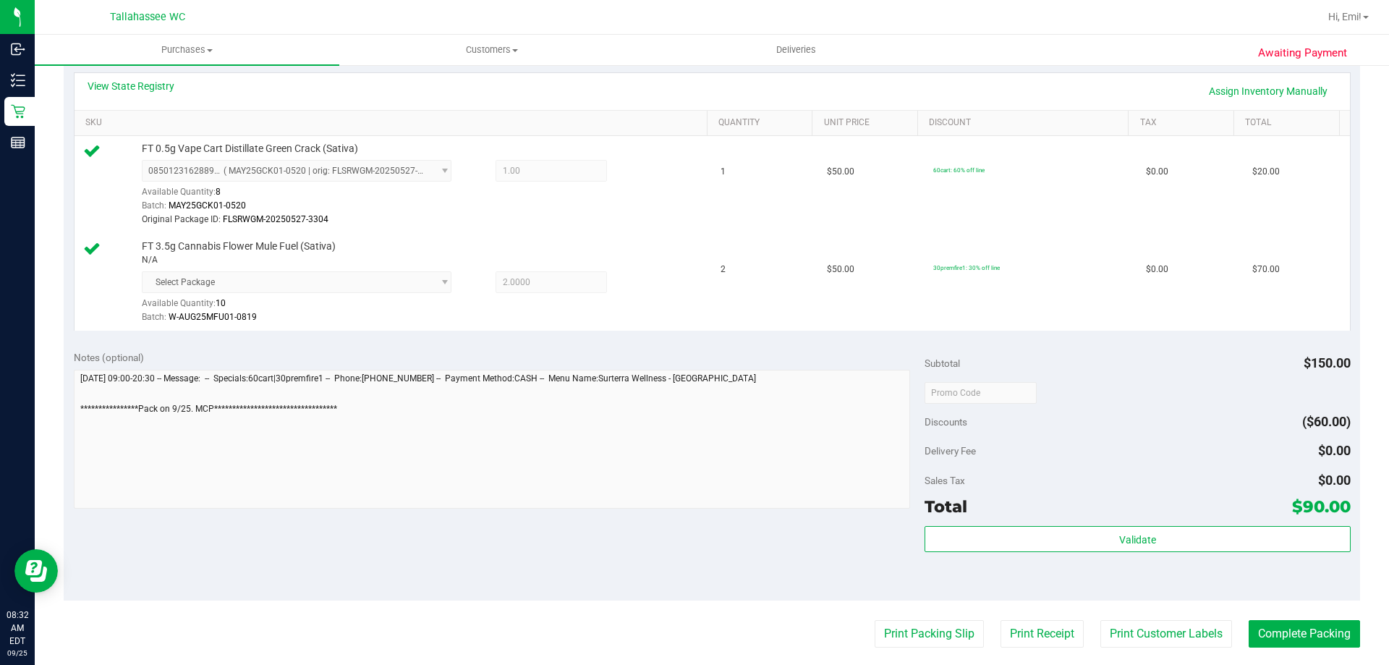
scroll to position [434, 0]
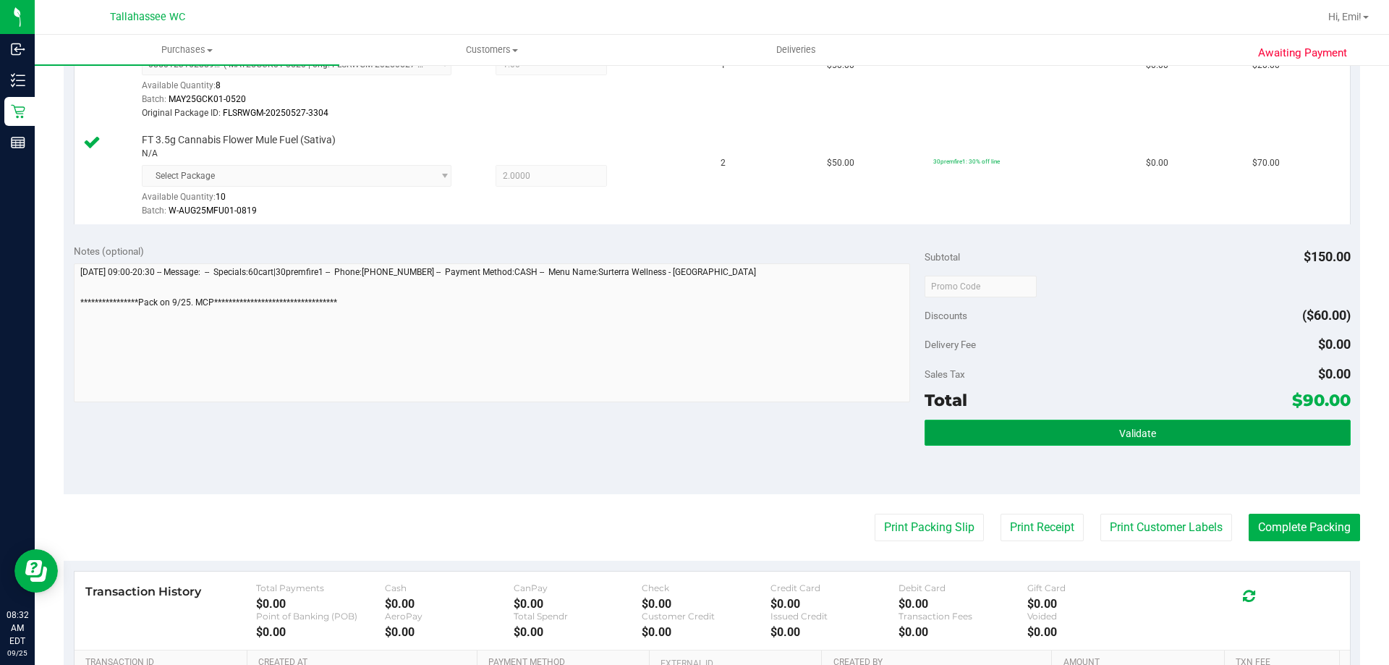
click at [984, 422] on button "Validate" at bounding box center [1137, 433] width 425 height 26
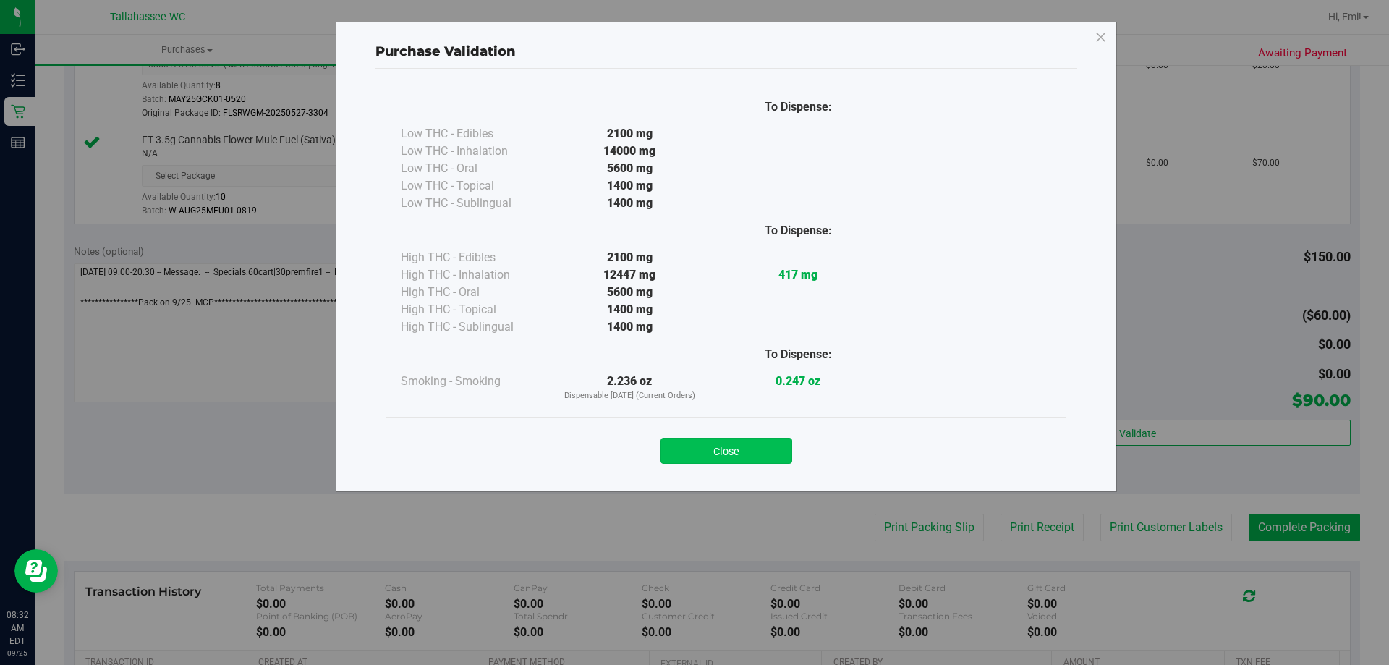
click at [732, 451] on button "Close" at bounding box center [726, 451] width 132 height 26
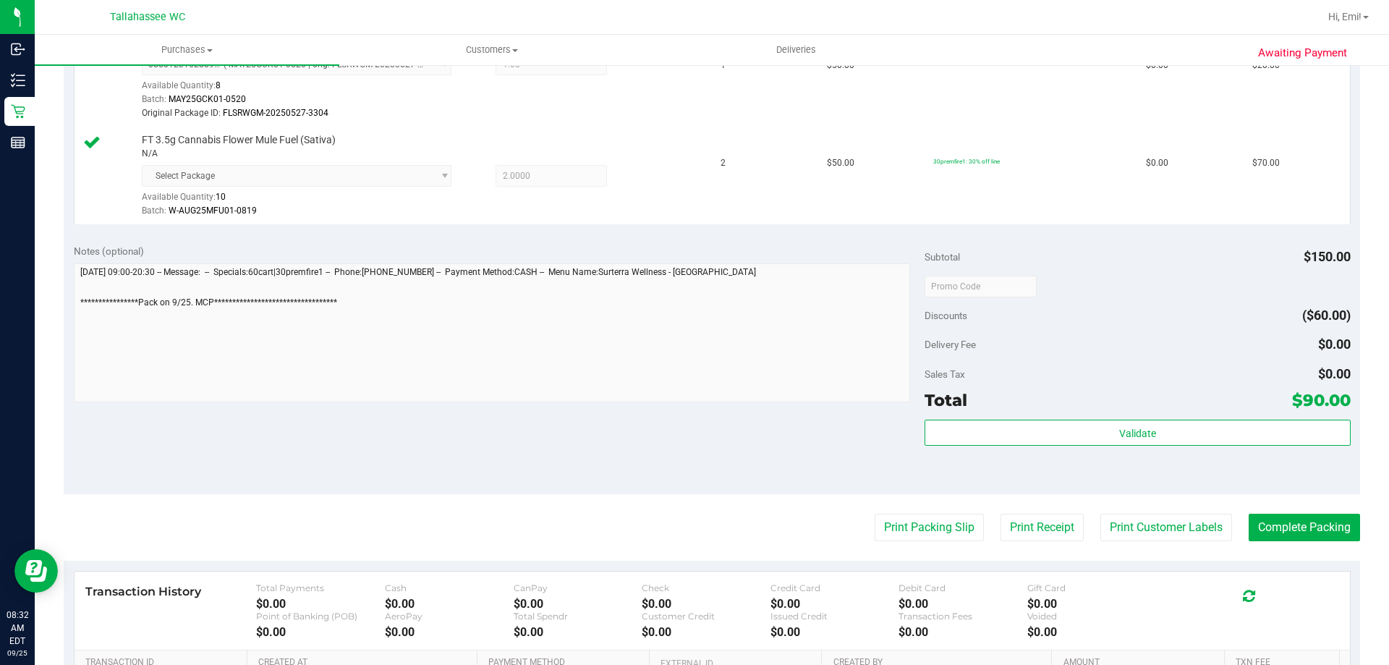
click at [859, 525] on div "Print Packing Slip Print Receipt Print Customer Labels Complete Packing" at bounding box center [712, 527] width 1296 height 27
click at [877, 525] on button "Print Packing Slip" at bounding box center [929, 527] width 109 height 27
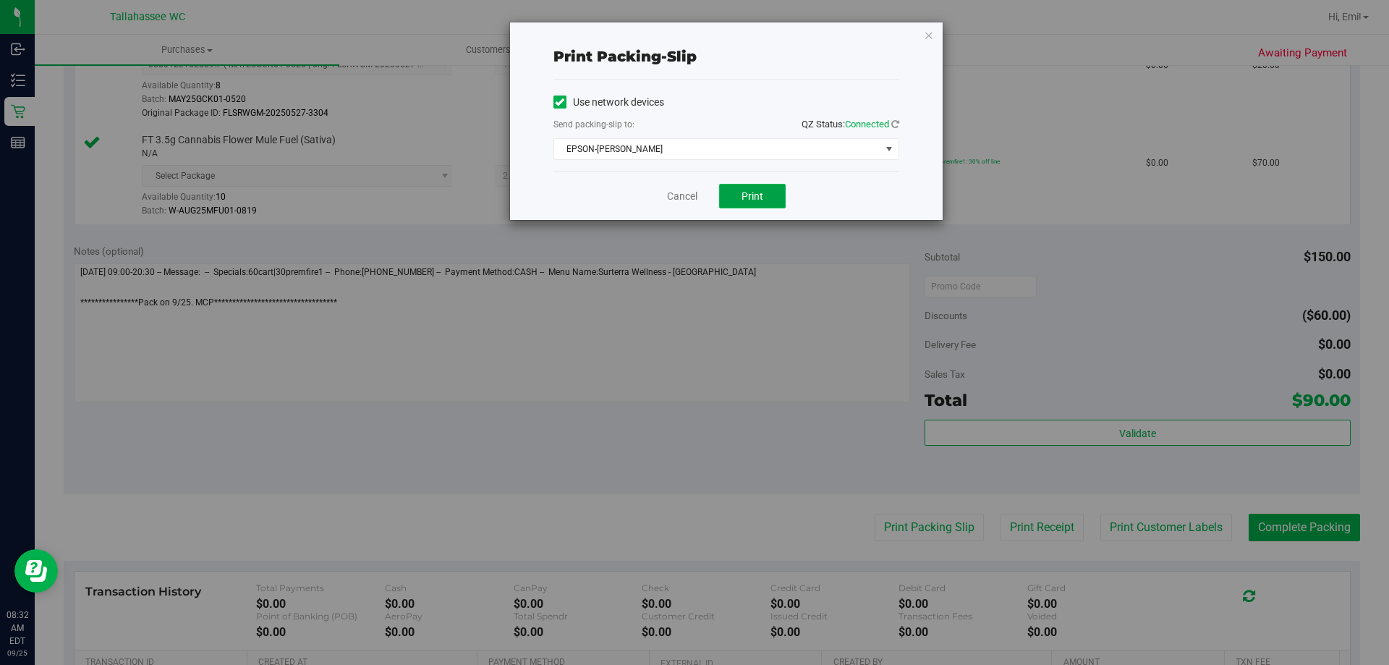
click at [763, 189] on button "Print" at bounding box center [752, 196] width 67 height 25
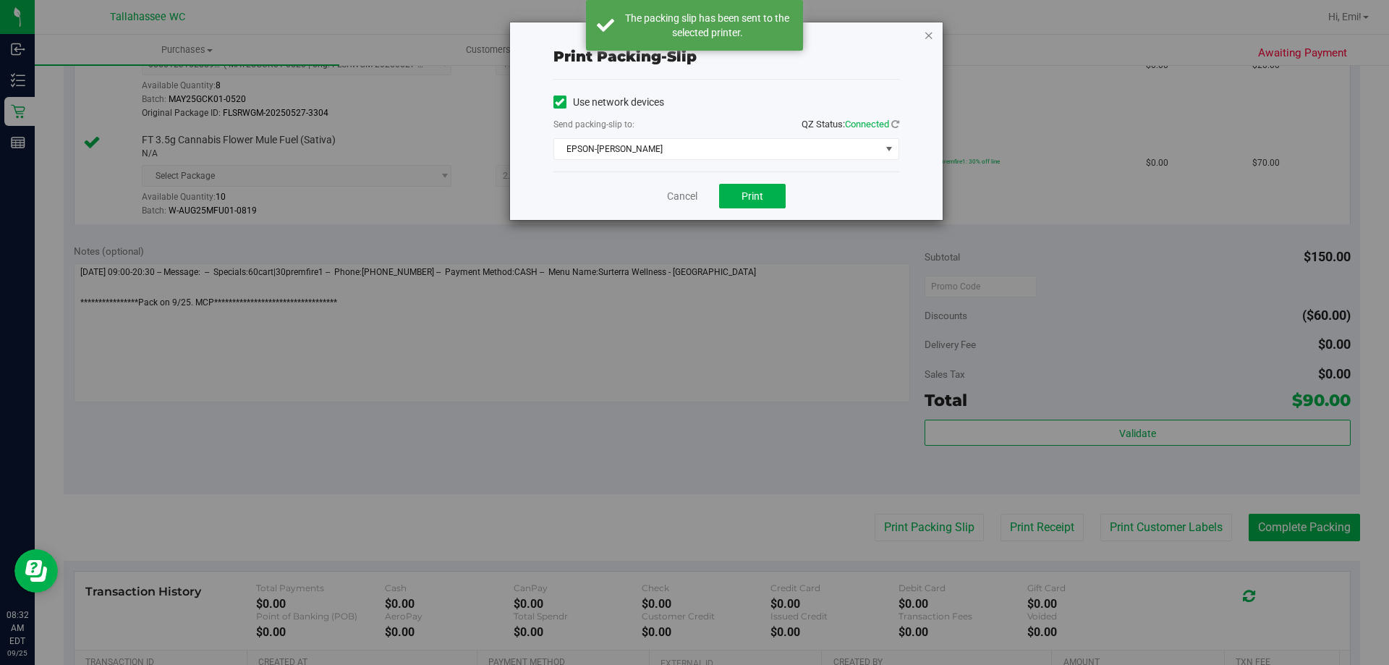
click at [927, 40] on icon "button" at bounding box center [929, 34] width 10 height 17
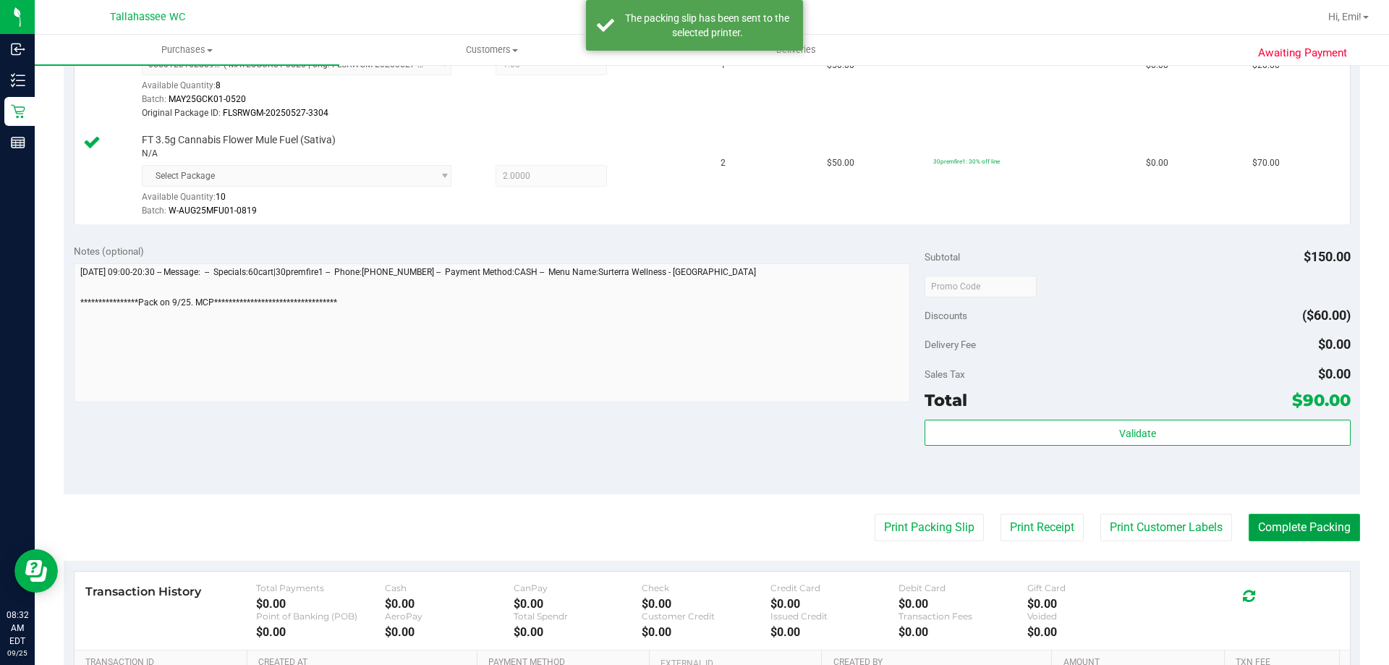
click at [1301, 529] on button "Complete Packing" at bounding box center [1304, 527] width 111 height 27
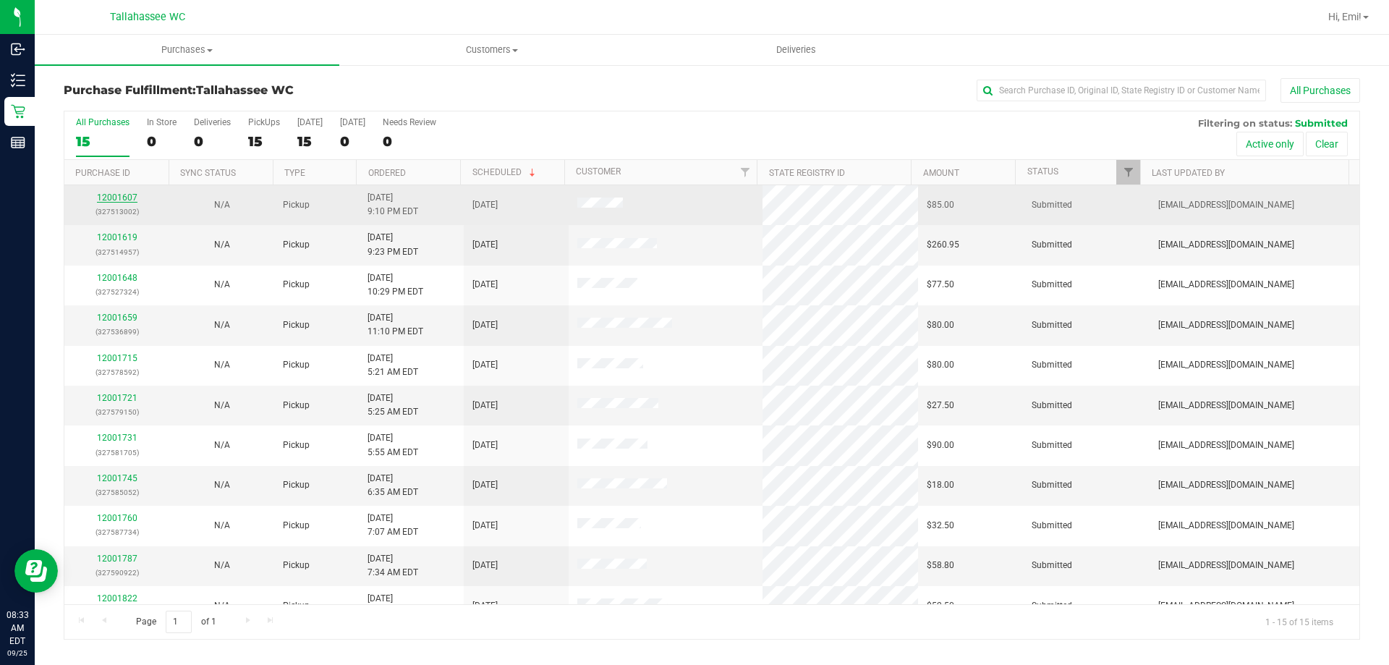
click at [119, 197] on link "12001607" at bounding box center [117, 197] width 41 height 10
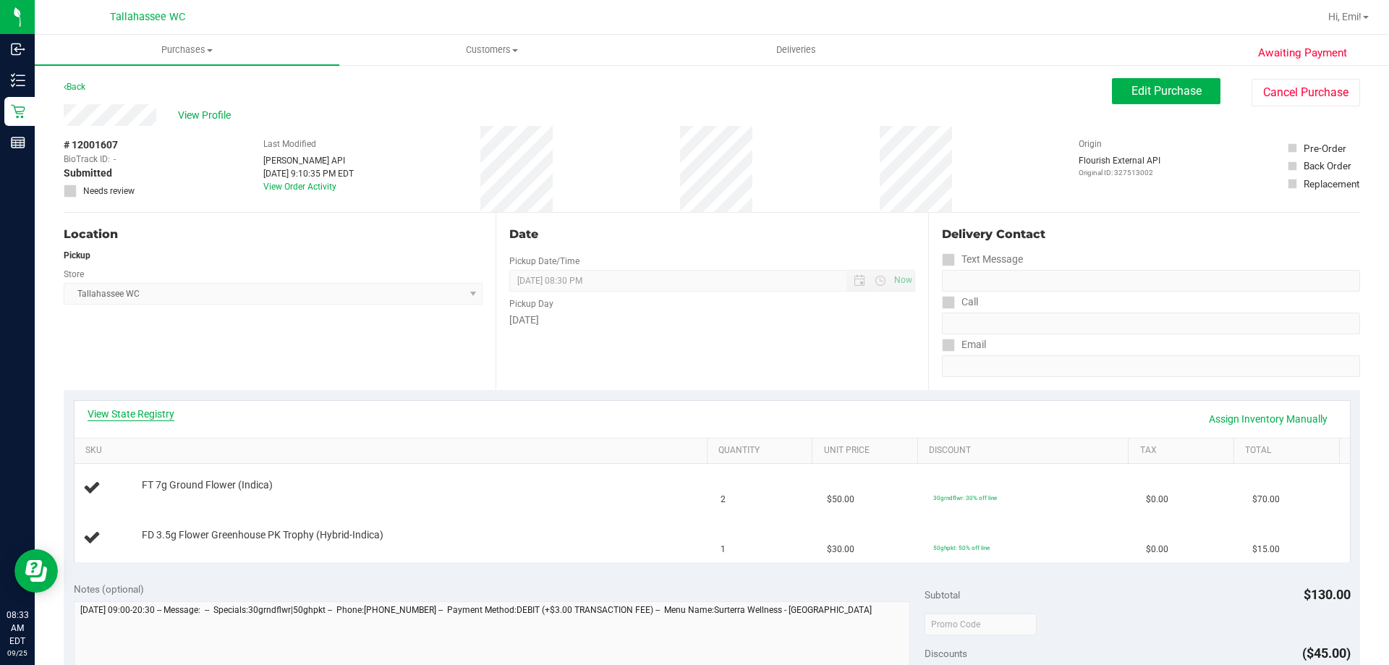
click at [154, 410] on link "View State Registry" at bounding box center [131, 414] width 87 height 14
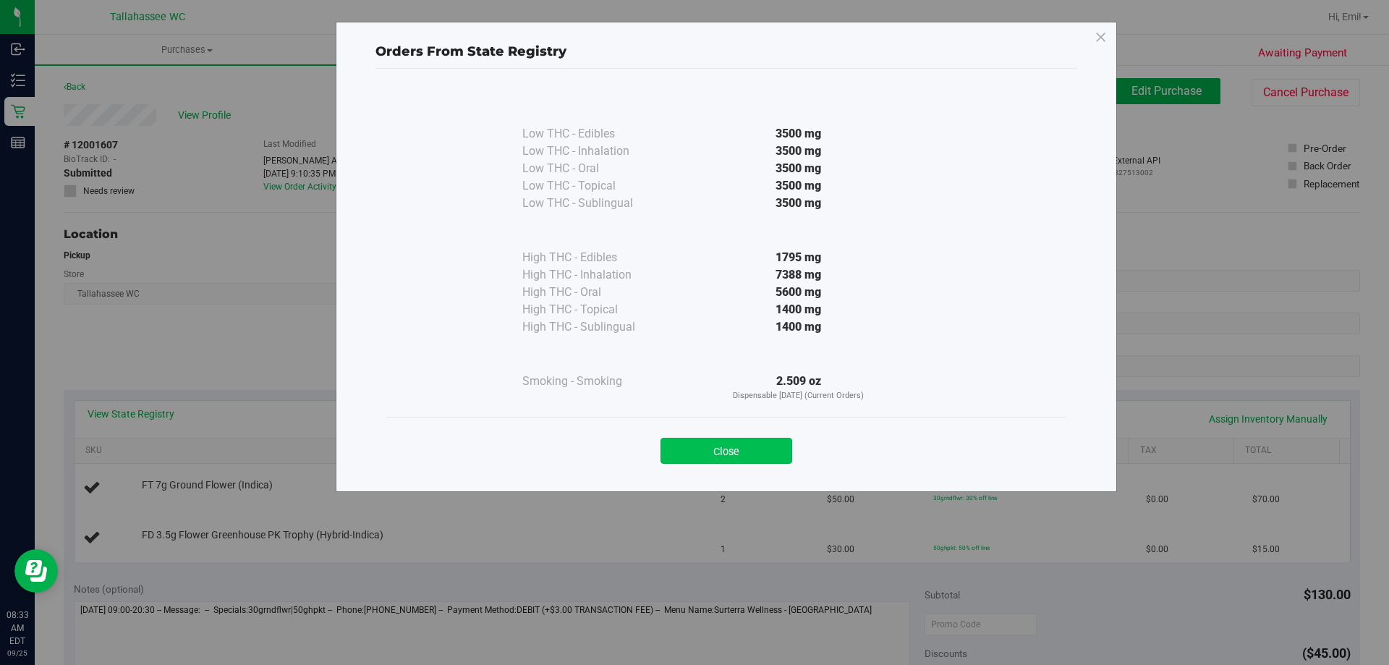
click at [710, 445] on button "Close" at bounding box center [726, 451] width 132 height 26
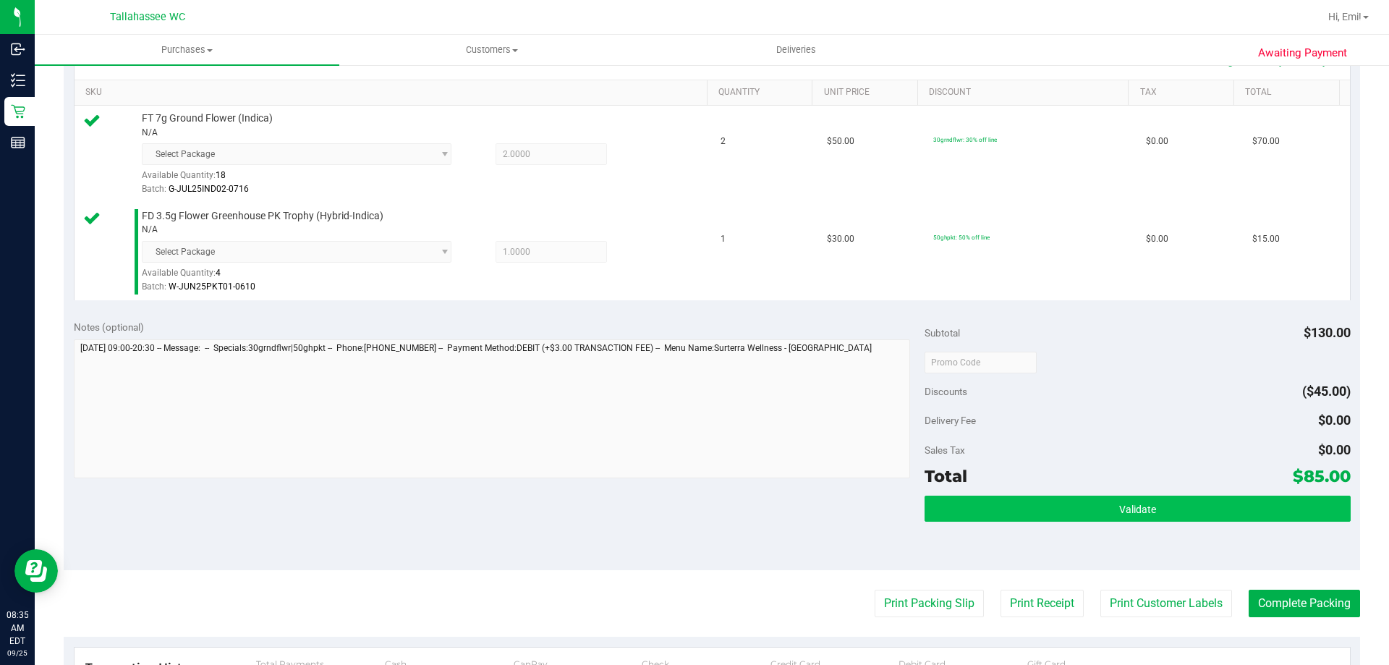
scroll to position [362, 0]
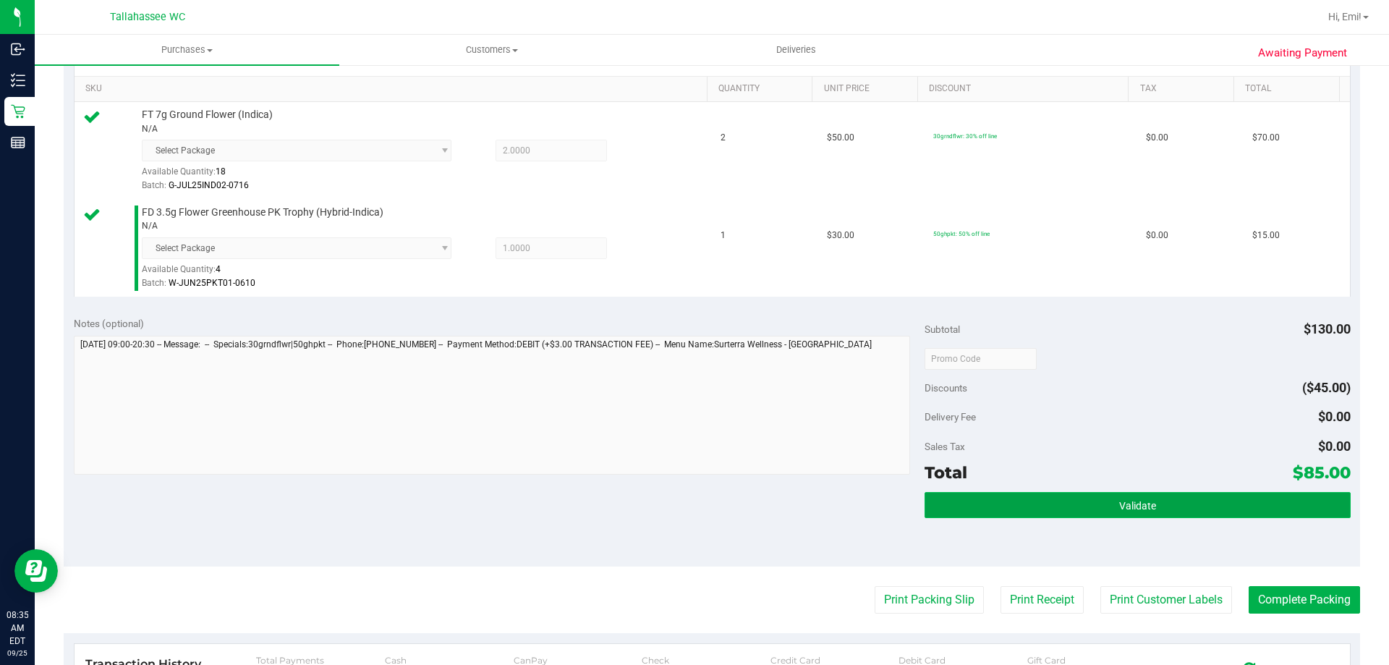
click at [980, 503] on button "Validate" at bounding box center [1137, 505] width 425 height 26
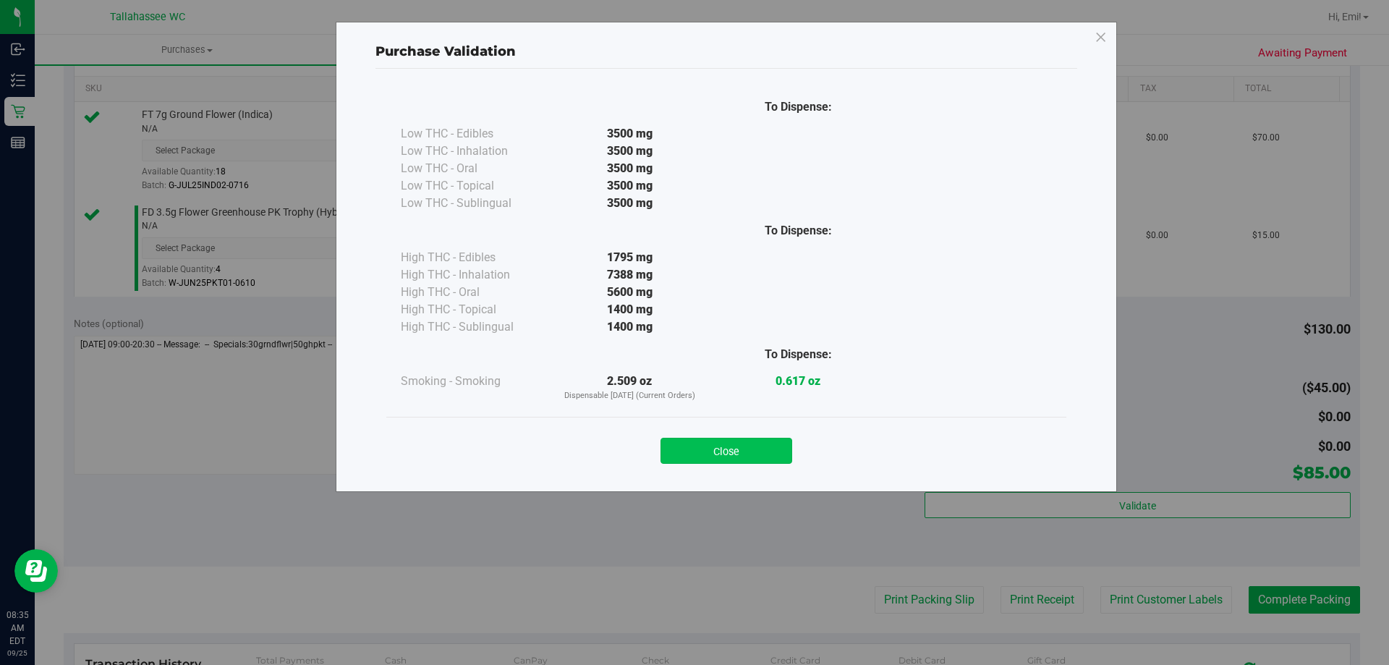
click at [687, 451] on button "Close" at bounding box center [726, 451] width 132 height 26
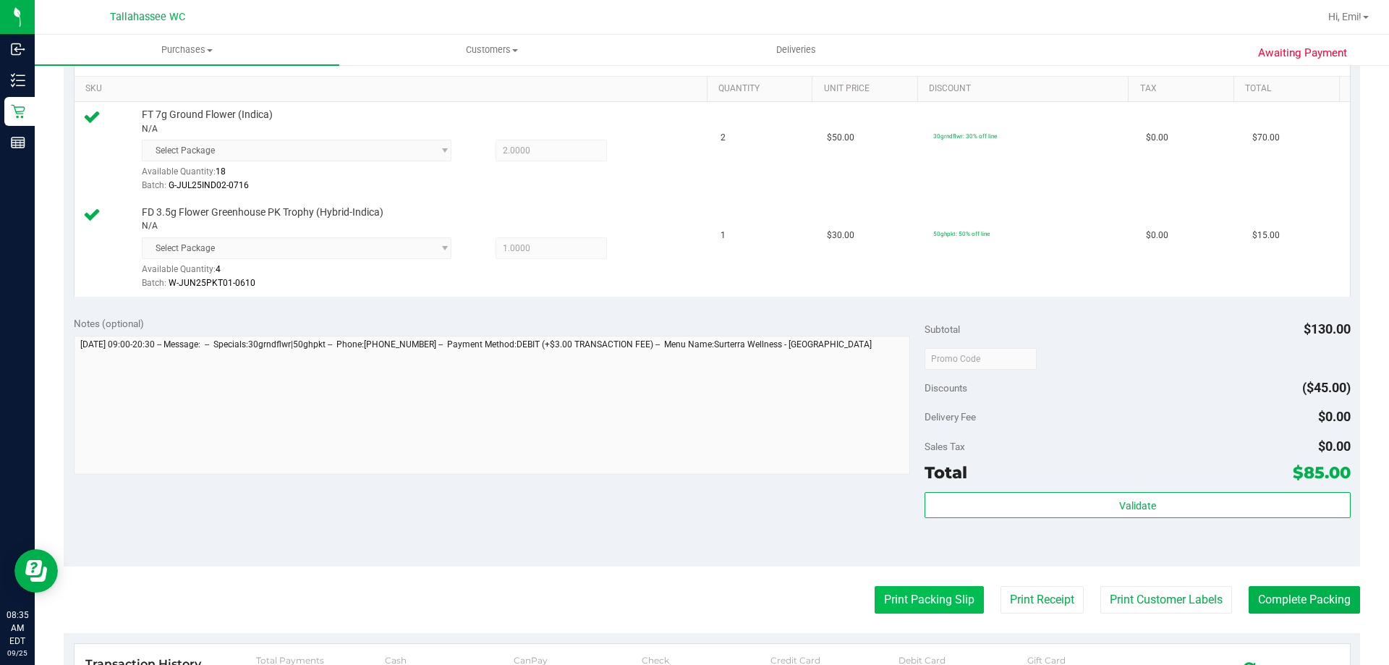
click at [885, 596] on button "Print Packing Slip" at bounding box center [929, 599] width 109 height 27
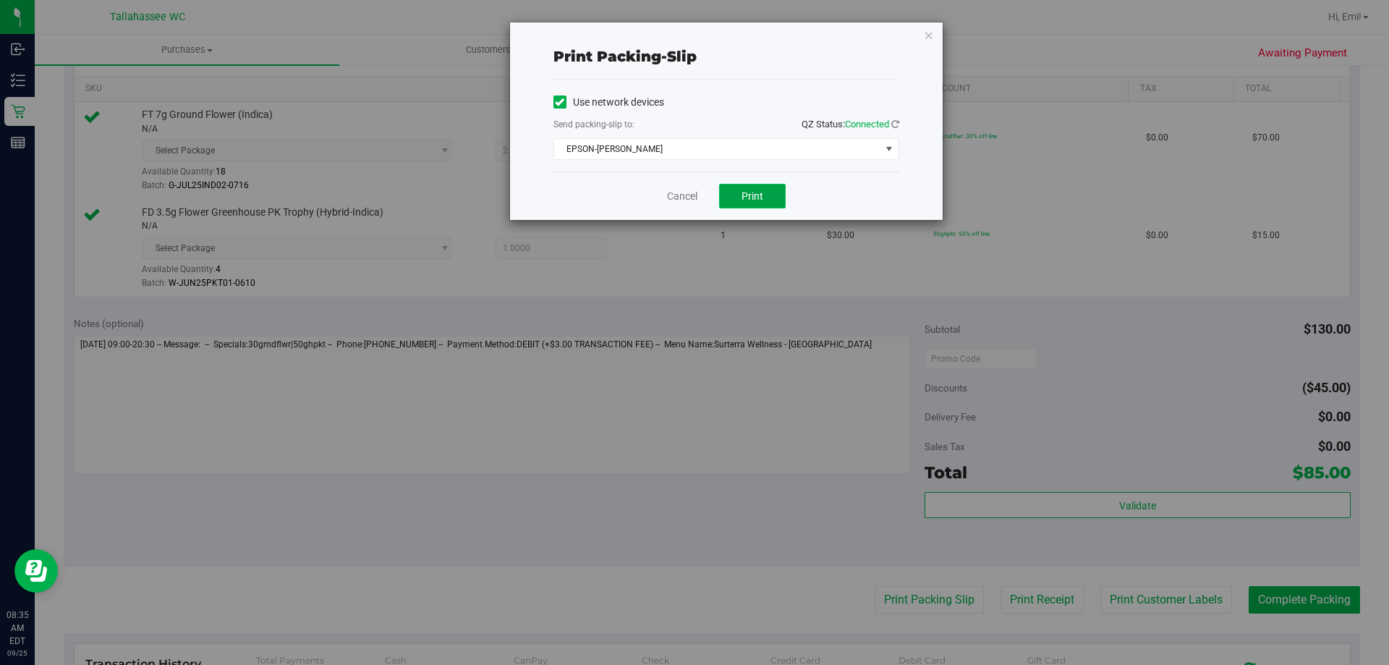
click at [774, 193] on button "Print" at bounding box center [752, 196] width 67 height 25
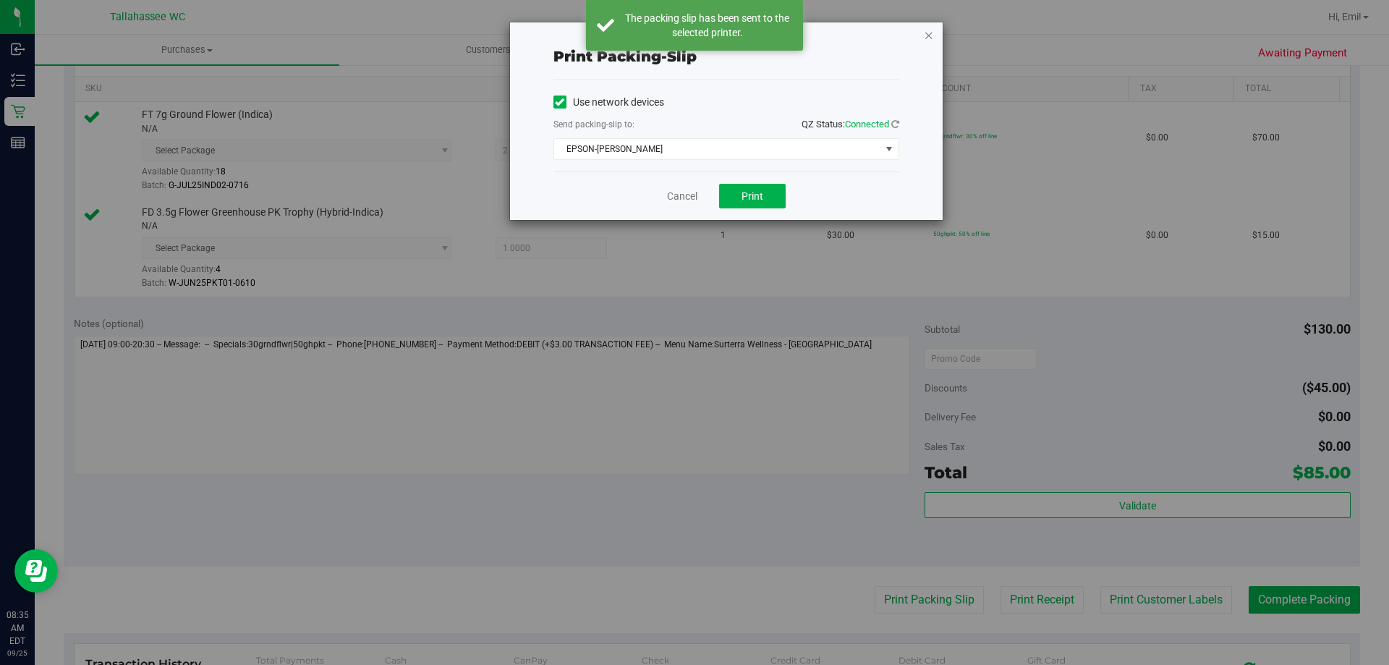
click at [930, 32] on icon "button" at bounding box center [929, 34] width 10 height 17
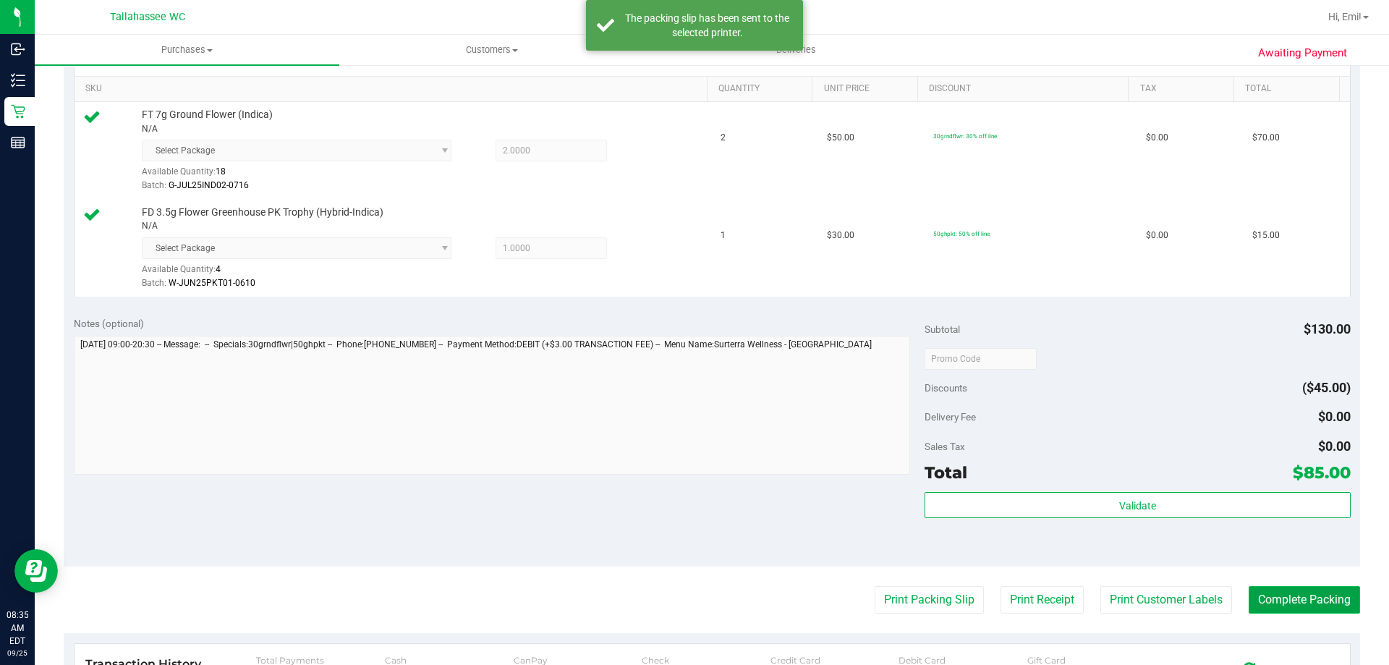
click at [1315, 600] on button "Complete Packing" at bounding box center [1304, 599] width 111 height 27
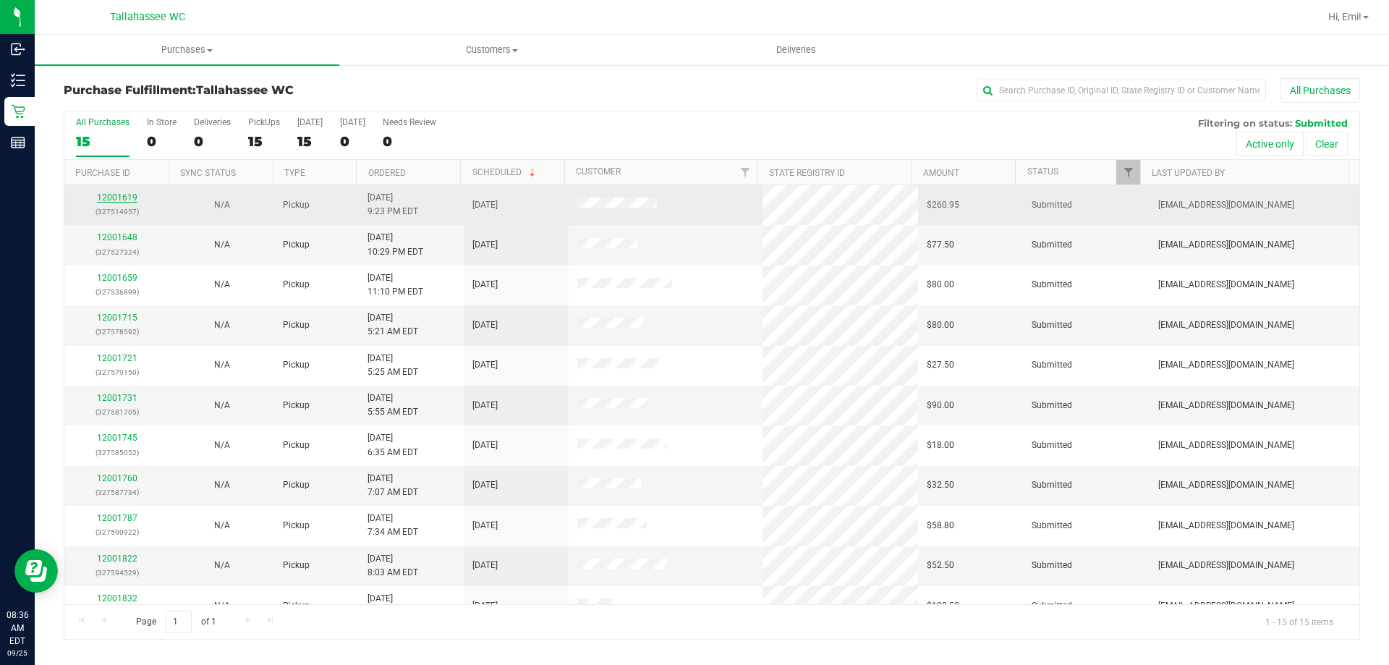
click at [116, 193] on link "12001619" at bounding box center [117, 197] width 41 height 10
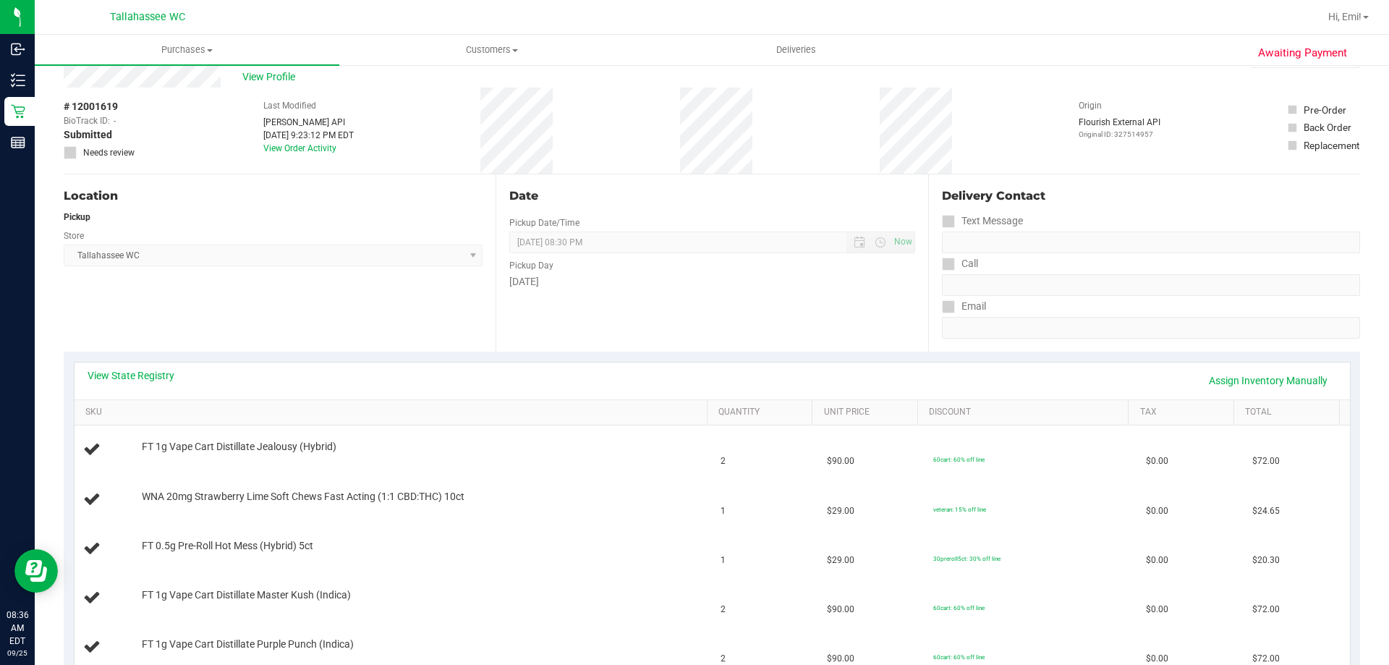
scroll to position [72, 0]
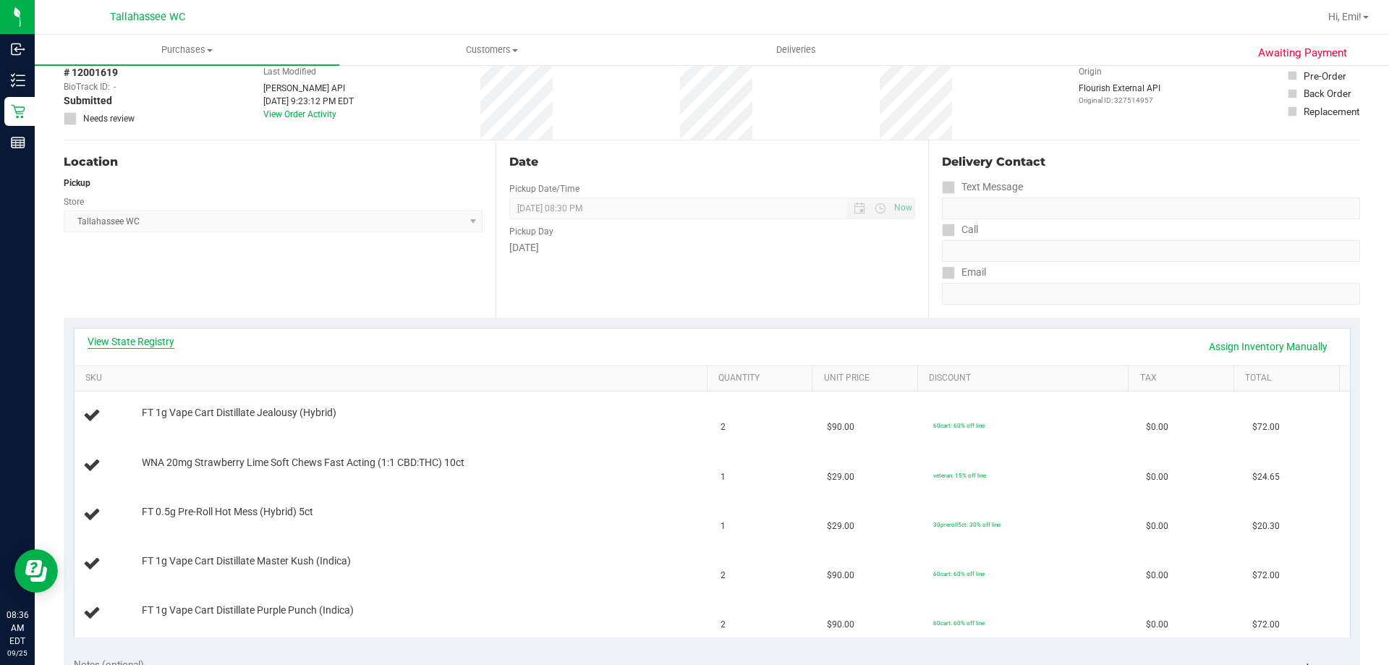
click at [158, 339] on link "View State Registry" at bounding box center [131, 341] width 87 height 14
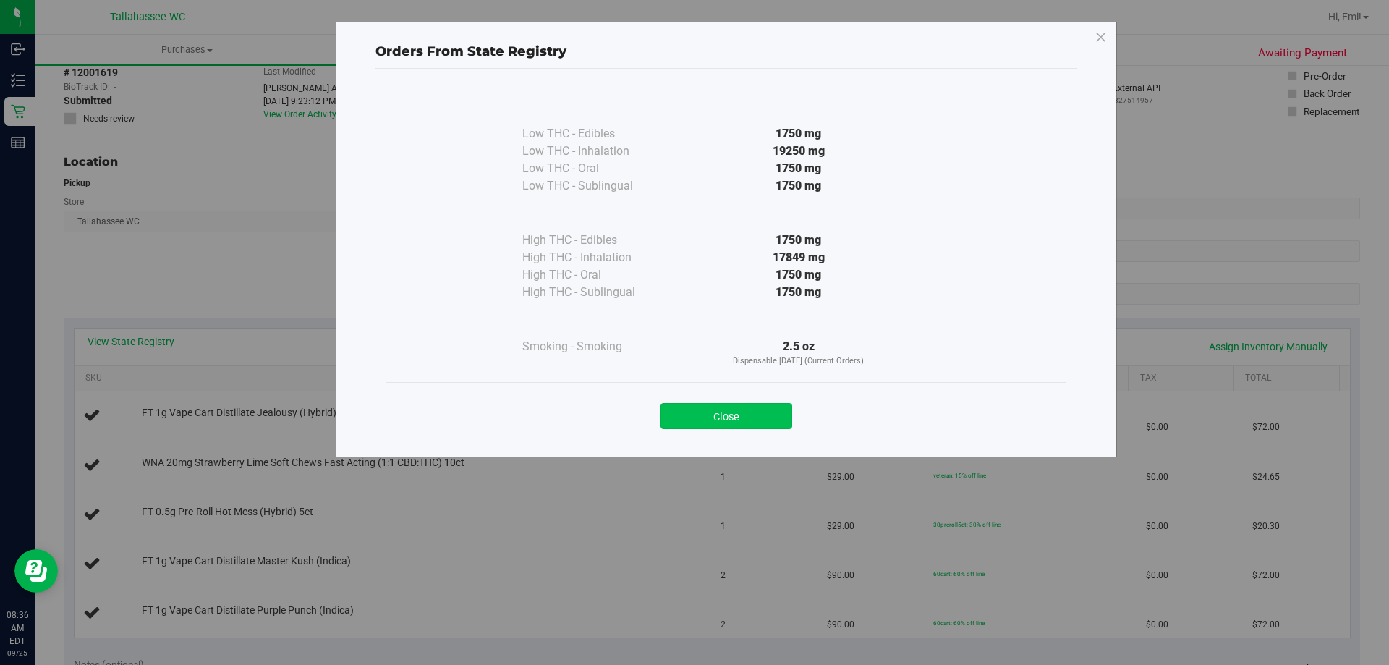
click at [719, 418] on button "Close" at bounding box center [726, 416] width 132 height 26
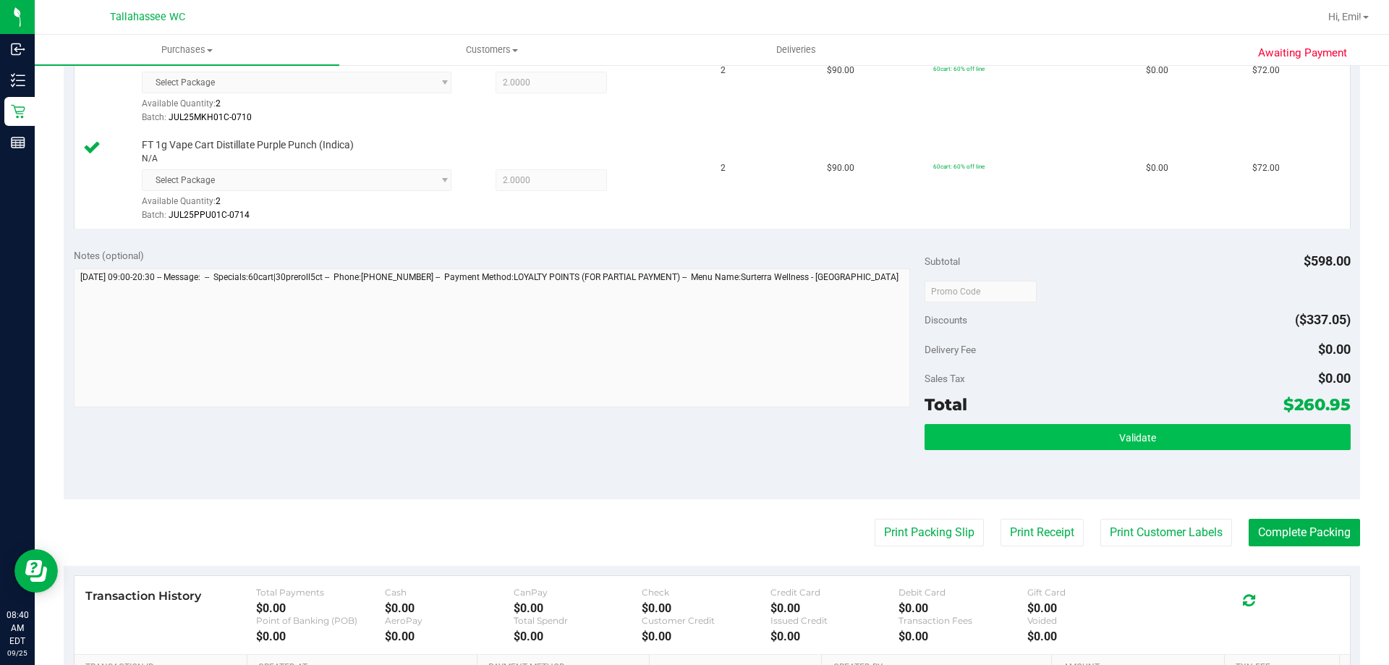
scroll to position [723, 0]
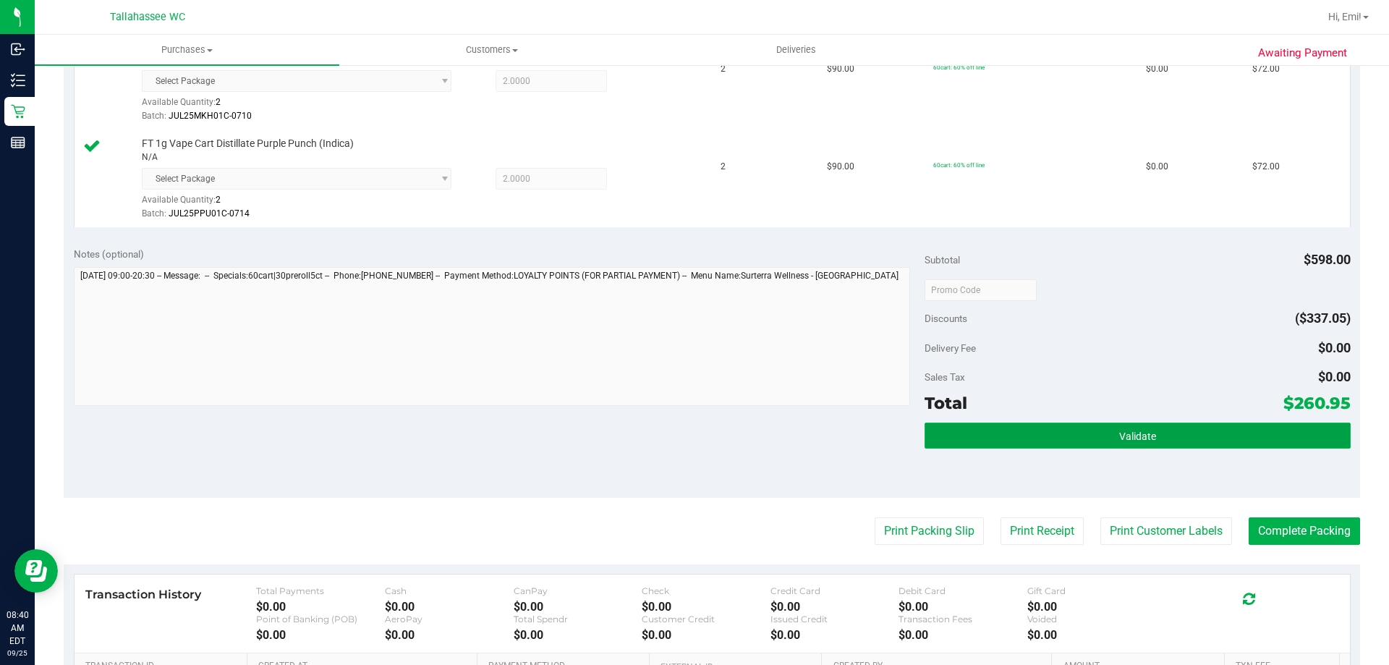
click at [1119, 442] on span "Validate" at bounding box center [1137, 436] width 37 height 12
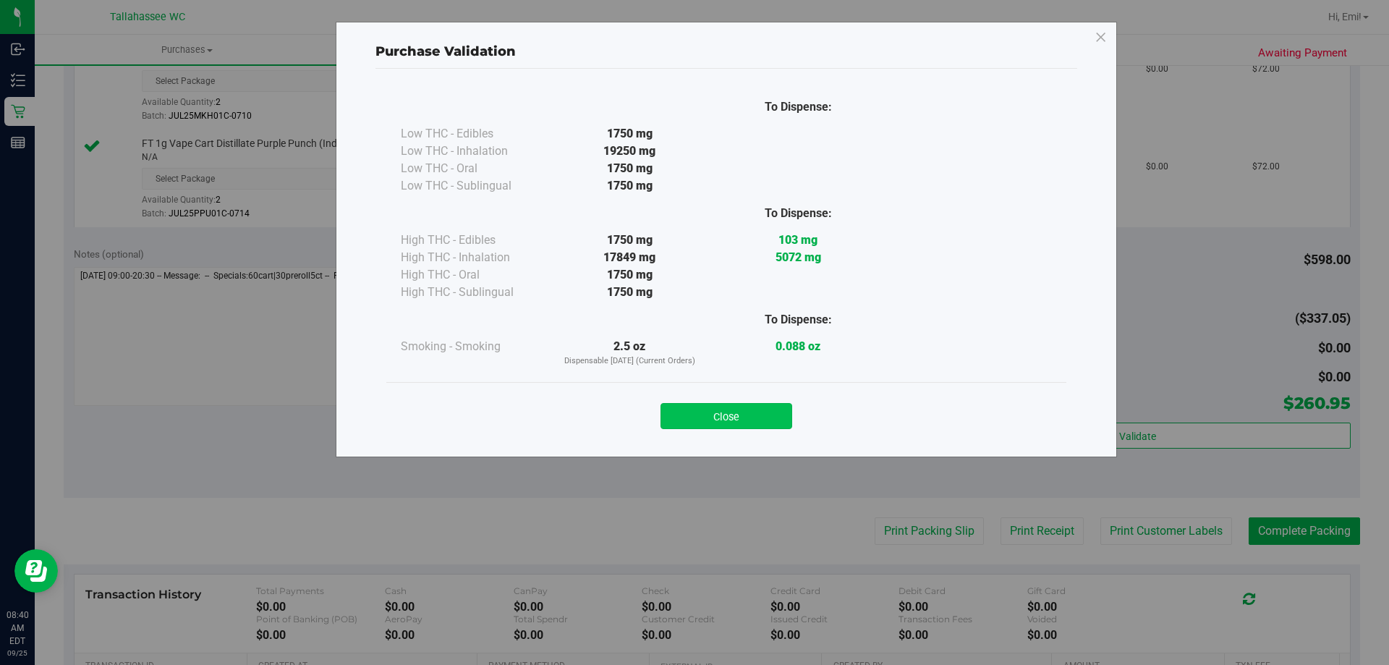
click at [763, 416] on button "Close" at bounding box center [726, 416] width 132 height 26
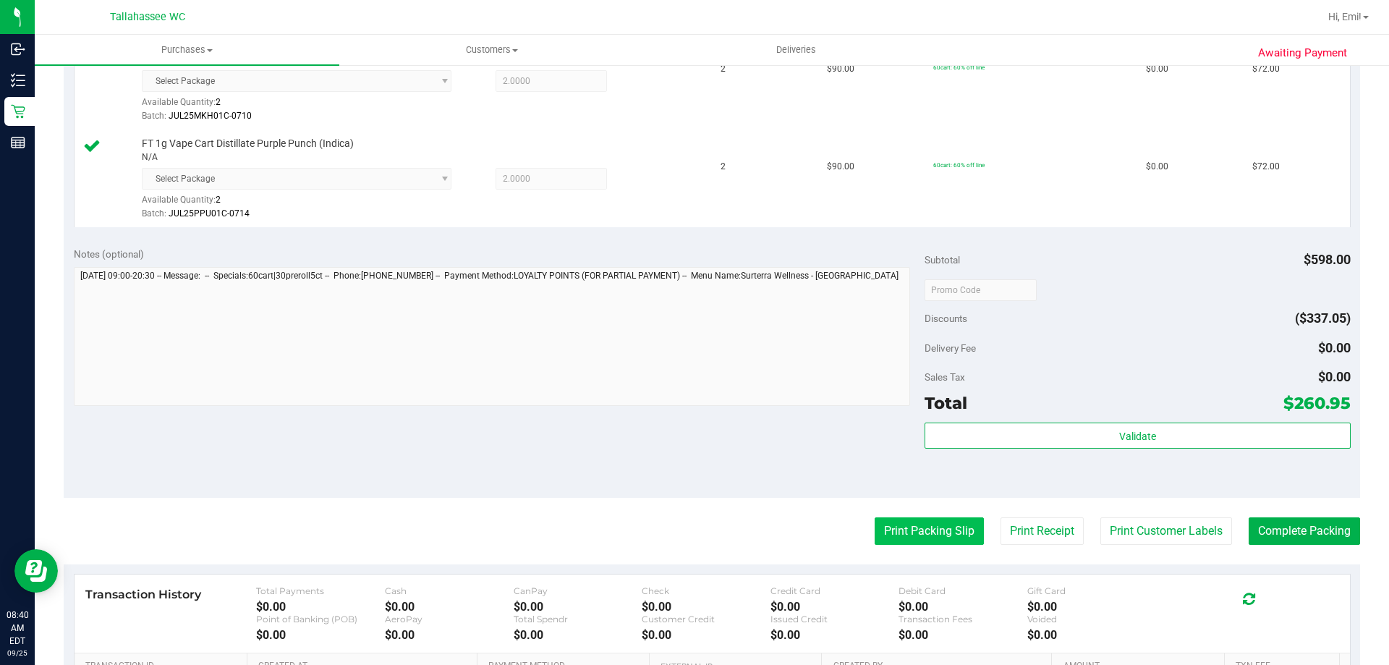
click at [922, 532] on button "Print Packing Slip" at bounding box center [929, 530] width 109 height 27
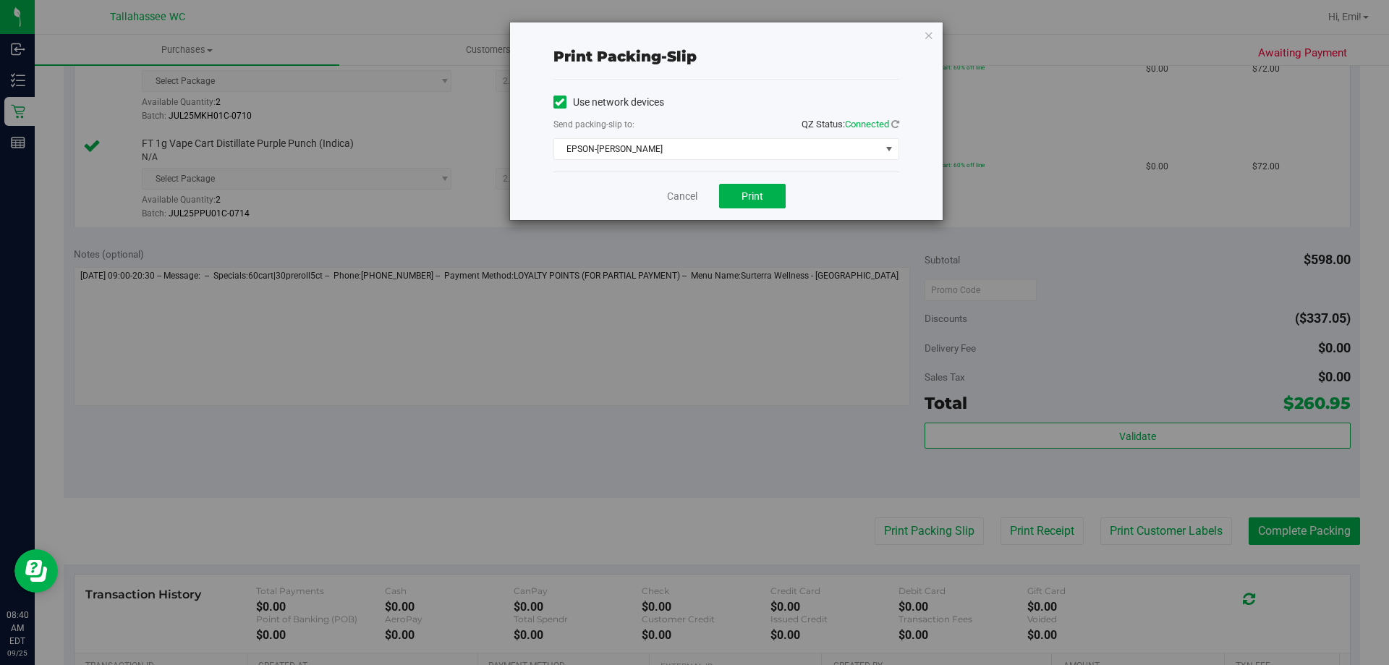
click at [749, 182] on div "Cancel Print" at bounding box center [726, 195] width 346 height 48
click at [752, 193] on span "Print" at bounding box center [753, 196] width 22 height 12
click at [925, 38] on icon "button" at bounding box center [929, 34] width 10 height 17
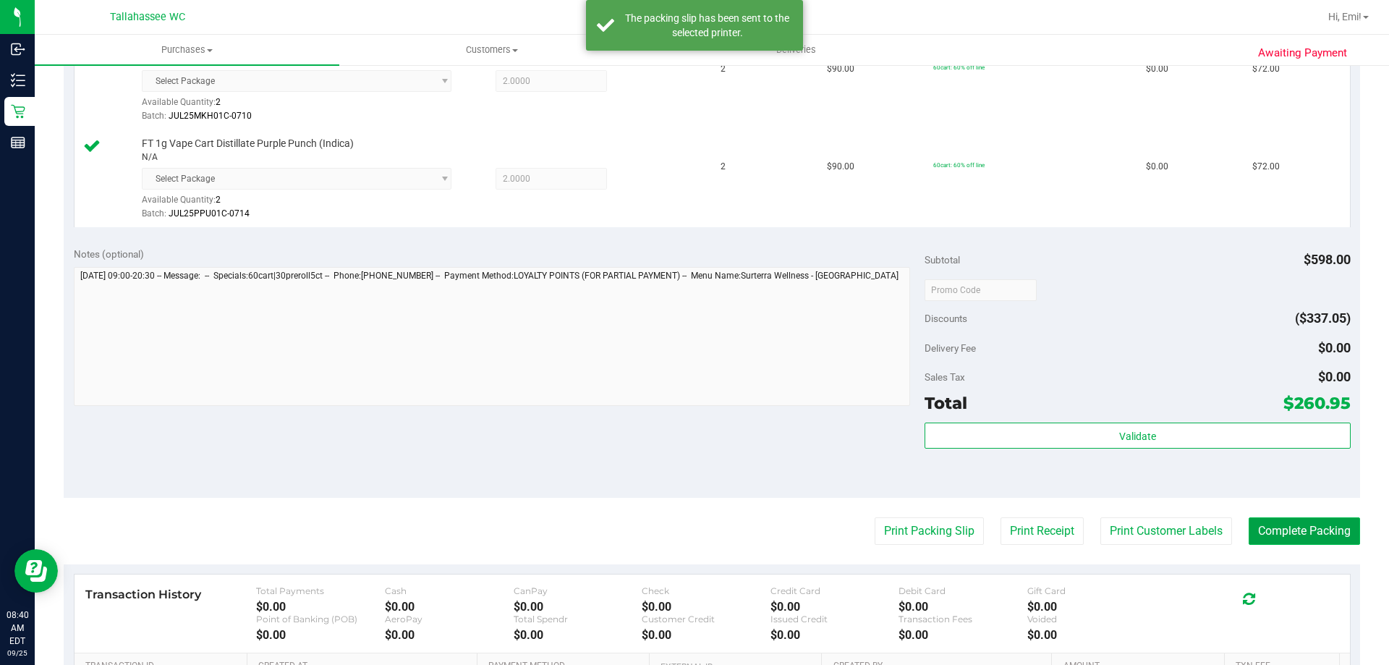
click at [1275, 525] on button "Complete Packing" at bounding box center [1304, 530] width 111 height 27
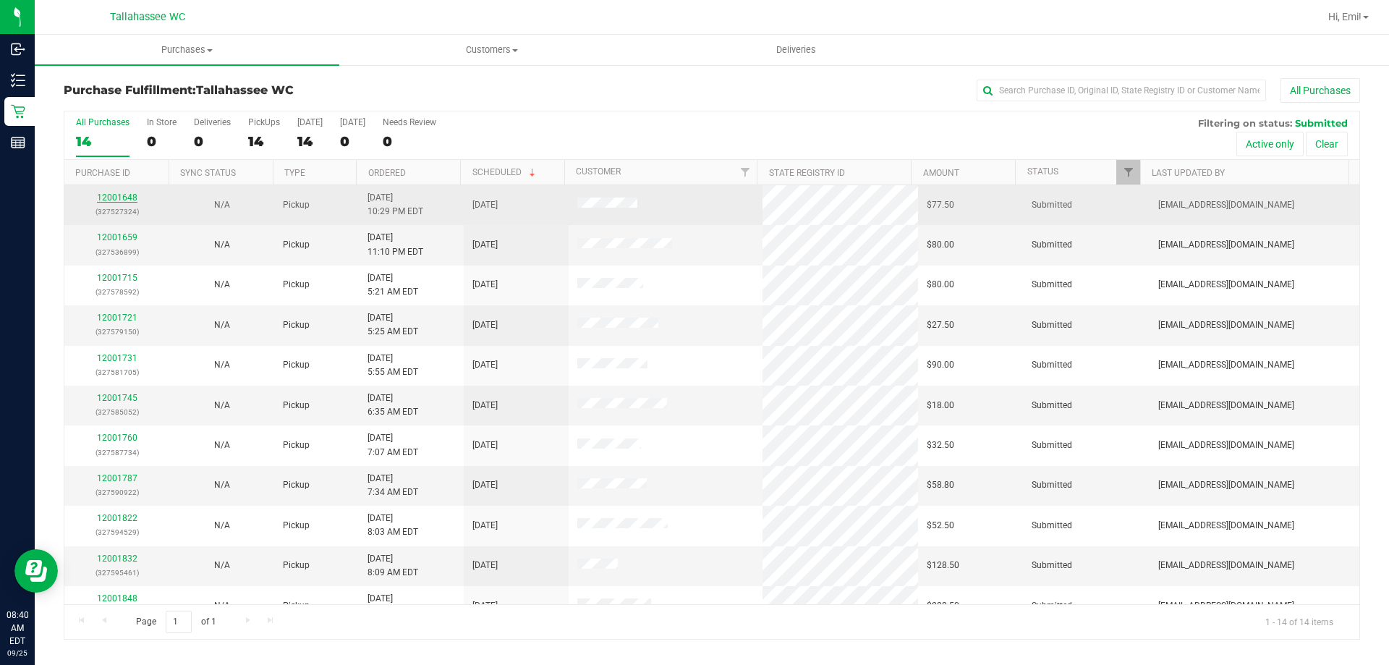
click at [129, 196] on link "12001648" at bounding box center [117, 197] width 41 height 10
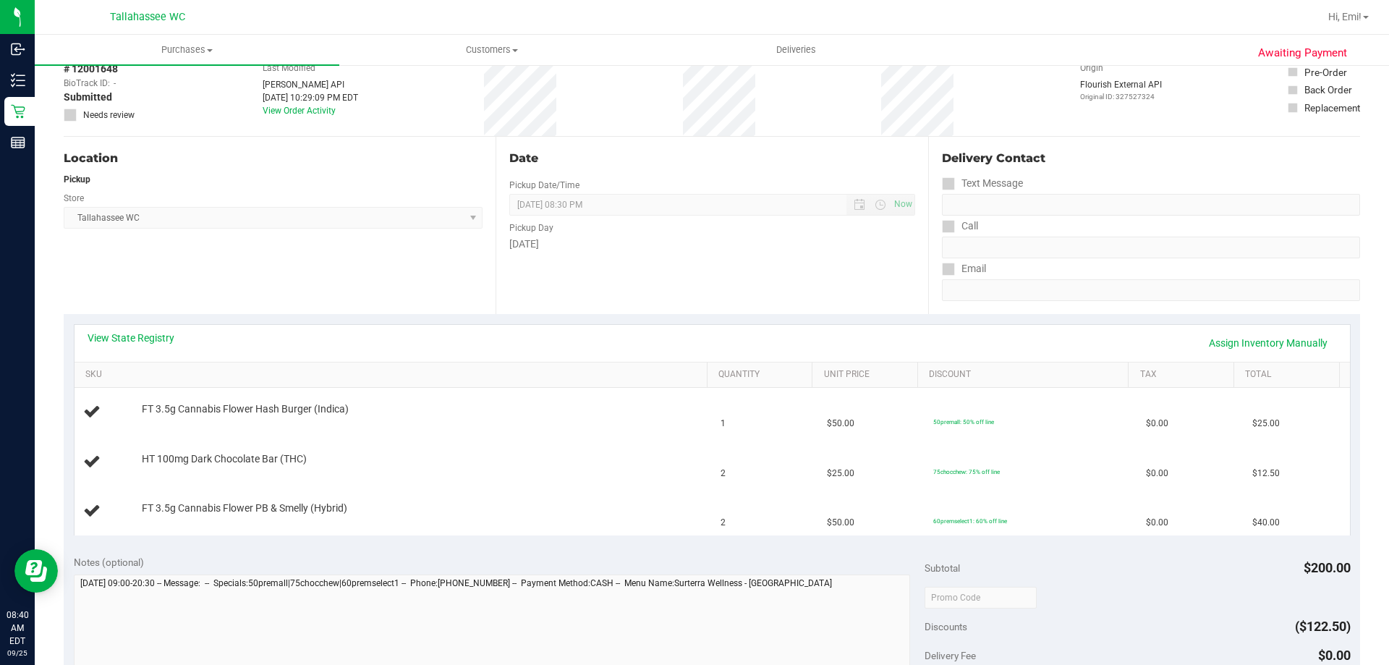
scroll to position [145, 0]
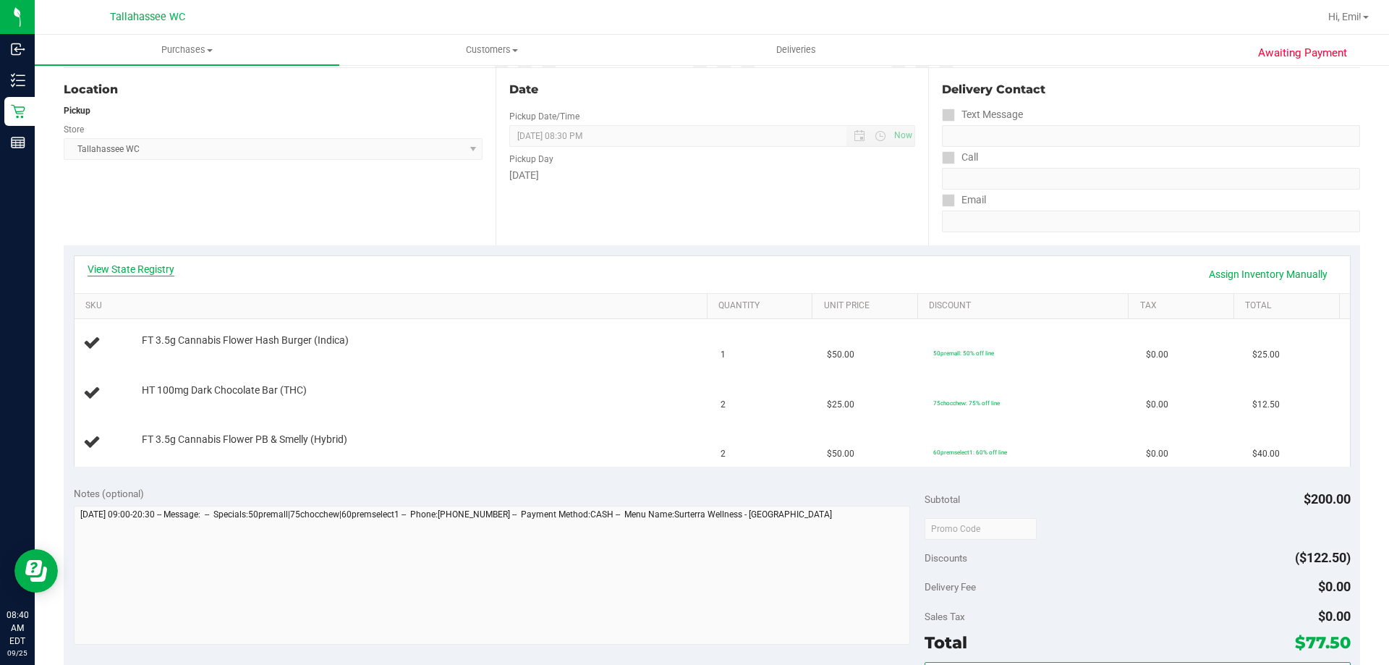
click at [151, 261] on div "View State Registry Assign Inventory Manually" at bounding box center [712, 274] width 1275 height 37
click at [150, 267] on link "View State Registry" at bounding box center [131, 269] width 87 height 14
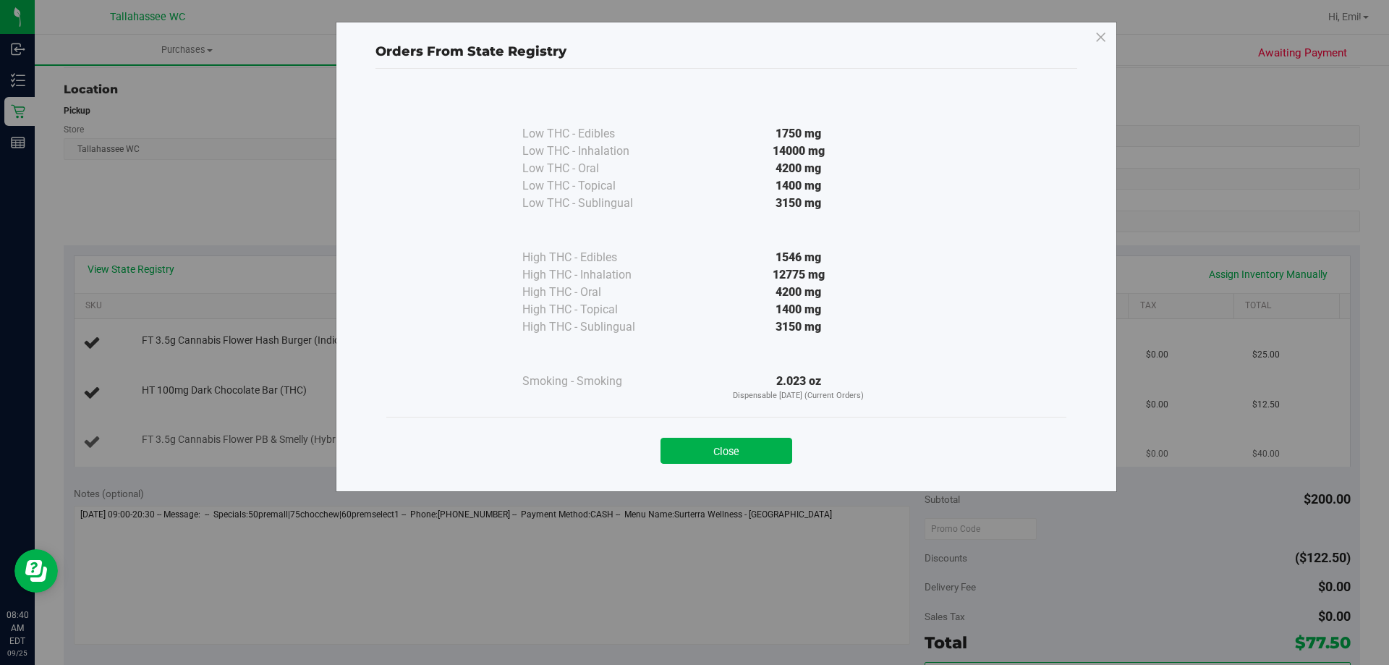
drag, startPoint x: 703, startPoint y: 448, endPoint x: 700, endPoint y: 430, distance: 18.4
click at [703, 449] on button "Close" at bounding box center [726, 451] width 132 height 26
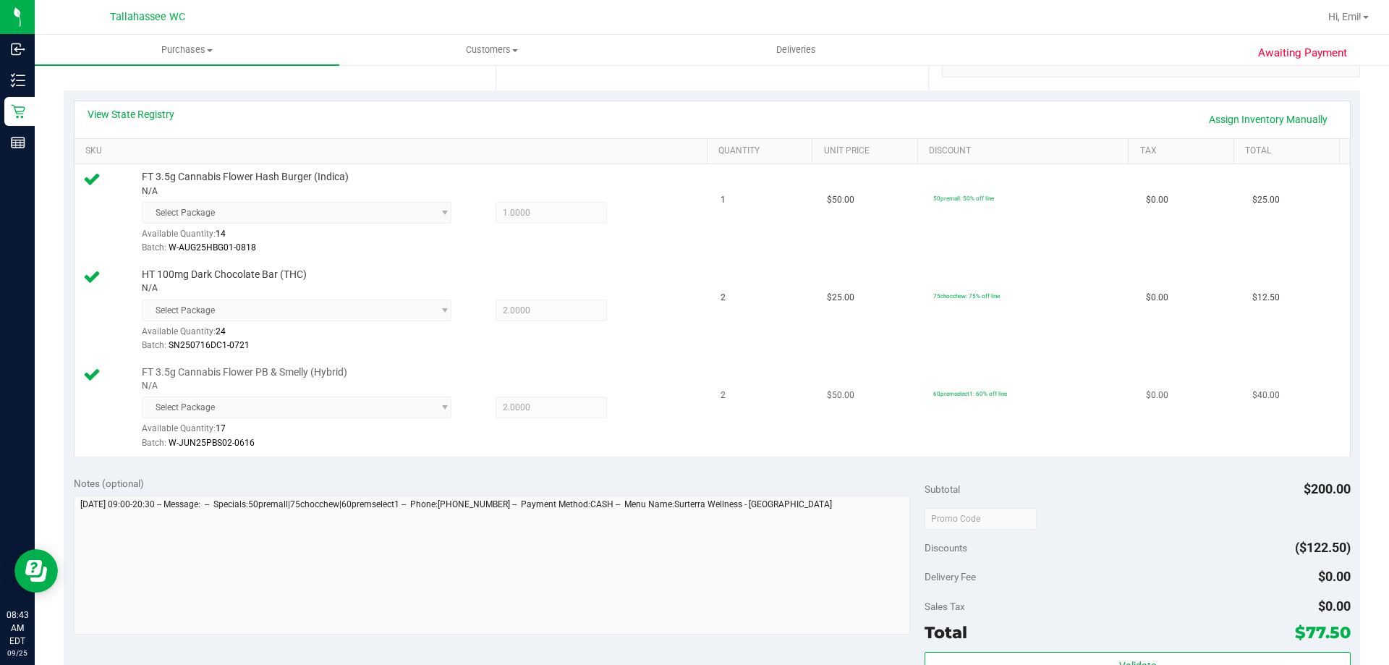
scroll to position [506, 0]
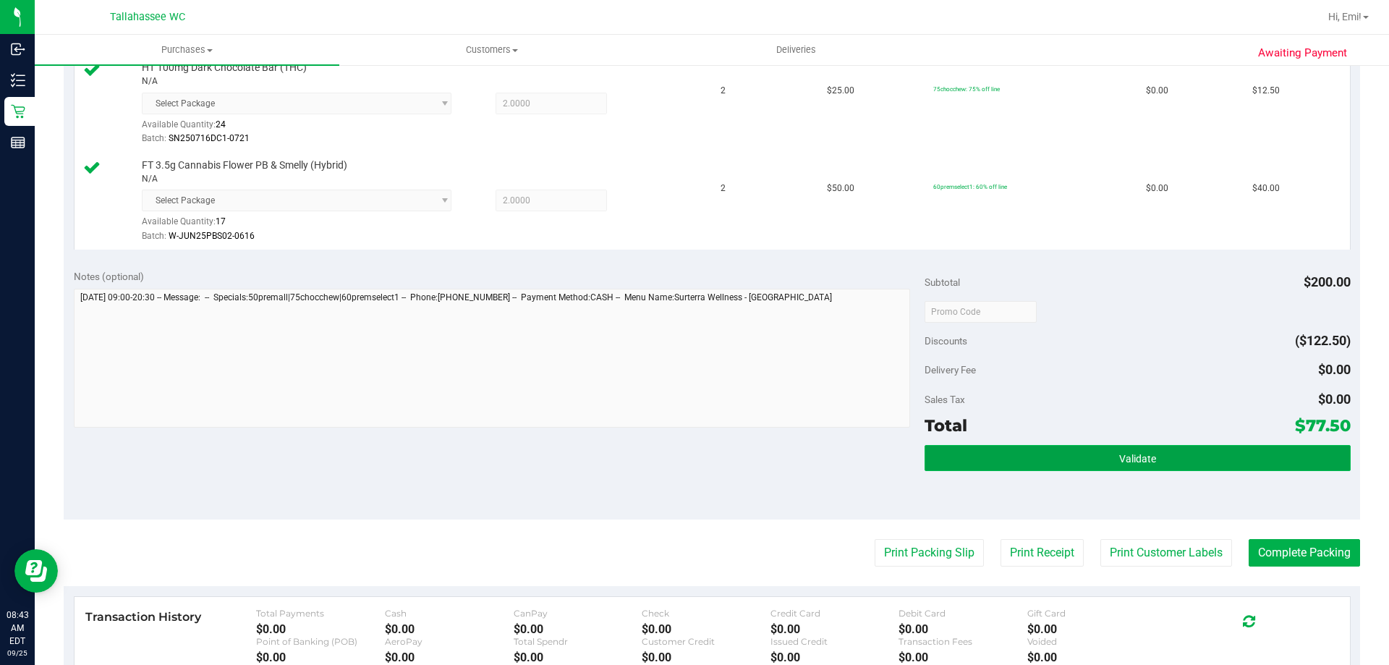
click at [993, 456] on button "Validate" at bounding box center [1137, 458] width 425 height 26
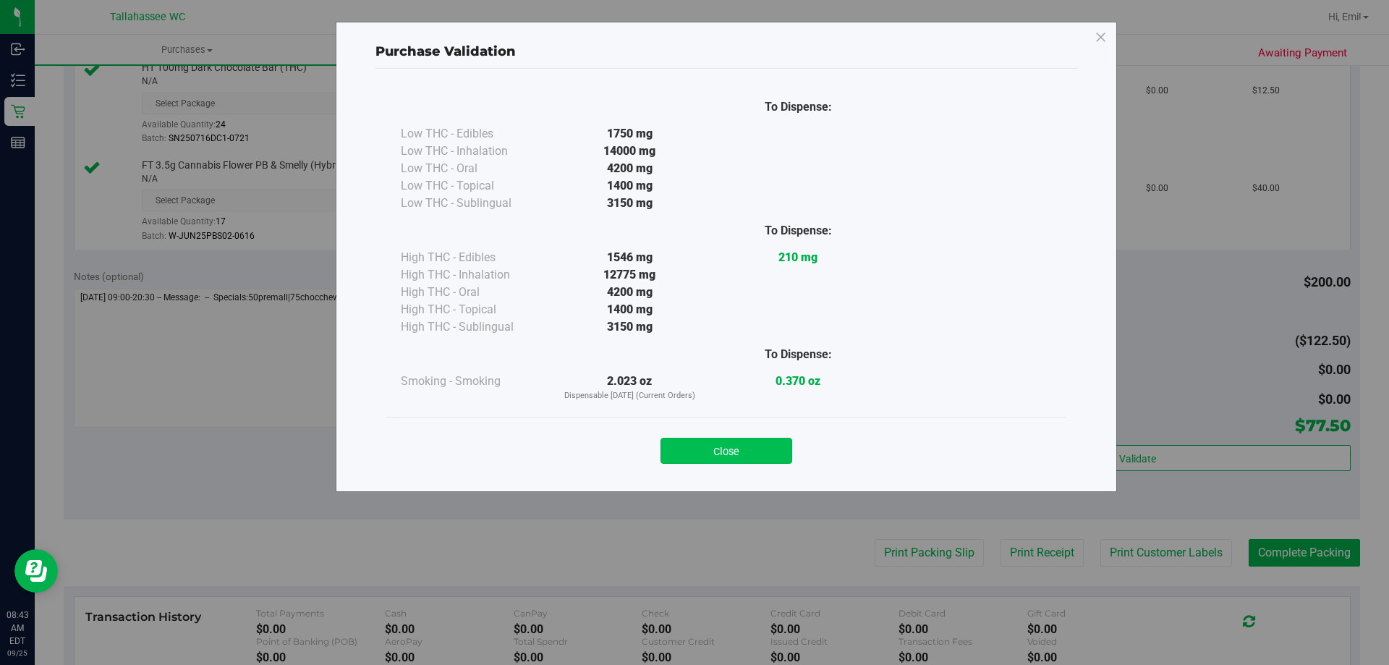
click at [721, 443] on button "Close" at bounding box center [726, 451] width 132 height 26
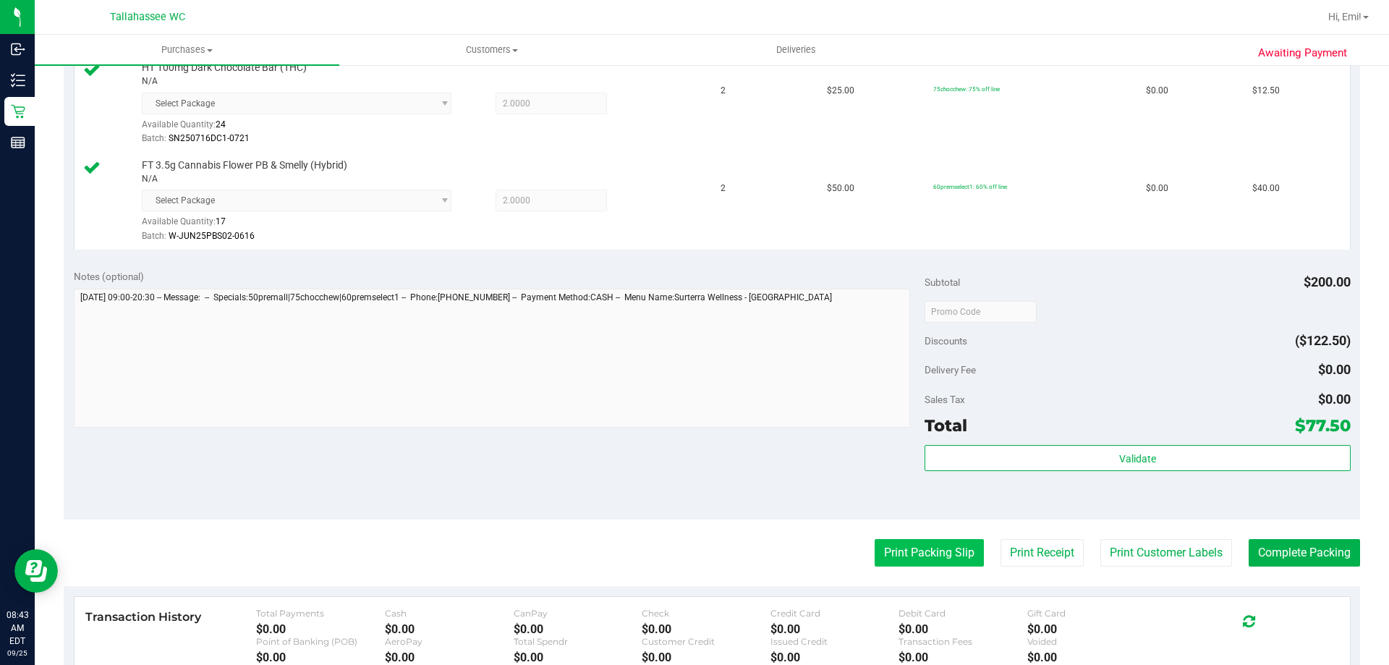
click at [882, 542] on button "Print Packing Slip" at bounding box center [929, 552] width 109 height 27
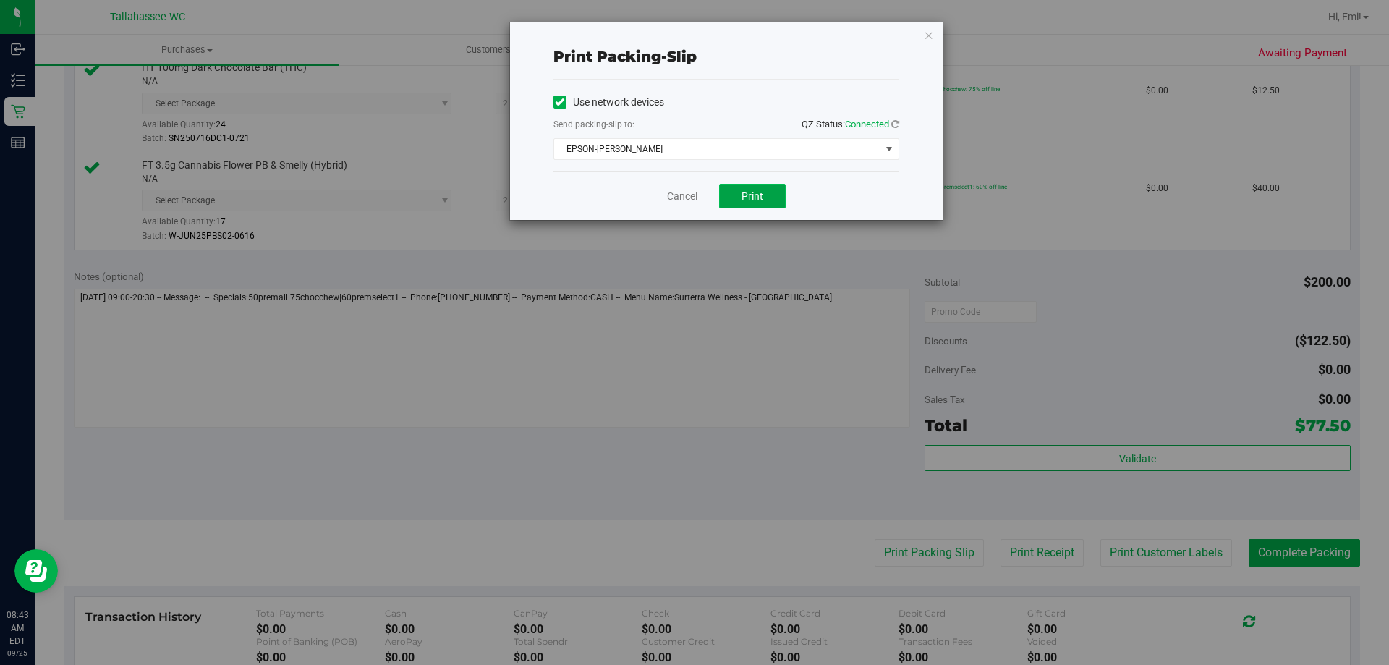
click at [773, 208] on button "Print" at bounding box center [752, 196] width 67 height 25
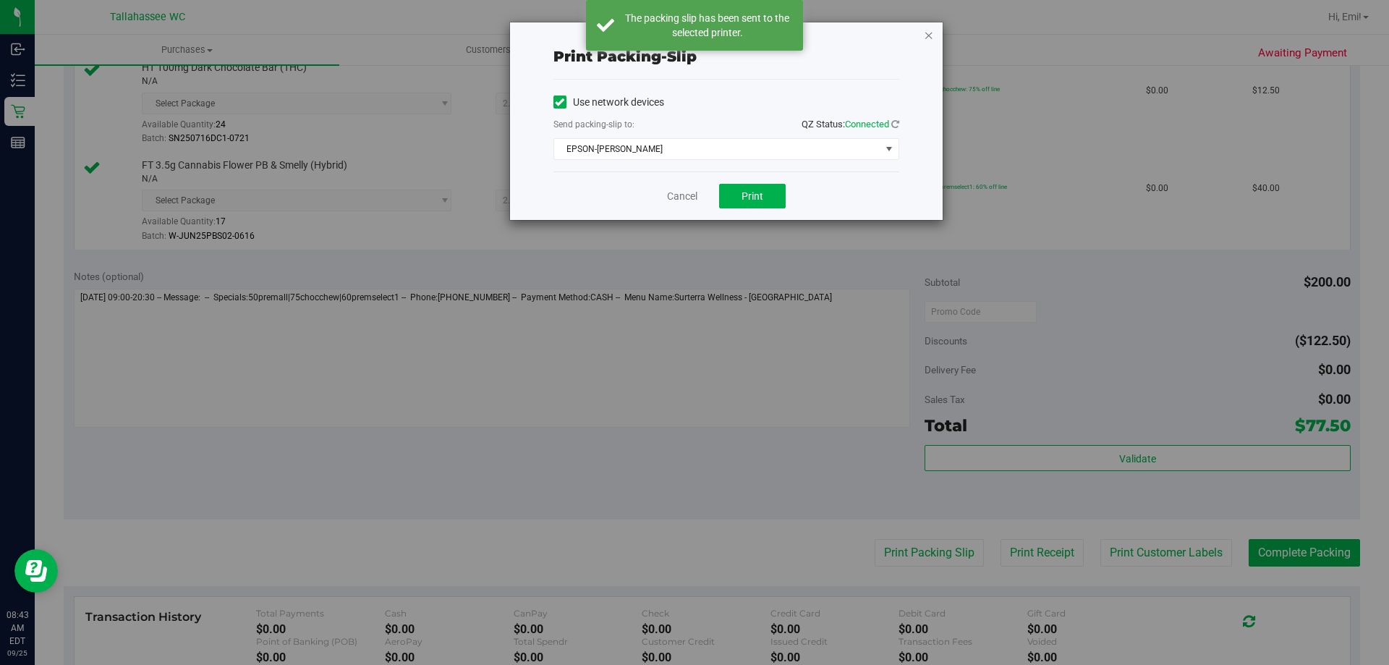
click at [925, 38] on icon "button" at bounding box center [929, 34] width 10 height 17
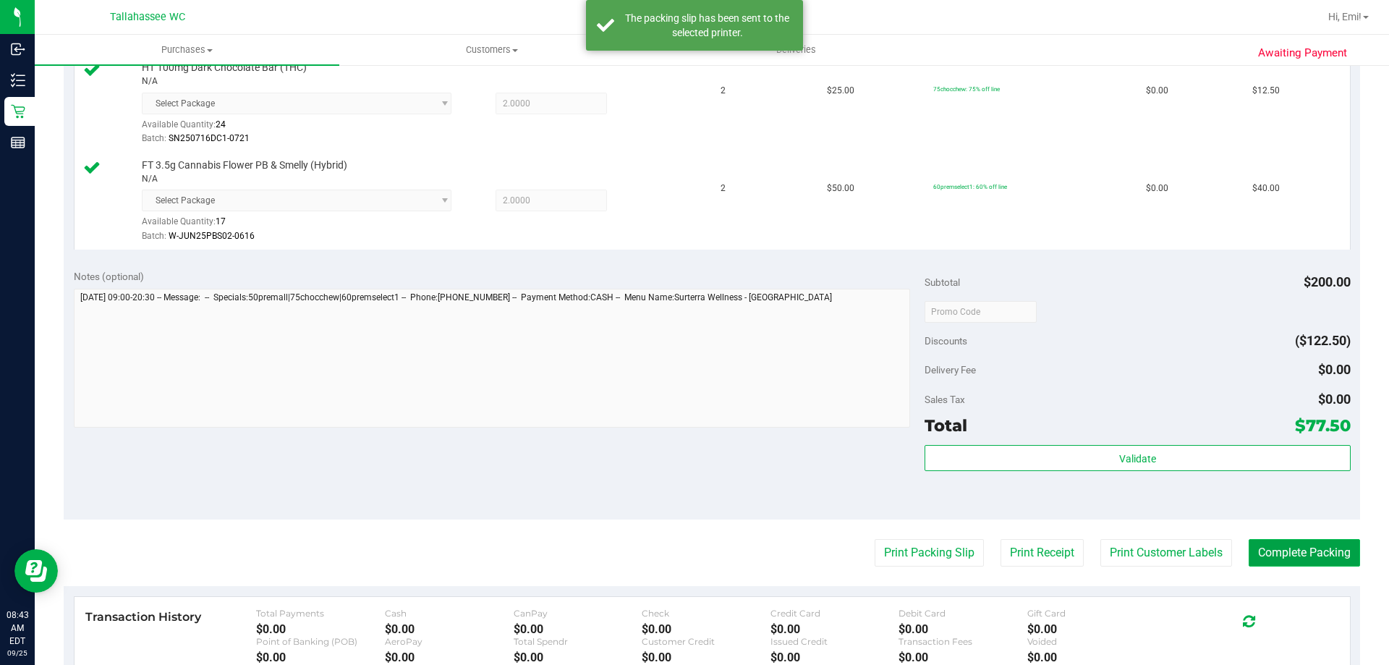
click at [1330, 564] on button "Complete Packing" at bounding box center [1304, 552] width 111 height 27
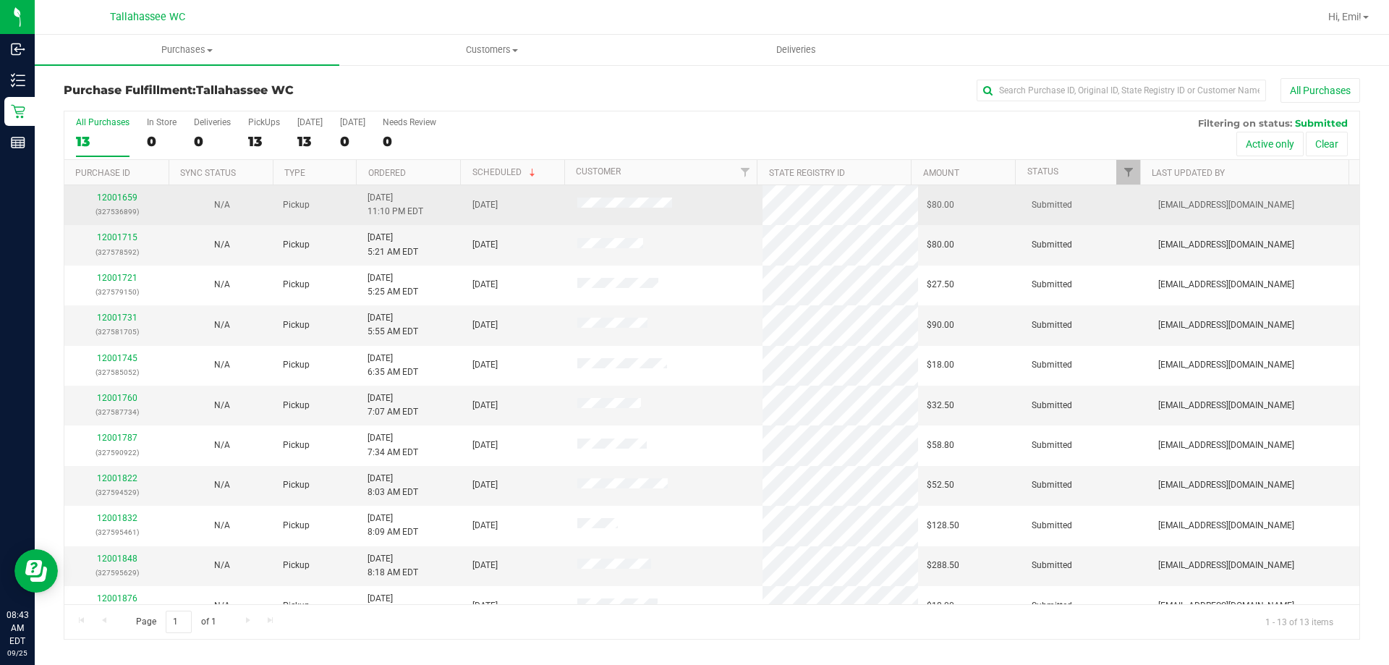
click at [115, 205] on p "(327536899)" at bounding box center [117, 212] width 88 height 14
click at [115, 200] on link "12001659" at bounding box center [117, 197] width 41 height 10
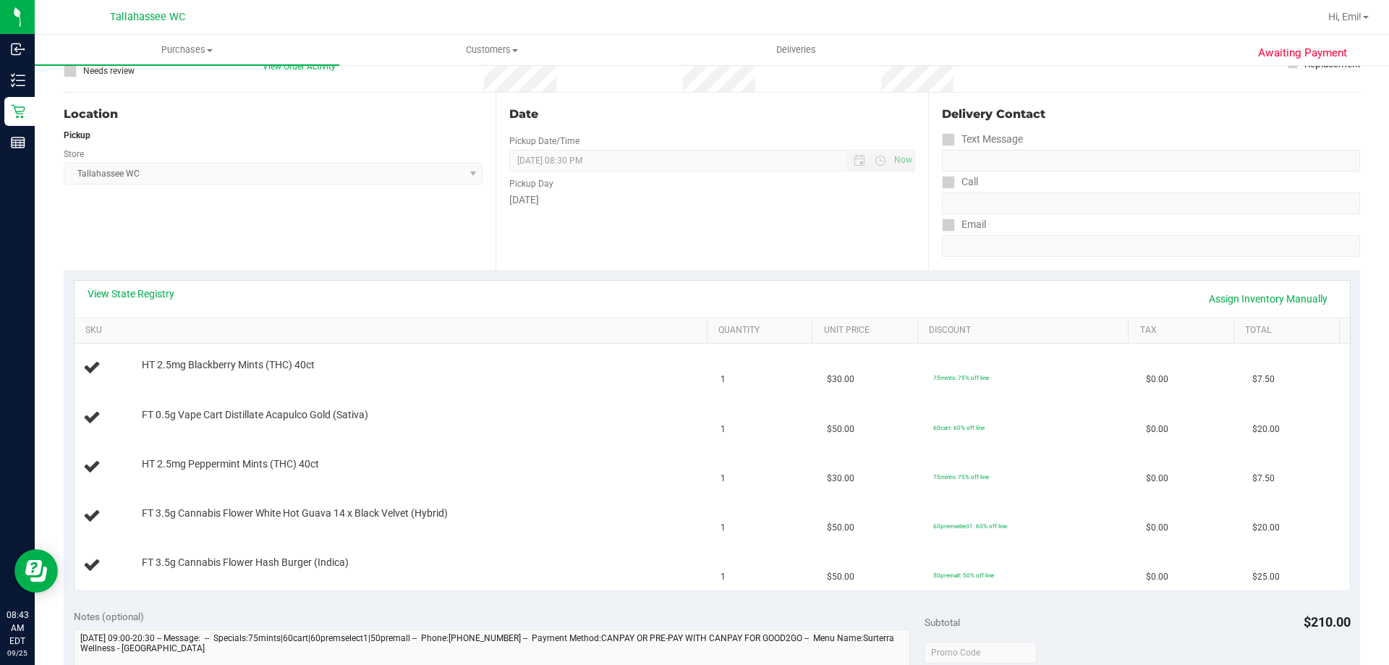
scroll to position [145, 0]
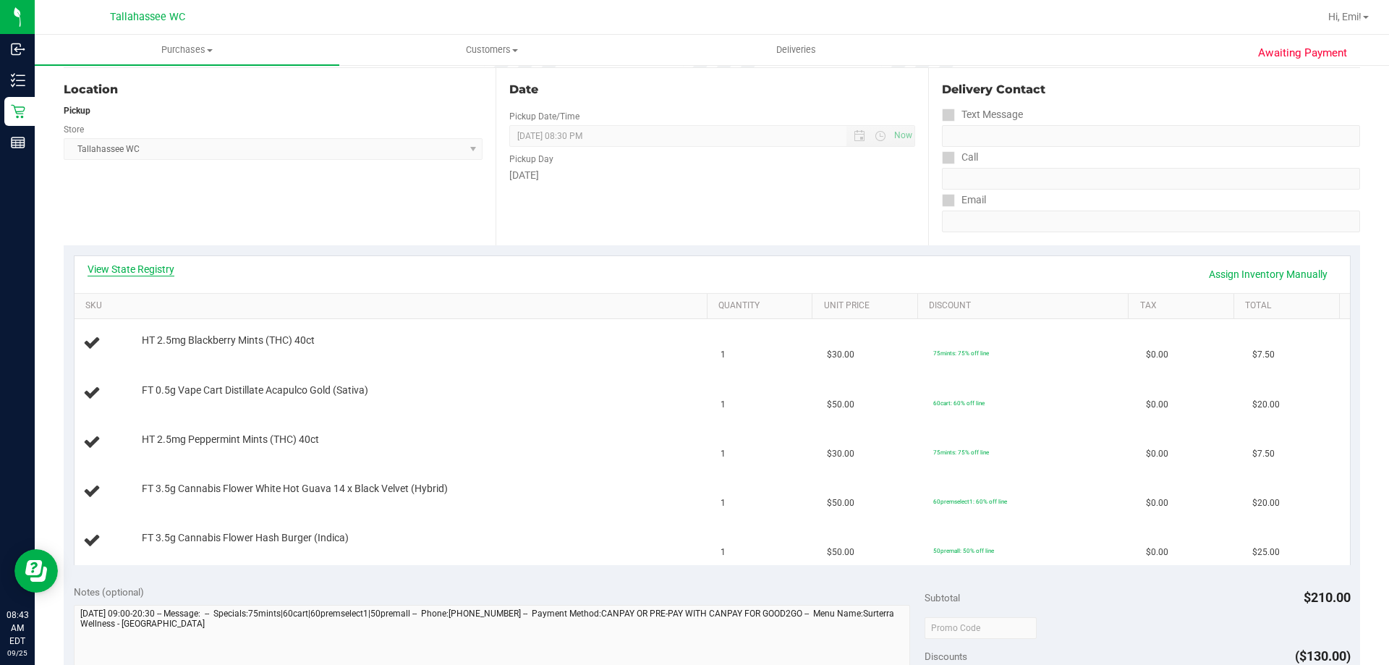
click at [161, 270] on link "View State Registry" at bounding box center [131, 269] width 87 height 14
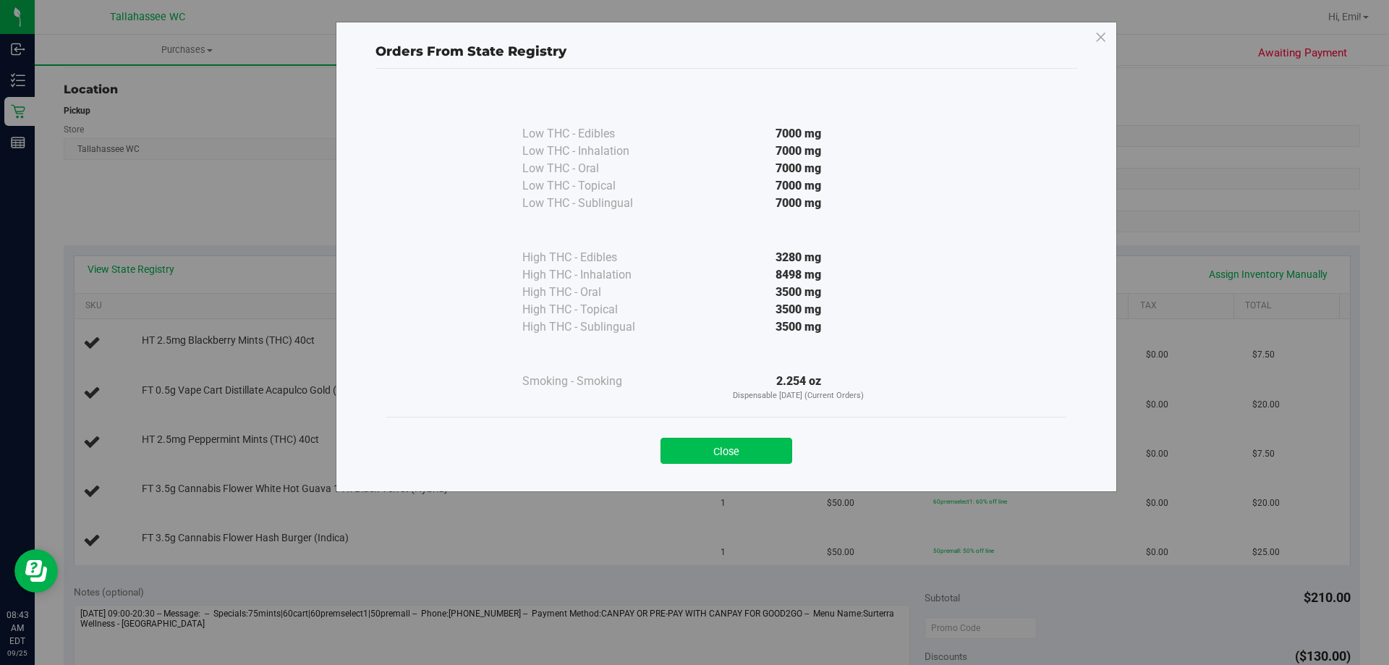
click at [736, 451] on button "Close" at bounding box center [726, 451] width 132 height 26
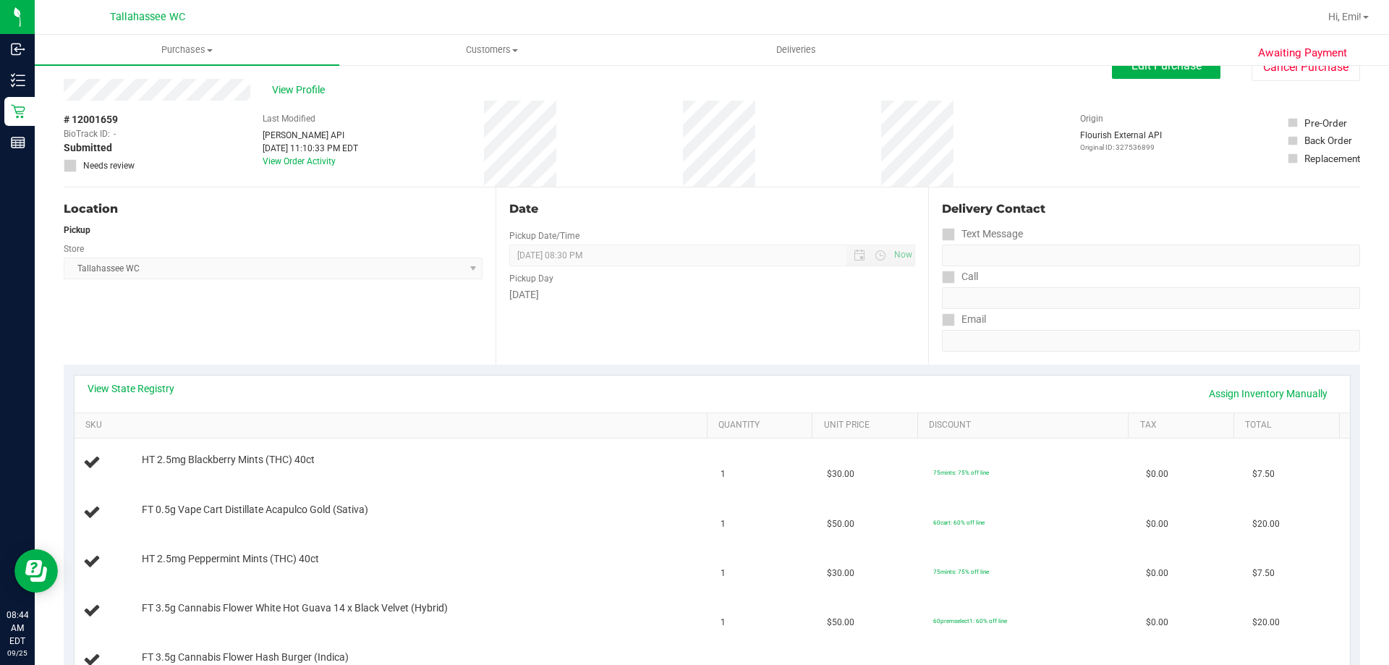
scroll to position [0, 0]
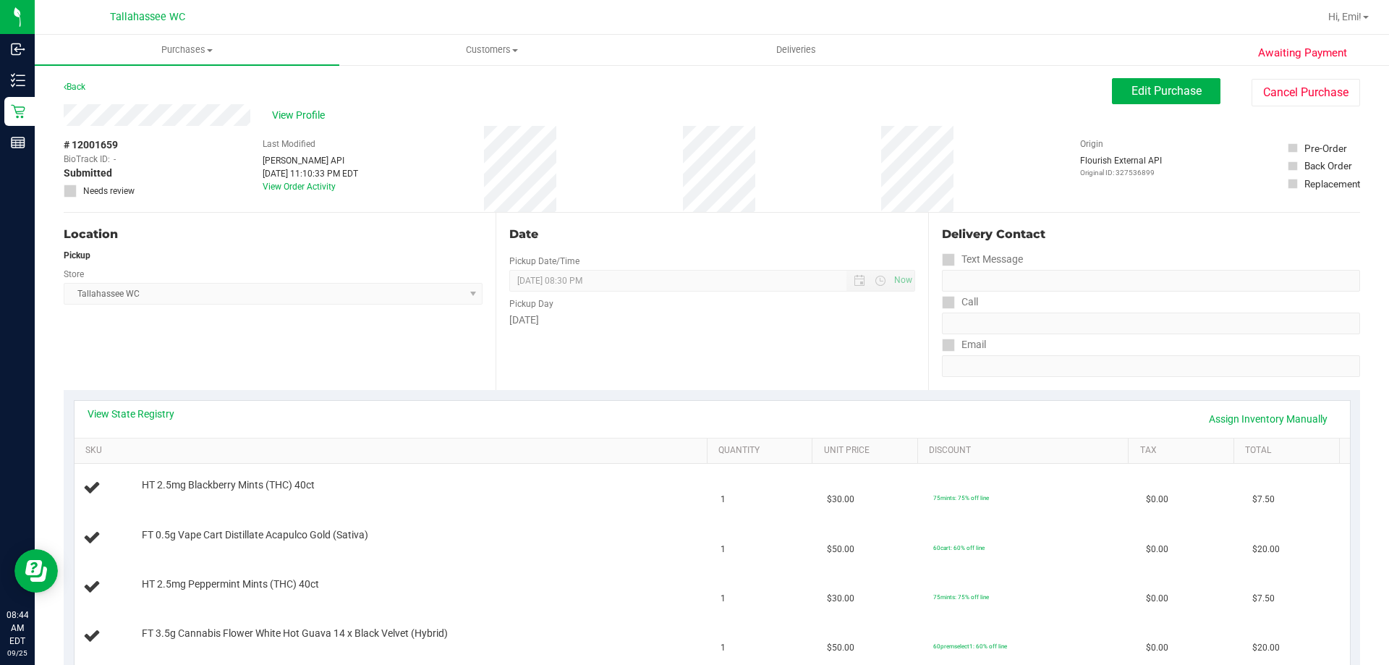
click at [95, 92] on div "Back Edit Purchase Cancel Purchase" at bounding box center [712, 91] width 1296 height 26
click at [83, 90] on link "Back" at bounding box center [75, 87] width 22 height 10
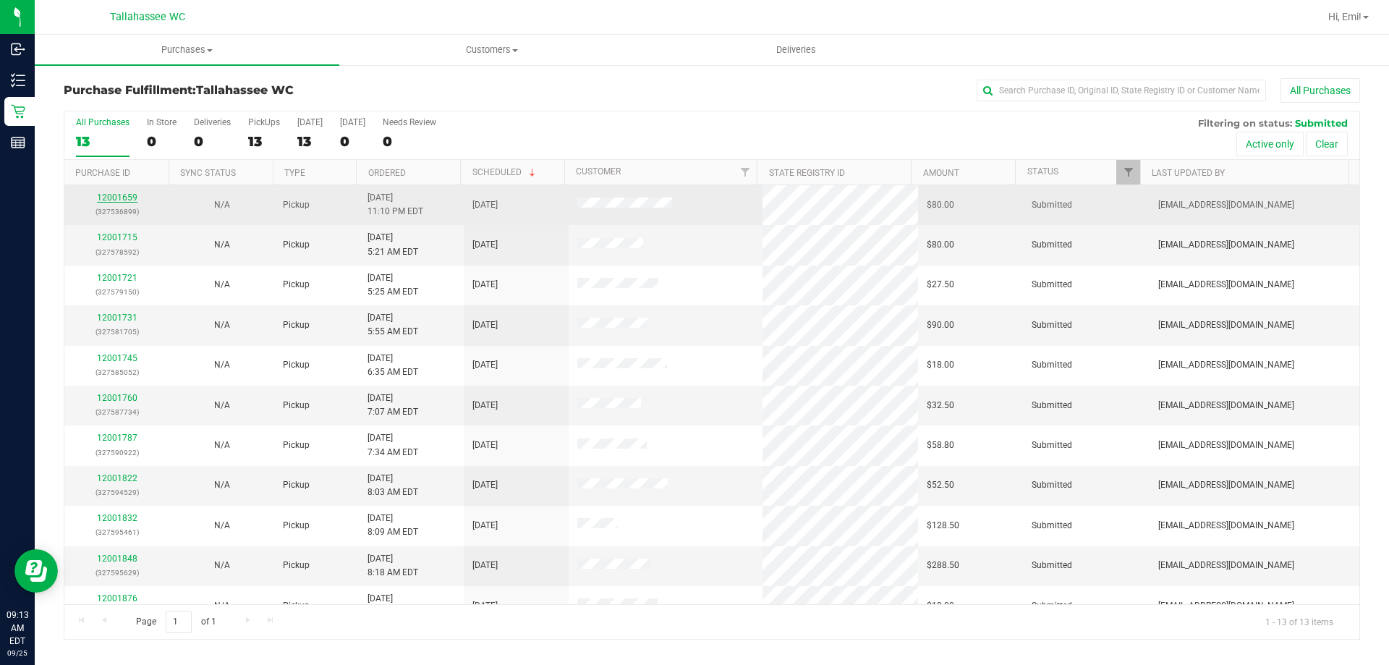
click at [116, 199] on link "12001659" at bounding box center [117, 197] width 41 height 10
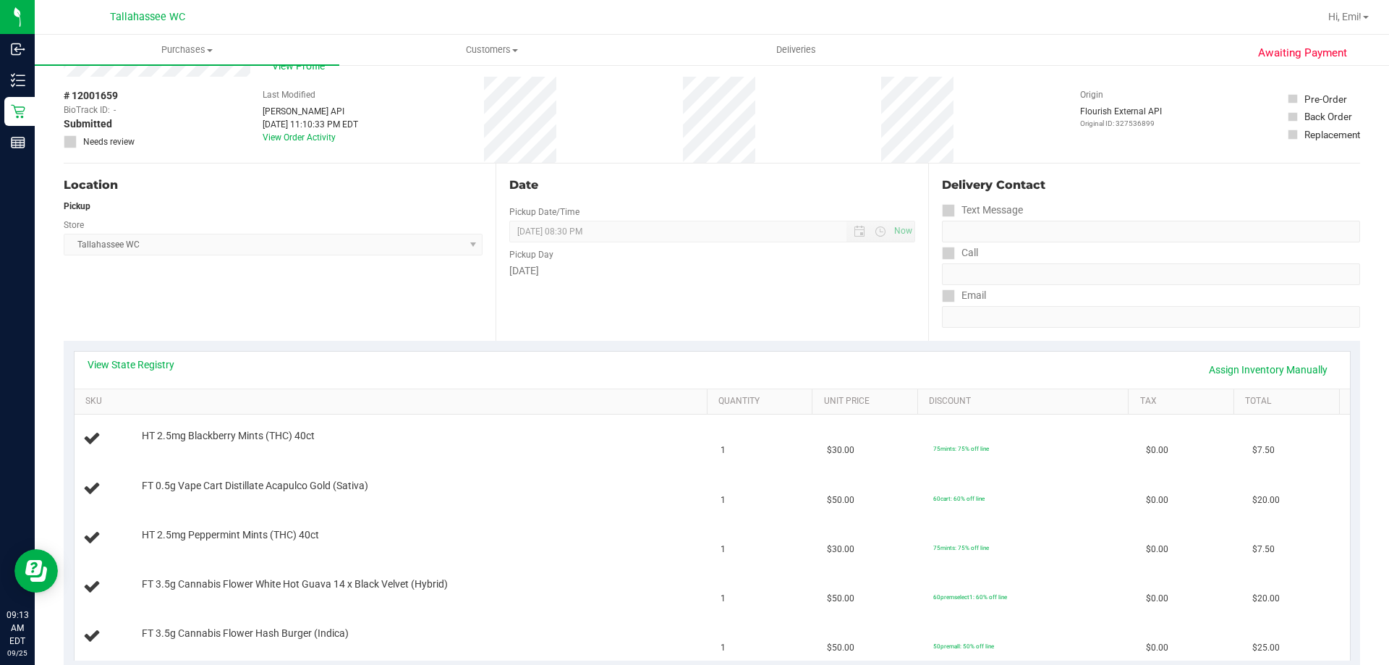
scroll to position [72, 0]
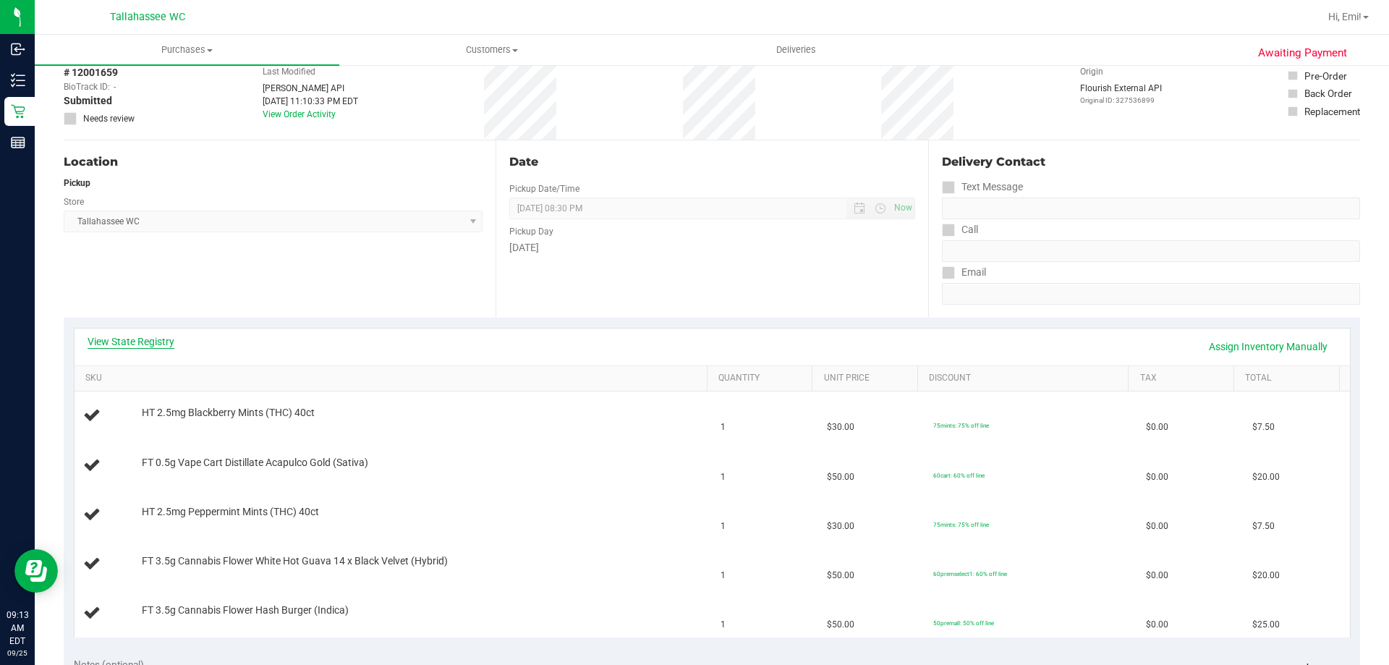
click at [156, 341] on link "View State Registry" at bounding box center [131, 341] width 87 height 14
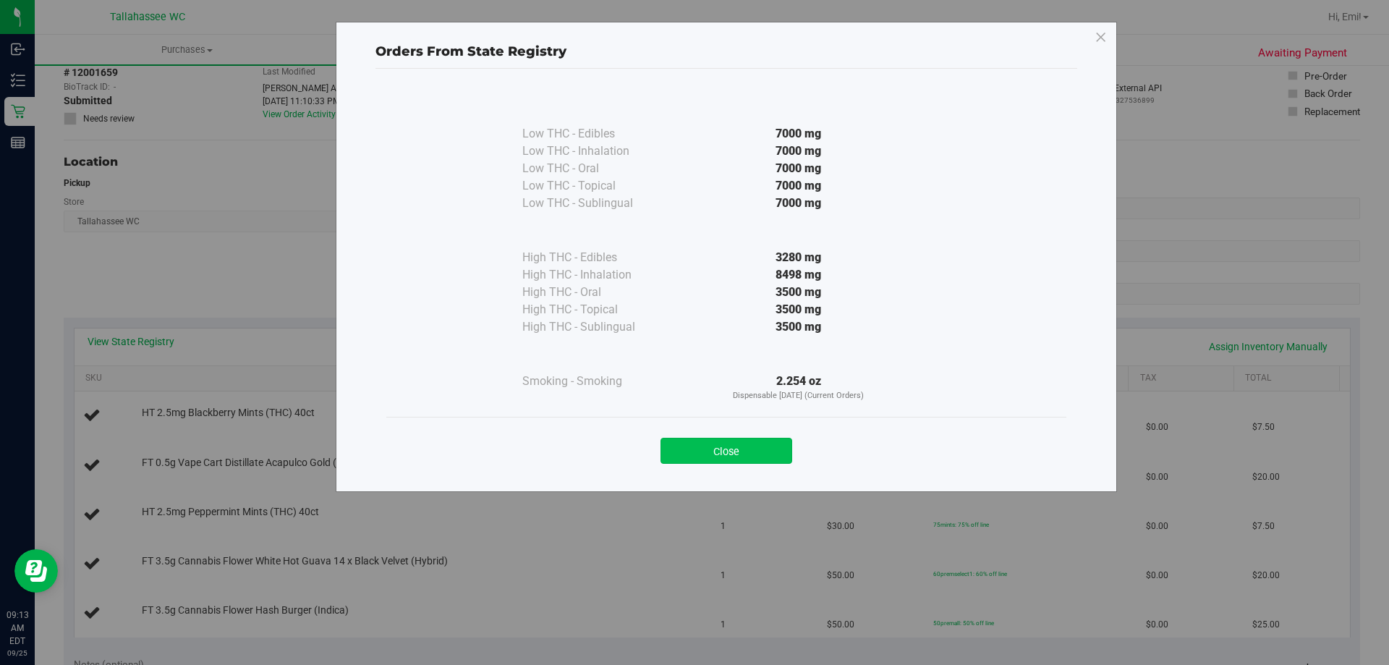
click at [692, 452] on button "Close" at bounding box center [726, 451] width 132 height 26
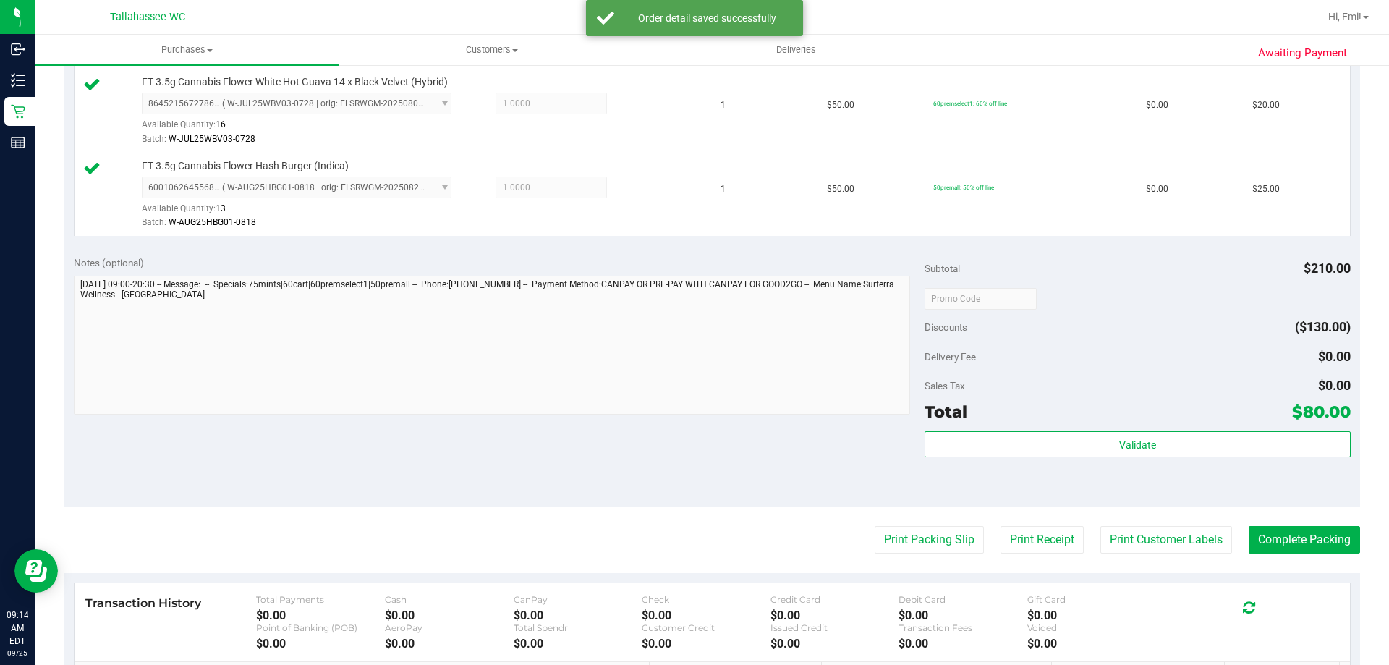
scroll to position [651, 0]
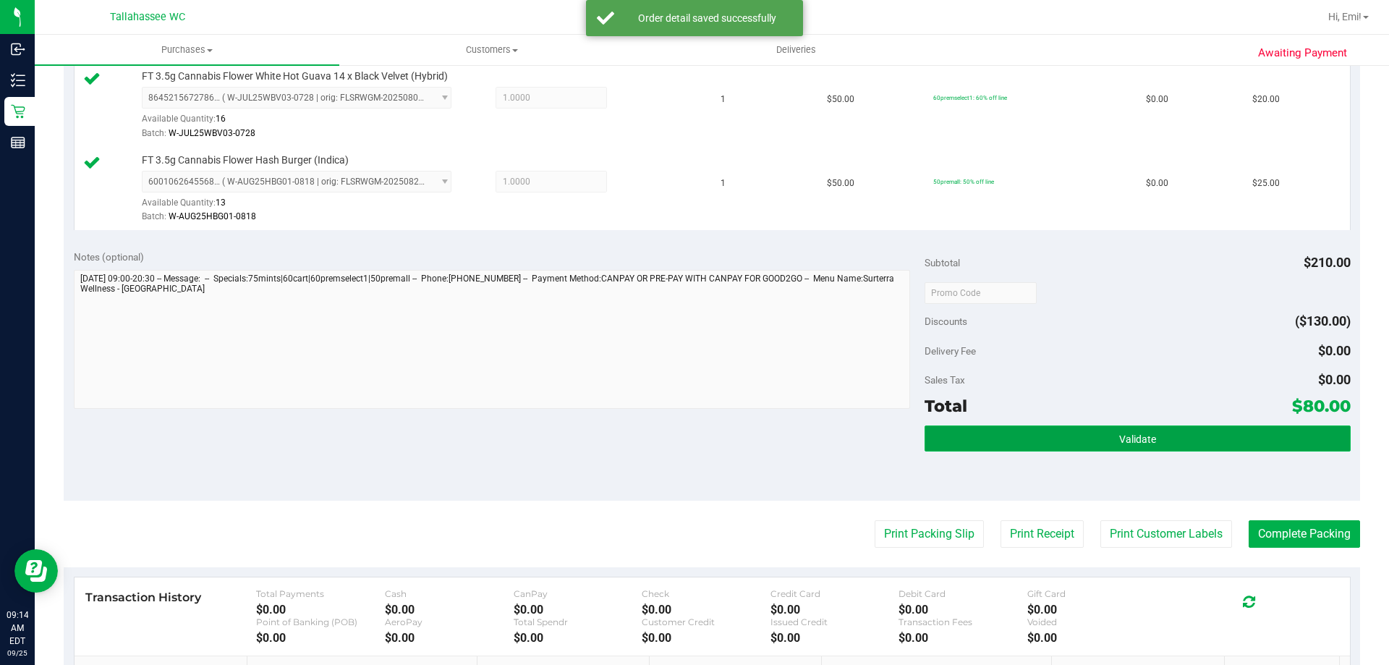
click at [969, 444] on button "Validate" at bounding box center [1137, 438] width 425 height 26
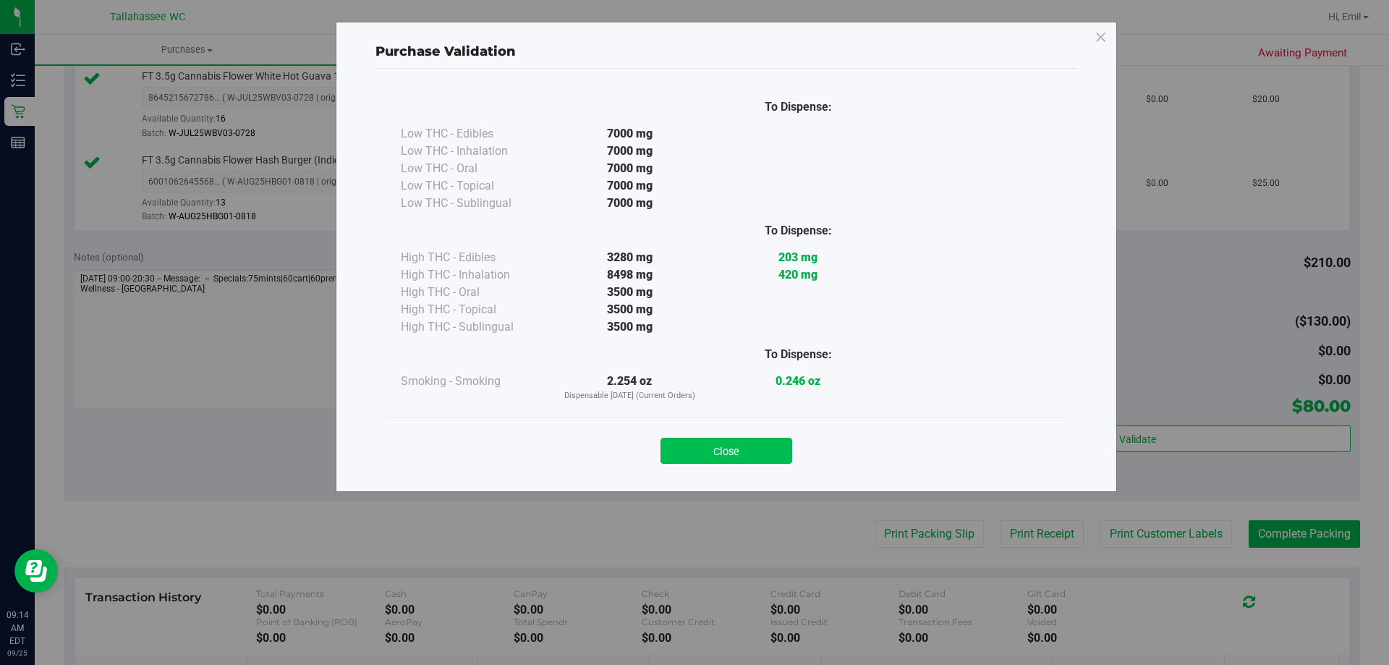
click at [729, 446] on button "Close" at bounding box center [726, 451] width 132 height 26
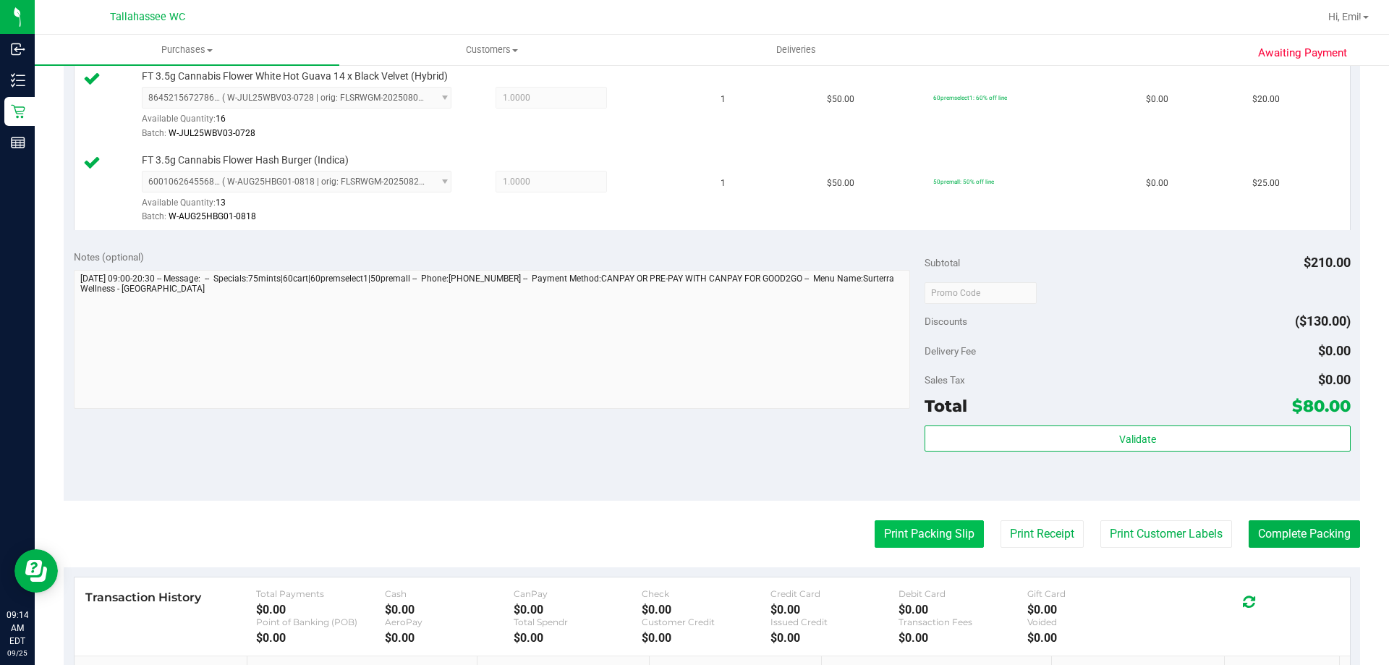
click at [880, 531] on button "Print Packing Slip" at bounding box center [929, 533] width 109 height 27
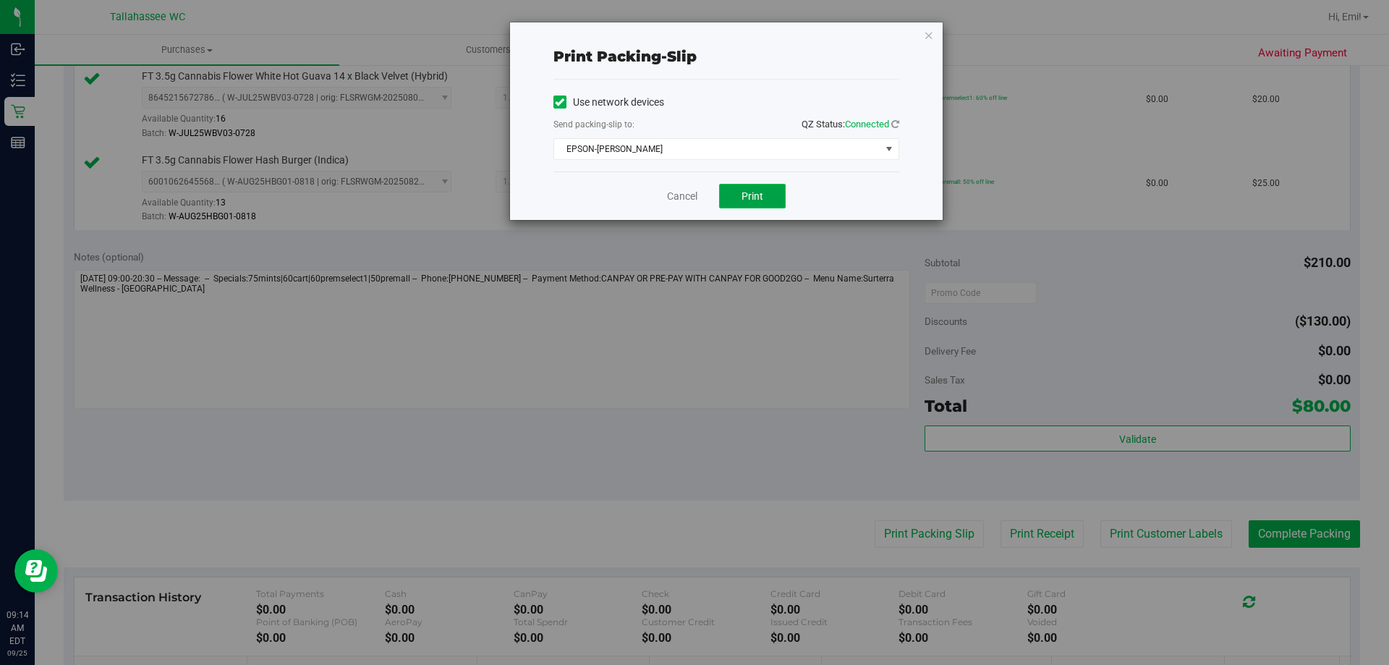
click at [736, 195] on button "Print" at bounding box center [752, 196] width 67 height 25
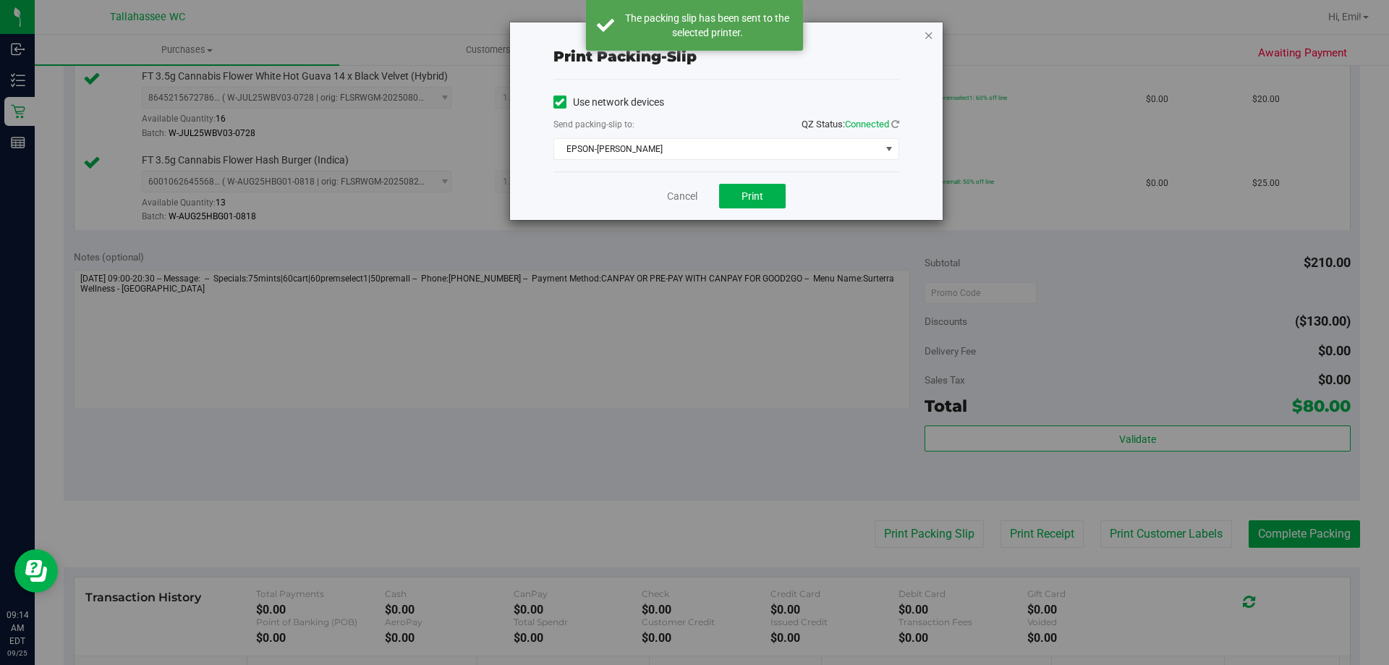
click at [929, 36] on icon "button" at bounding box center [929, 34] width 10 height 17
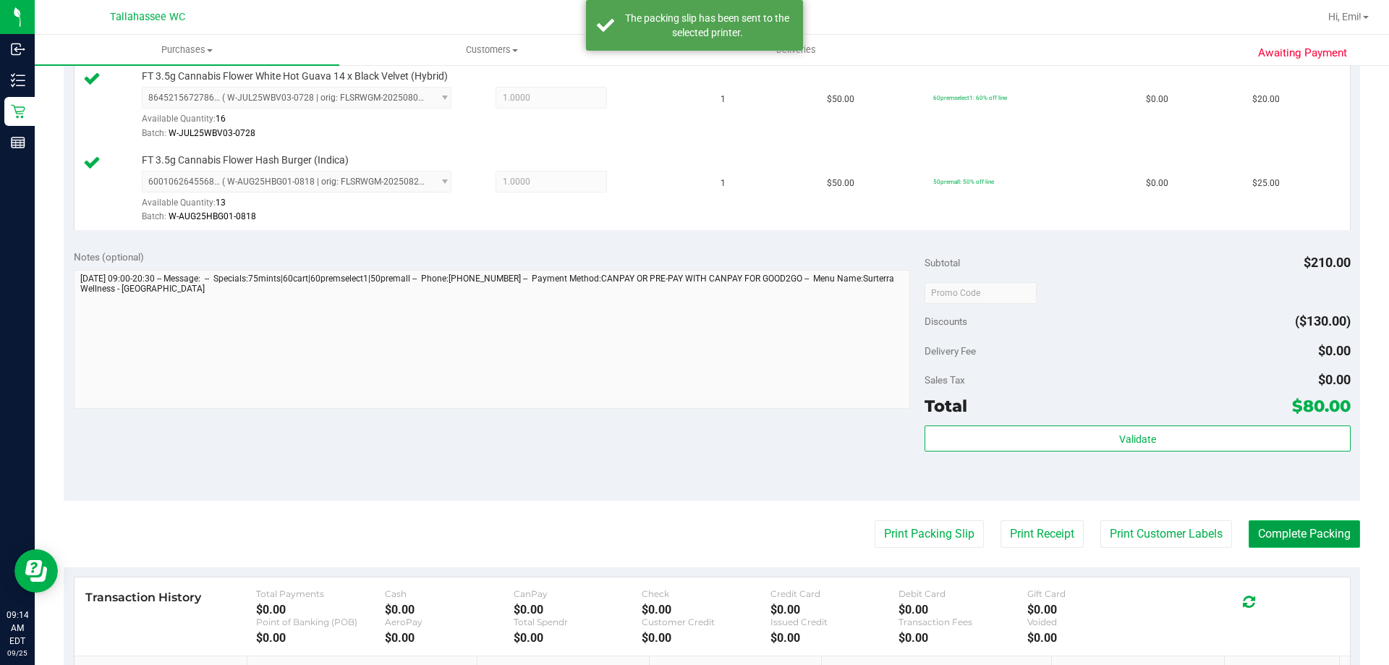
click at [1264, 527] on button "Complete Packing" at bounding box center [1304, 533] width 111 height 27
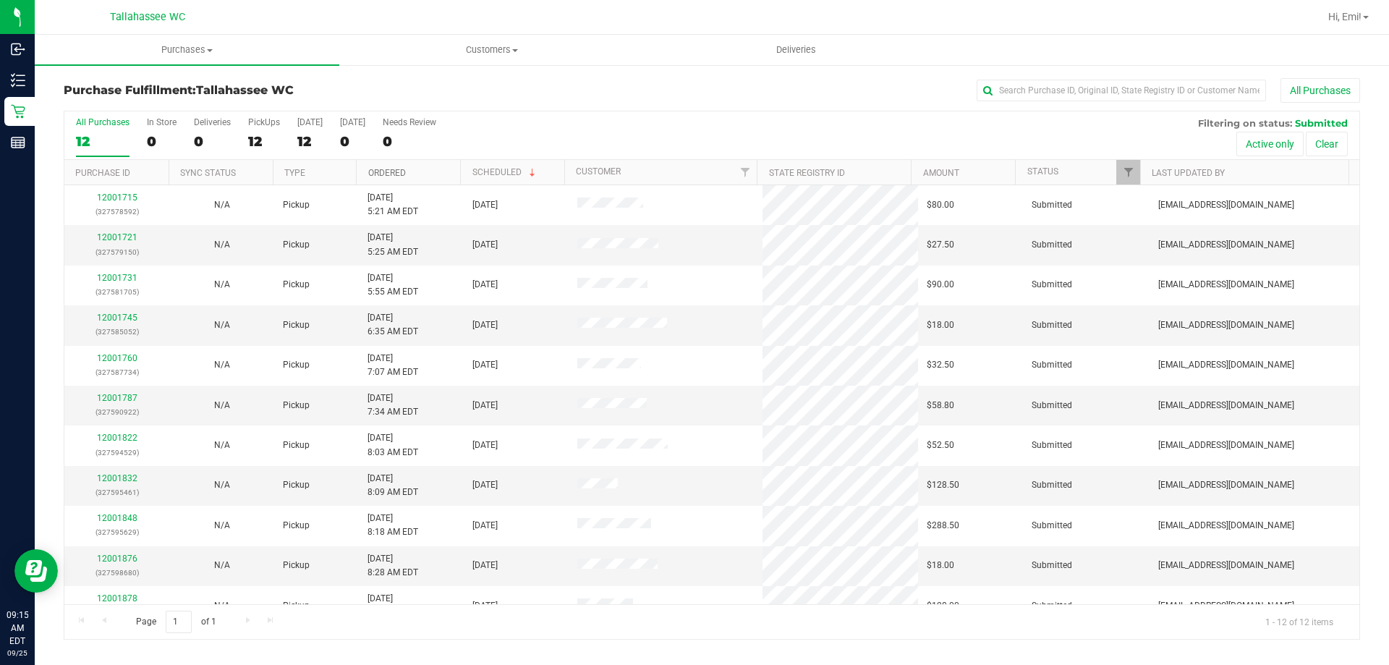
click at [372, 172] on link "Ordered" at bounding box center [387, 173] width 38 height 10
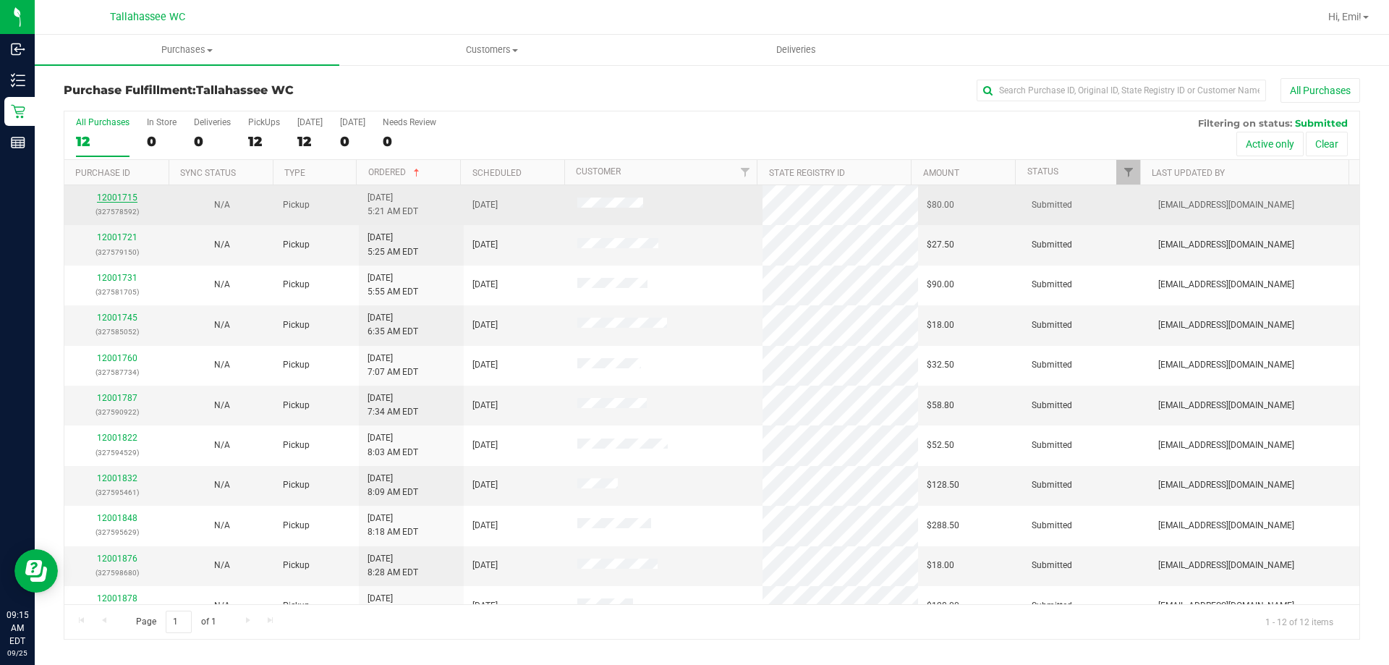
click at [123, 196] on link "12001715" at bounding box center [117, 197] width 41 height 10
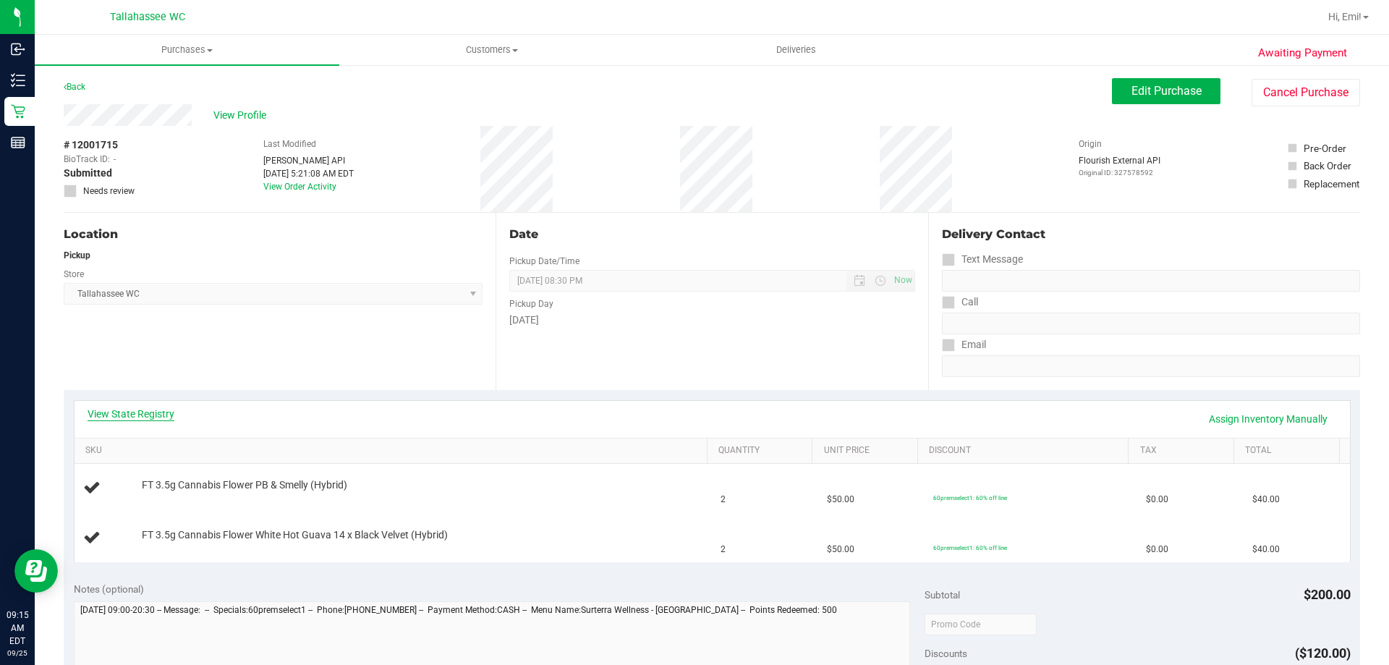
click at [161, 413] on link "View State Registry" at bounding box center [131, 414] width 87 height 14
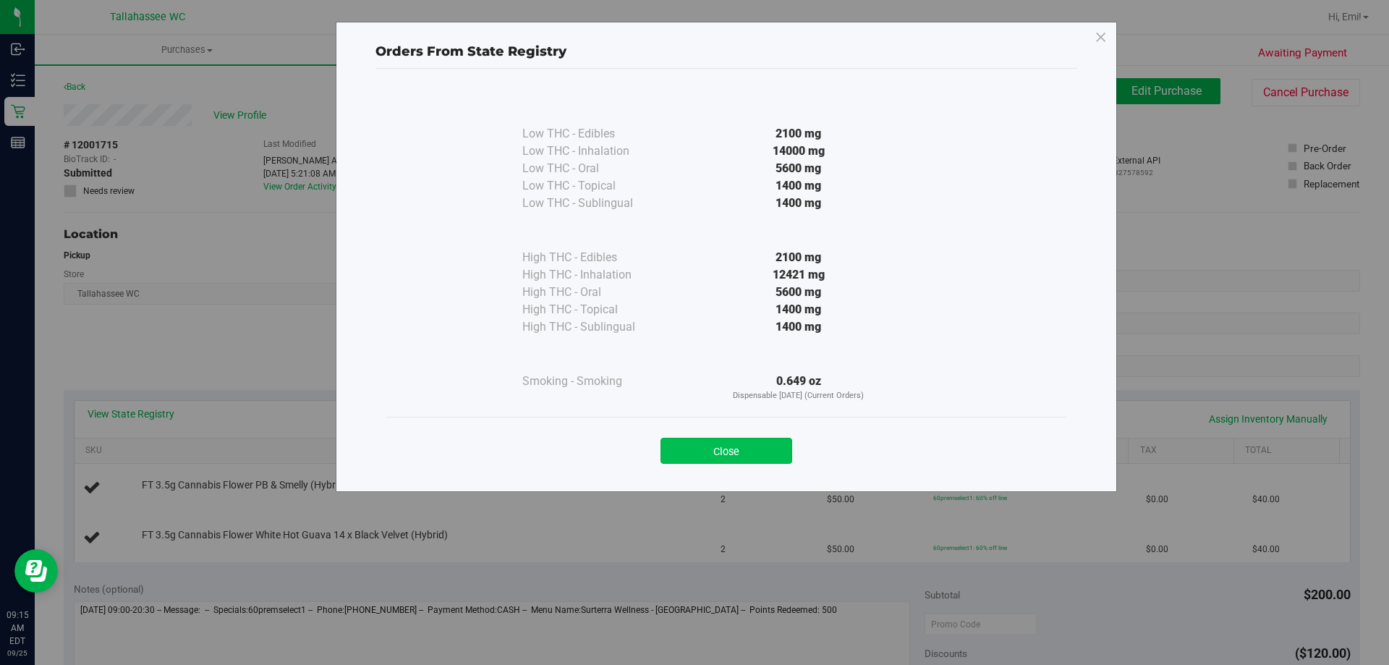
click at [739, 446] on button "Close" at bounding box center [726, 451] width 132 height 26
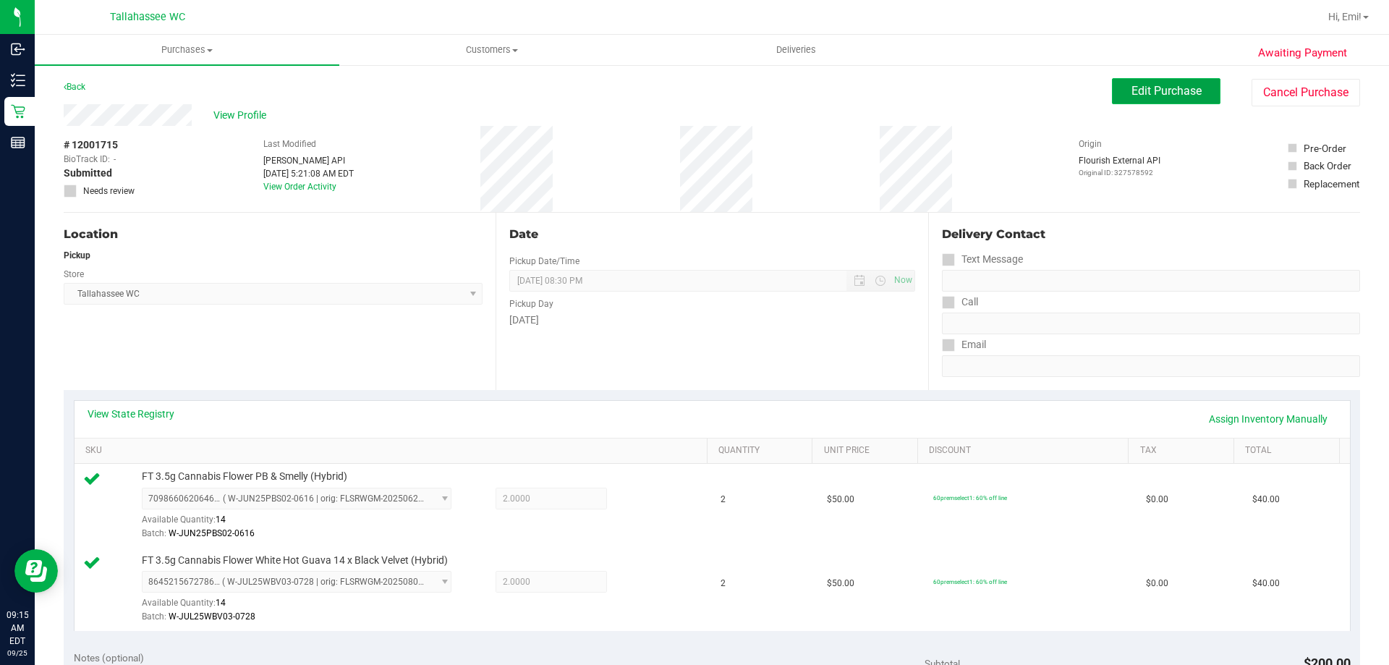
click at [1181, 88] on span "Edit Purchase" at bounding box center [1166, 91] width 70 height 14
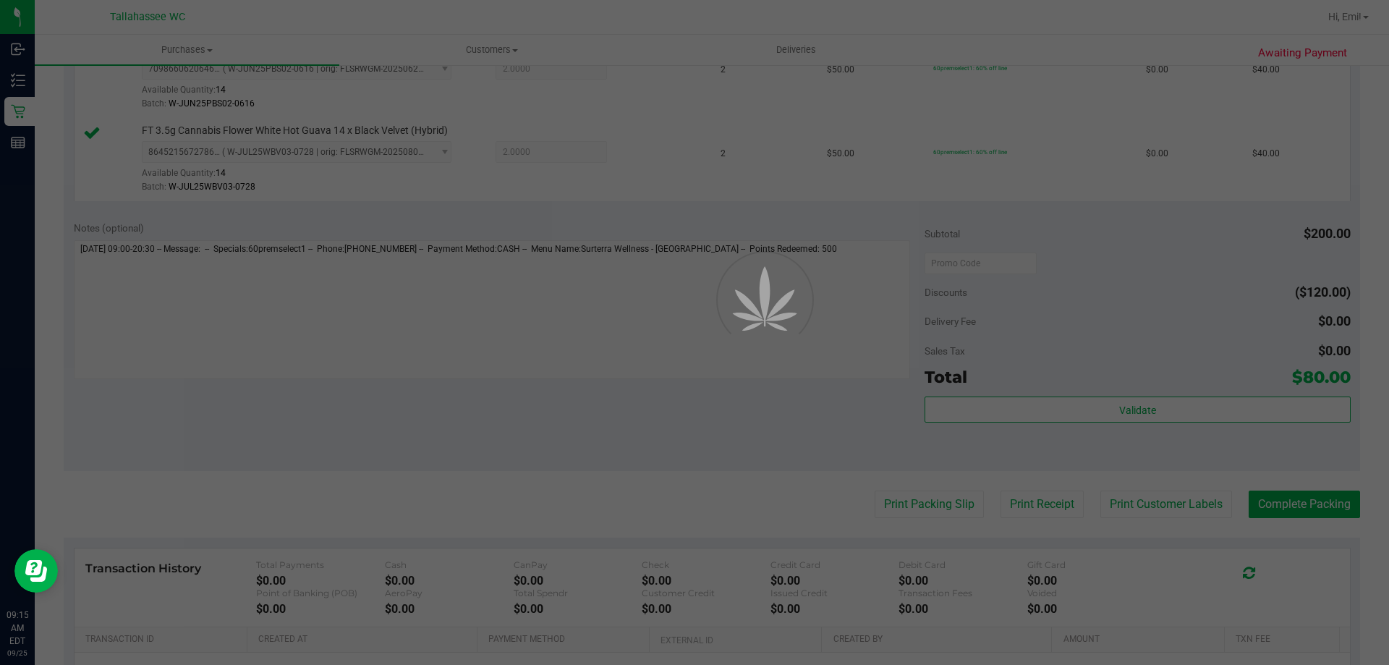
scroll to position [506, 0]
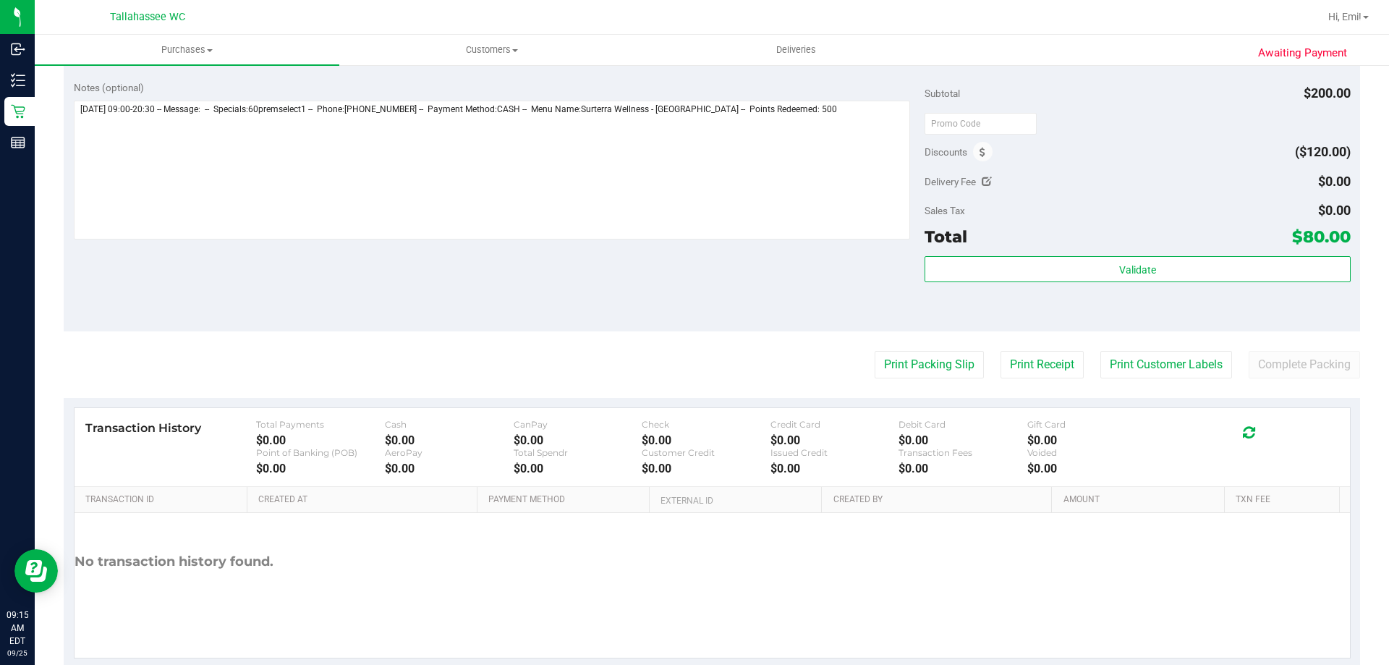
scroll to position [362, 0]
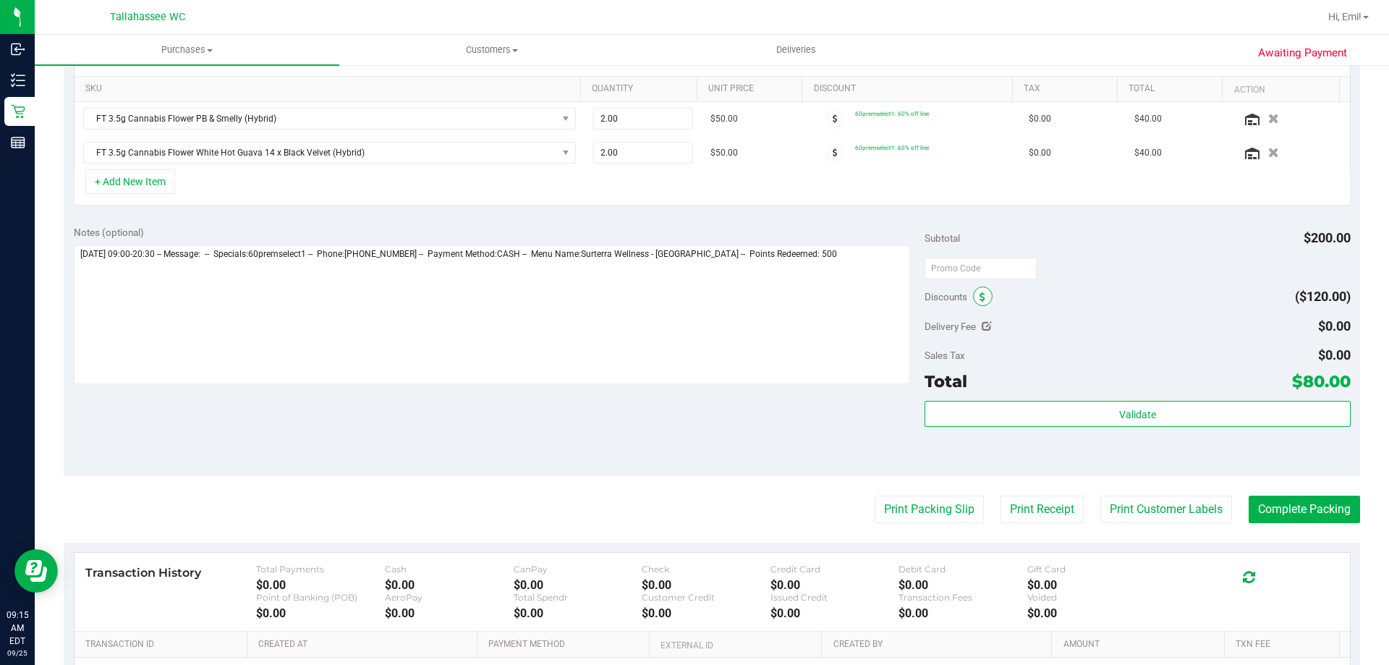
click at [979, 288] on span at bounding box center [983, 296] width 20 height 20
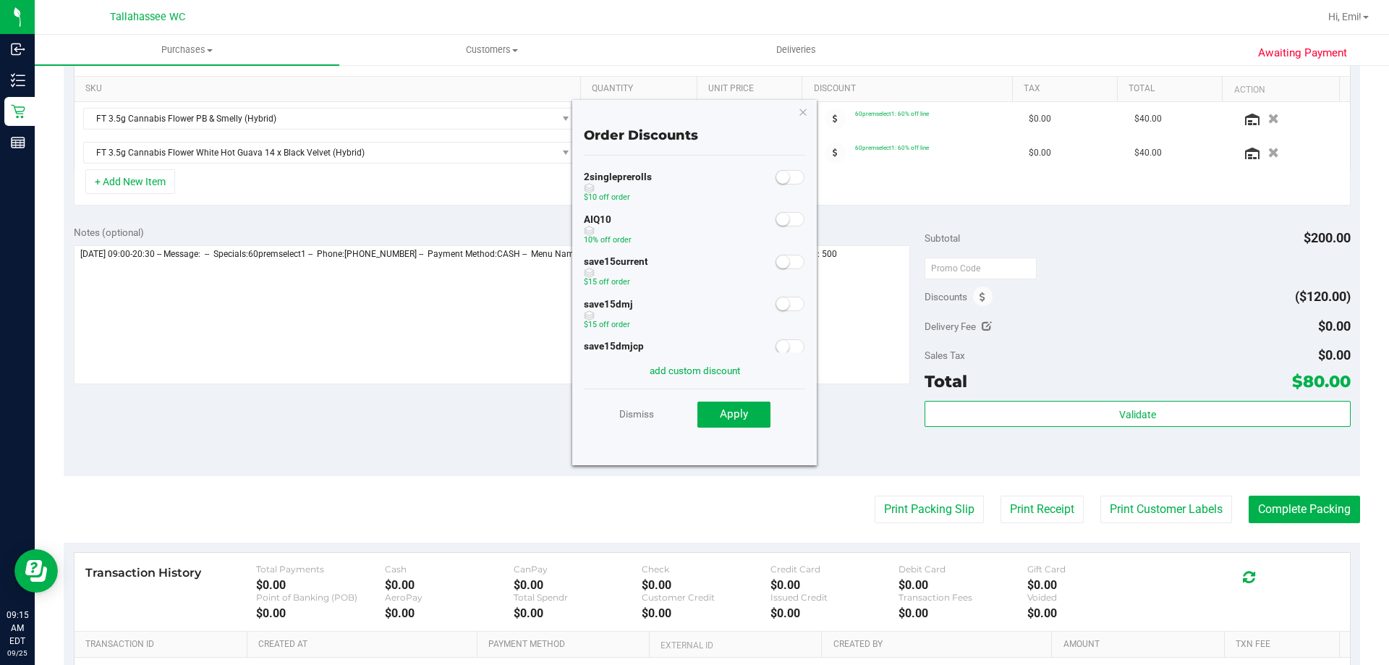
click at [779, 221] on span at bounding box center [790, 219] width 29 height 14
click at [740, 411] on span "Apply" at bounding box center [734, 413] width 28 height 13
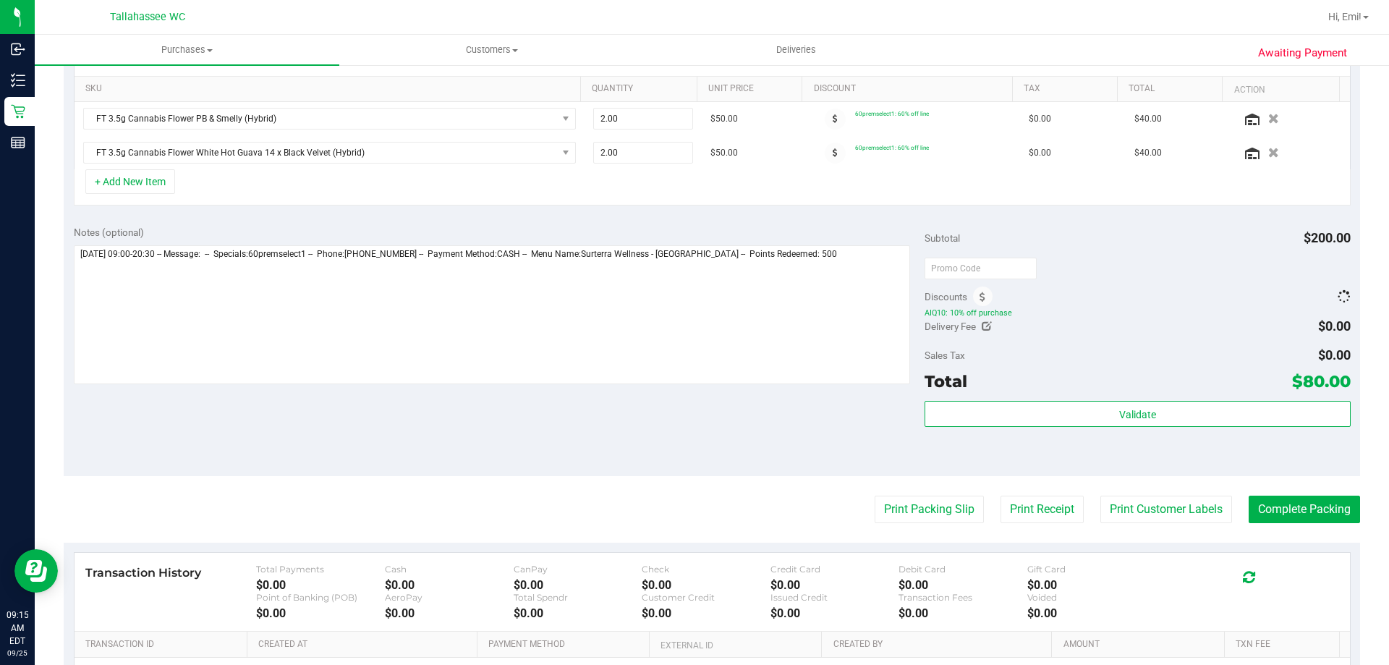
scroll to position [0, 0]
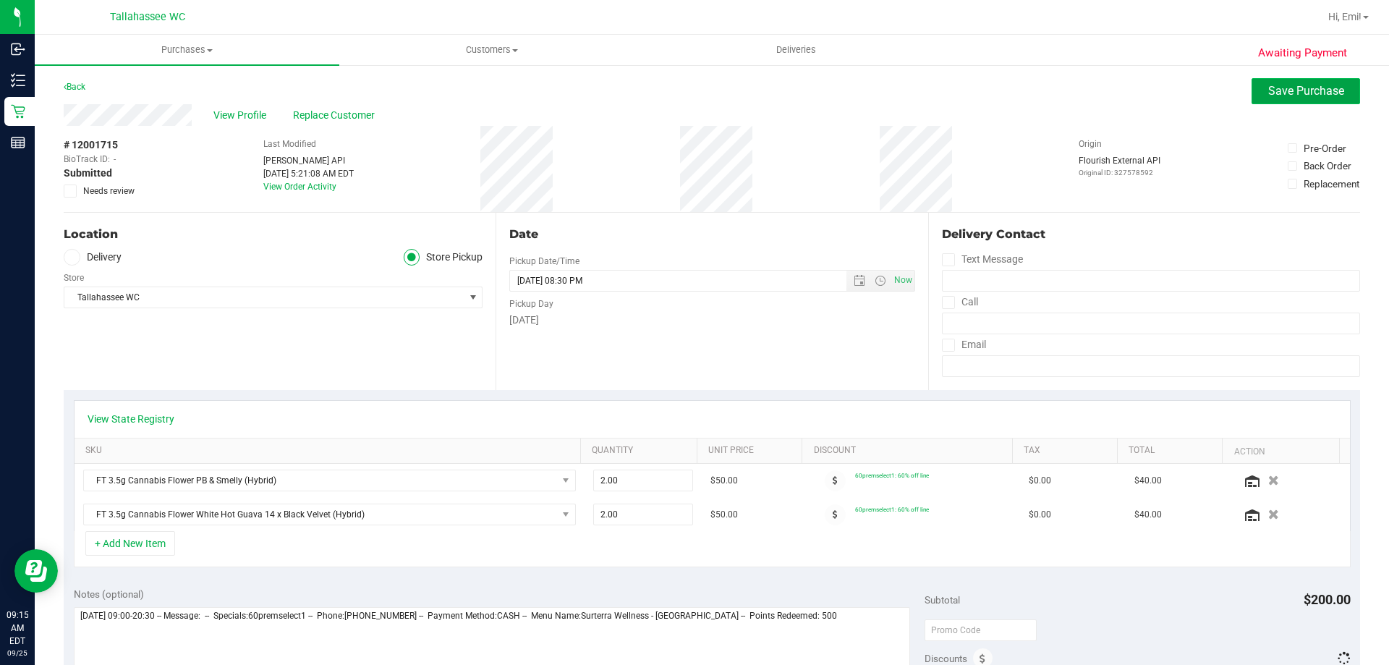
click at [1252, 94] on button "Save Purchase" at bounding box center [1306, 91] width 109 height 26
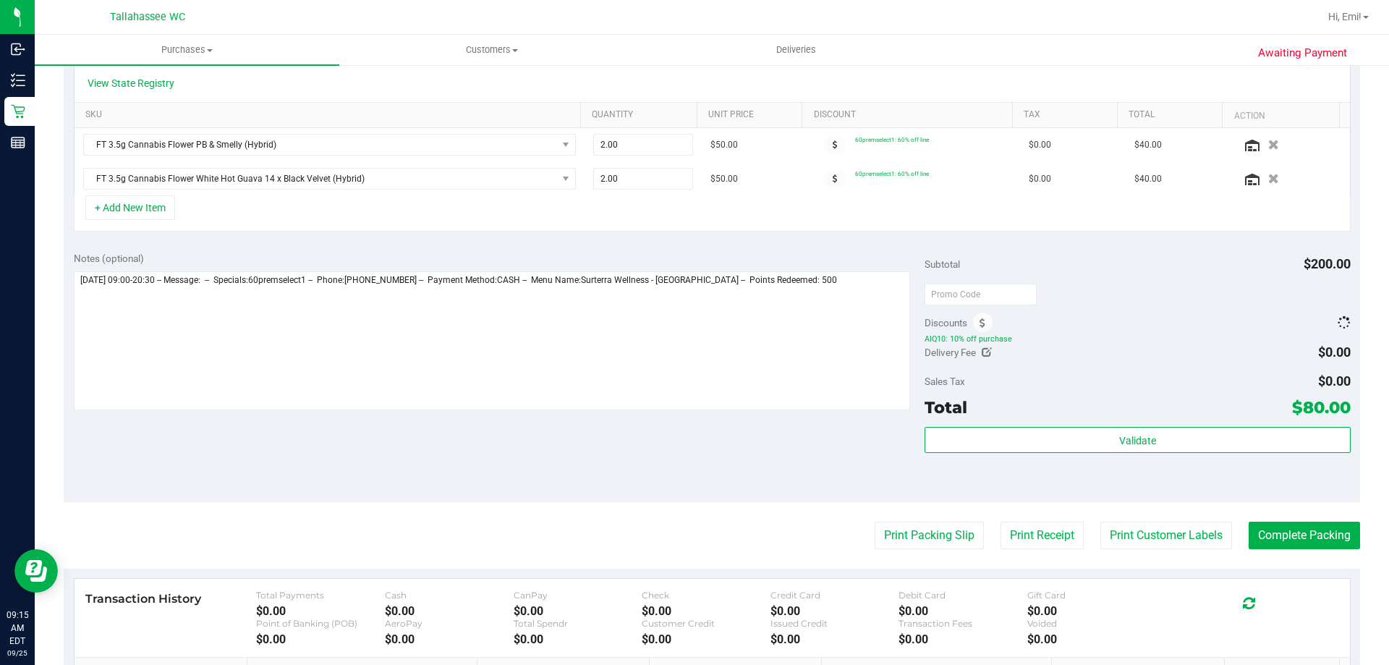
scroll to position [362, 0]
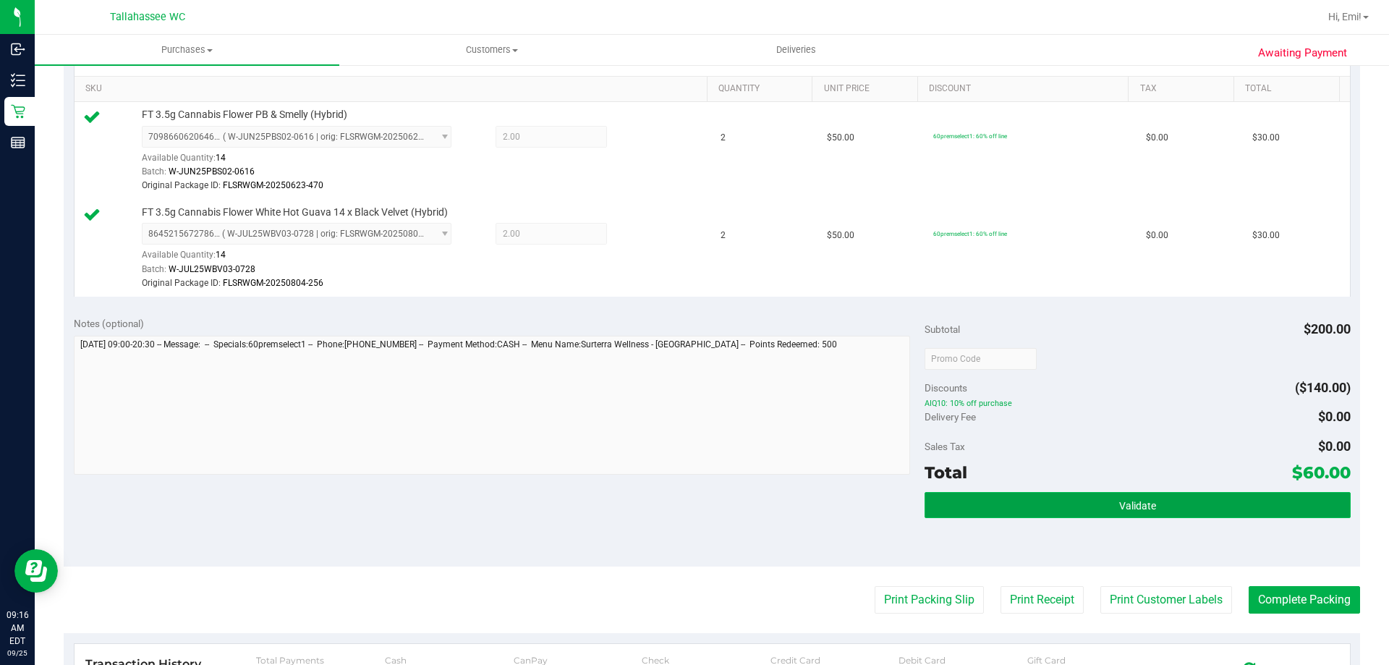
click at [1040, 499] on button "Validate" at bounding box center [1137, 505] width 425 height 26
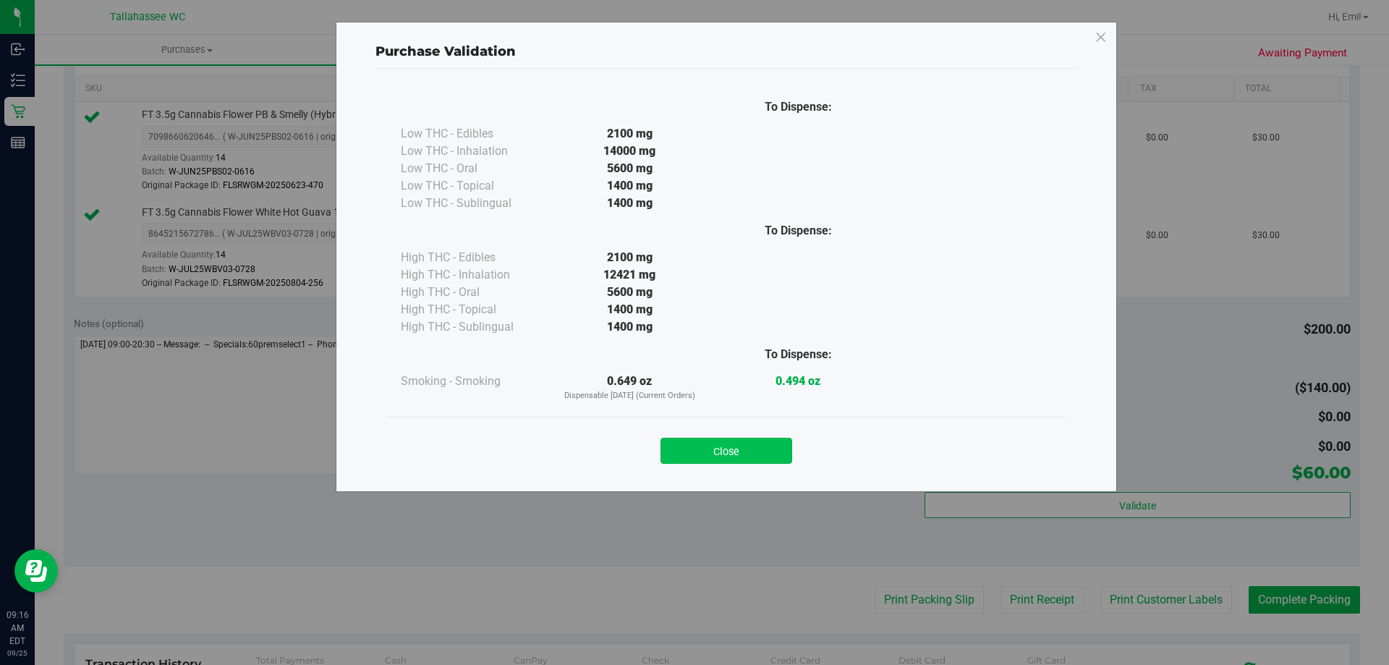
click at [744, 445] on button "Close" at bounding box center [726, 451] width 132 height 26
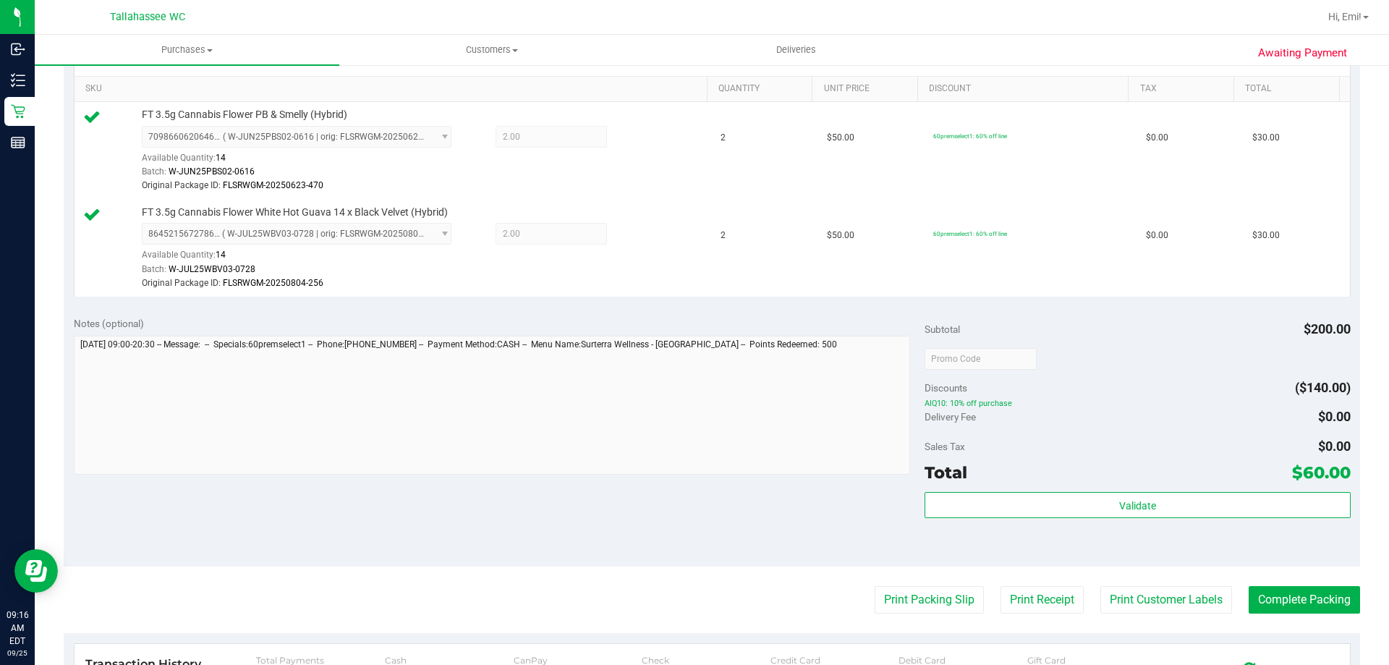
click at [881, 585] on purchase-details "Back Edit Purchase Cancel Purchase View Profile # 12001715 BioTrack ID: - Submi…" at bounding box center [712, 309] width 1296 height 1187
click at [881, 587] on button "Print Packing Slip" at bounding box center [929, 599] width 109 height 27
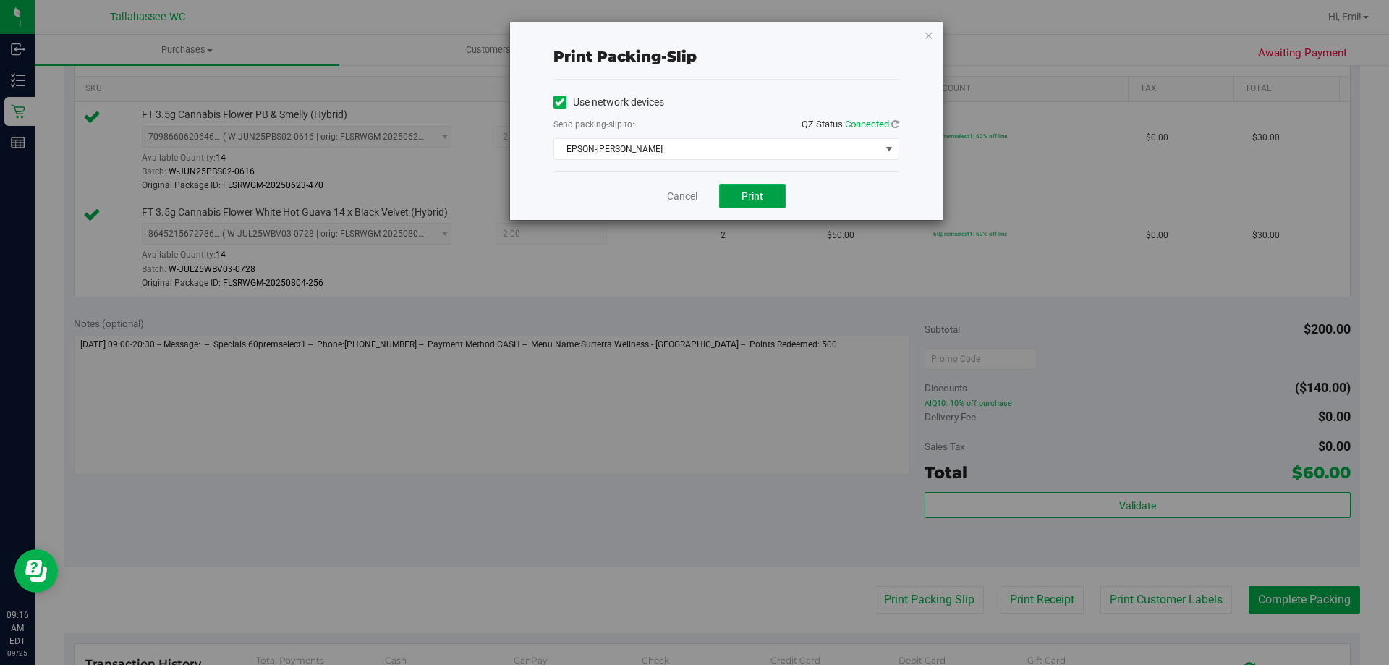
click at [774, 194] on button "Print" at bounding box center [752, 196] width 67 height 25
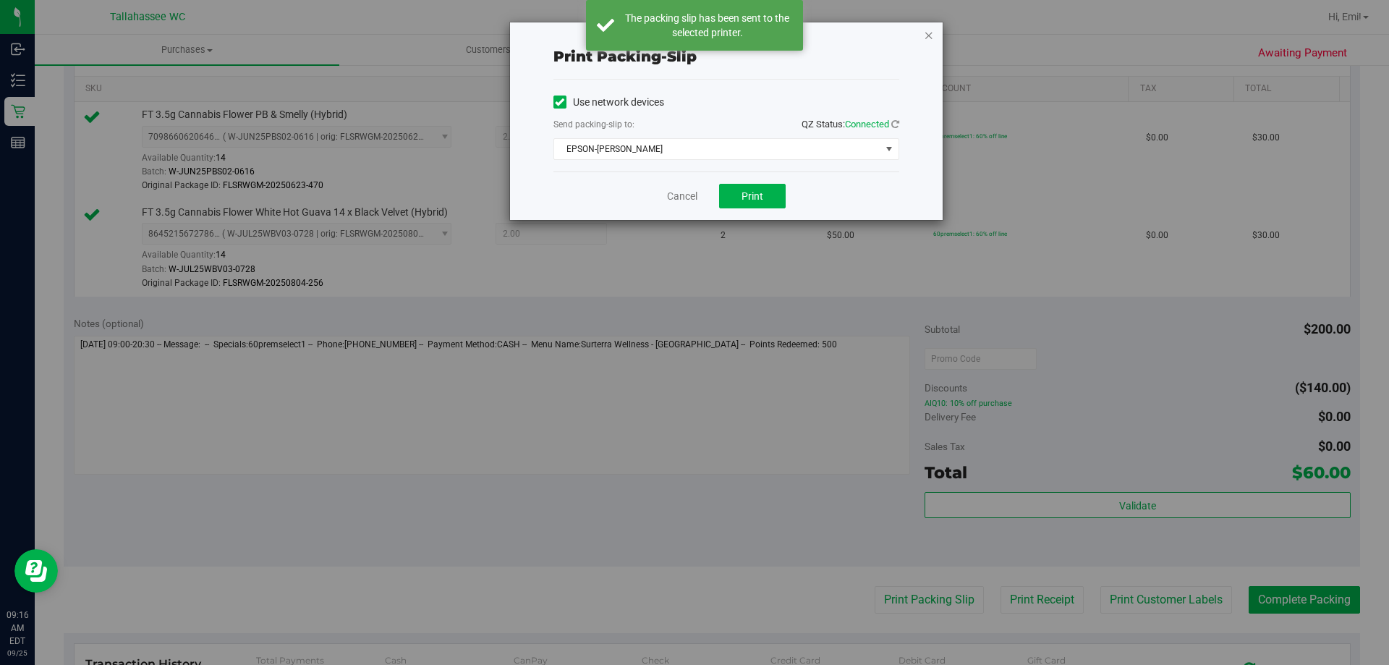
click at [930, 35] on icon "button" at bounding box center [929, 34] width 10 height 17
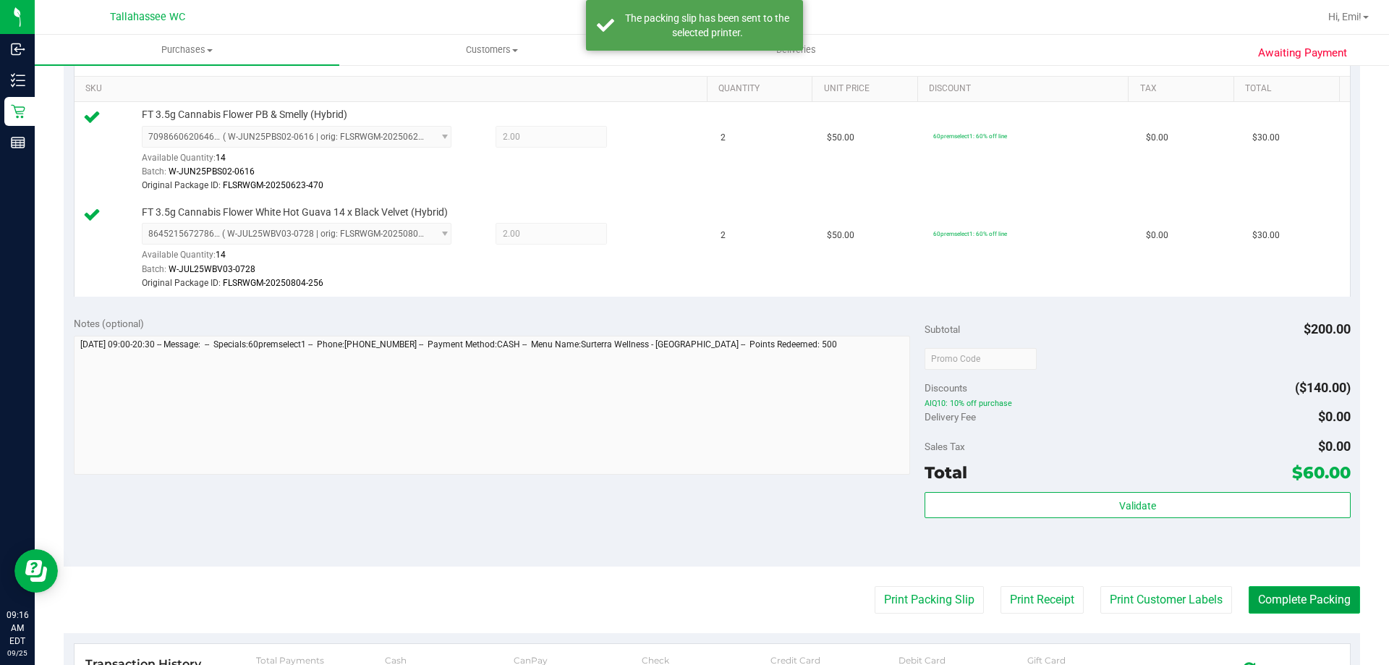
click at [1304, 602] on button "Complete Packing" at bounding box center [1304, 599] width 111 height 27
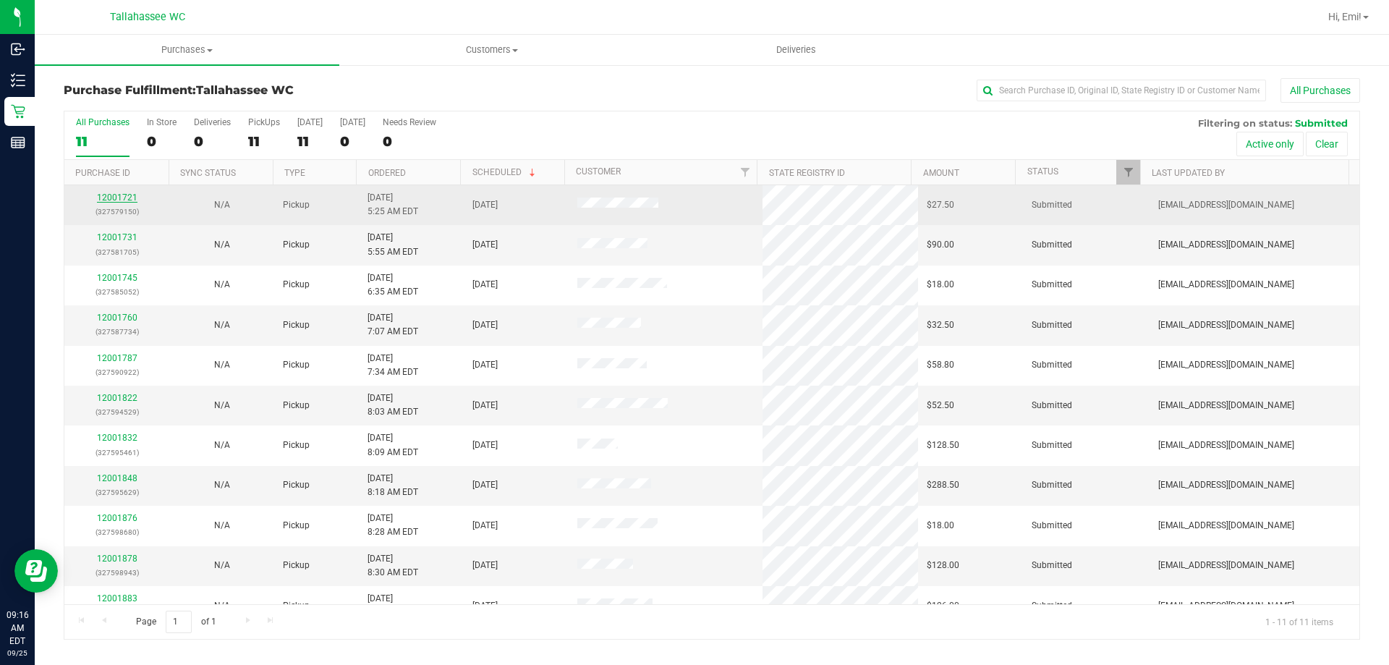
click at [116, 195] on link "12001721" at bounding box center [117, 197] width 41 height 10
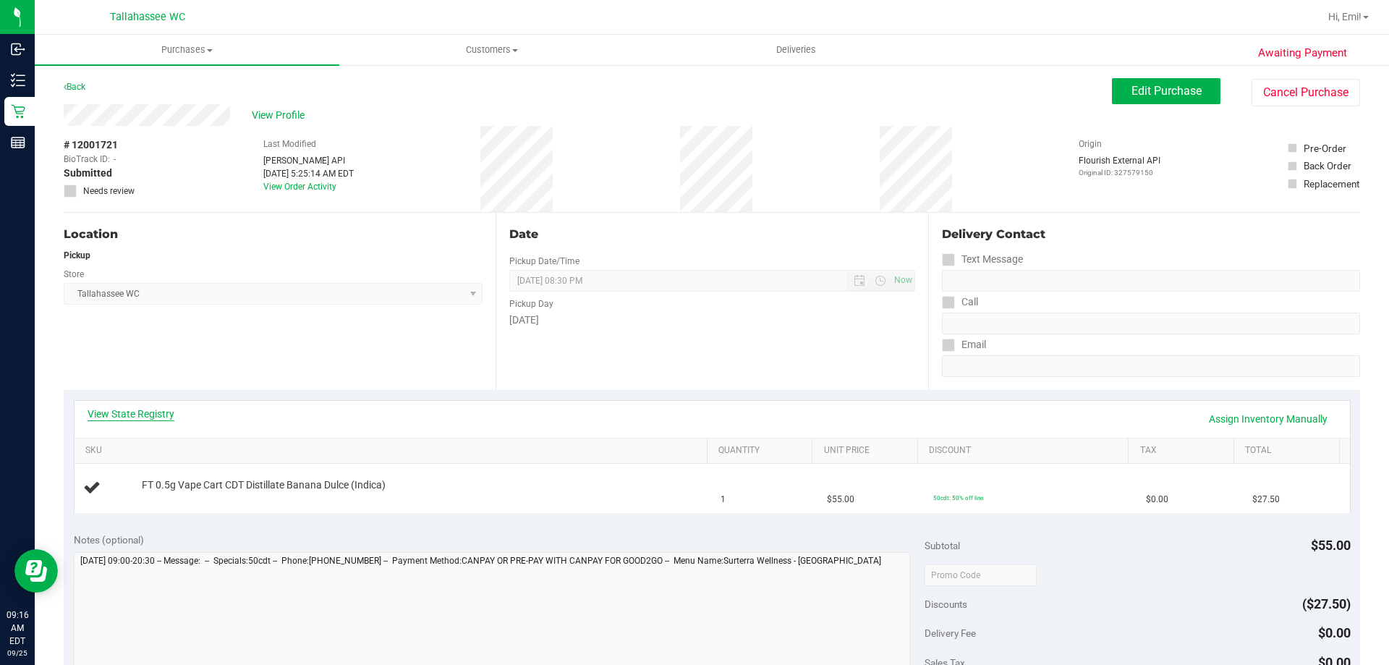
click at [162, 419] on link "View State Registry" at bounding box center [131, 414] width 87 height 14
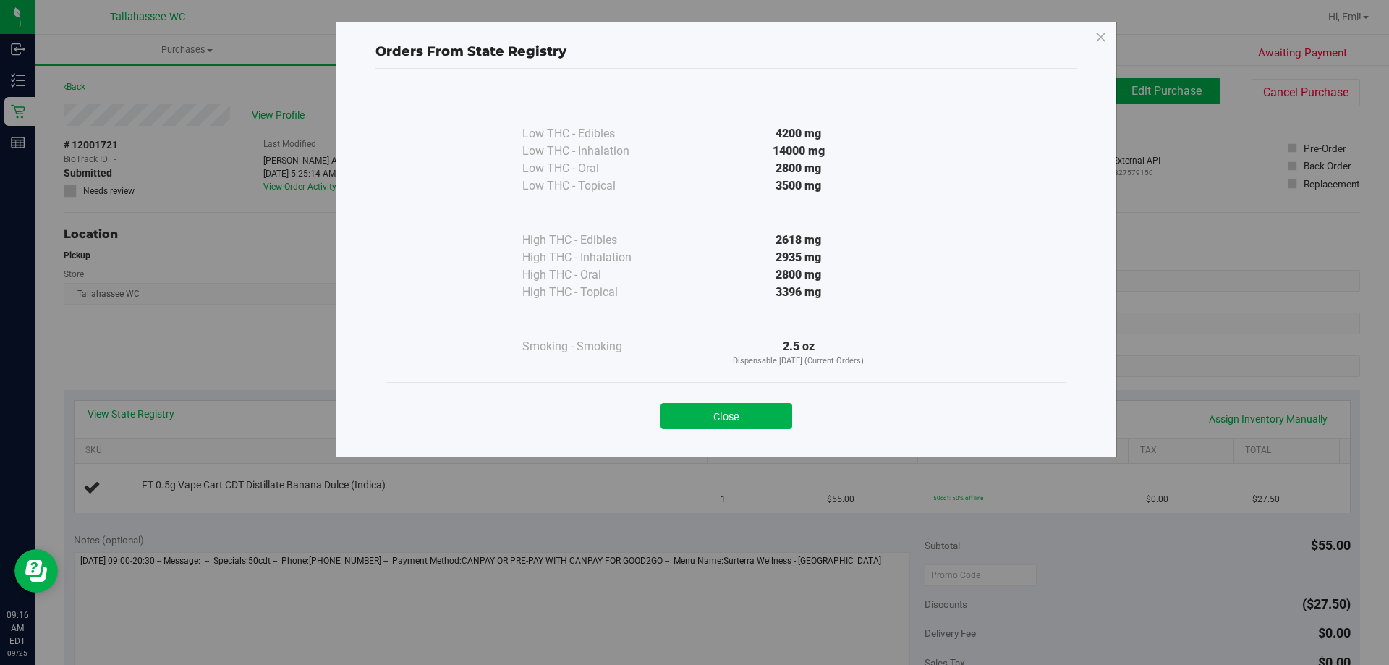
click at [713, 430] on div "Close" at bounding box center [726, 411] width 680 height 59
click at [663, 411] on button "Close" at bounding box center [726, 416] width 132 height 26
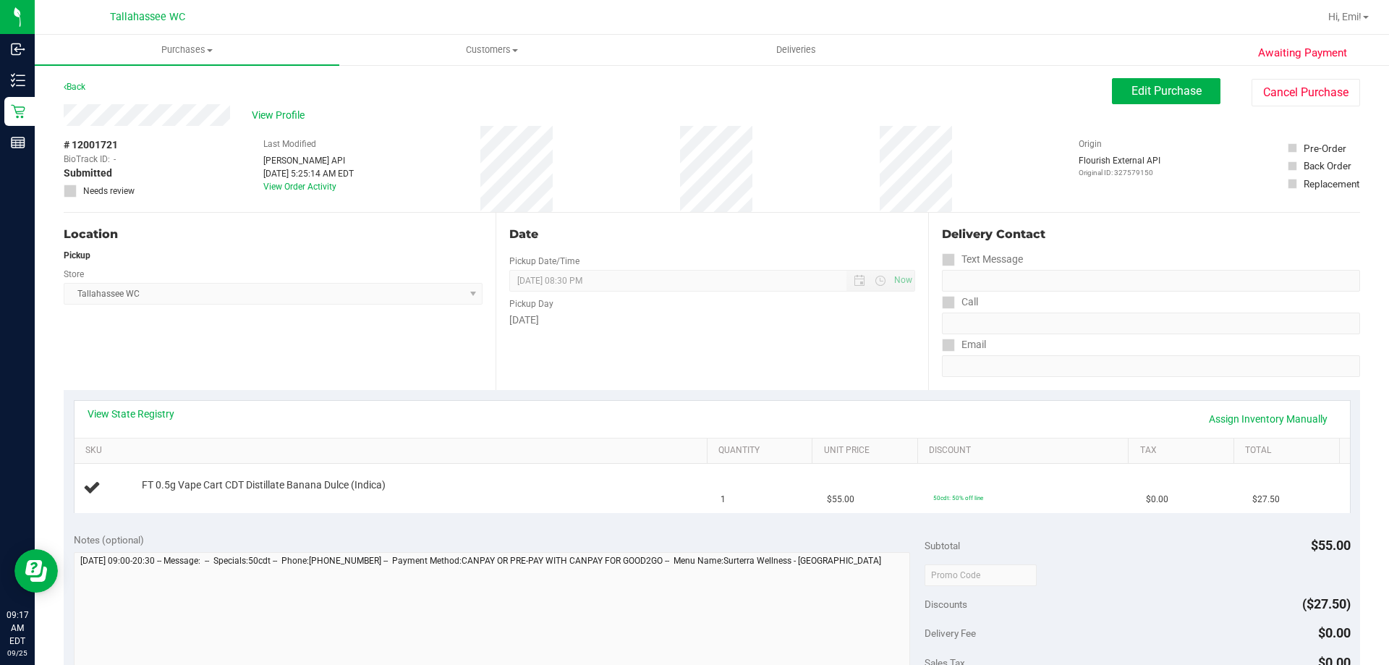
click at [80, 93] on div "Back" at bounding box center [75, 86] width 22 height 17
click at [75, 82] on link "Back" at bounding box center [75, 87] width 22 height 10
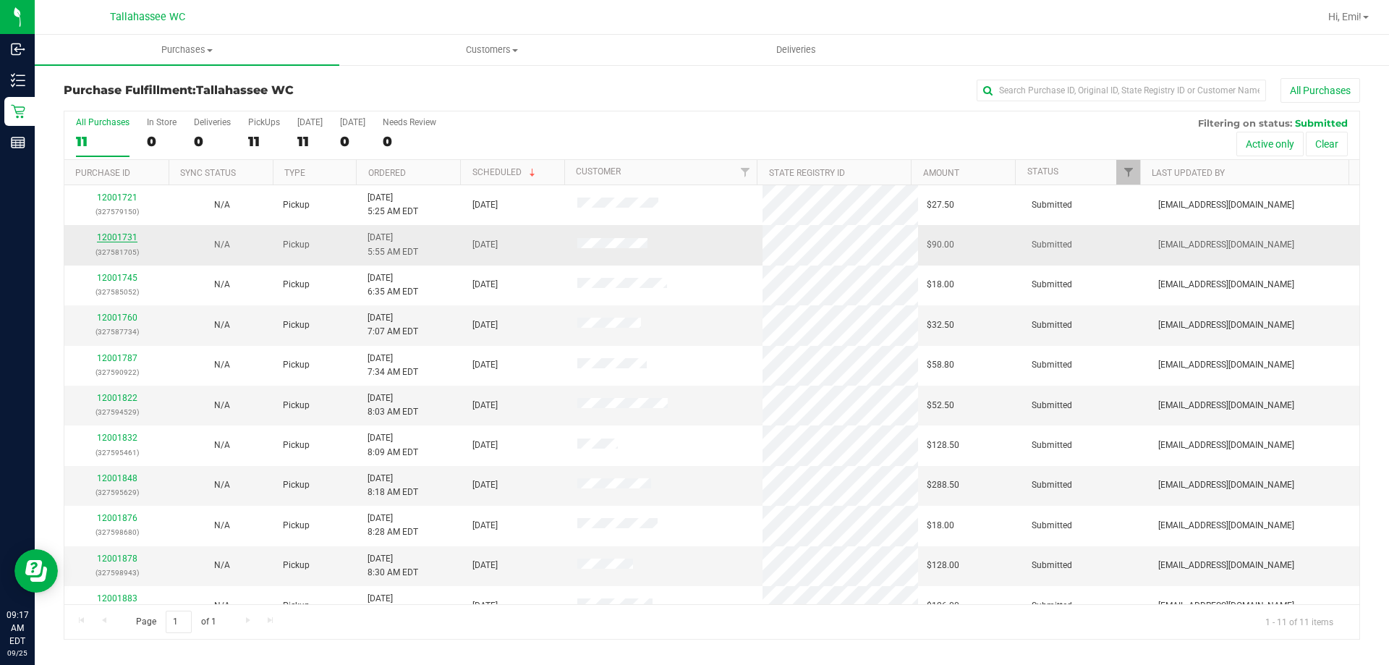
click at [114, 239] on link "12001731" at bounding box center [117, 237] width 41 height 10
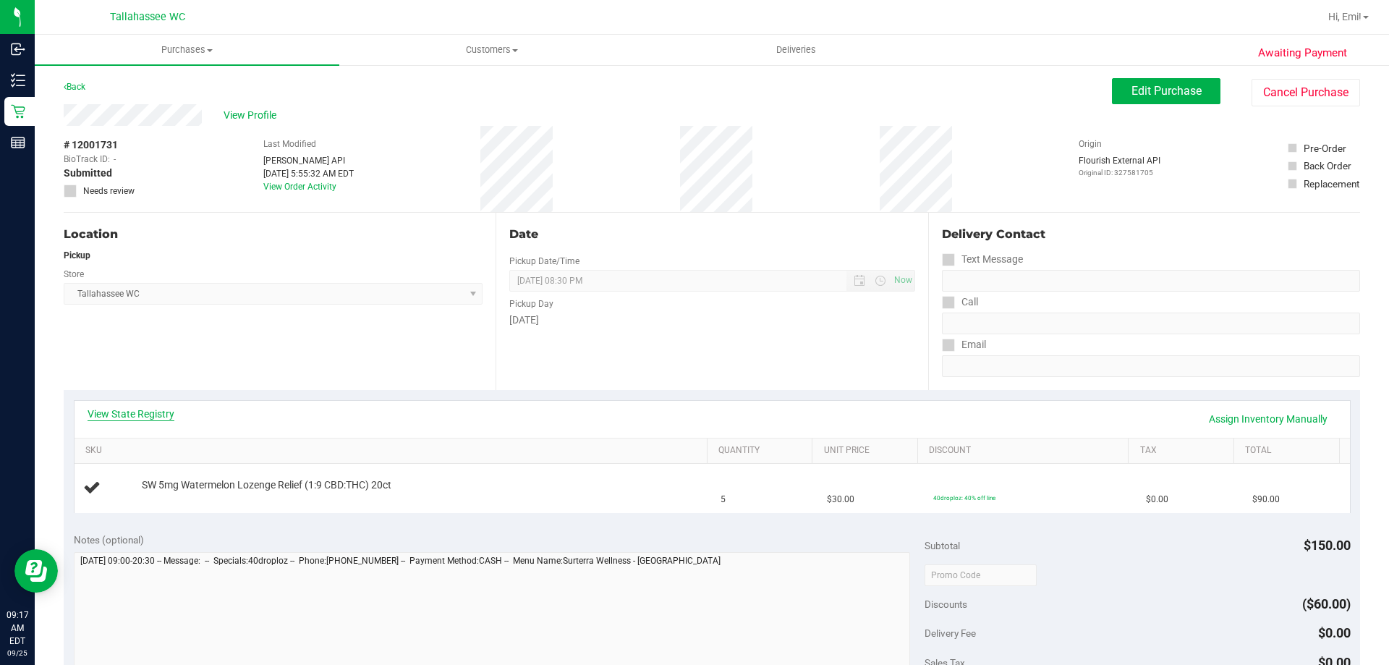
click at [148, 413] on link "View State Registry" at bounding box center [131, 414] width 87 height 14
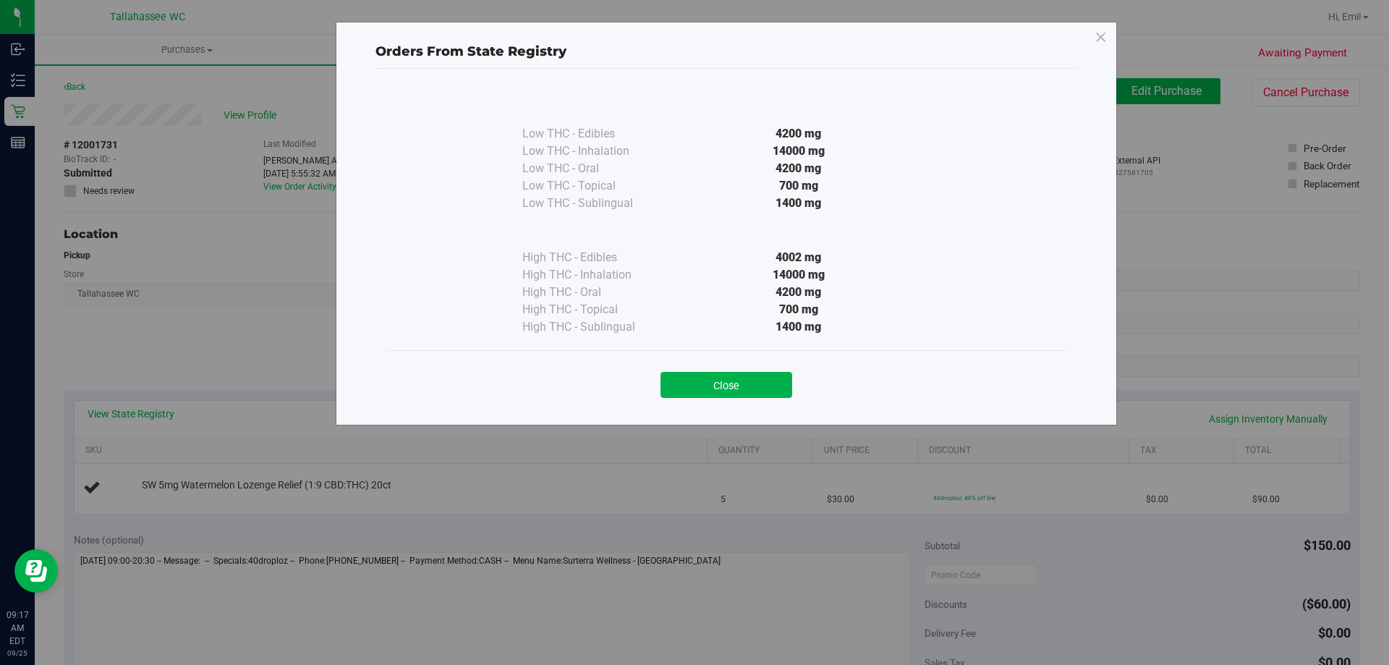
click at [721, 373] on button "Close" at bounding box center [726, 385] width 132 height 26
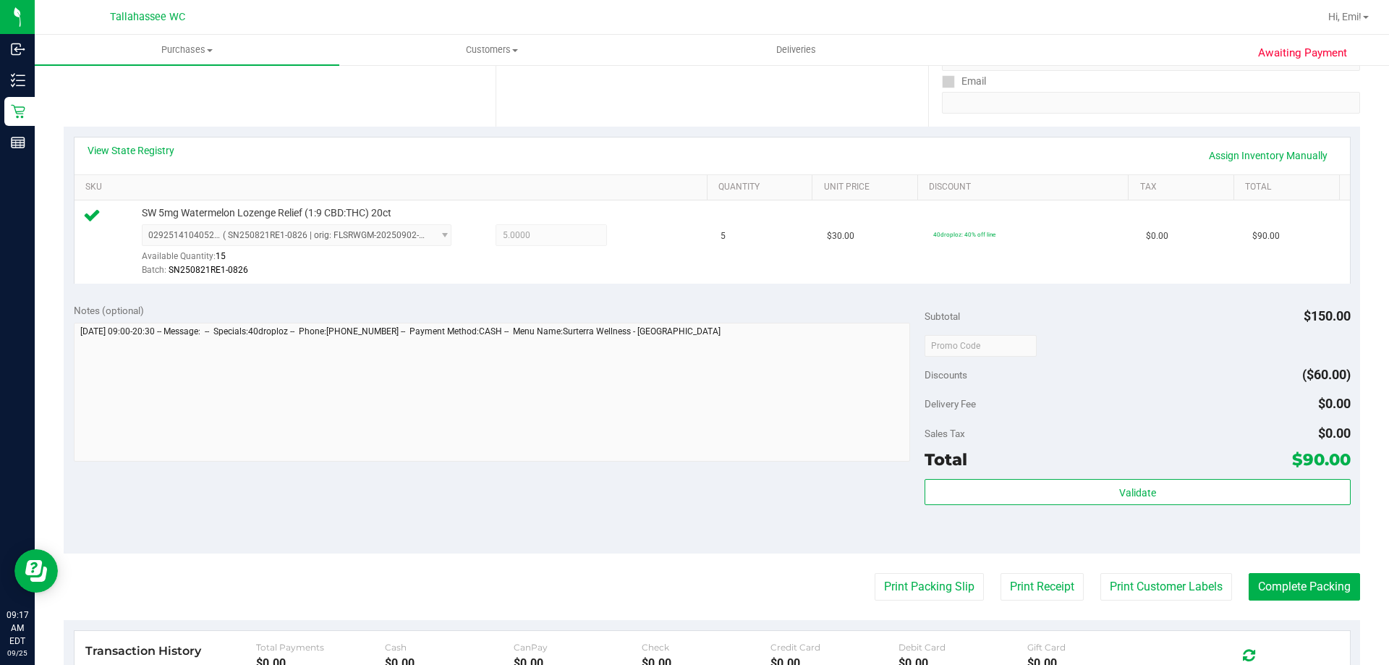
scroll to position [289, 0]
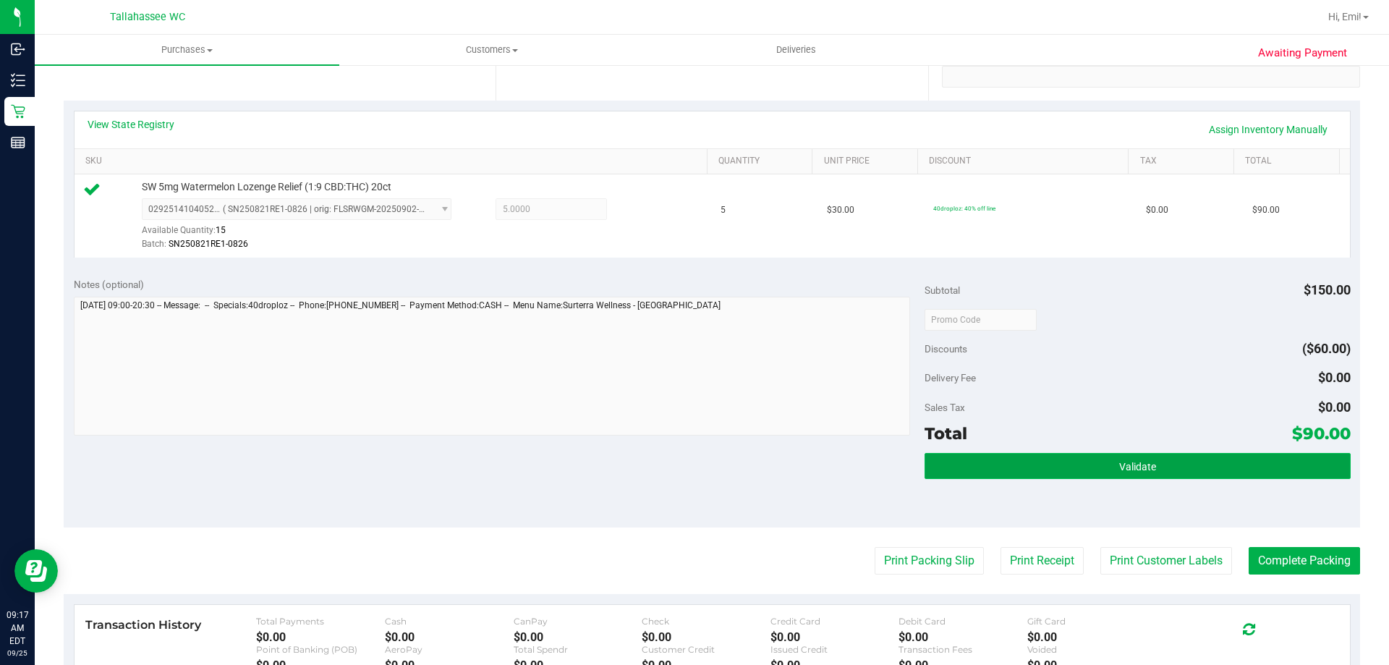
click at [1016, 470] on button "Validate" at bounding box center [1137, 466] width 425 height 26
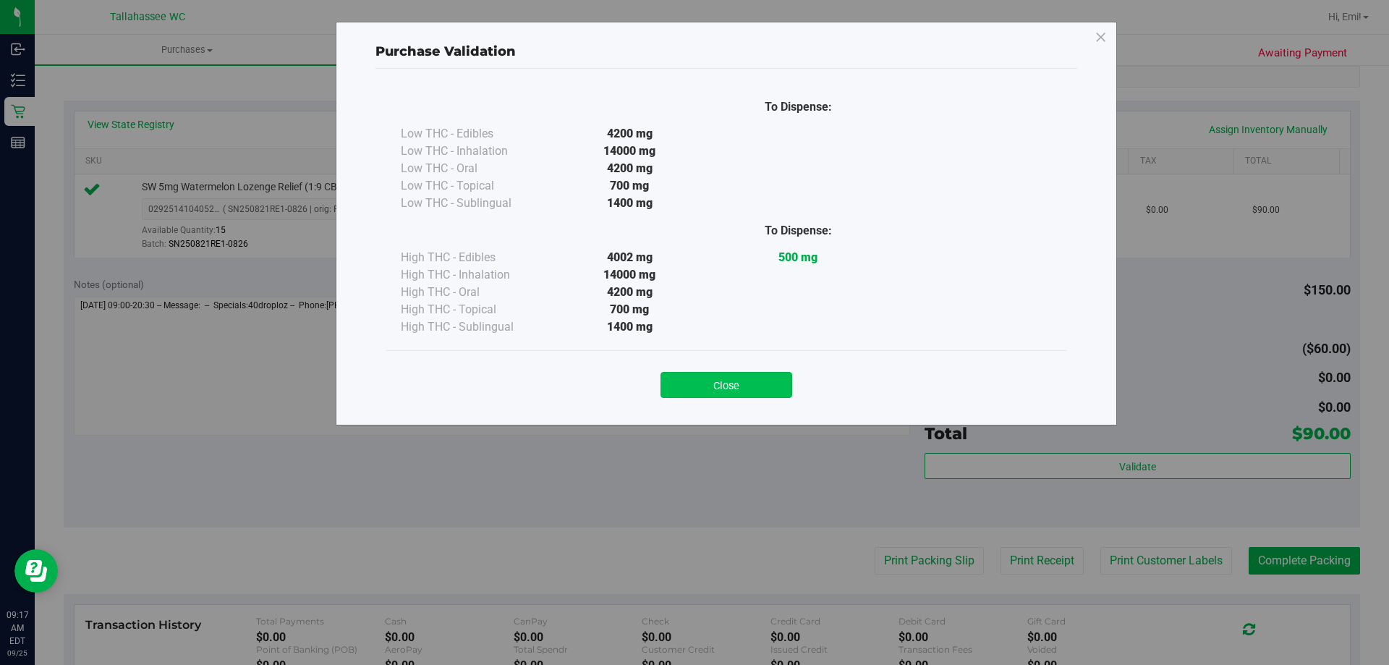
click at [759, 392] on button "Close" at bounding box center [726, 385] width 132 height 26
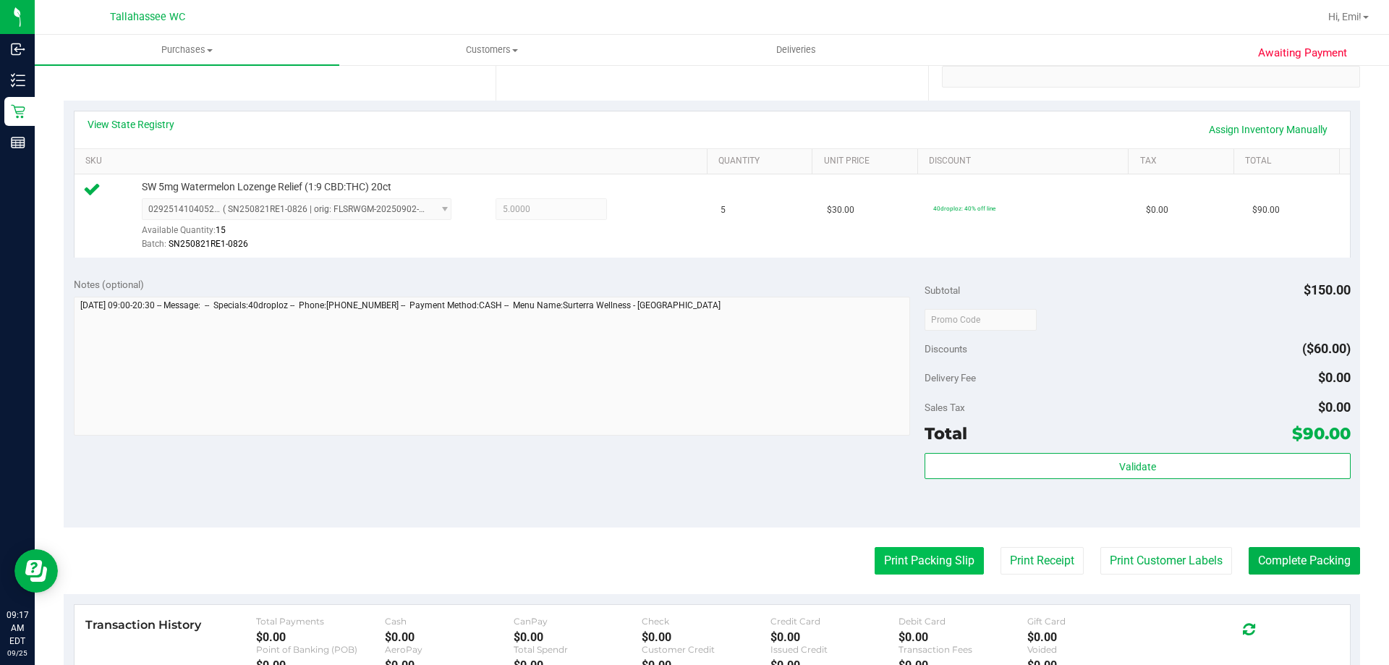
click at [901, 554] on button "Print Packing Slip" at bounding box center [929, 560] width 109 height 27
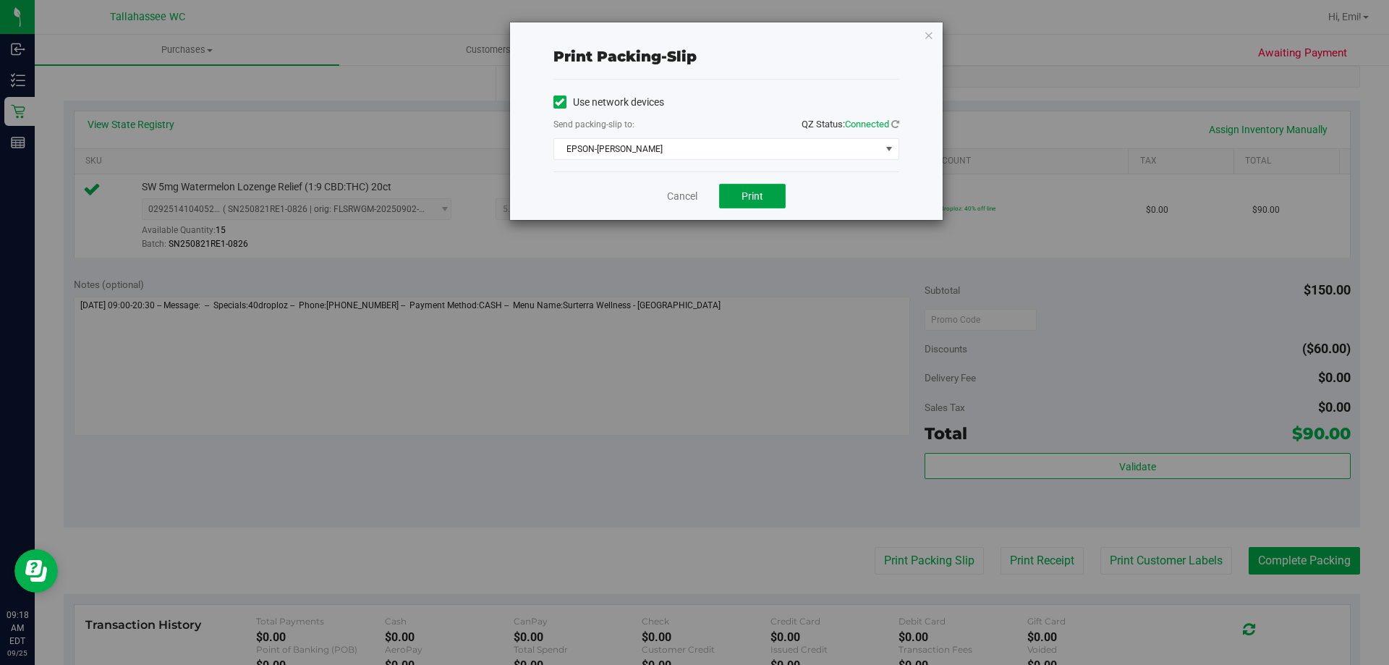
click at [757, 203] on button "Print" at bounding box center [752, 196] width 67 height 25
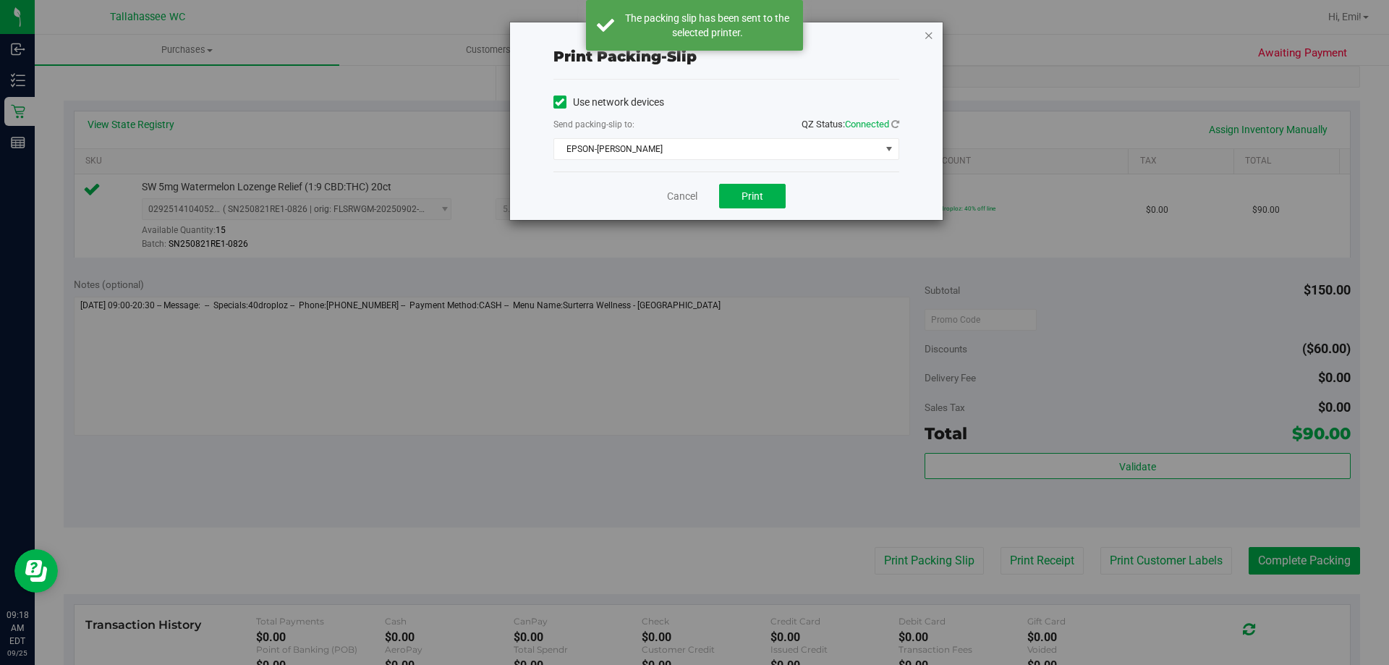
click at [927, 37] on icon "button" at bounding box center [929, 34] width 10 height 17
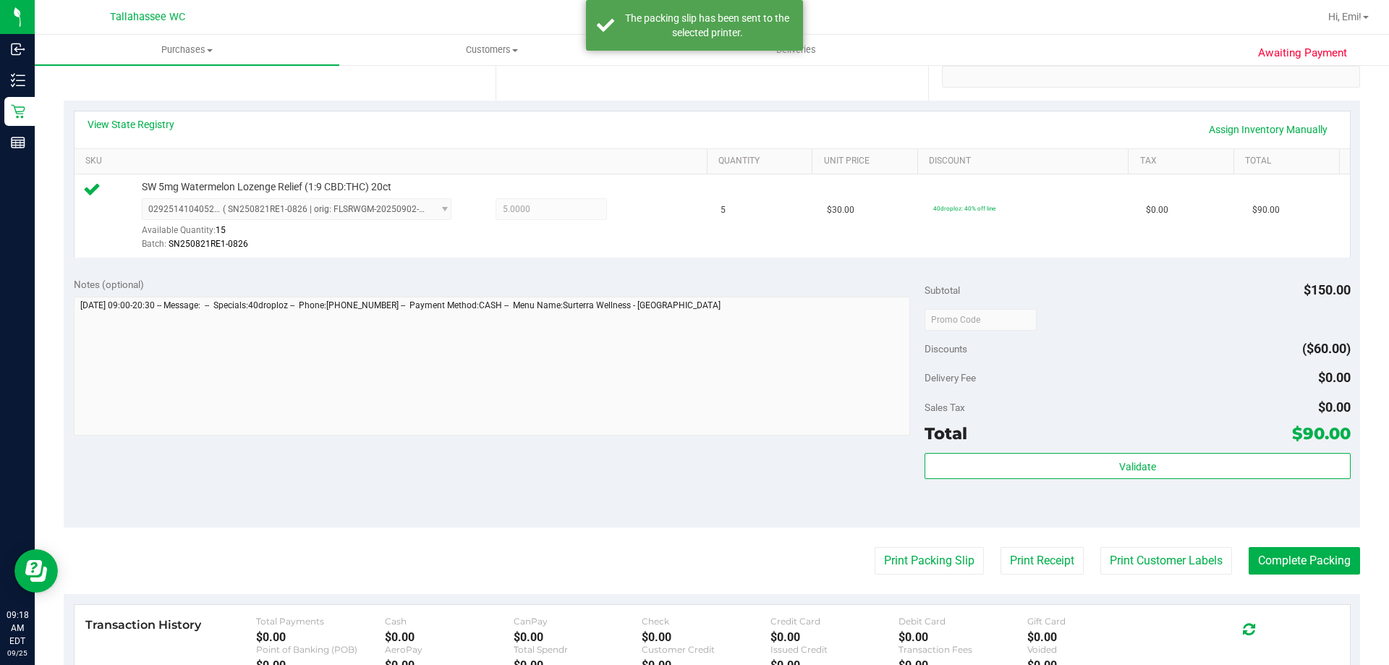
click at [1305, 546] on purchase-details "Back Edit Purchase Cancel Purchase View Profile # 12001731 BioTrack ID: - Submi…" at bounding box center [712, 327] width 1296 height 1076
click at [1305, 555] on button "Complete Packing" at bounding box center [1304, 560] width 111 height 27
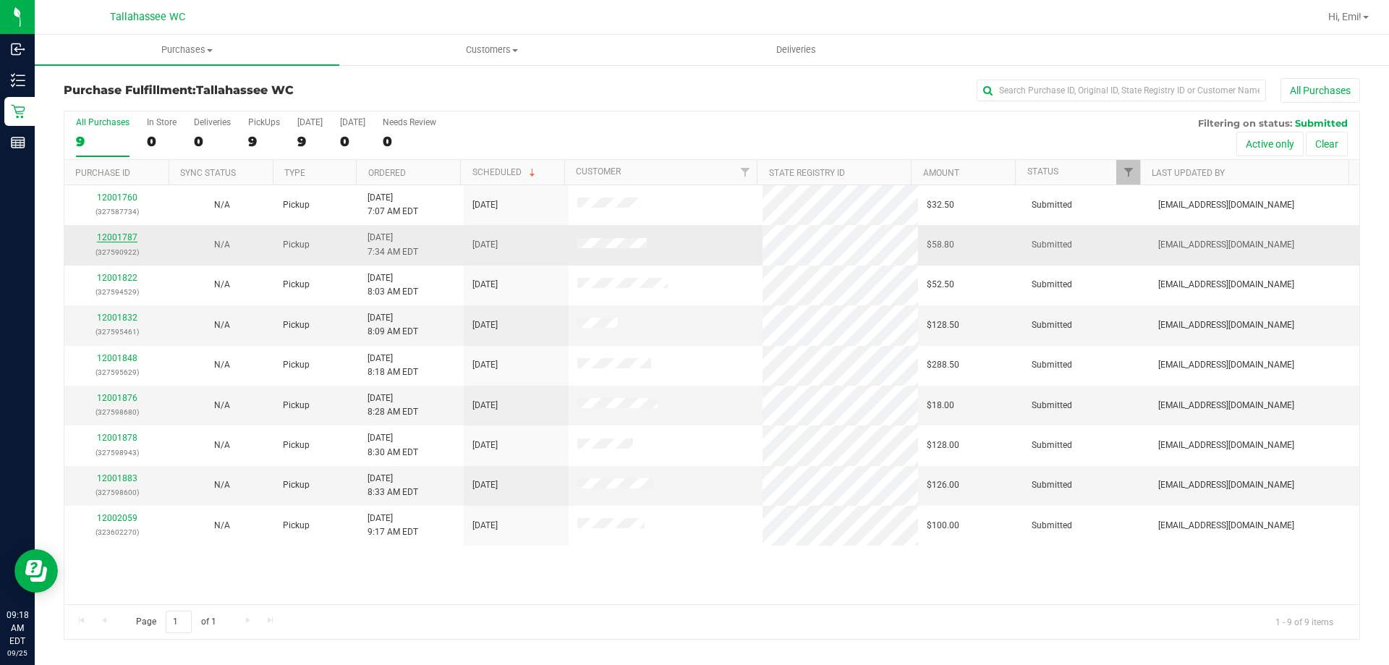
click at [119, 232] on link "12001787" at bounding box center [117, 237] width 41 height 10
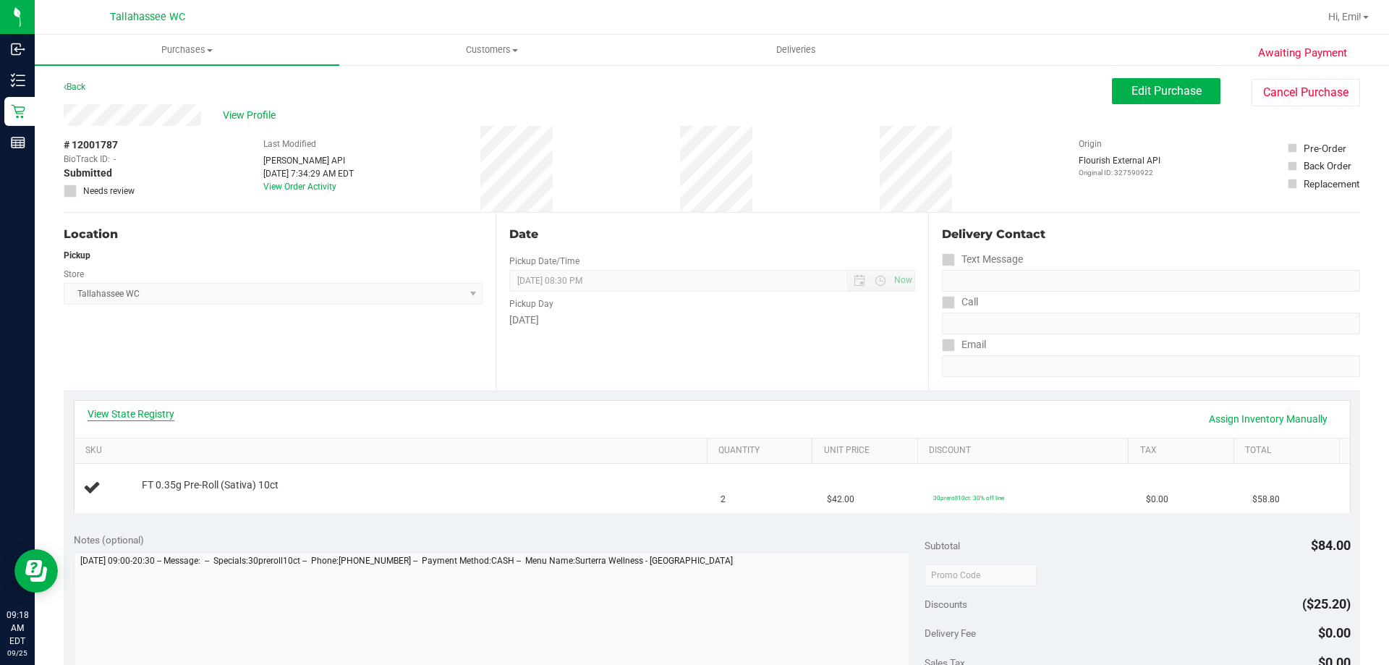
click at [163, 414] on link "View State Registry" at bounding box center [131, 414] width 87 height 14
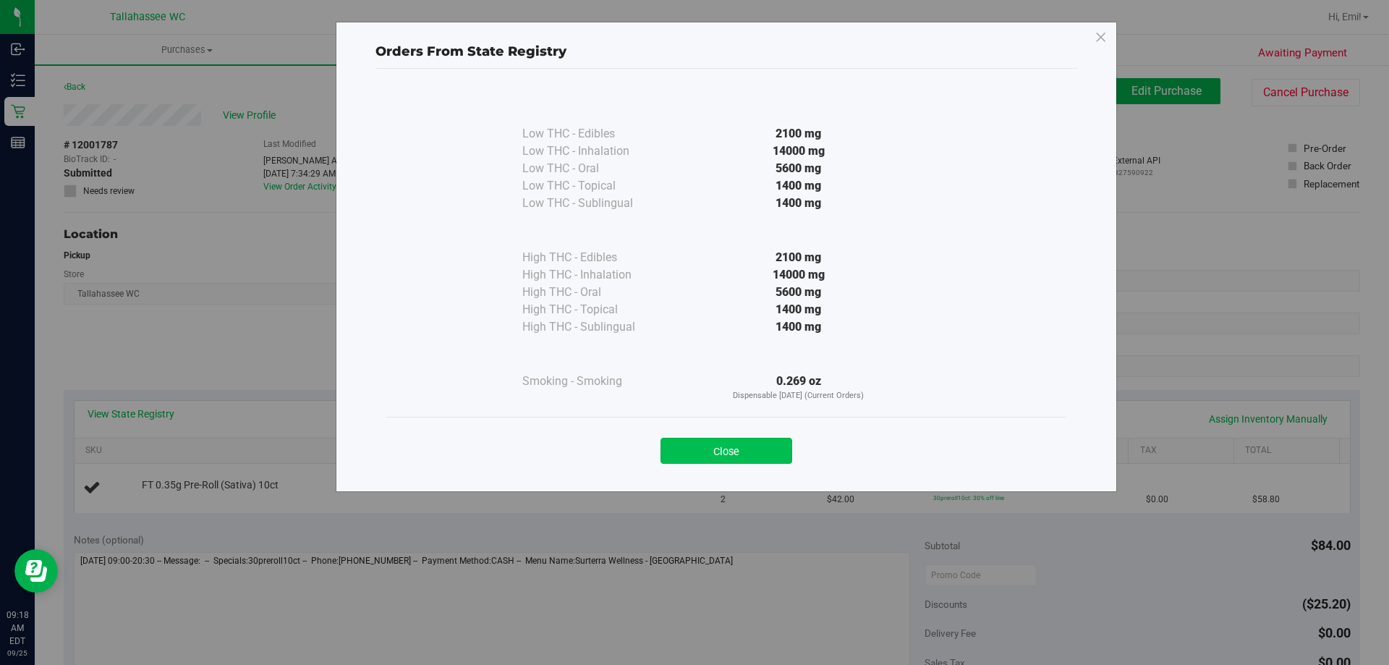
click at [761, 449] on button "Close" at bounding box center [726, 451] width 132 height 26
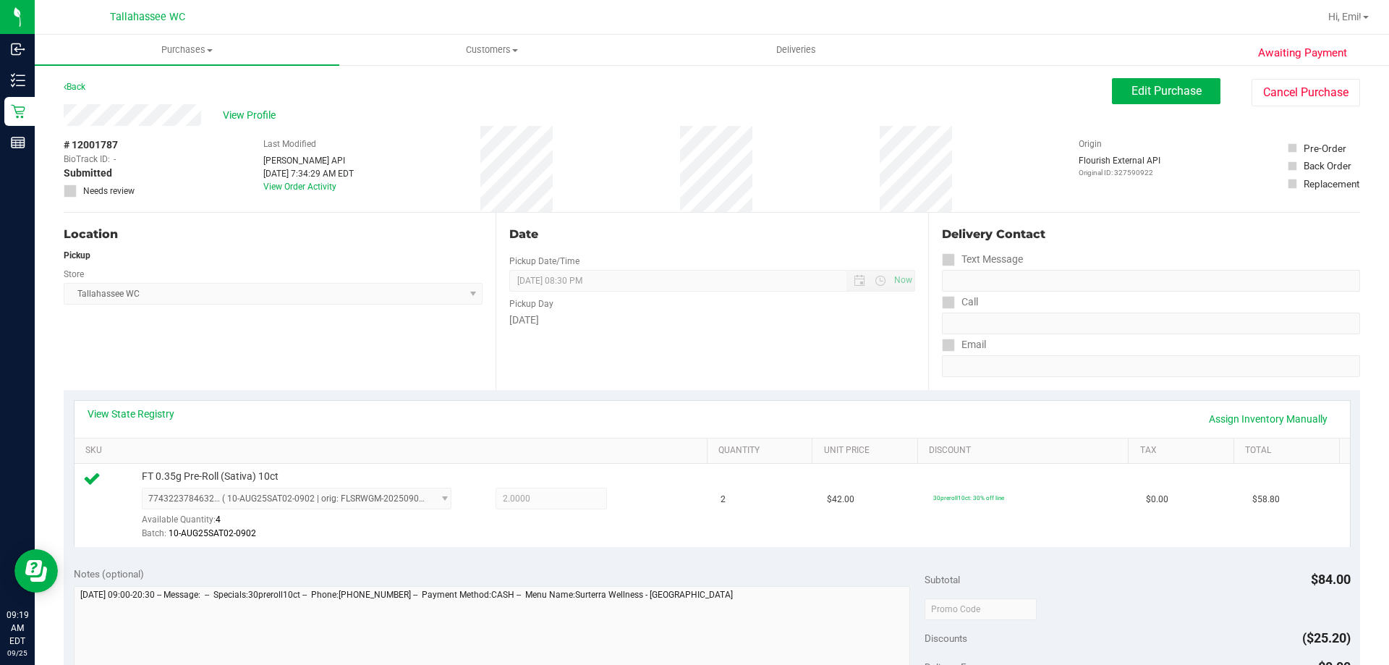
scroll to position [145, 0]
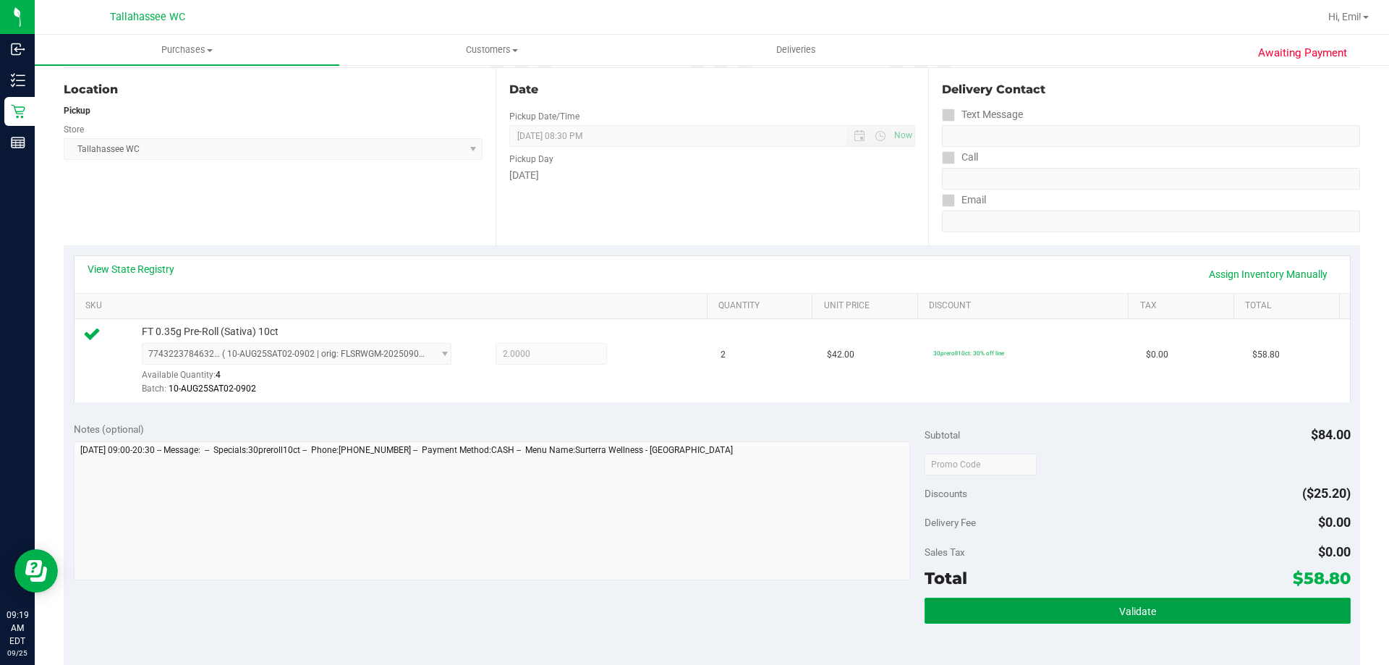
click at [958, 608] on button "Validate" at bounding box center [1137, 611] width 425 height 26
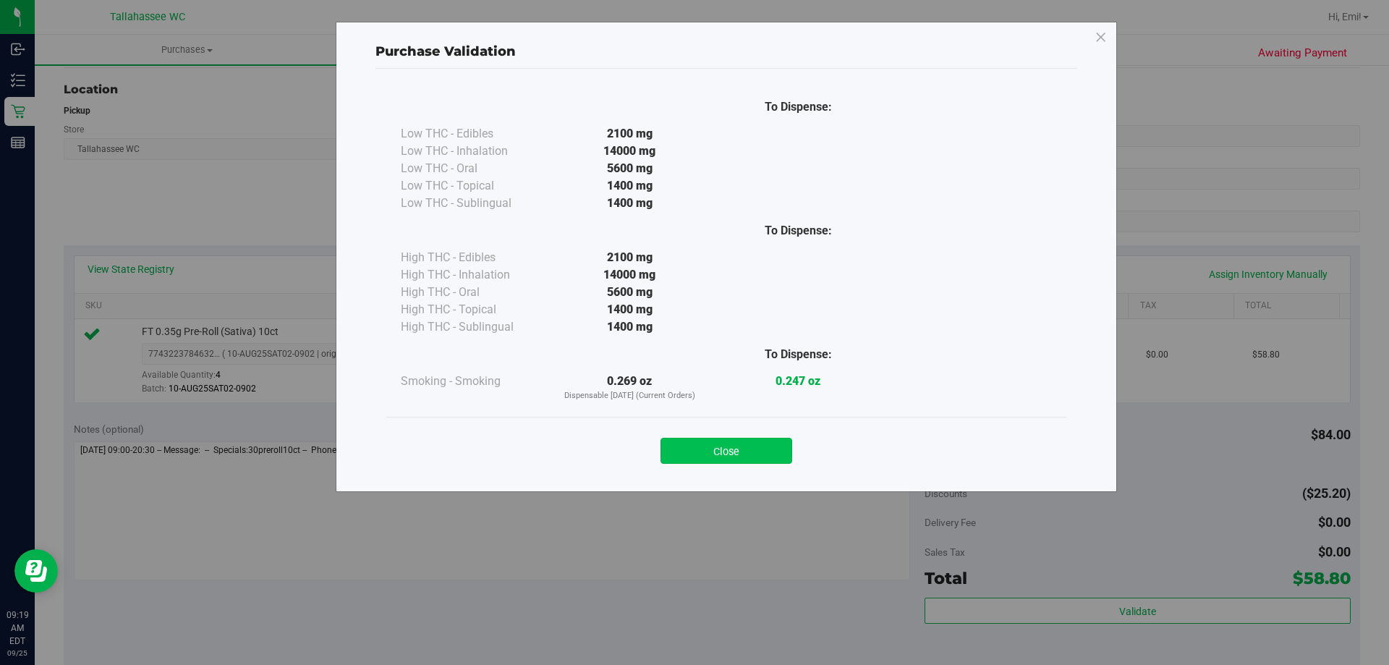
click at [726, 443] on button "Close" at bounding box center [726, 451] width 132 height 26
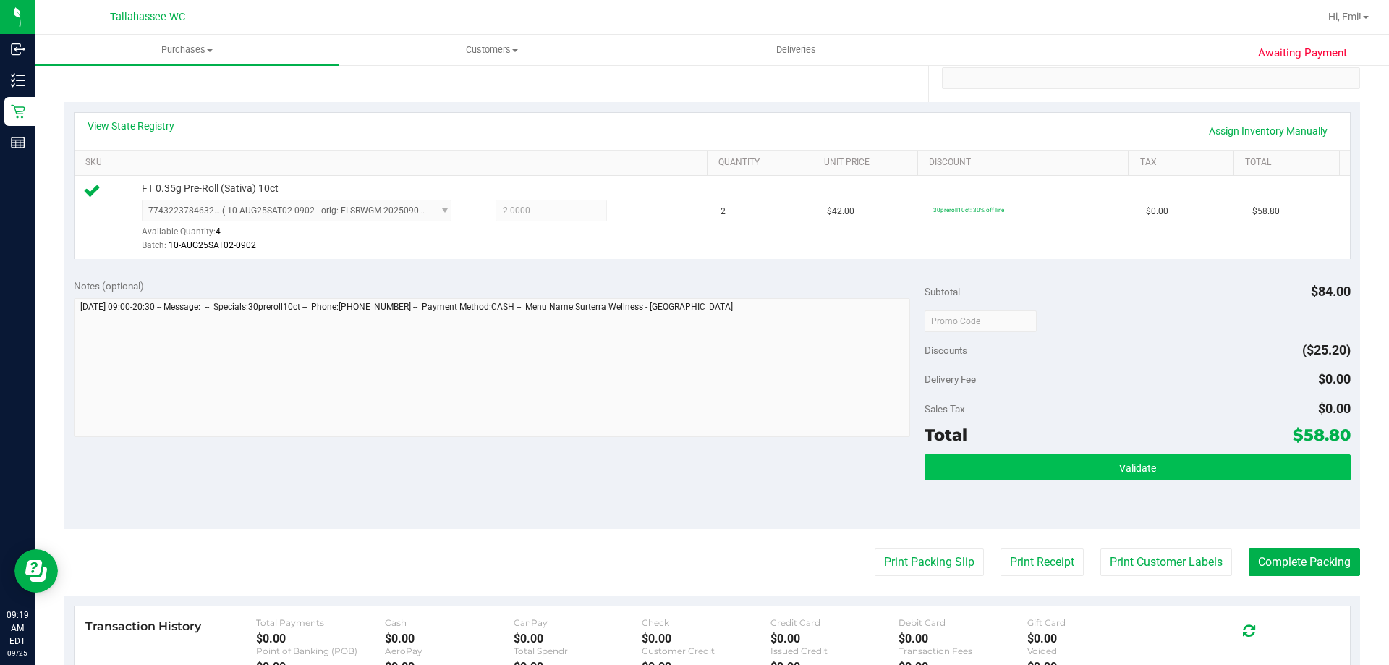
scroll to position [289, 0]
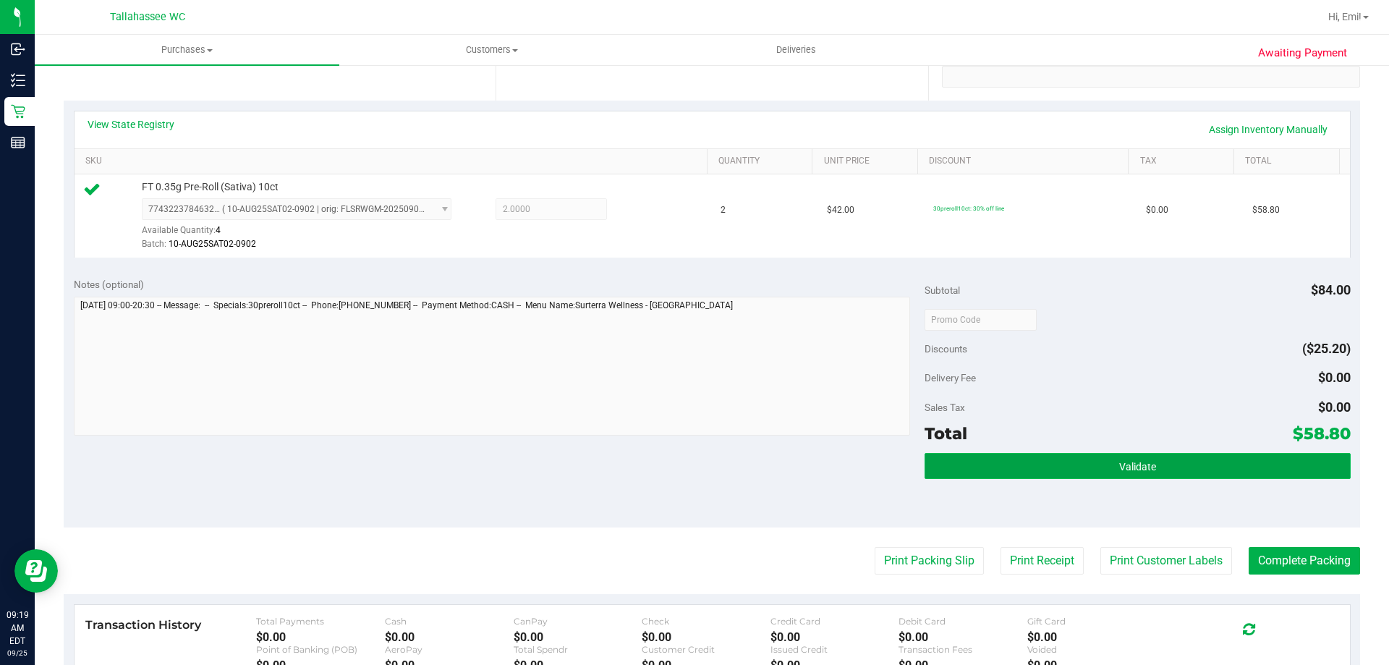
click at [1058, 468] on button "Validate" at bounding box center [1137, 466] width 425 height 26
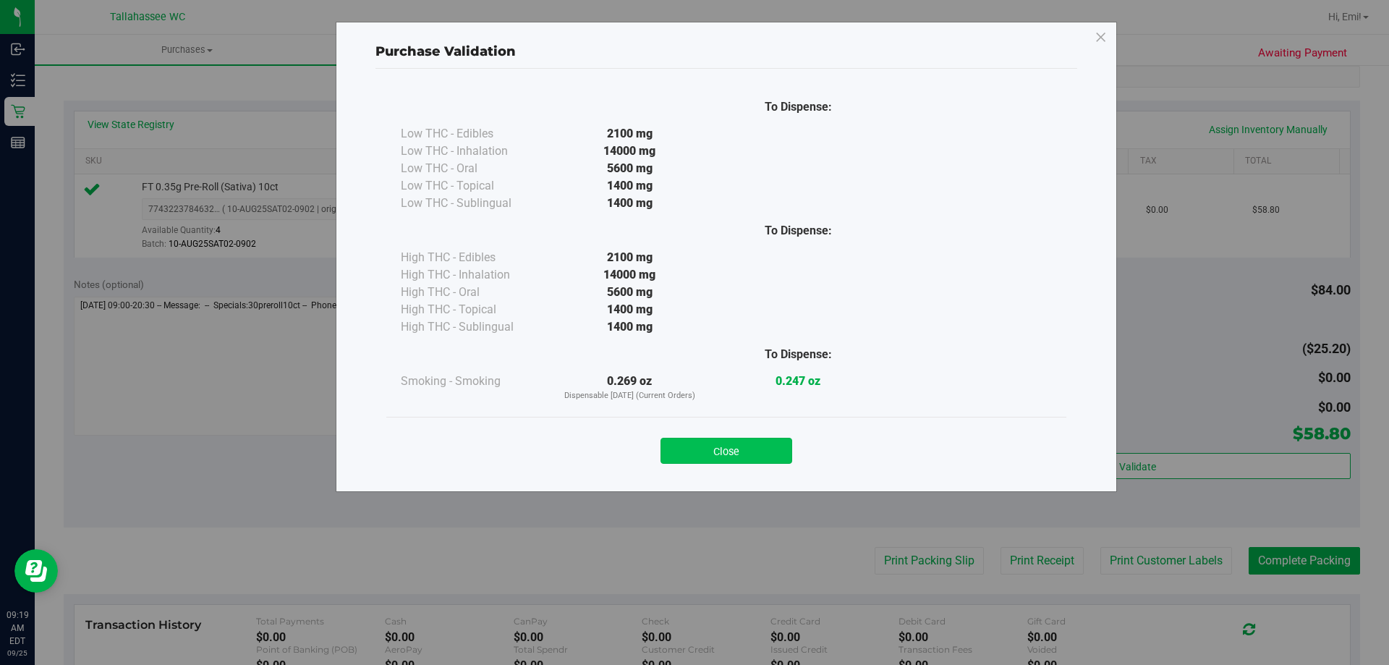
click at [742, 449] on button "Close" at bounding box center [726, 451] width 132 height 26
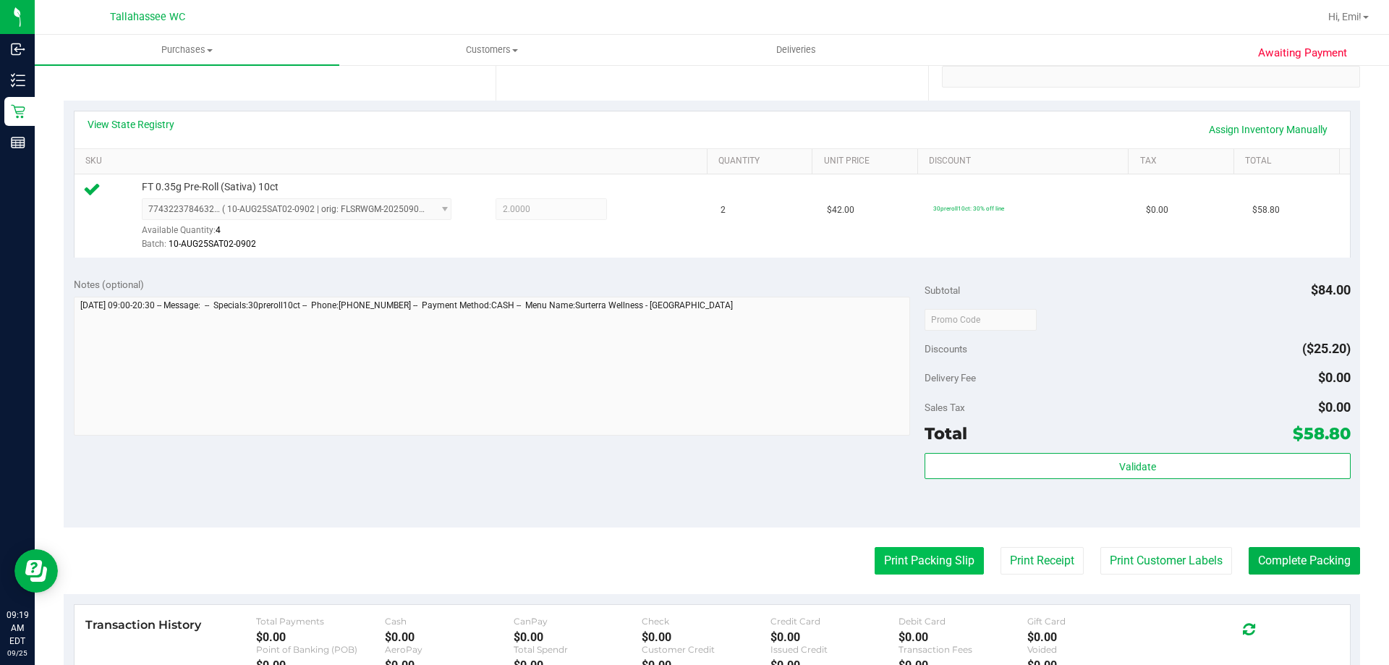
click at [885, 555] on button "Print Packing Slip" at bounding box center [929, 560] width 109 height 27
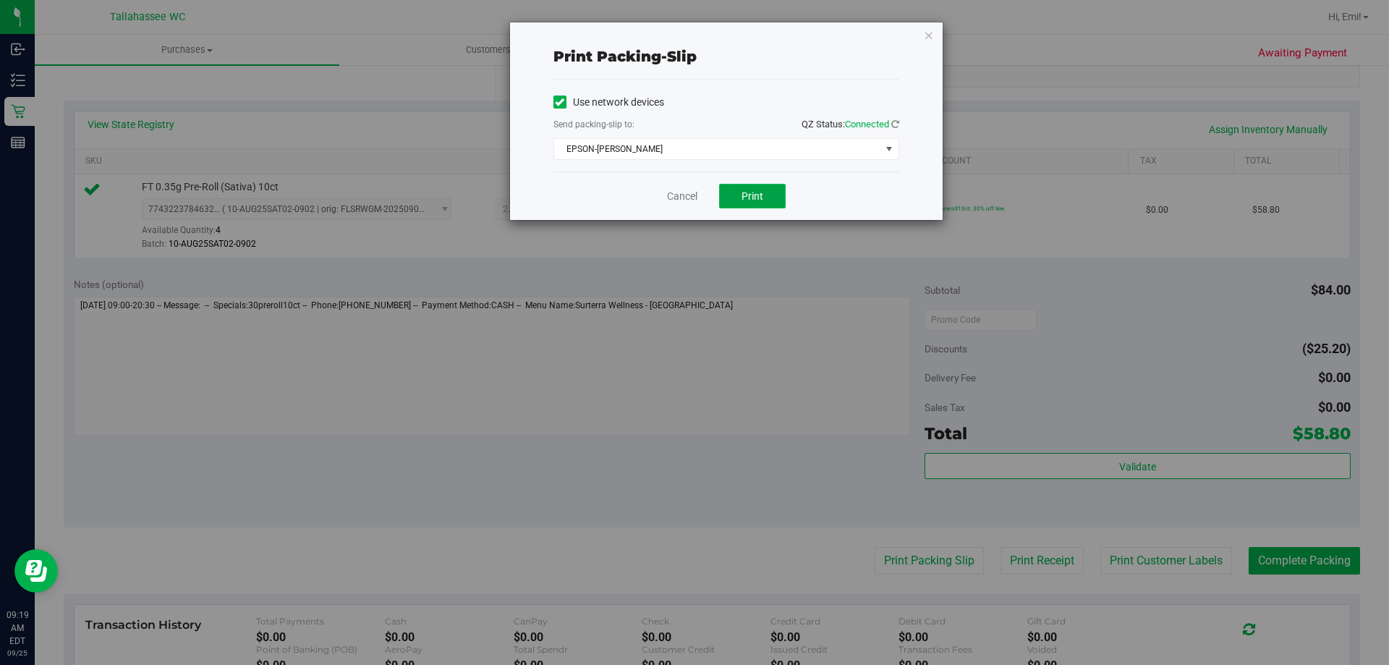
click at [754, 185] on button "Print" at bounding box center [752, 196] width 67 height 25
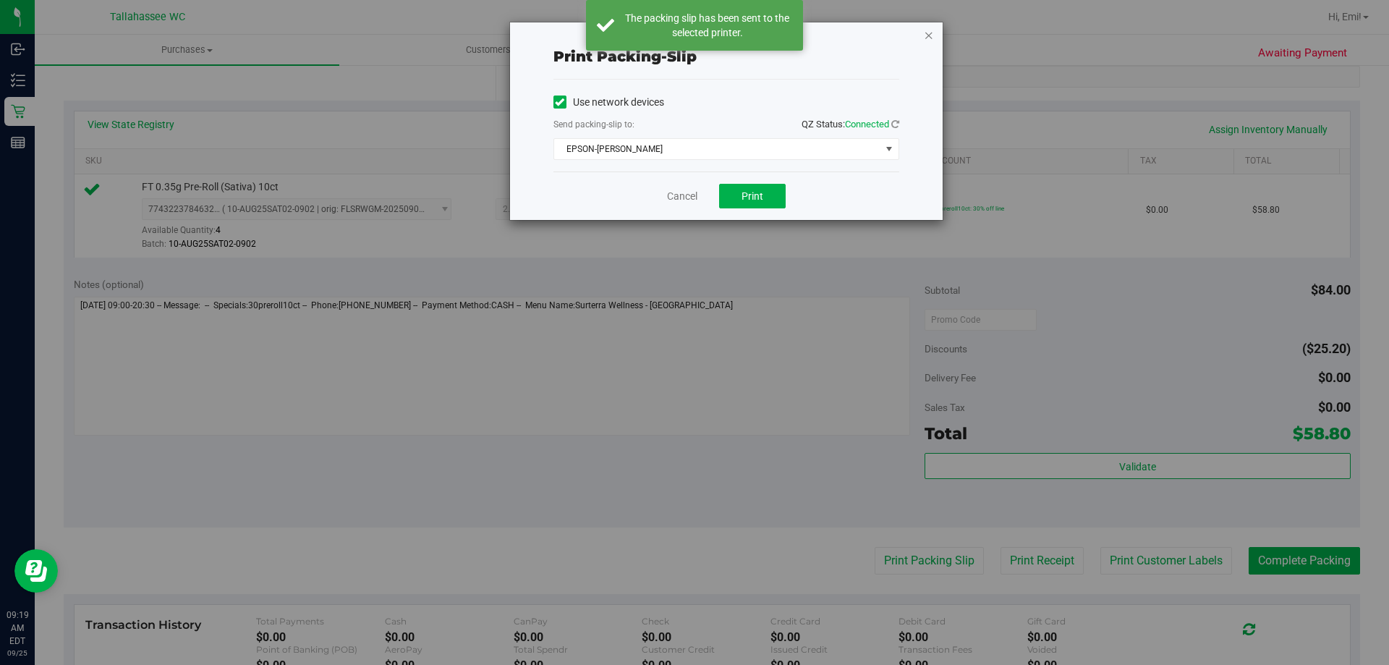
click at [932, 39] on icon "button" at bounding box center [929, 34] width 10 height 17
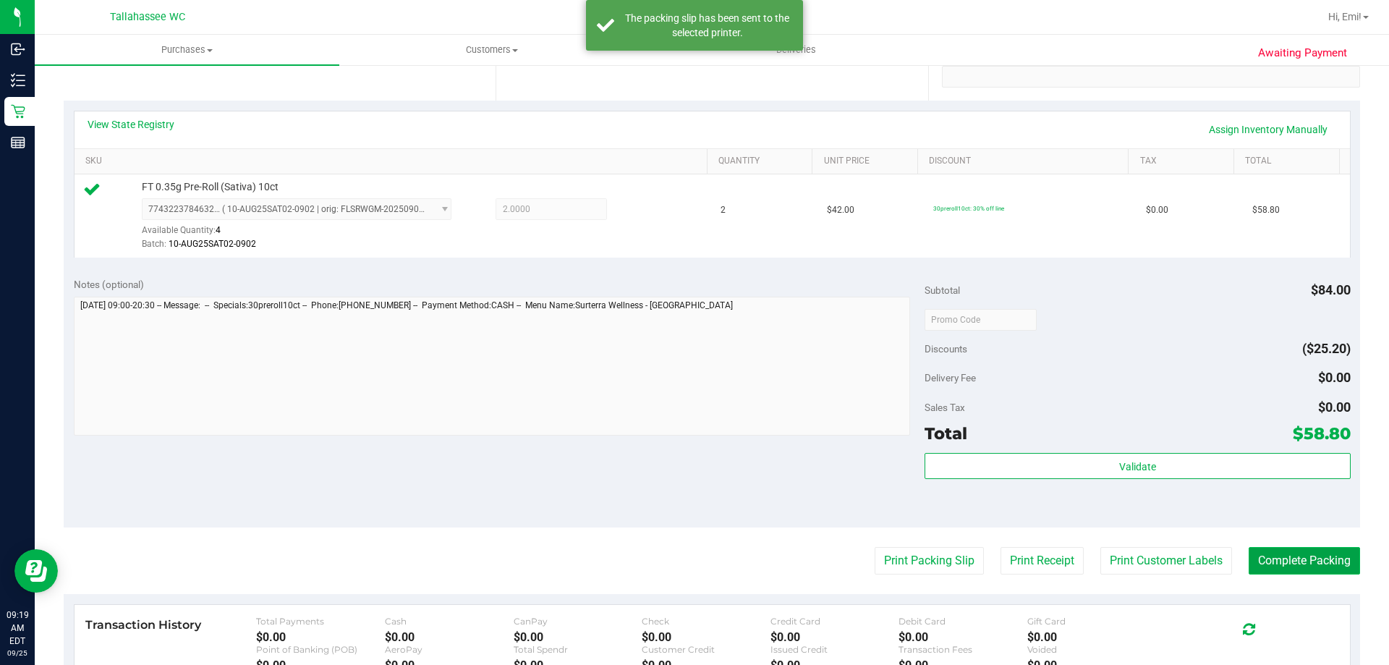
click at [1267, 563] on button "Complete Packing" at bounding box center [1304, 560] width 111 height 27
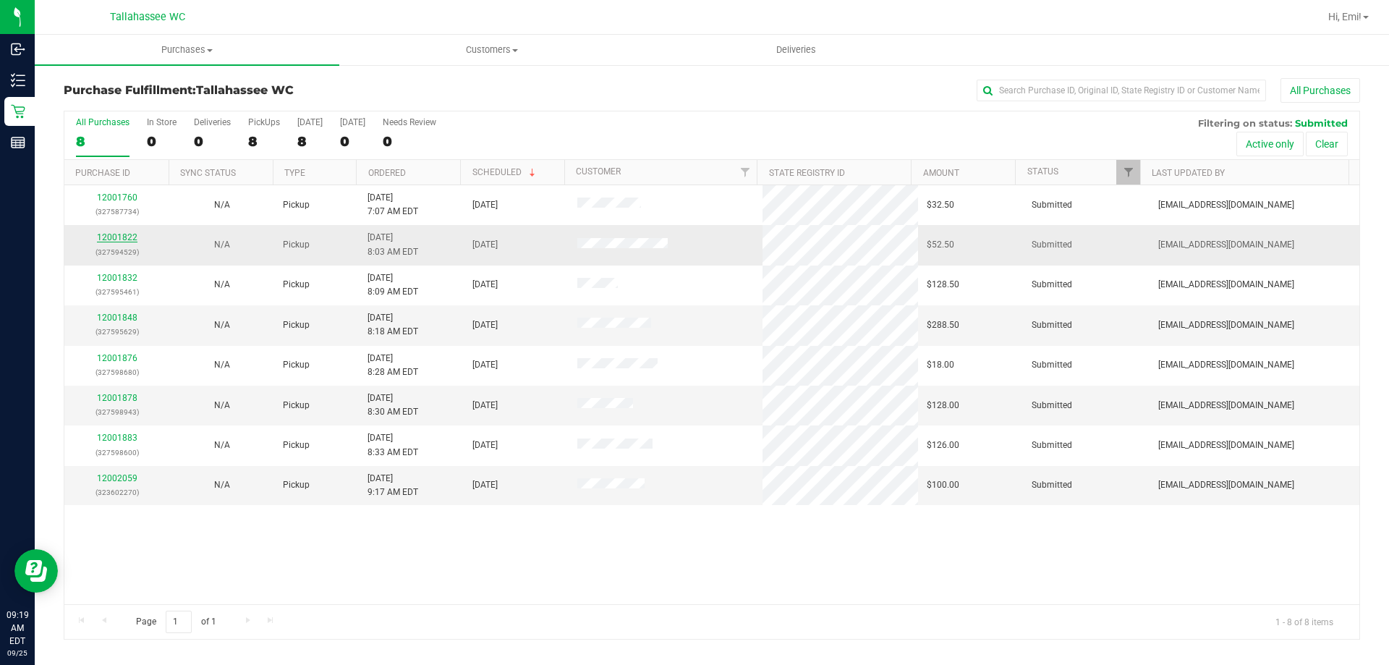
click at [127, 232] on link "12001822" at bounding box center [117, 237] width 41 height 10
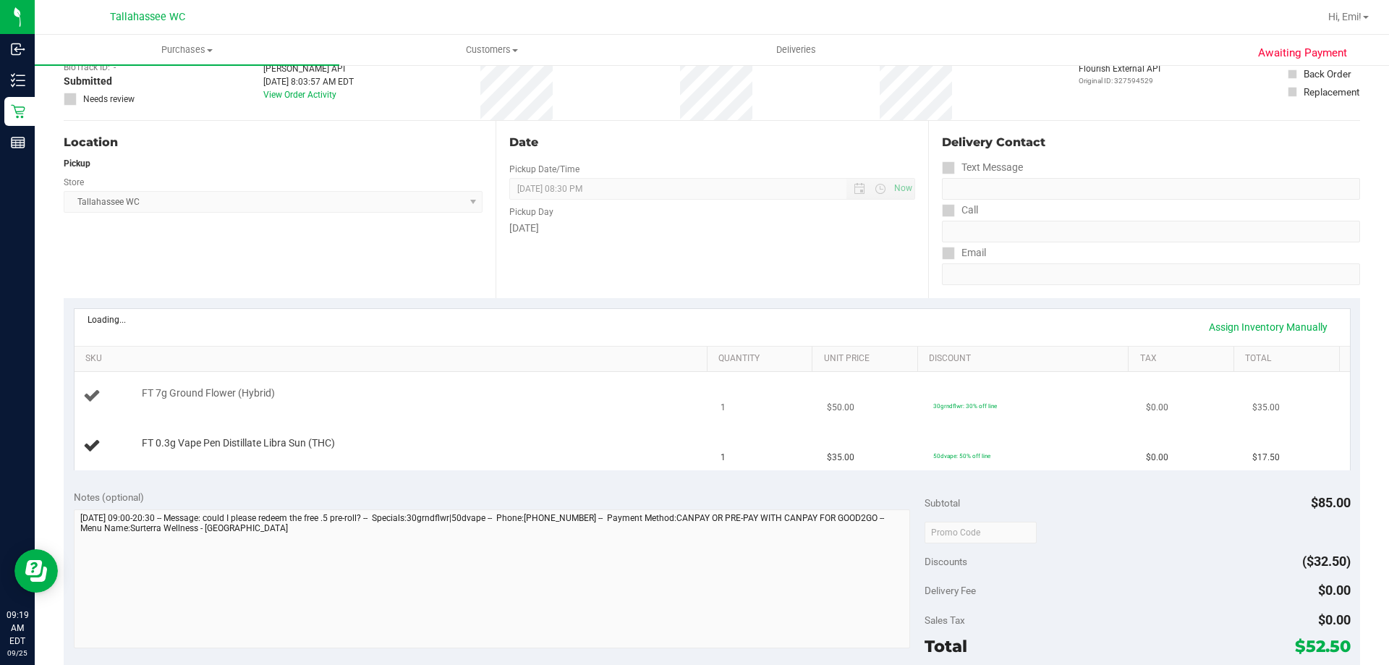
scroll to position [145, 0]
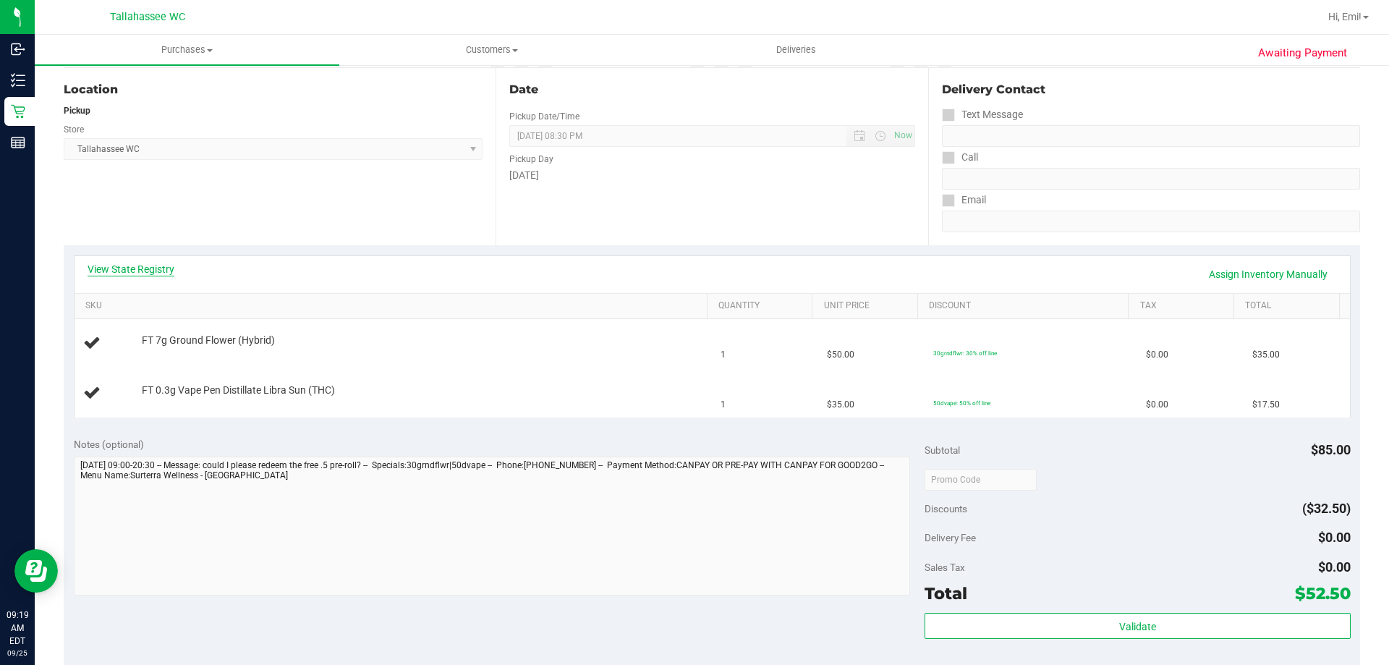
click at [132, 263] on link "View State Registry" at bounding box center [131, 269] width 87 height 14
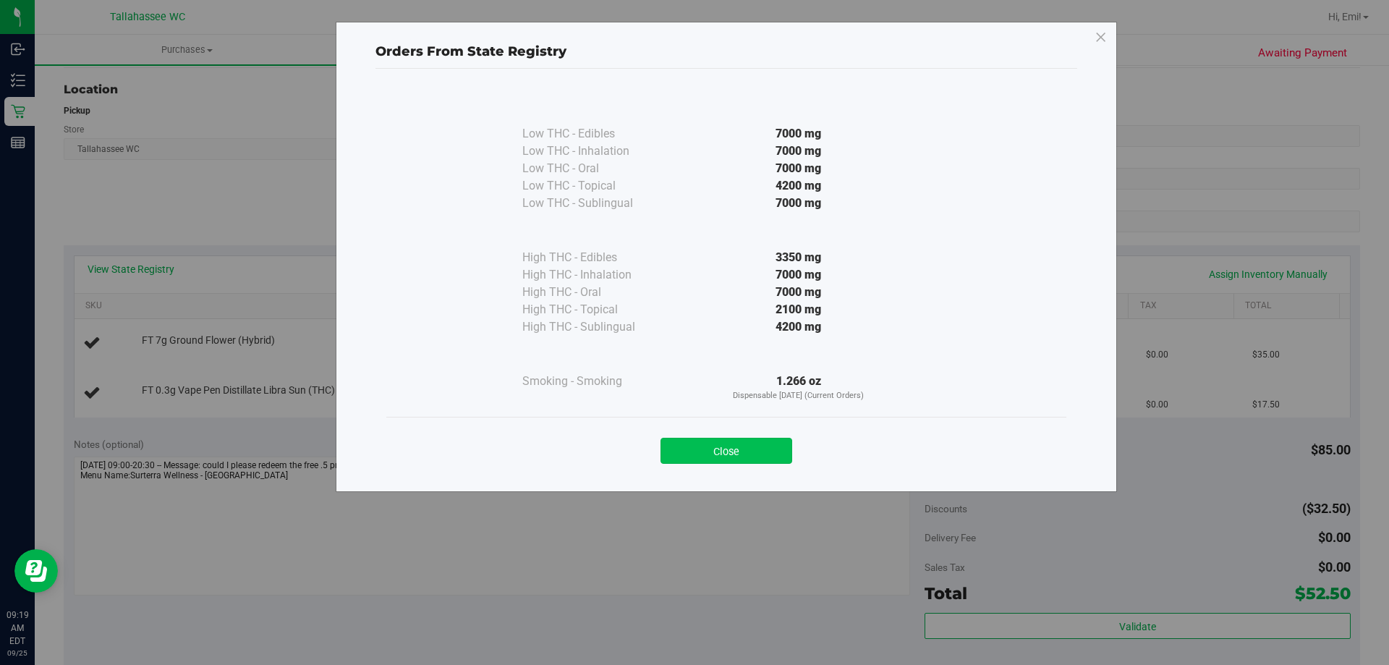
click at [710, 451] on button "Close" at bounding box center [726, 451] width 132 height 26
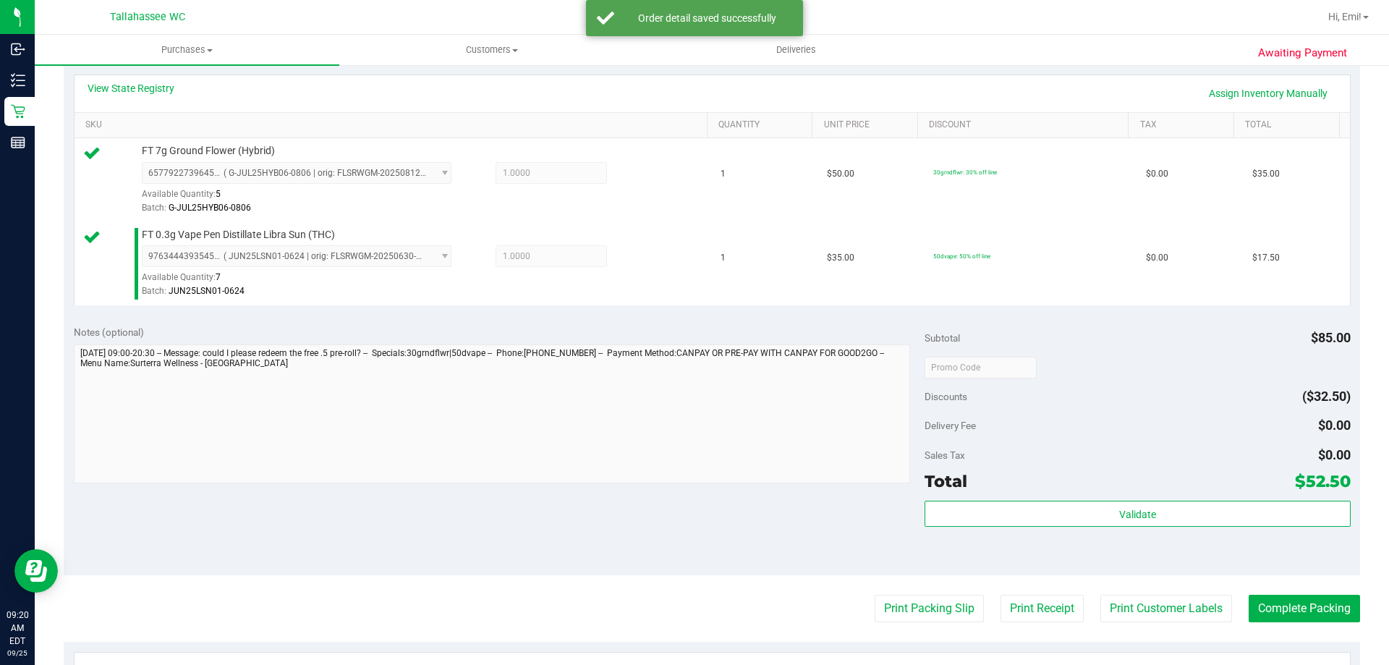
scroll to position [434, 0]
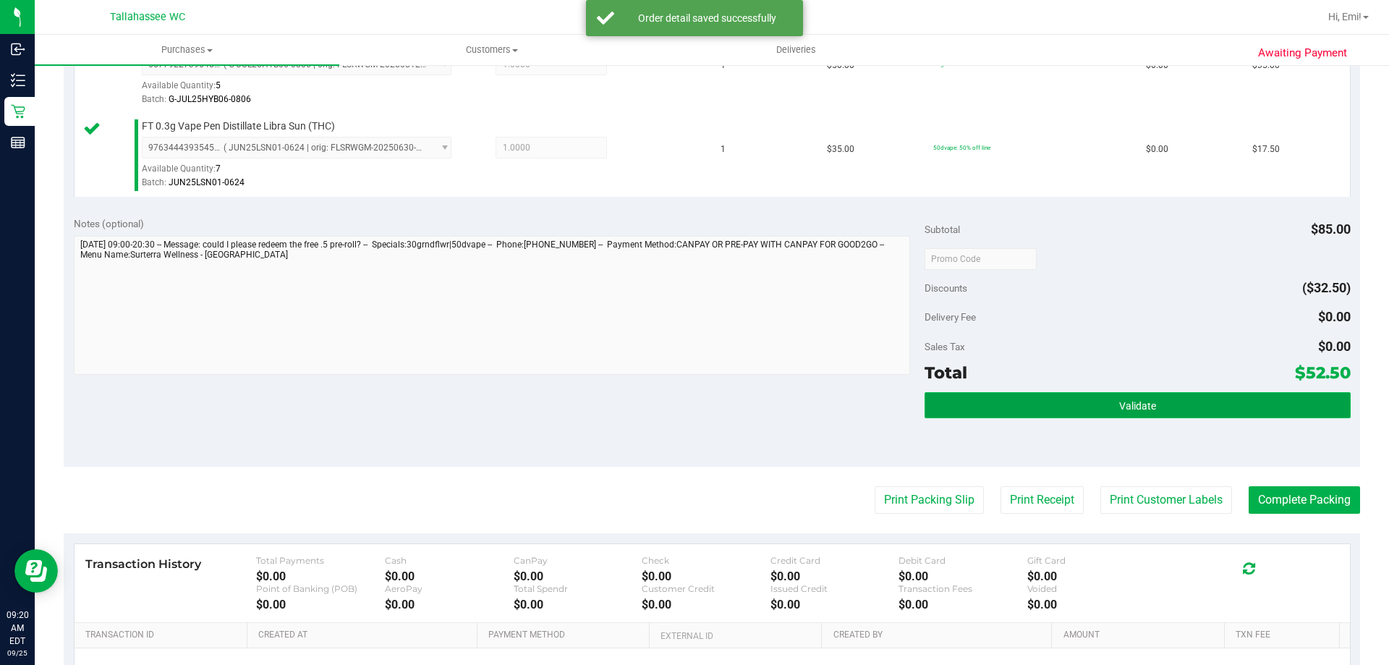
click at [1081, 414] on button "Validate" at bounding box center [1137, 405] width 425 height 26
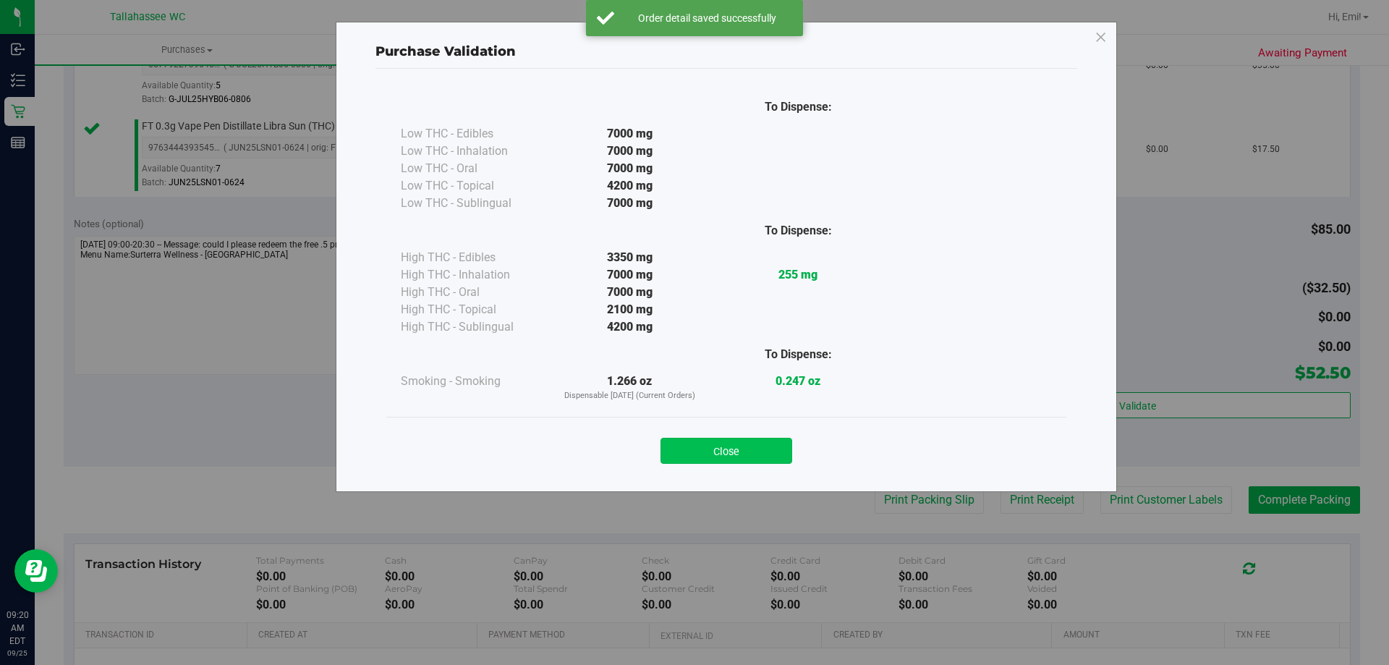
click at [738, 442] on button "Close" at bounding box center [726, 451] width 132 height 26
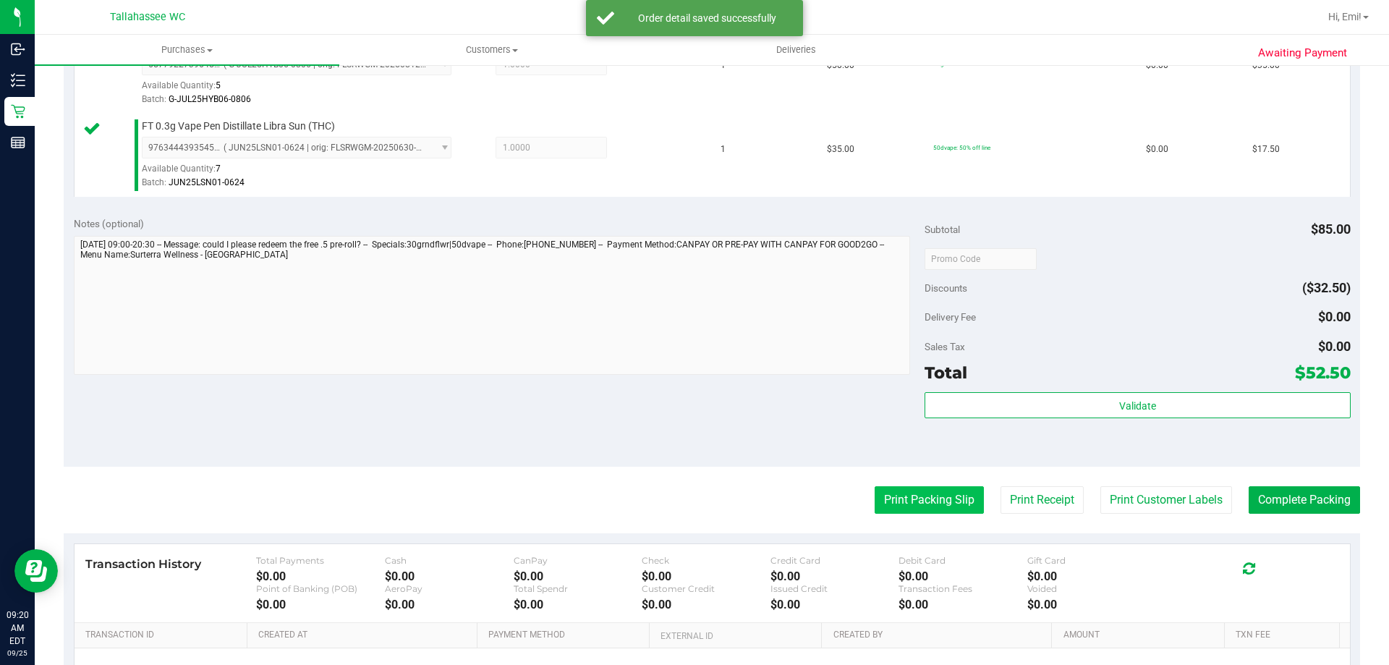
click at [934, 503] on button "Print Packing Slip" at bounding box center [929, 499] width 109 height 27
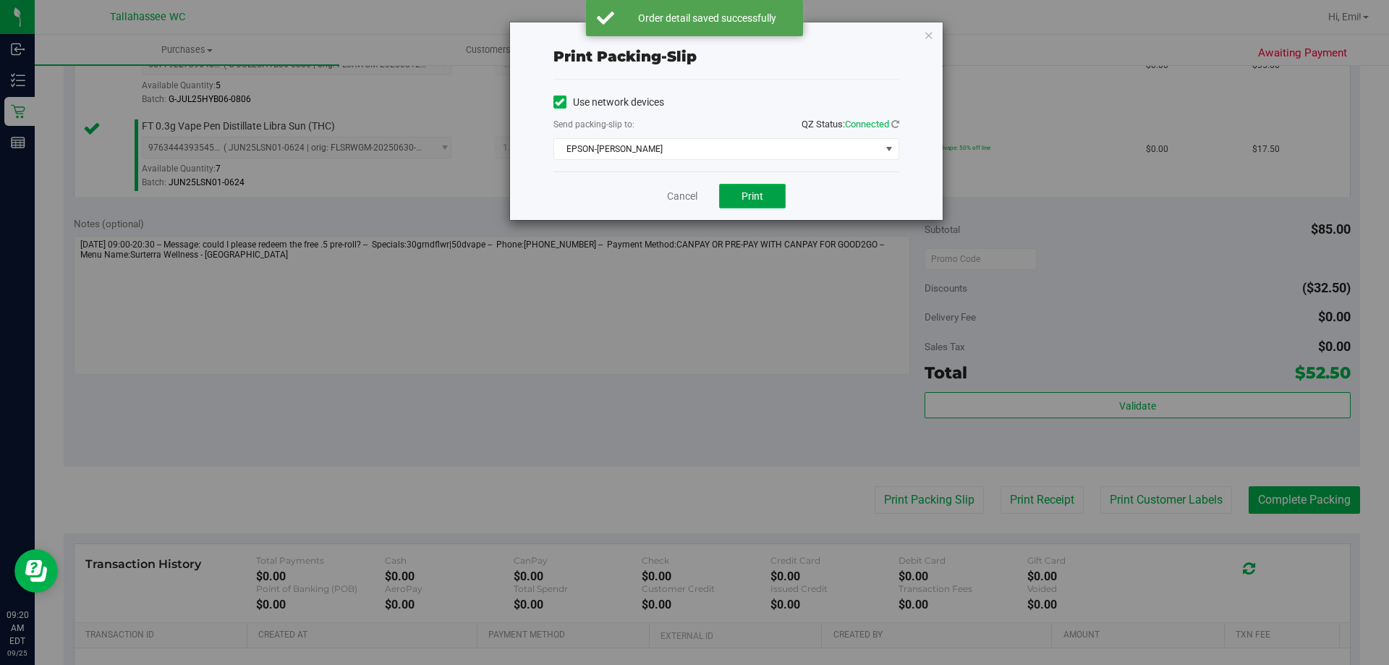
click at [749, 186] on button "Print" at bounding box center [752, 196] width 67 height 25
click at [930, 35] on icon "button" at bounding box center [929, 34] width 10 height 17
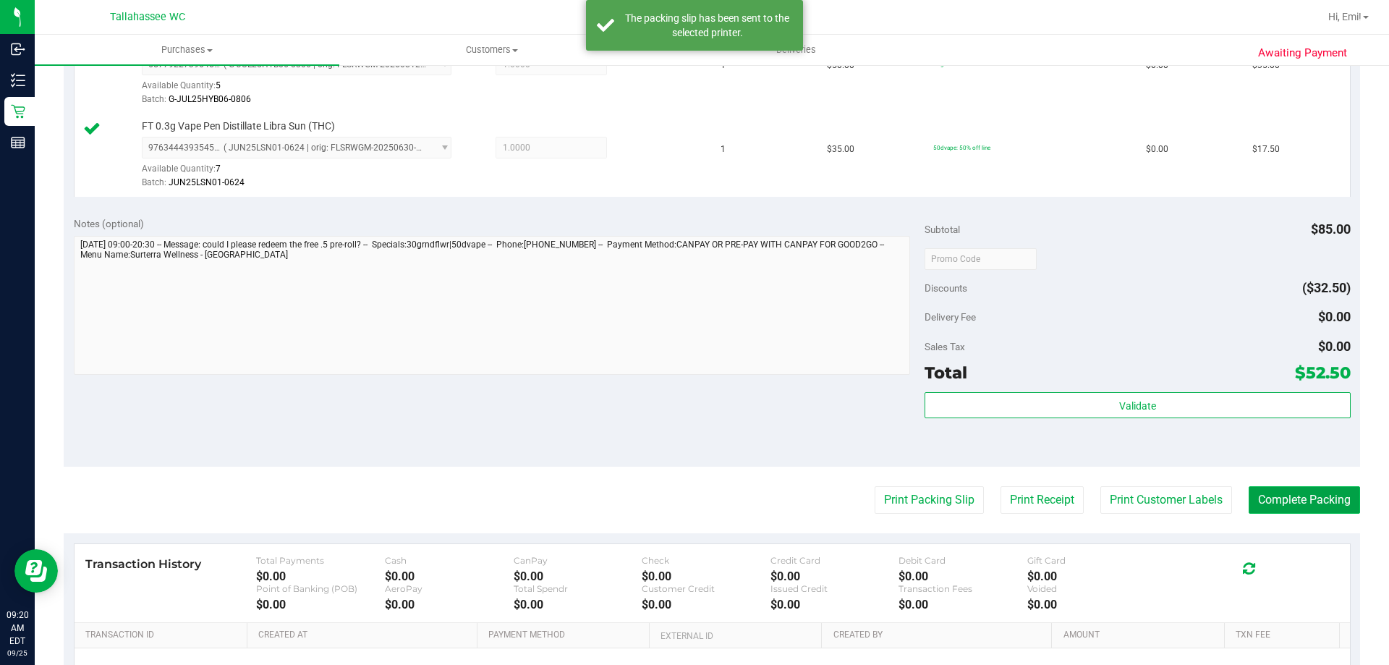
click at [1331, 501] on button "Complete Packing" at bounding box center [1304, 499] width 111 height 27
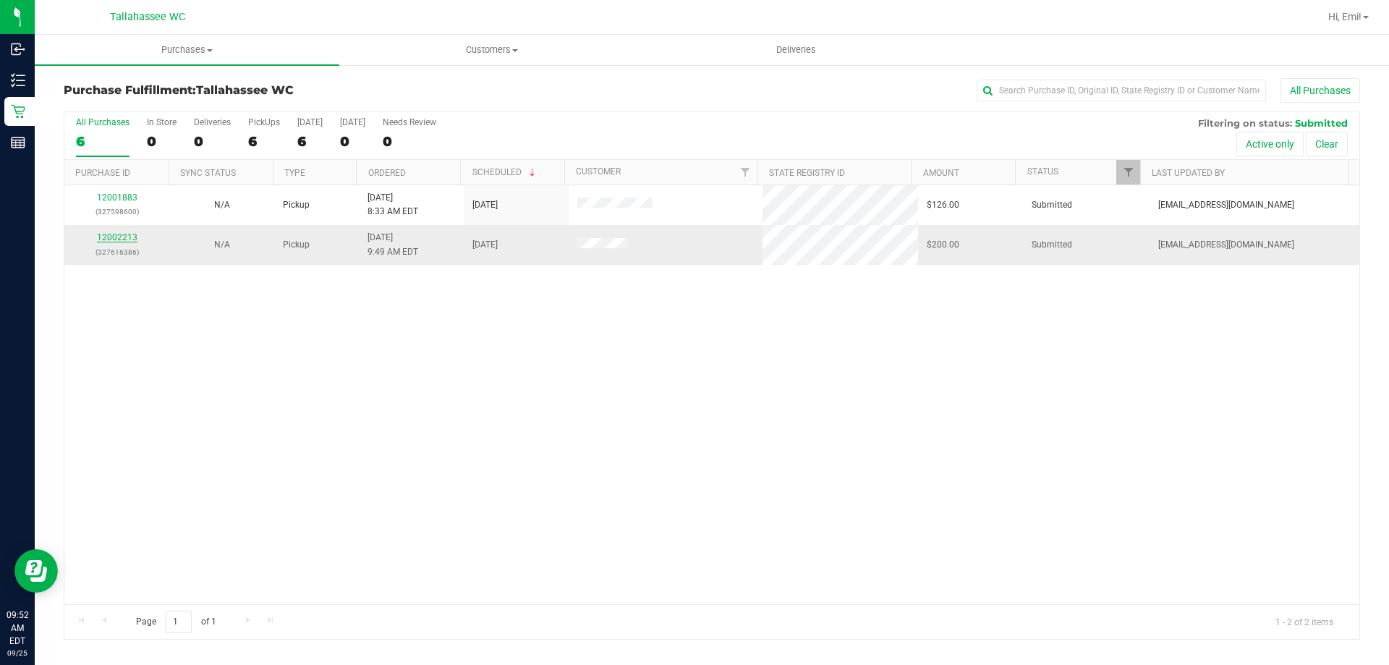
click at [134, 238] on link "12002213" at bounding box center [117, 237] width 41 height 10
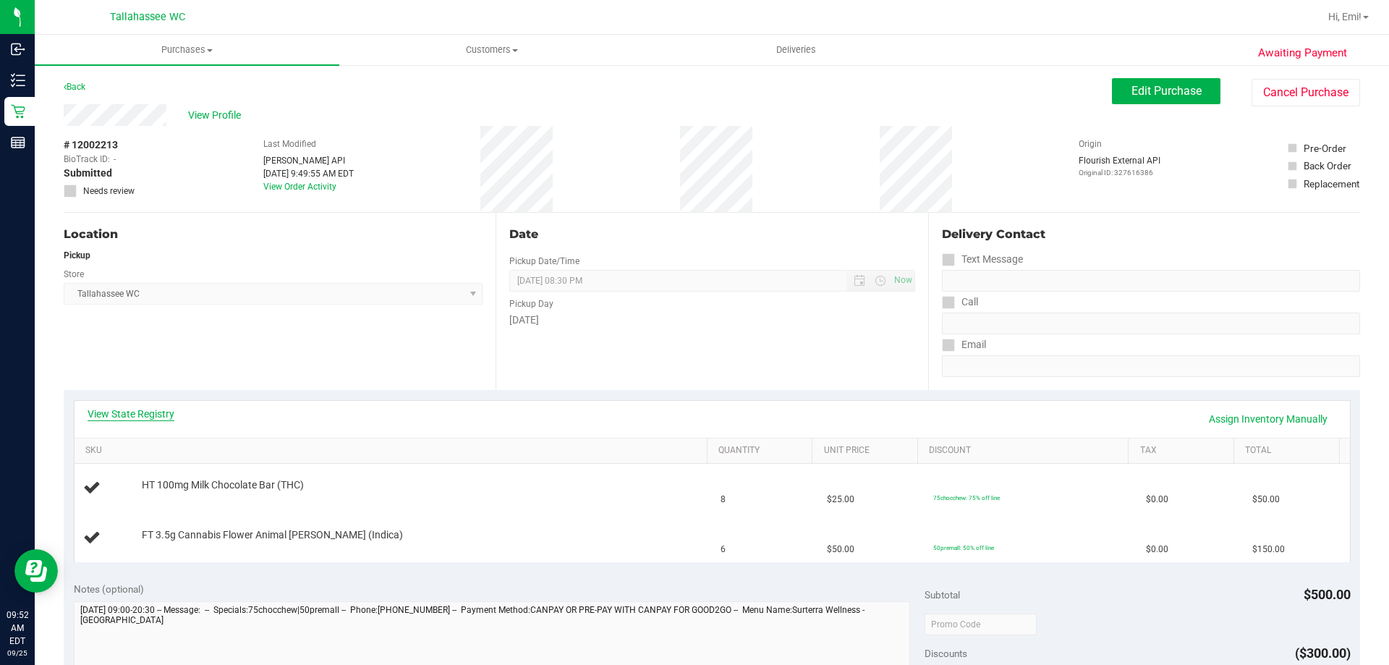
click at [161, 408] on link "View State Registry" at bounding box center [131, 414] width 87 height 14
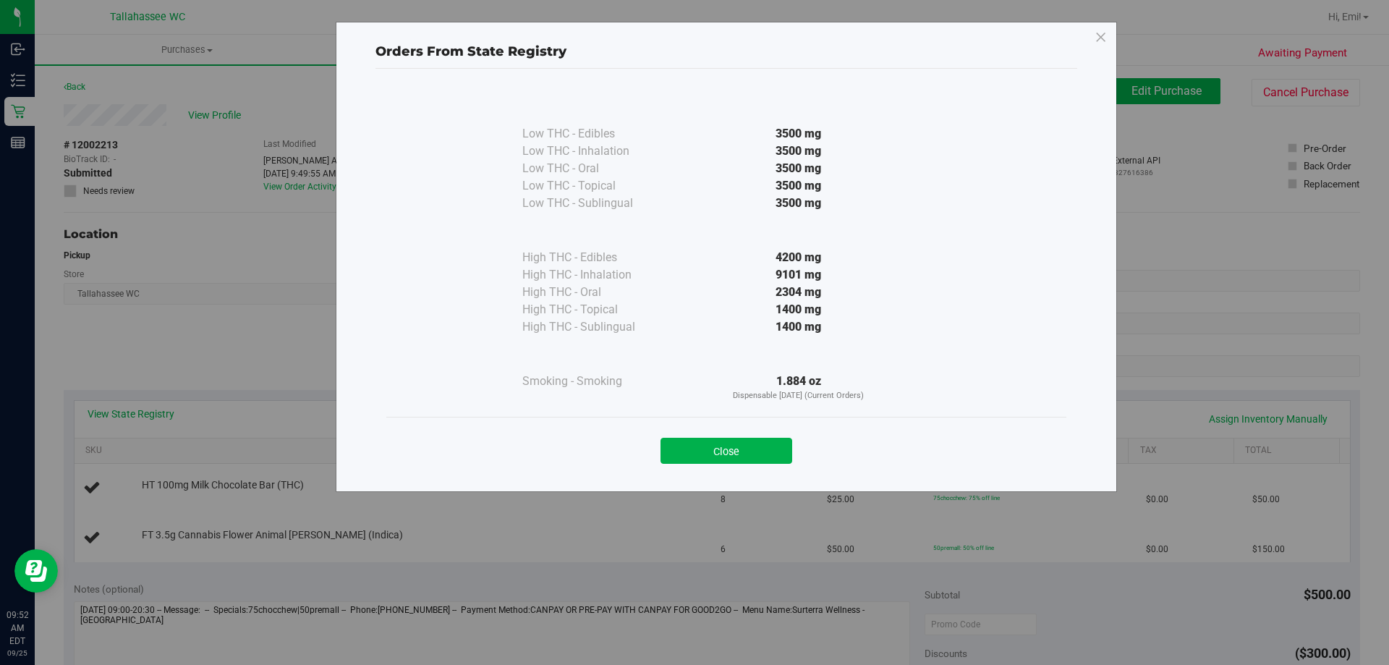
drag, startPoint x: 731, startPoint y: 453, endPoint x: 652, endPoint y: 409, distance: 91.0
click at [731, 452] on button "Close" at bounding box center [726, 451] width 132 height 26
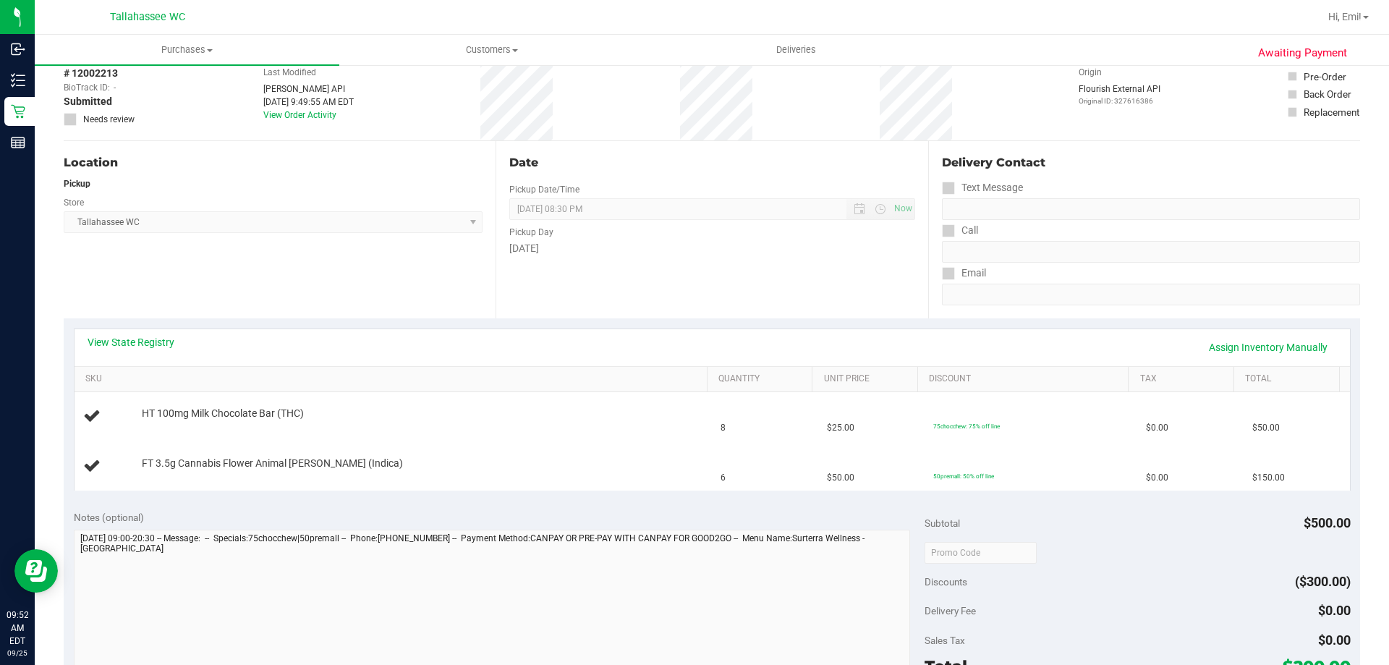
scroll to position [72, 0]
click at [168, 344] on link "View State Registry" at bounding box center [131, 341] width 87 height 14
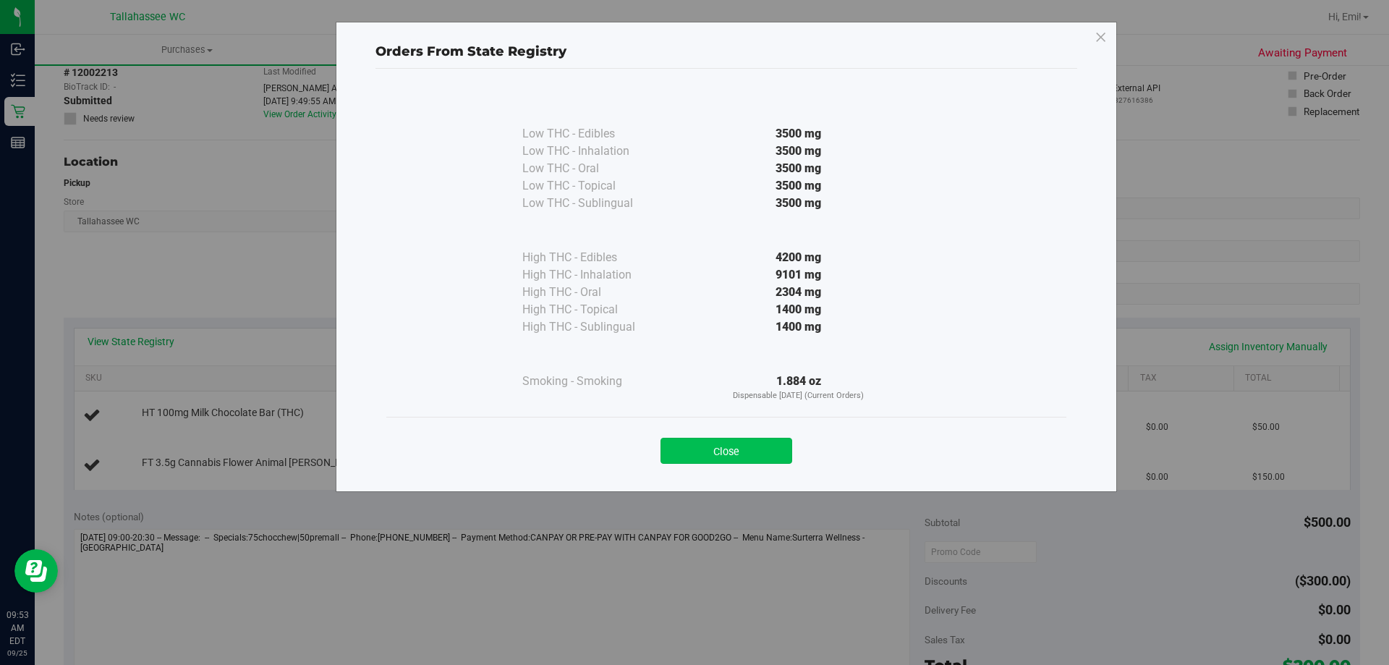
click at [736, 454] on button "Close" at bounding box center [726, 451] width 132 height 26
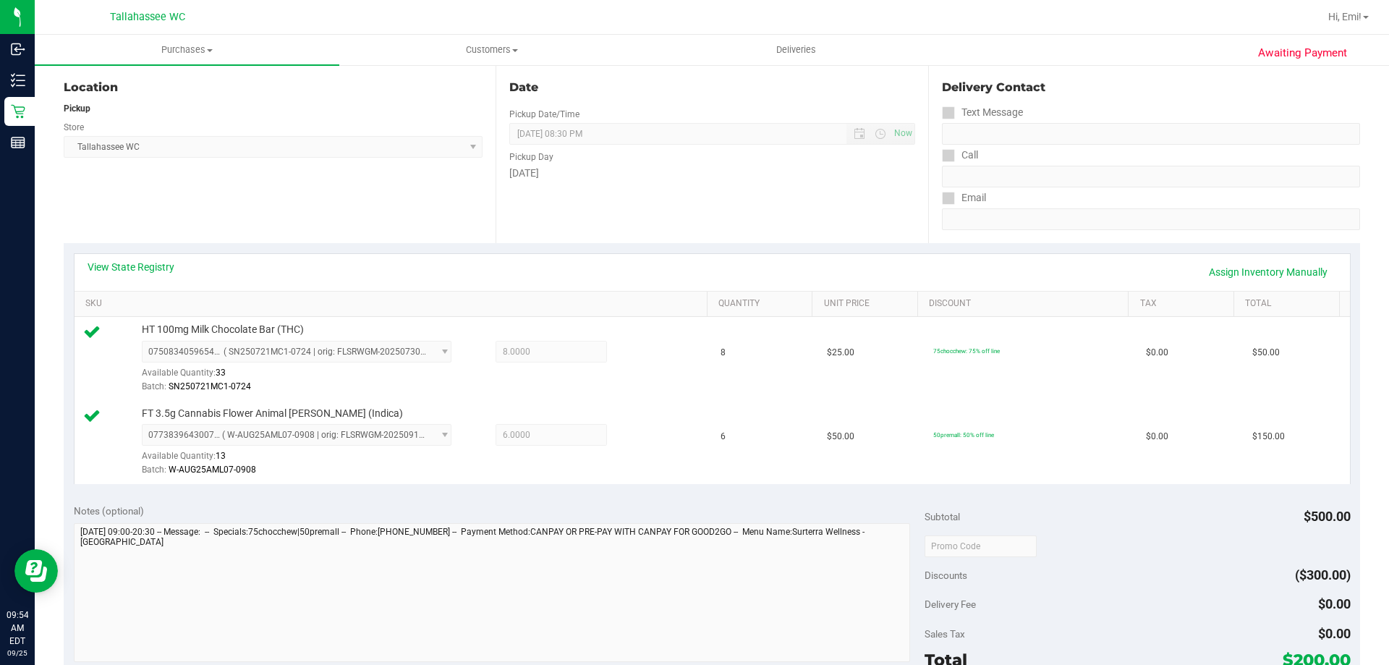
scroll to position [289, 0]
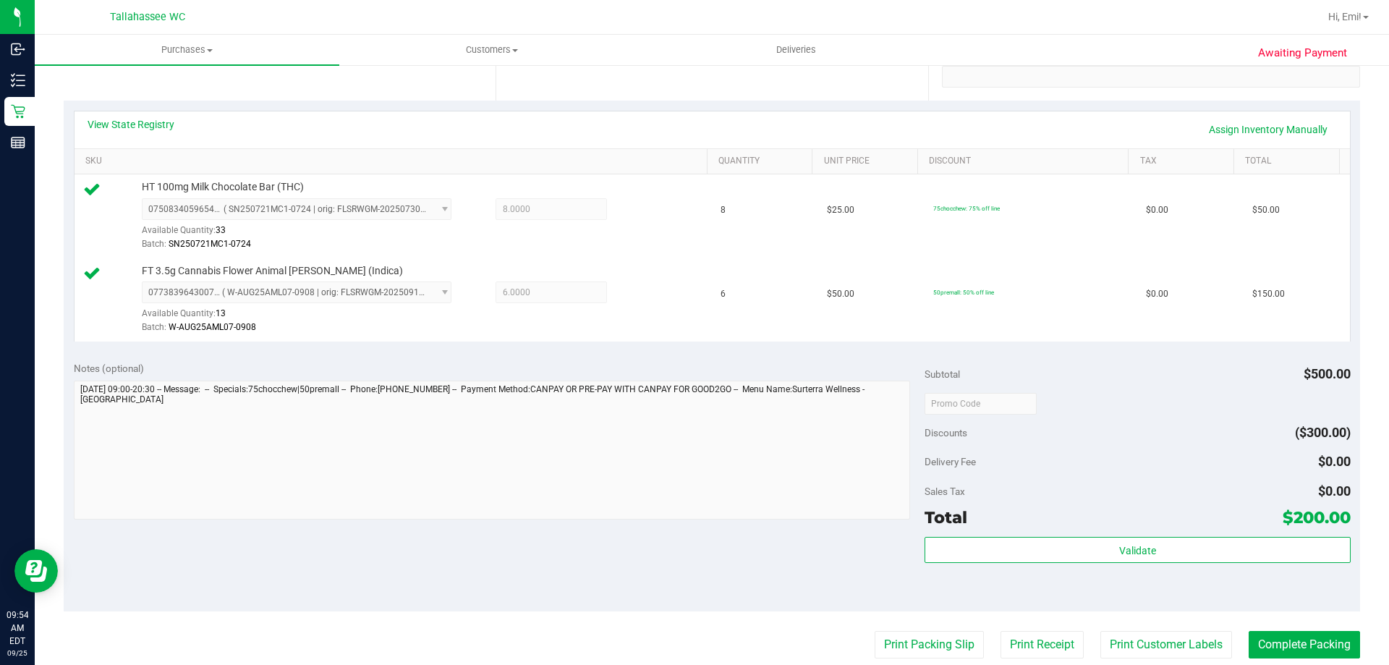
click at [1102, 563] on div "Validate" at bounding box center [1137, 550] width 425 height 27
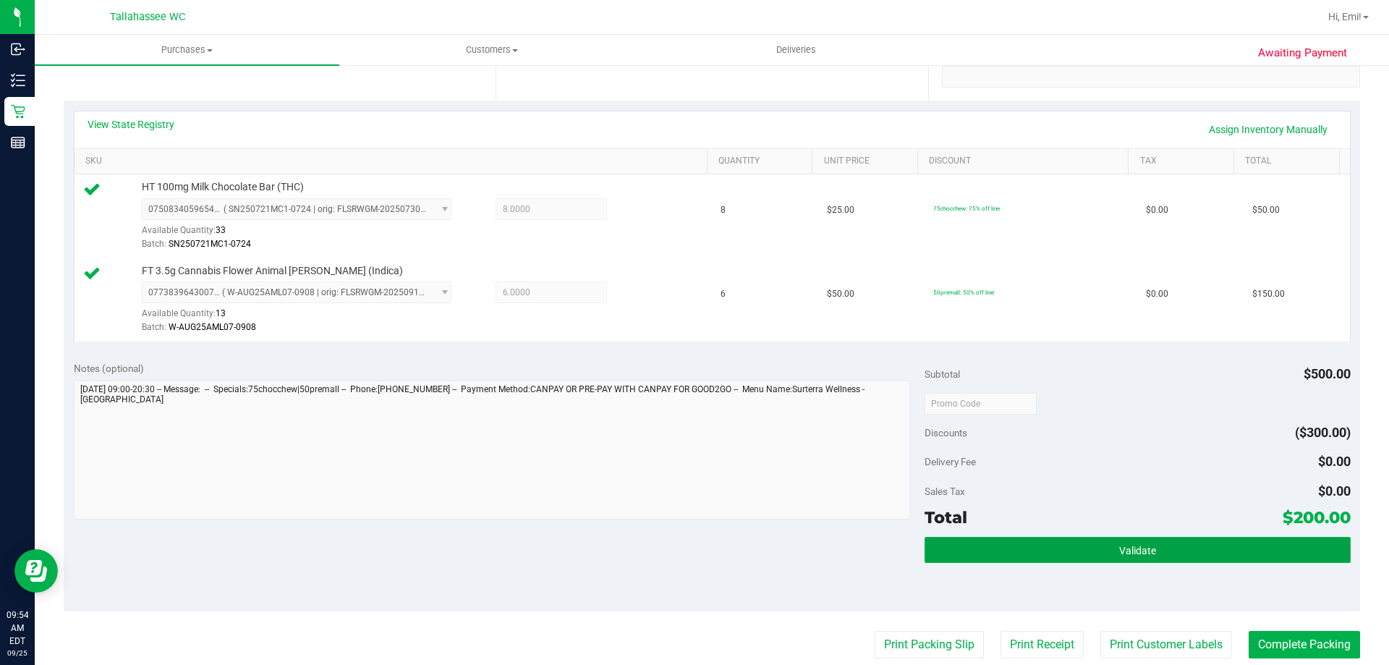
click at [1095, 548] on button "Validate" at bounding box center [1137, 550] width 425 height 26
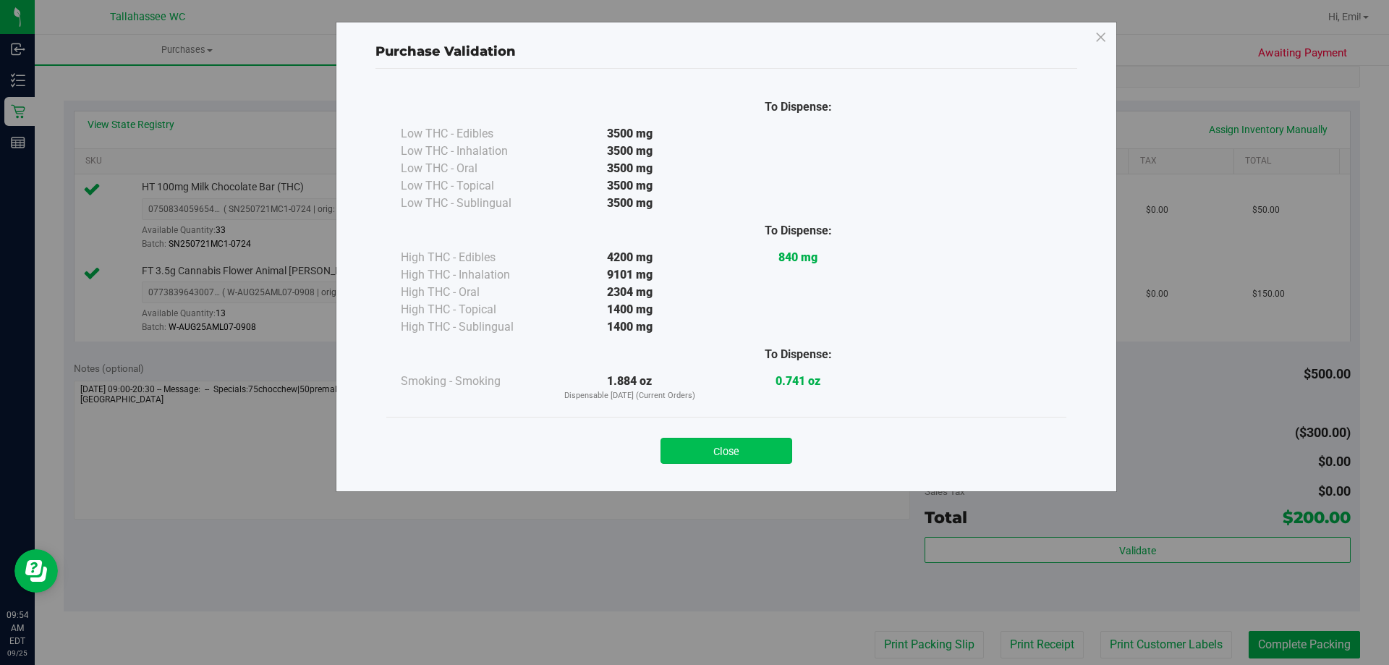
click at [755, 453] on button "Close" at bounding box center [726, 451] width 132 height 26
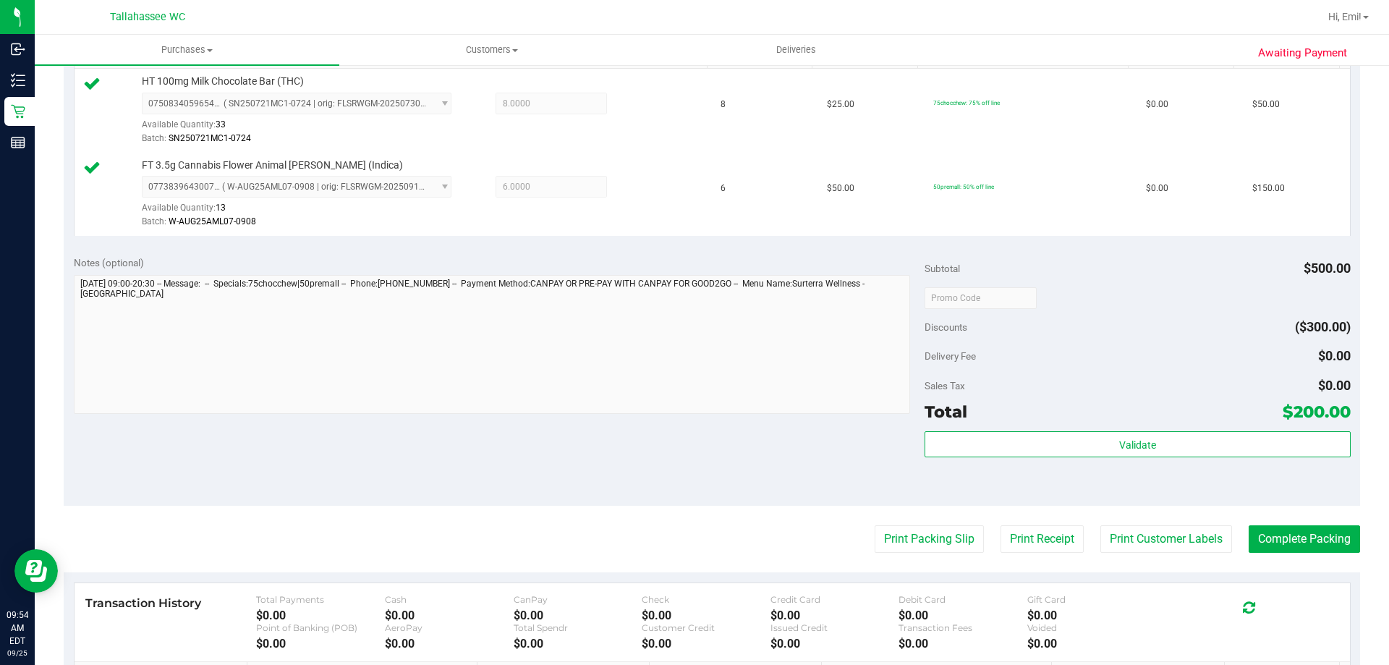
scroll to position [506, 0]
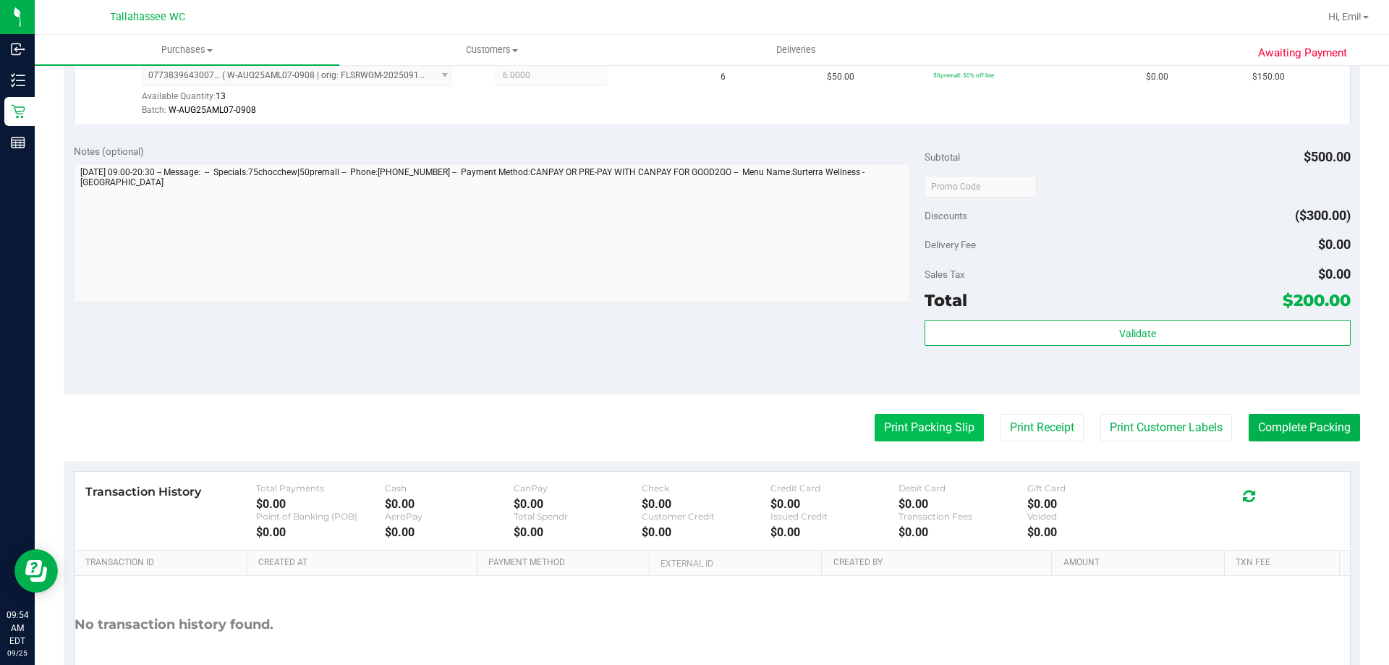
click at [910, 425] on button "Print Packing Slip" at bounding box center [929, 427] width 109 height 27
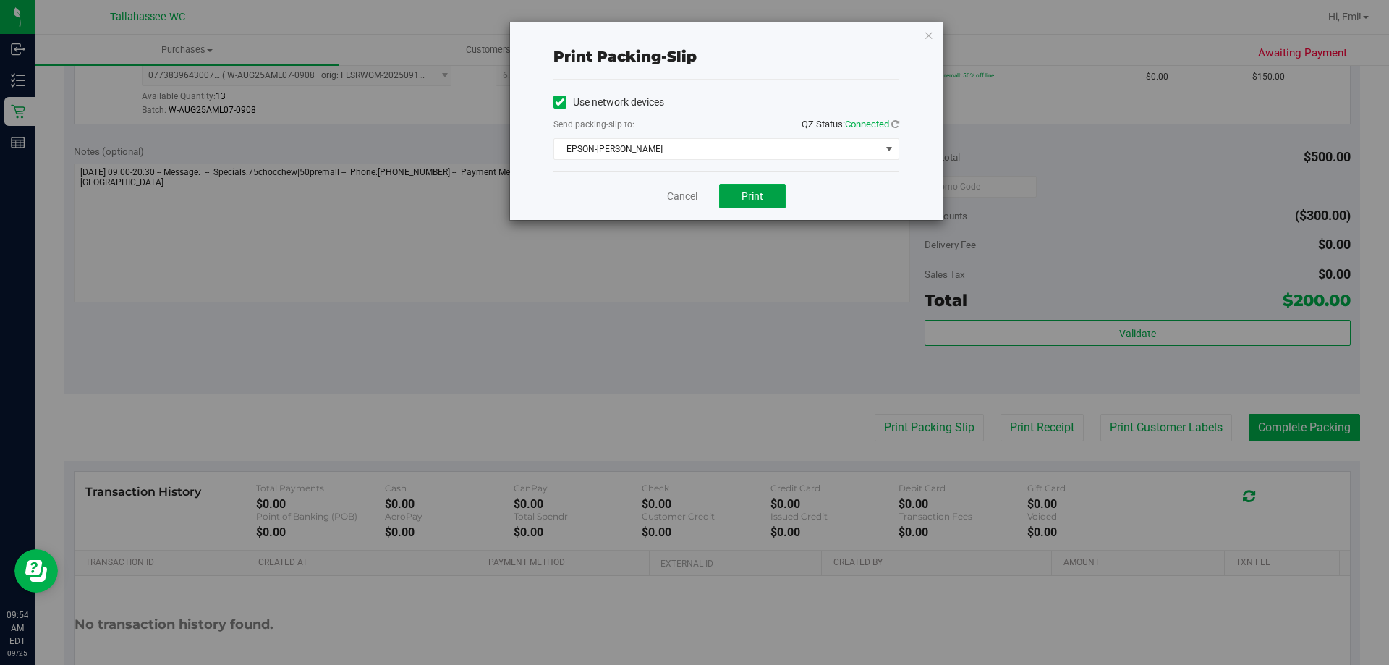
drag, startPoint x: 764, startPoint y: 190, endPoint x: 927, endPoint y: 218, distance: 165.8
click at [763, 190] on button "Print" at bounding box center [752, 196] width 67 height 25
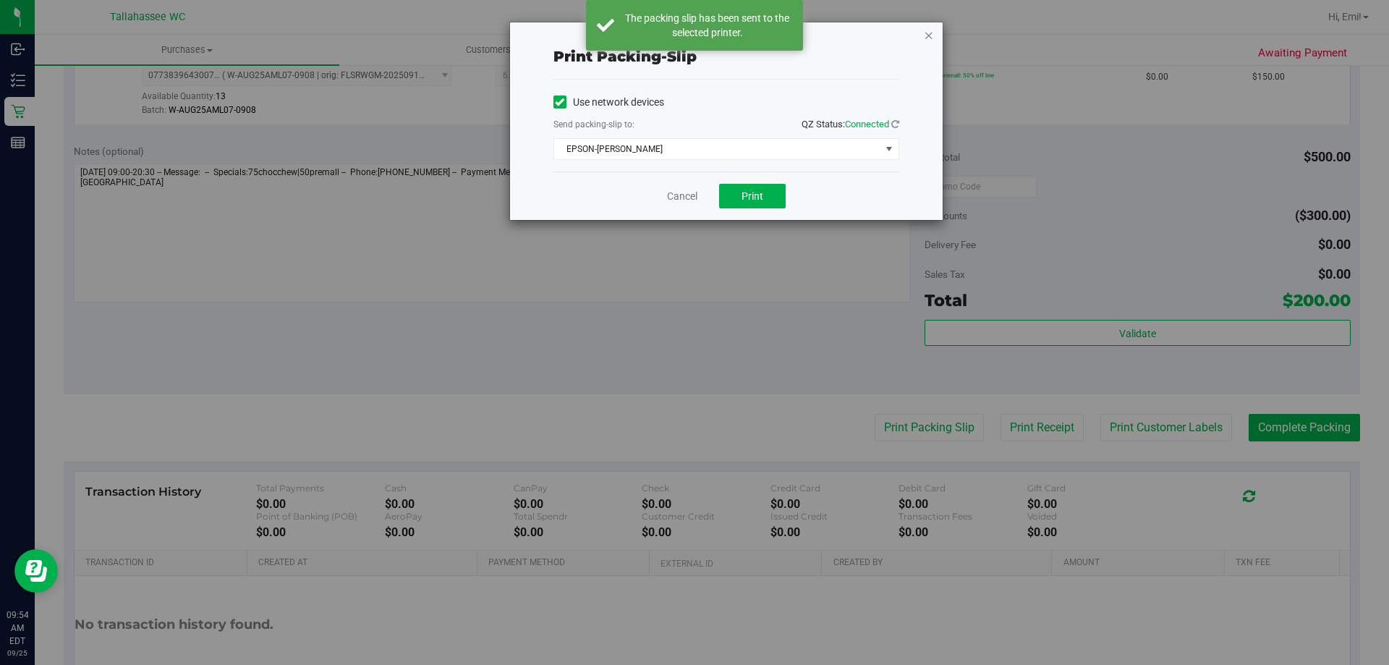
click at [932, 30] on icon "button" at bounding box center [929, 34] width 10 height 17
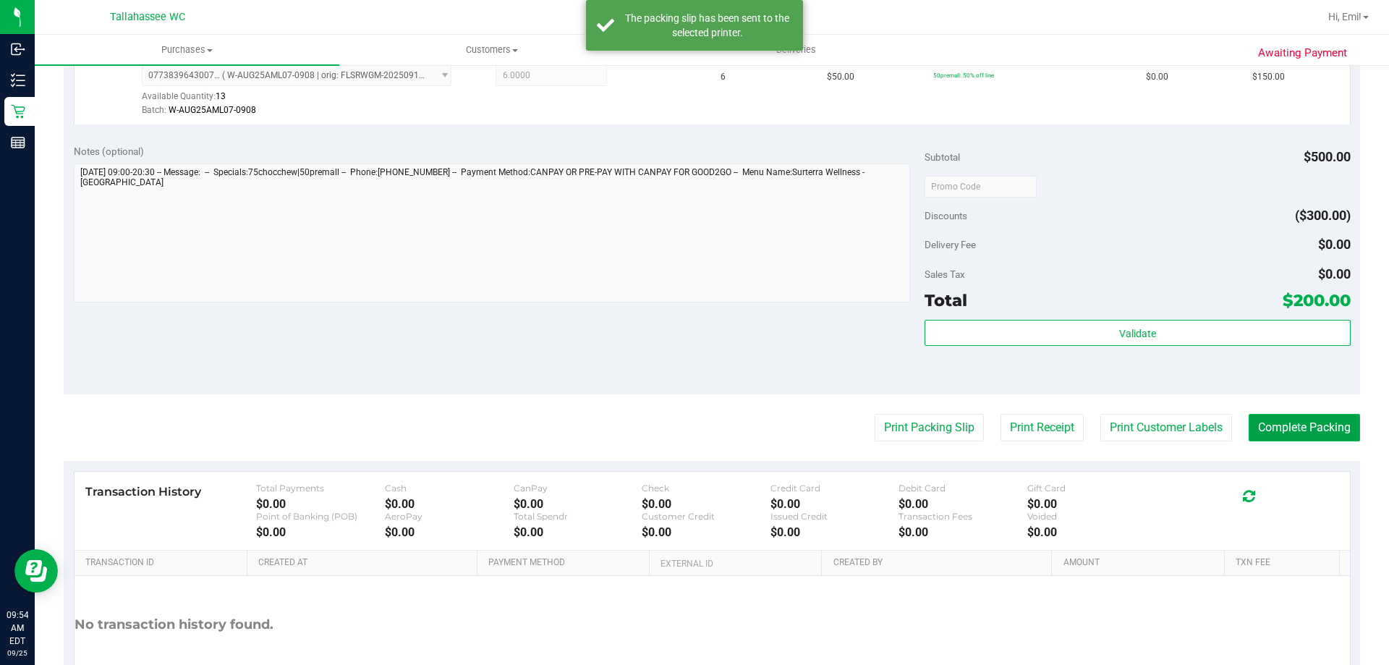
click at [1322, 431] on button "Complete Packing" at bounding box center [1304, 427] width 111 height 27
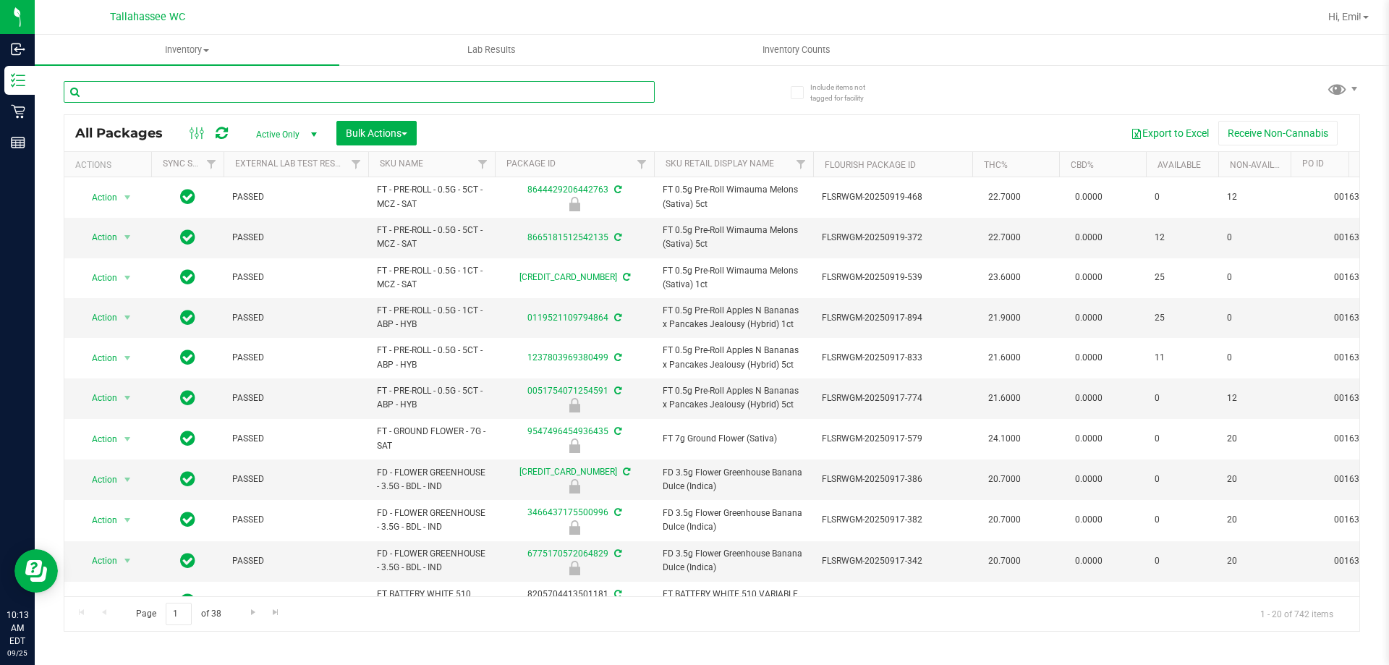
click at [429, 90] on input "text" at bounding box center [359, 92] width 591 height 22
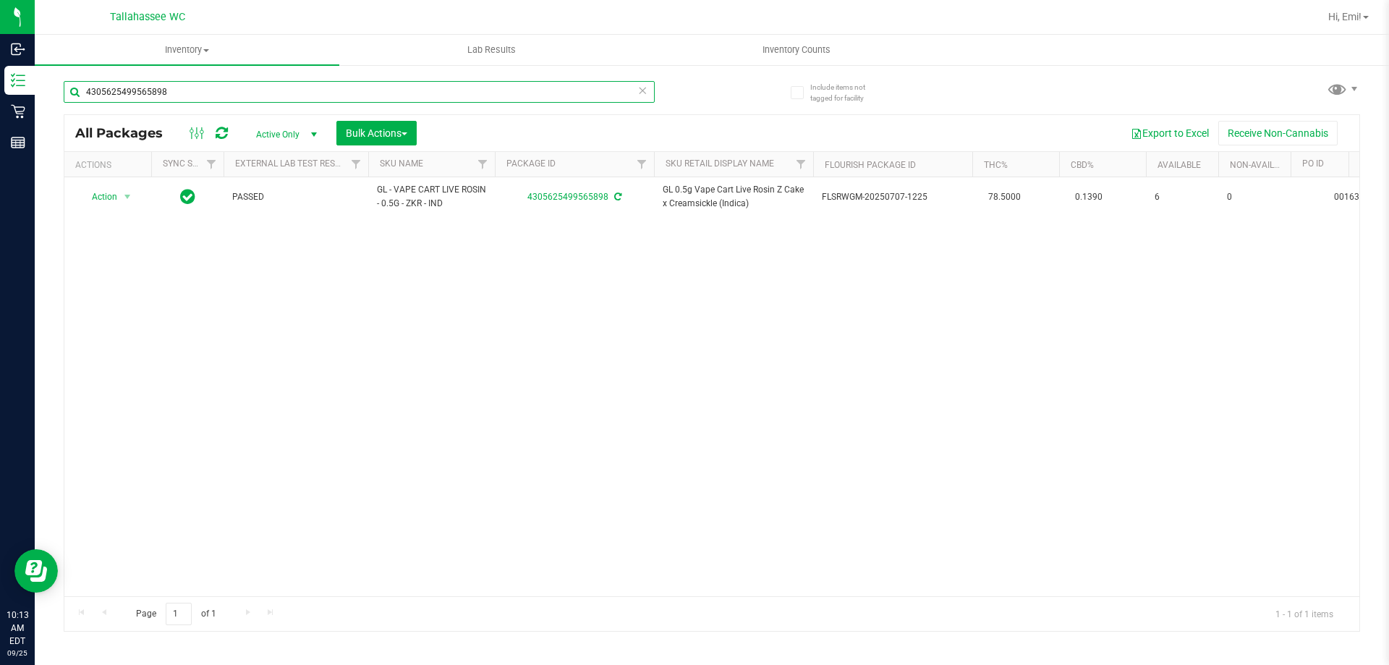
type input "4305625499565898"
click at [647, 93] on icon at bounding box center [642, 89] width 10 height 17
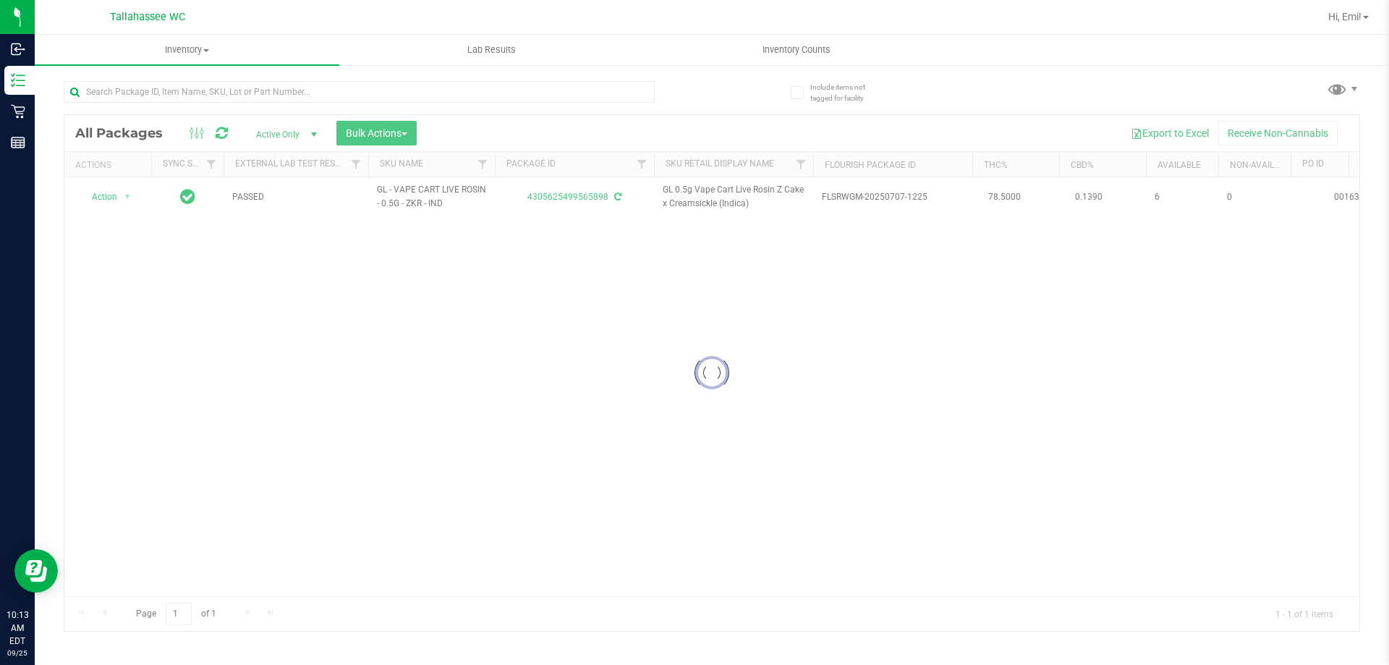
click at [672, 88] on div at bounding box center [388, 91] width 648 height 46
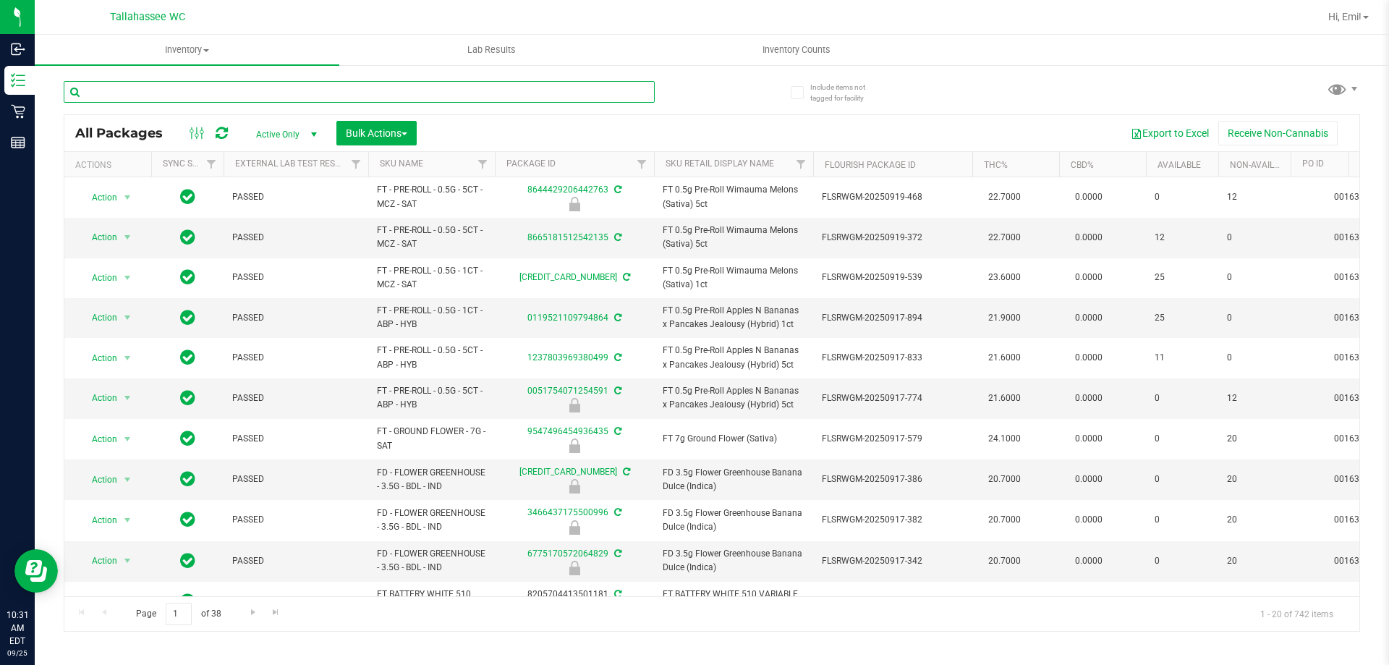
click at [456, 82] on input "text" at bounding box center [359, 92] width 591 height 22
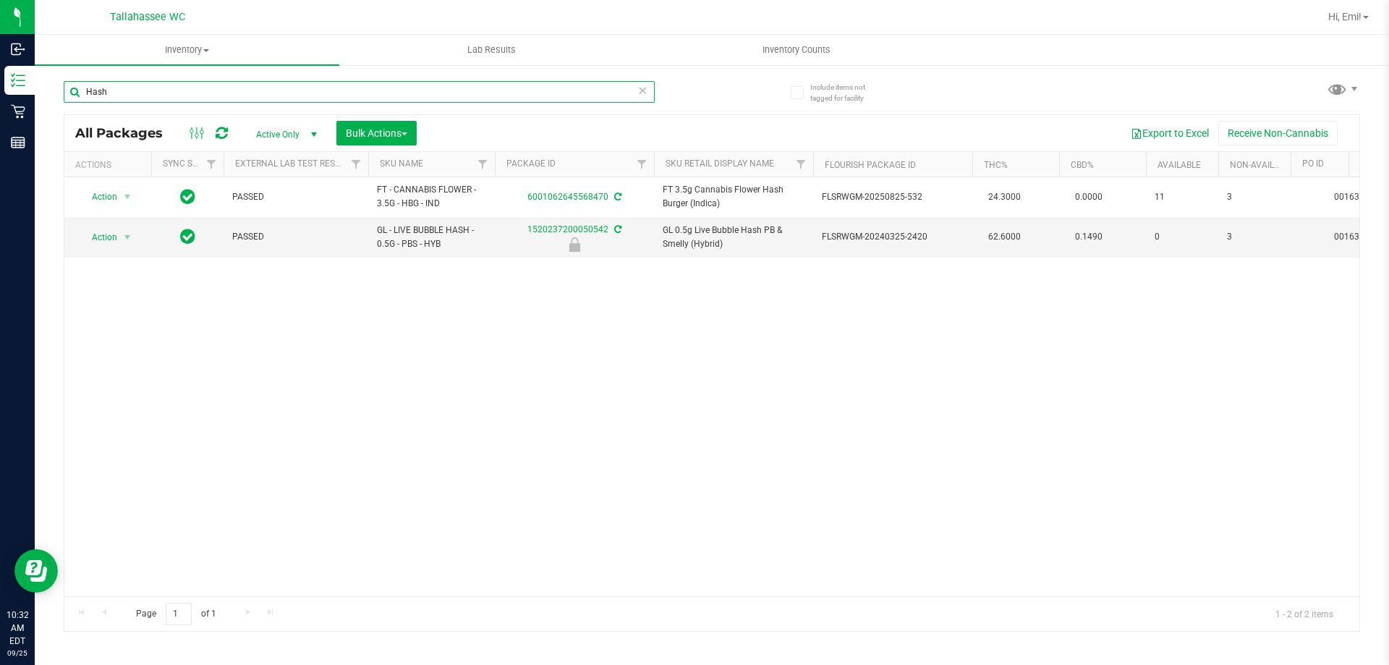
type input "Hash"
click at [637, 90] on icon at bounding box center [642, 89] width 10 height 17
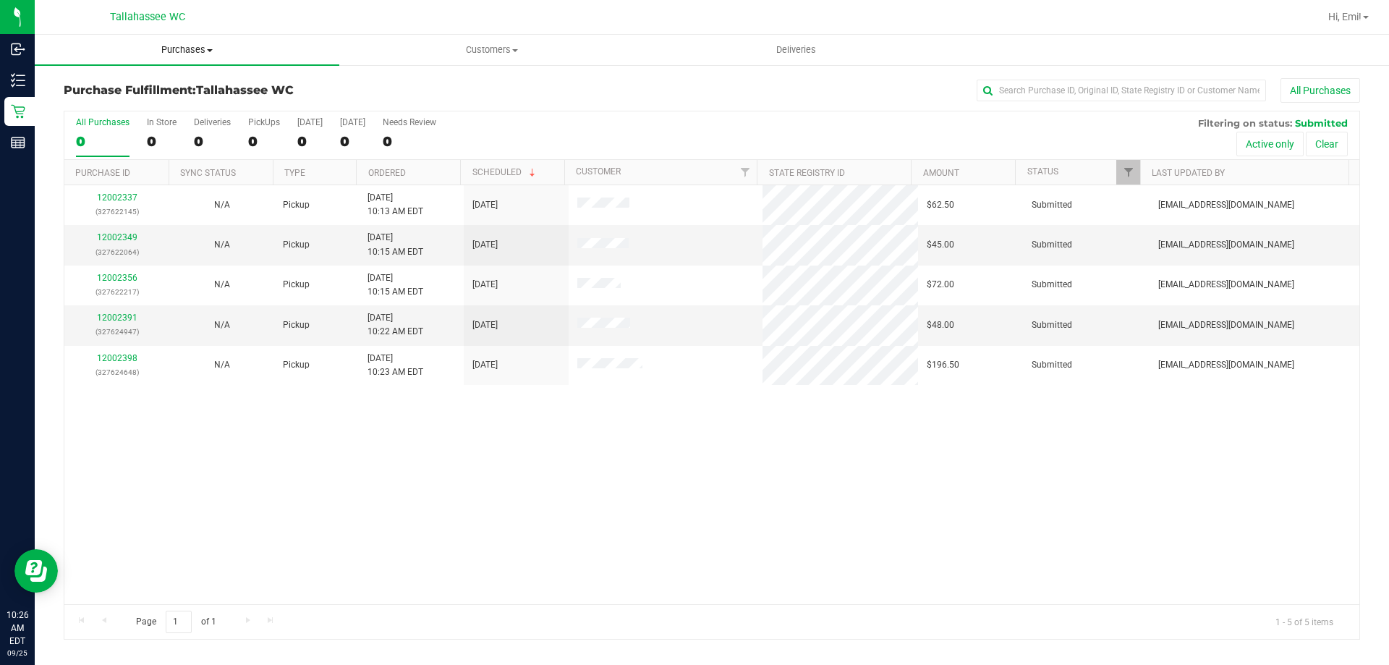
click at [207, 40] on uib-tab-heading "Purchases Summary of purchases Fulfillment All purchases" at bounding box center [187, 50] width 305 height 30
click at [162, 111] on li "Fulfillment" at bounding box center [187, 104] width 305 height 17
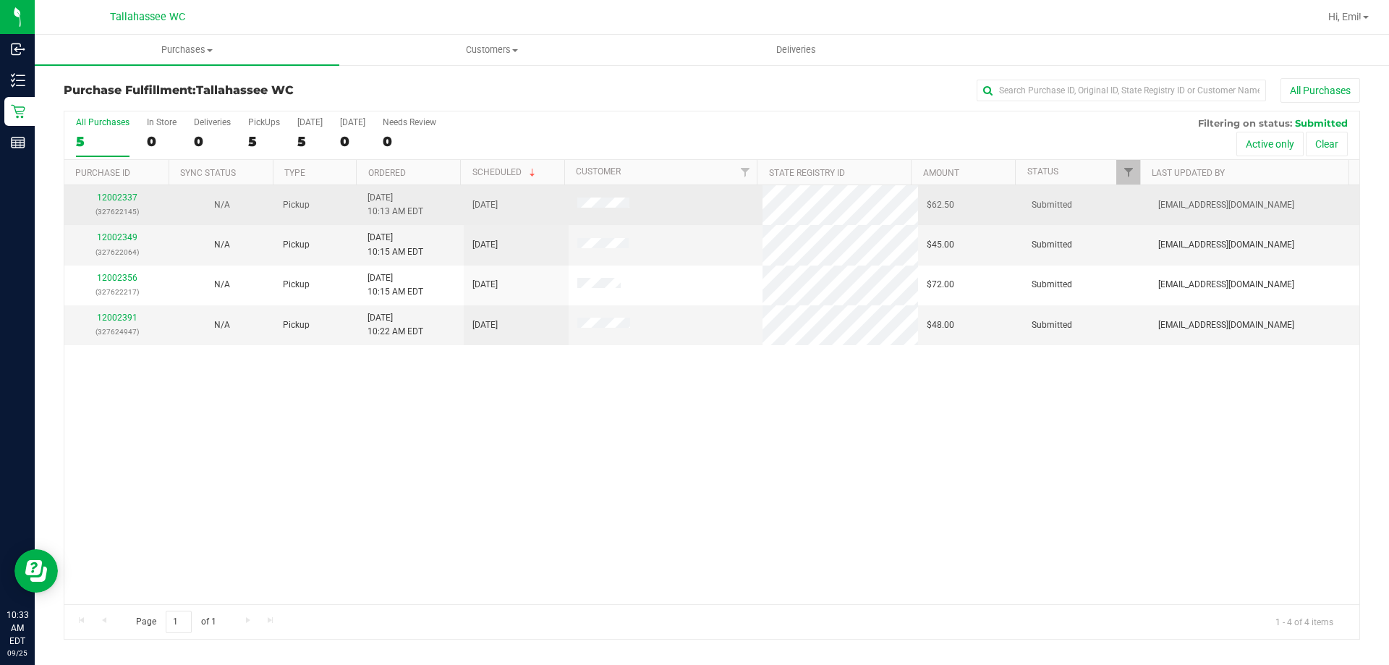
click at [111, 203] on div "12002337 (327622145)" at bounding box center [117, 204] width 88 height 27
click at [114, 193] on link "12002337" at bounding box center [117, 197] width 41 height 10
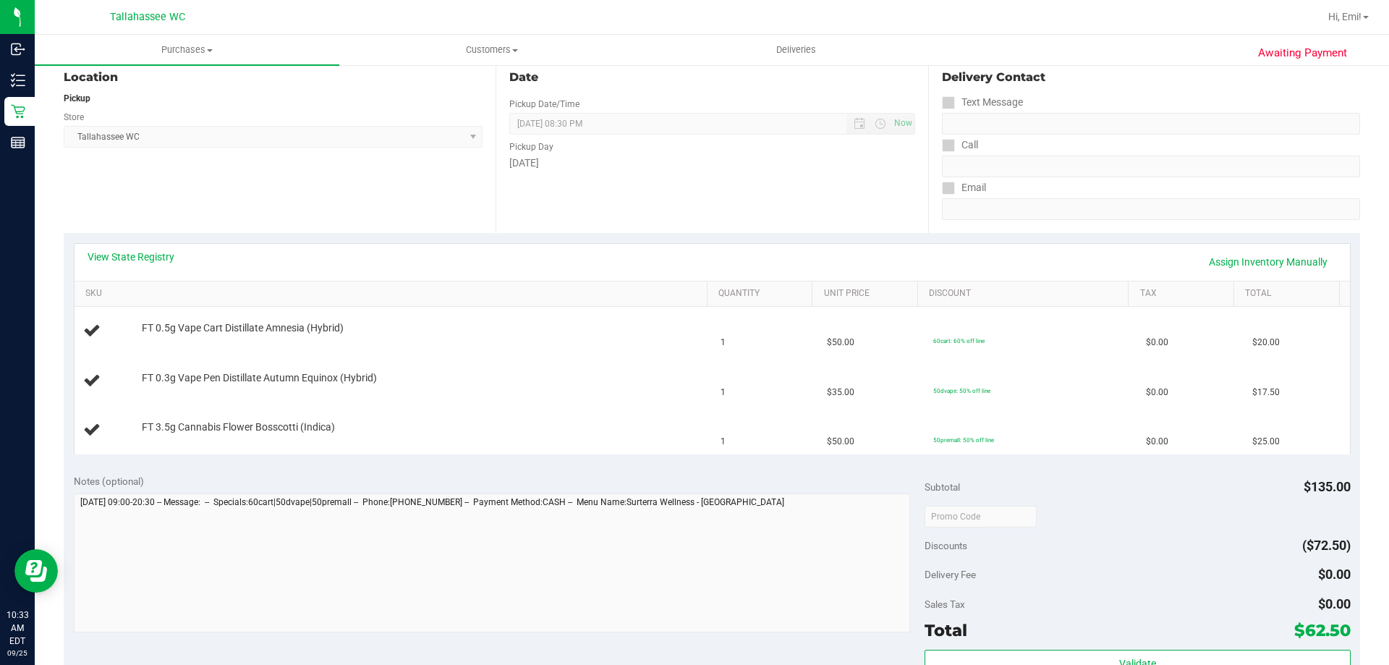
scroll to position [217, 0]
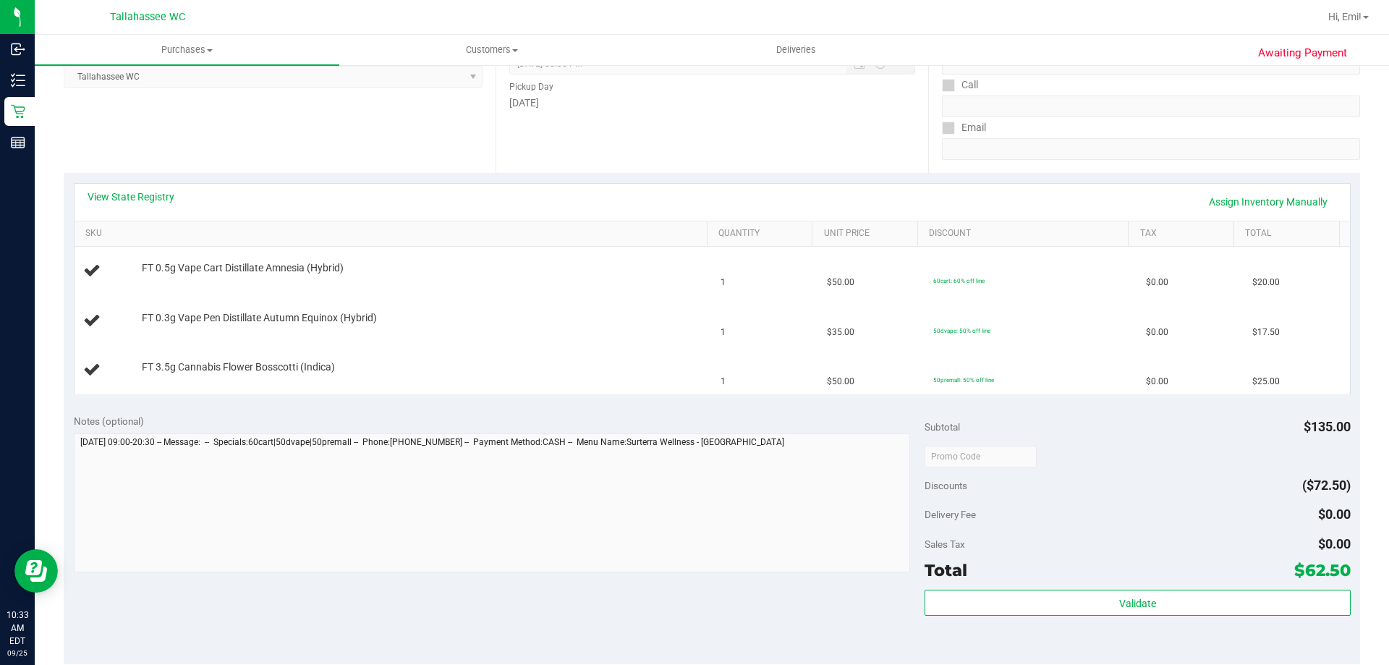
click at [156, 185] on div "View State Registry Assign Inventory Manually" at bounding box center [712, 202] width 1275 height 37
click at [150, 190] on link "View State Registry" at bounding box center [131, 197] width 87 height 14
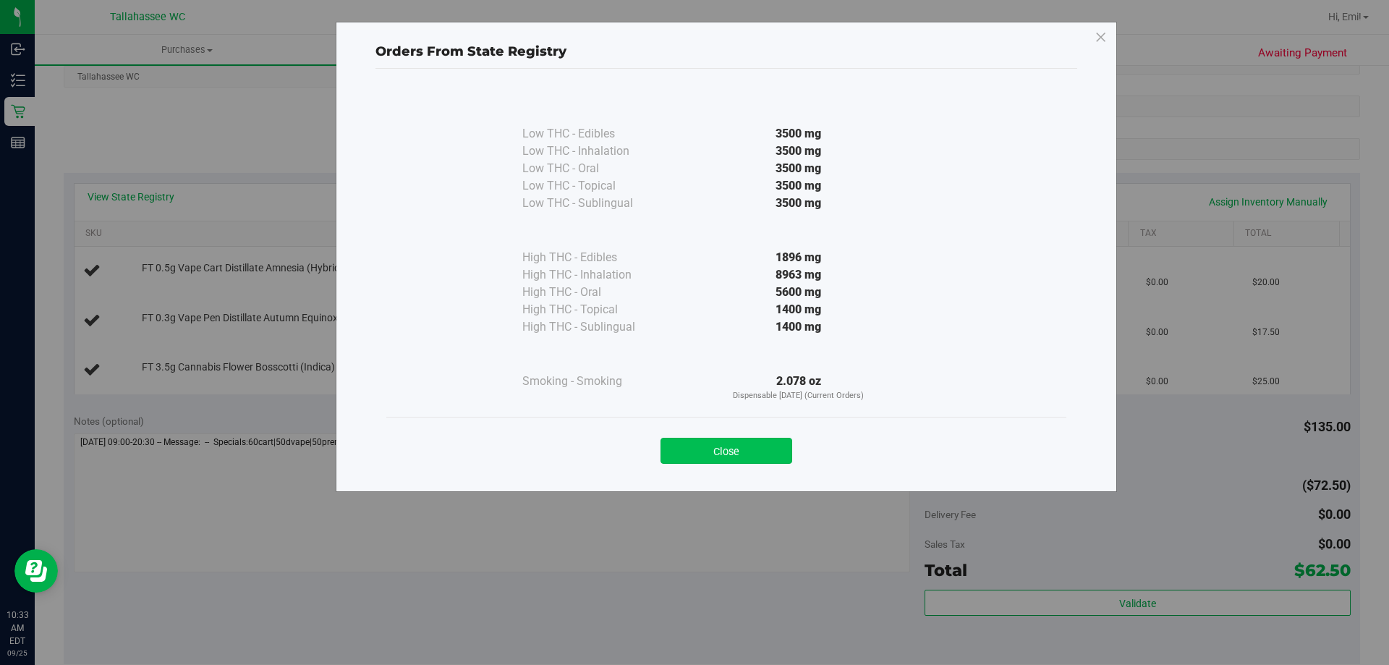
click at [686, 440] on button "Close" at bounding box center [726, 451] width 132 height 26
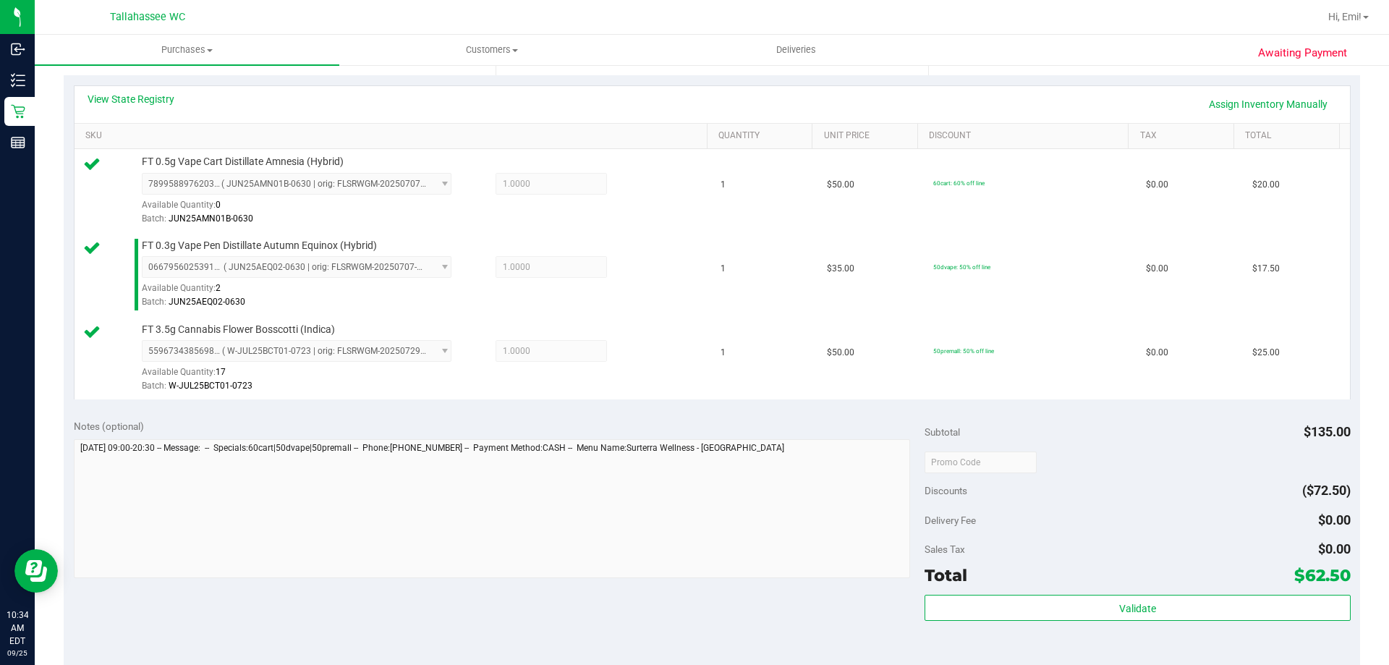
scroll to position [434, 0]
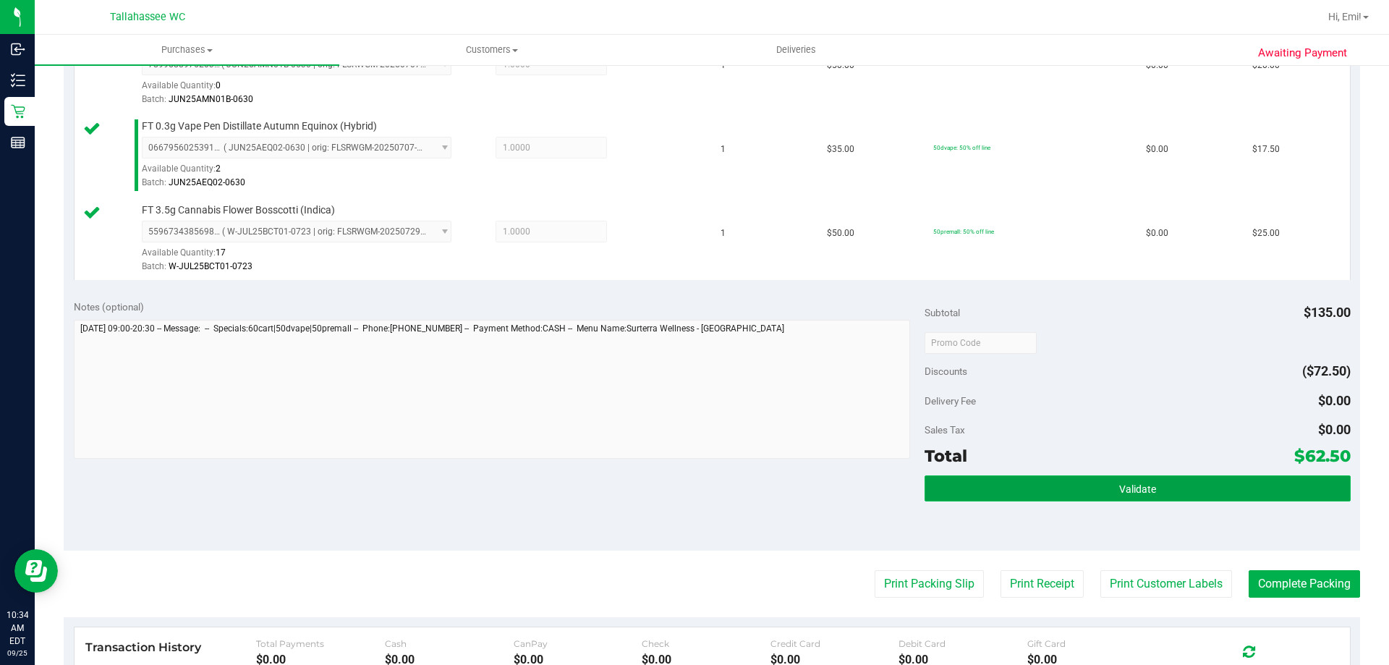
click at [995, 485] on button "Validate" at bounding box center [1137, 488] width 425 height 26
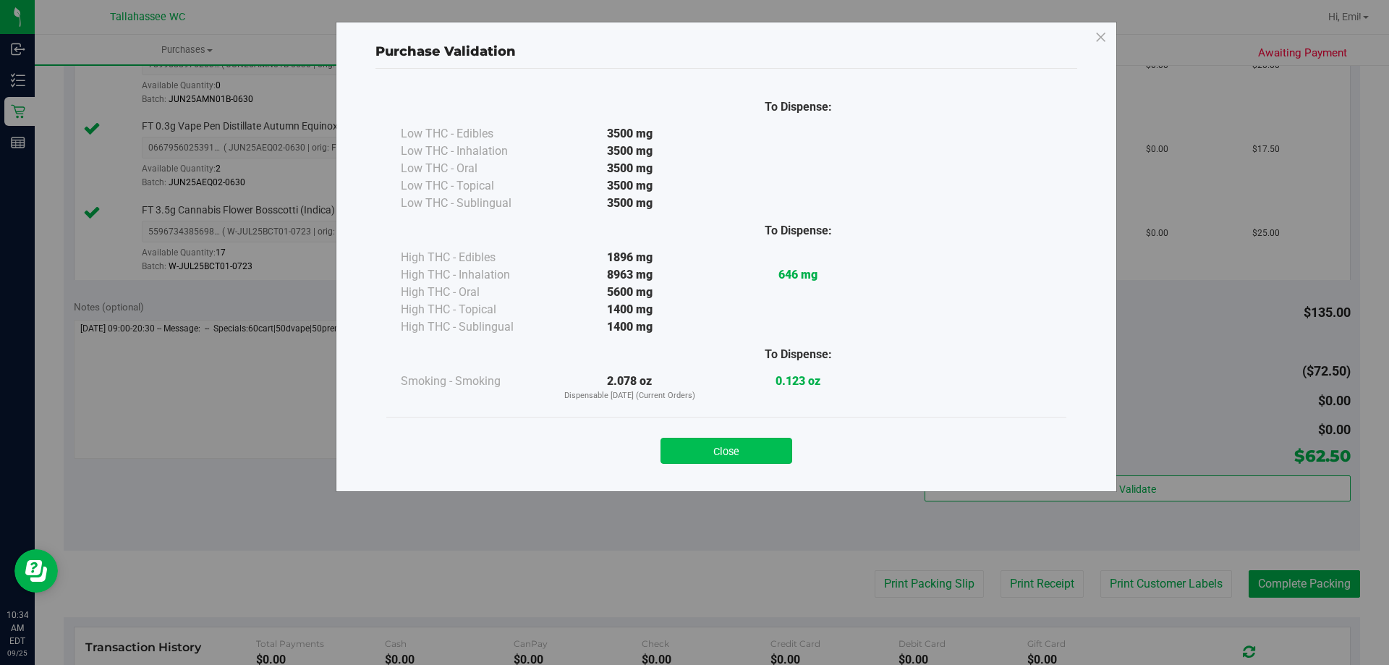
click at [732, 445] on button "Close" at bounding box center [726, 451] width 132 height 26
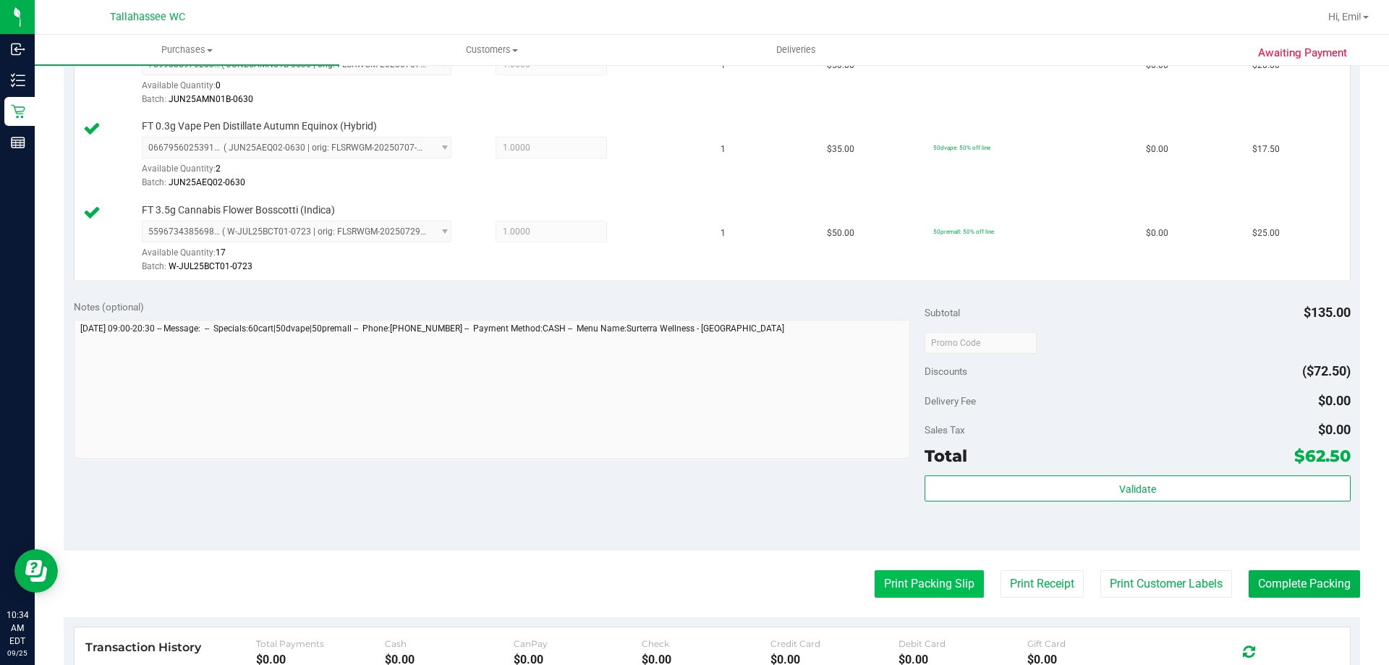
click at [901, 581] on button "Print Packing Slip" at bounding box center [929, 583] width 109 height 27
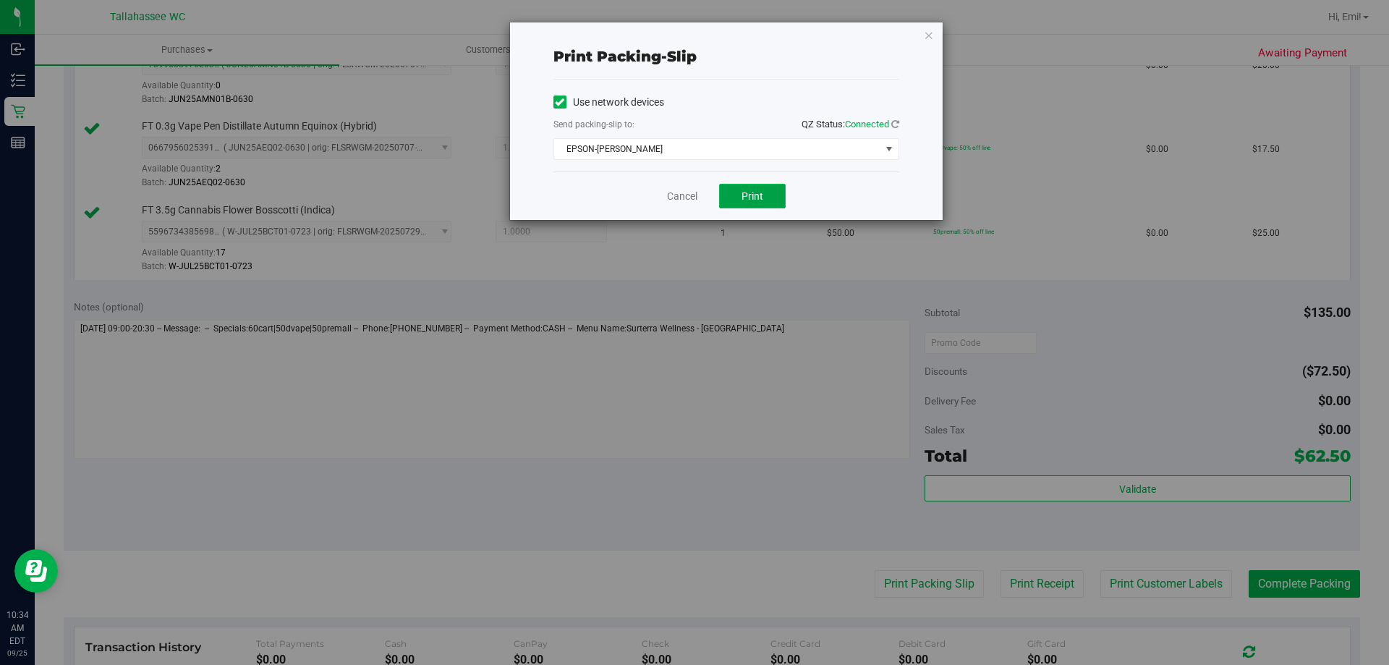
click at [754, 187] on button "Print" at bounding box center [752, 196] width 67 height 25
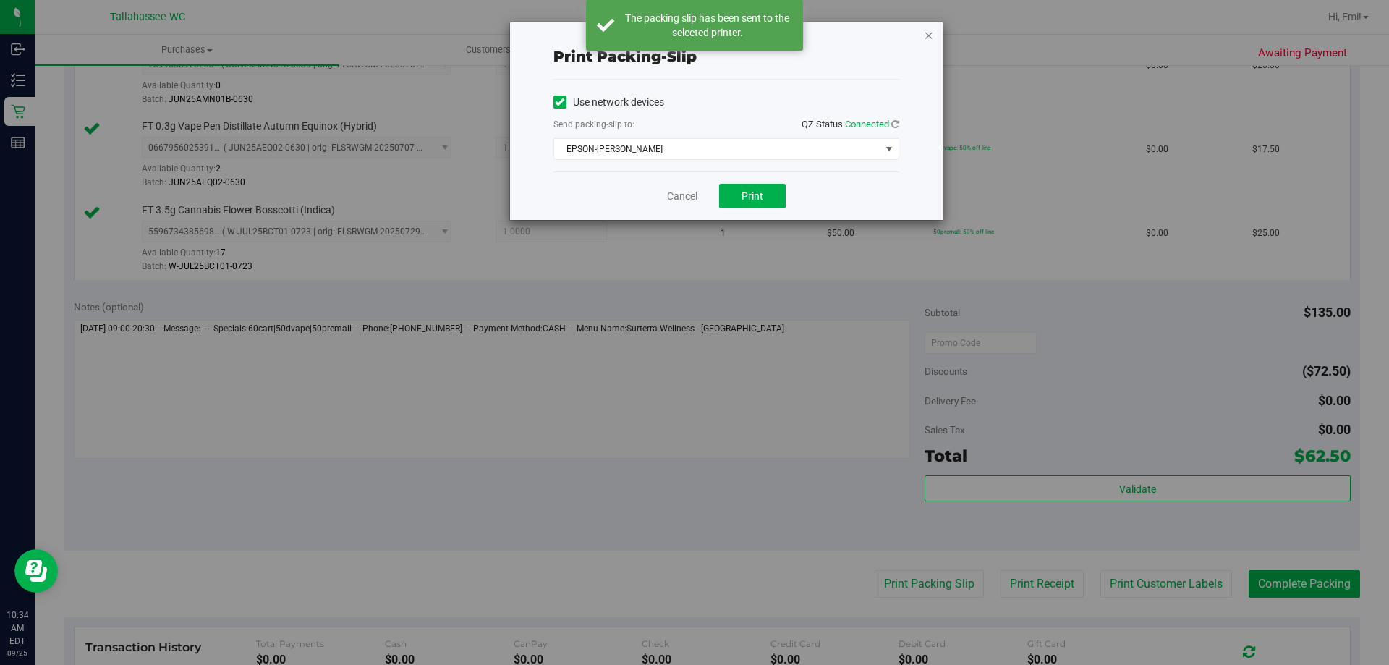
click at [930, 35] on icon "button" at bounding box center [929, 34] width 10 height 17
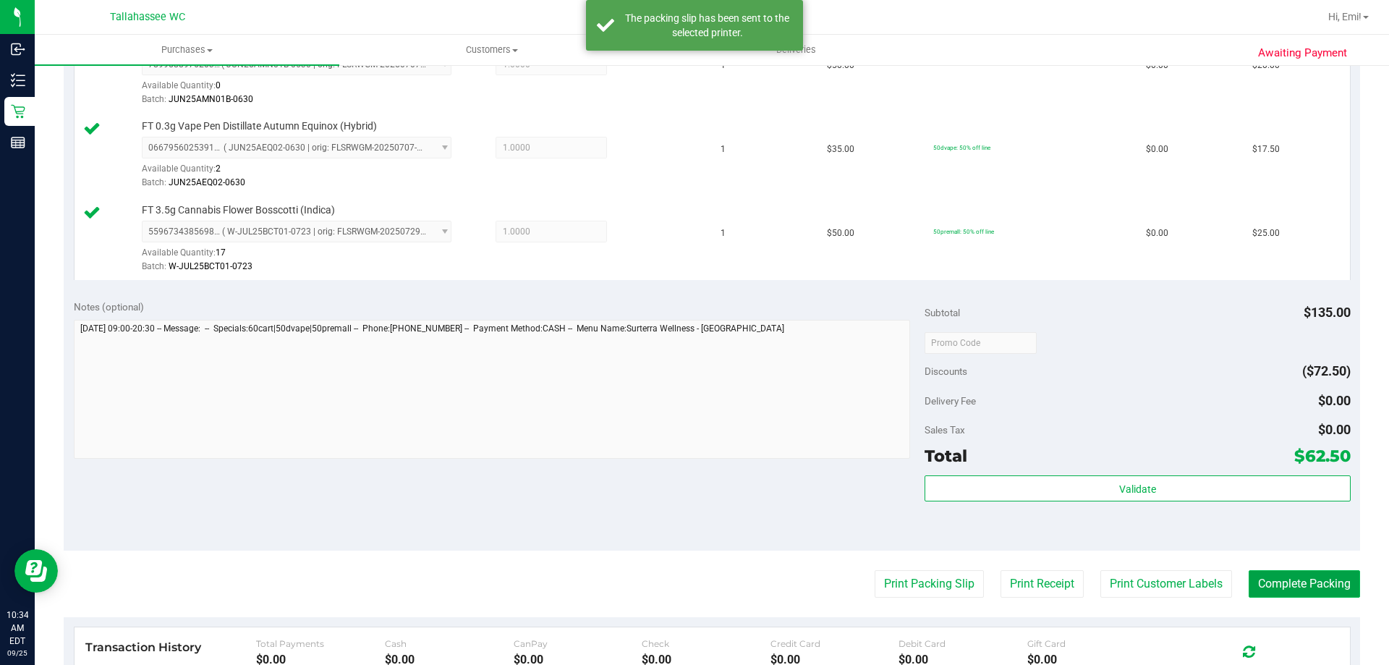
click at [1310, 577] on button "Complete Packing" at bounding box center [1304, 583] width 111 height 27
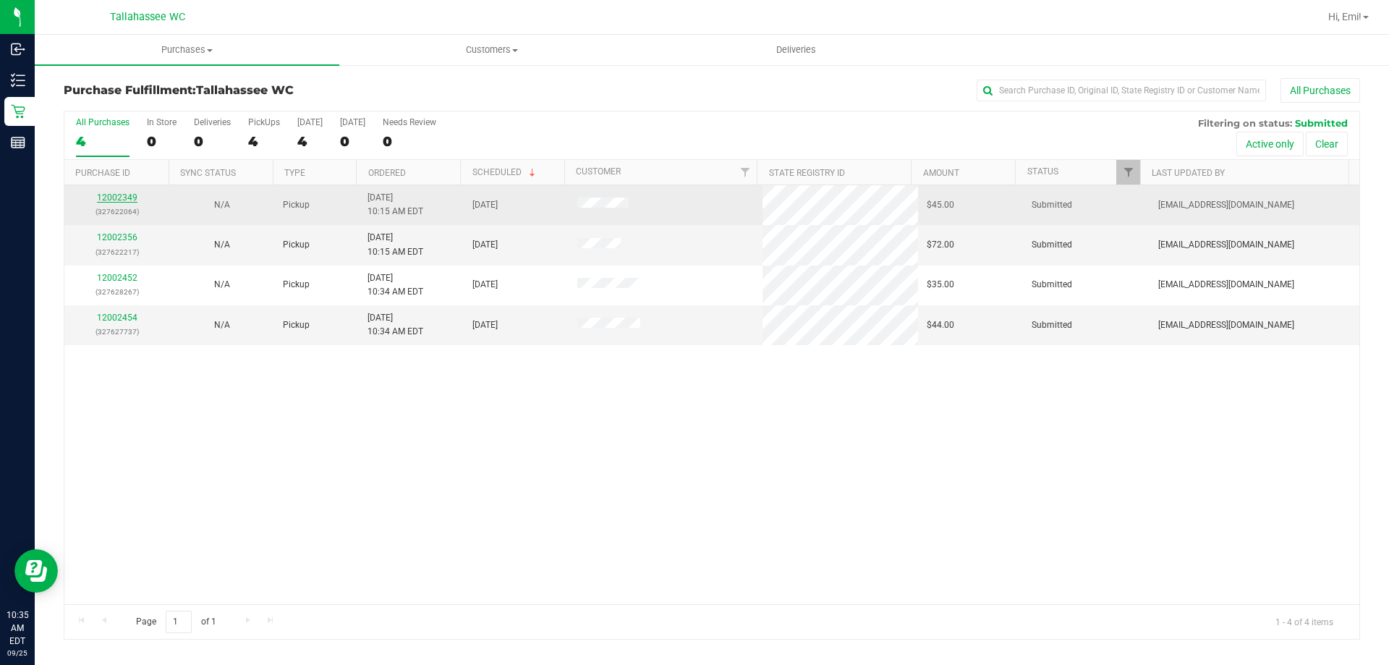
click at [121, 199] on link "12002349" at bounding box center [117, 197] width 41 height 10
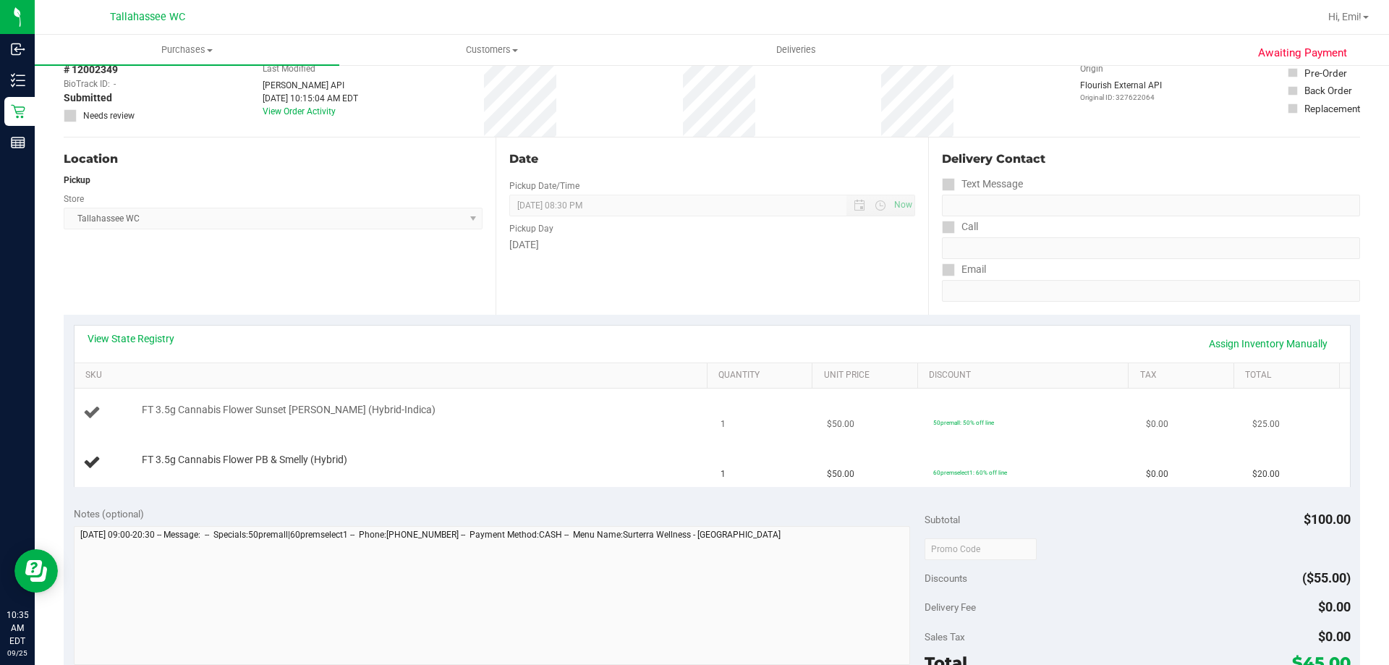
scroll to position [145, 0]
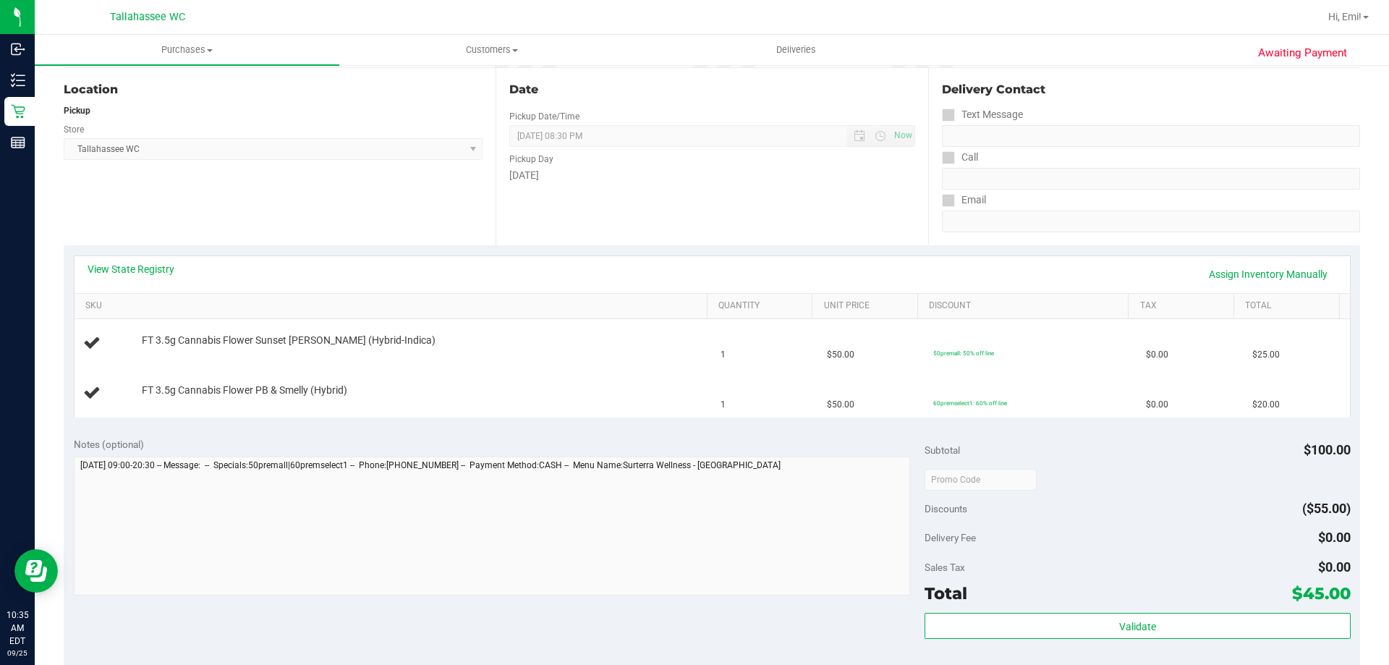
click at [116, 256] on div "View State Registry Assign Inventory Manually" at bounding box center [712, 274] width 1275 height 37
click at [113, 272] on link "View State Registry" at bounding box center [131, 269] width 87 height 14
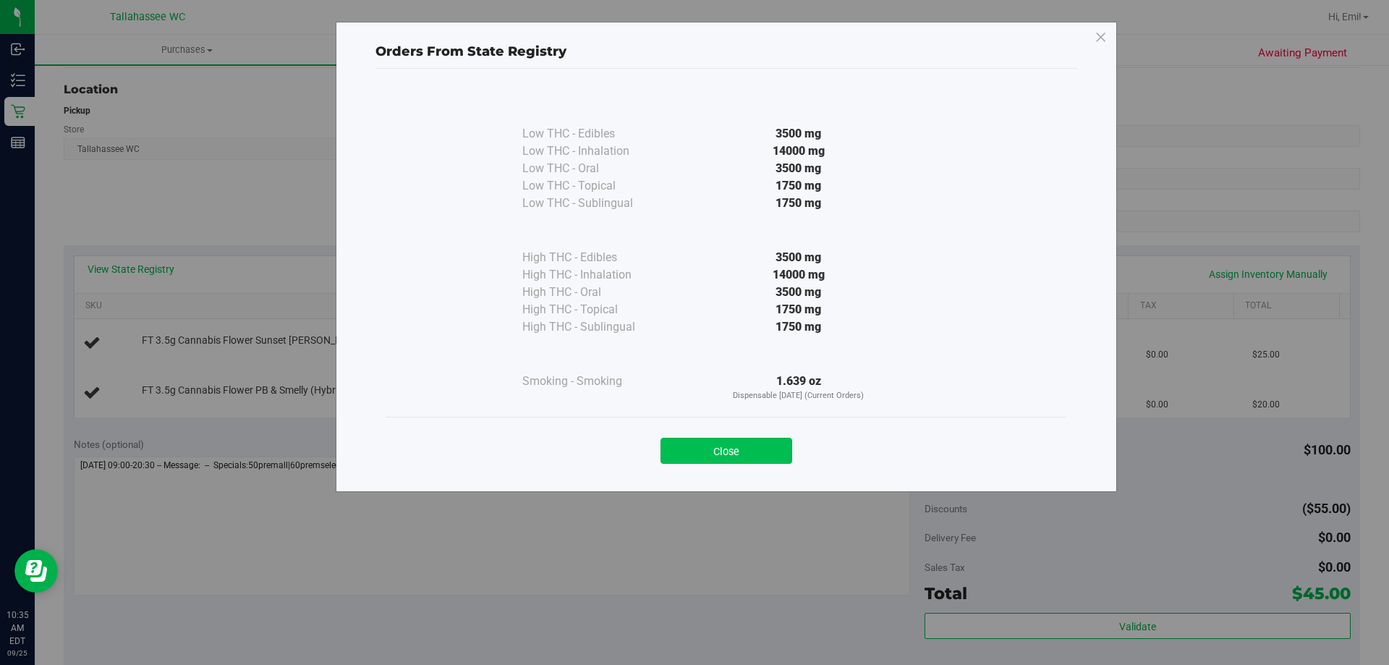
click at [687, 444] on button "Close" at bounding box center [726, 451] width 132 height 26
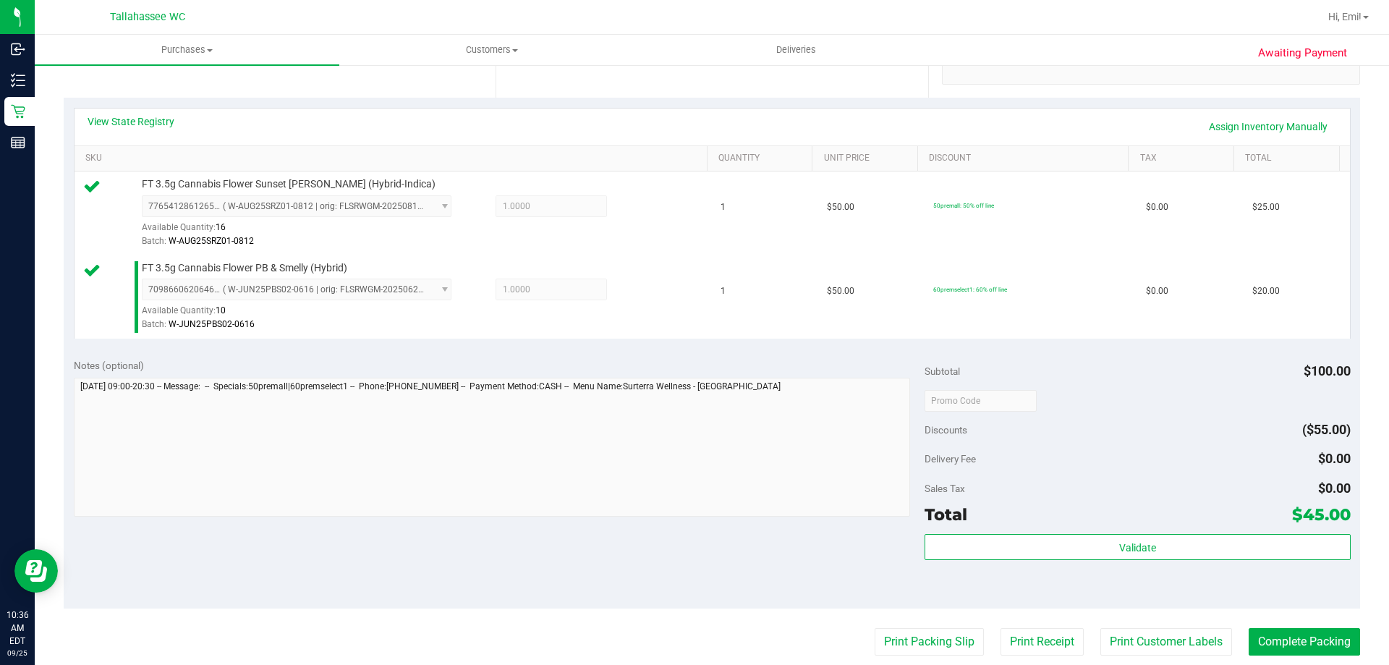
scroll to position [434, 0]
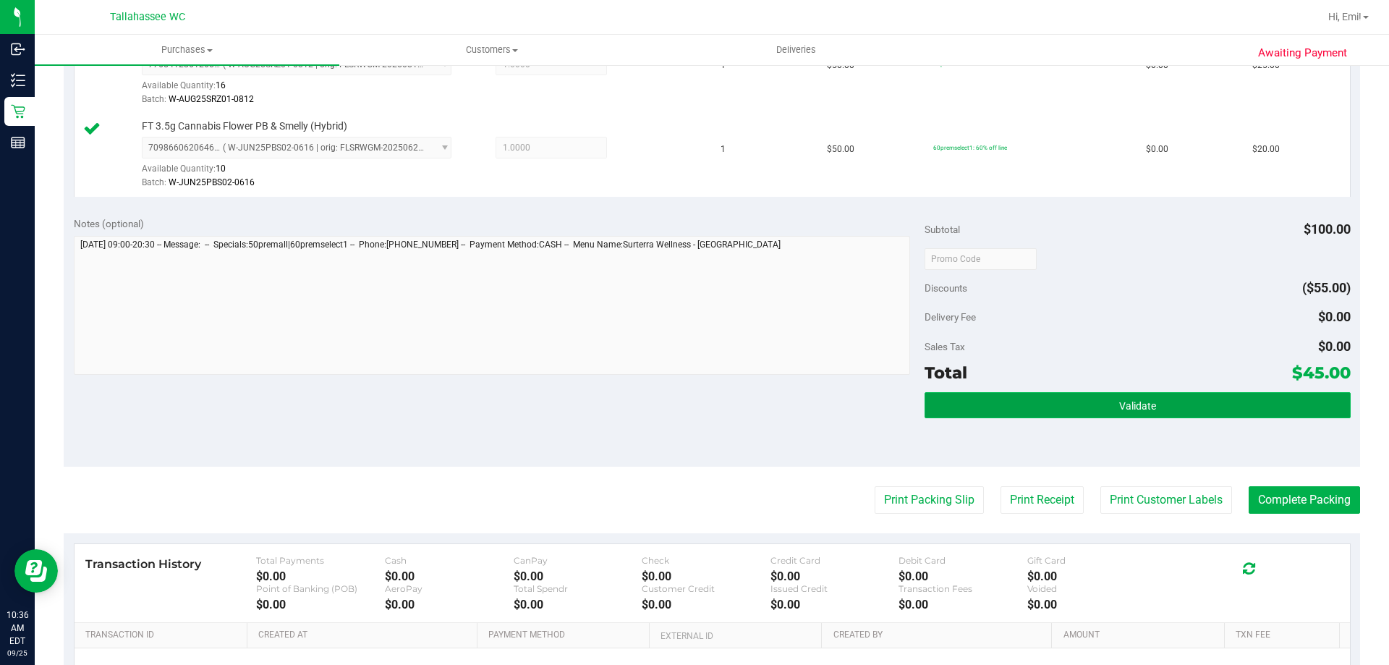
click at [1020, 409] on button "Validate" at bounding box center [1137, 405] width 425 height 26
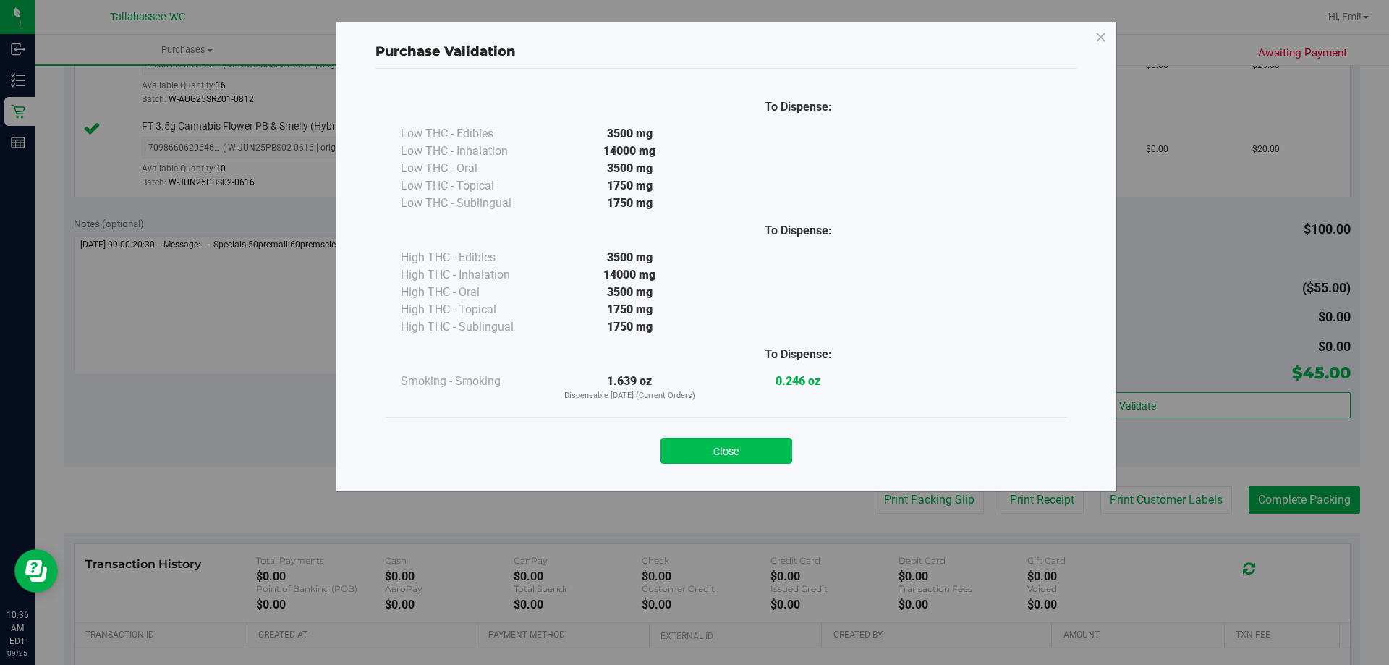
click at [700, 443] on button "Close" at bounding box center [726, 451] width 132 height 26
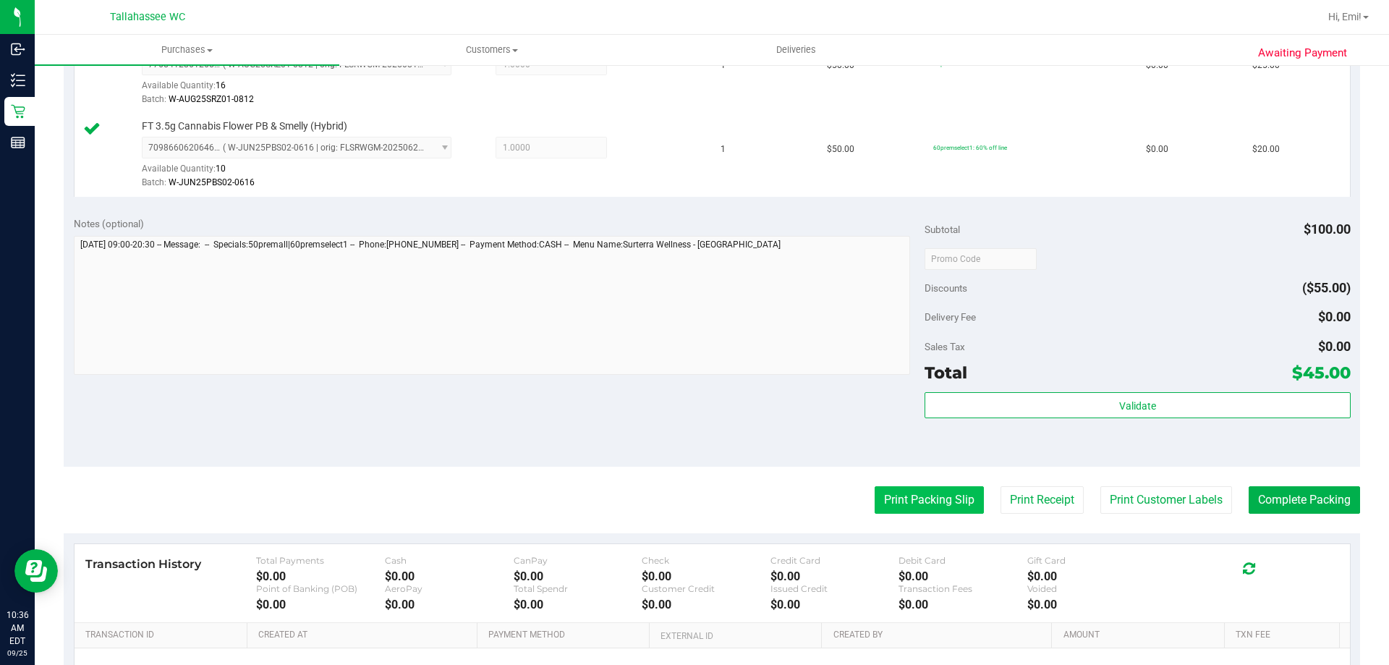
click at [900, 499] on button "Print Packing Slip" at bounding box center [929, 499] width 109 height 27
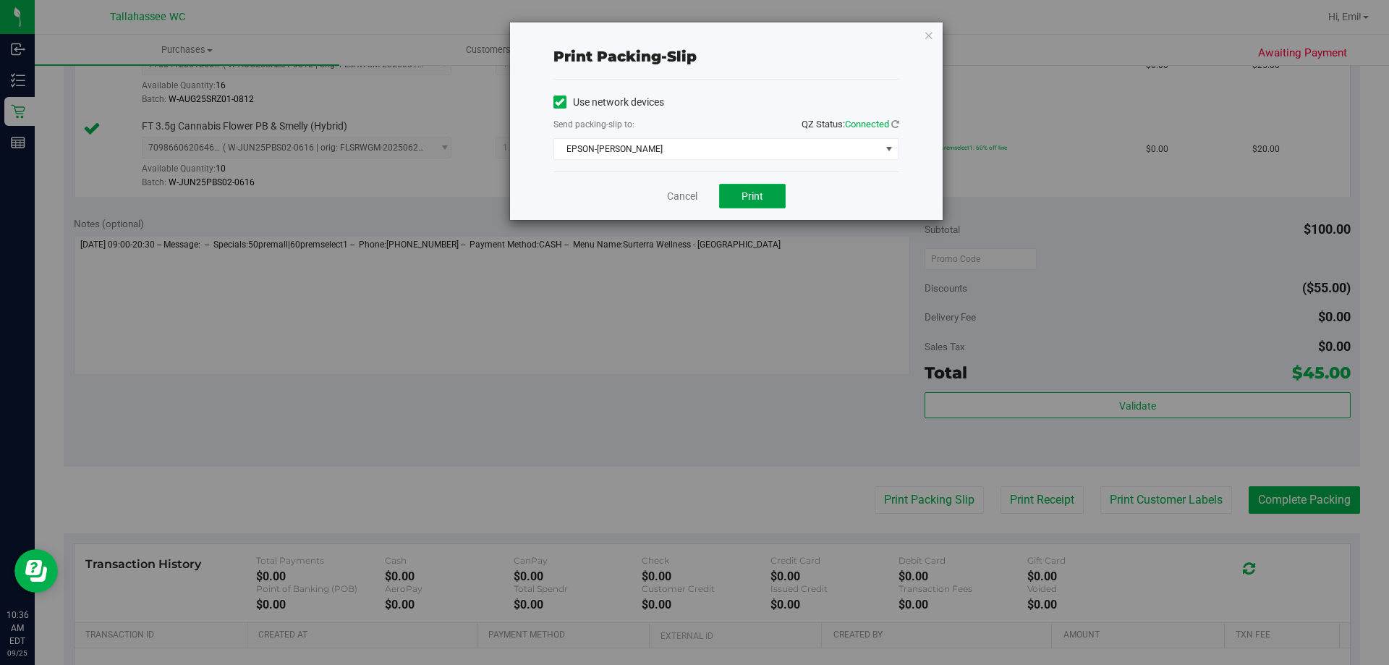
click at [760, 202] on button "Print" at bounding box center [752, 196] width 67 height 25
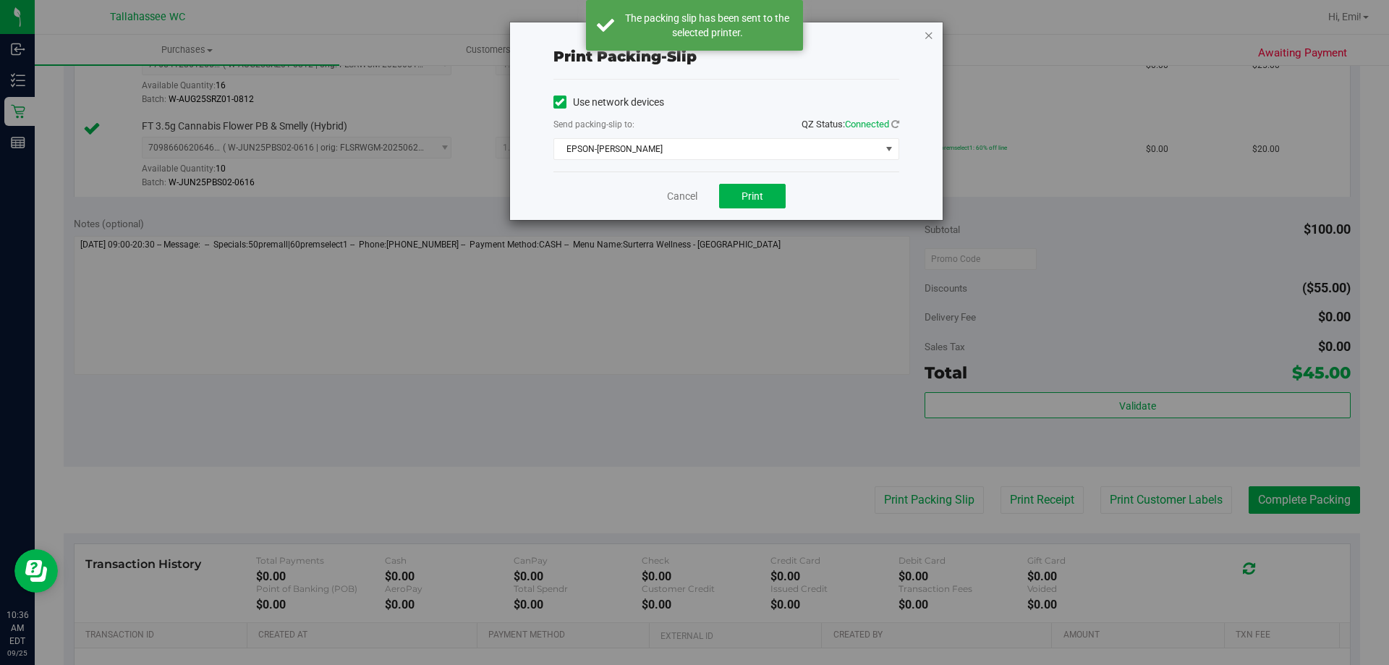
click at [927, 37] on icon "button" at bounding box center [929, 34] width 10 height 17
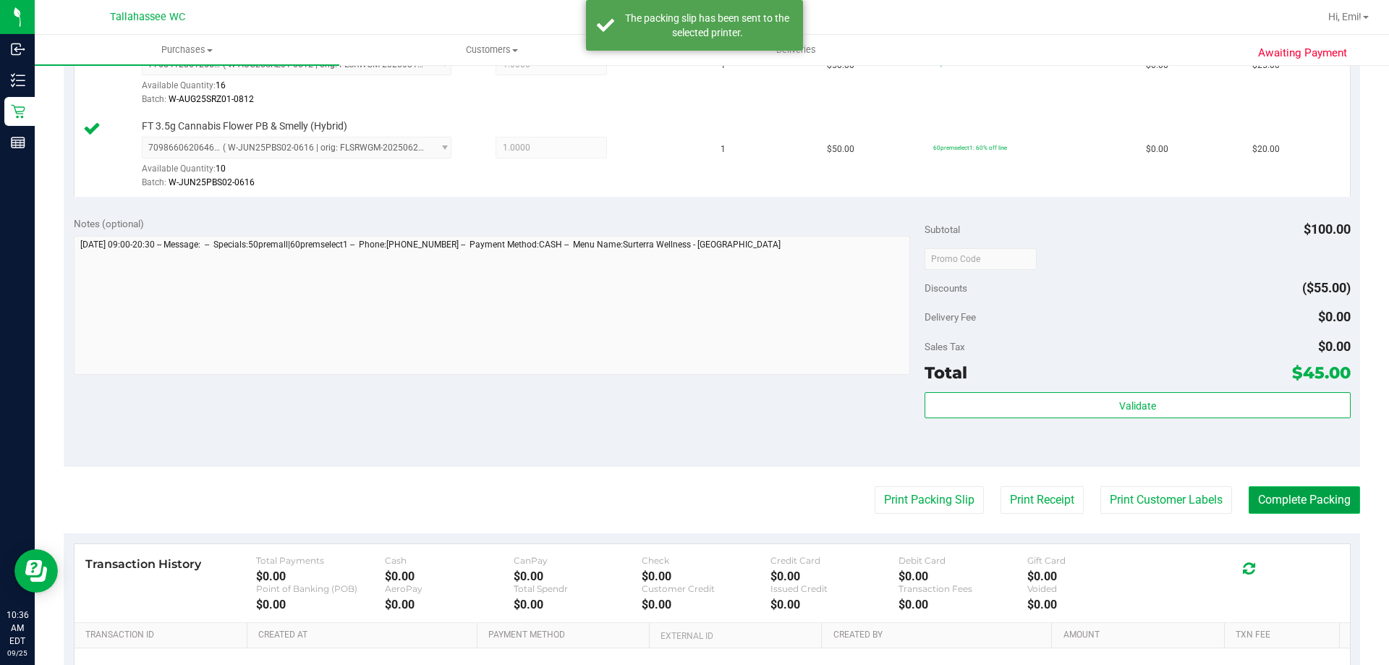
click at [1255, 498] on button "Complete Packing" at bounding box center [1304, 499] width 111 height 27
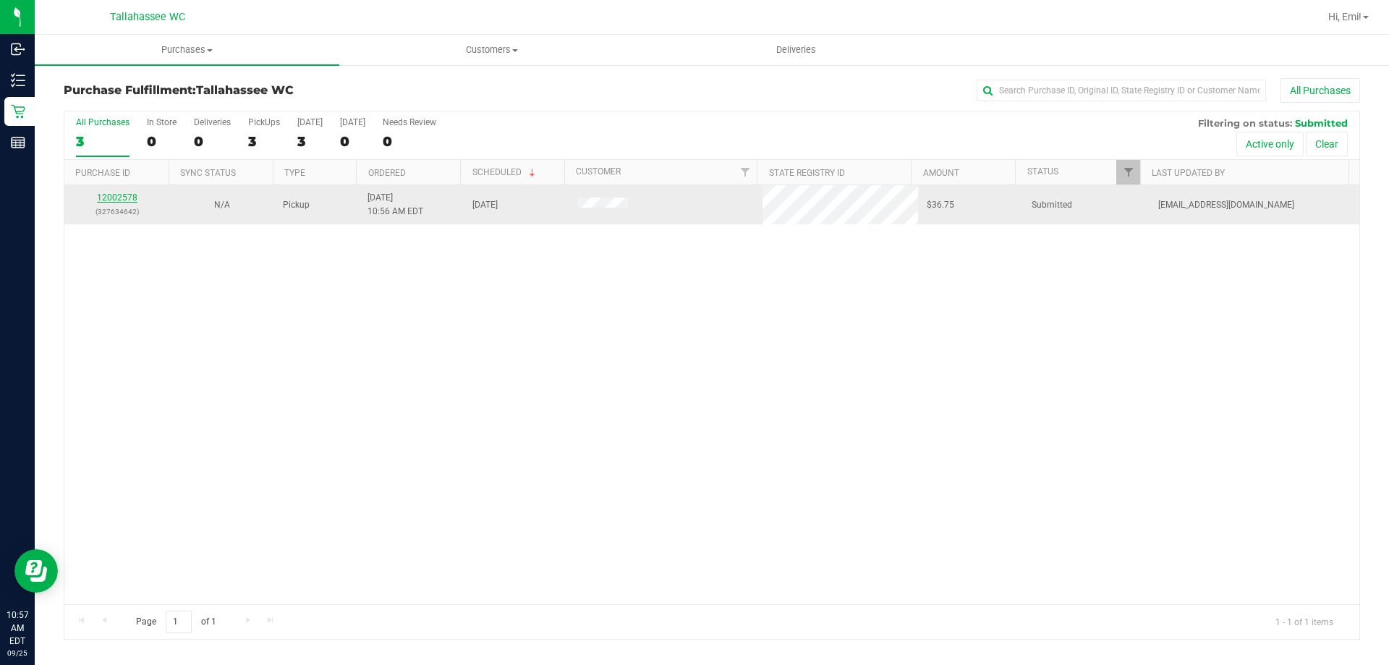
click at [125, 199] on link "12002578" at bounding box center [117, 197] width 41 height 10
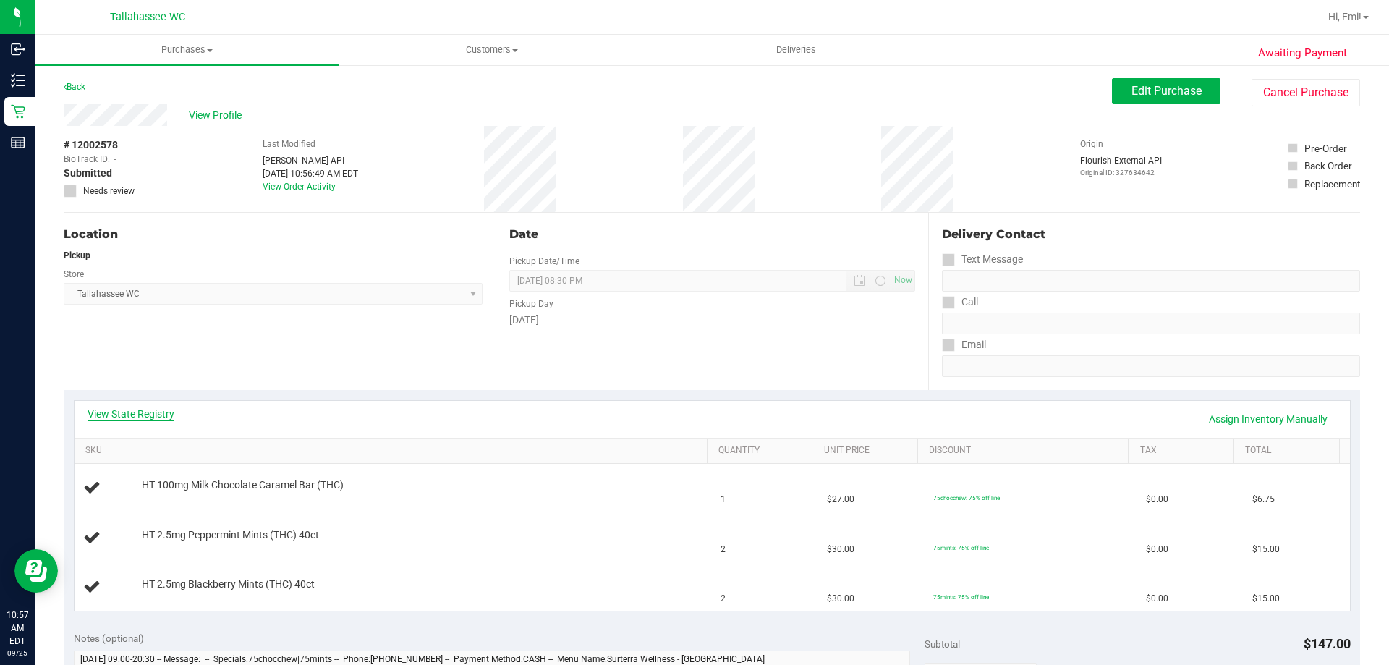
click at [136, 412] on link "View State Registry" at bounding box center [131, 414] width 87 height 14
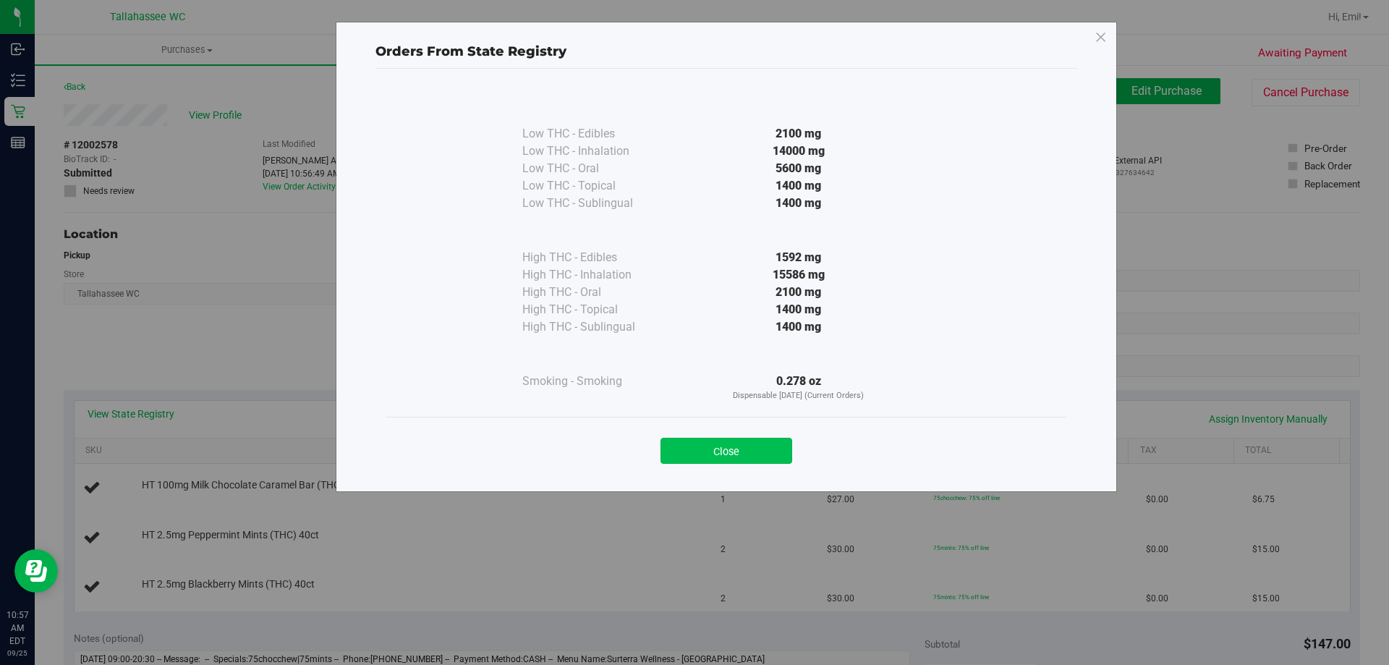
click at [668, 456] on button "Close" at bounding box center [726, 451] width 132 height 26
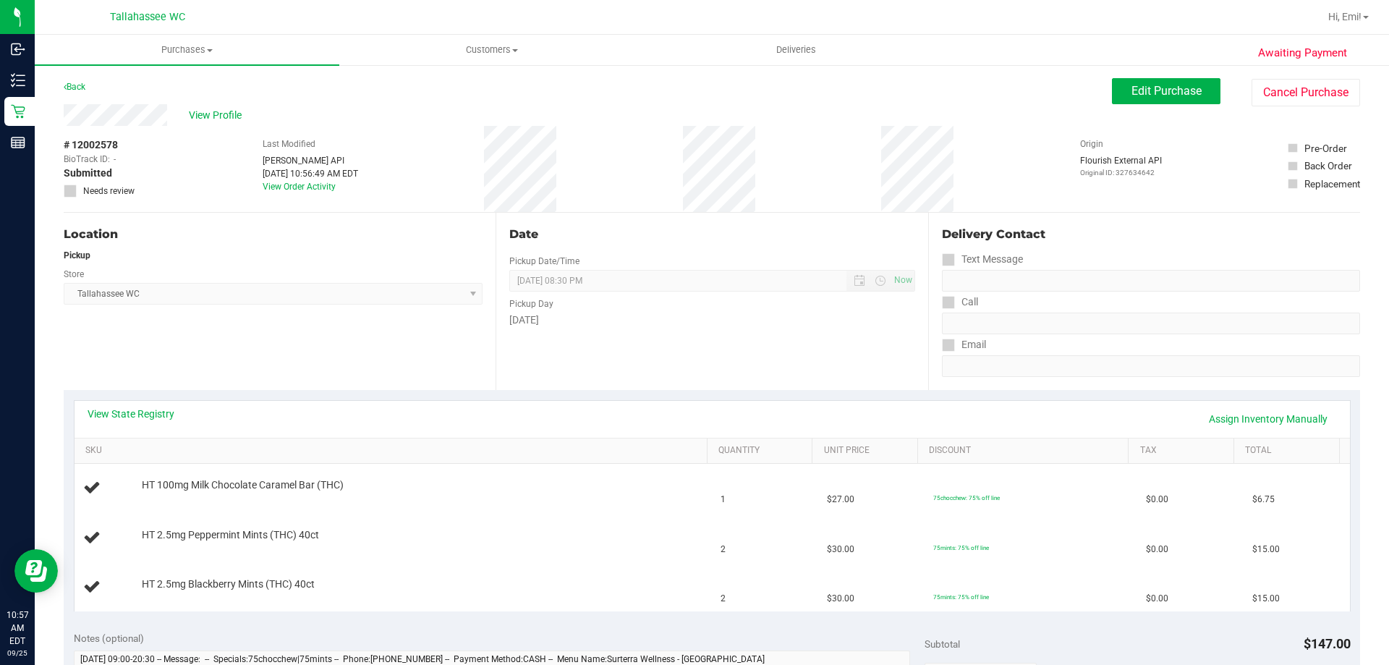
click at [174, 405] on div "View State Registry Assign Inventory Manually" at bounding box center [712, 419] width 1275 height 37
click at [158, 407] on link "View State Registry" at bounding box center [131, 414] width 87 height 14
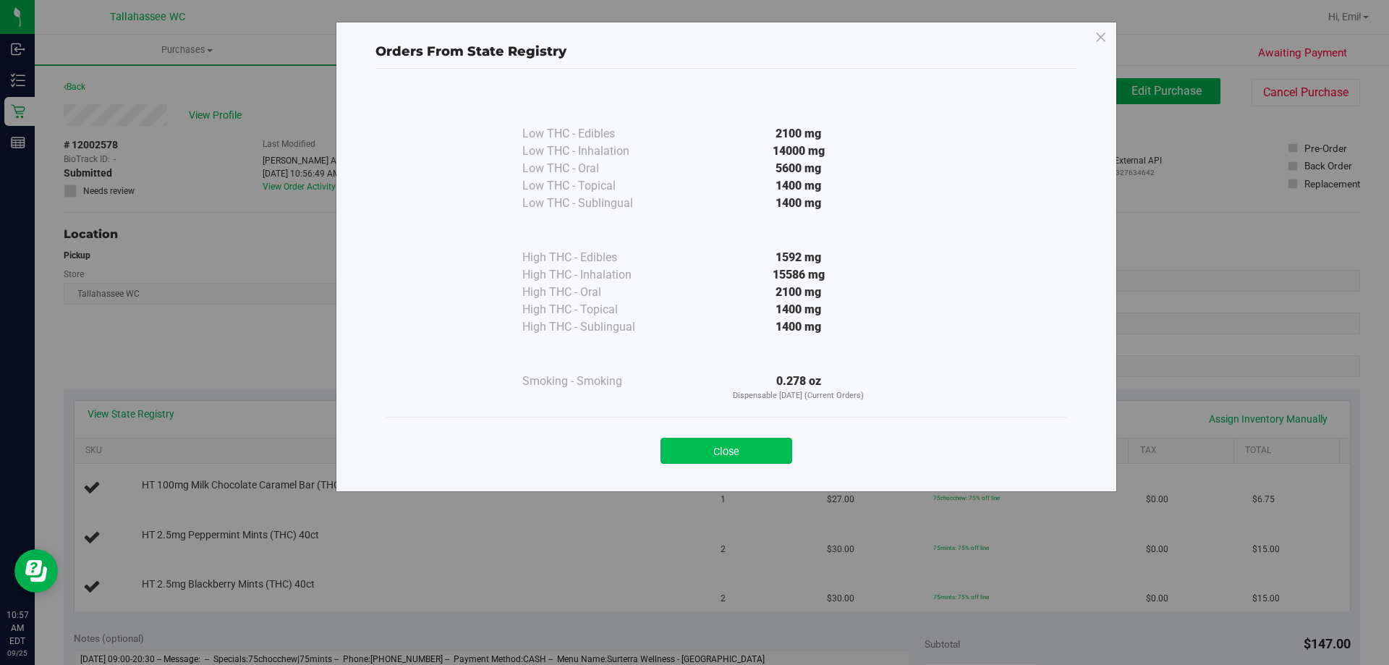
click at [709, 462] on button "Close" at bounding box center [726, 451] width 132 height 26
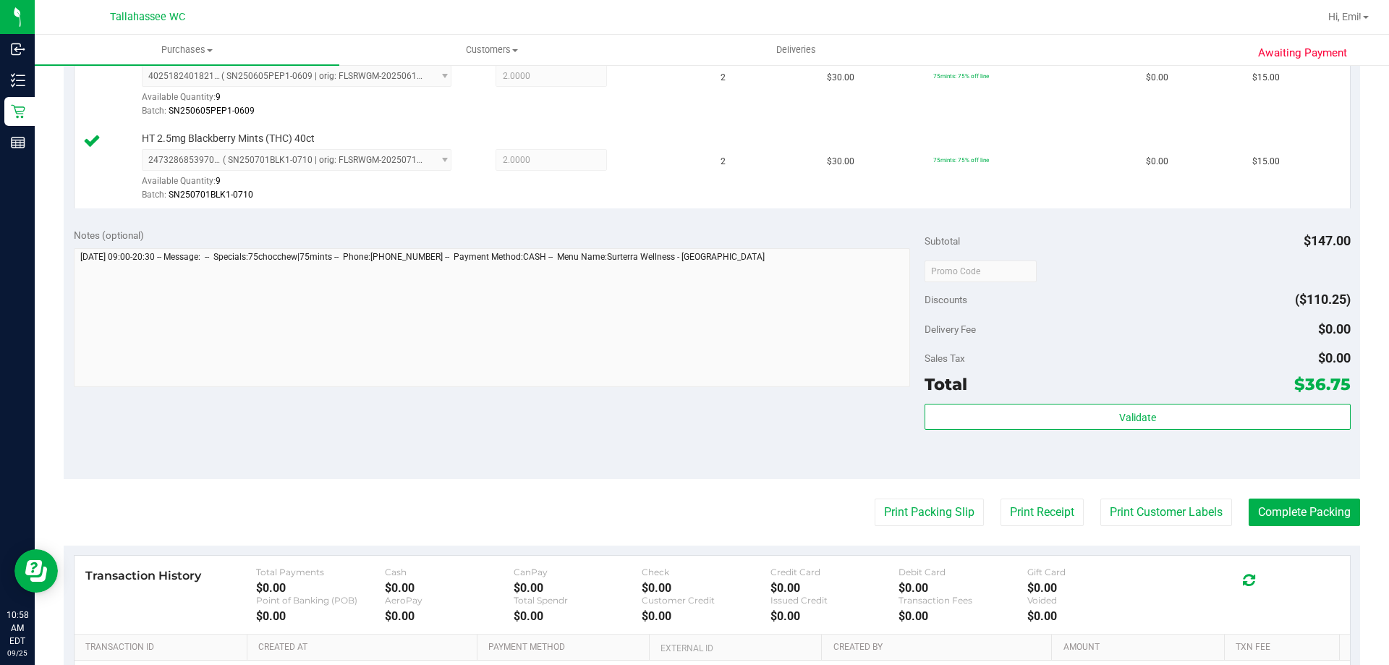
scroll to position [506, 0]
click at [1060, 430] on div "Validate" at bounding box center [1137, 416] width 425 height 27
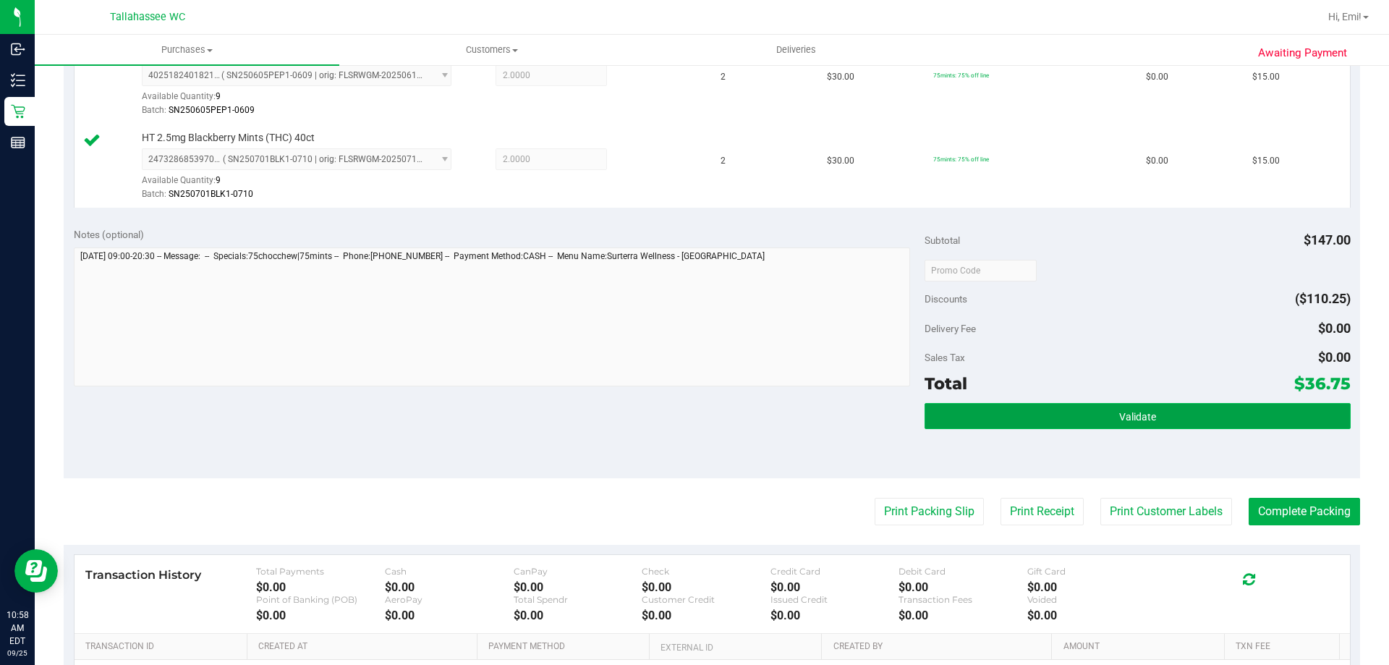
click at [1060, 426] on button "Validate" at bounding box center [1137, 416] width 425 height 26
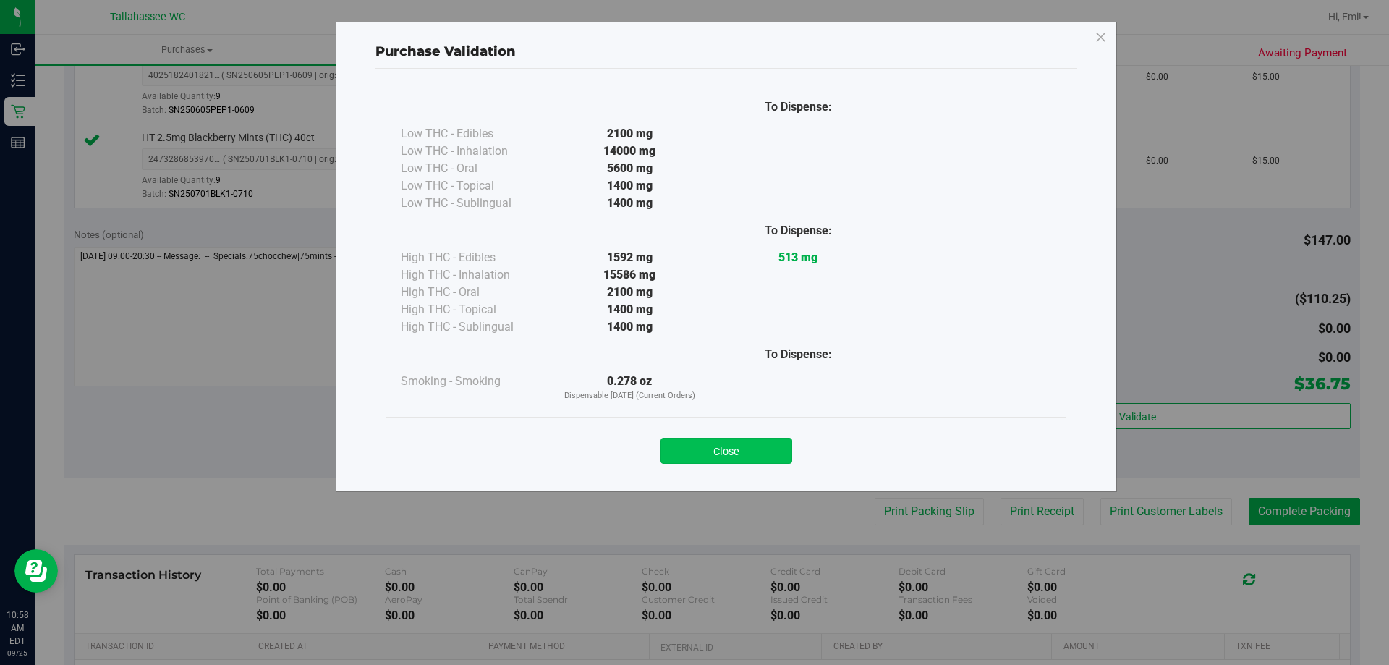
click at [769, 447] on button "Close" at bounding box center [726, 451] width 132 height 26
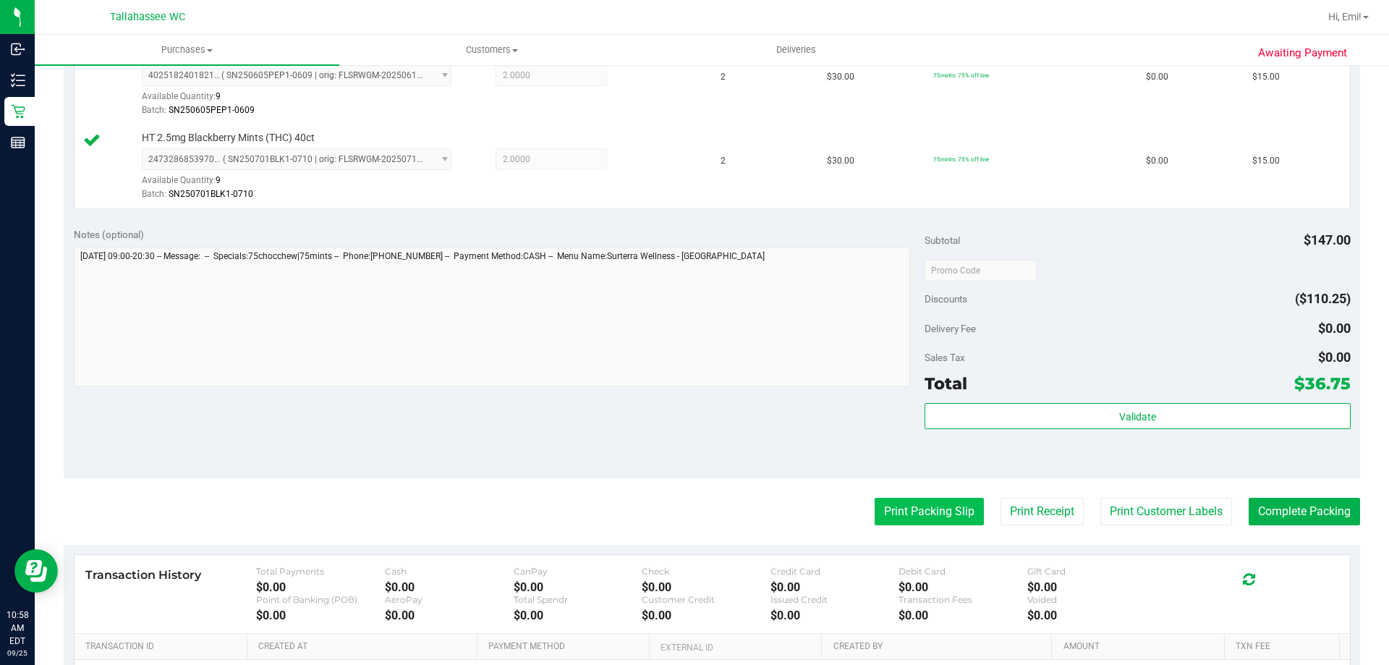
click at [922, 509] on button "Print Packing Slip" at bounding box center [929, 511] width 109 height 27
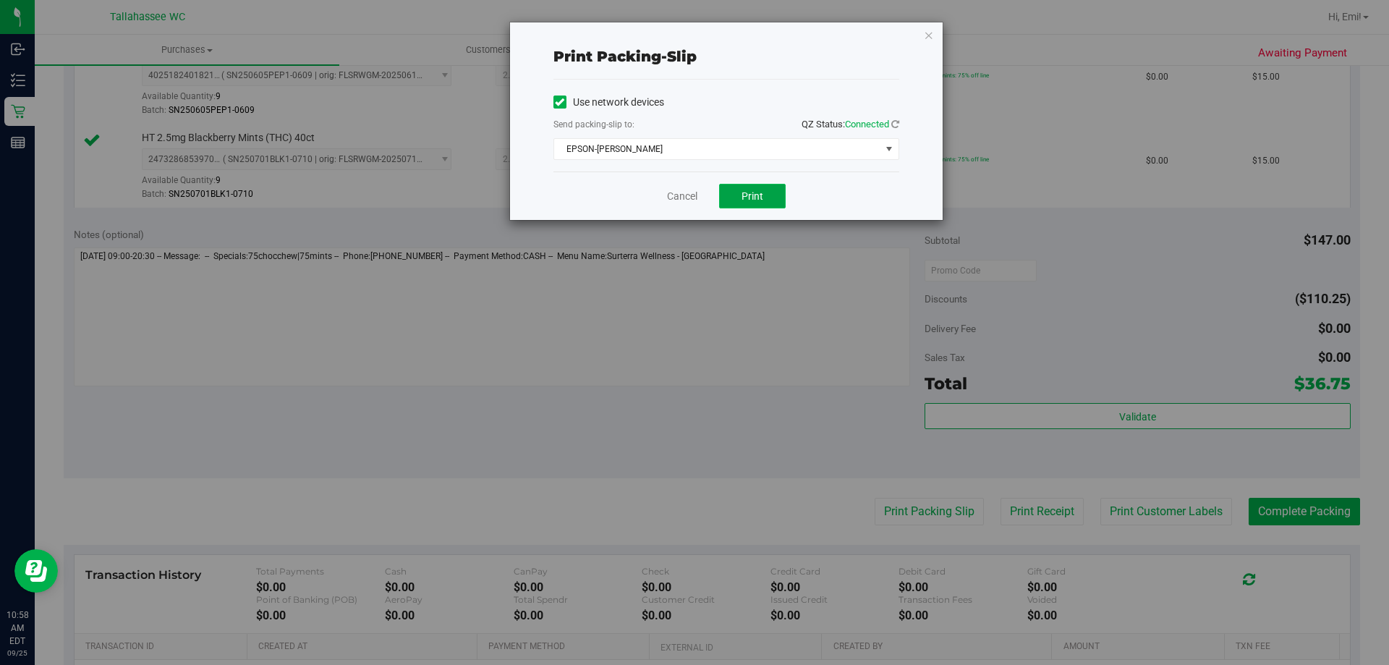
click at [776, 187] on button "Print" at bounding box center [752, 196] width 67 height 25
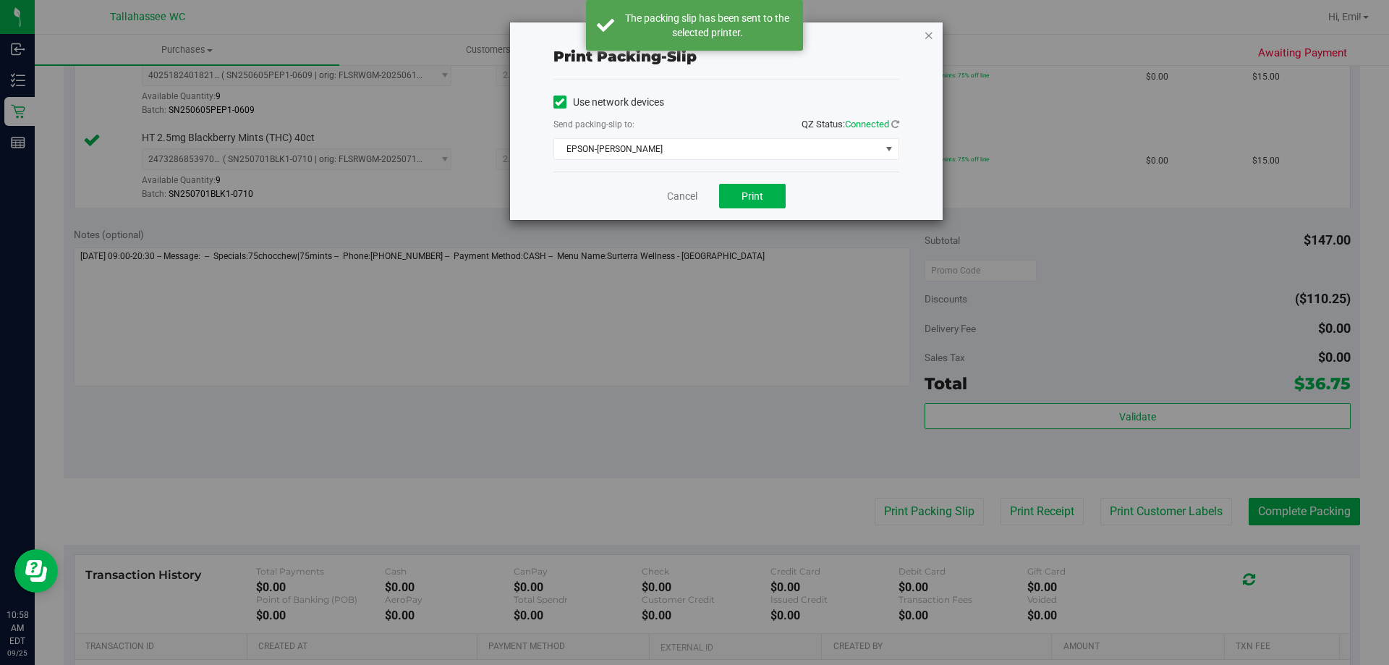
click at [927, 33] on icon "button" at bounding box center [929, 34] width 10 height 17
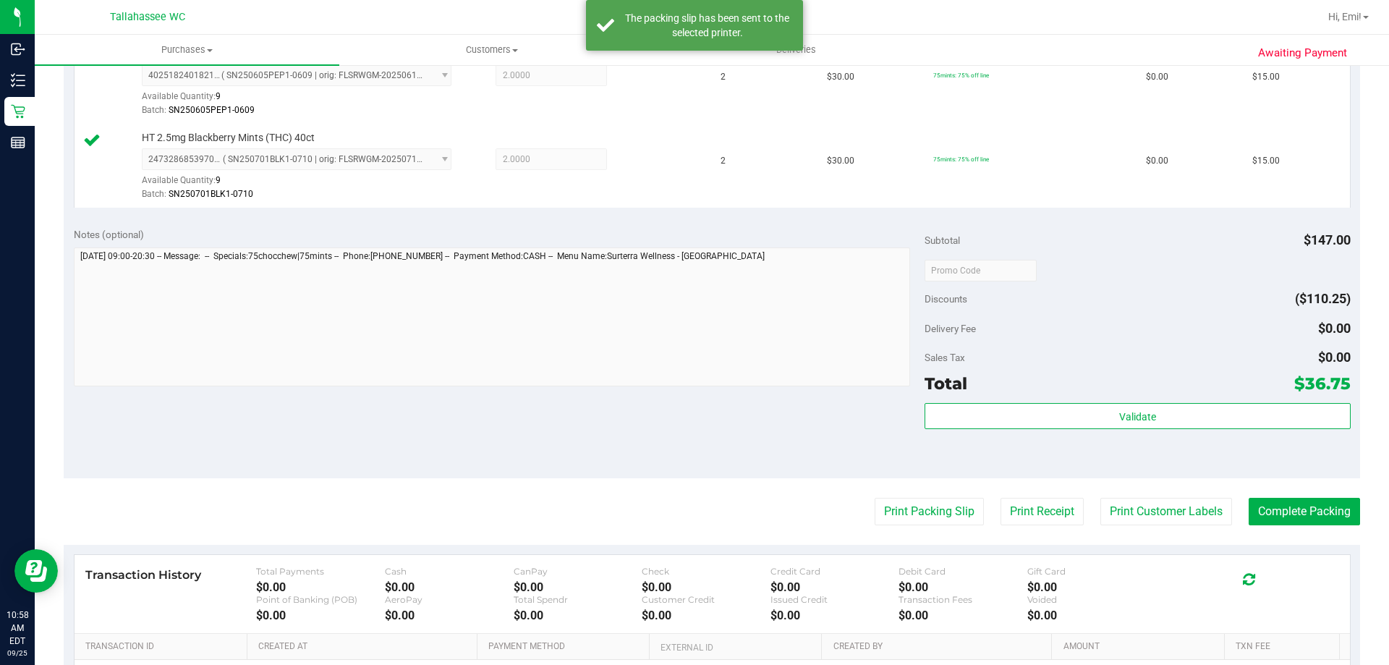
click at [1288, 491] on purchase-details "Back Edit Purchase Cancel Purchase View Profile # 12002578 BioTrack ID: - Submi…" at bounding box center [712, 194] width 1296 height 1244
drag, startPoint x: 1288, startPoint y: 493, endPoint x: 1278, endPoint y: 498, distance: 12.3
click at [1288, 493] on purchase-details "Back Edit Purchase Cancel Purchase View Profile # 12002578 BioTrack ID: - Submi…" at bounding box center [712, 194] width 1296 height 1244
click at [1272, 503] on button "Complete Packing" at bounding box center [1304, 511] width 111 height 27
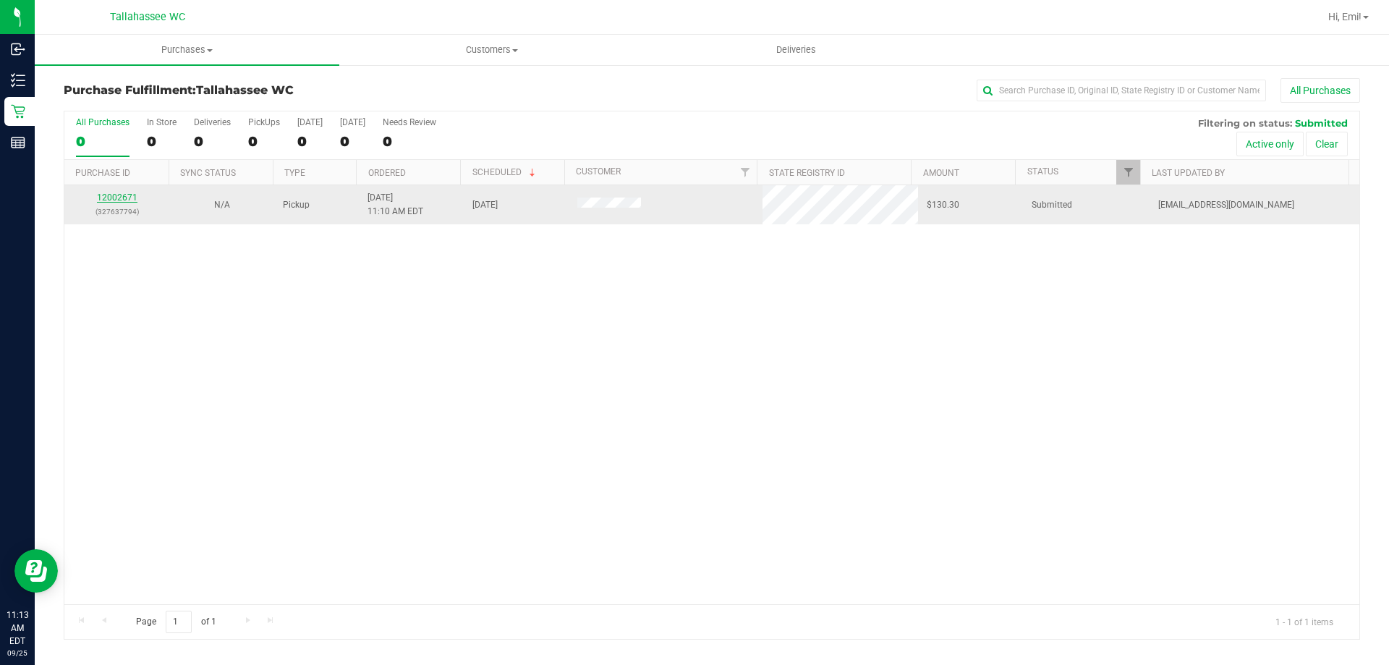
click at [127, 197] on link "12002671" at bounding box center [117, 197] width 41 height 10
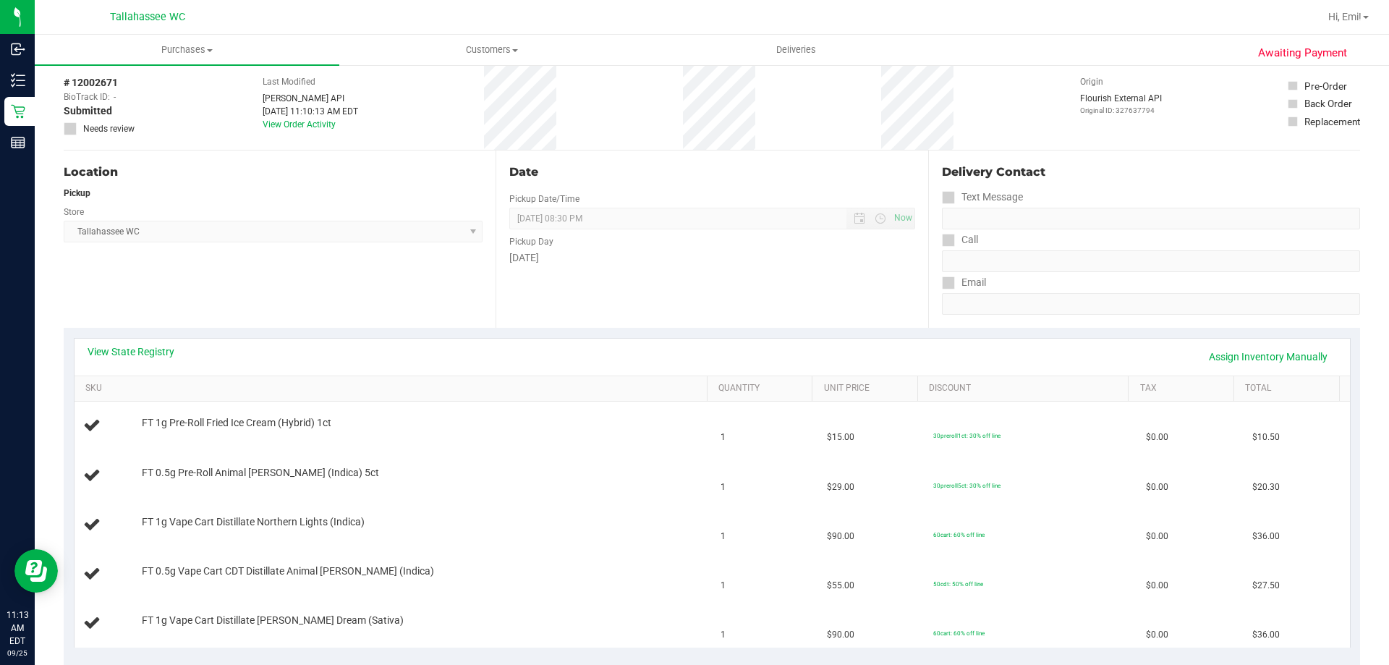
scroll to position [145, 0]
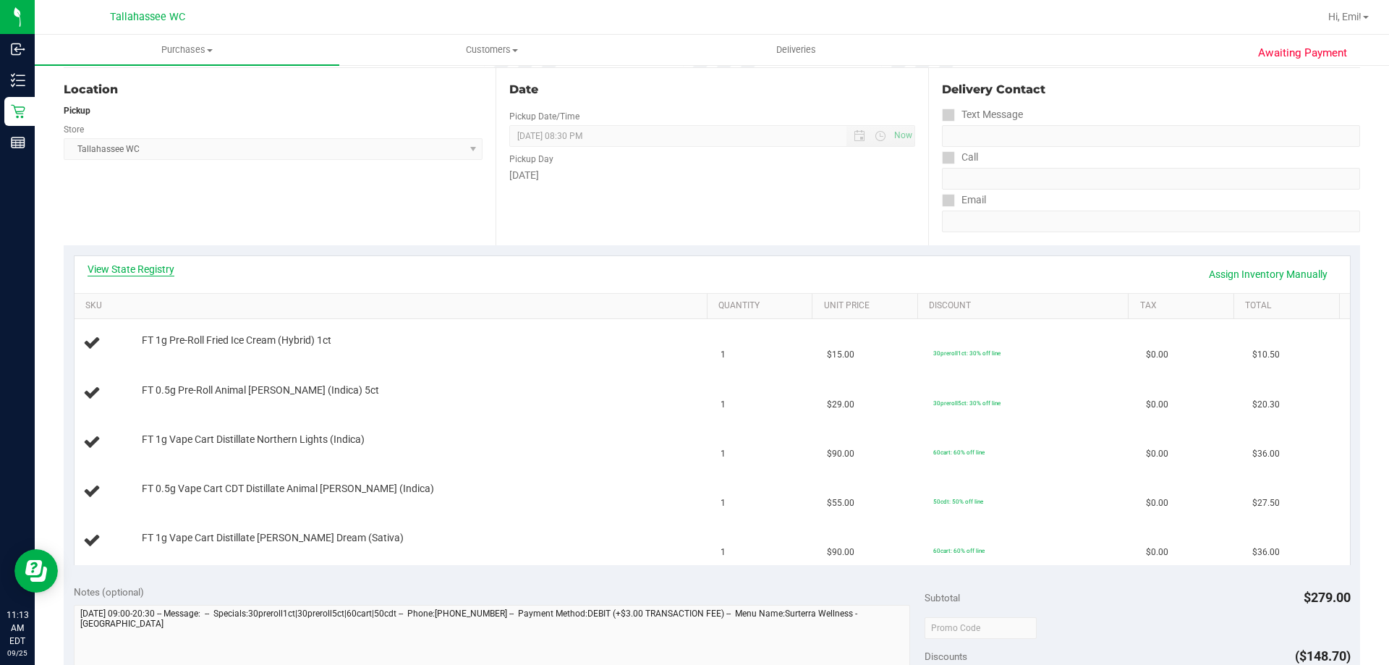
click at [150, 264] on link "View State Registry" at bounding box center [131, 269] width 87 height 14
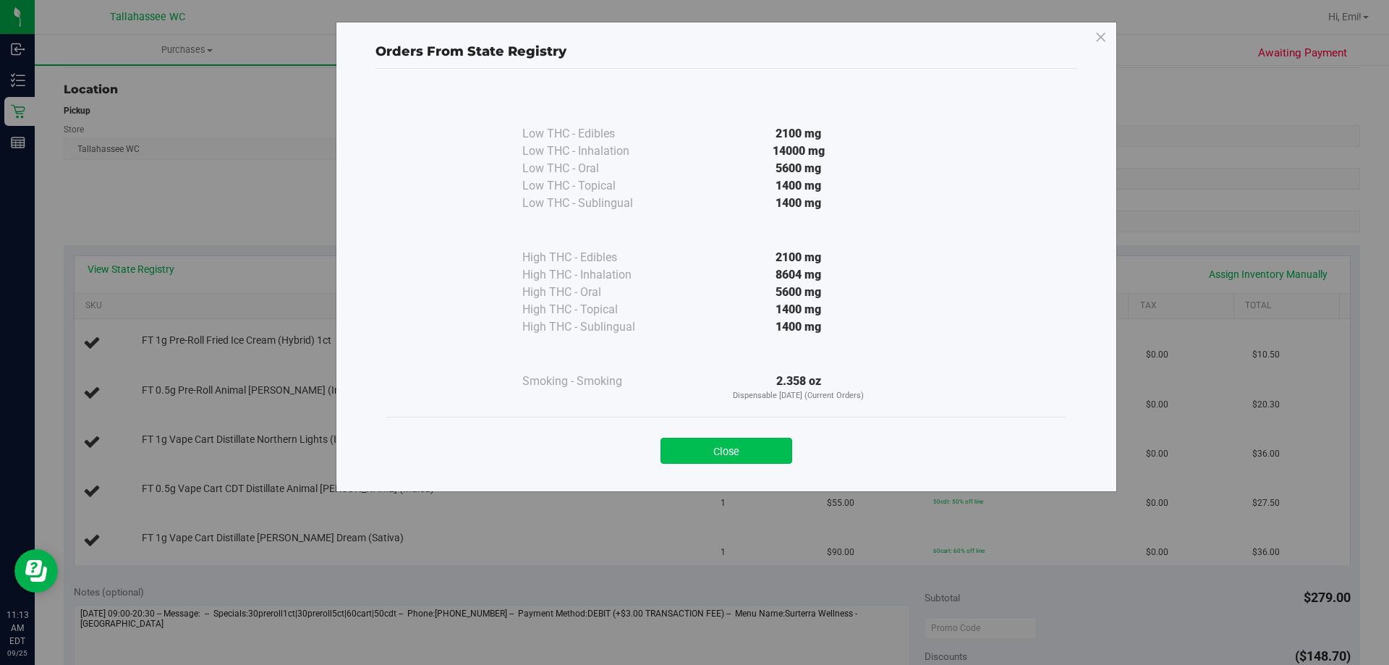
click at [771, 454] on button "Close" at bounding box center [726, 451] width 132 height 26
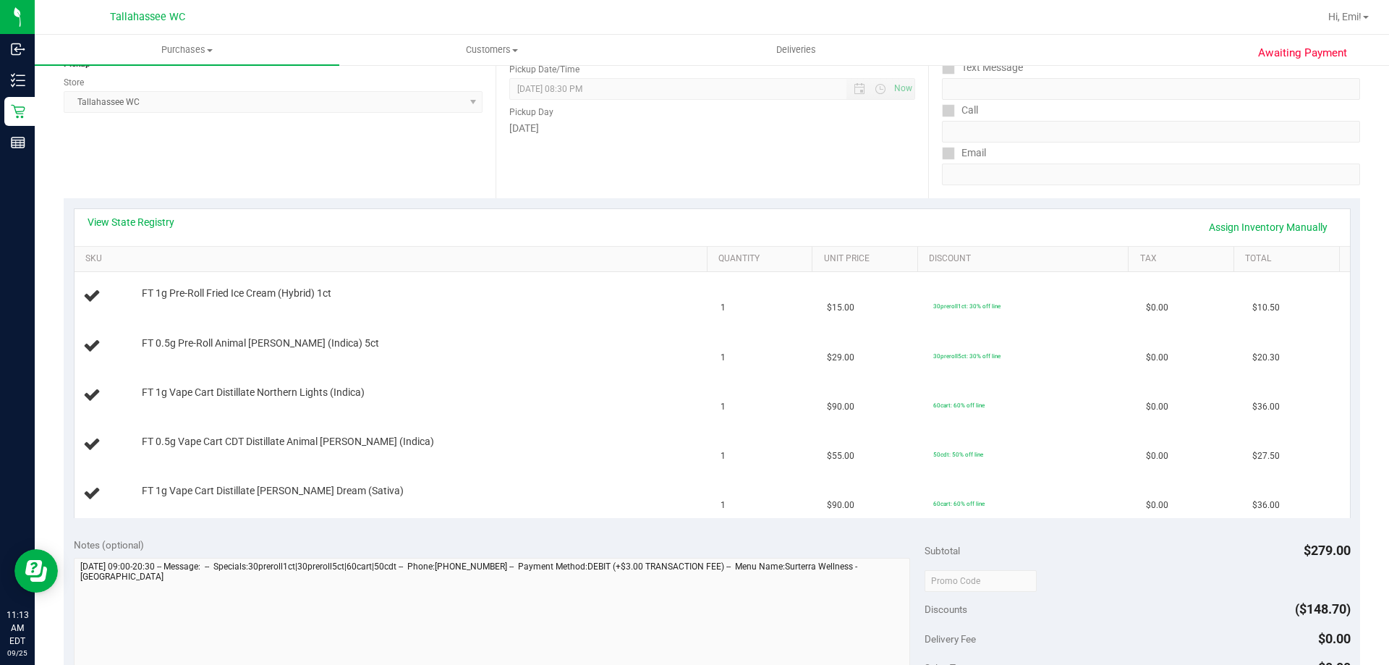
scroll to position [217, 0]
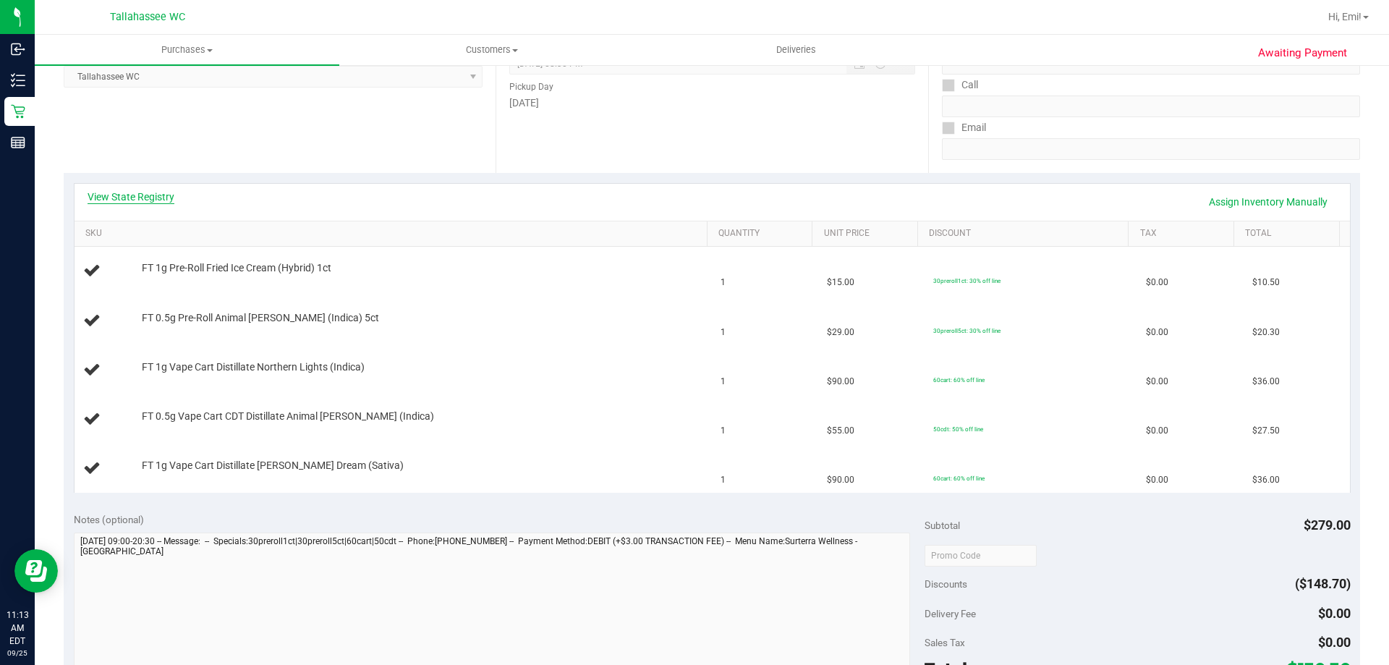
click at [141, 199] on link "View State Registry" at bounding box center [131, 197] width 87 height 14
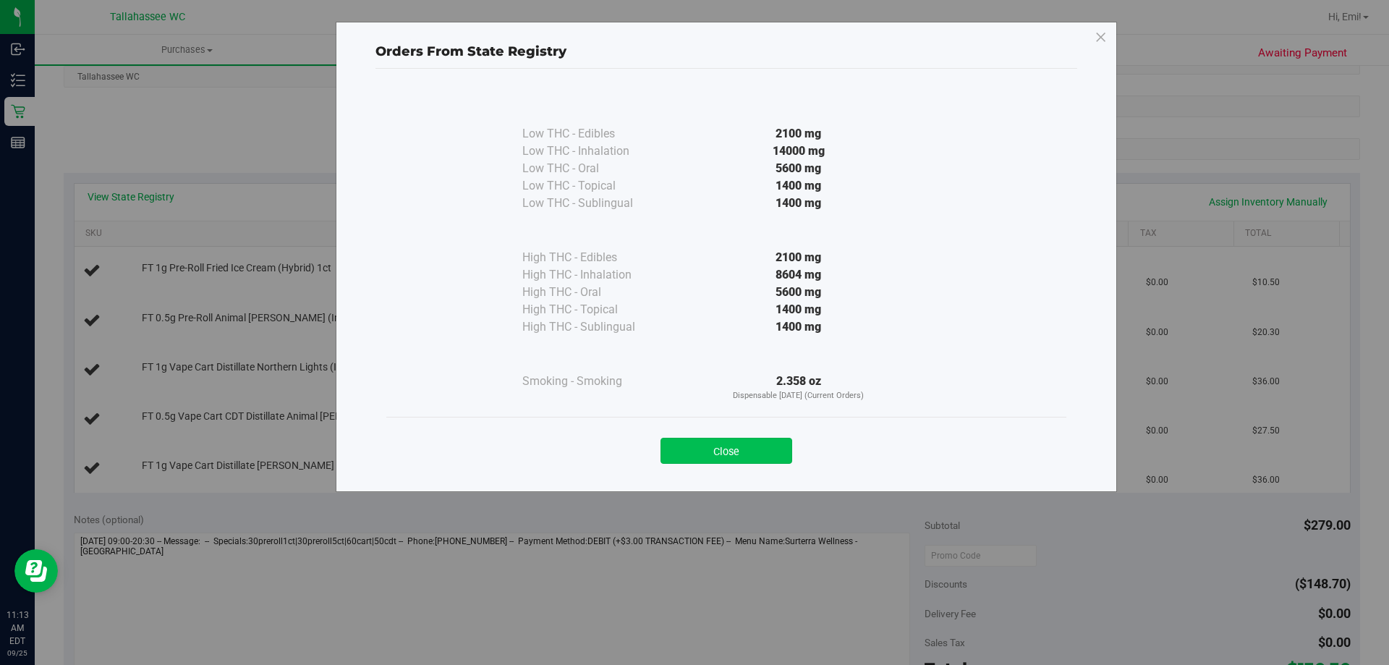
click at [713, 453] on button "Close" at bounding box center [726, 451] width 132 height 26
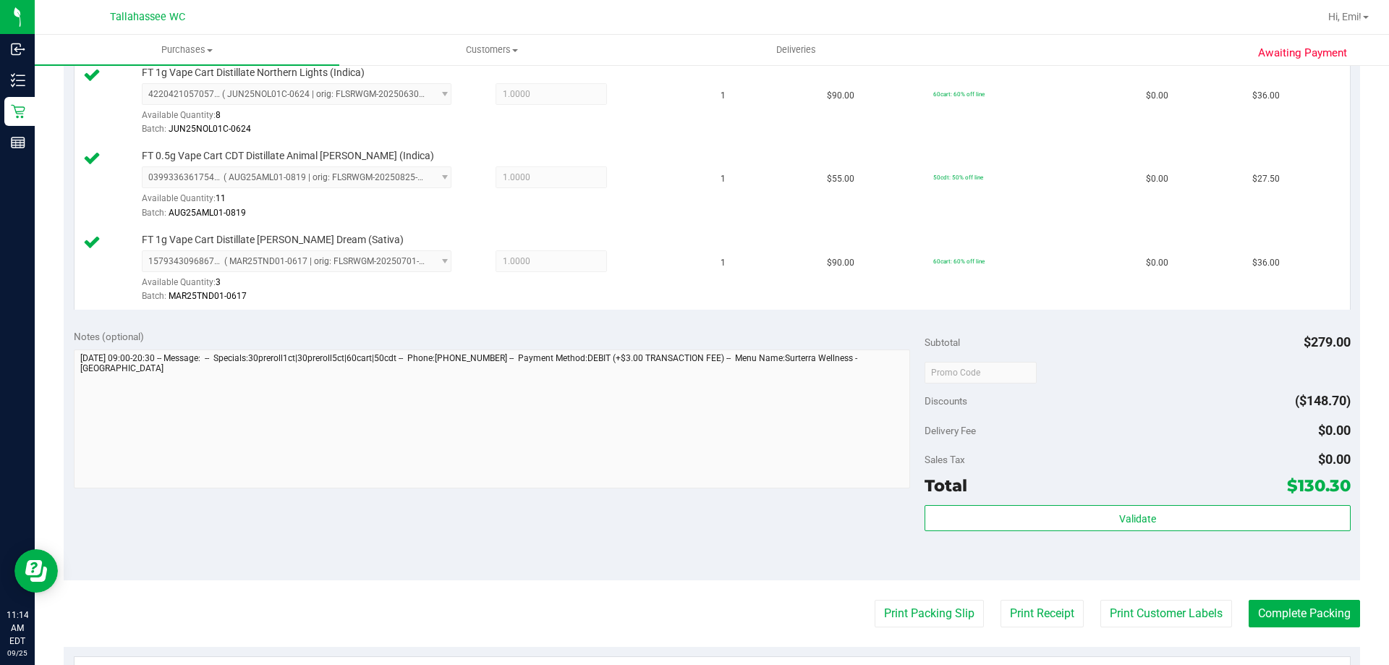
scroll to position [651, 0]
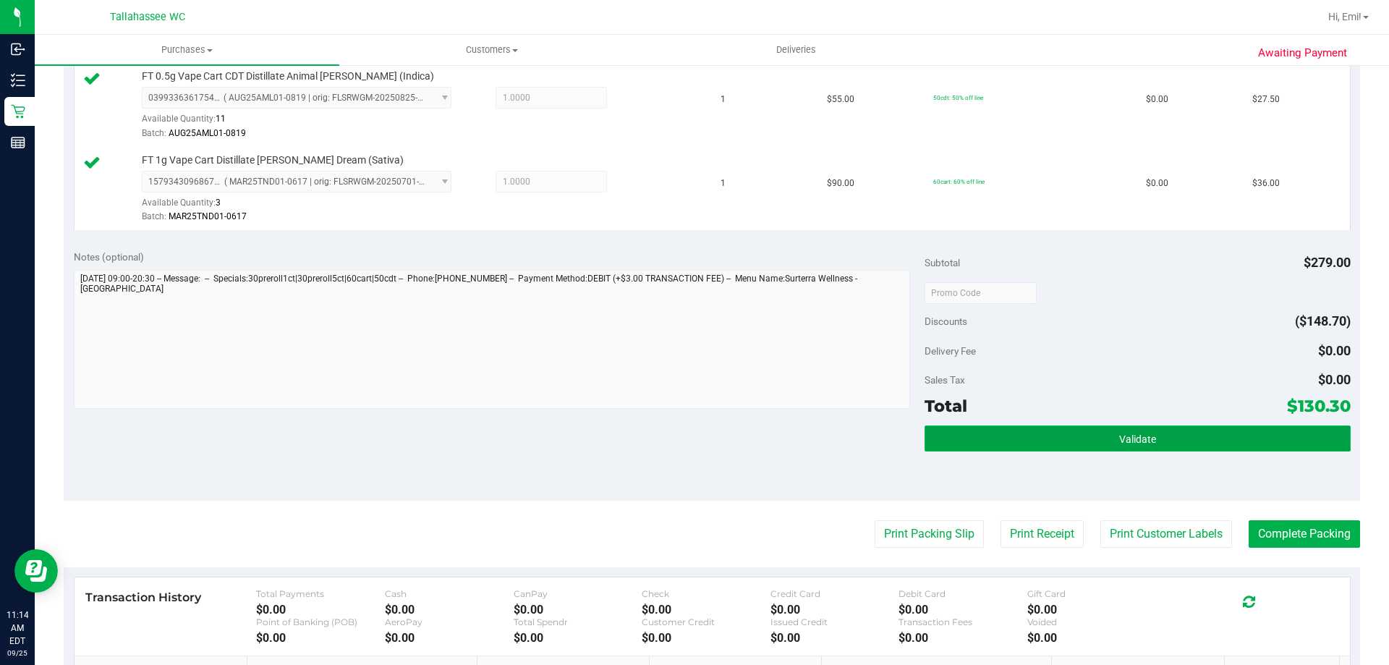
click at [938, 441] on button "Validate" at bounding box center [1137, 438] width 425 height 26
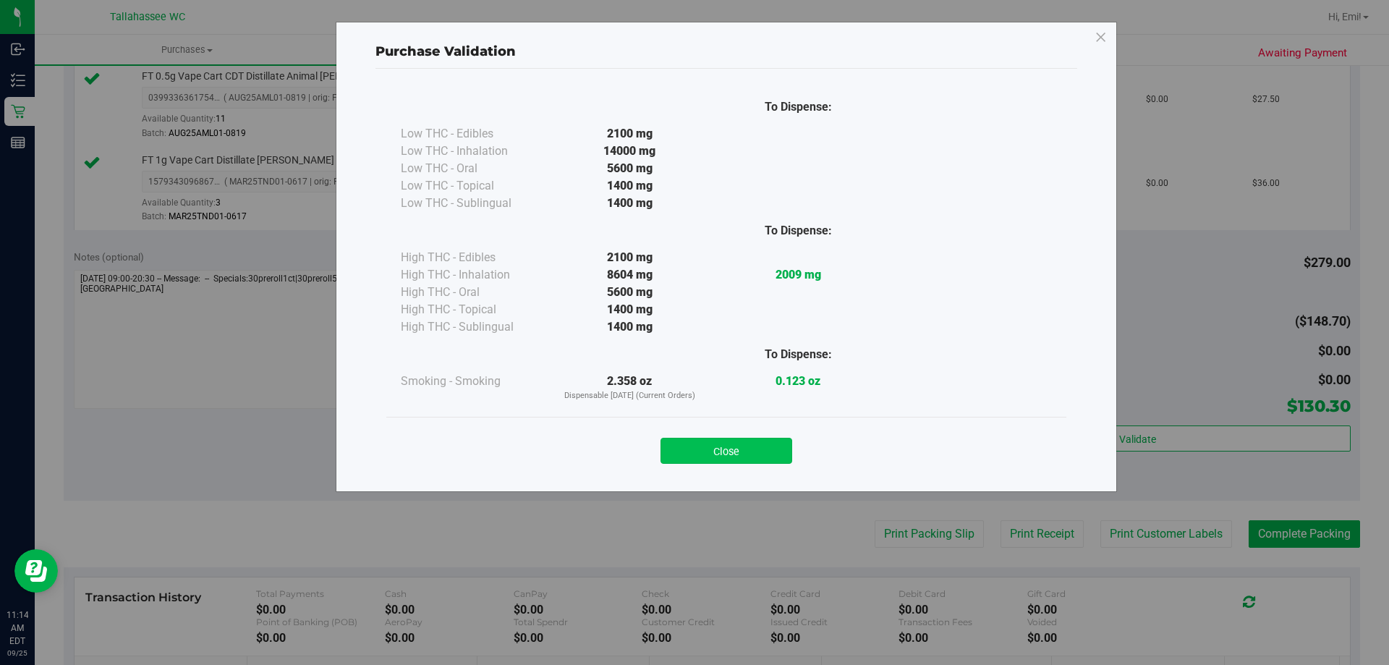
click at [749, 449] on button "Close" at bounding box center [726, 451] width 132 height 26
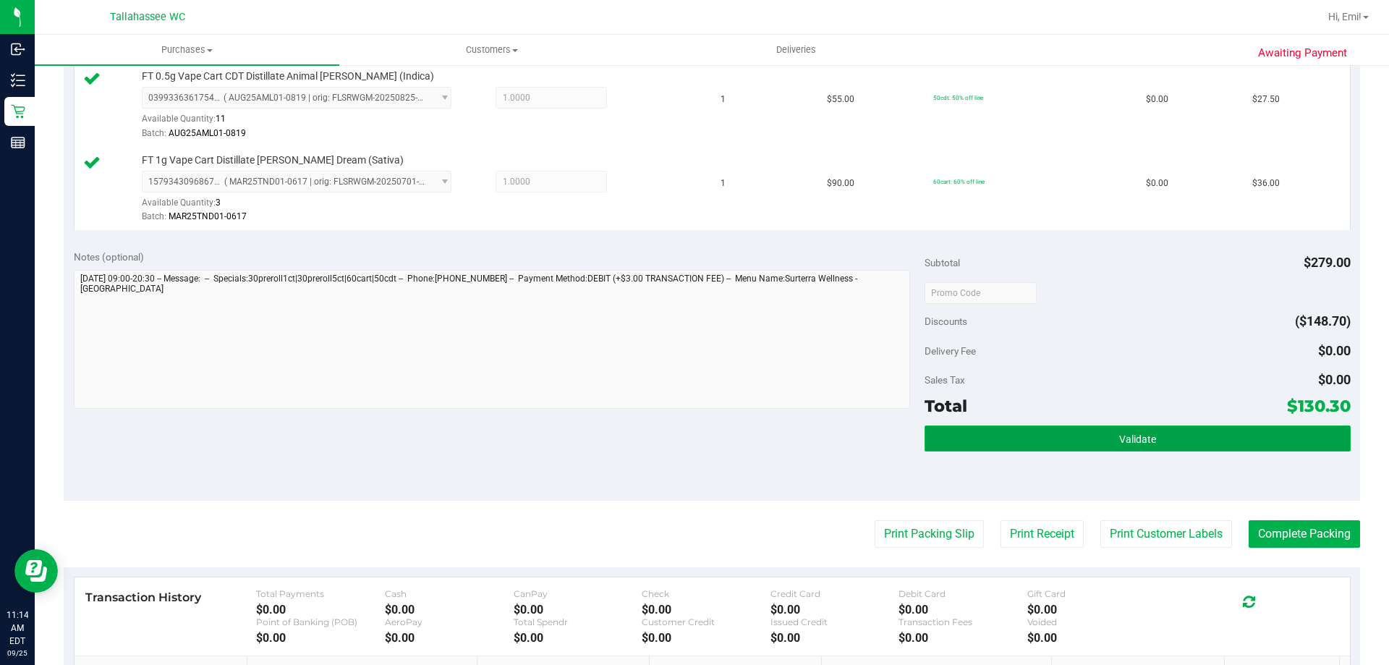
click at [968, 428] on button "Validate" at bounding box center [1137, 438] width 425 height 26
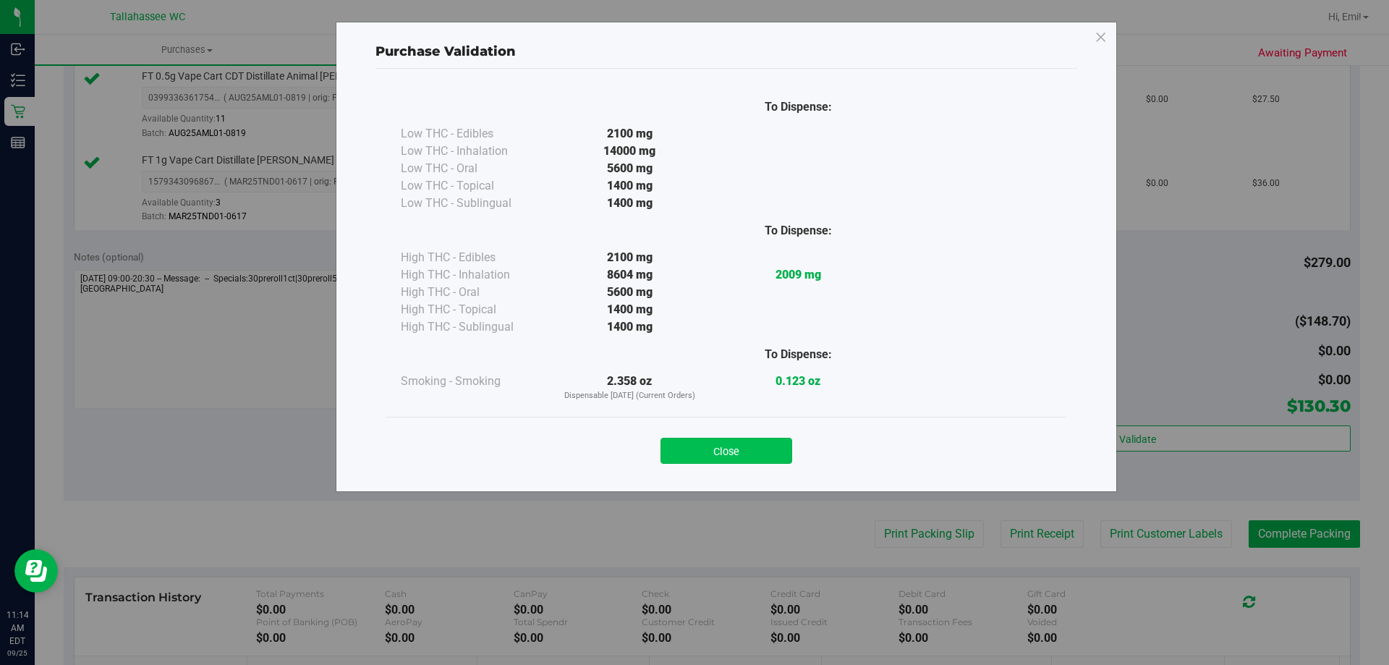
click at [746, 456] on button "Close" at bounding box center [726, 451] width 132 height 26
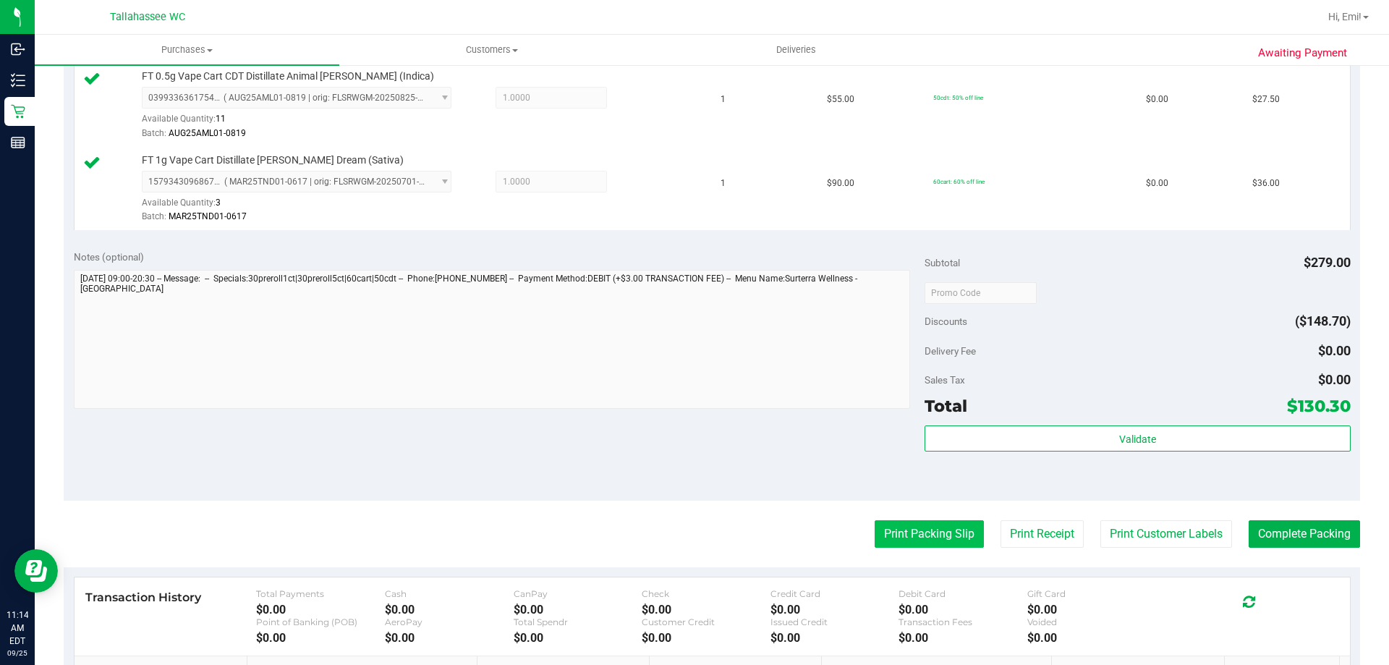
click at [875, 524] on button "Print Packing Slip" at bounding box center [929, 533] width 109 height 27
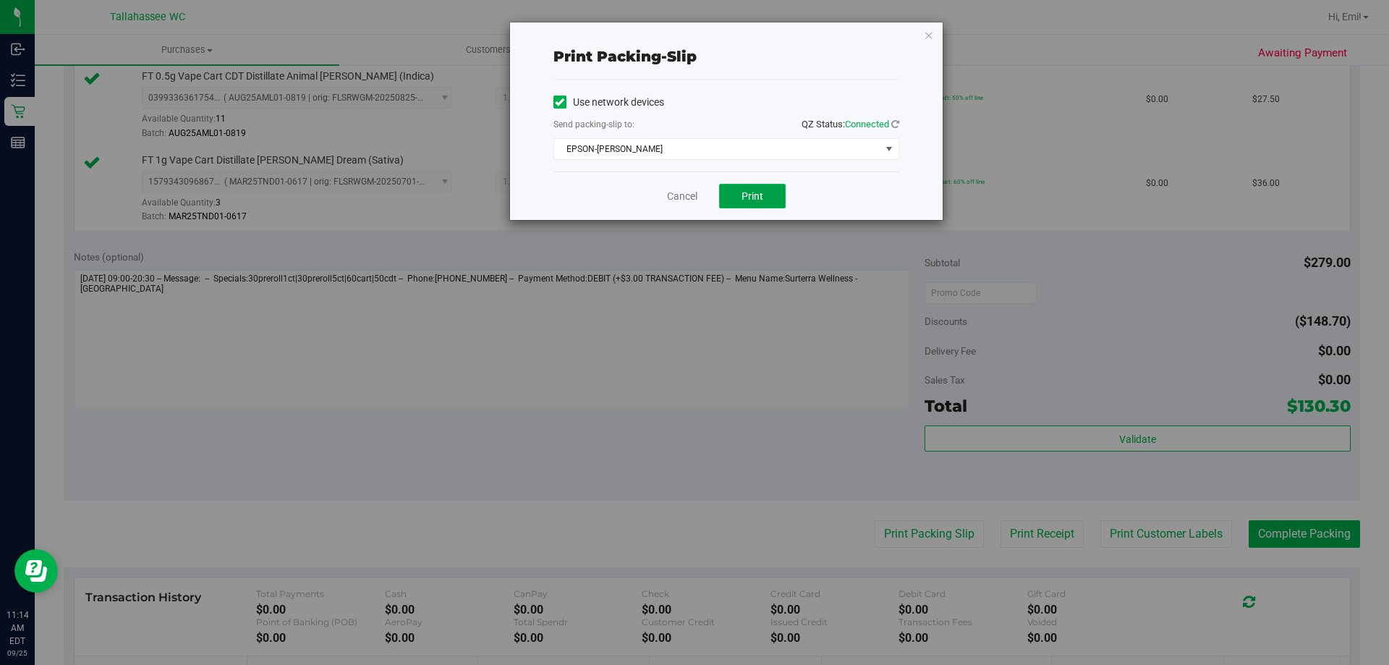
click at [745, 190] on span "Print" at bounding box center [753, 196] width 22 height 12
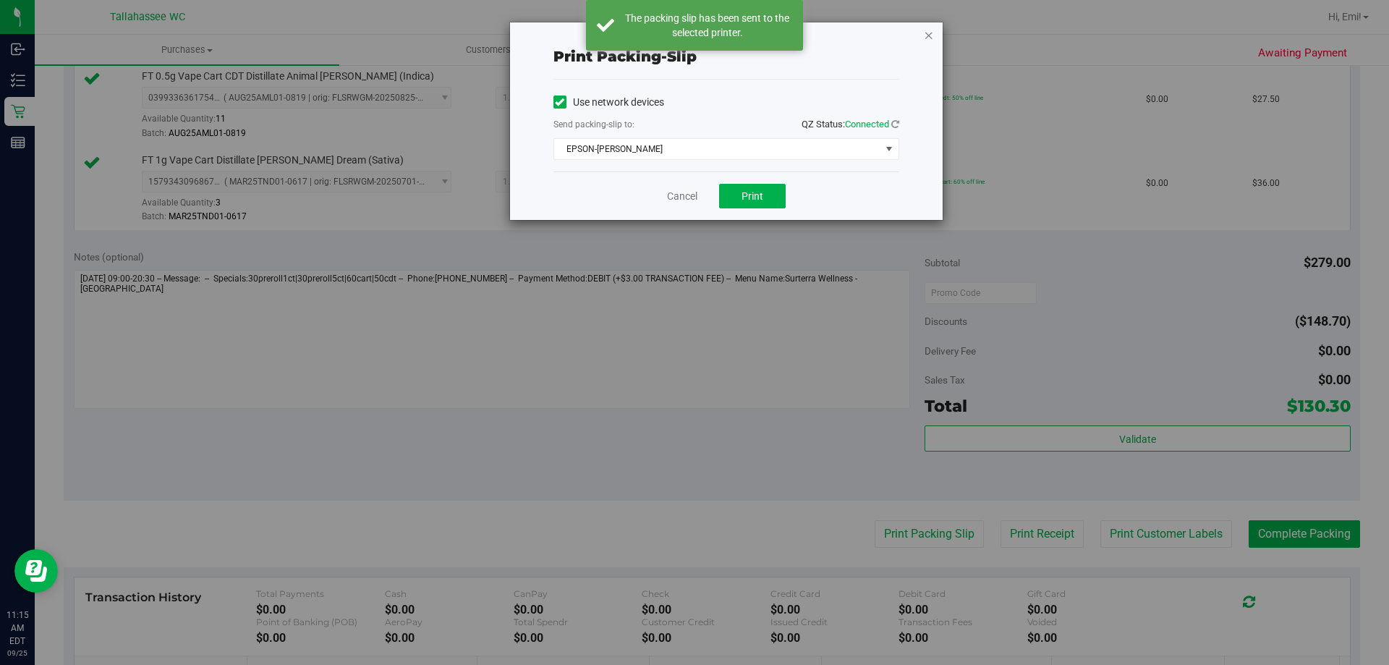
click at [924, 40] on icon "button" at bounding box center [929, 34] width 10 height 17
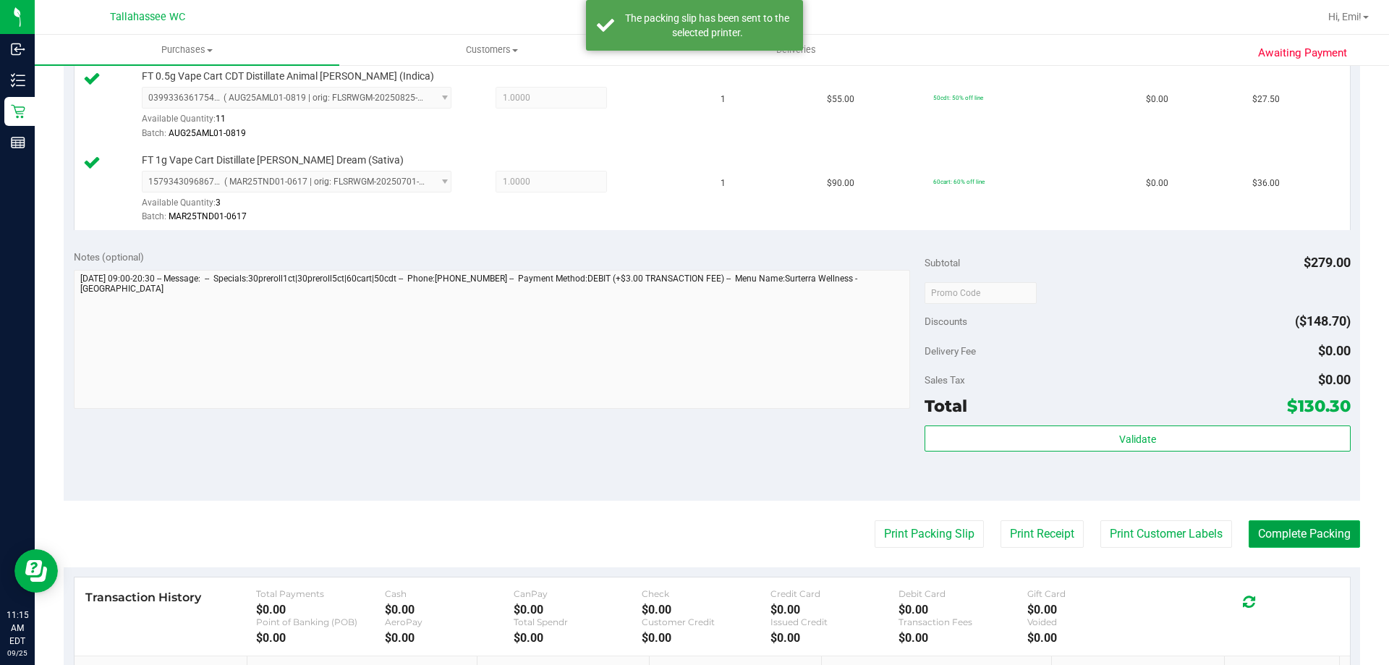
drag, startPoint x: 1282, startPoint y: 537, endPoint x: 1281, endPoint y: 527, distance: 10.9
click at [1283, 539] on button "Complete Packing" at bounding box center [1304, 533] width 111 height 27
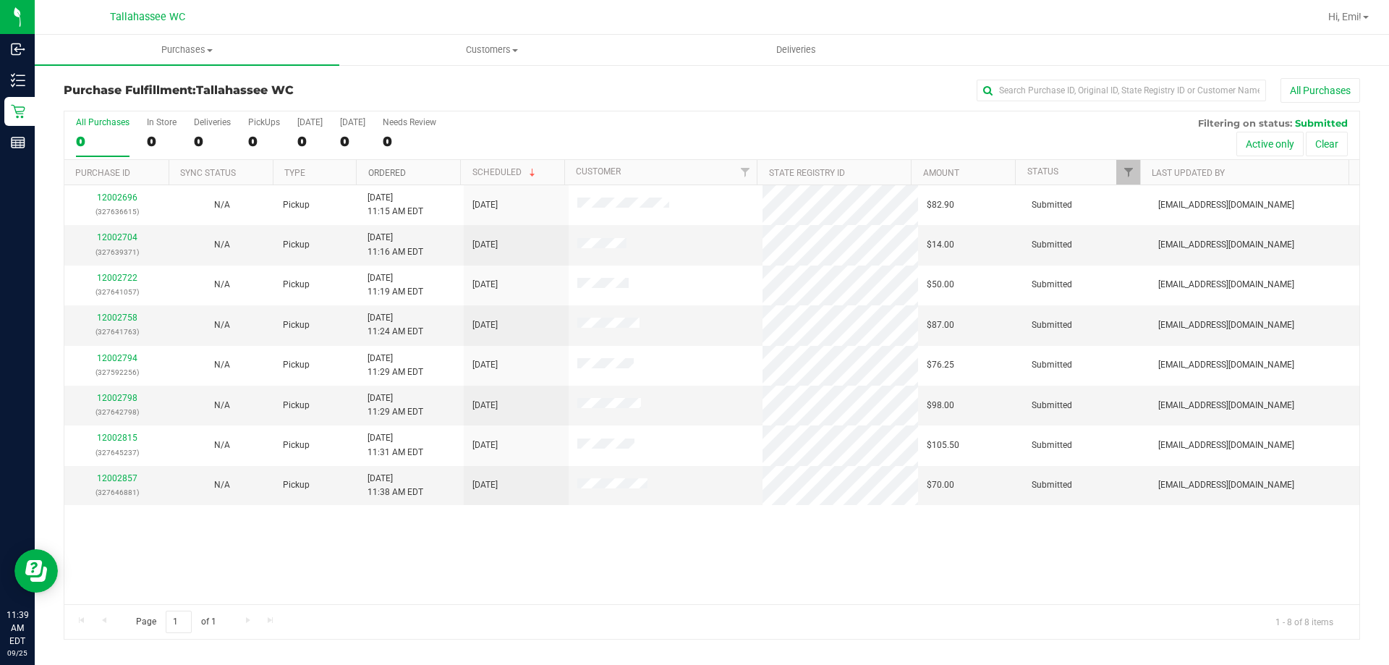
click at [402, 174] on link "Ordered" at bounding box center [387, 173] width 38 height 10
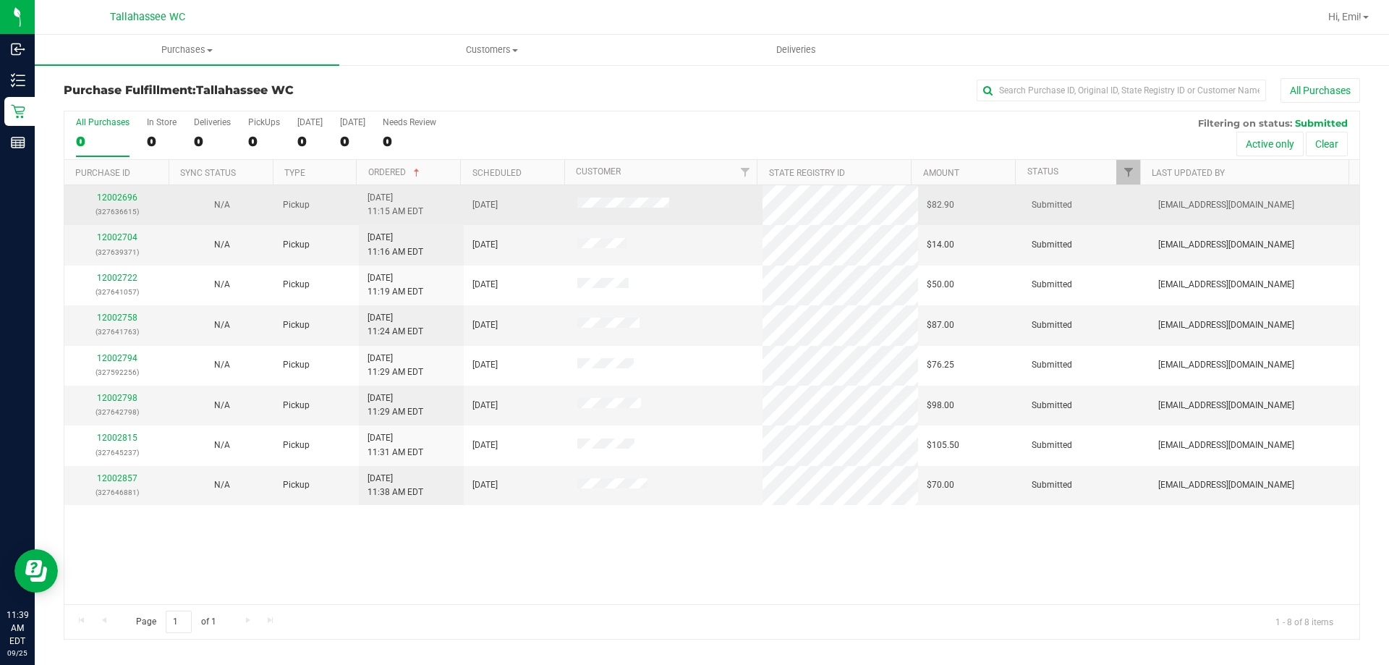
click at [127, 192] on div "12002696 (327636615)" at bounding box center [117, 204] width 88 height 27
click at [126, 195] on link "12002696" at bounding box center [117, 197] width 41 height 10
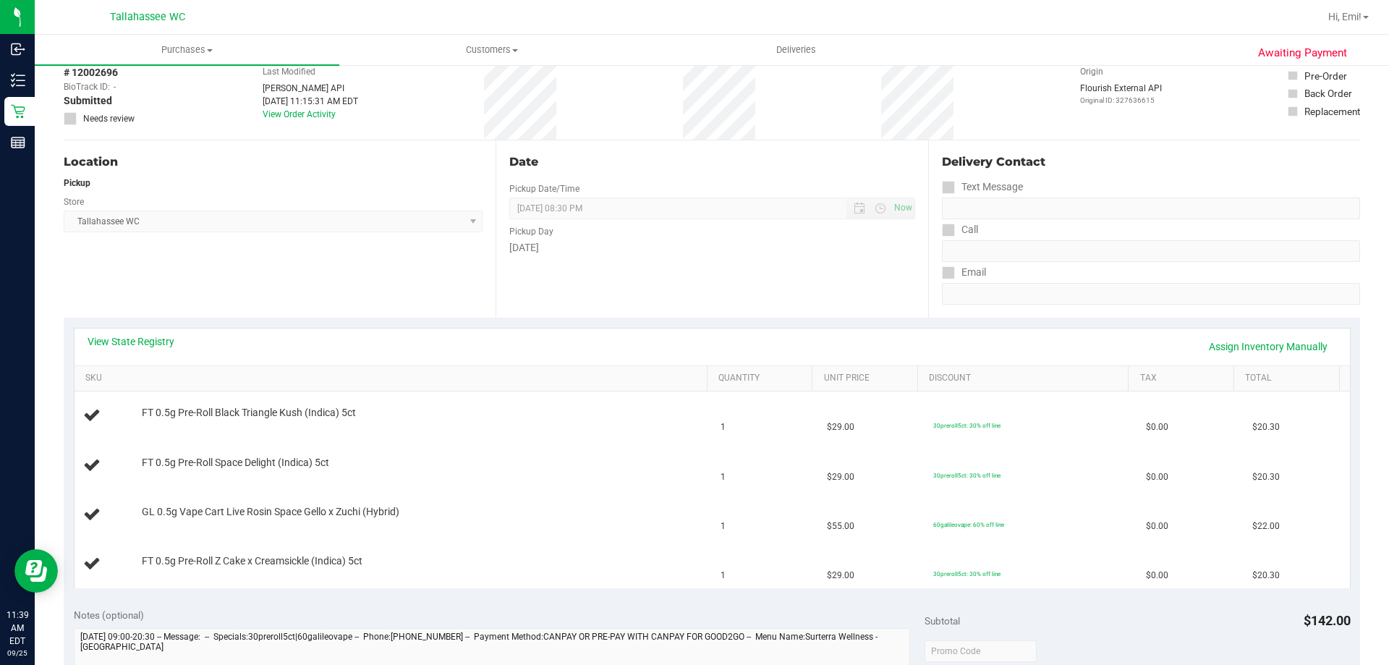
scroll to position [217, 0]
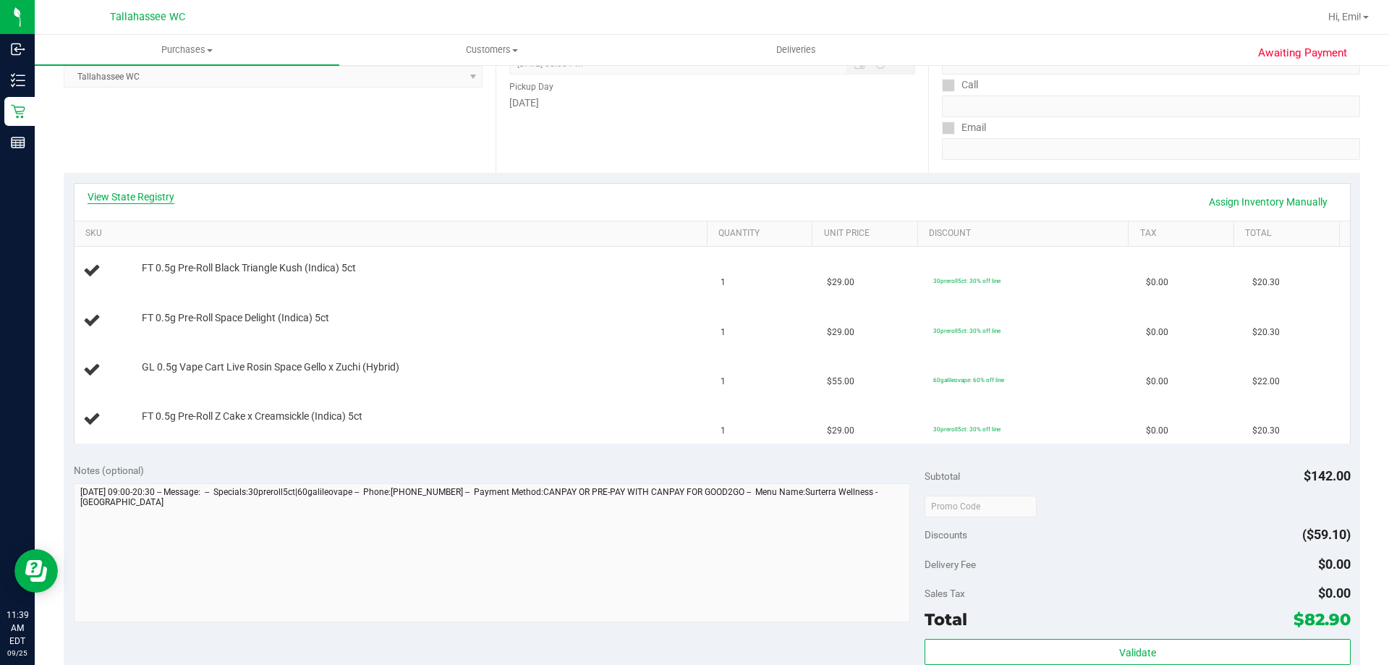
click at [160, 199] on link "View State Registry" at bounding box center [131, 197] width 87 height 14
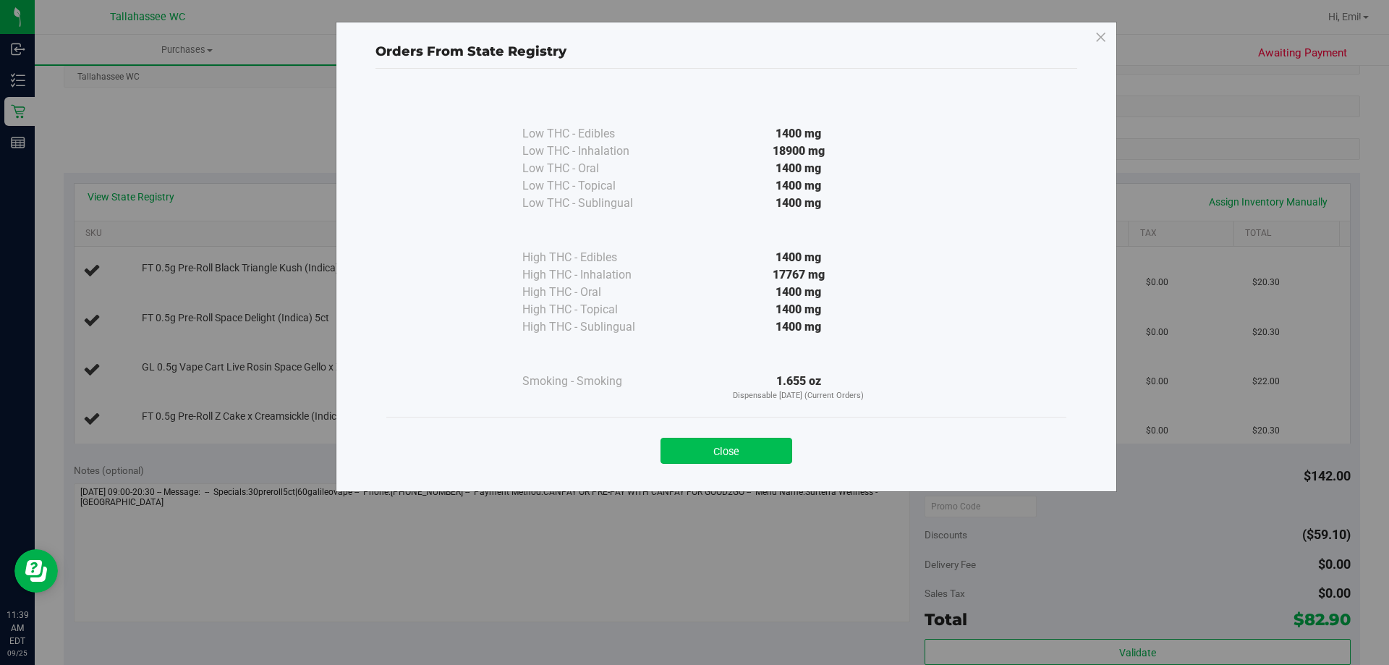
click at [725, 442] on button "Close" at bounding box center [726, 451] width 132 height 26
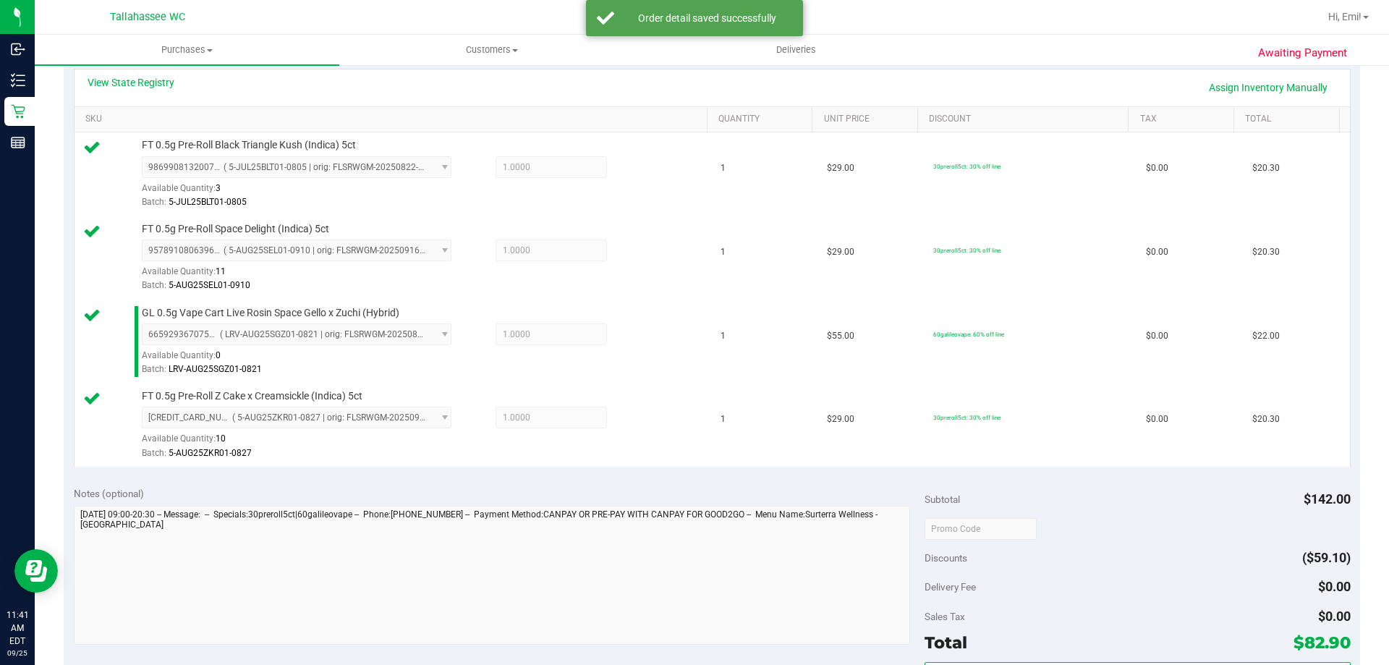
scroll to position [506, 0]
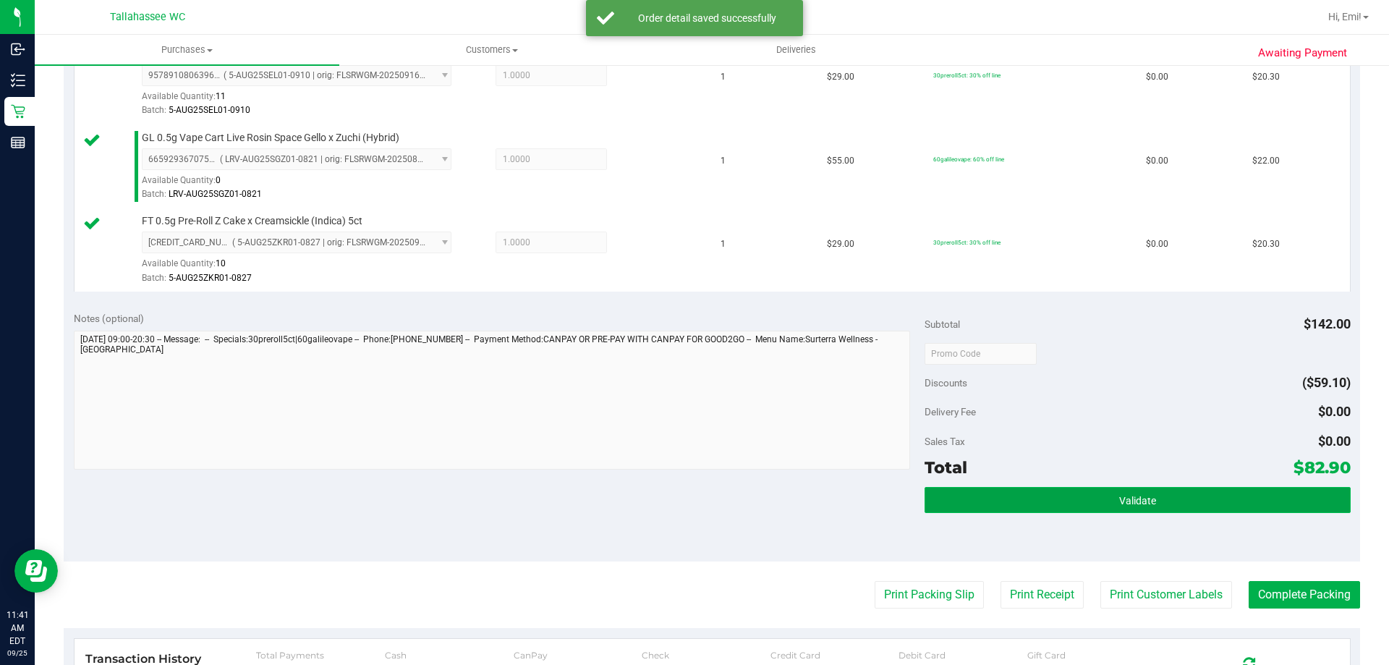
click at [1006, 505] on button "Validate" at bounding box center [1137, 500] width 425 height 26
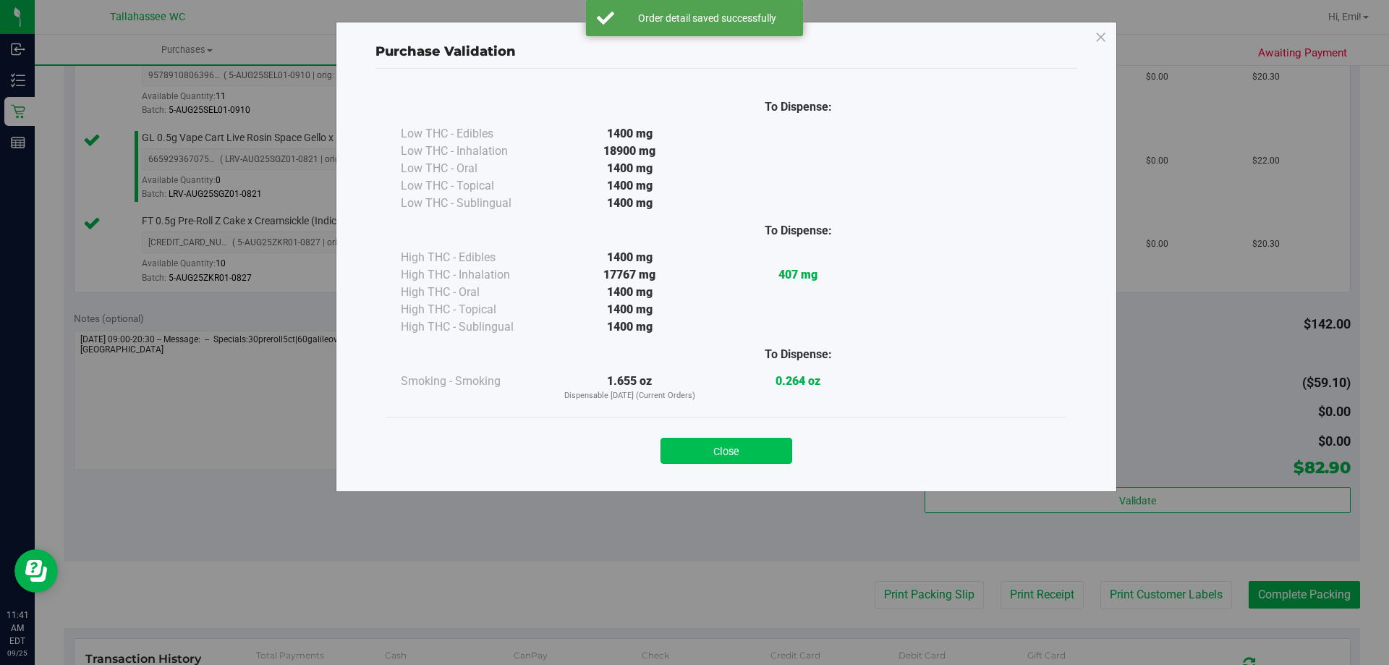
click at [717, 453] on button "Close" at bounding box center [726, 451] width 132 height 26
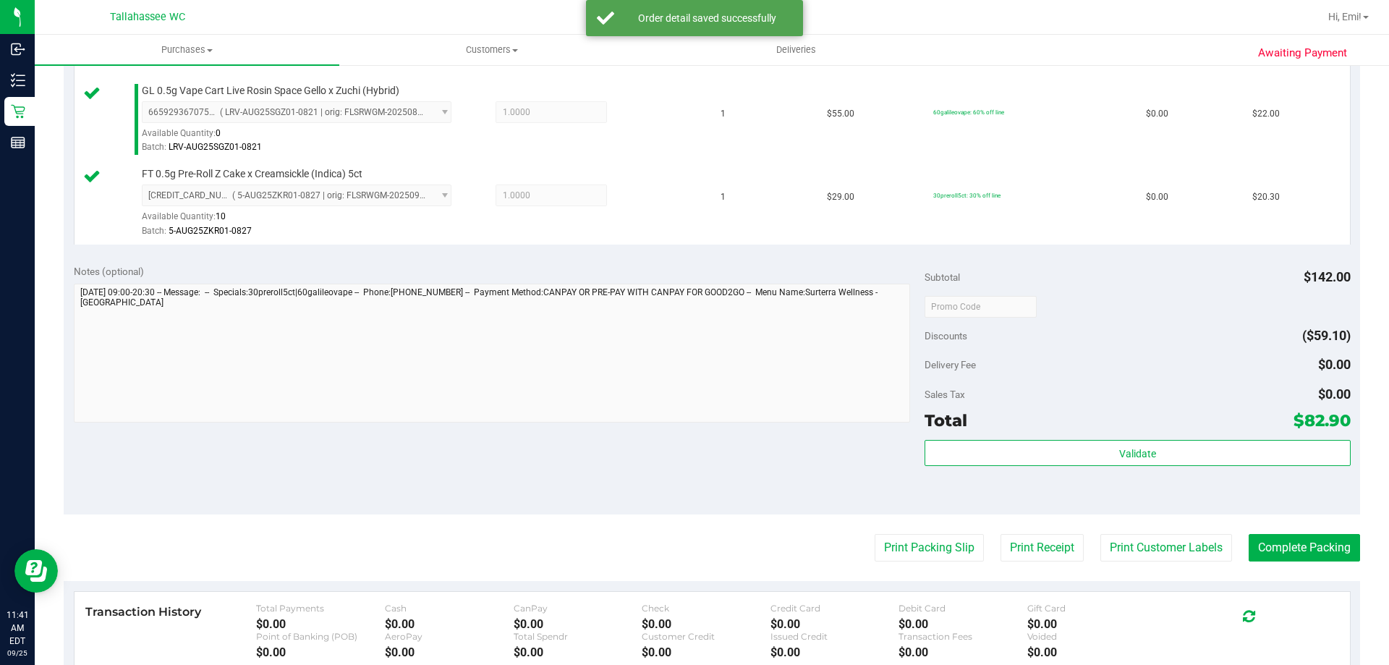
scroll to position [579, 0]
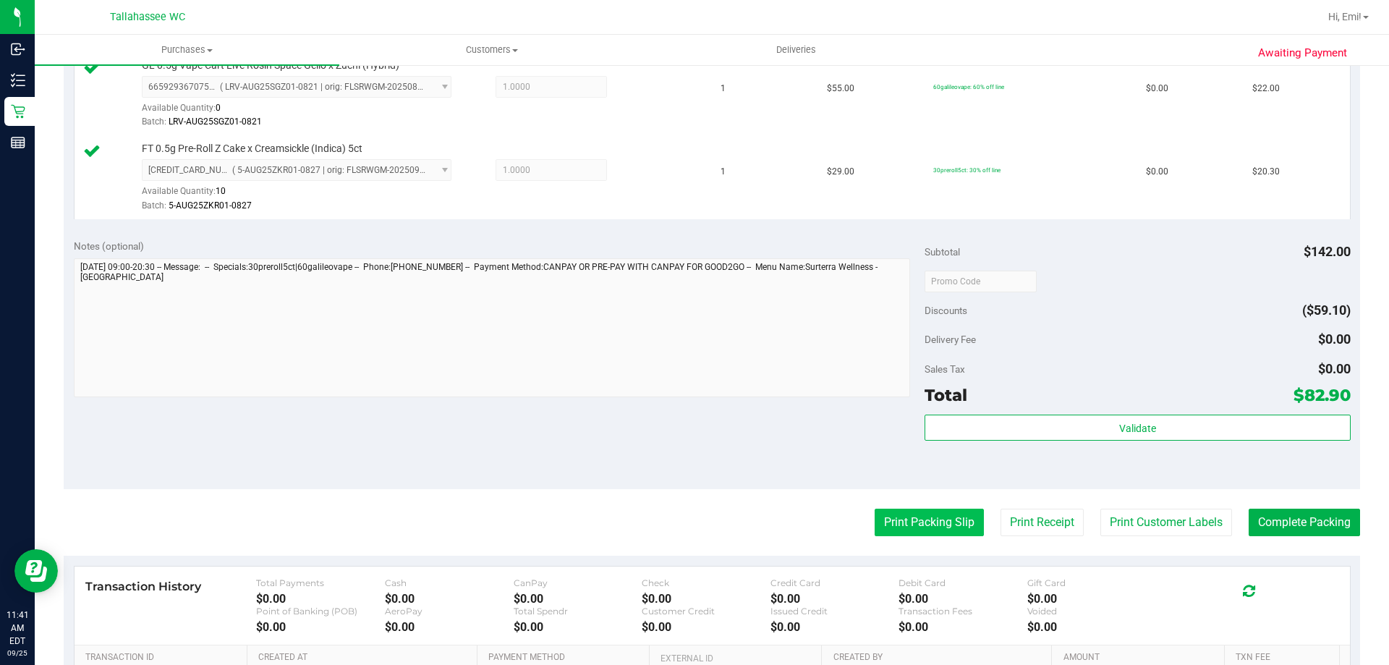
click at [892, 526] on button "Print Packing Slip" at bounding box center [929, 522] width 109 height 27
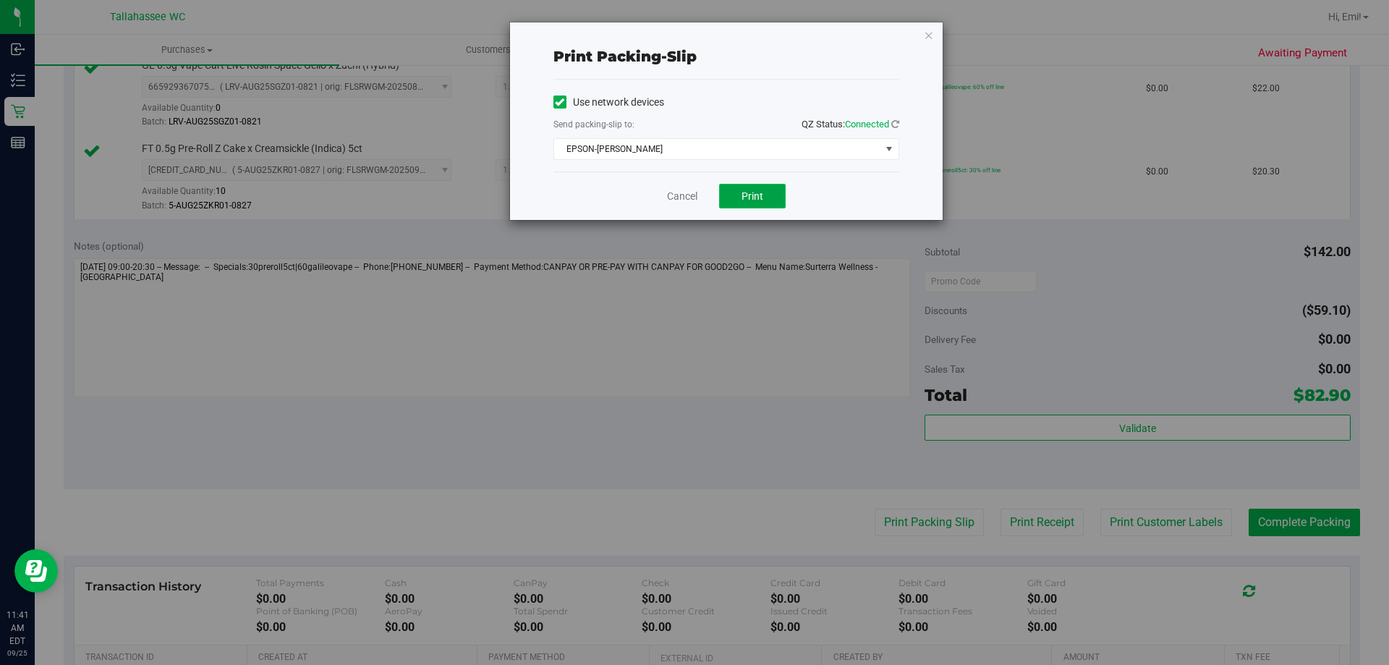
click at [747, 201] on span "Print" at bounding box center [753, 196] width 22 height 12
click at [913, 34] on div "Print packing-slip Use network devices Send packing-slip to: QZ Status: Connect…" at bounding box center [726, 120] width 433 height 197
click at [927, 37] on icon "button" at bounding box center [929, 34] width 10 height 17
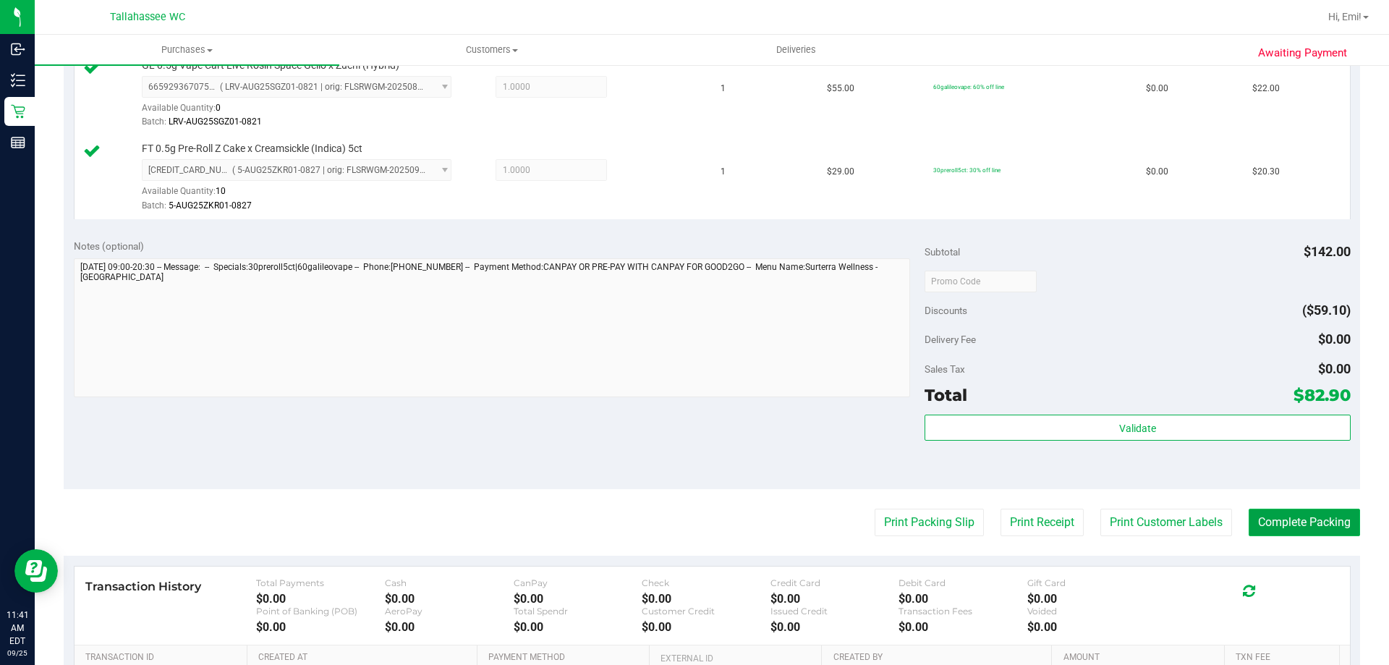
click at [1275, 518] on button "Complete Packing" at bounding box center [1304, 522] width 111 height 27
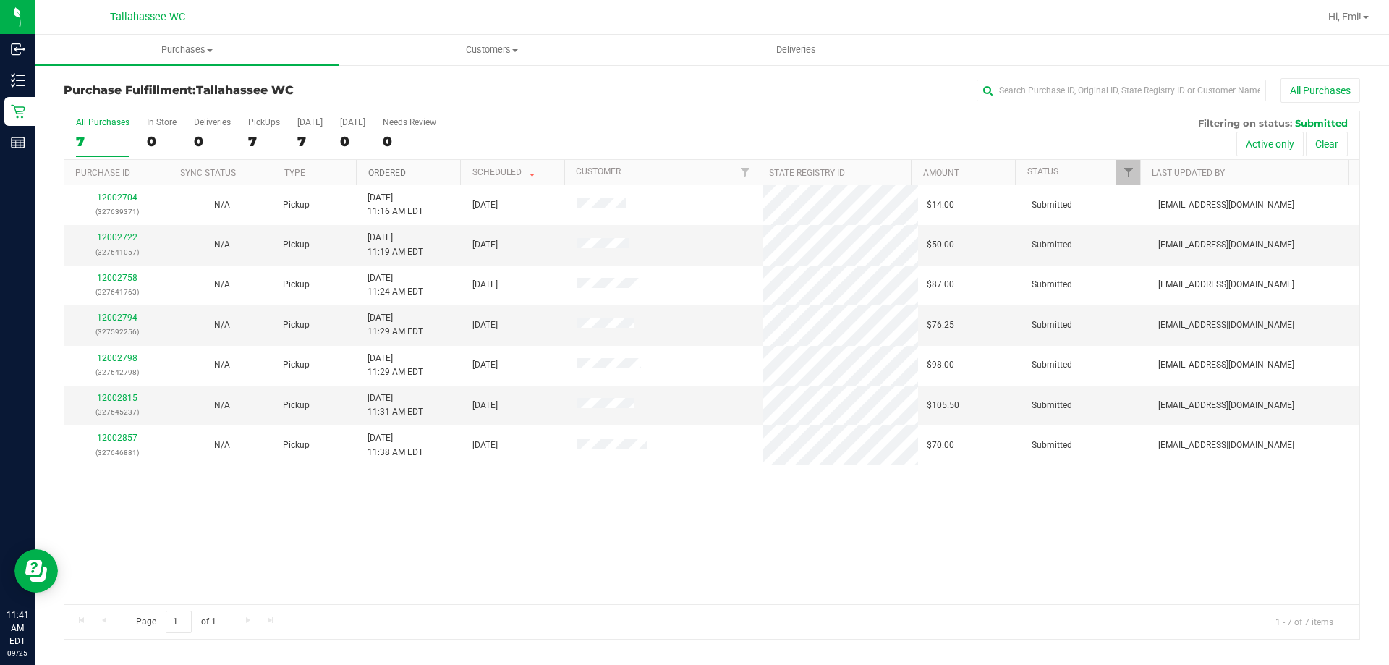
click at [370, 169] on link "Ordered" at bounding box center [387, 173] width 38 height 10
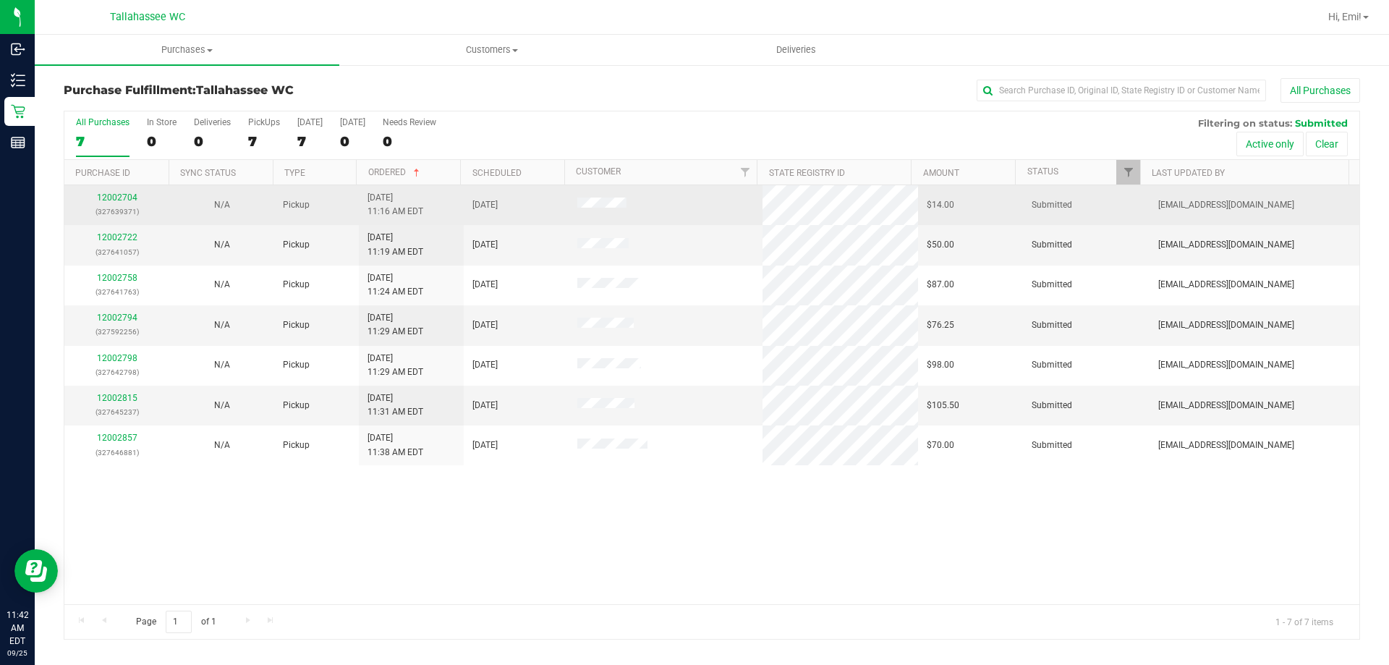
click at [118, 192] on div "12002704 (327639371)" at bounding box center [117, 204] width 88 height 27
click at [117, 195] on link "12002704" at bounding box center [117, 197] width 41 height 10
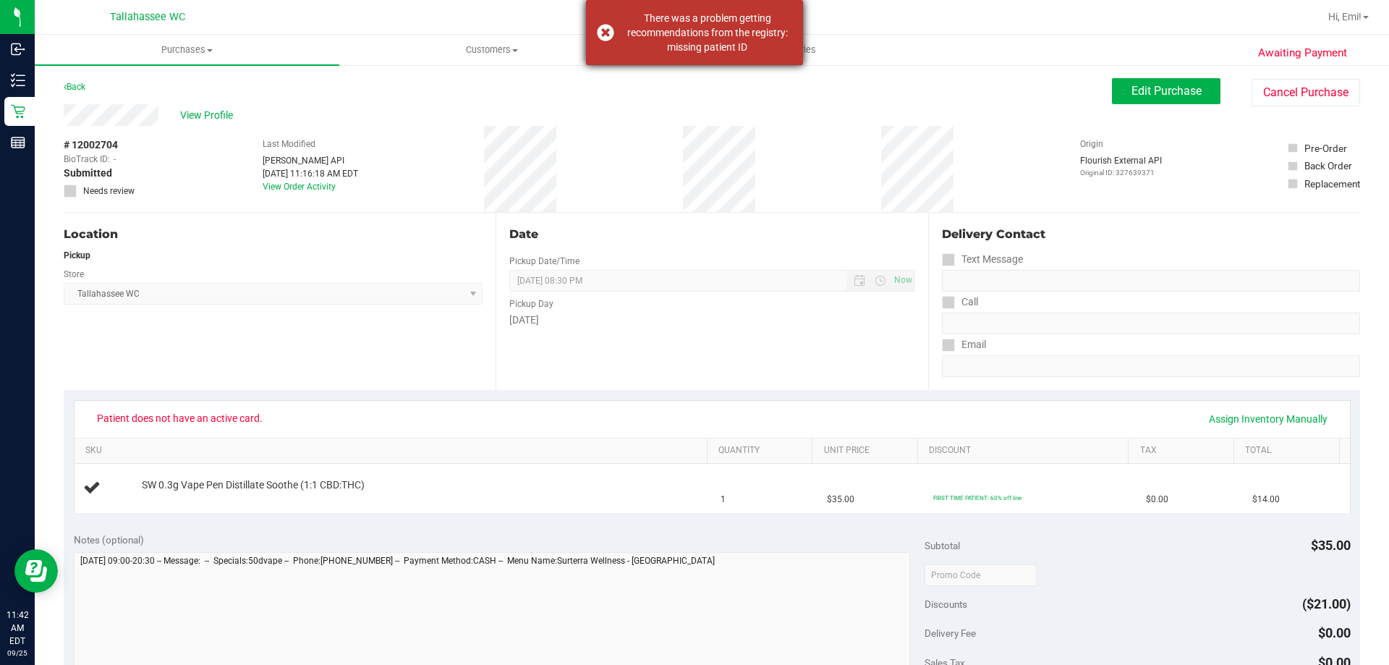
click at [689, 46] on div "There was a problem getting recommendations from the registry: missing patient …" at bounding box center [707, 32] width 170 height 43
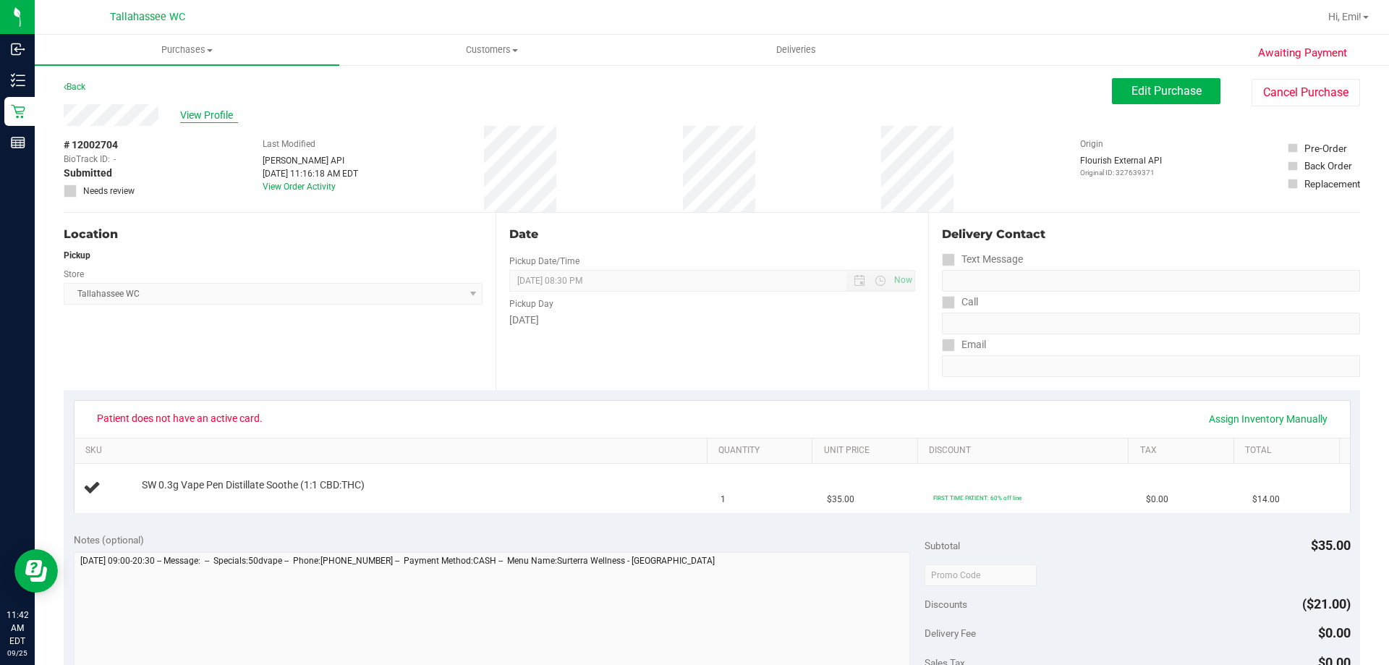
click at [193, 111] on span "View Profile" at bounding box center [209, 115] width 58 height 15
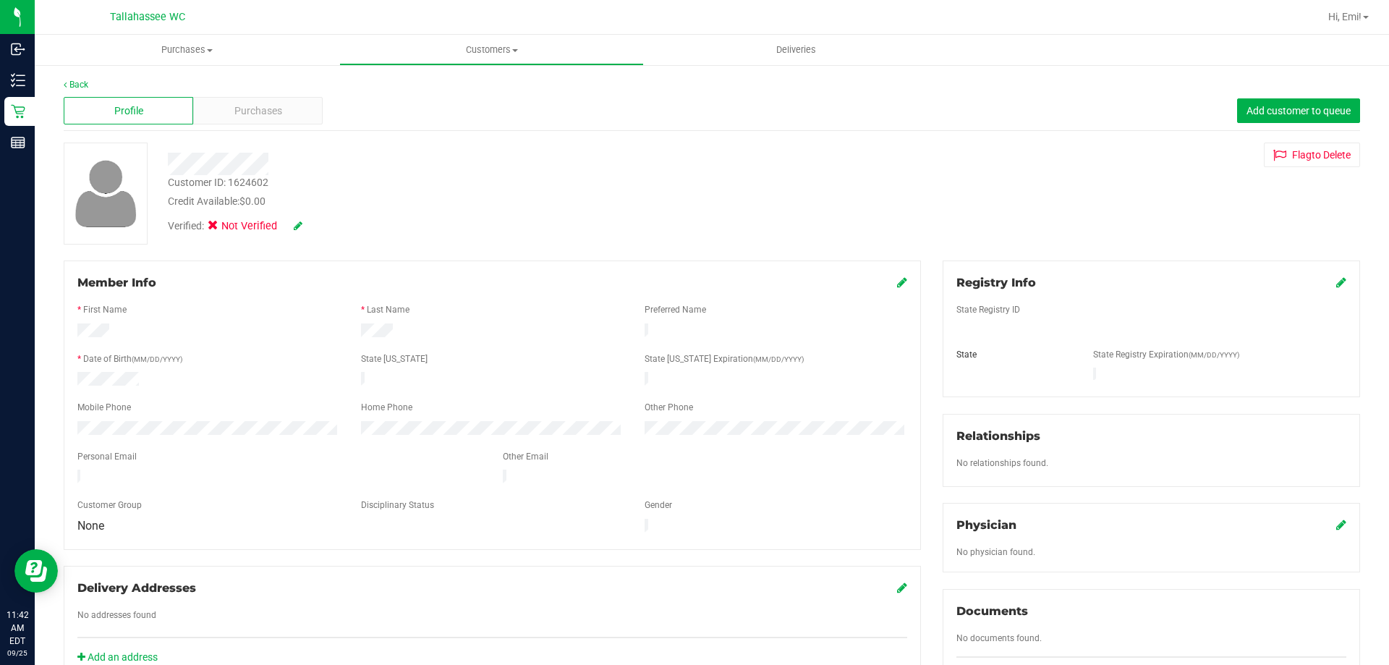
click at [266, 86] on div "Back" at bounding box center [712, 84] width 1296 height 13
click at [467, 315] on div "* Last Name" at bounding box center [492, 311] width 284 height 17
click at [409, 97] on div "Profile Purchases Add customer to queue" at bounding box center [712, 111] width 1296 height 40
drag, startPoint x: 269, startPoint y: 182, endPoint x: 166, endPoint y: 186, distance: 102.8
click at [166, 186] on div "Customer ID: 1624602 Credit Available: $0.00" at bounding box center [486, 192] width 659 height 34
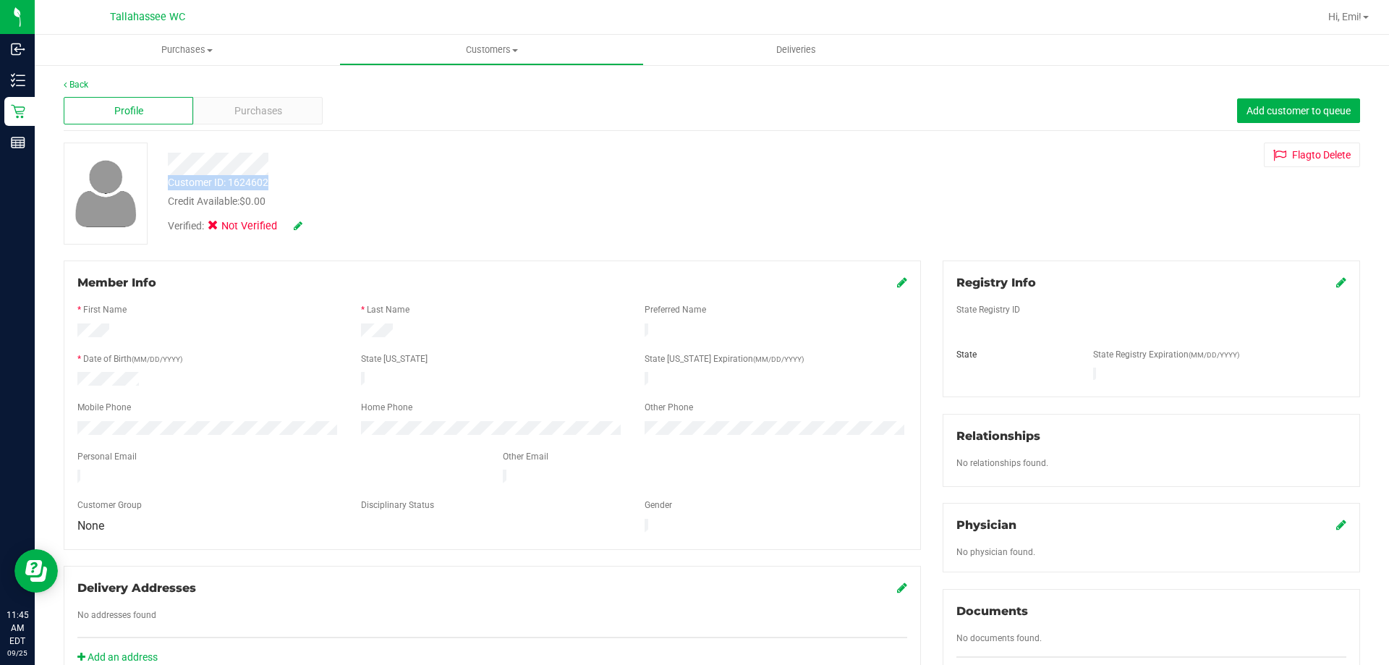
copy div "Customer ID: 1624602"
click at [323, 184] on div "Customer ID: 1624602 Credit Available: $0.00" at bounding box center [486, 192] width 659 height 34
click at [205, 57] on uib-tab-heading "Purchases Summary of purchases Fulfillment All purchases" at bounding box center [187, 50] width 305 height 30
click at [190, 103] on li "Fulfillment" at bounding box center [187, 104] width 305 height 17
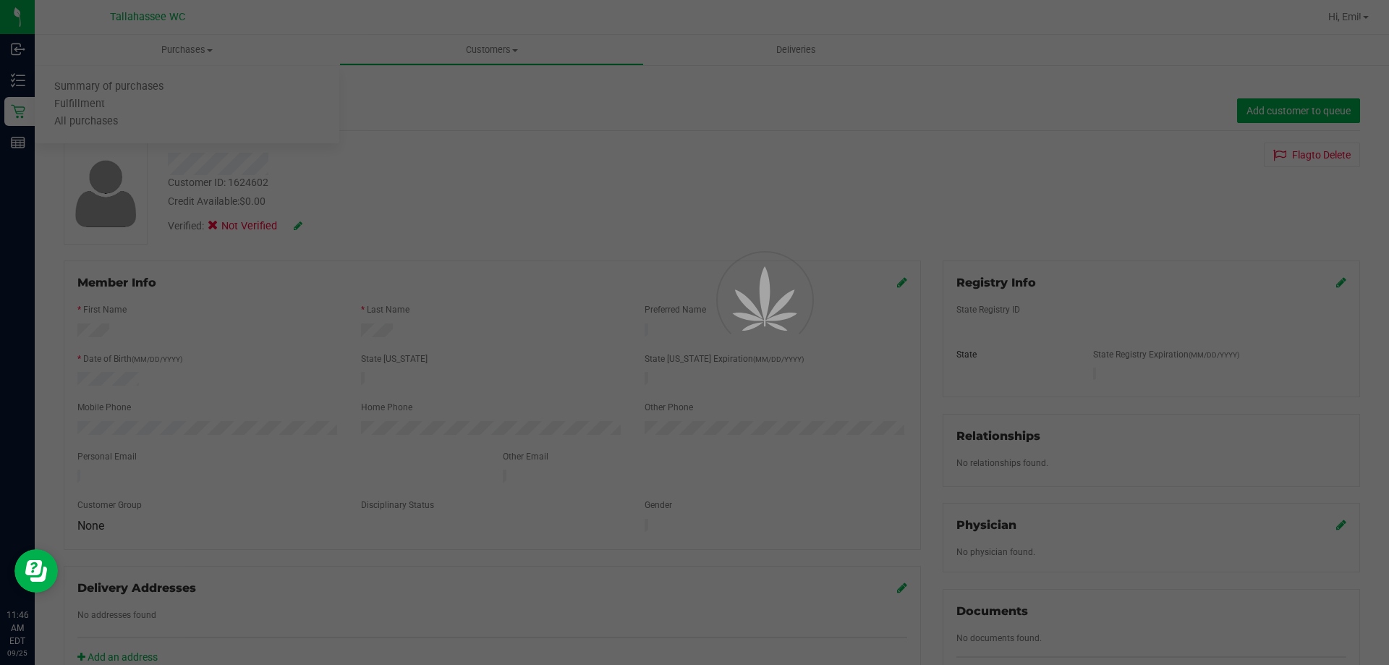
click at [474, 122] on div at bounding box center [694, 332] width 1389 height 665
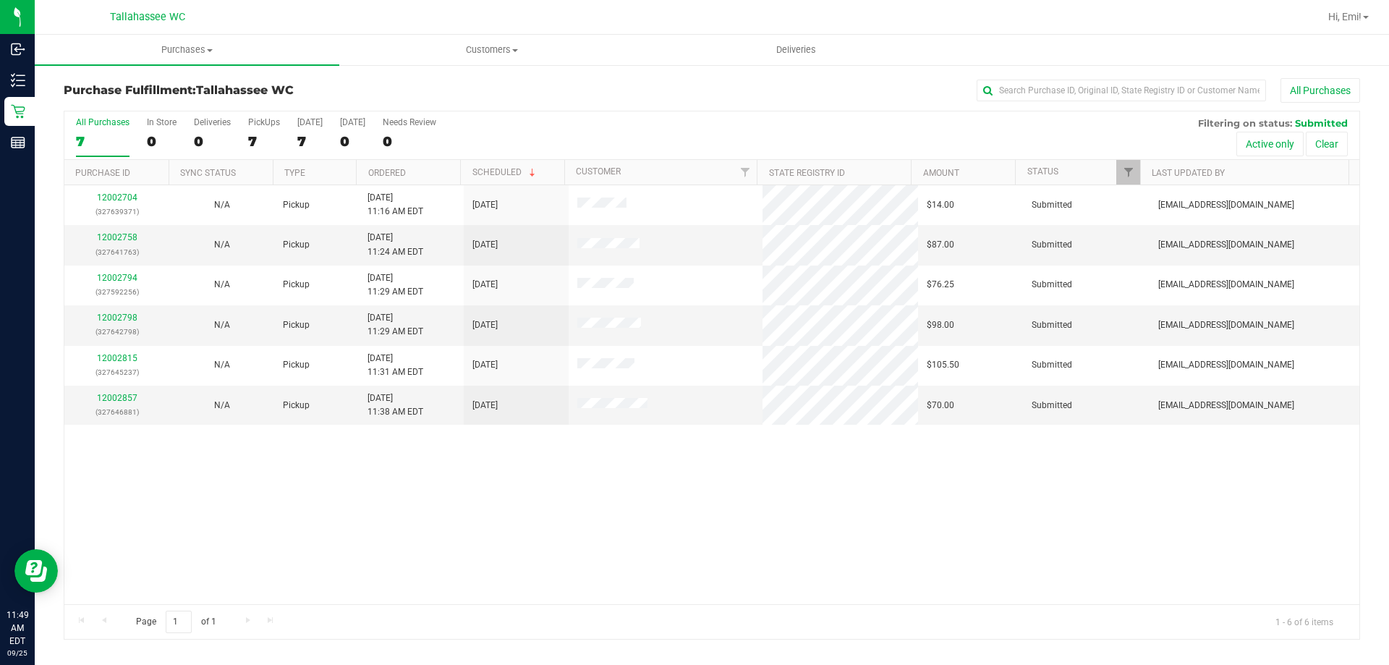
click at [378, 164] on th "Ordered" at bounding box center [408, 172] width 104 height 25
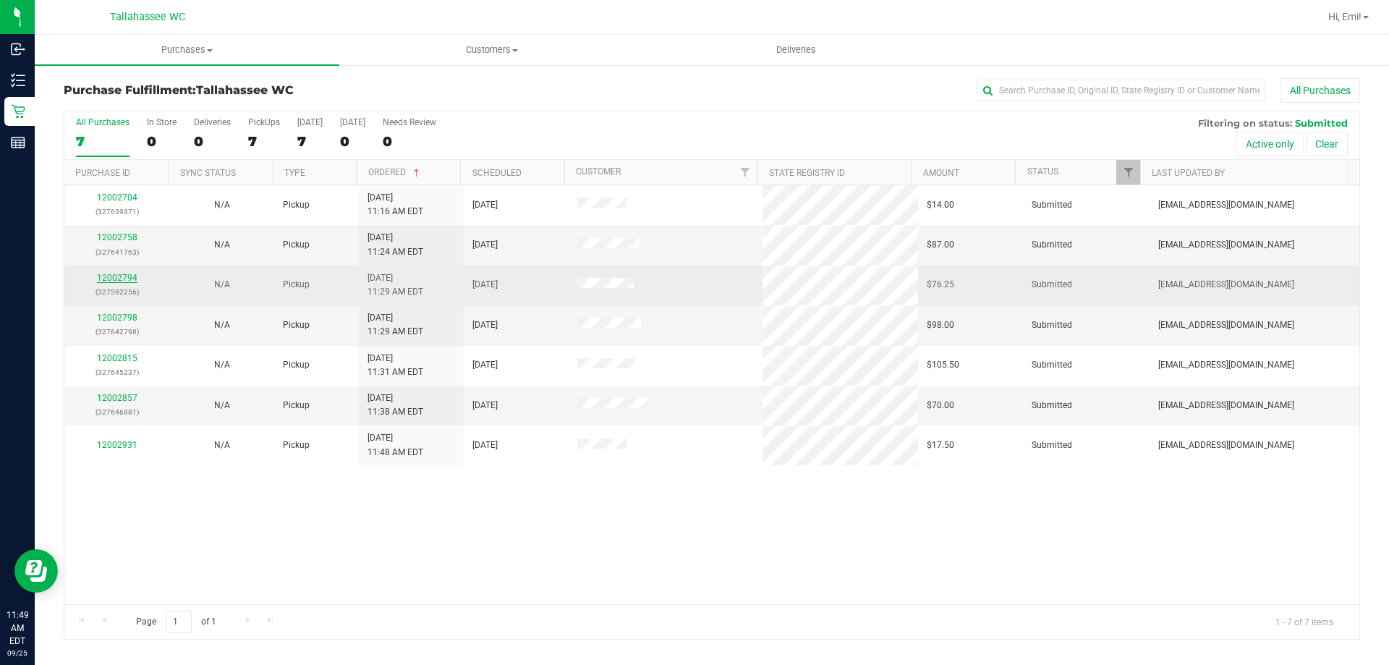
click at [106, 279] on link "12002794" at bounding box center [117, 278] width 41 height 10
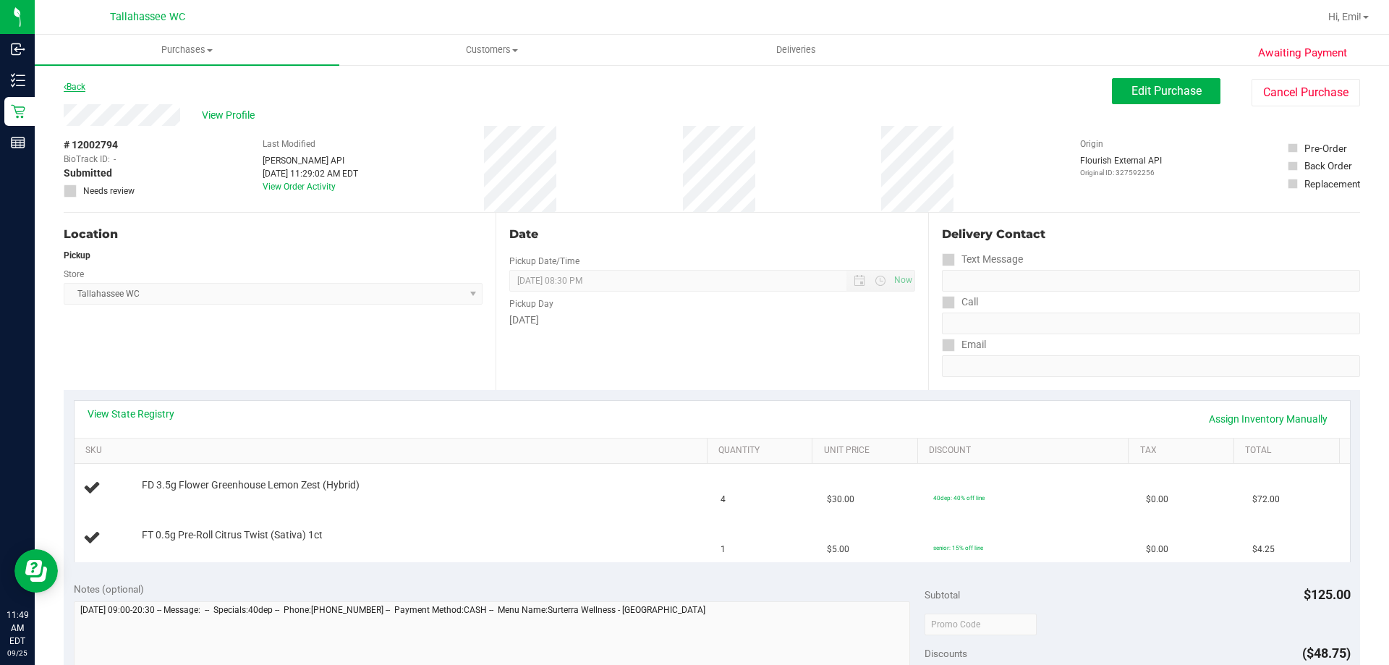
click at [78, 83] on link "Back" at bounding box center [75, 87] width 22 height 10
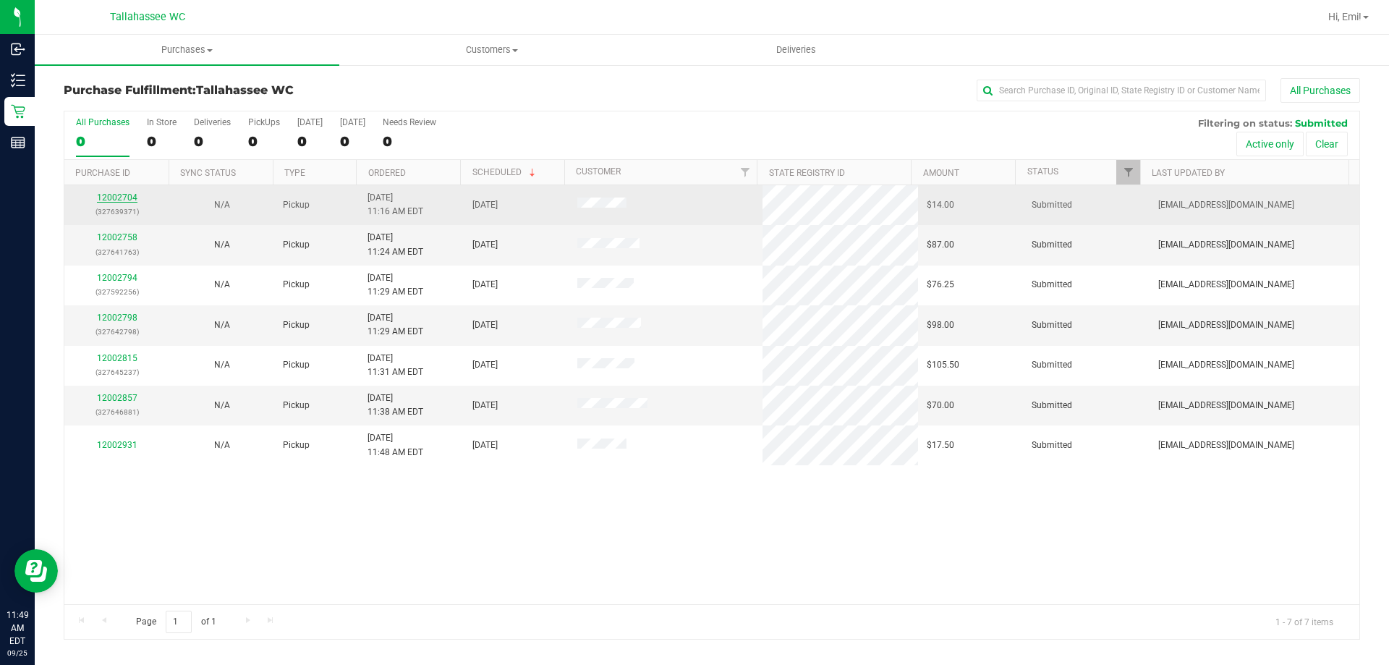
click at [126, 196] on link "12002704" at bounding box center [117, 197] width 41 height 10
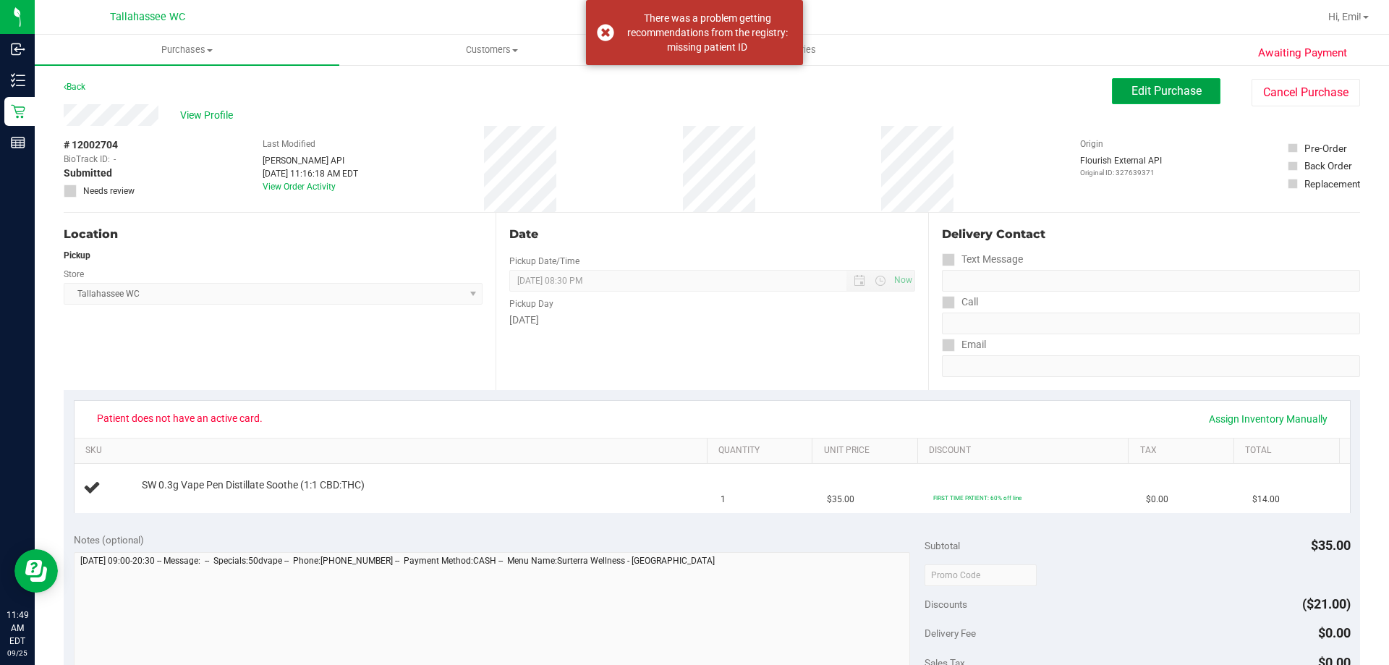
click at [1135, 95] on span "Edit Purchase" at bounding box center [1166, 91] width 70 height 14
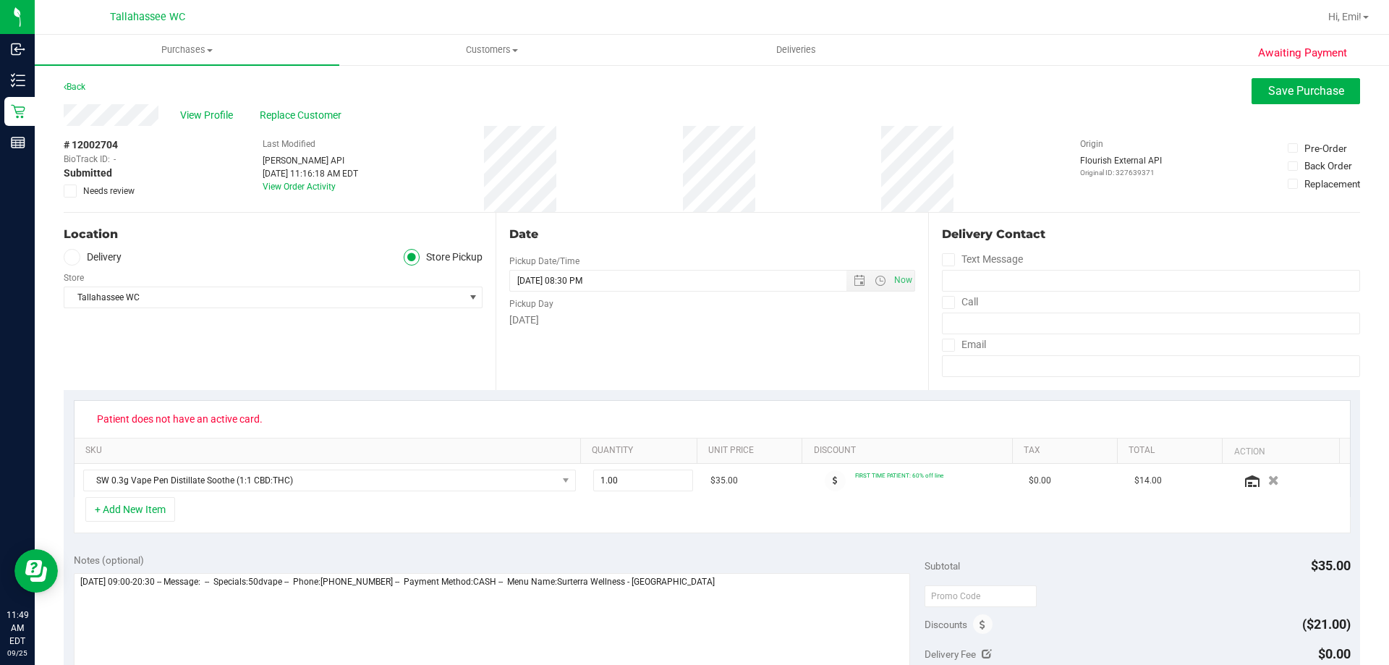
click at [77, 187] on label "Needs review" at bounding box center [100, 190] width 72 height 13
click at [0, 0] on input "Needs review" at bounding box center [0, 0] width 0 height 0
click at [1293, 92] on span "Save Purchase" at bounding box center [1306, 91] width 76 height 14
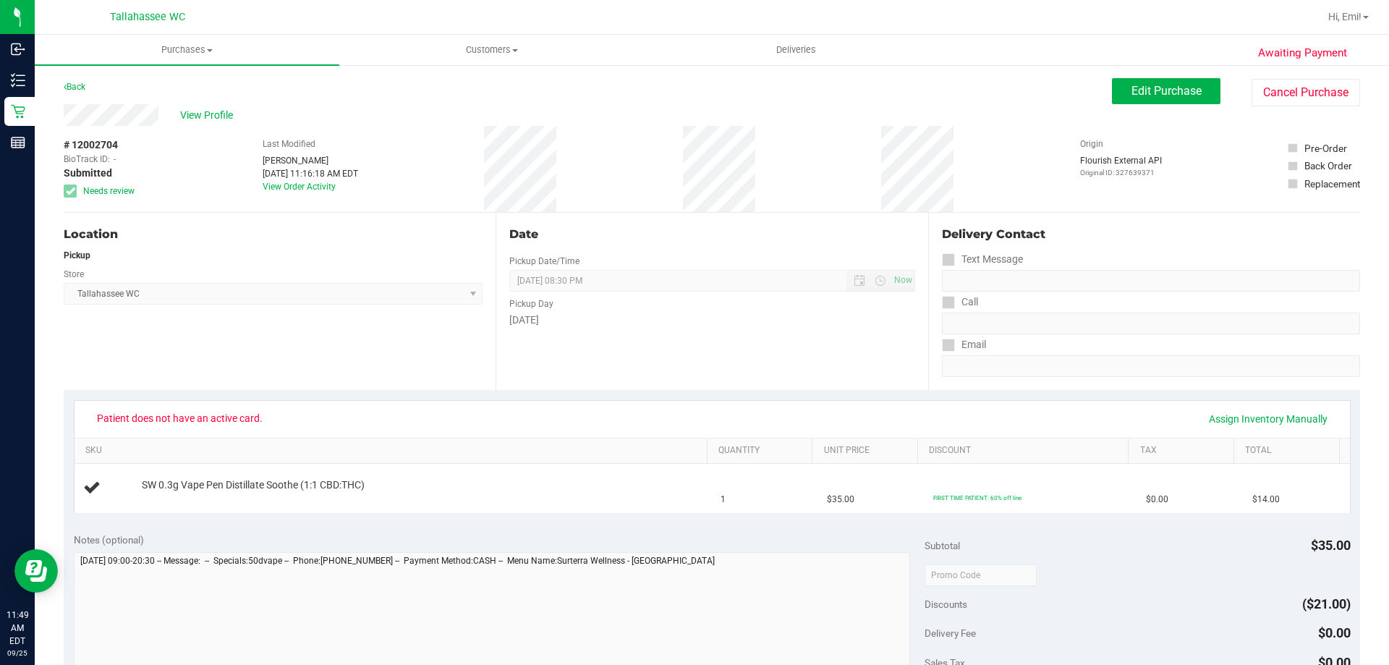
click at [231, 333] on div "Location Pickup Store Tallahassee WC Select Store Bonita Springs WC Boynton Bea…" at bounding box center [280, 301] width 432 height 177
click at [1257, 83] on button "Cancel Purchase" at bounding box center [1306, 92] width 109 height 27
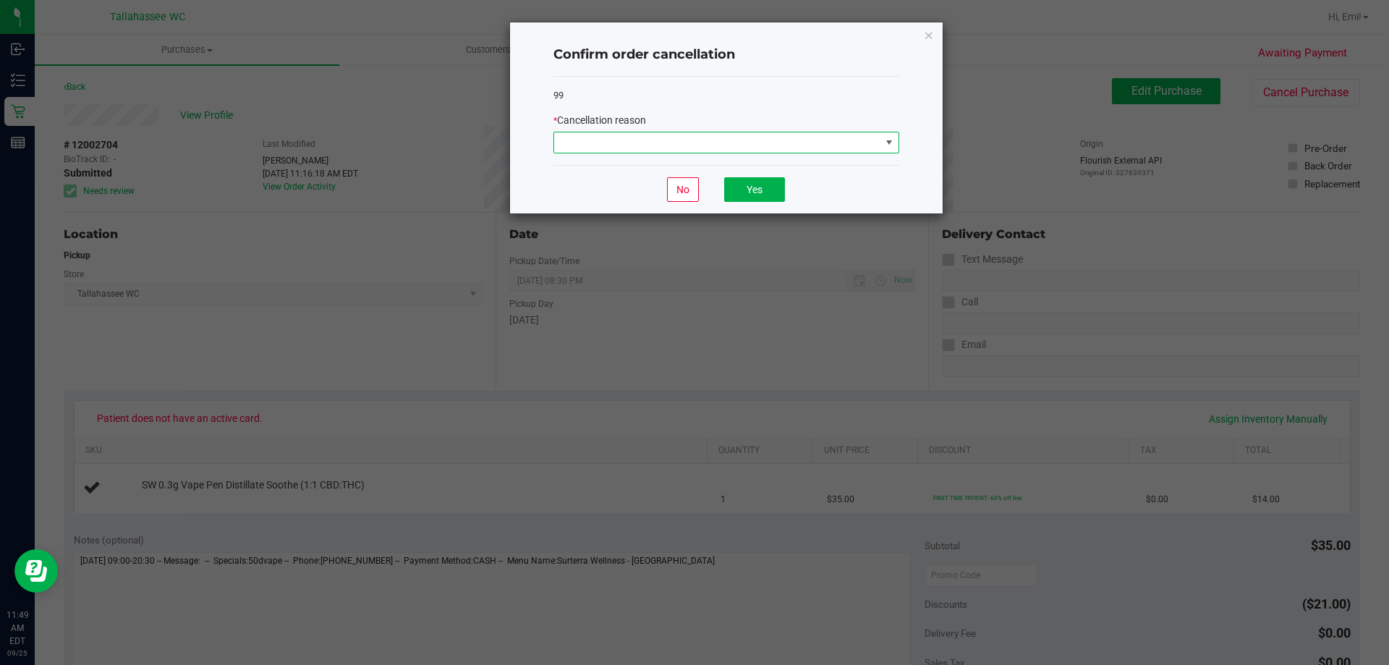
click at [789, 135] on span at bounding box center [717, 142] width 326 height 20
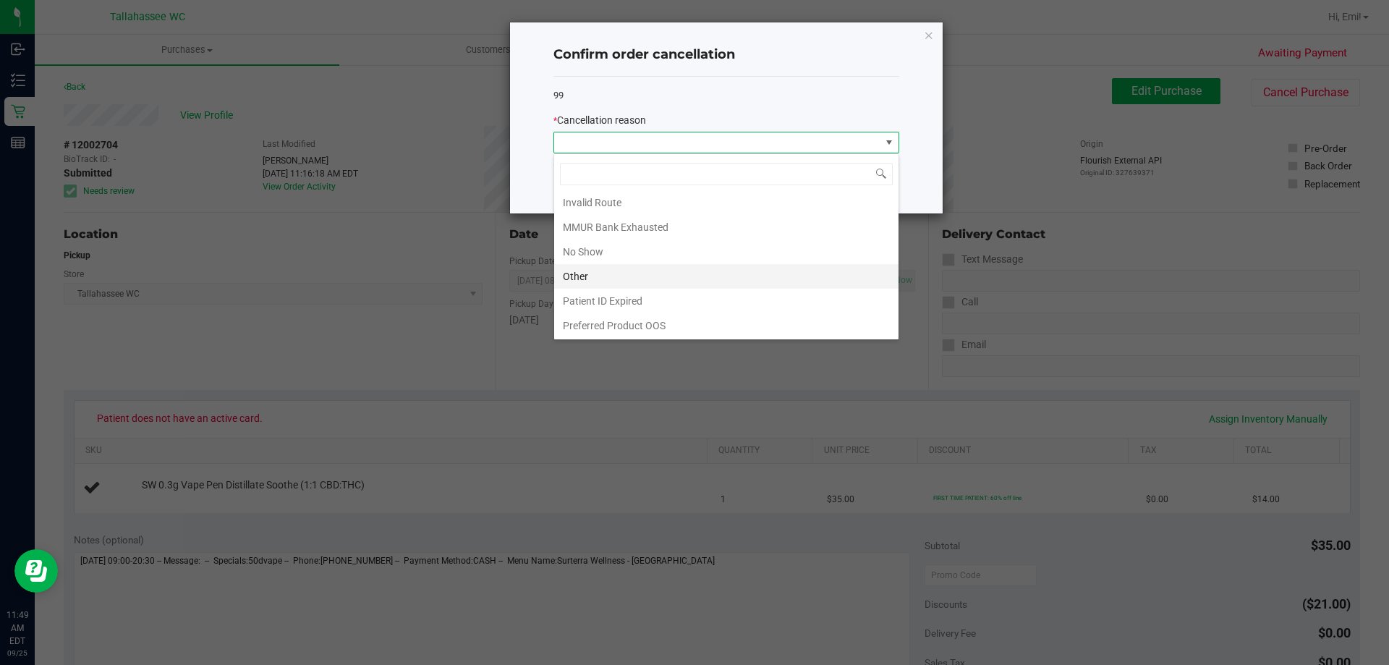
scroll to position [77, 0]
click at [632, 284] on li "Other" at bounding box center [726, 275] width 344 height 25
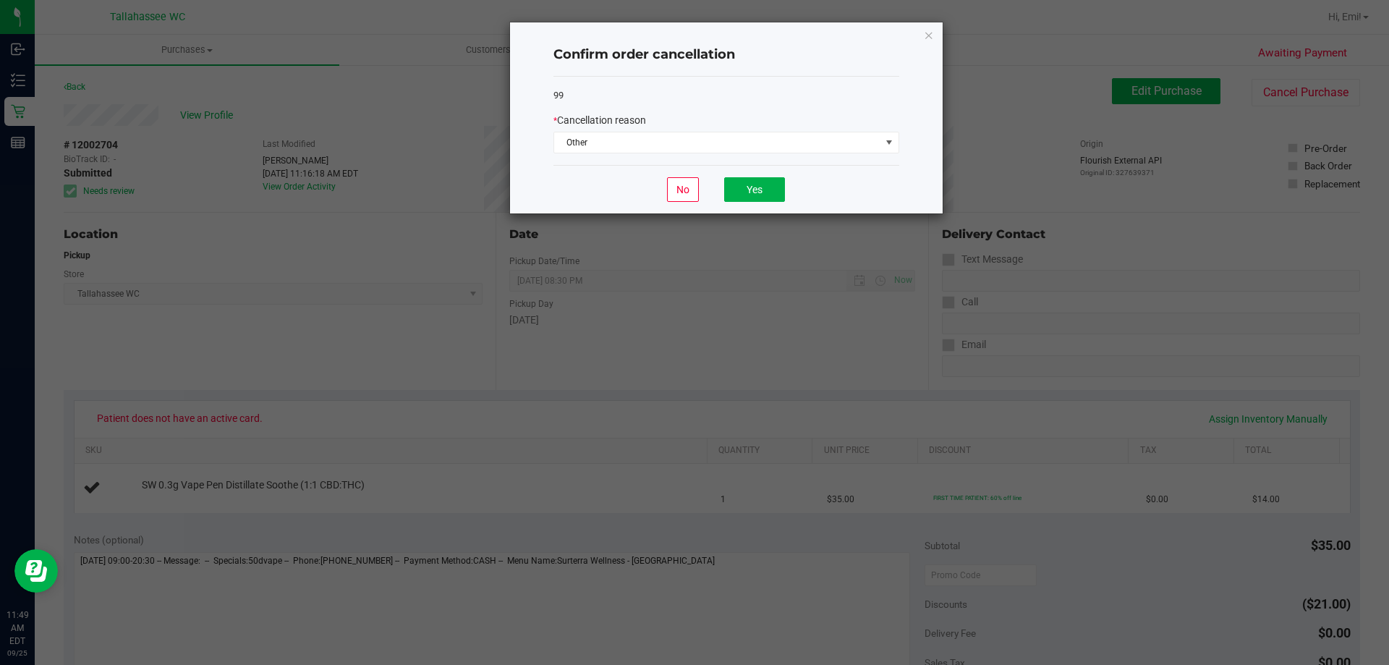
click at [737, 123] on div "* Cancellation reason" at bounding box center [726, 120] width 346 height 15
click at [735, 130] on div "* Cancellation reason Other" at bounding box center [726, 133] width 346 height 41
click at [736, 185] on button "Yes" at bounding box center [754, 189] width 61 height 25
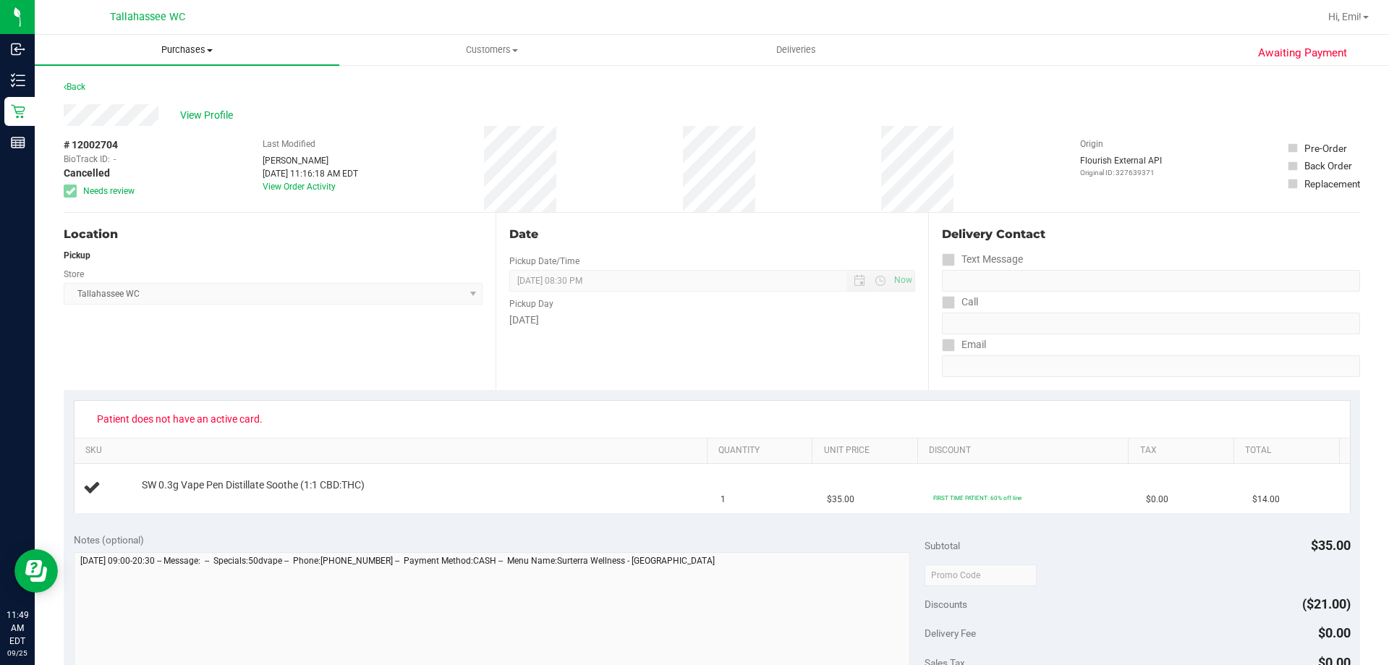
click at [211, 53] on span "Purchases" at bounding box center [187, 49] width 305 height 13
click at [195, 101] on li "Fulfillment" at bounding box center [187, 104] width 305 height 17
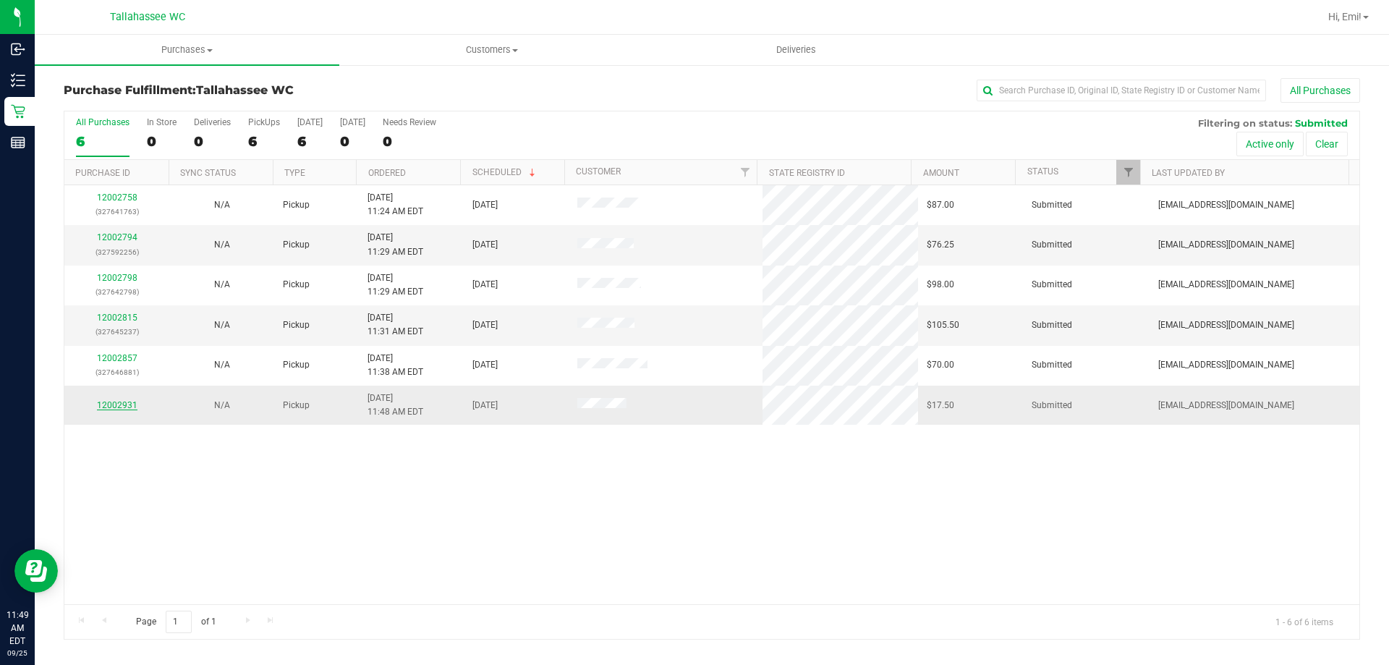
click at [118, 406] on link "12002931" at bounding box center [117, 405] width 41 height 10
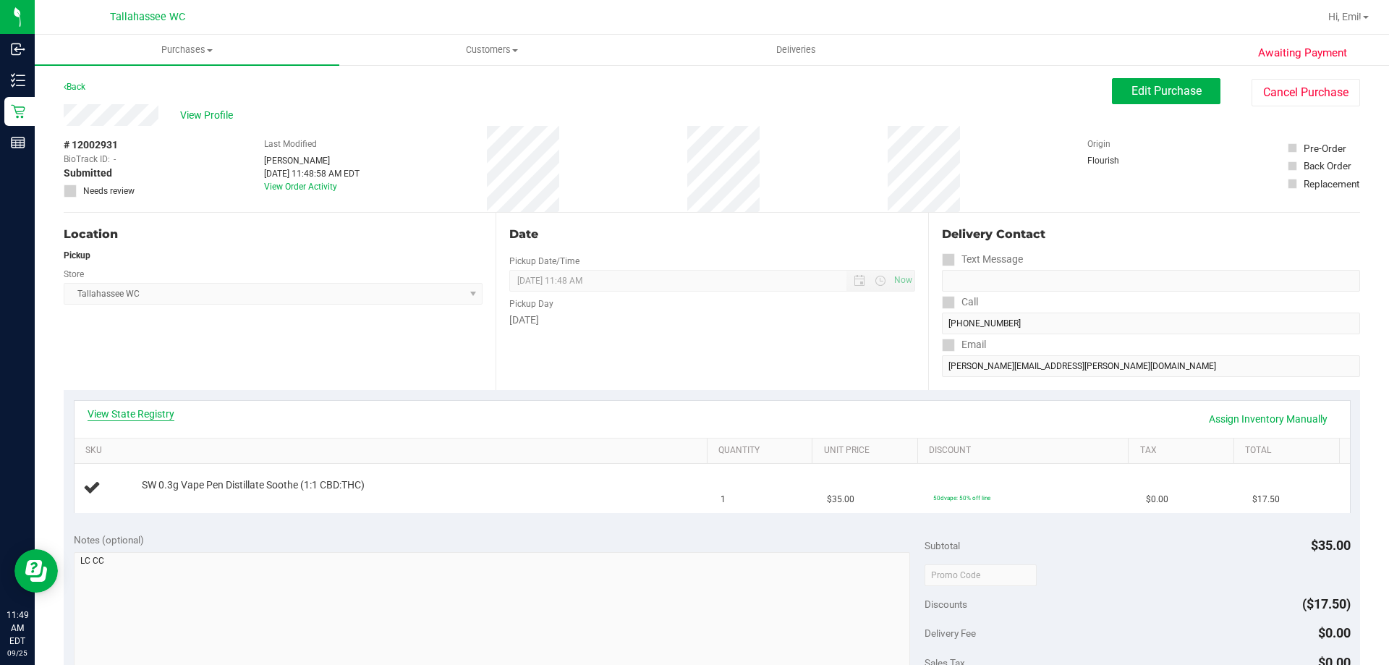
click at [162, 409] on link "View State Registry" at bounding box center [131, 414] width 87 height 14
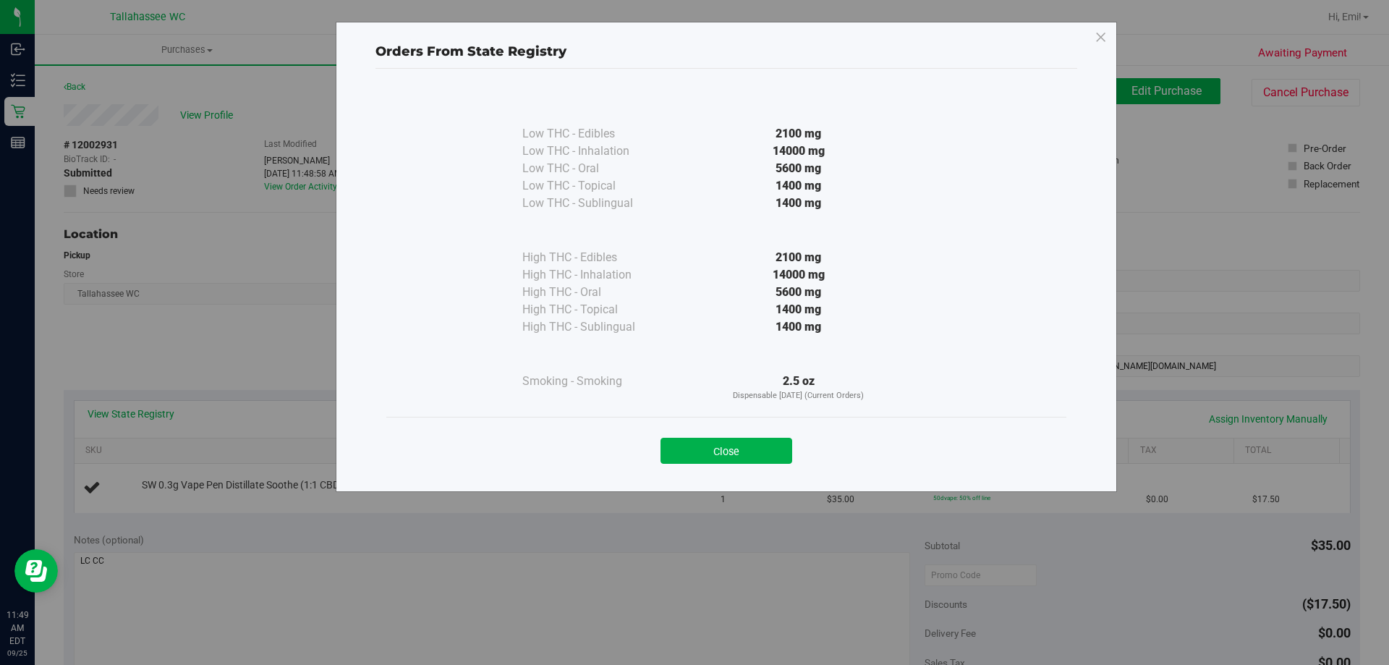
drag, startPoint x: 746, startPoint y: 441, endPoint x: 743, endPoint y: 414, distance: 26.9
click at [745, 440] on button "Close" at bounding box center [726, 451] width 132 height 26
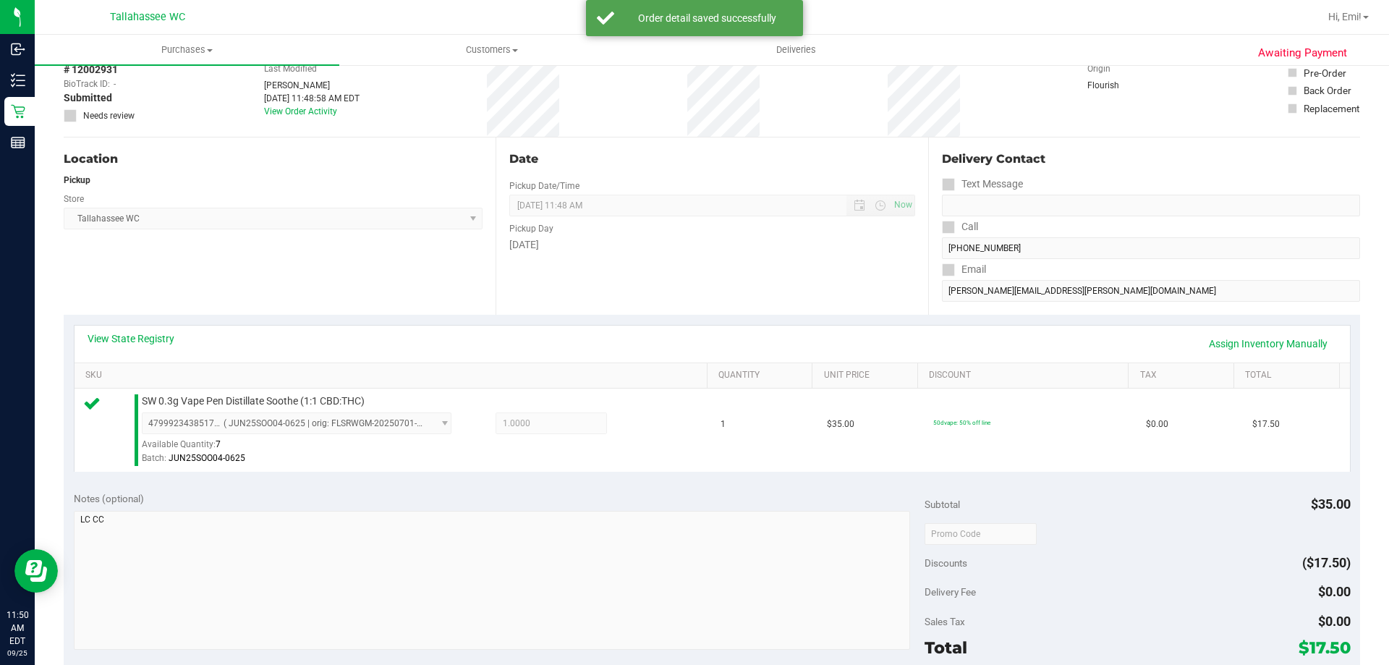
scroll to position [289, 0]
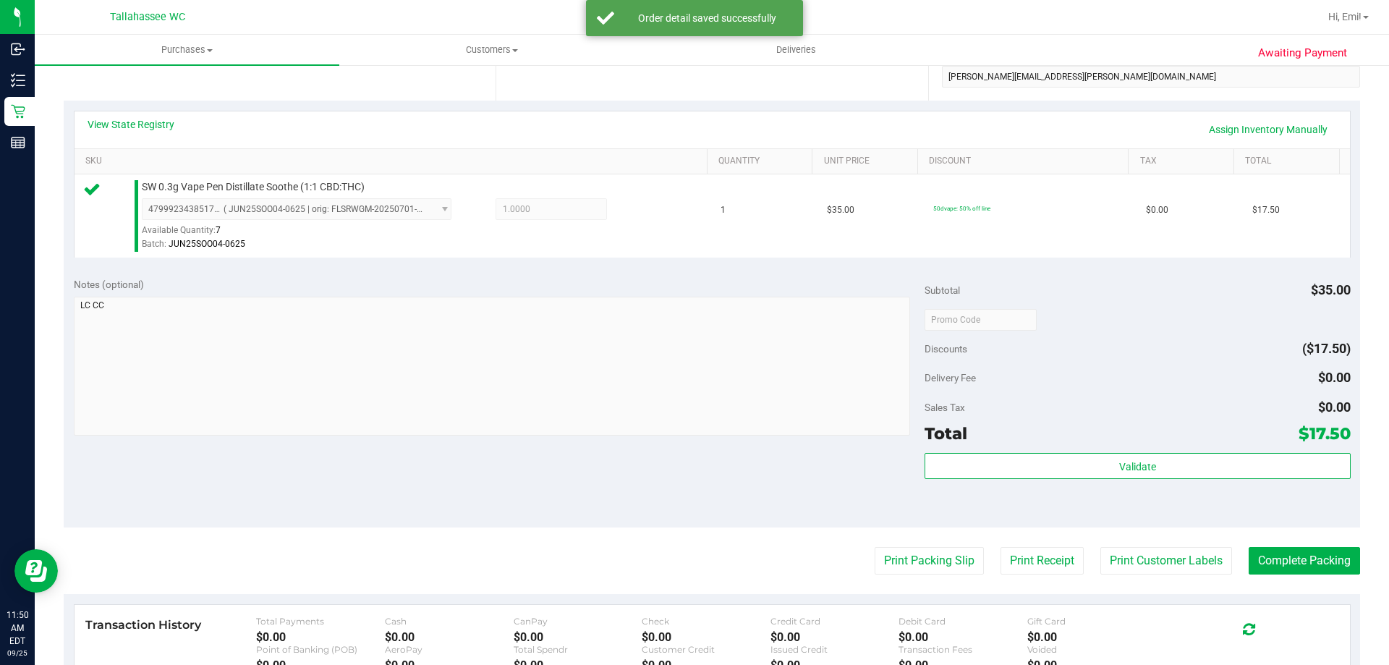
click at [991, 484] on div "Validate" at bounding box center [1137, 485] width 425 height 65
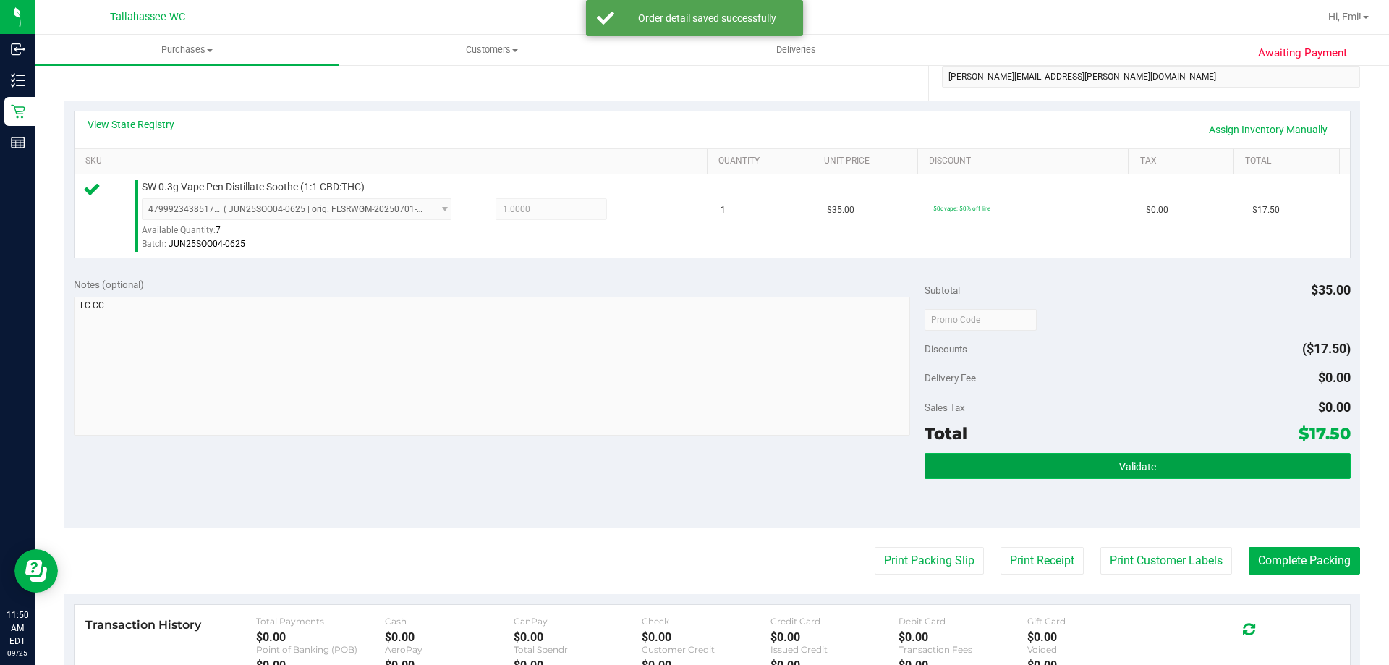
click at [991, 477] on button "Validate" at bounding box center [1137, 466] width 425 height 26
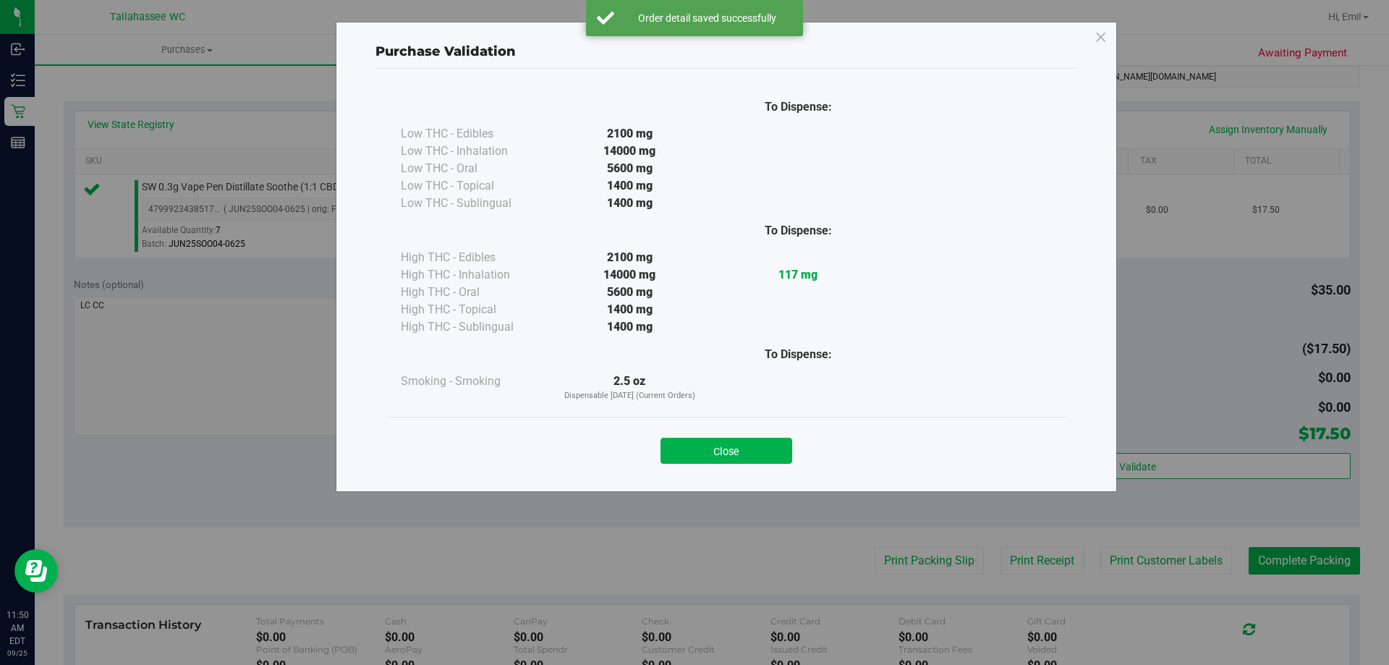
drag, startPoint x: 718, startPoint y: 453, endPoint x: 766, endPoint y: 467, distance: 50.4
click at [718, 453] on button "Close" at bounding box center [726, 451] width 132 height 26
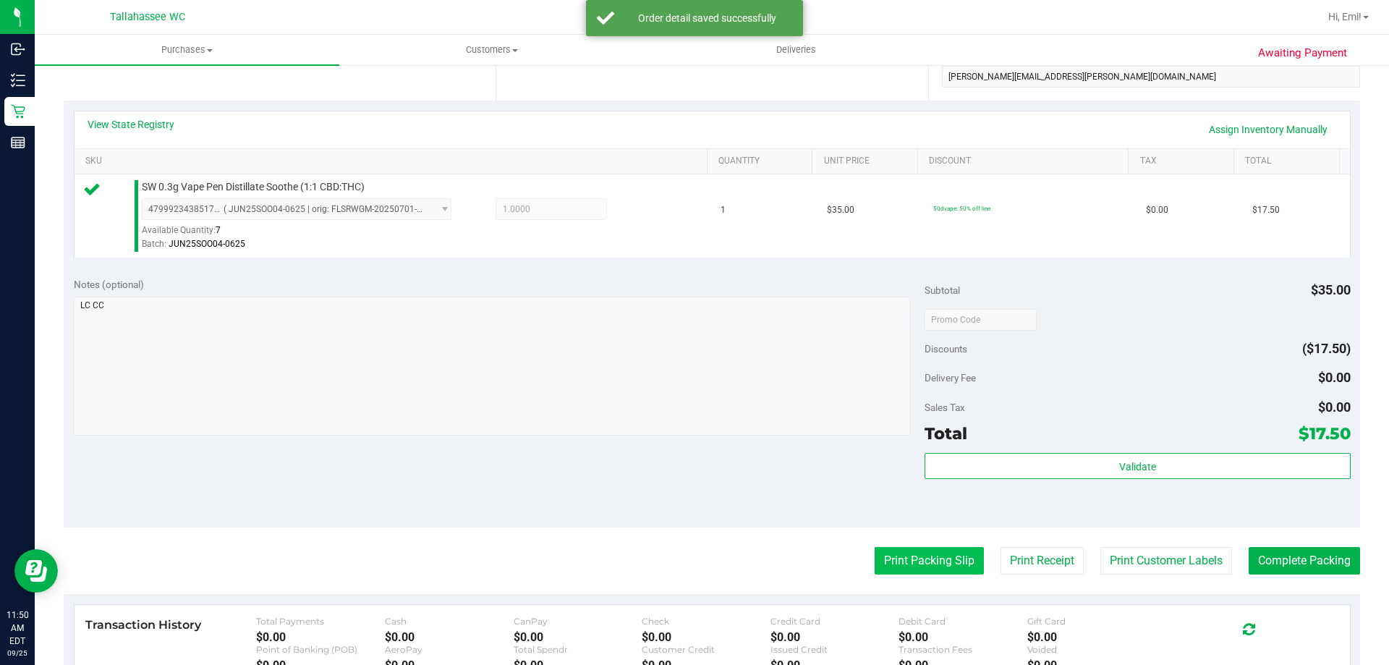
click at [901, 553] on button "Print Packing Slip" at bounding box center [929, 560] width 109 height 27
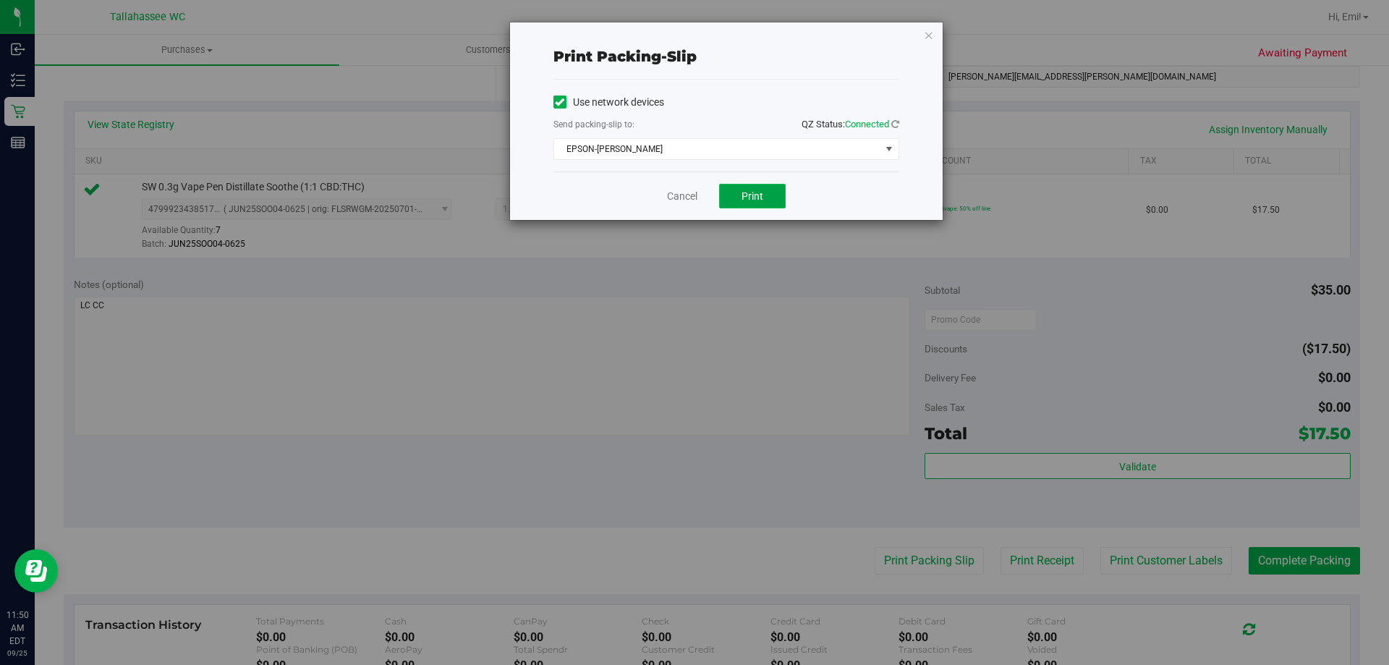
click at [777, 197] on button "Print" at bounding box center [752, 196] width 67 height 25
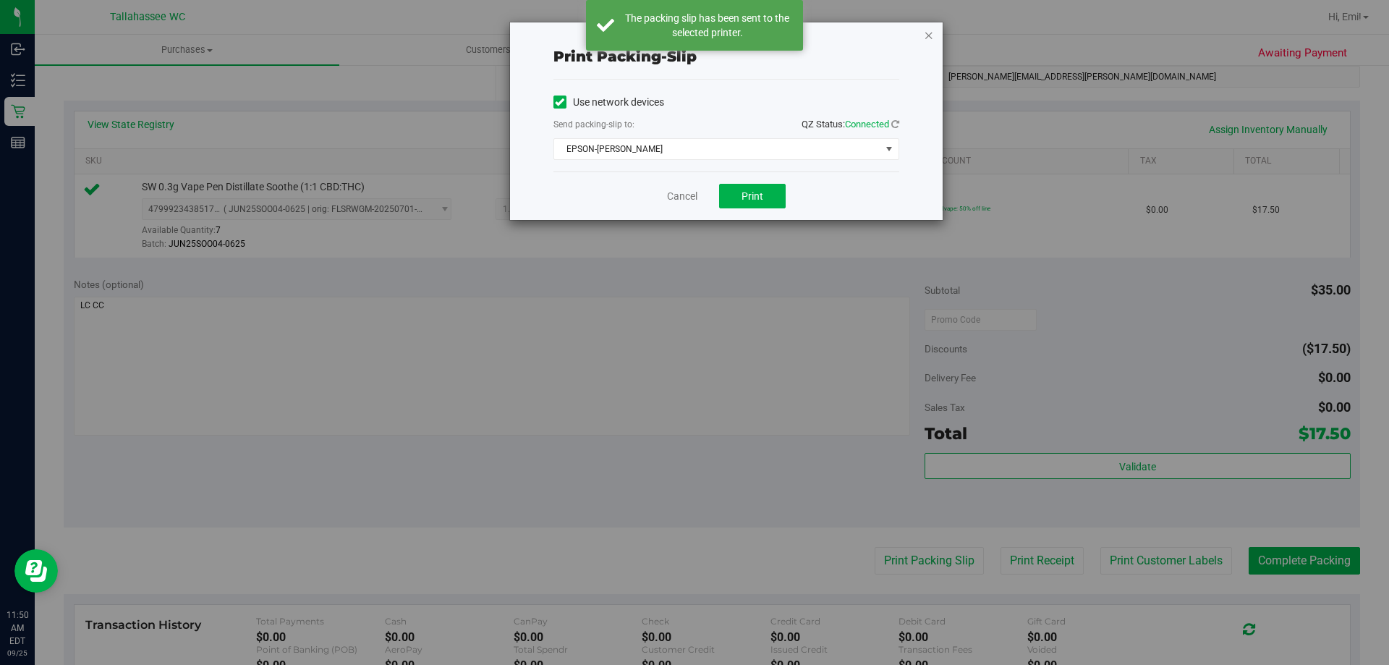
click at [928, 34] on icon "button" at bounding box center [929, 34] width 10 height 17
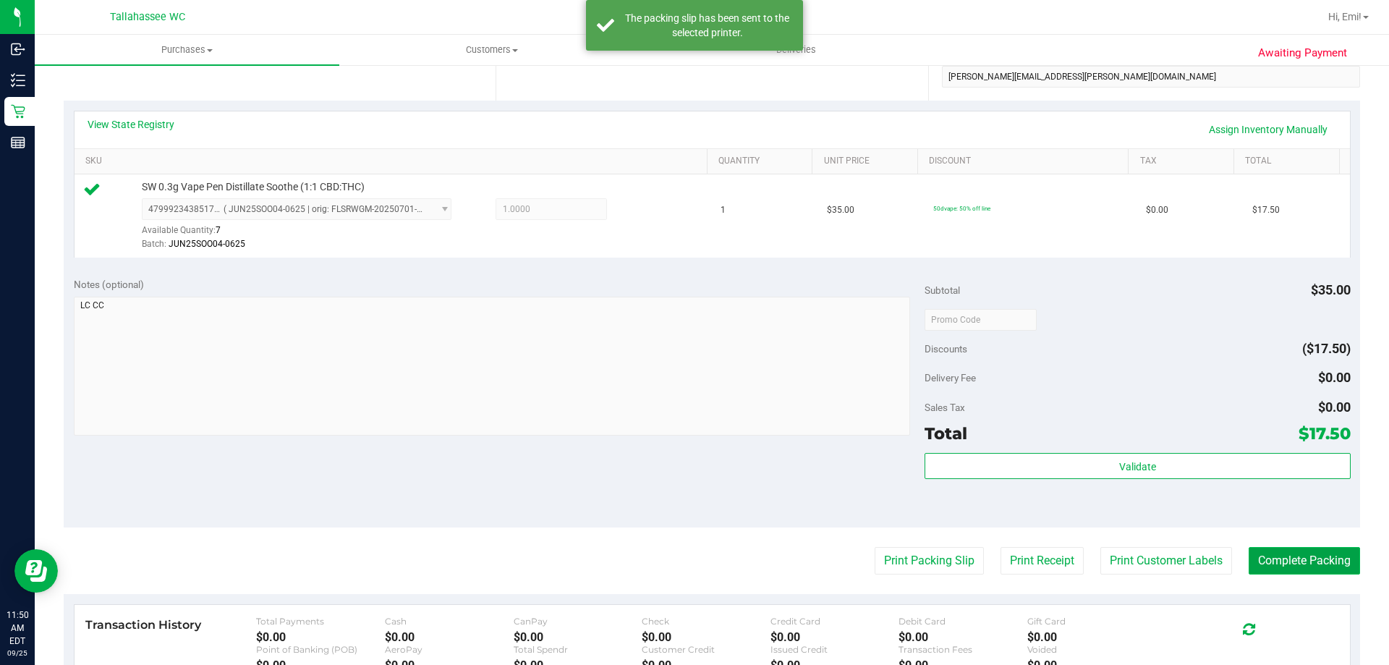
click at [1310, 561] on button "Complete Packing" at bounding box center [1304, 560] width 111 height 27
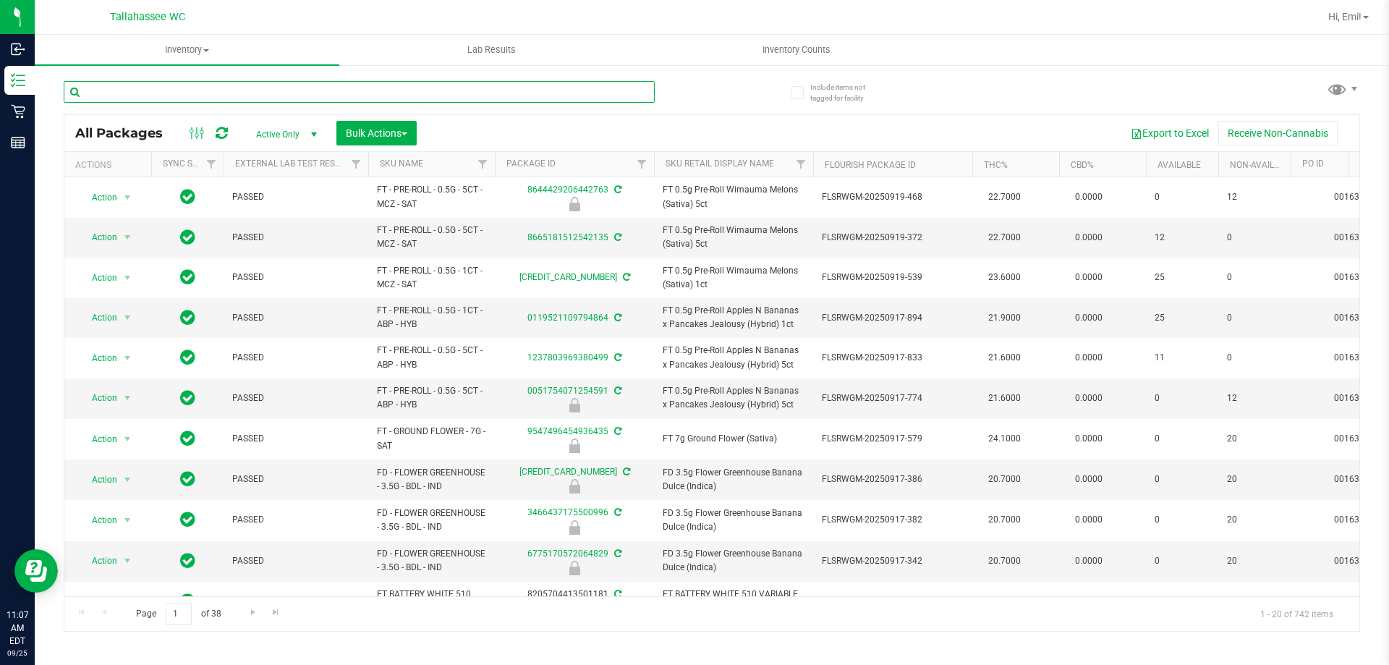
click at [286, 81] on input "text" at bounding box center [359, 92] width 591 height 22
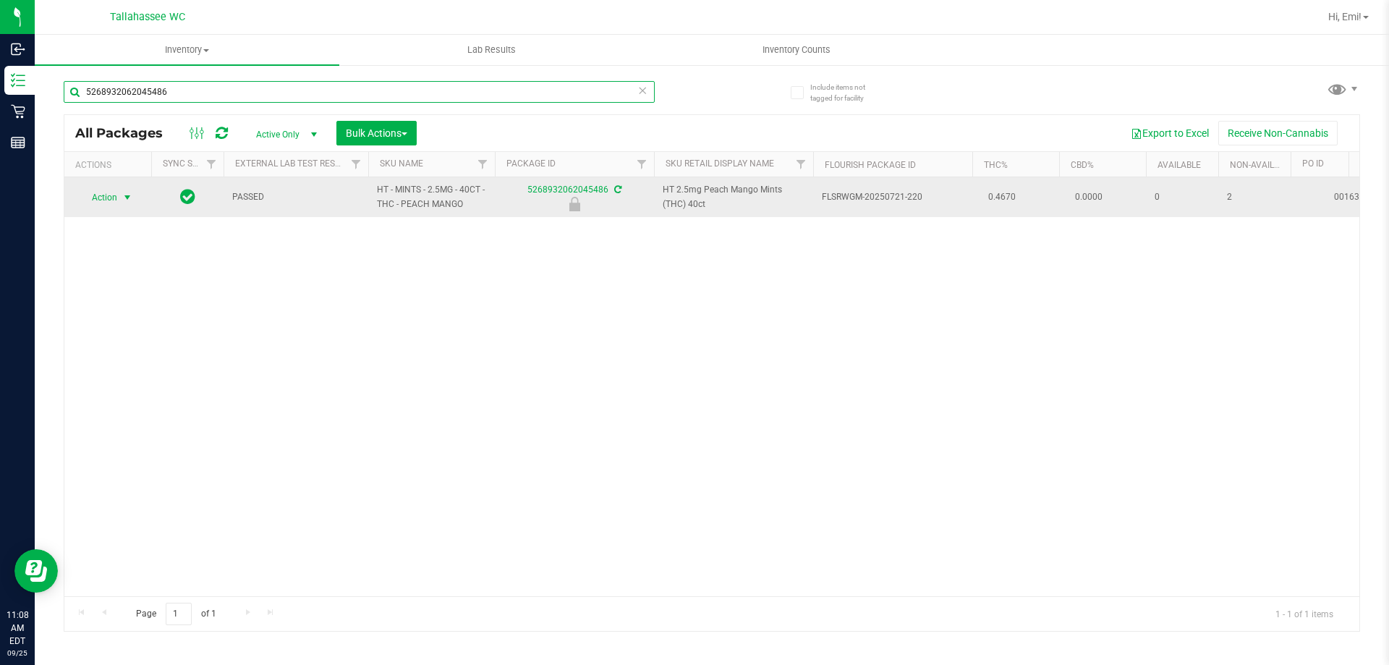
type input "5268932062045486"
click at [128, 201] on span "select" at bounding box center [128, 198] width 12 height 12
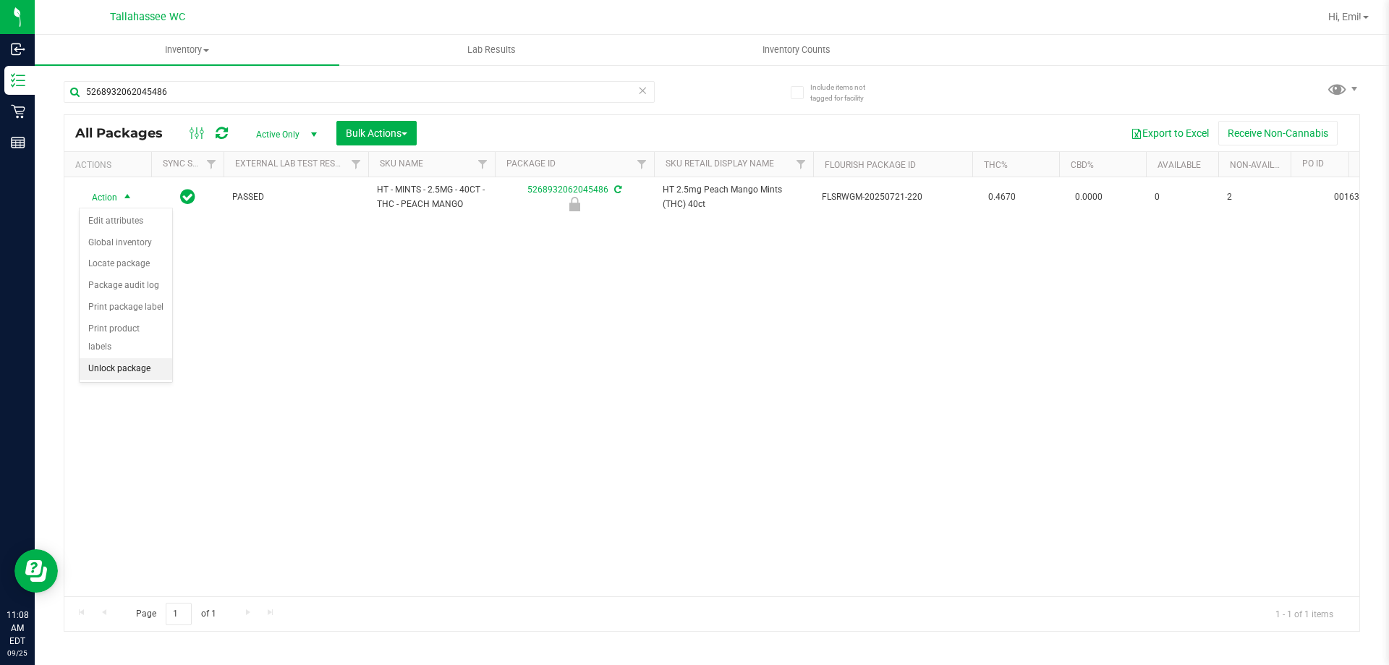
click at [143, 358] on li "Unlock package" at bounding box center [126, 369] width 93 height 22
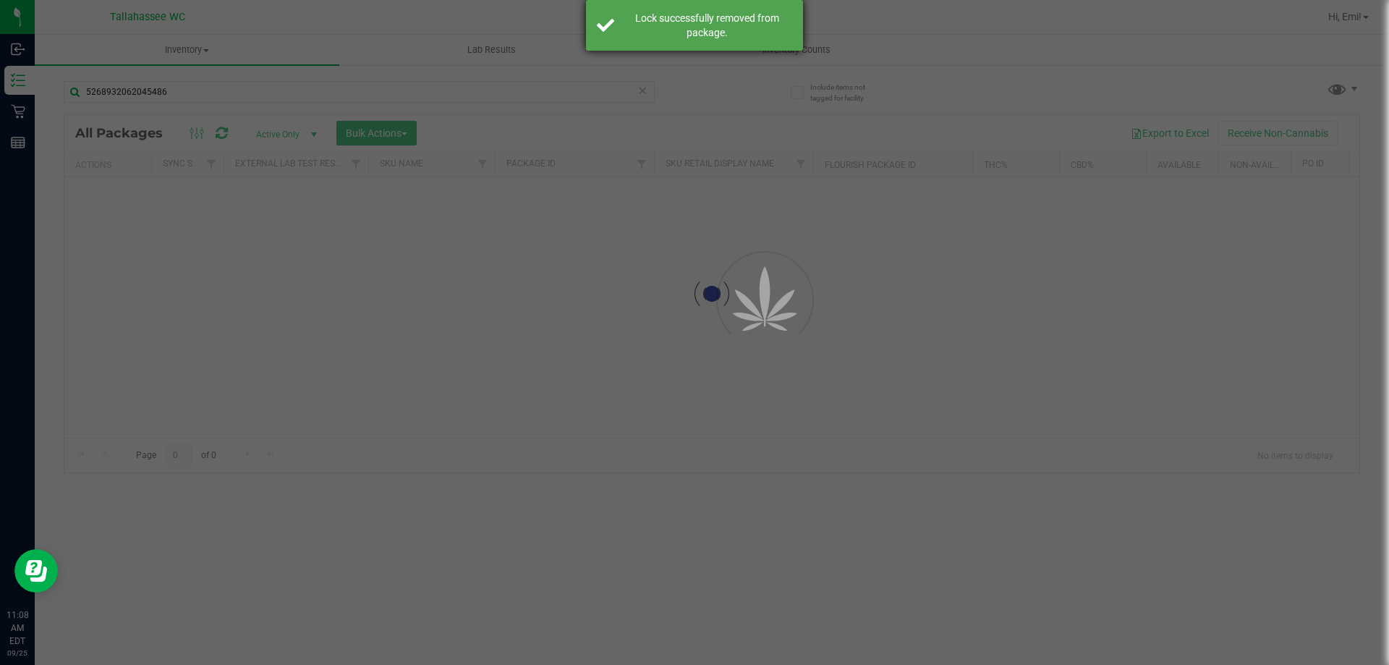
click at [681, 37] on div "Lock successfully removed from package." at bounding box center [707, 25] width 170 height 29
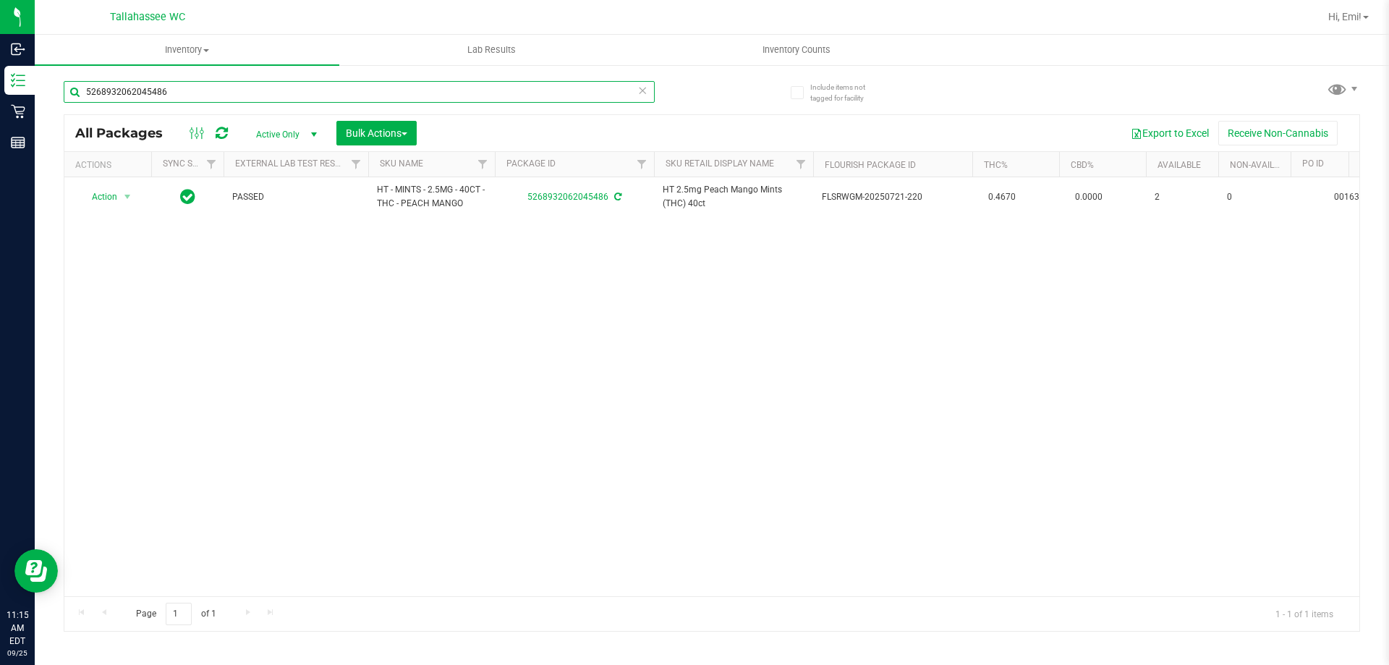
click at [649, 90] on input "5268932062045486" at bounding box center [359, 92] width 591 height 22
click at [644, 91] on icon at bounding box center [642, 89] width 10 height 17
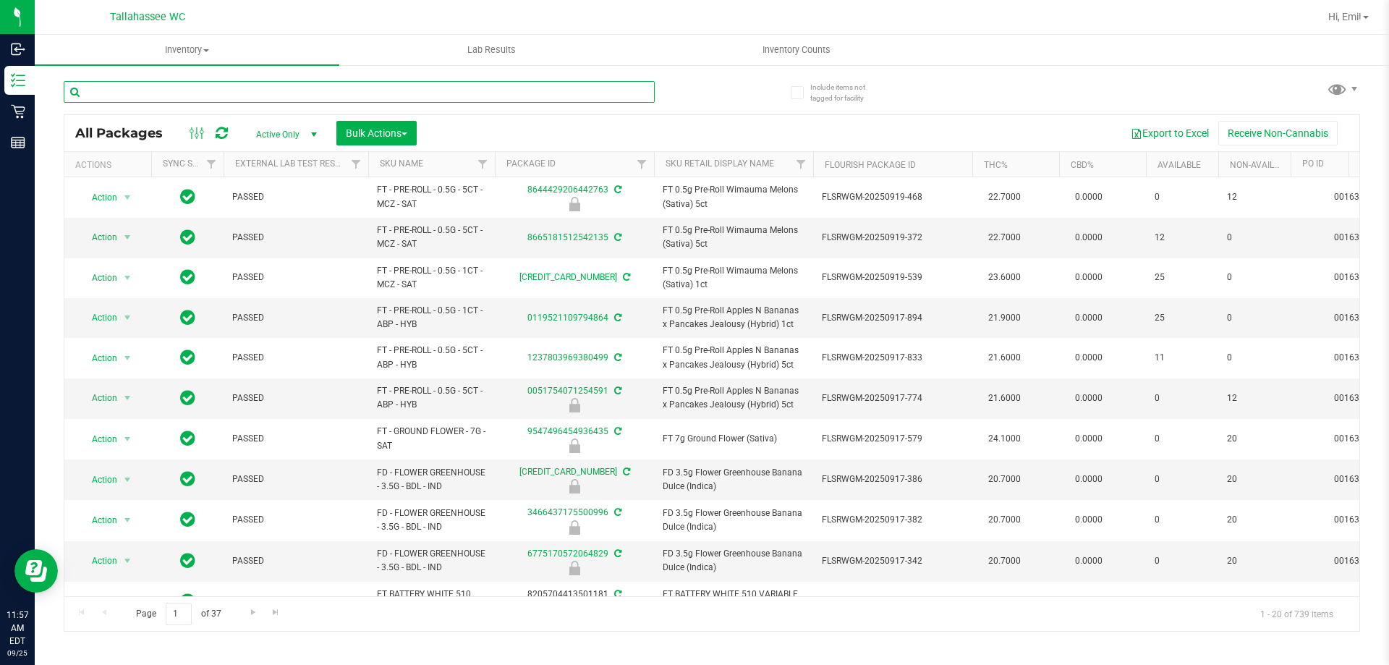
click at [383, 84] on input "text" at bounding box center [359, 92] width 591 height 22
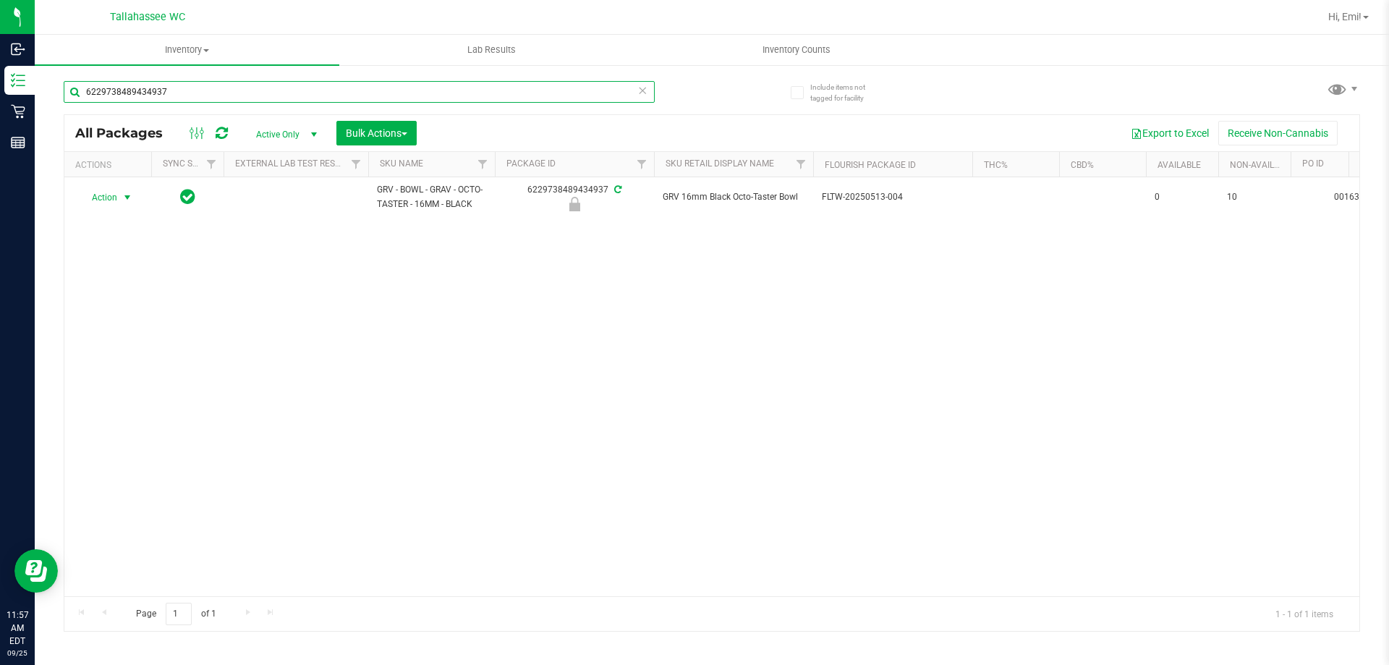
type input "6229738489434937"
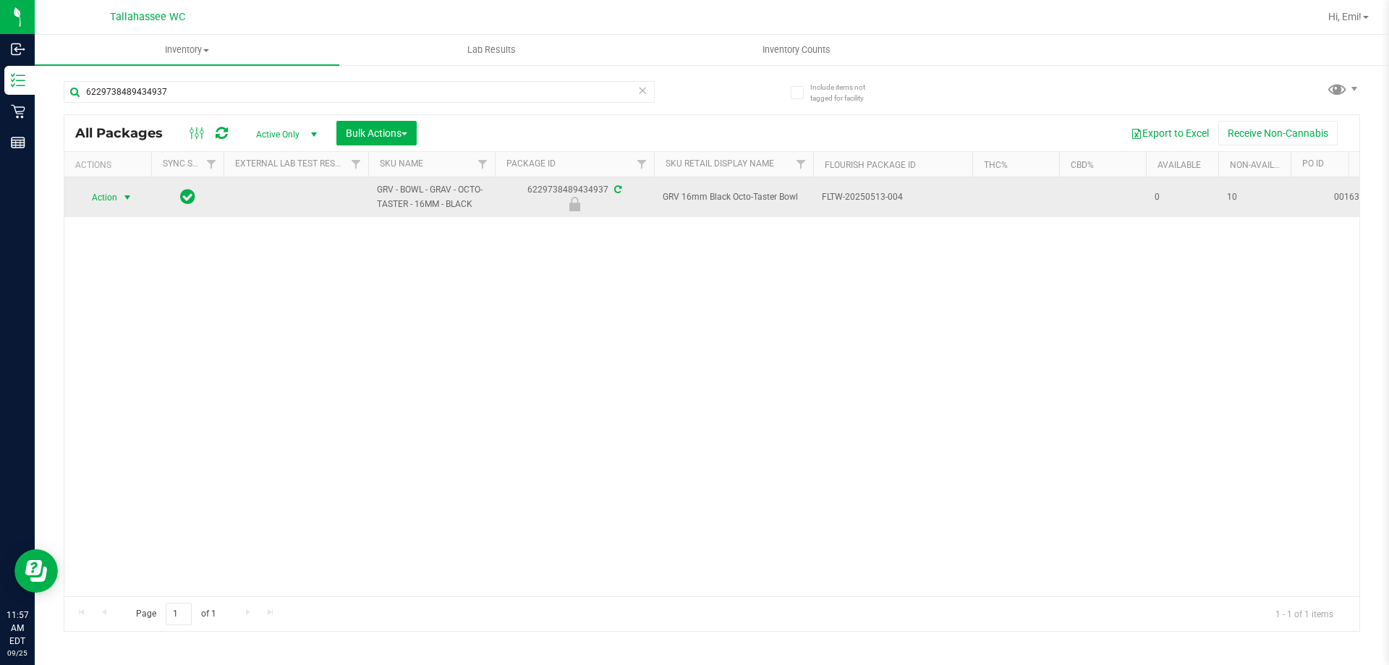
click at [124, 197] on span "select" at bounding box center [128, 198] width 12 height 12
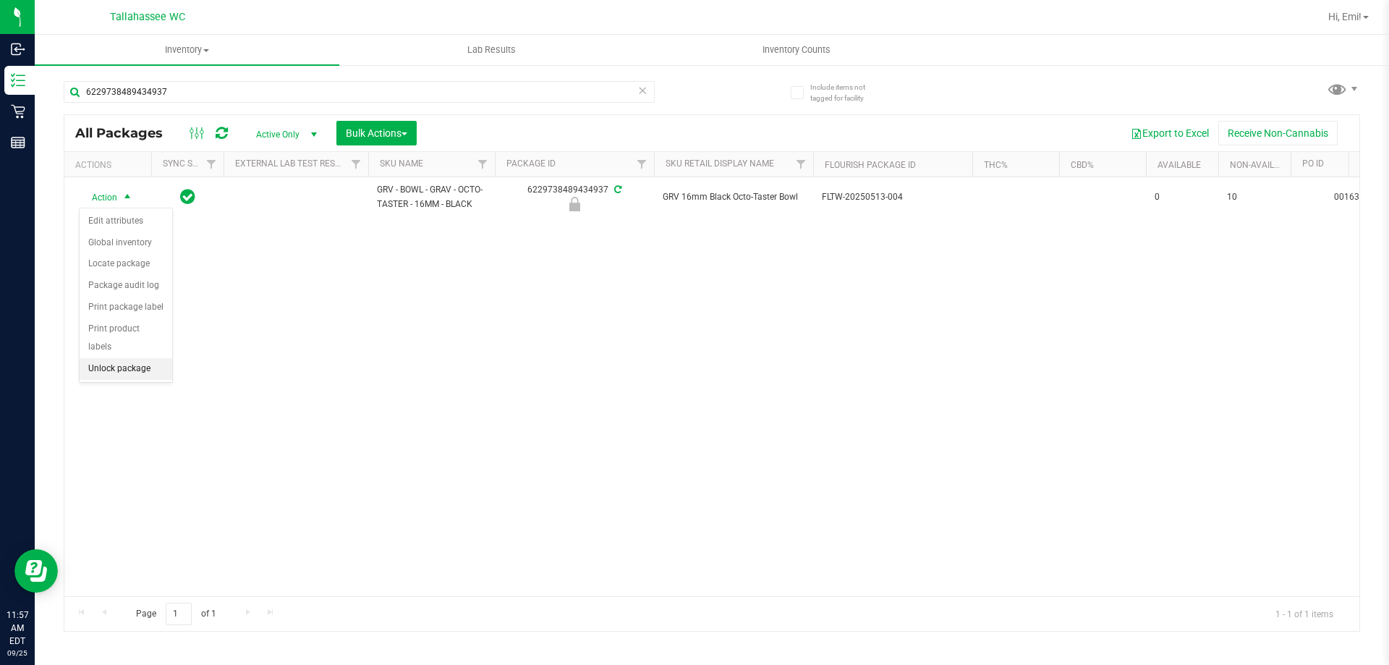
click at [158, 358] on li "Unlock package" at bounding box center [126, 369] width 93 height 22
